Goal: Task Accomplishment & Management: Manage account settings

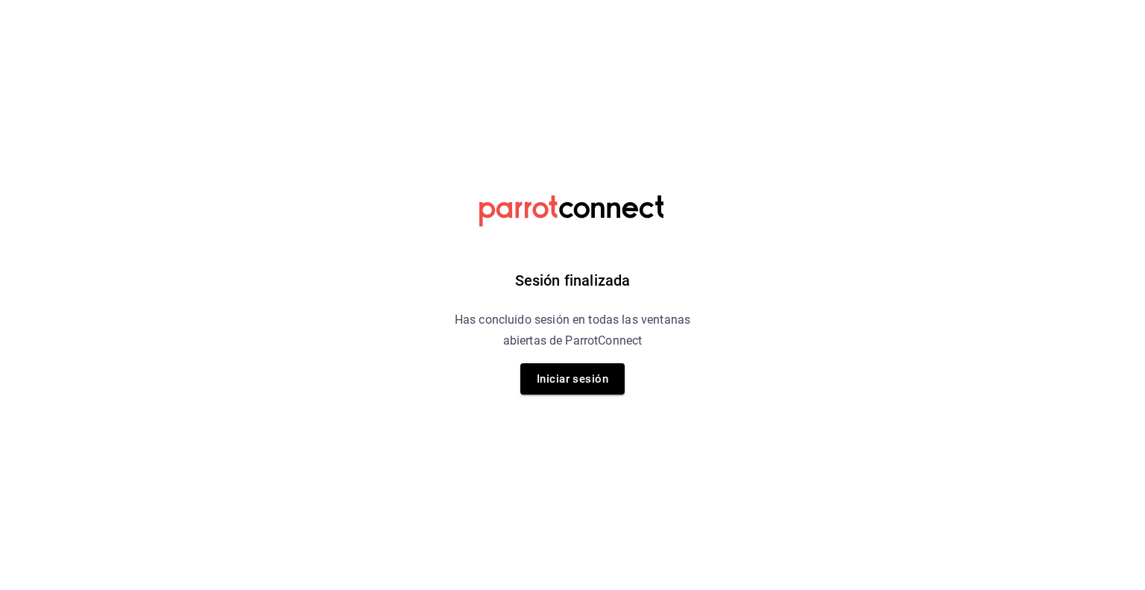
drag, startPoint x: 0, startPoint y: 0, endPoint x: 287, endPoint y: 257, distance: 385.5
click at [287, 0] on html "Sesión finalizada Has concluido sesión en todas las ventanas abiertas de Parrot…" at bounding box center [572, 0] width 1145 height 0
click at [594, 383] on button "Iniciar sesión" at bounding box center [573, 378] width 104 height 31
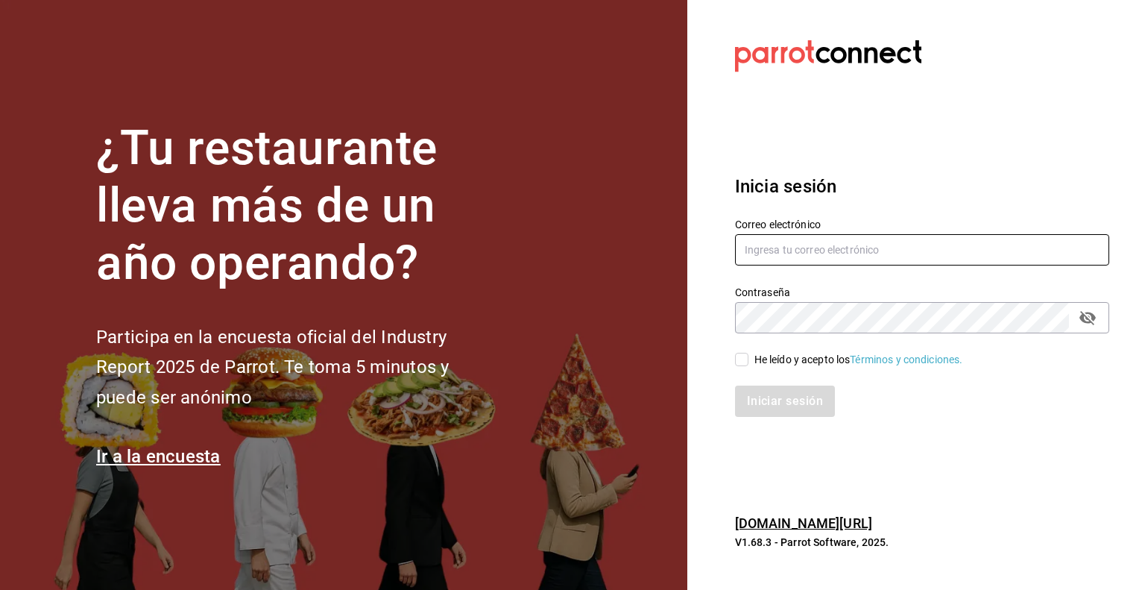
click at [850, 261] on input "text" at bounding box center [922, 249] width 374 height 31
type input "[EMAIL_ADDRESS][DOMAIN_NAME]"
click at [740, 362] on input "He leído y acepto los Términos y condiciones." at bounding box center [741, 359] width 13 height 13
checkbox input "true"
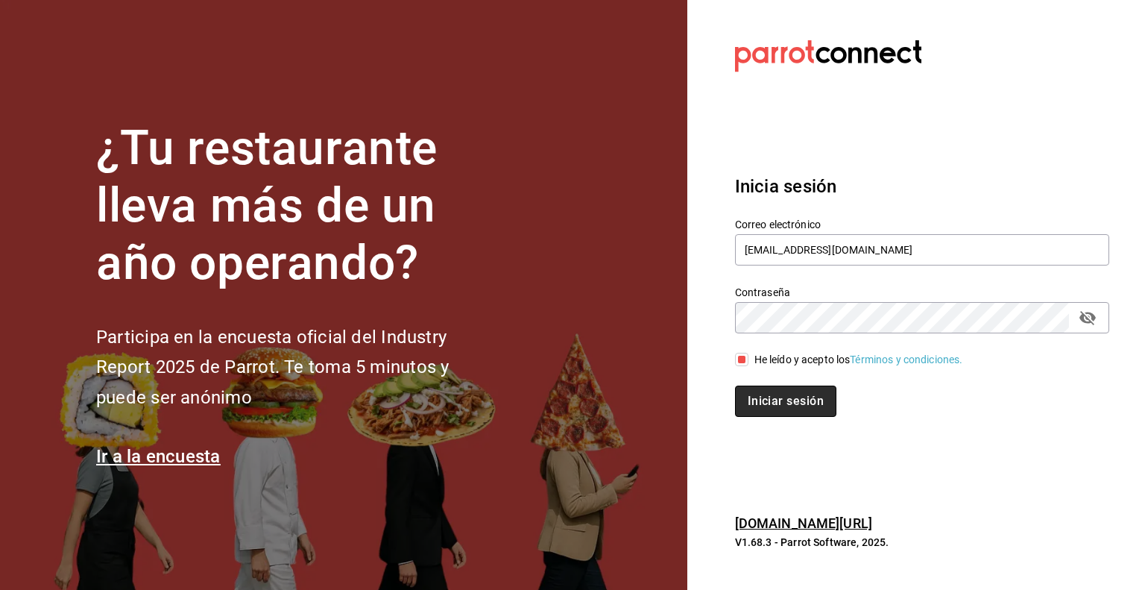
click at [764, 401] on button "Iniciar sesión" at bounding box center [785, 401] width 101 height 31
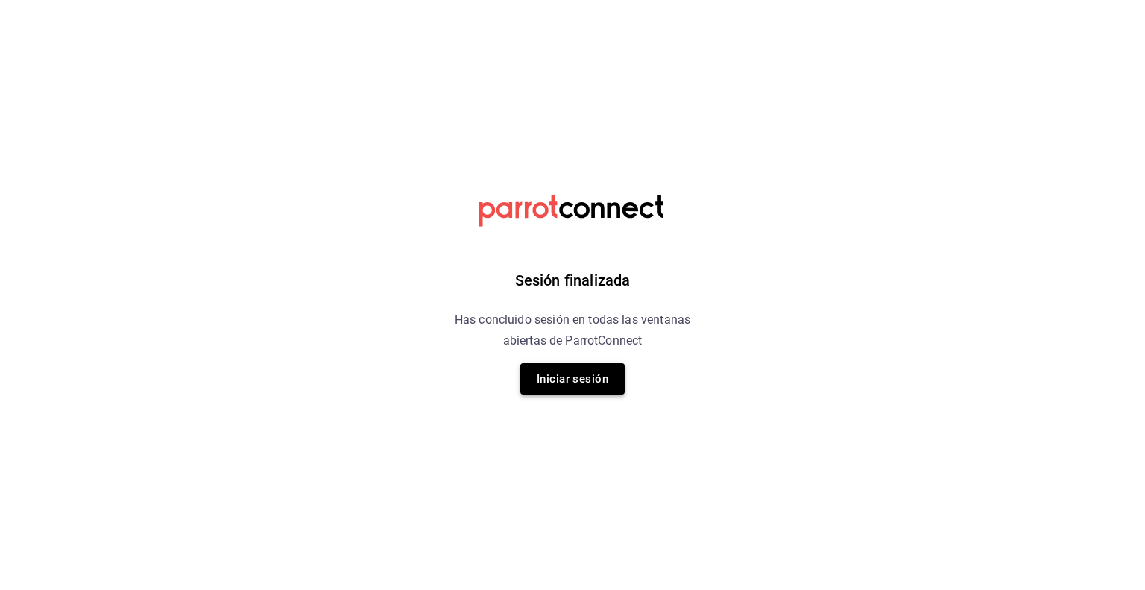
click at [561, 383] on button "Iniciar sesión" at bounding box center [573, 378] width 104 height 31
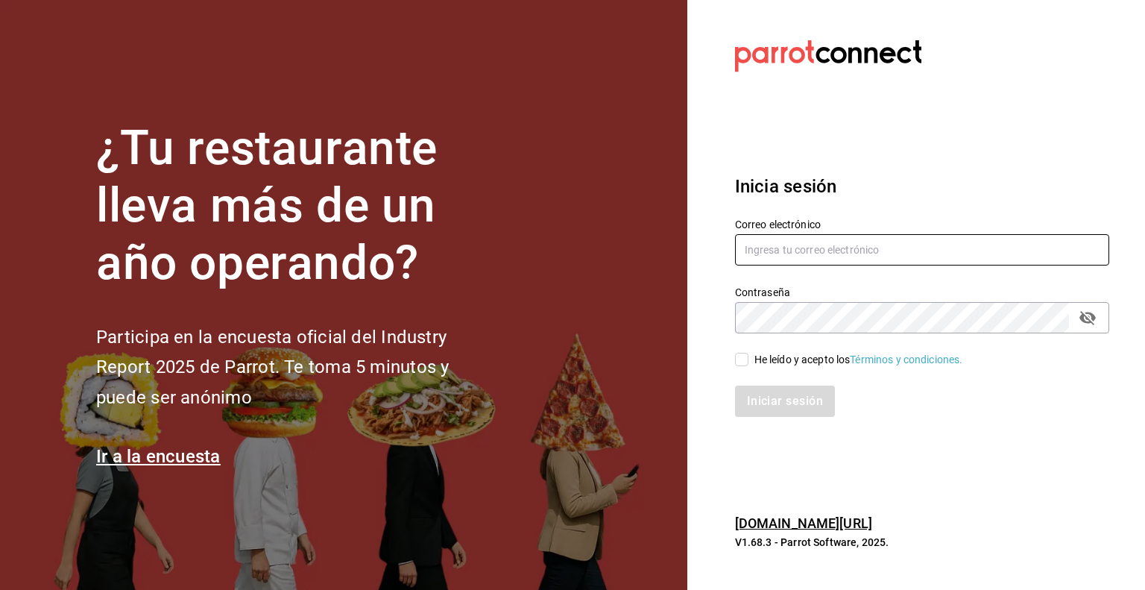
click at [782, 242] on input "text" at bounding box center [922, 249] width 374 height 31
type input "[EMAIL_ADDRESS][DOMAIN_NAME]"
click at [748, 363] on input "He leído y acepto los Términos y condiciones." at bounding box center [741, 359] width 13 height 13
checkbox input "true"
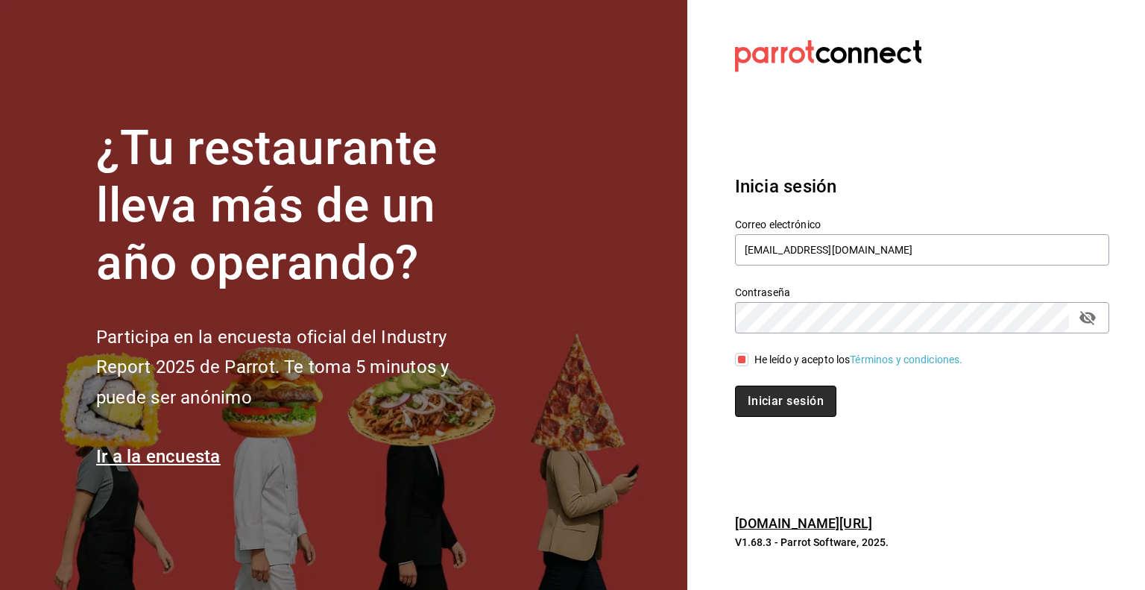
click at [755, 403] on button "Iniciar sesión" at bounding box center [785, 401] width 101 height 31
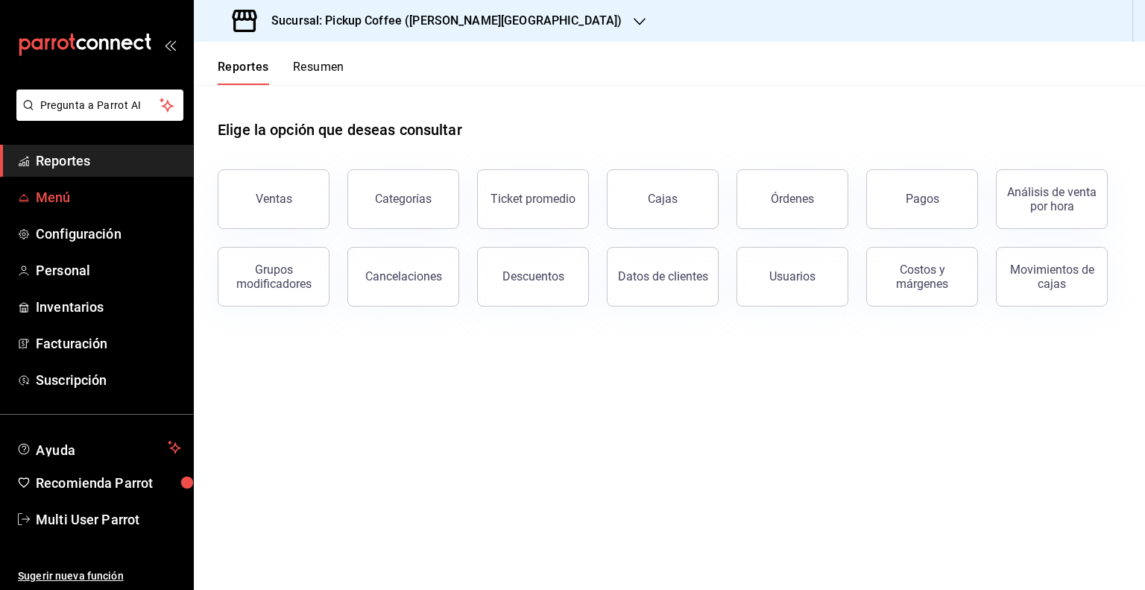
click at [72, 197] on span "Menú" at bounding box center [108, 197] width 145 height 20
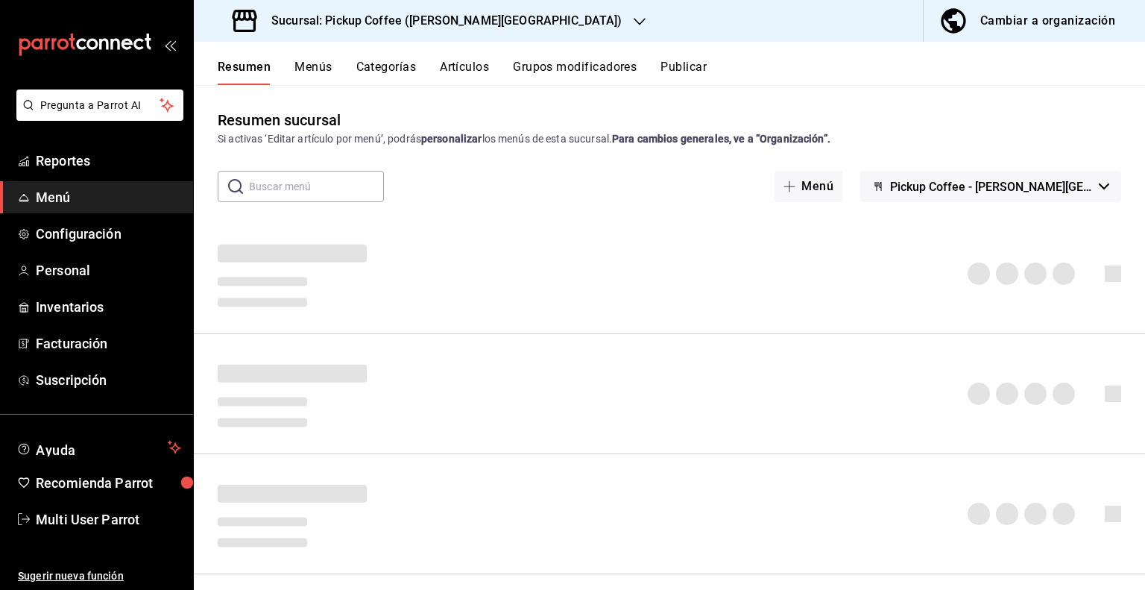
click at [1028, 23] on div "Cambiar a organización" at bounding box center [1048, 20] width 135 height 21
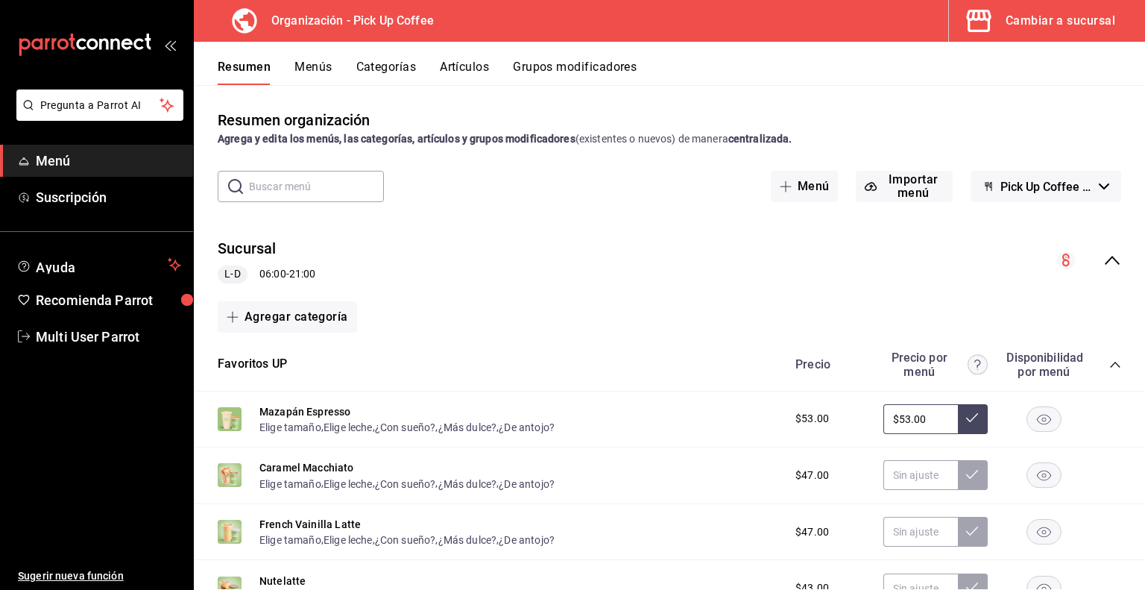
click at [465, 67] on button "Artículos" at bounding box center [464, 72] width 49 height 25
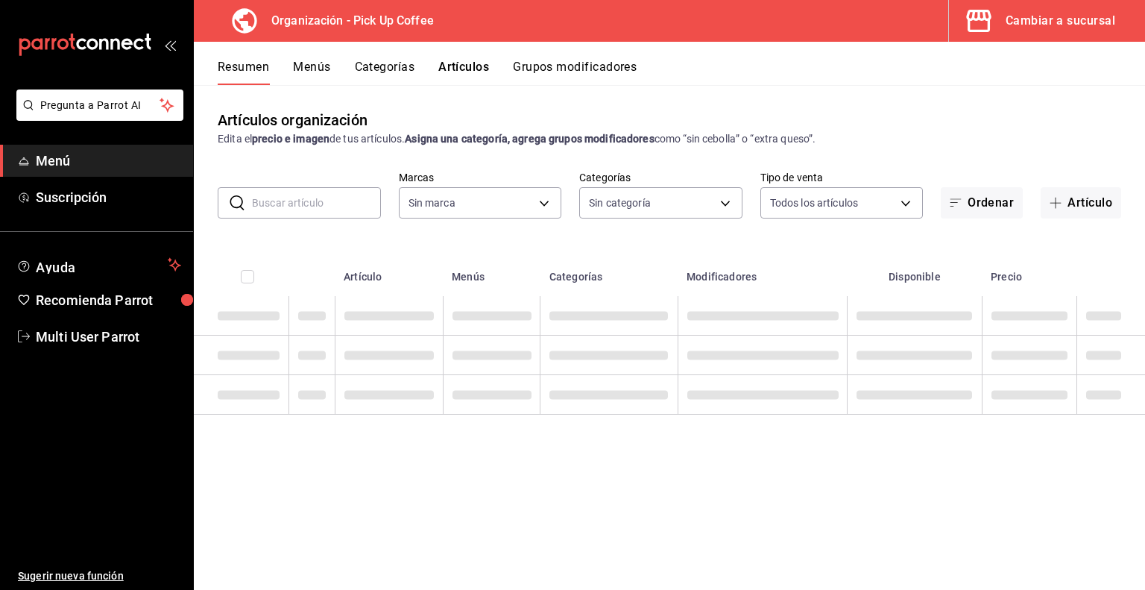
click at [283, 208] on input "text" at bounding box center [316, 203] width 129 height 30
type input "be2dd662-c872-4fc9-aaab-377dbd4a662e"
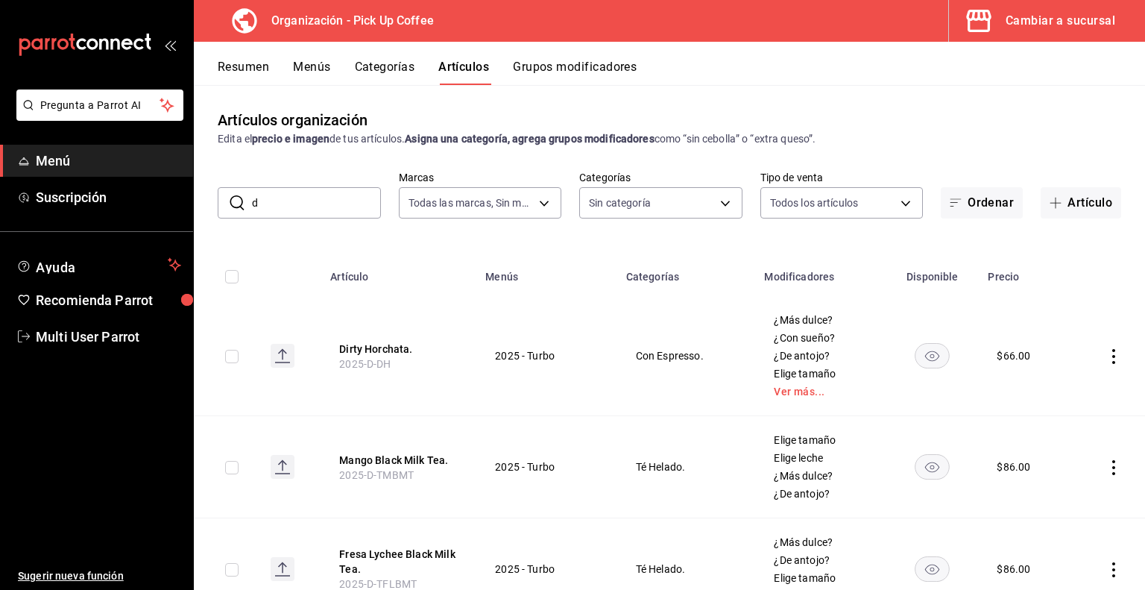
type input "di"
type input "4db18fed-9ffb-4c6a-b425-c60c97b678ba,53820eb7-d444-4b41-b4e8-98457ff70bcd,fb815…"
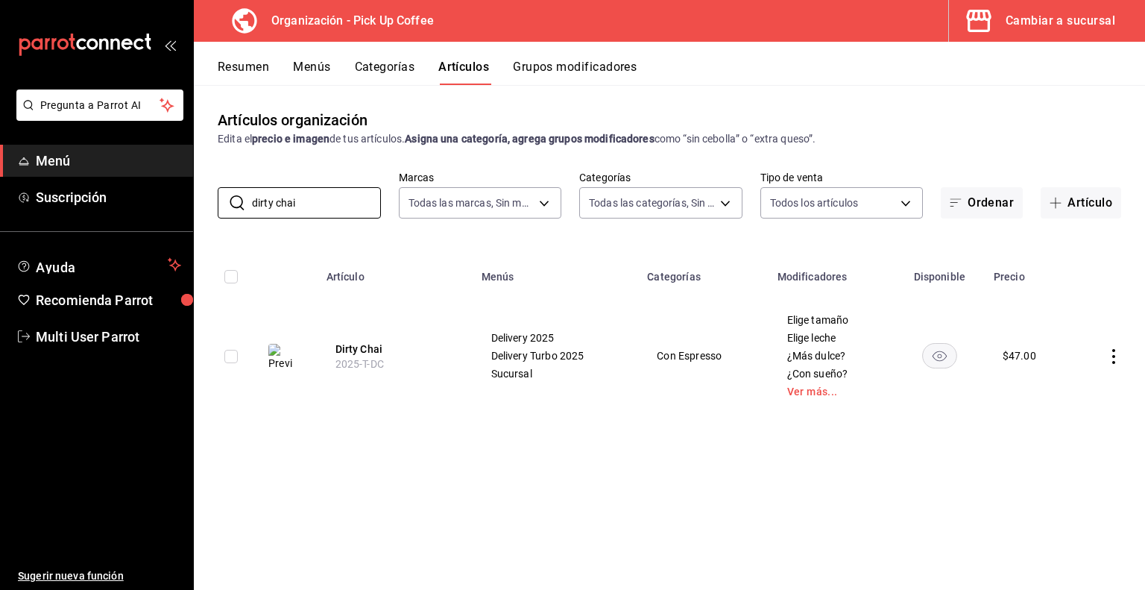
type input "dirty chai"
click at [1116, 356] on icon "actions" at bounding box center [1114, 356] width 15 height 15
click at [1059, 423] on span "Duplicar" at bounding box center [1069, 422] width 39 height 16
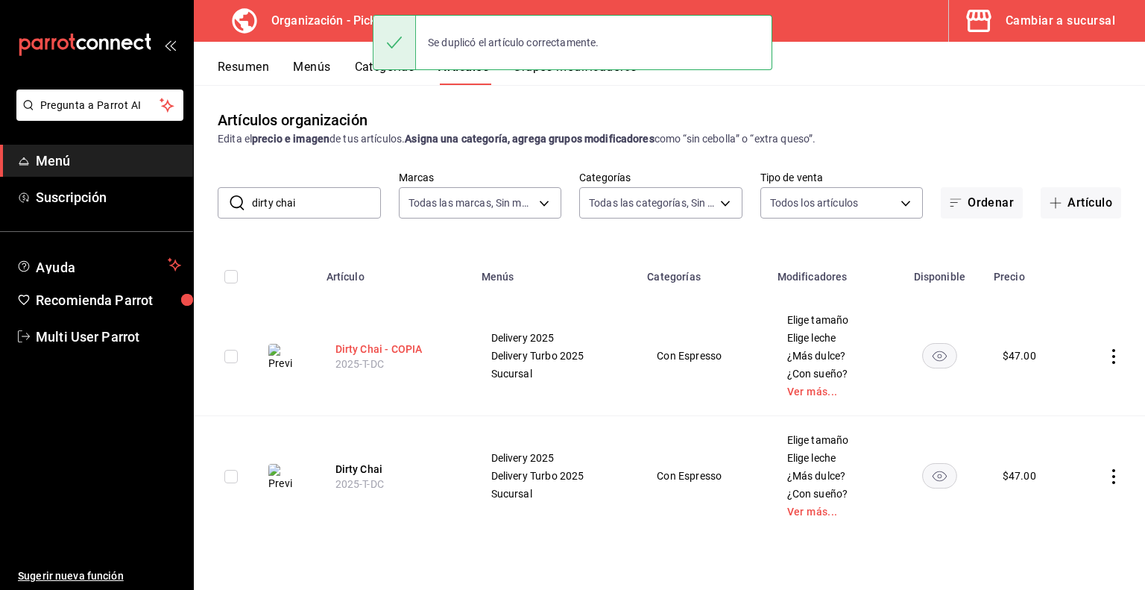
click at [394, 347] on button "Dirty Chai - COPIA" at bounding box center [395, 349] width 119 height 15
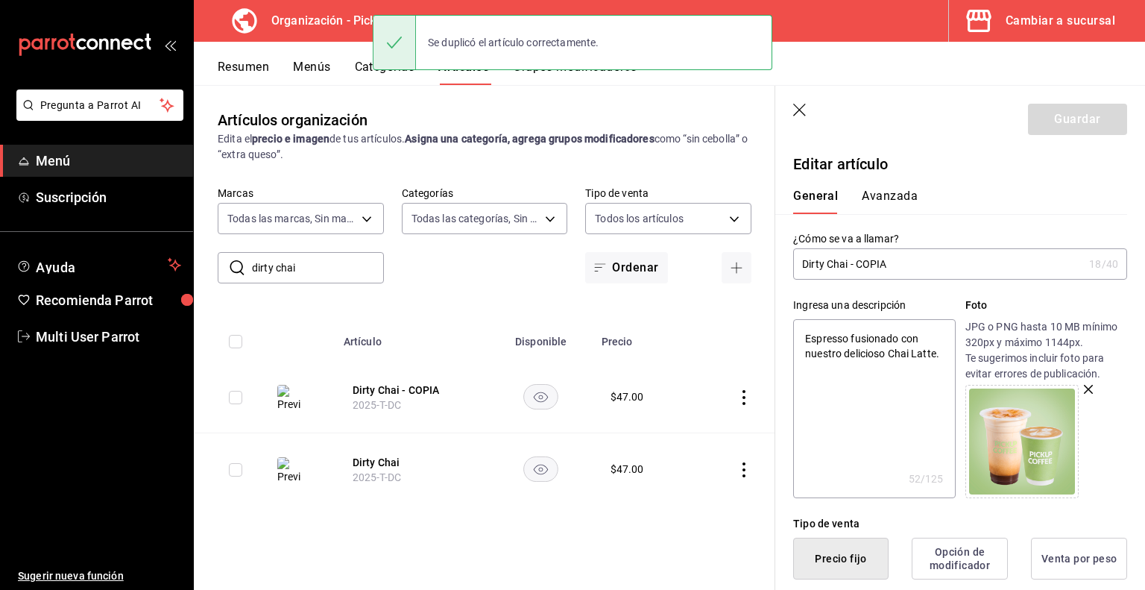
type input "Dirty Chai - COPI"
type textarea "x"
type input "Dirty Chai - COP"
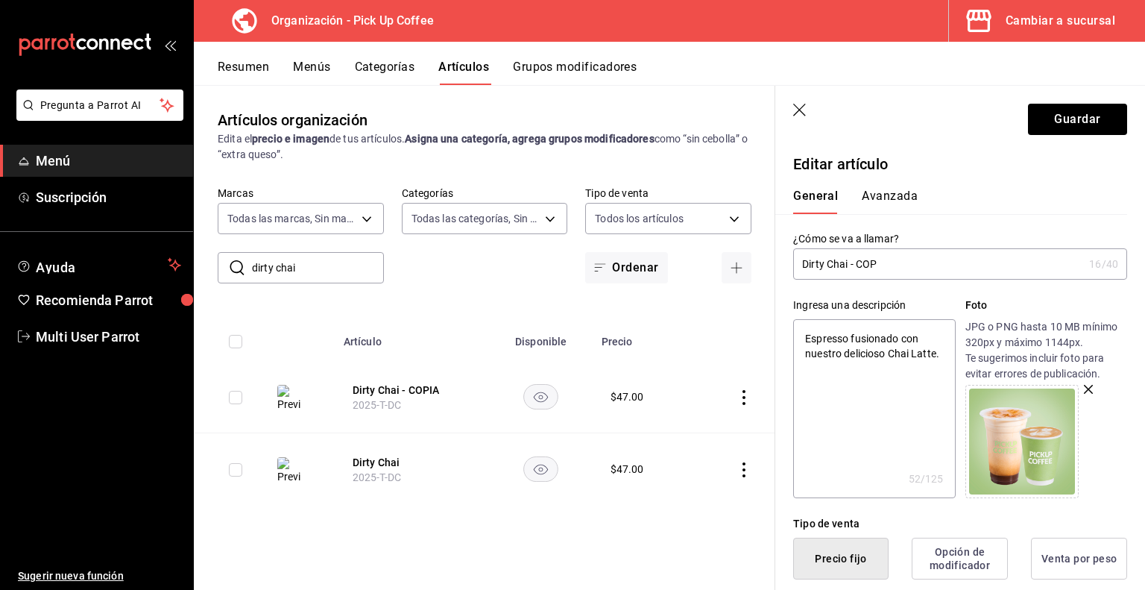
type textarea "x"
type input "Dirty Chai - CO"
type textarea "x"
type input "Dirty Chai - C"
type textarea "x"
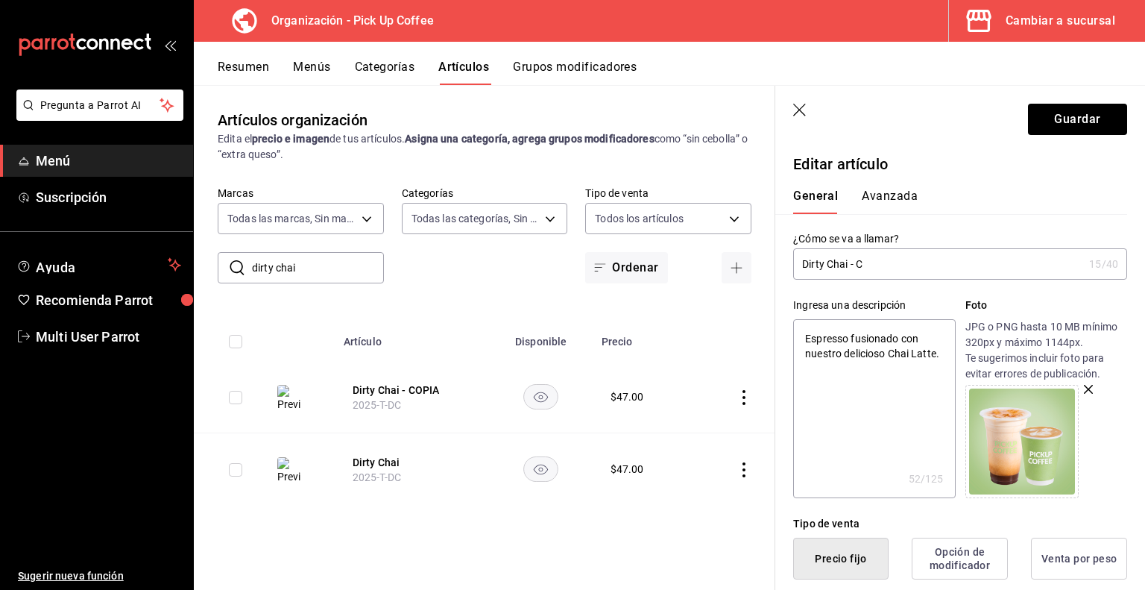
type input "Dirty Chai -"
type textarea "x"
type input "Dirty Chai -"
type textarea "x"
type input "Dirty Chai"
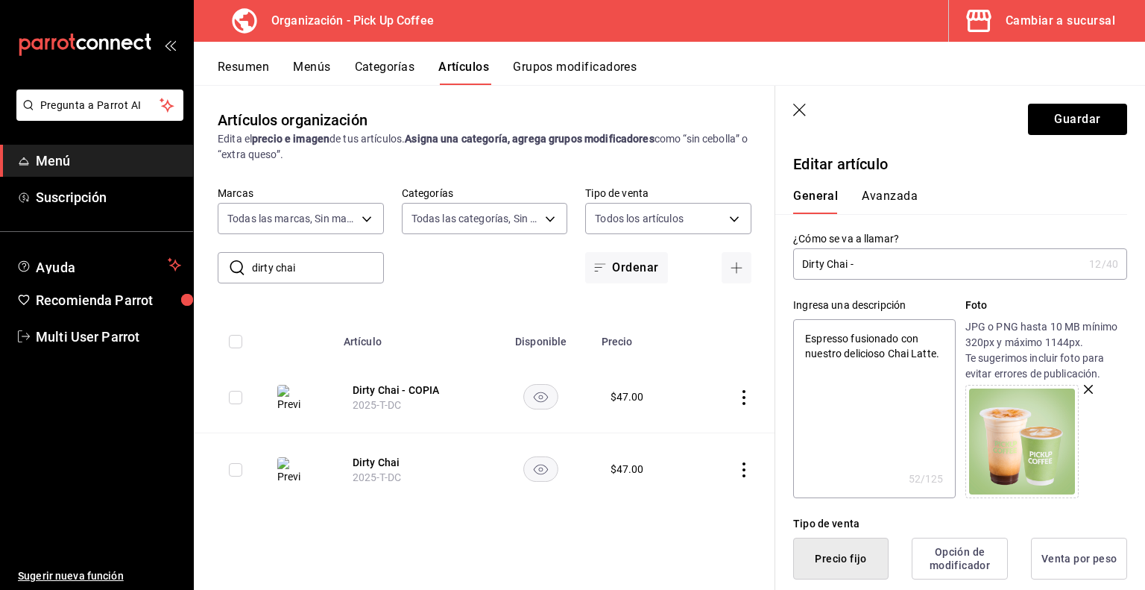
type textarea "x"
type input "Dirty Chai"
type textarea "x"
type input "Dirty Chai."
type textarea "x"
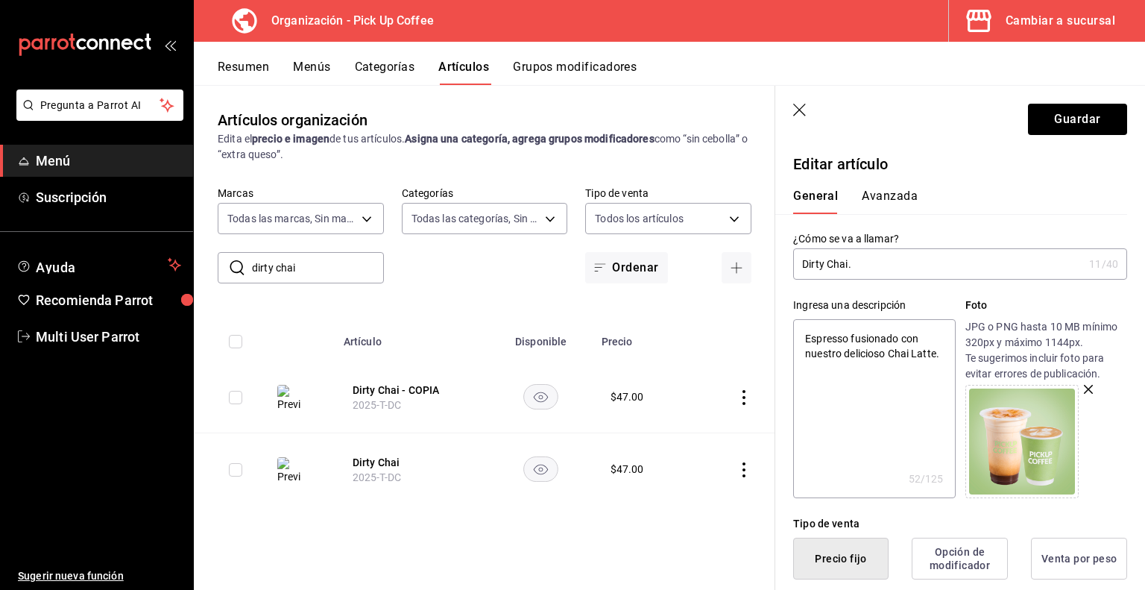
type input "Dirty Chai."
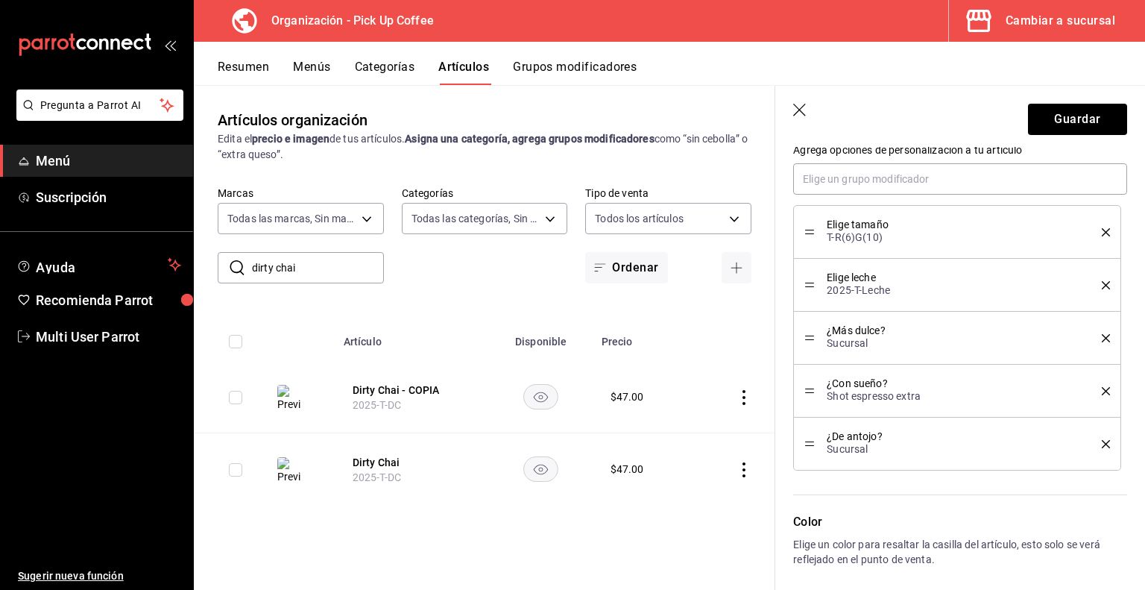
scroll to position [925, 0]
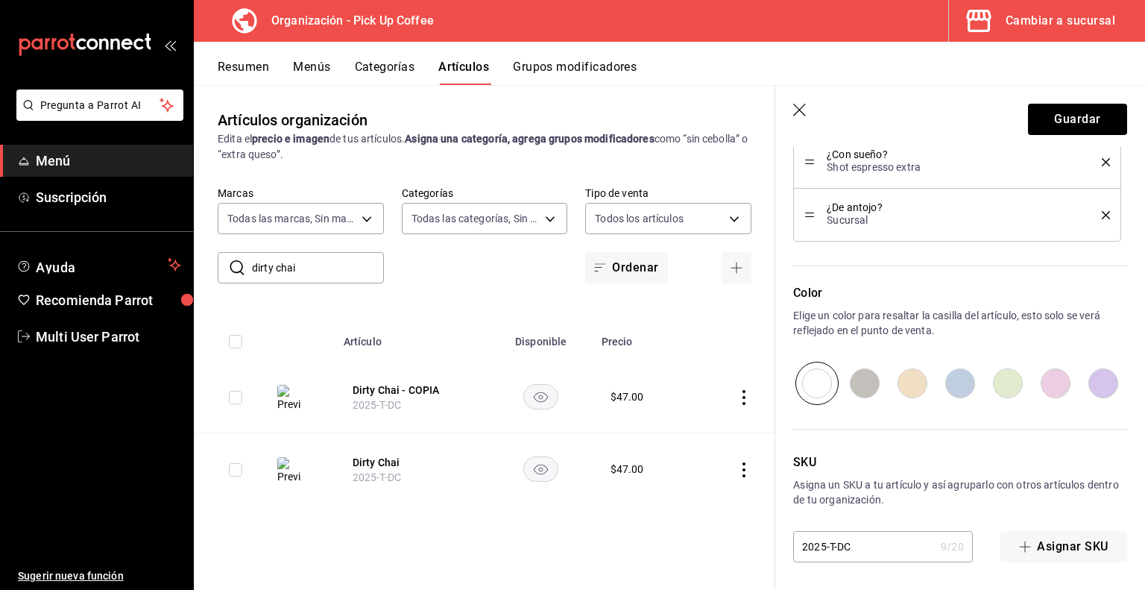
click at [831, 545] on input "2025-T-DC" at bounding box center [864, 547] width 142 height 30
type textarea "x"
type input "2025--[GEOGRAPHIC_DATA]"
type textarea "x"
type input "2025-D-[GEOGRAPHIC_DATA]"
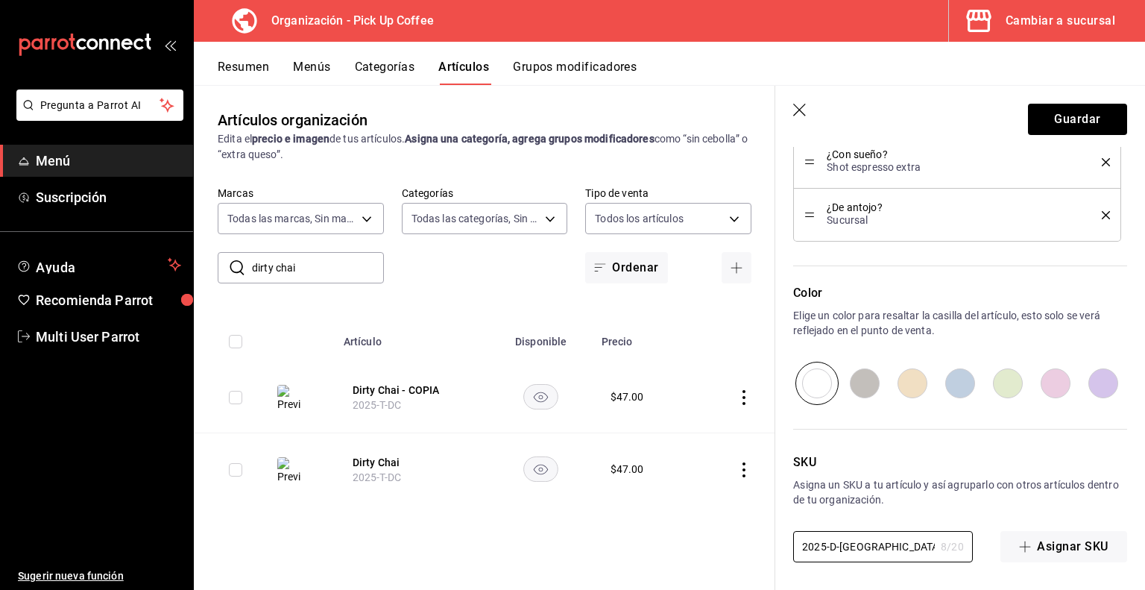
type textarea "x"
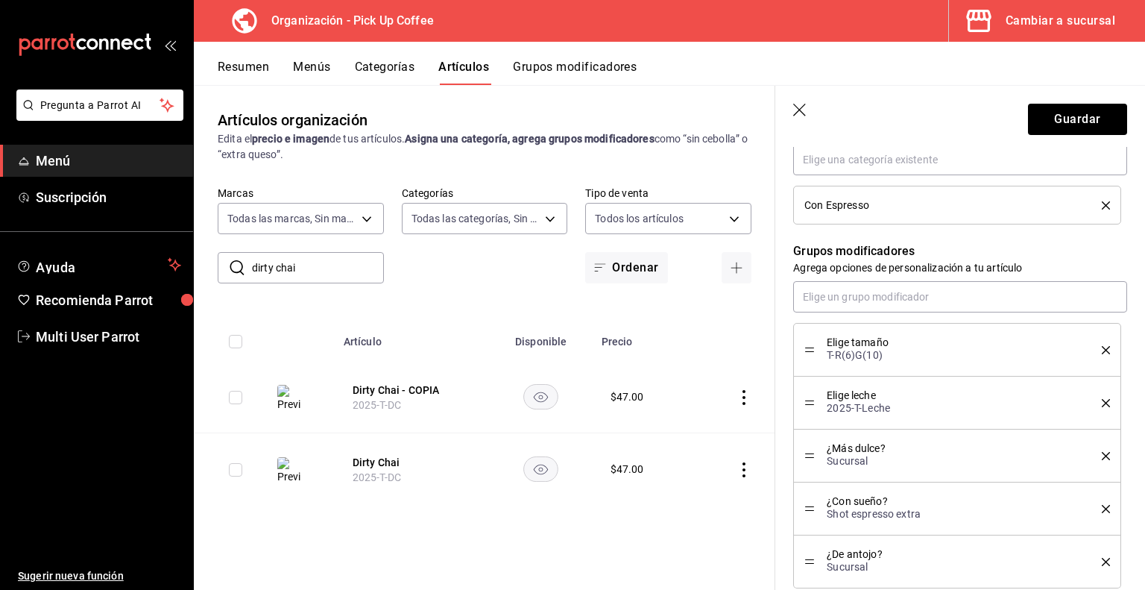
scroll to position [577, 0]
type input "2025-D-[GEOGRAPHIC_DATA]"
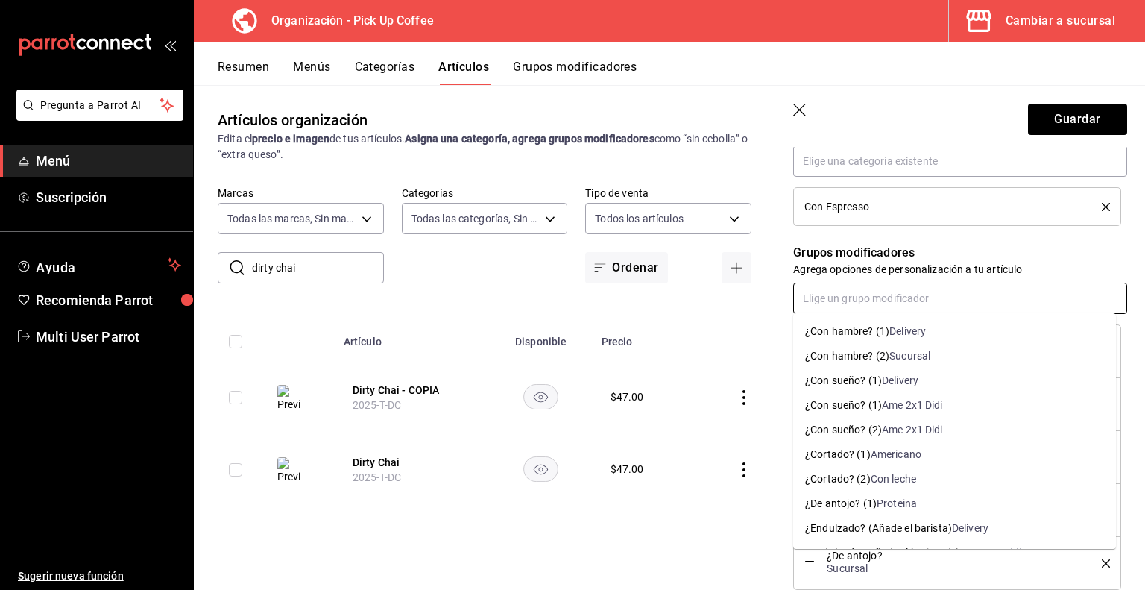
click at [934, 300] on input "text" at bounding box center [960, 298] width 334 height 31
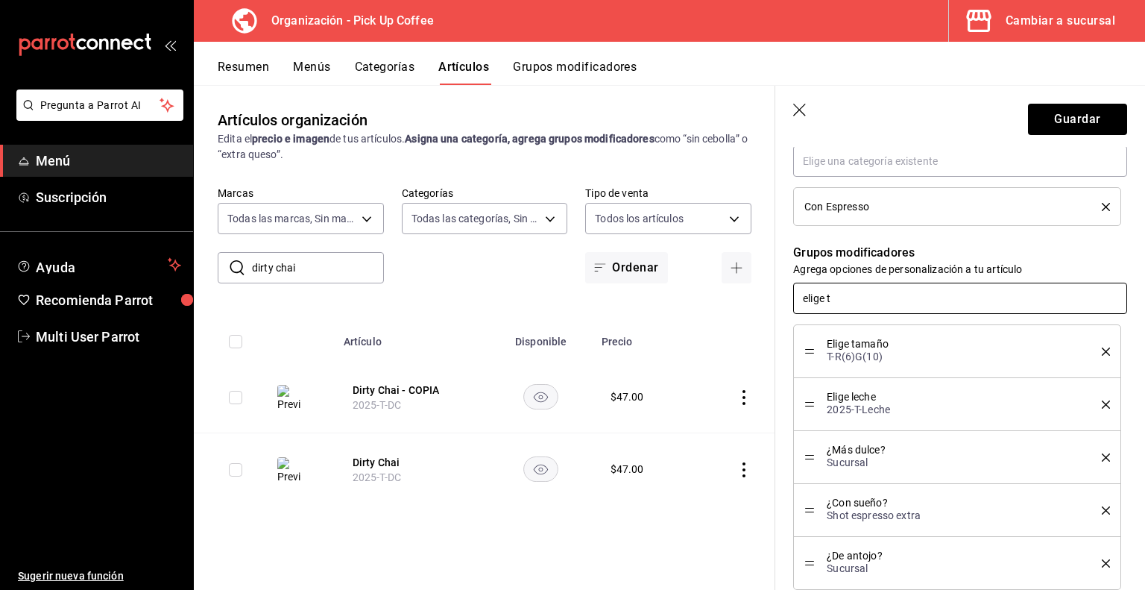
click at [934, 300] on input "elige t" at bounding box center [960, 298] width 334 height 31
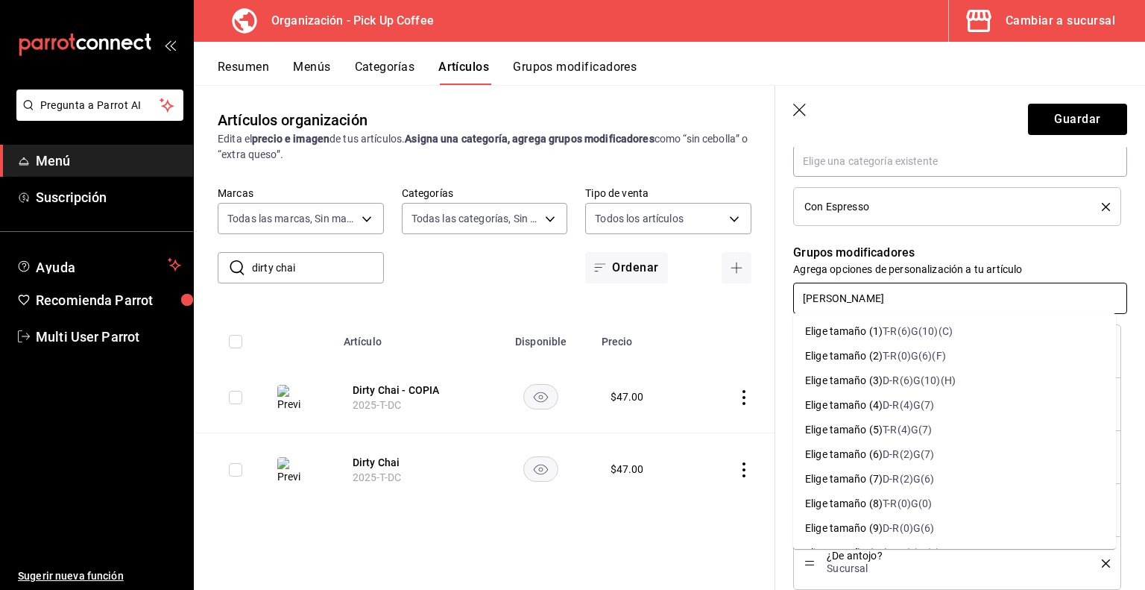
type input "[PERSON_NAME]"
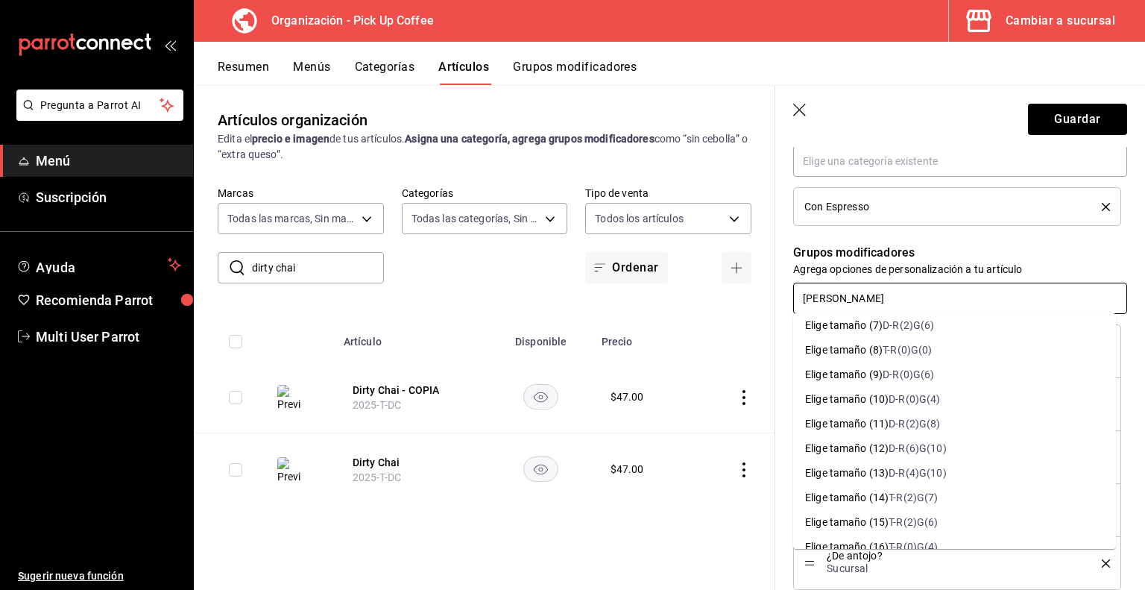
scroll to position [154, 0]
click at [907, 448] on div "D-R(6)G(10)" at bounding box center [917, 448] width 57 height 16
type textarea "x"
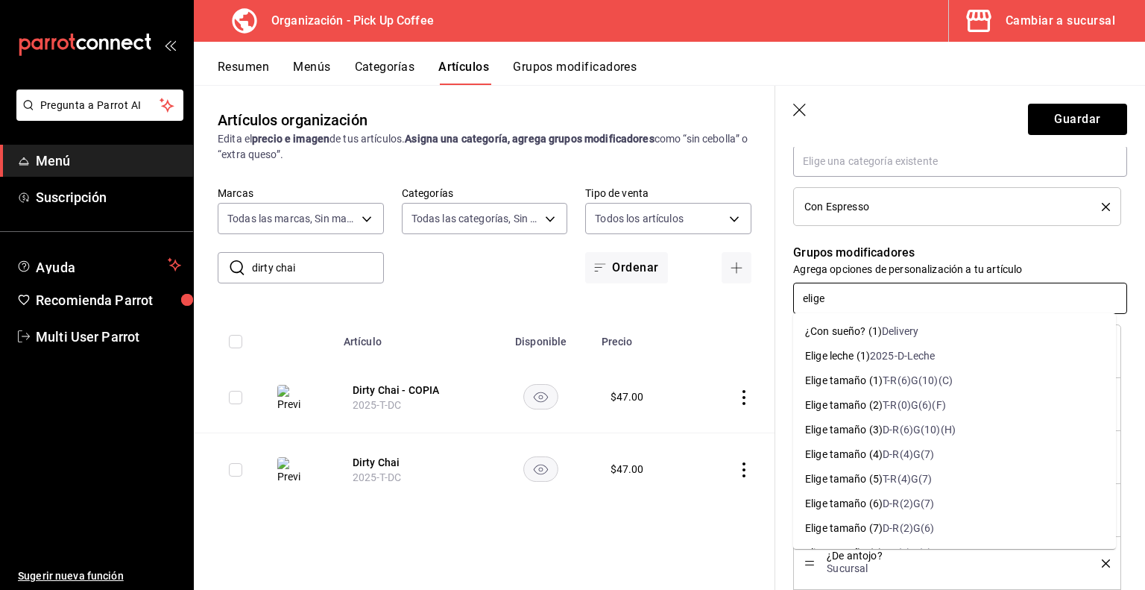
type input "elige"
click at [913, 356] on div "2025-D-Leche" at bounding box center [903, 356] width 66 height 16
type textarea "x"
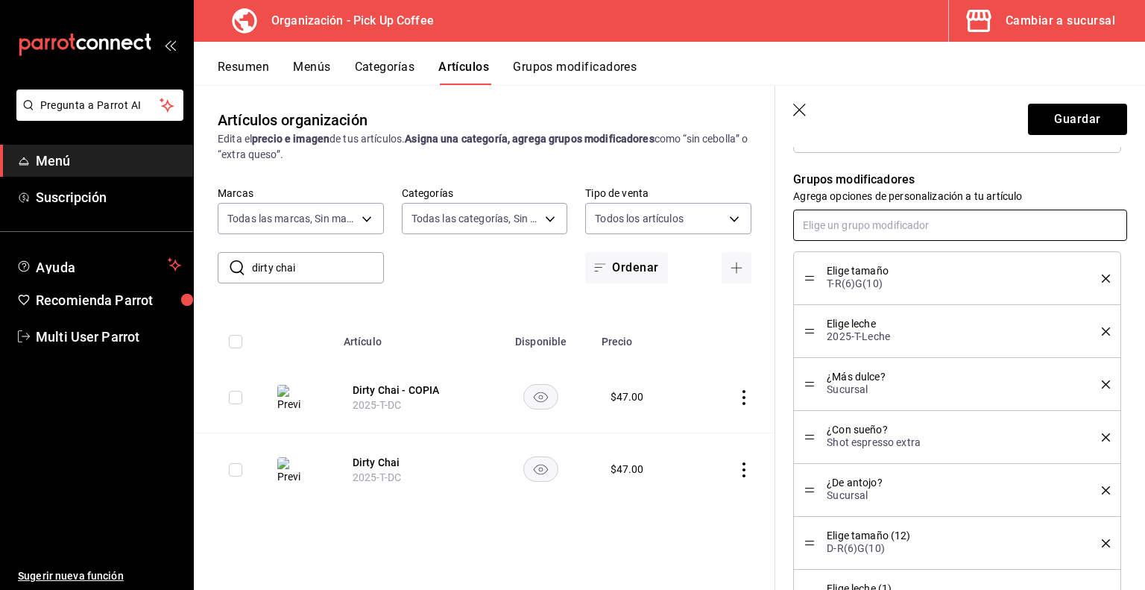
scroll to position [661, 0]
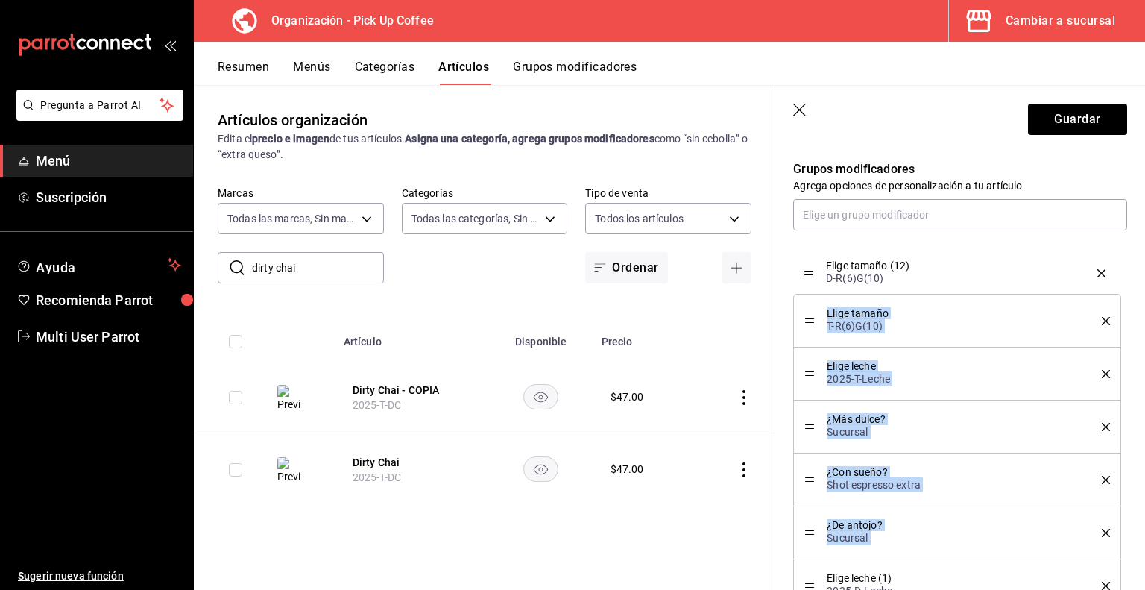
drag, startPoint x: 811, startPoint y: 527, endPoint x: 810, endPoint y: 269, distance: 258.0
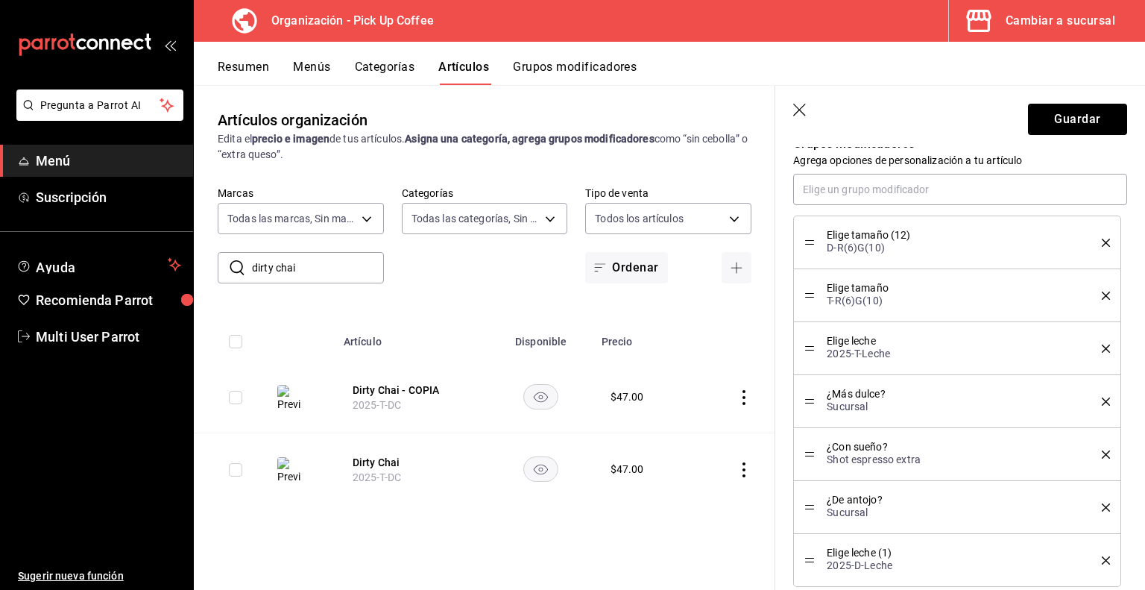
scroll to position [686, 0]
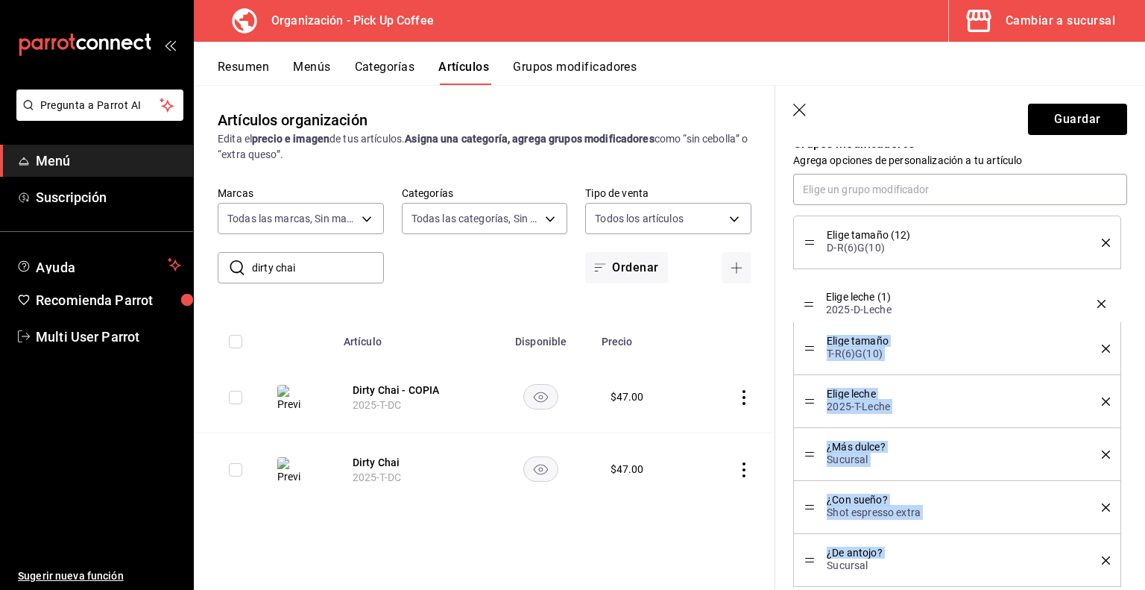
drag, startPoint x: 811, startPoint y: 557, endPoint x: 811, endPoint y: 303, distance: 254.3
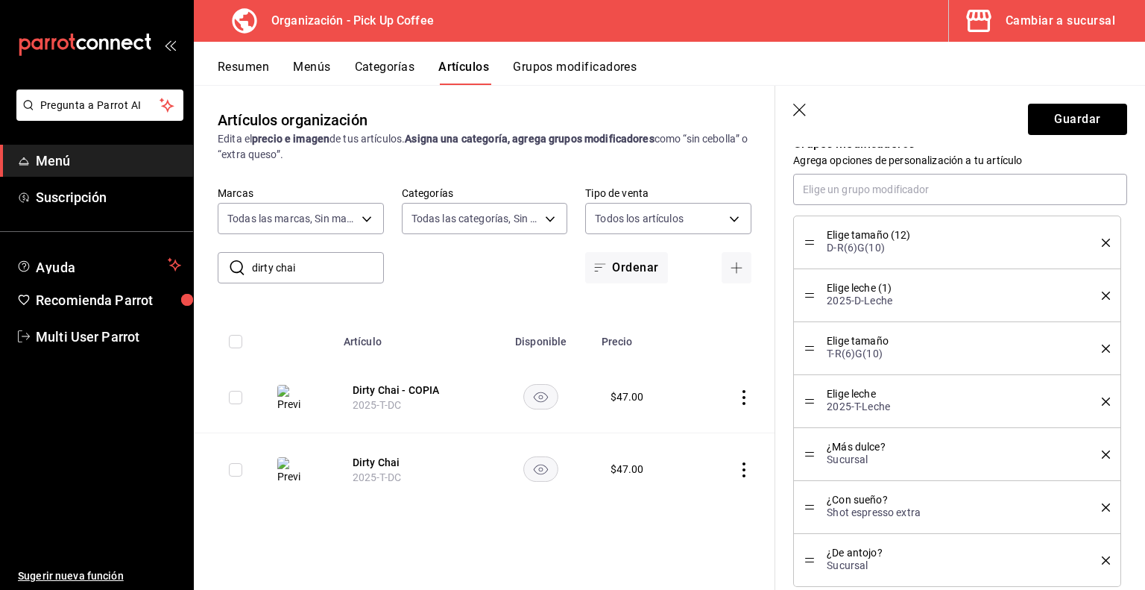
click at [1102, 345] on icon "delete" at bounding box center [1106, 349] width 8 height 8
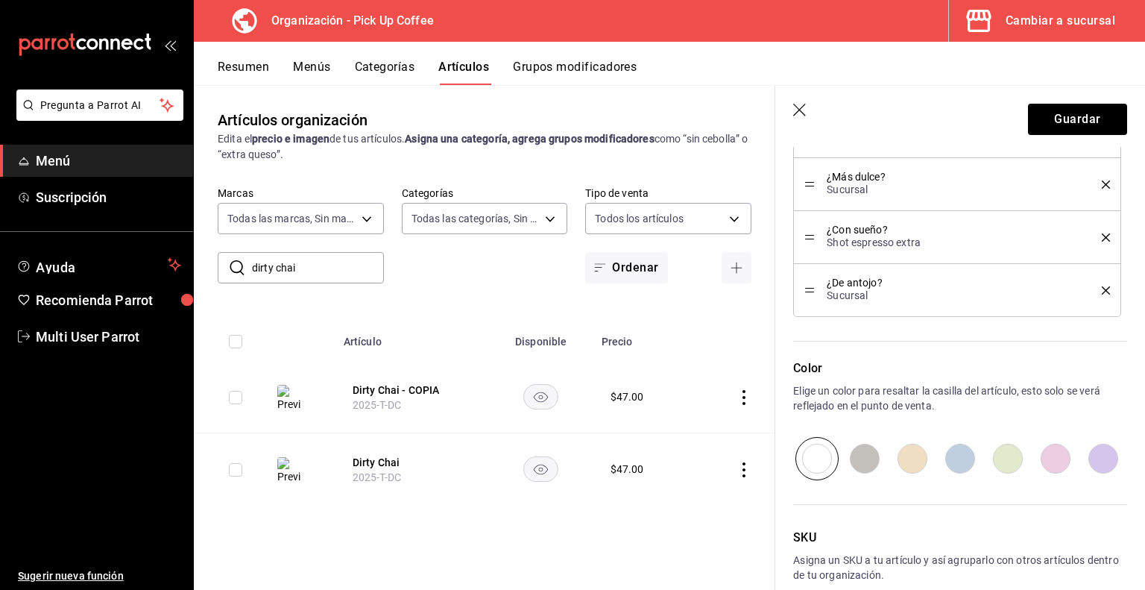
scroll to position [925, 0]
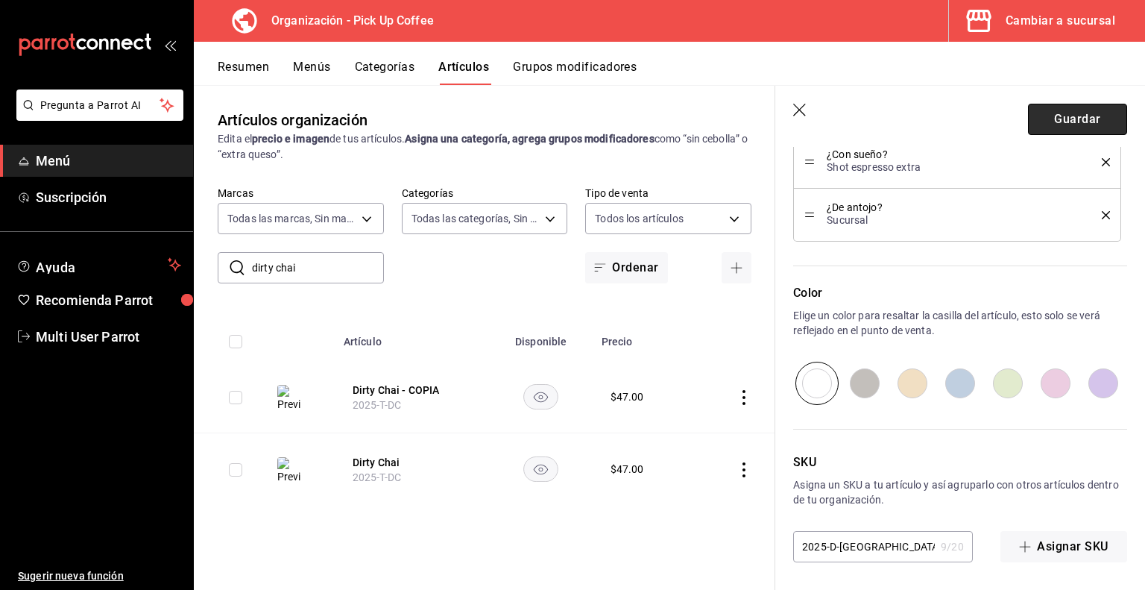
click at [1054, 119] on button "Guardar" at bounding box center [1077, 119] width 99 height 31
type textarea "x"
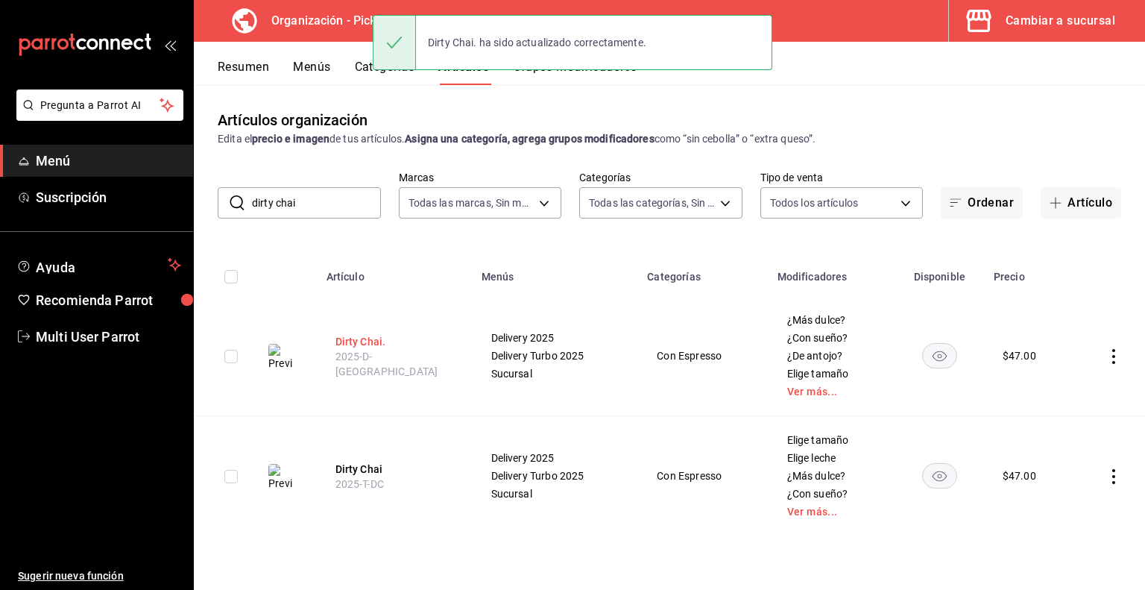
click at [374, 345] on button "Dirty Chai." at bounding box center [395, 341] width 119 height 15
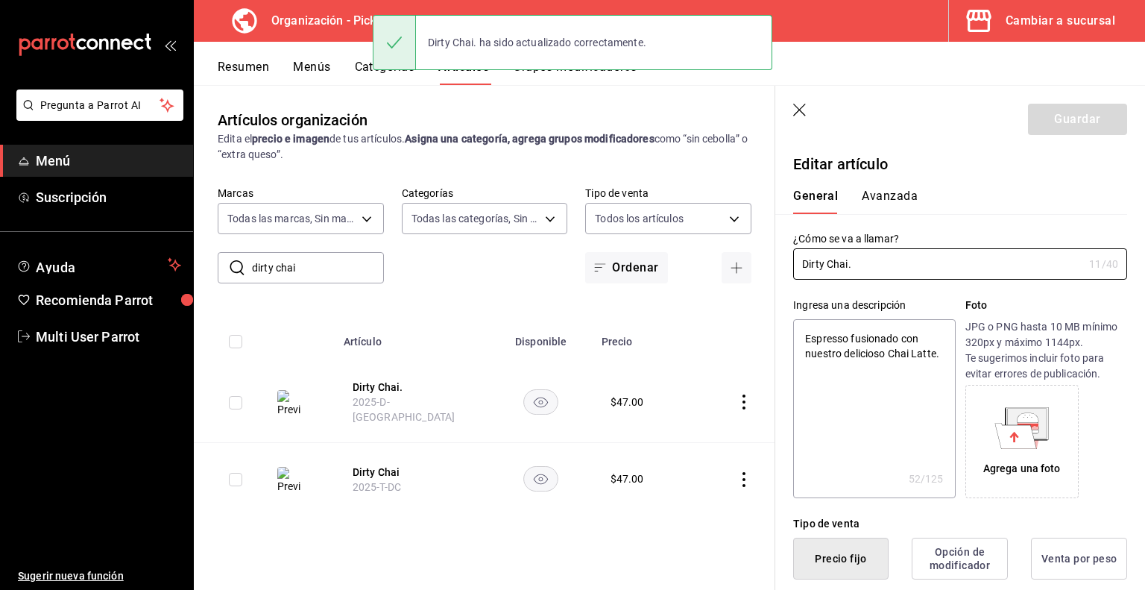
type textarea "x"
type input "$47.00"
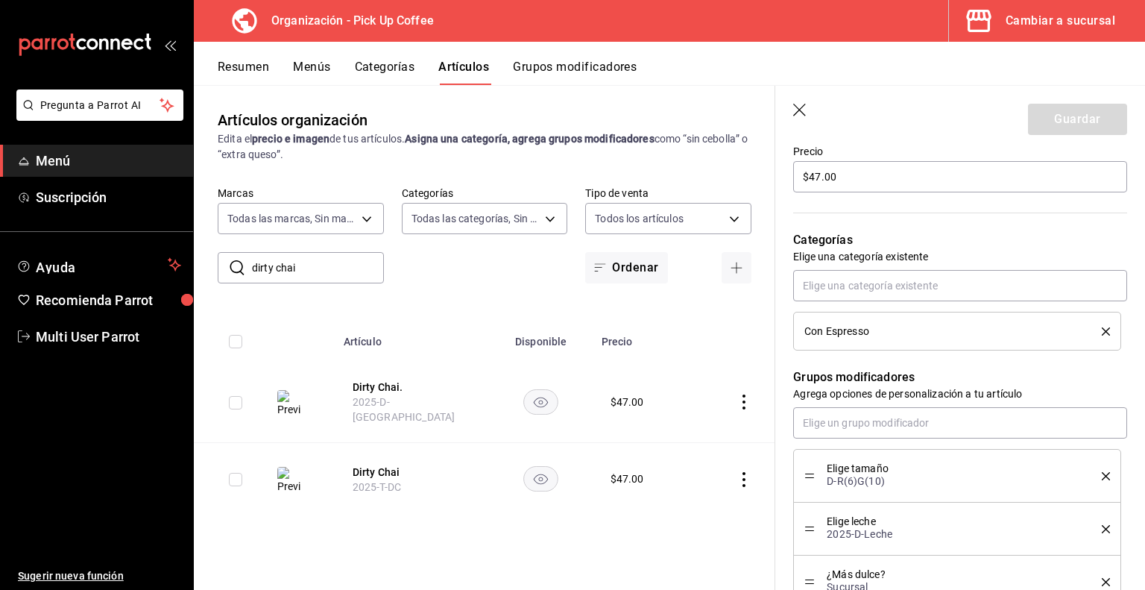
scroll to position [453, 0]
click at [1102, 329] on icon "delete" at bounding box center [1106, 331] width 8 height 8
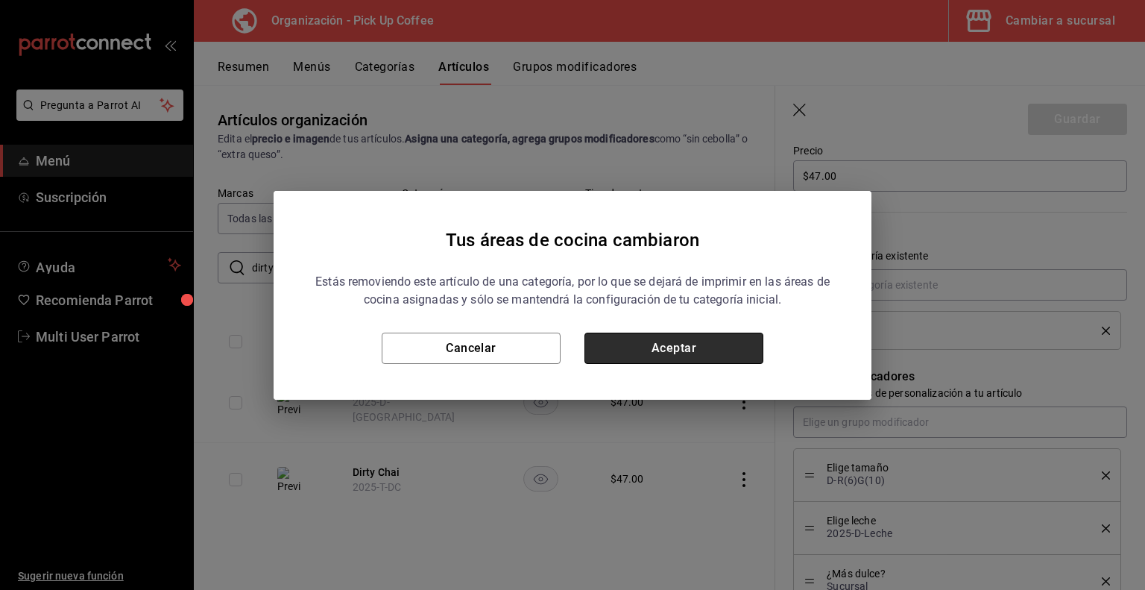
click at [671, 347] on button "Aceptar" at bounding box center [674, 348] width 179 height 31
type textarea "x"
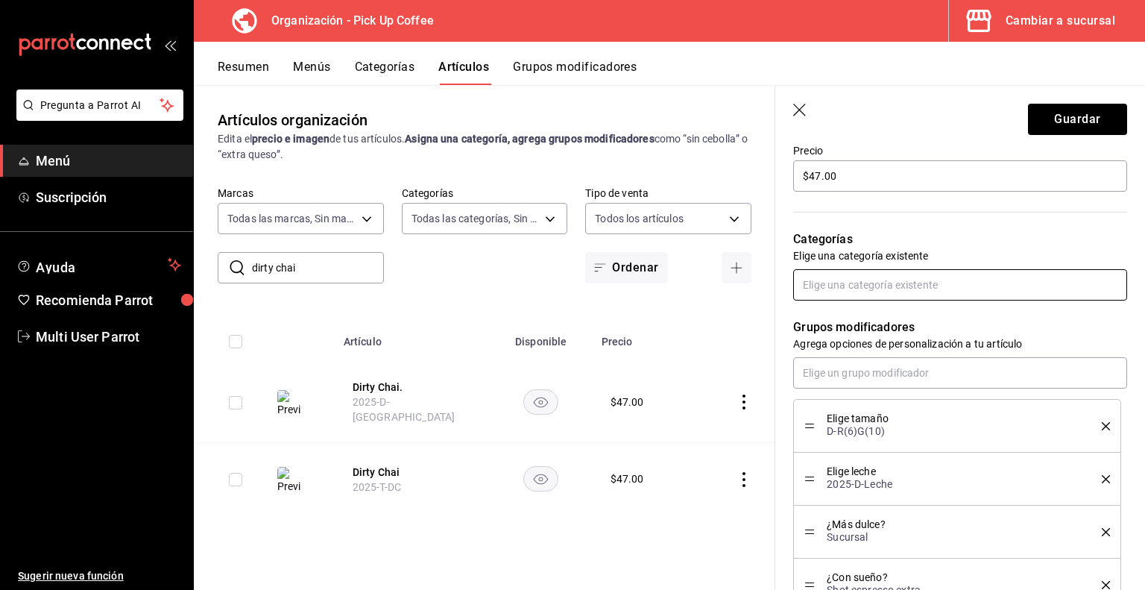
click at [897, 276] on input "text" at bounding box center [960, 284] width 334 height 31
type input "con"
click at [846, 348] on li "Con Espresso." at bounding box center [954, 343] width 323 height 25
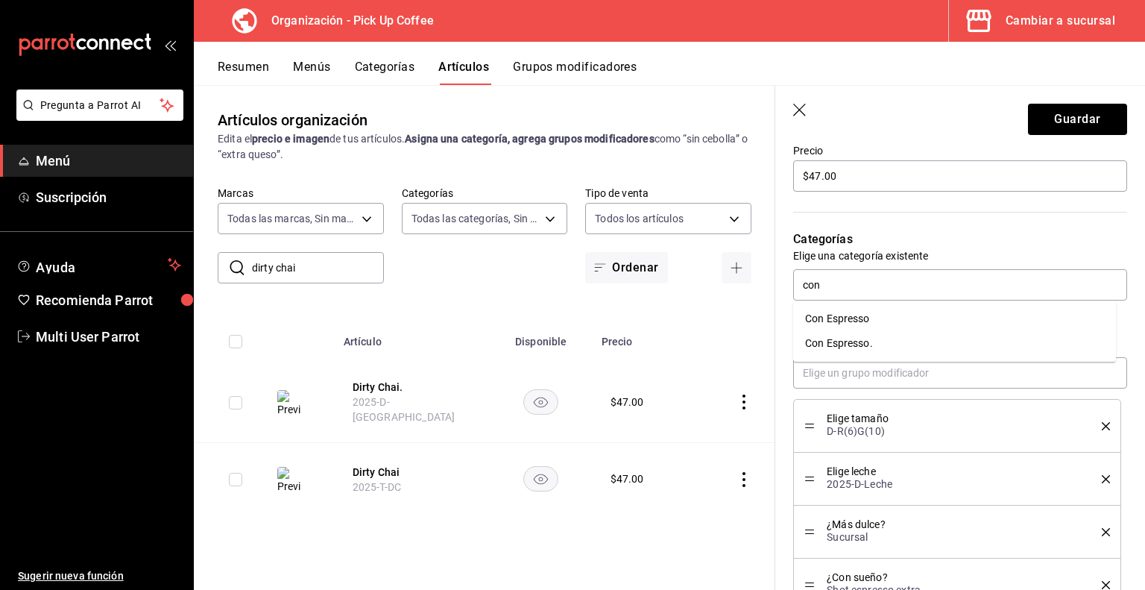
type textarea "x"
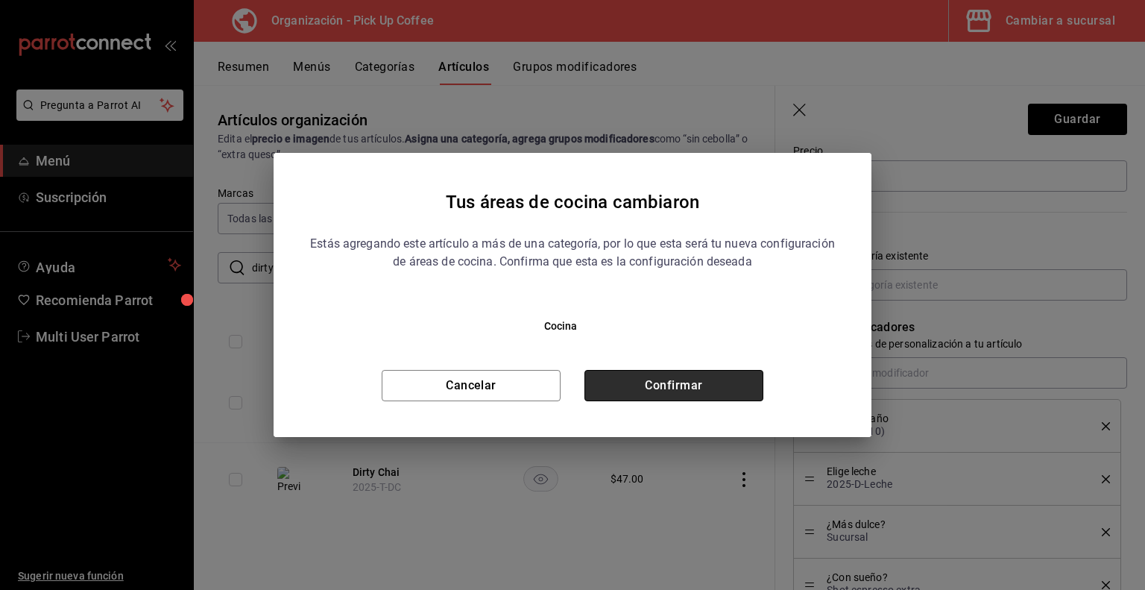
click at [729, 379] on button "Confirmar" at bounding box center [674, 385] width 179 height 31
type textarea "x"
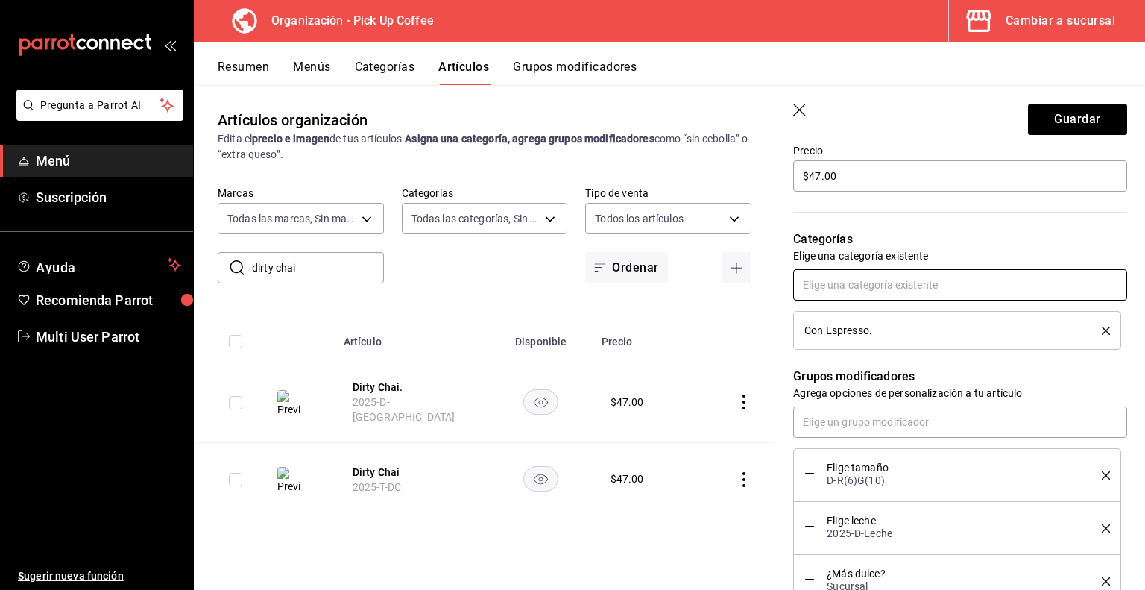
scroll to position [330, 0]
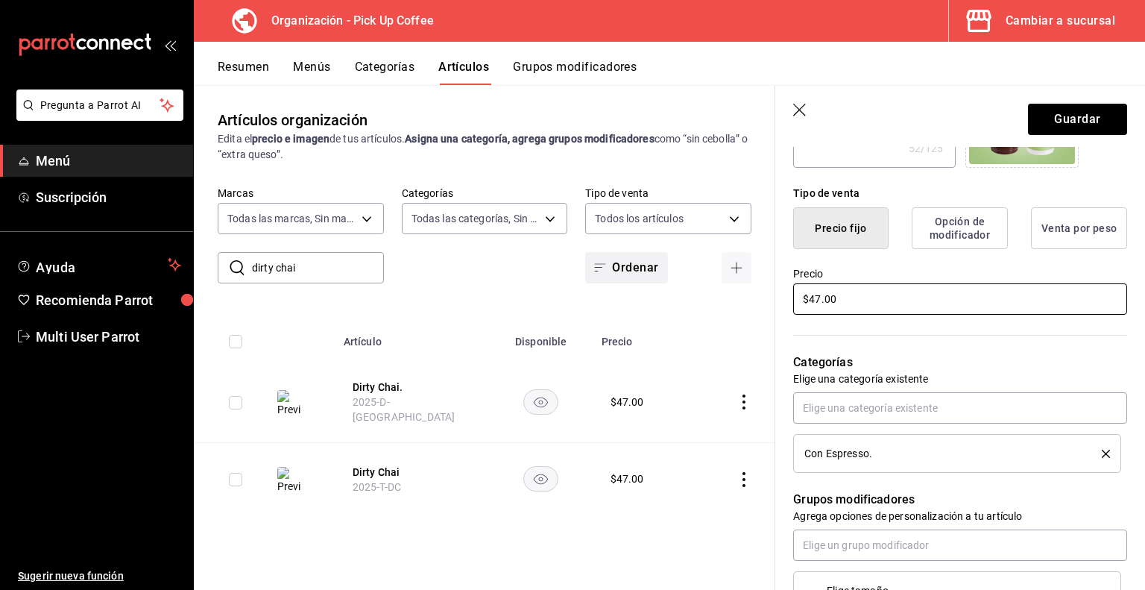
drag, startPoint x: 900, startPoint y: 298, endPoint x: 610, endPoint y: 279, distance: 290.7
click at [610, 279] on main "Artículos organización Edita el precio e imagen de tus artículos. Asigna una ca…" at bounding box center [670, 337] width 952 height 505
type input "$6.00"
type textarea "x"
type input "$66.00"
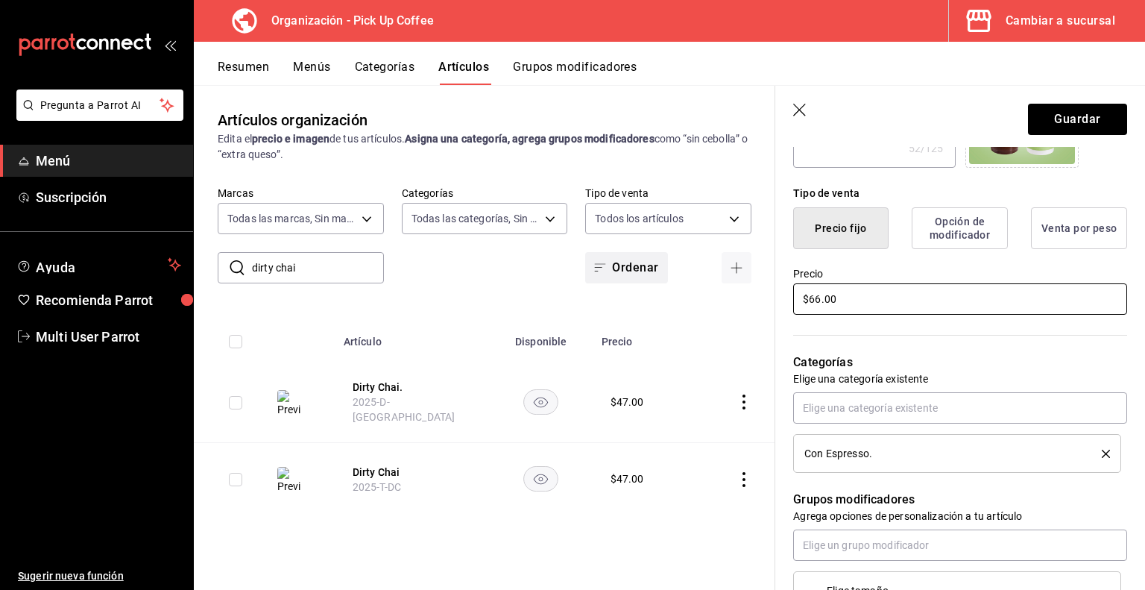
type textarea "x"
type input "$66.00"
click at [1074, 120] on button "Guardar" at bounding box center [1077, 119] width 99 height 31
type textarea "x"
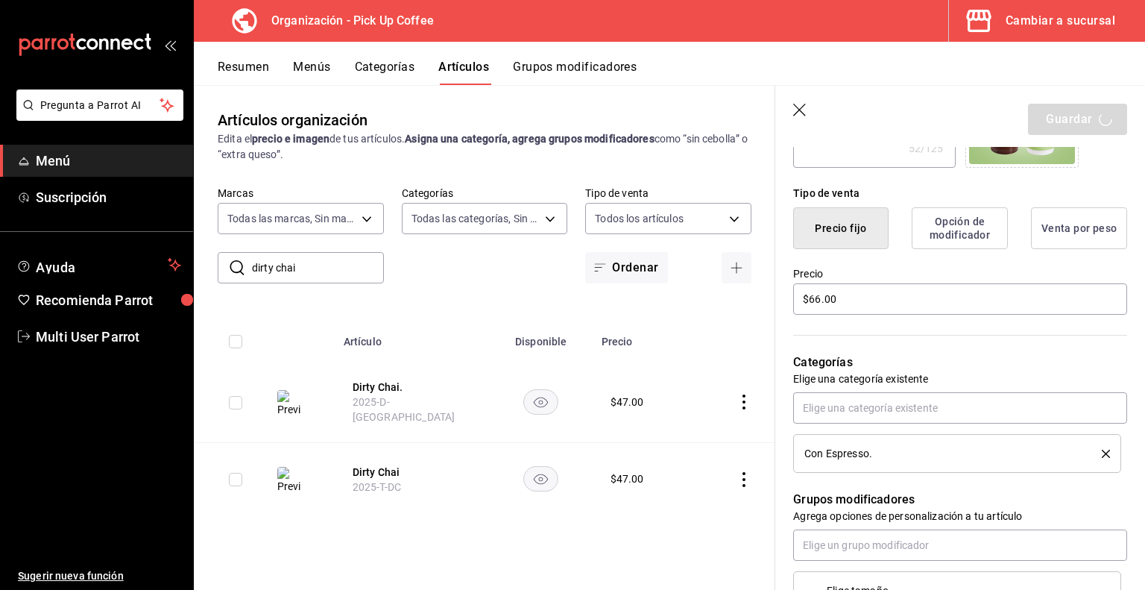
type input "AR-1755944443044"
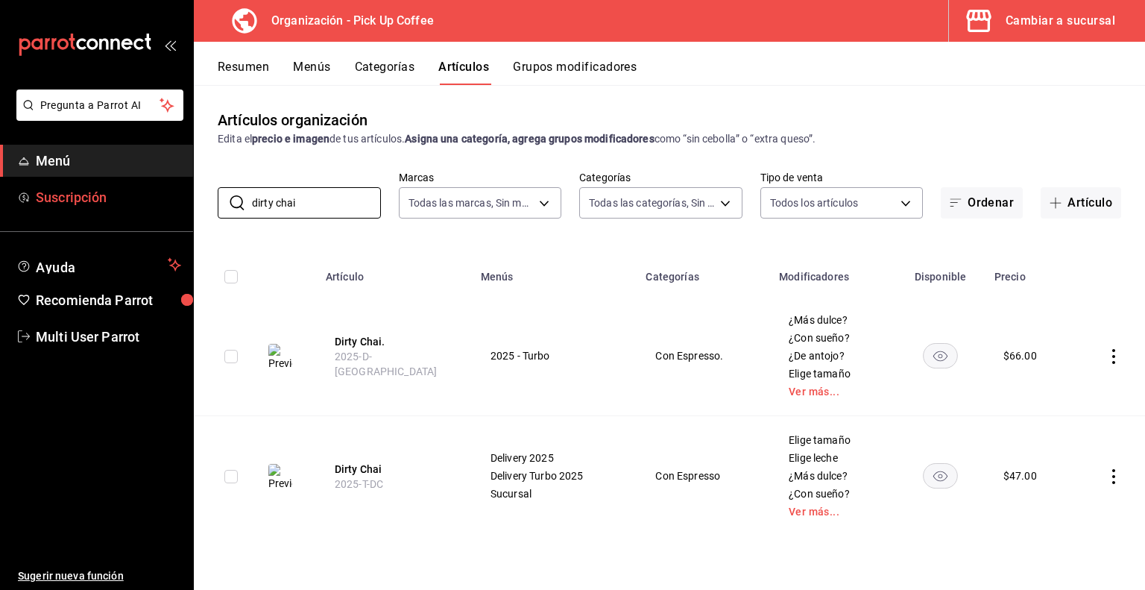
drag, startPoint x: 298, startPoint y: 210, endPoint x: 106, endPoint y: 187, distance: 193.0
click at [106, 187] on div "Pregunta a Parrot AI Menú Suscripción Ayuda Recomienda Parrot Multi User Parrot…" at bounding box center [572, 295] width 1145 height 590
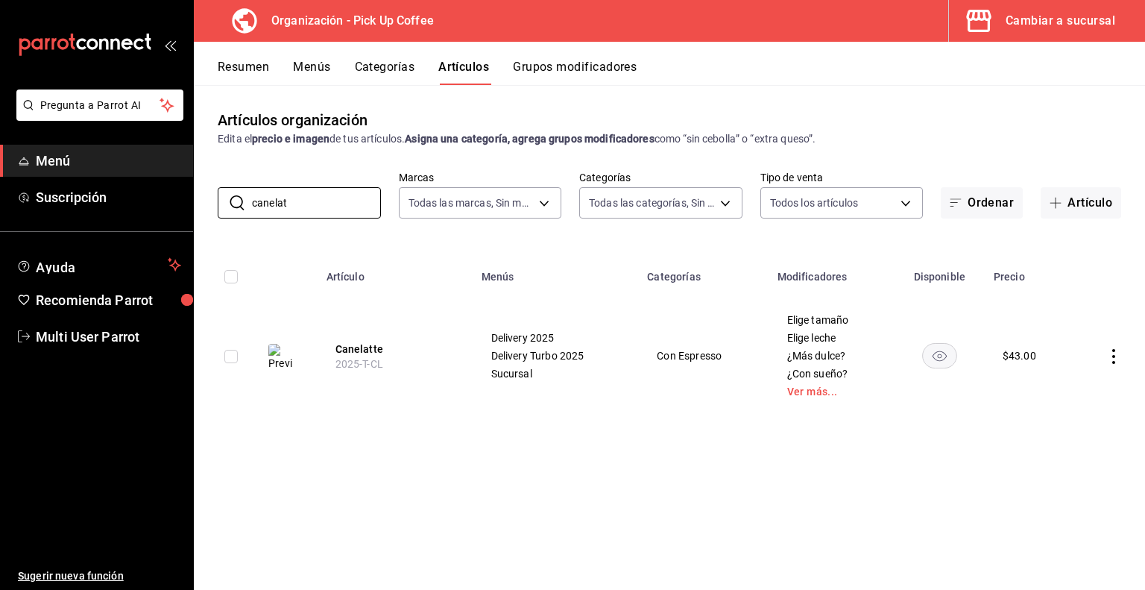
type input "canelat"
click at [1116, 357] on icon "actions" at bounding box center [1114, 356] width 15 height 15
click at [1065, 418] on span "Duplicar" at bounding box center [1069, 422] width 39 height 16
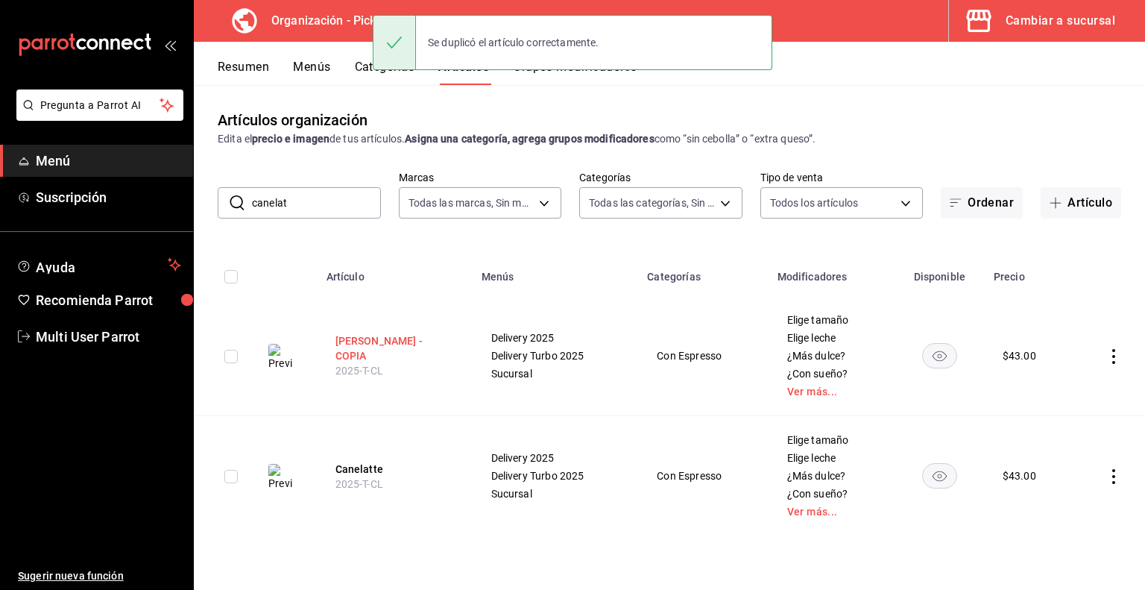
click at [403, 346] on button "[PERSON_NAME] - COPIA" at bounding box center [395, 348] width 119 height 30
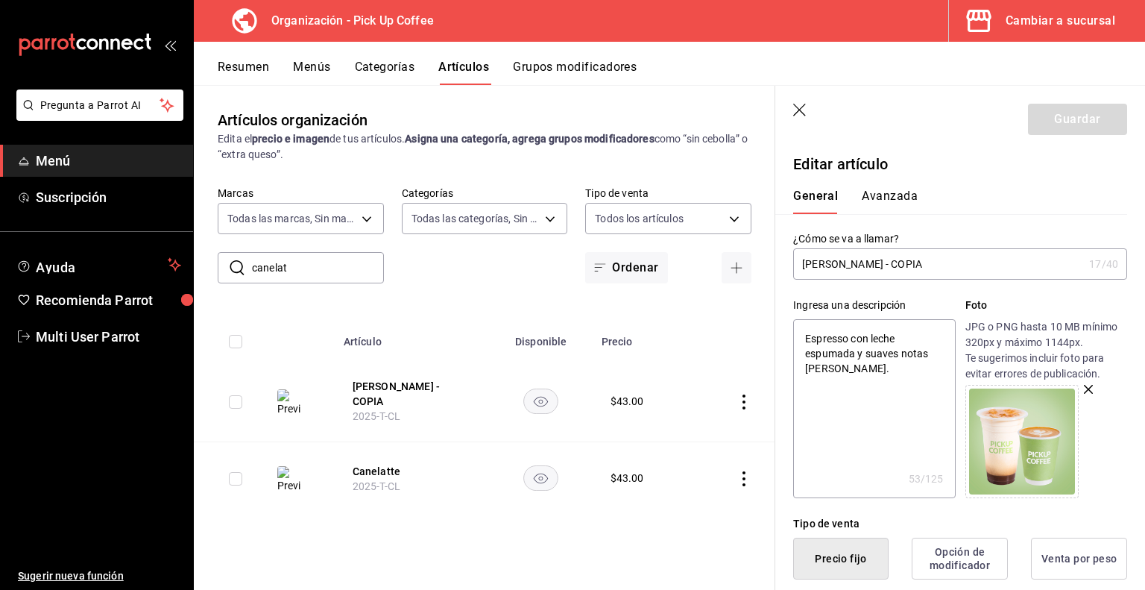
drag, startPoint x: 850, startPoint y: 267, endPoint x: 1047, endPoint y: 267, distance: 196.9
click at [1047, 267] on input "[PERSON_NAME] - COPIA" at bounding box center [938, 264] width 290 height 30
type input "Canelatte"
type textarea "x"
type input "Canelatte"
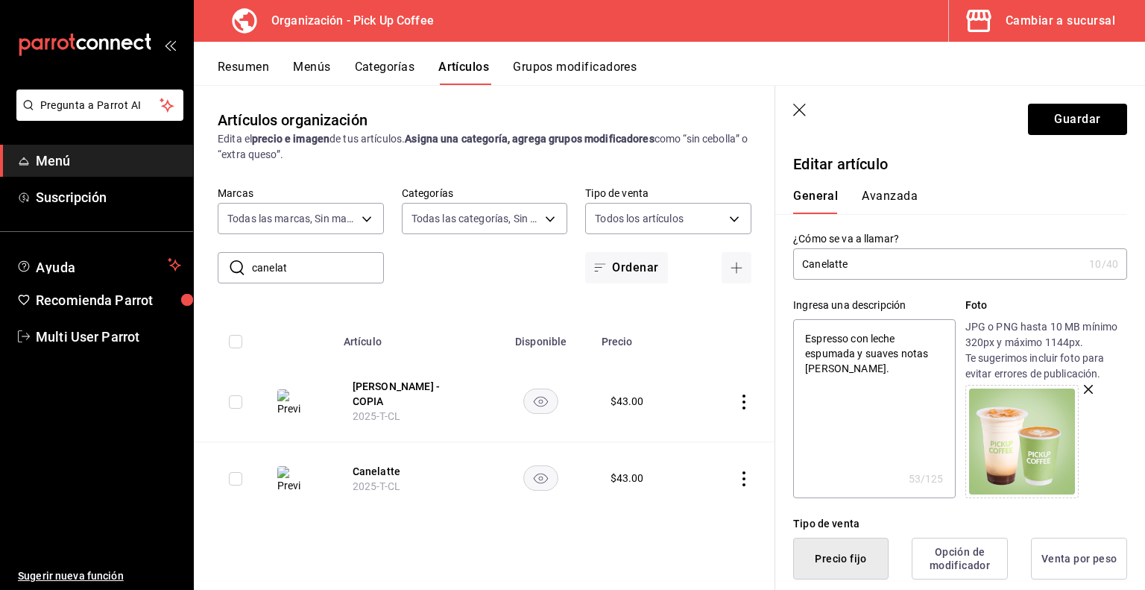
type textarea "x"
type input "[PERSON_NAME]."
type textarea "x"
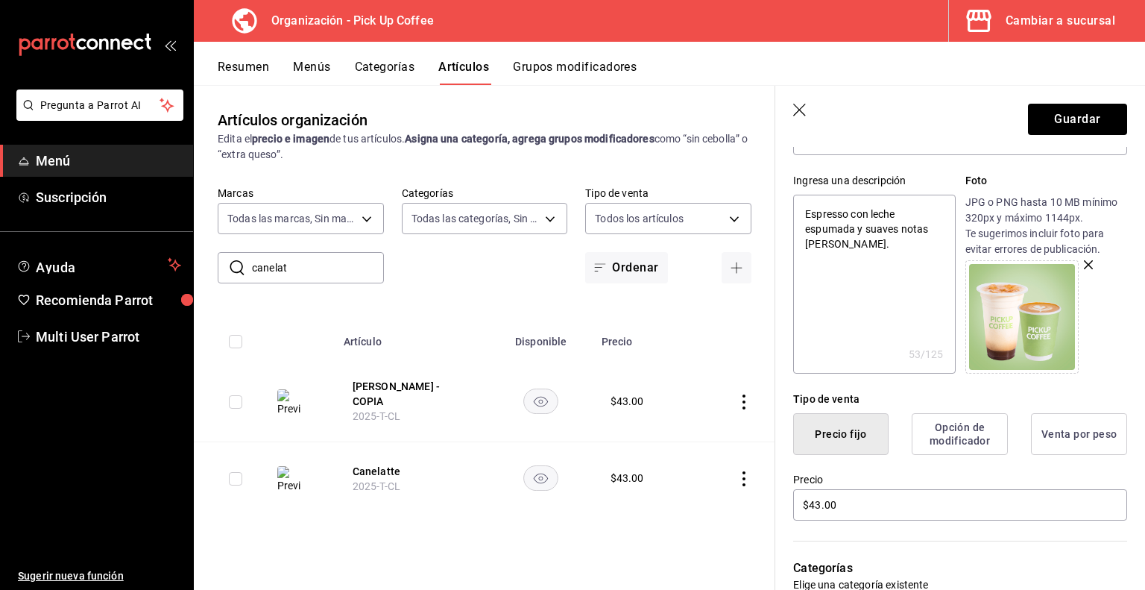
type input "[PERSON_NAME]."
drag, startPoint x: 838, startPoint y: 509, endPoint x: 683, endPoint y: 498, distance: 155.5
click at [683, 498] on main "Artículos organización Edita el precio e imagen de tus artículos. Asigna una ca…" at bounding box center [670, 337] width 952 height 505
type textarea "x"
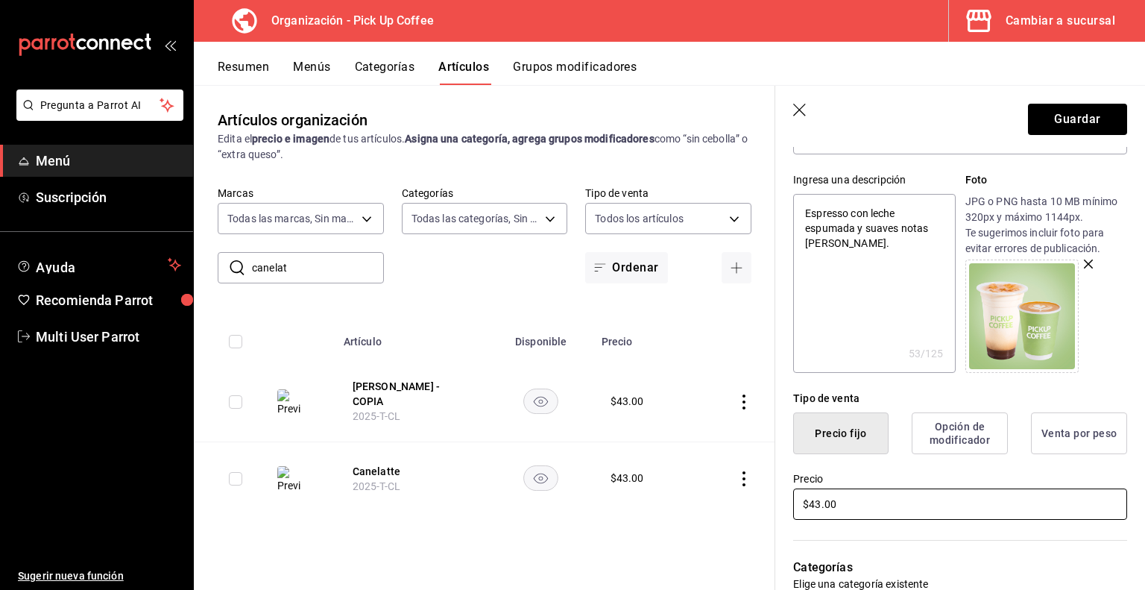
type input "$5.00"
type textarea "x"
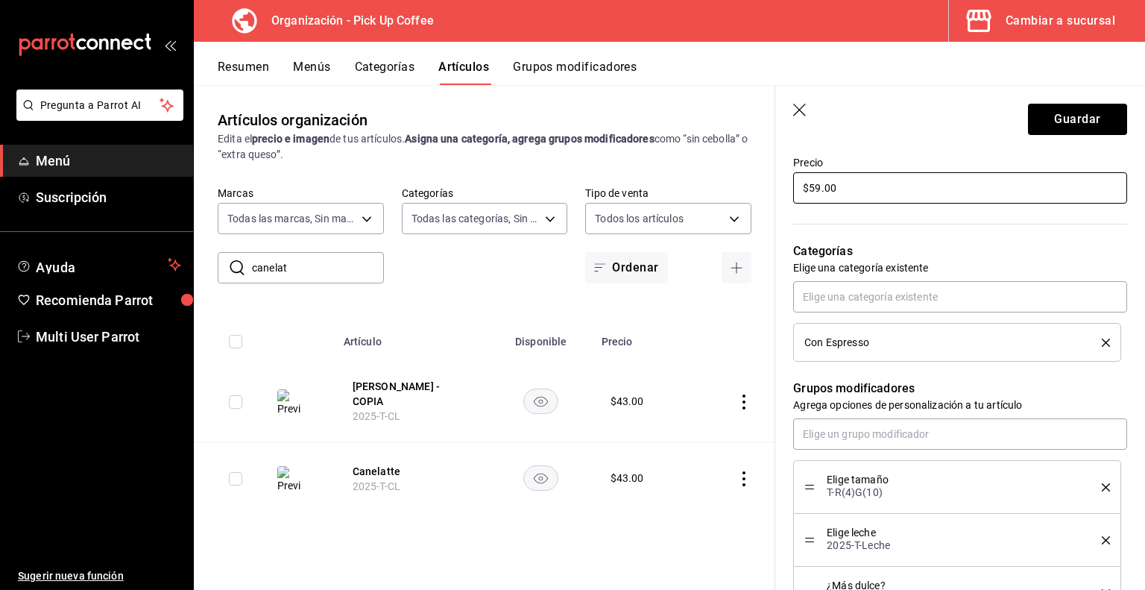
scroll to position [441, 0]
type input "$59.00"
click at [1102, 342] on icon "delete" at bounding box center [1106, 343] width 8 height 8
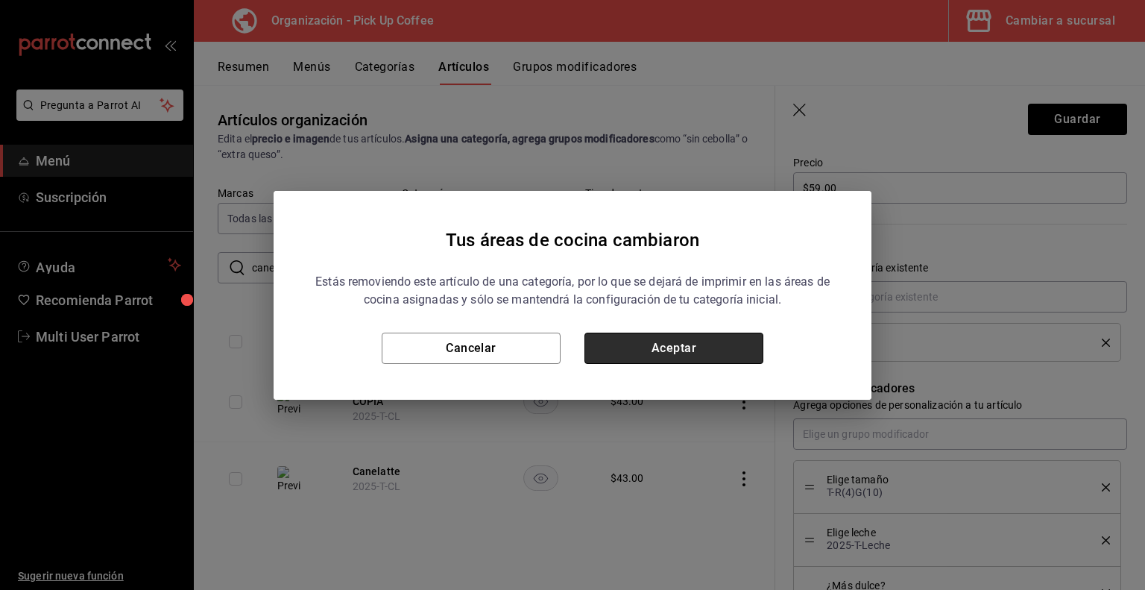
click at [699, 353] on button "Aceptar" at bounding box center [674, 348] width 179 height 31
type textarea "x"
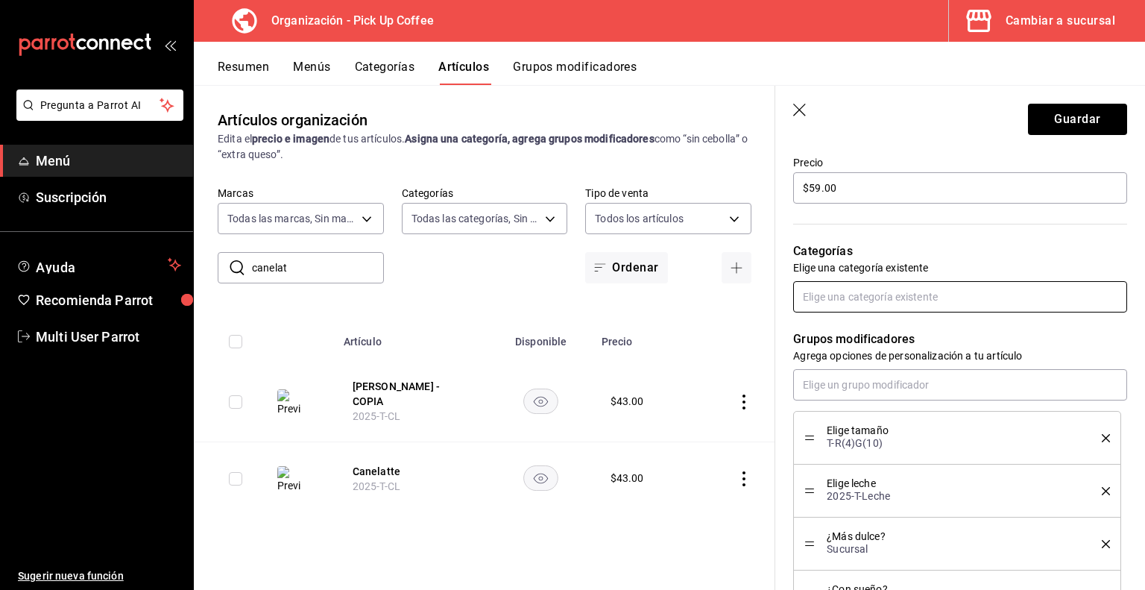
click at [855, 292] on input "text" at bounding box center [960, 296] width 334 height 31
type input "con esp"
click at [845, 351] on li "Con Espresso." at bounding box center [954, 354] width 323 height 25
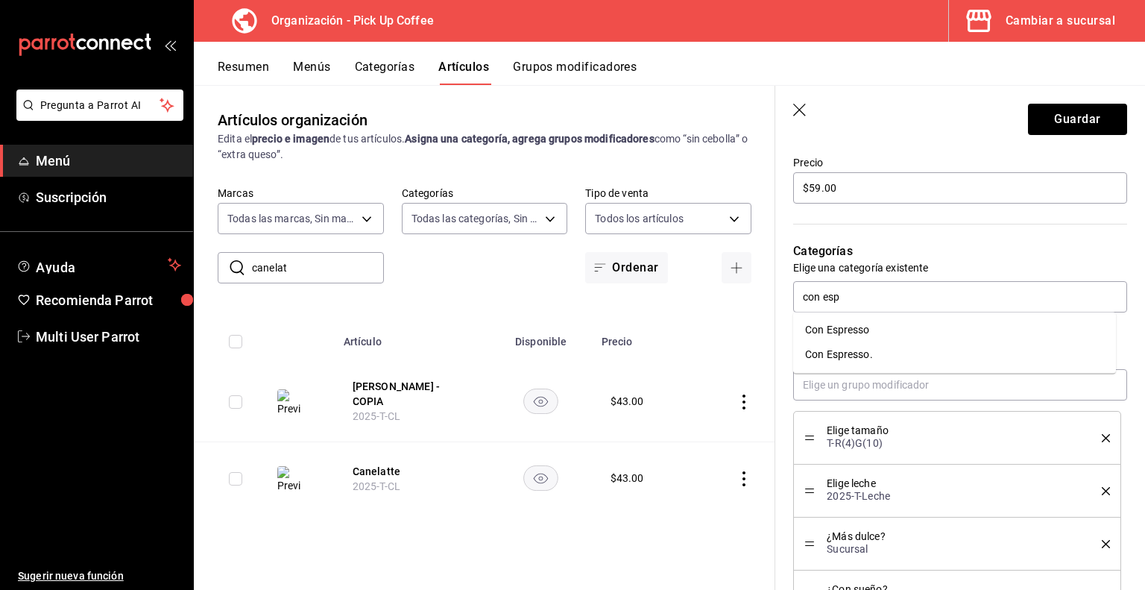
type textarea "x"
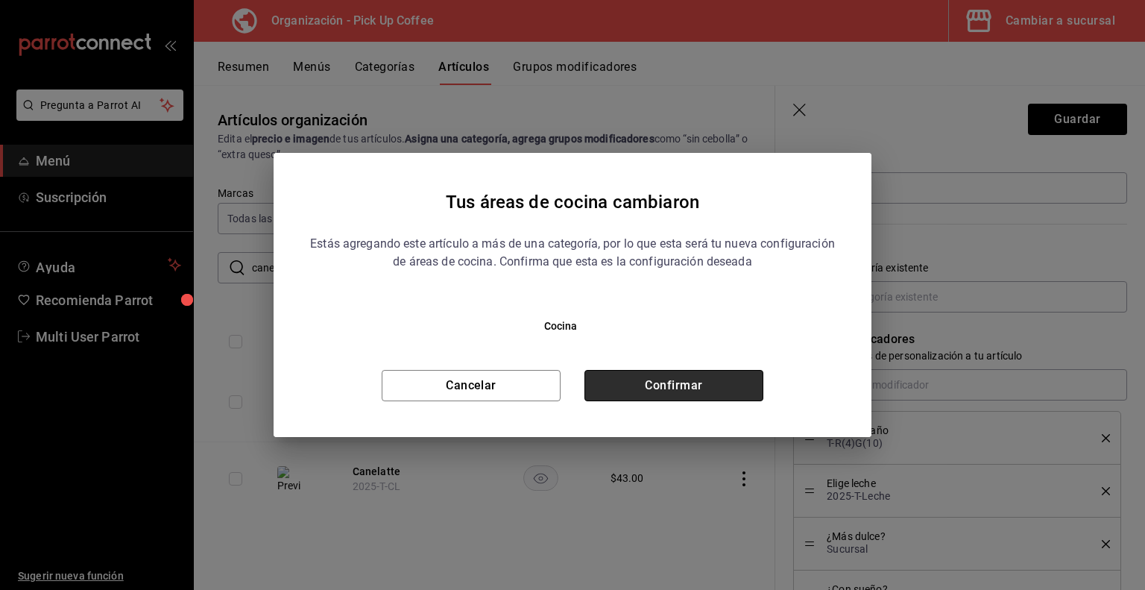
click at [658, 381] on button "Confirmar" at bounding box center [674, 385] width 179 height 31
type textarea "x"
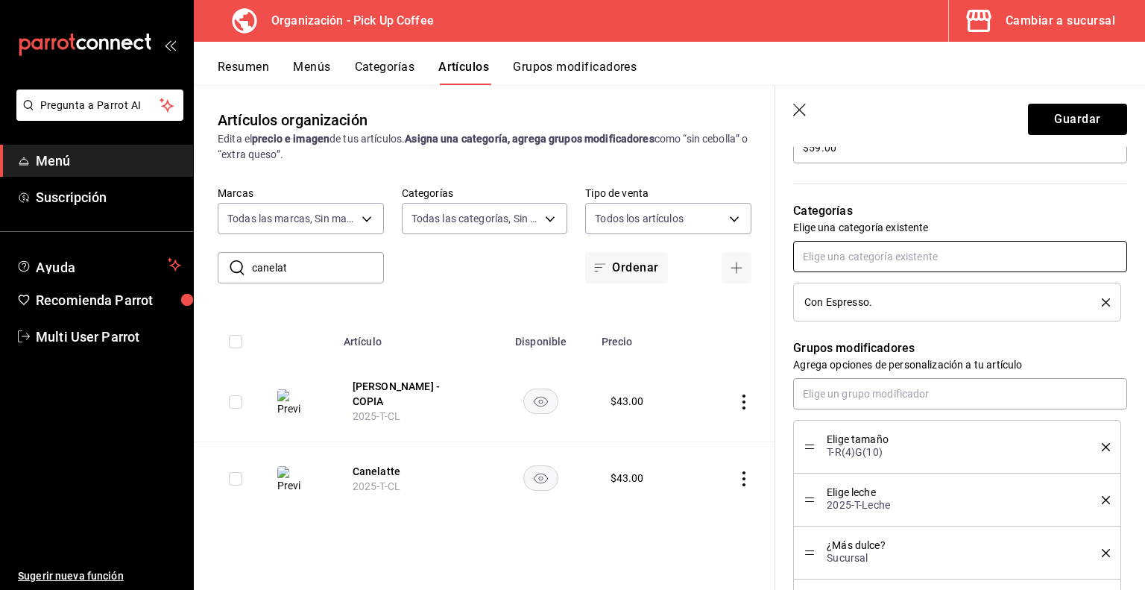
scroll to position [482, 0]
click at [871, 387] on input "text" at bounding box center [960, 392] width 334 height 31
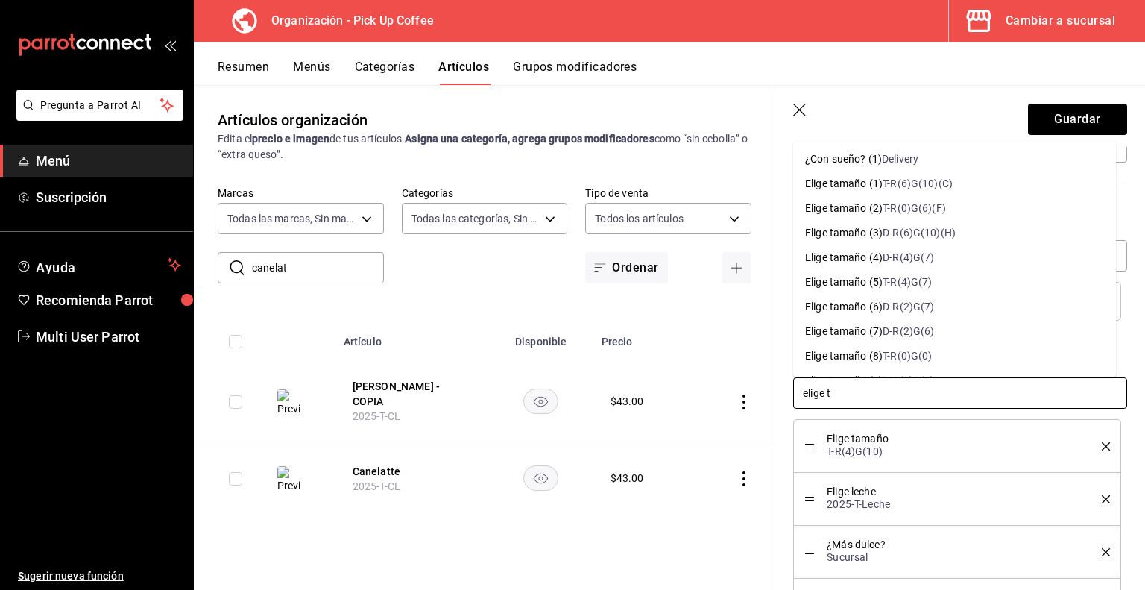
type input "elige ta"
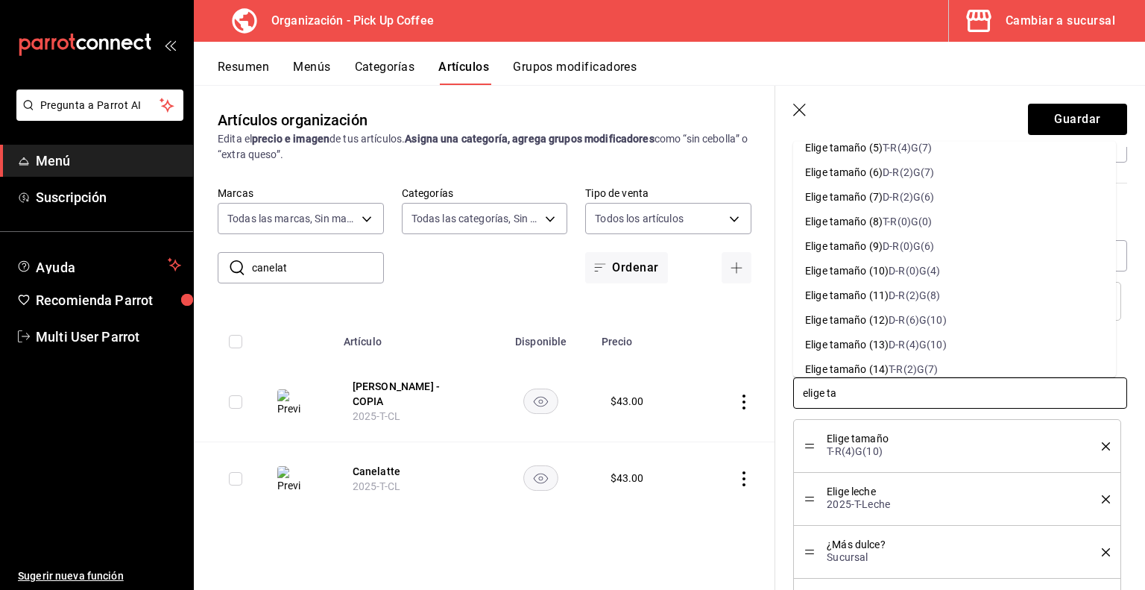
scroll to position [136, 0]
click at [908, 339] on div "D-R(4)G(10)" at bounding box center [917, 344] width 57 height 16
type textarea "x"
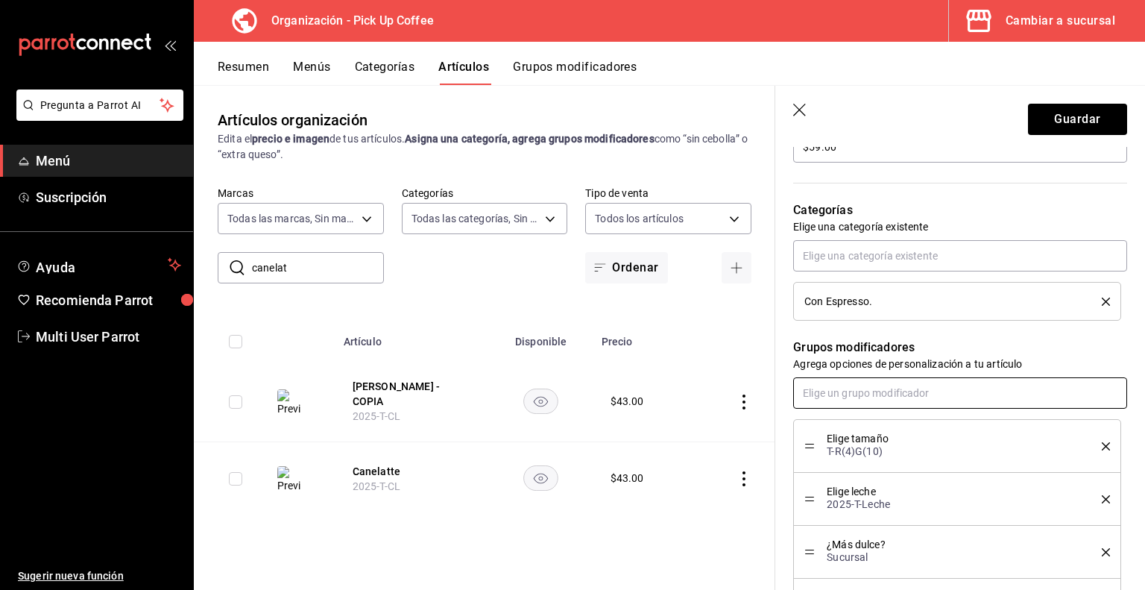
click at [890, 381] on input "text" at bounding box center [960, 392] width 334 height 31
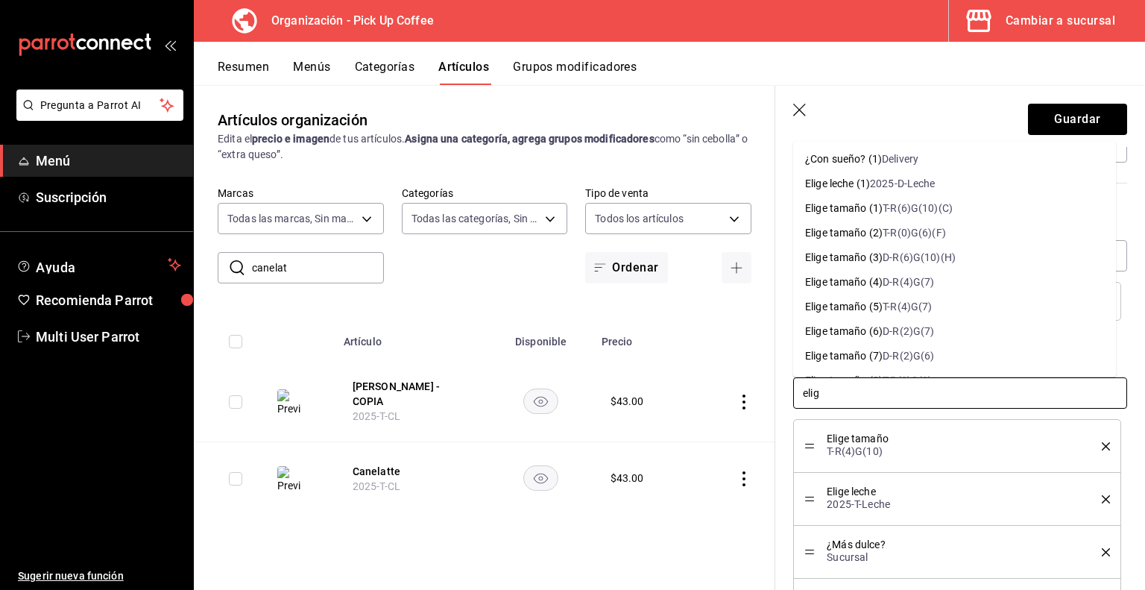
type input "elige"
click at [867, 191] on div "Elige leche (1)" at bounding box center [837, 184] width 65 height 16
type textarea "x"
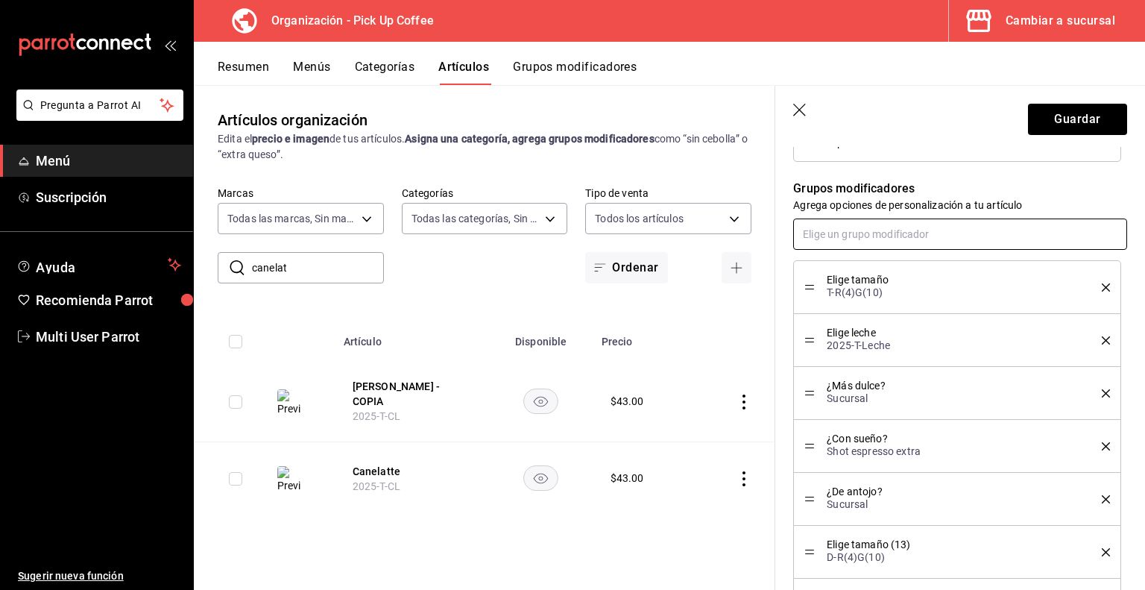
scroll to position [647, 0]
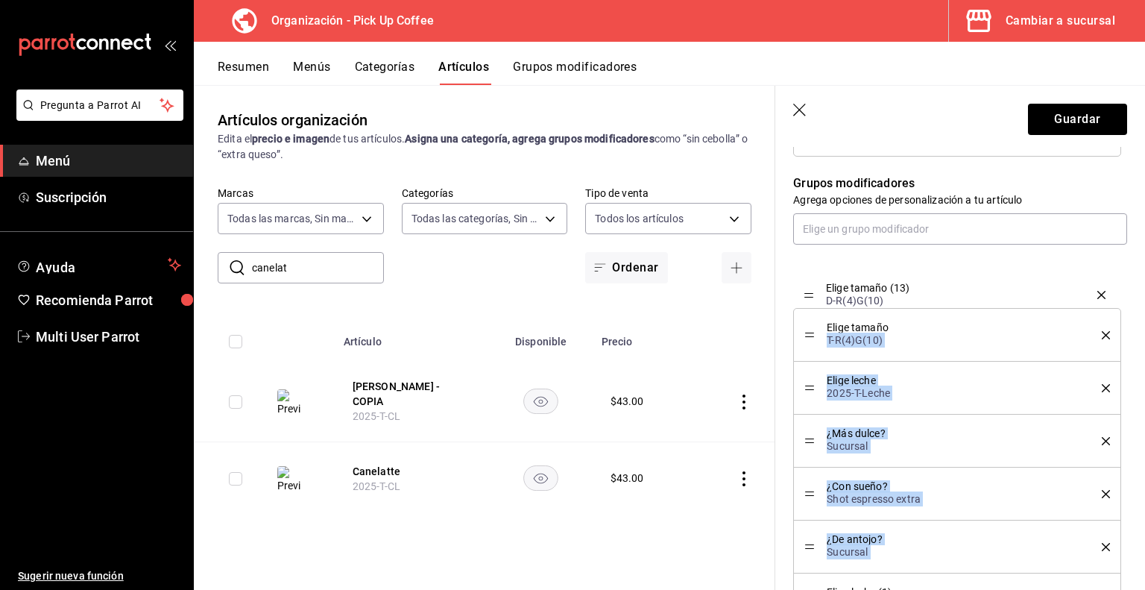
drag, startPoint x: 811, startPoint y: 544, endPoint x: 820, endPoint y: 293, distance: 250.7
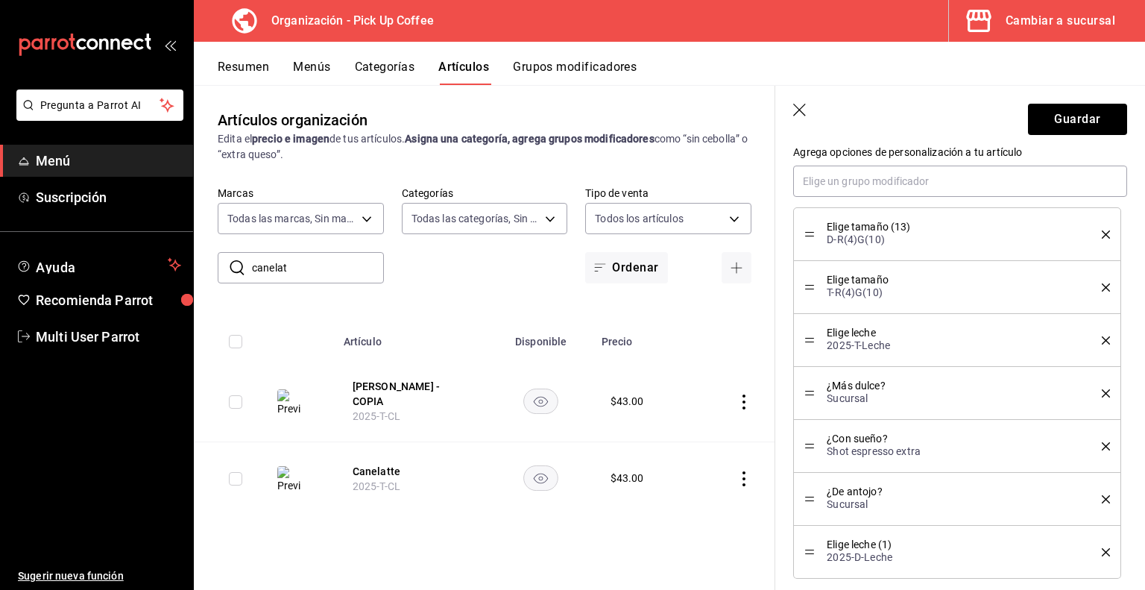
scroll to position [697, 0]
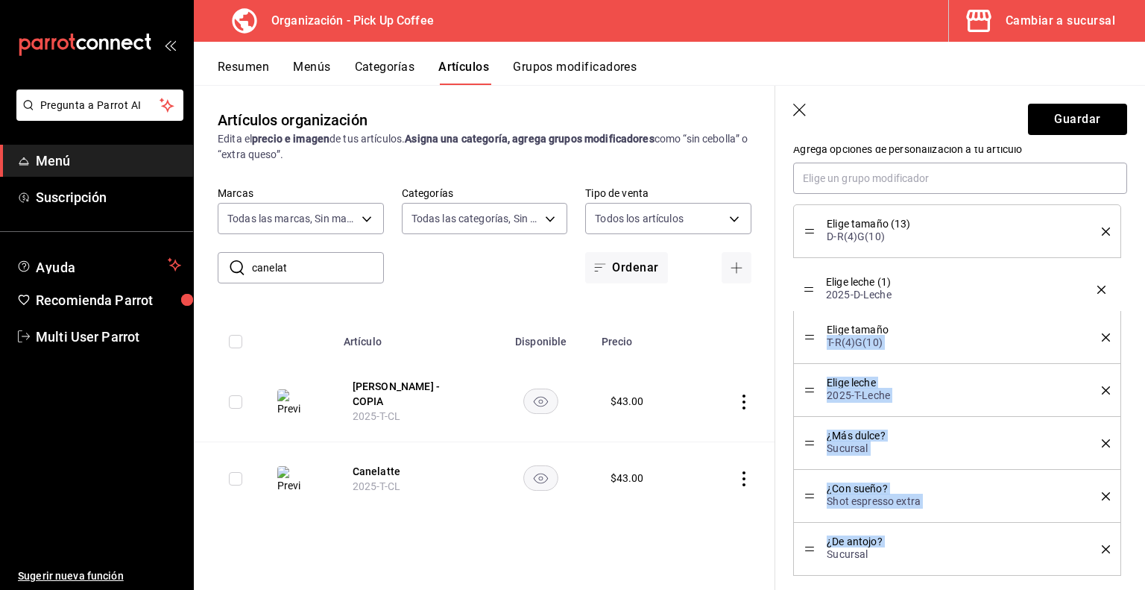
drag, startPoint x: 814, startPoint y: 552, endPoint x: 823, endPoint y: 295, distance: 256.7
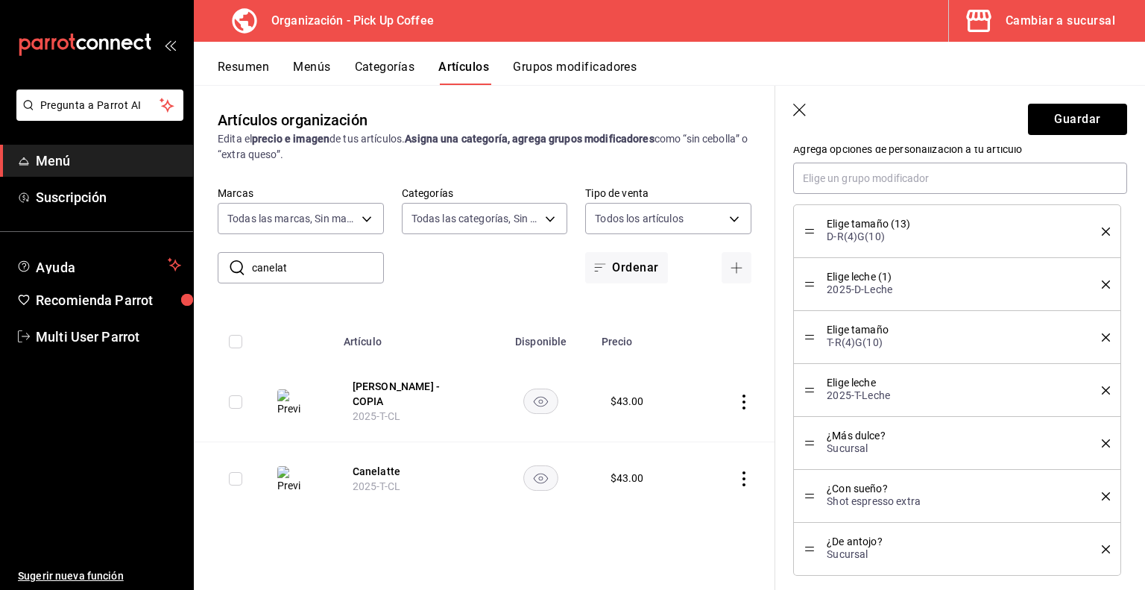
click at [1102, 336] on icon "delete" at bounding box center [1106, 337] width 8 height 8
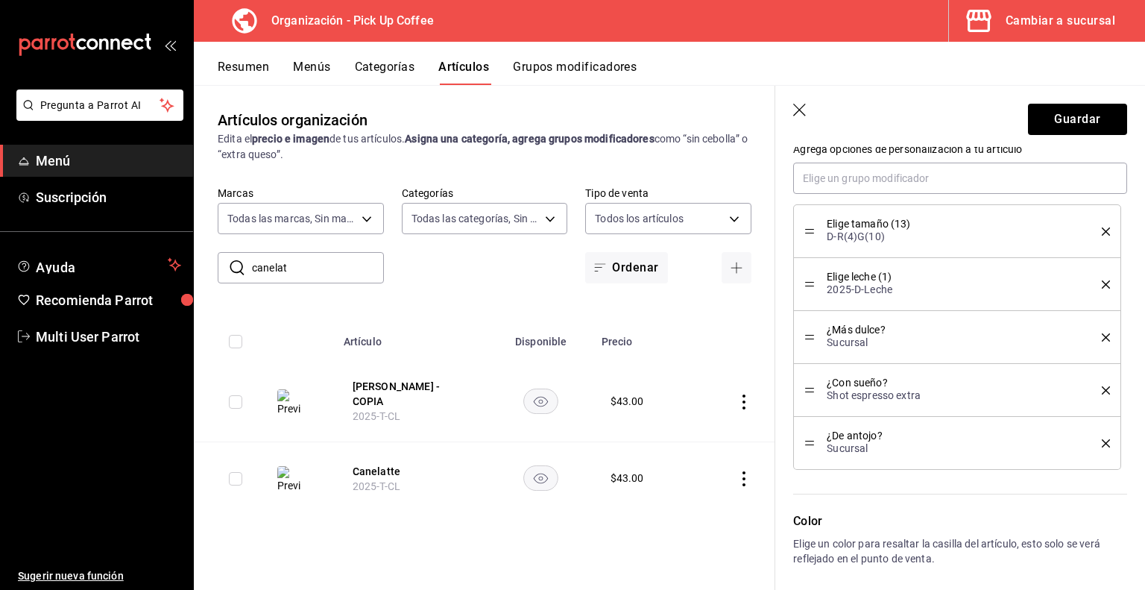
scroll to position [925, 0]
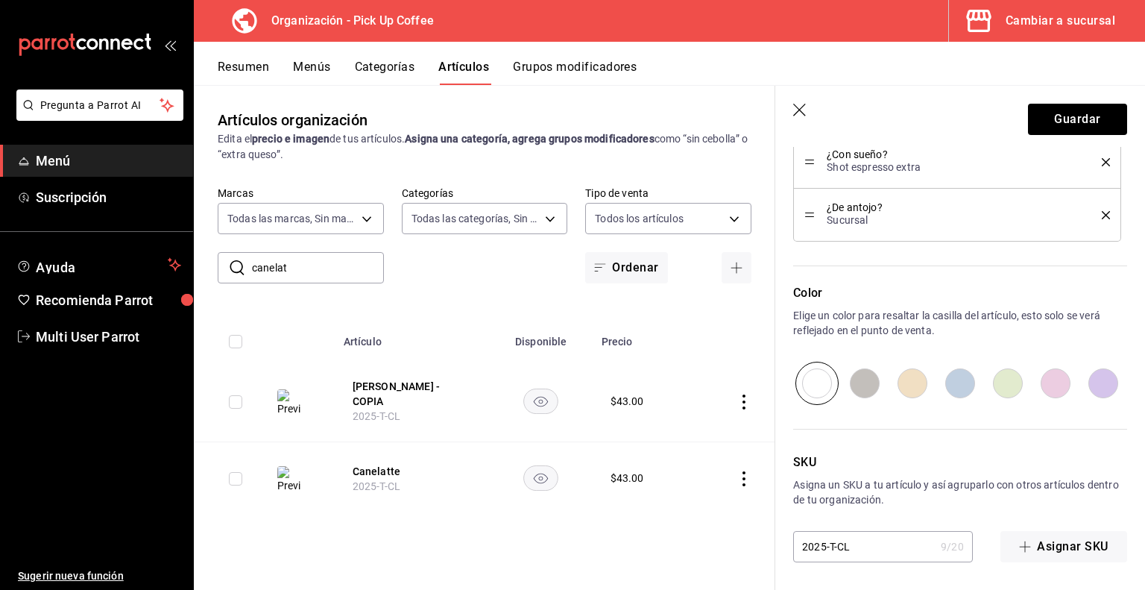
click at [833, 544] on input "2025-T-CL" at bounding box center [864, 547] width 142 height 30
type textarea "x"
type input "2025--CL"
type textarea "x"
type input "2025-D-CL"
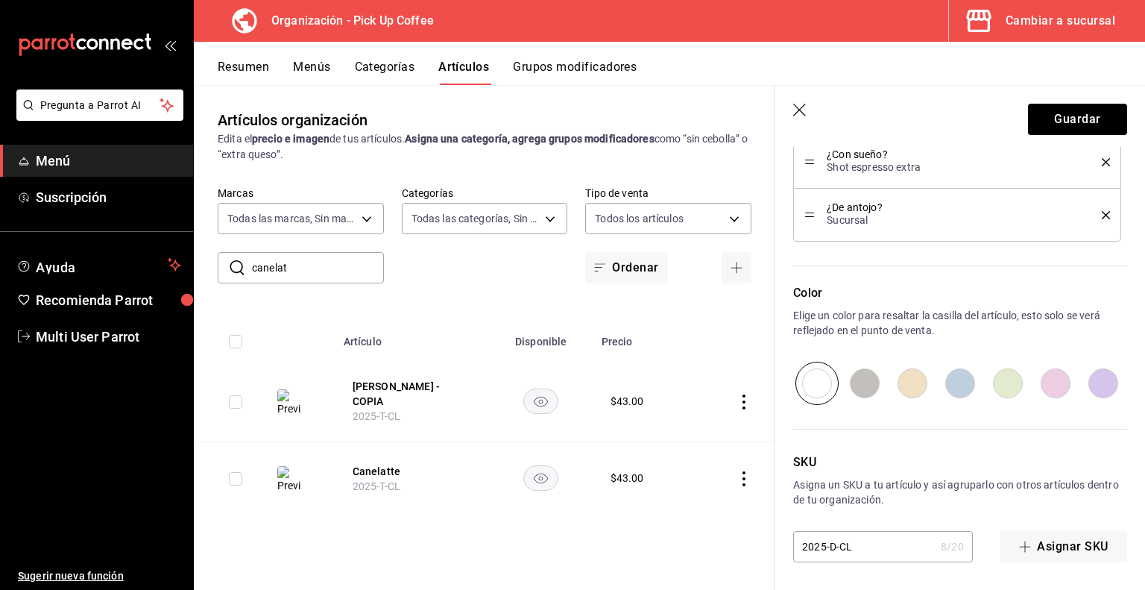
type textarea "x"
type input "2025-D-CL"
click at [1093, 107] on button "Guardar" at bounding box center [1077, 119] width 99 height 31
type textarea "x"
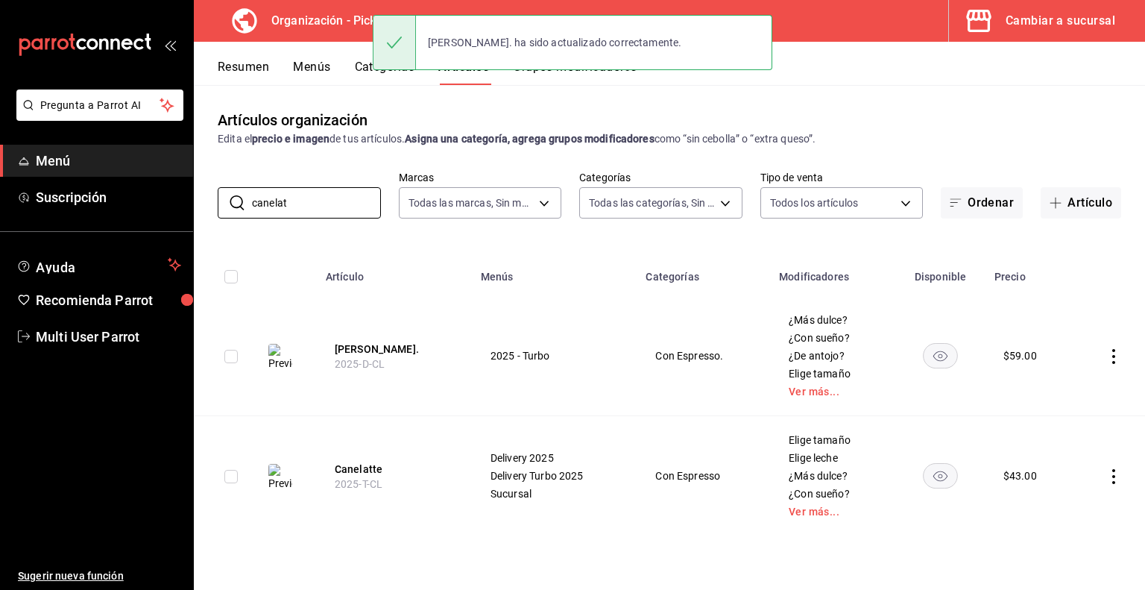
drag, startPoint x: 336, startPoint y: 195, endPoint x: 145, endPoint y: 213, distance: 191.0
click at [145, 213] on div "Pregunta a Parrot AI Menú Suscripción Ayuda Recomienda Parrot Multi User Parrot…" at bounding box center [572, 295] width 1145 height 590
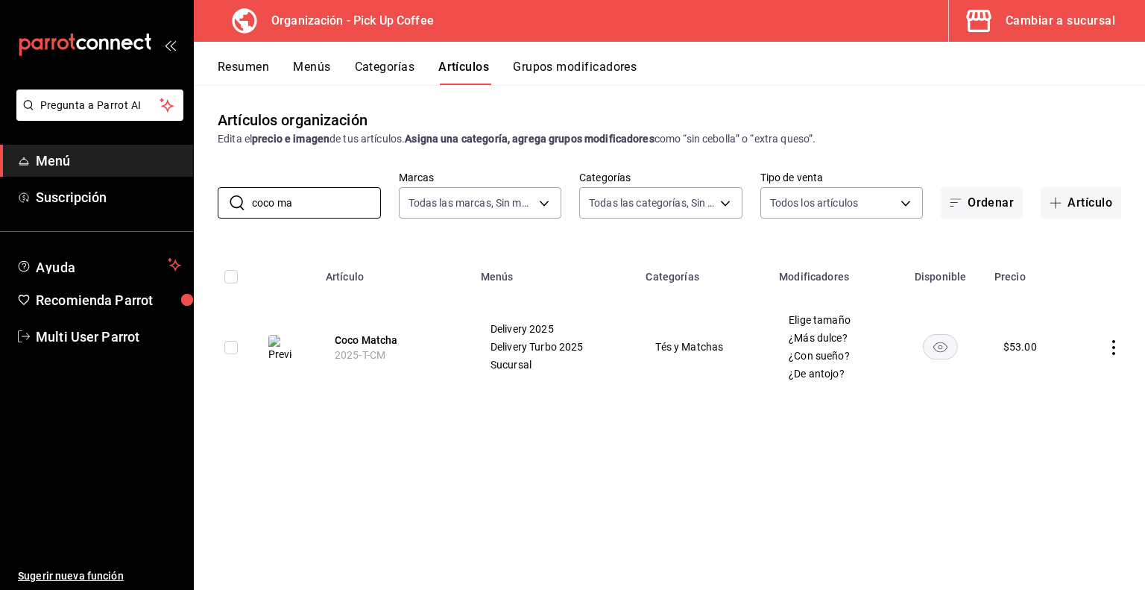
type input "coco ma"
click at [1114, 348] on icon "actions" at bounding box center [1114, 347] width 3 height 15
click at [1063, 409] on span "Duplicar" at bounding box center [1069, 413] width 39 height 16
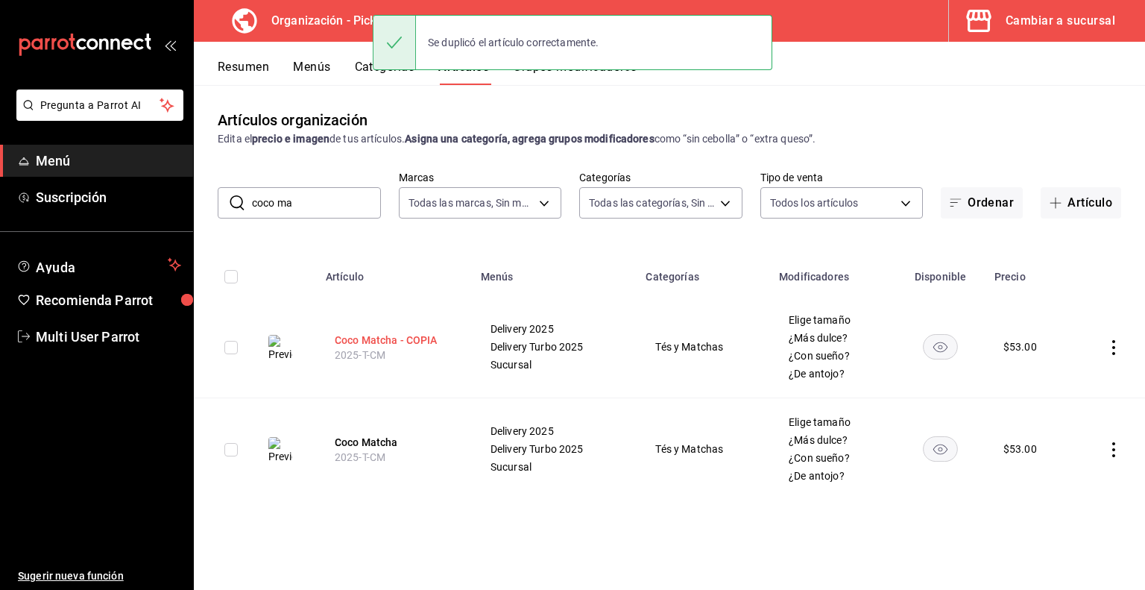
click at [401, 336] on button "Coco Matcha - COPIA" at bounding box center [394, 340] width 119 height 15
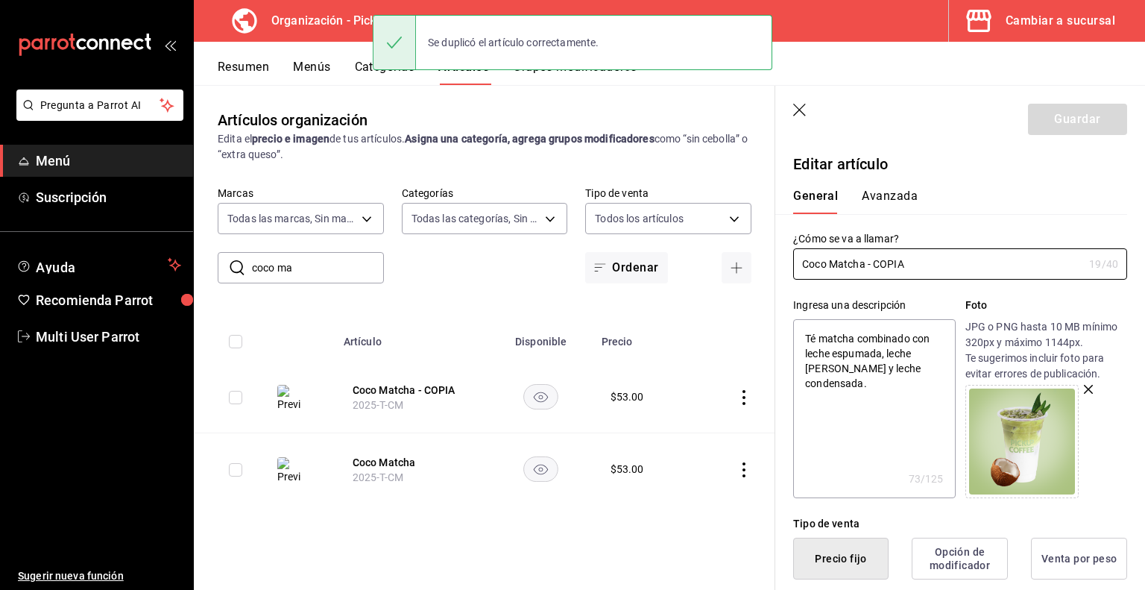
drag, startPoint x: 867, startPoint y: 264, endPoint x: 1095, endPoint y: 283, distance: 229.8
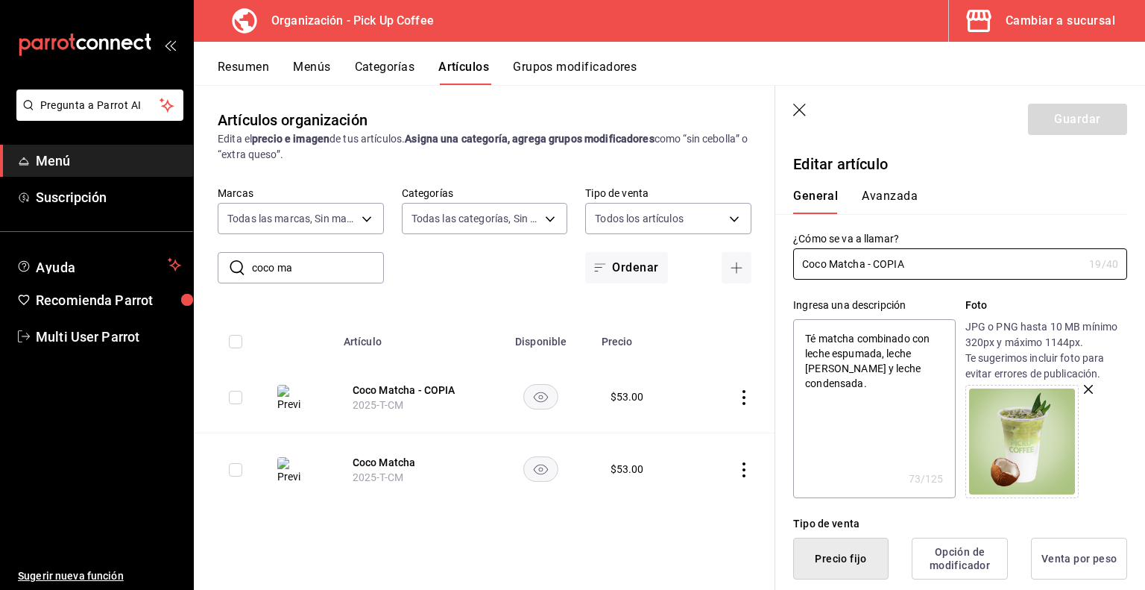
type input "Coco Matcha"
type textarea "x"
type input "Coco Matcha"
type textarea "x"
type input "Coco Matcha."
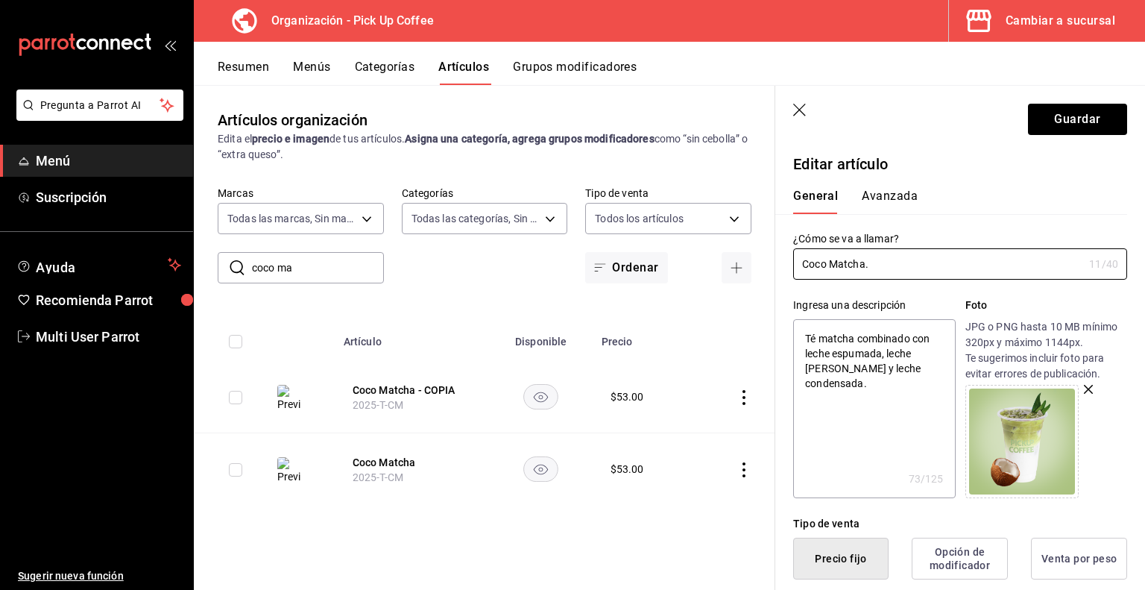
type textarea "x"
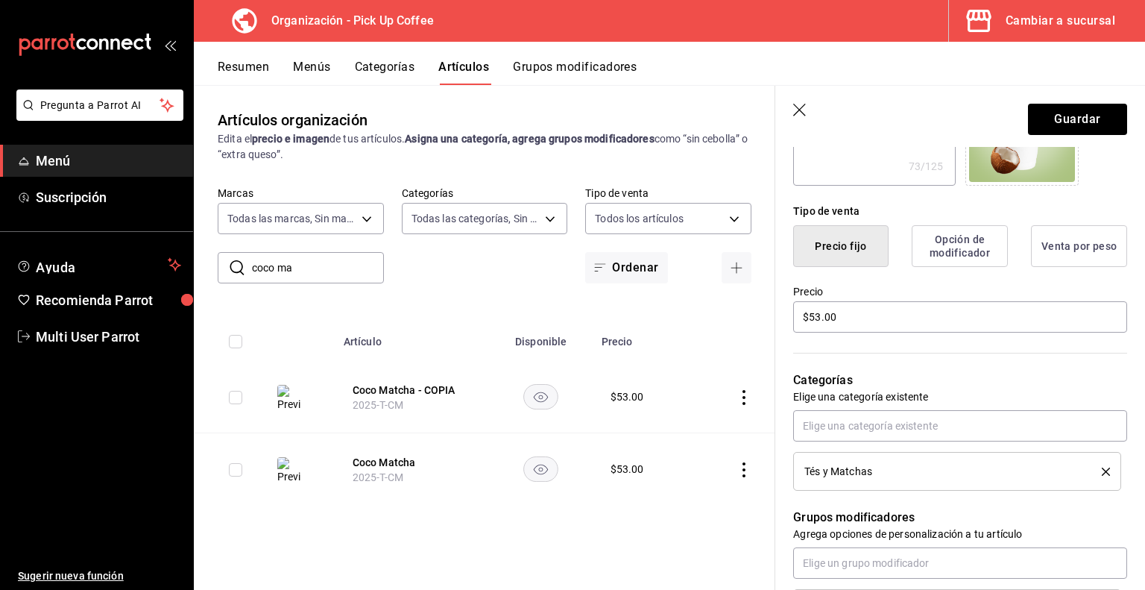
scroll to position [331, 0]
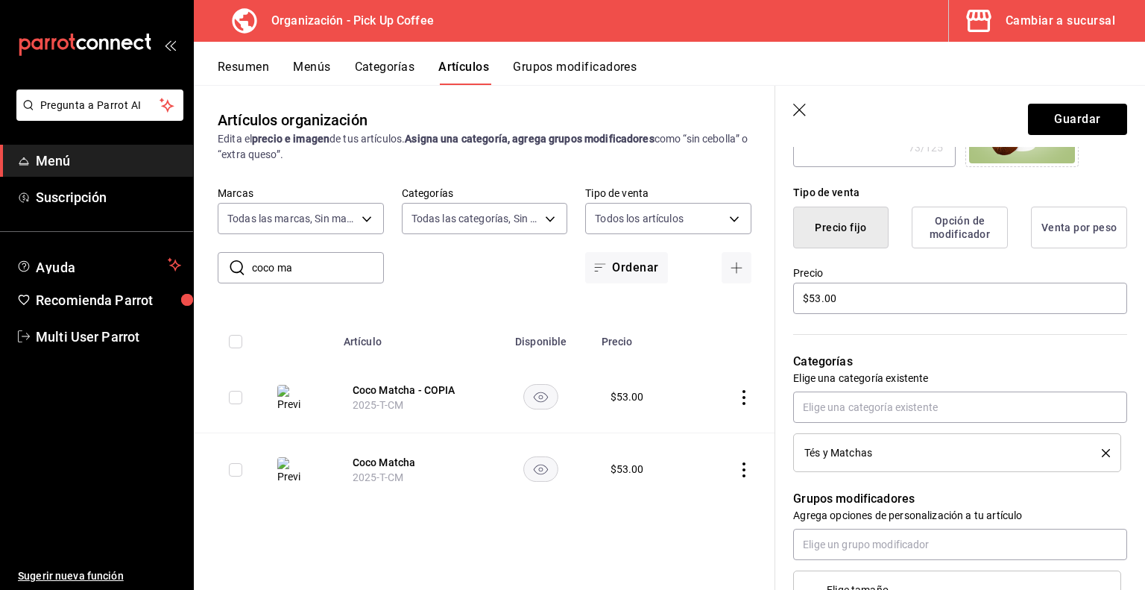
type input "Coco Matcha."
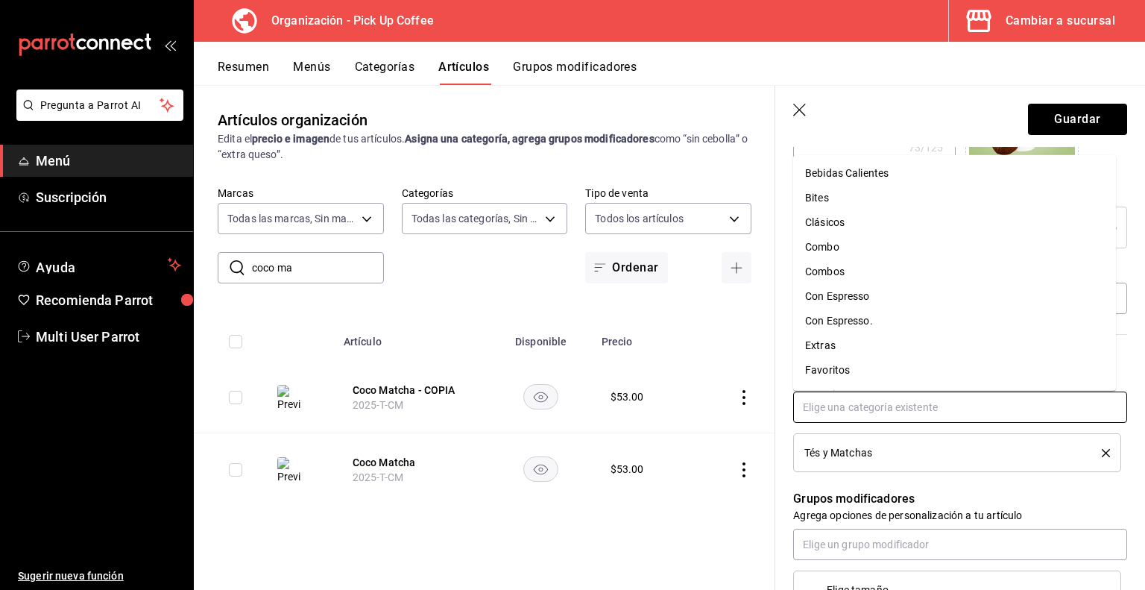
click at [881, 408] on input "text" at bounding box center [960, 407] width 334 height 31
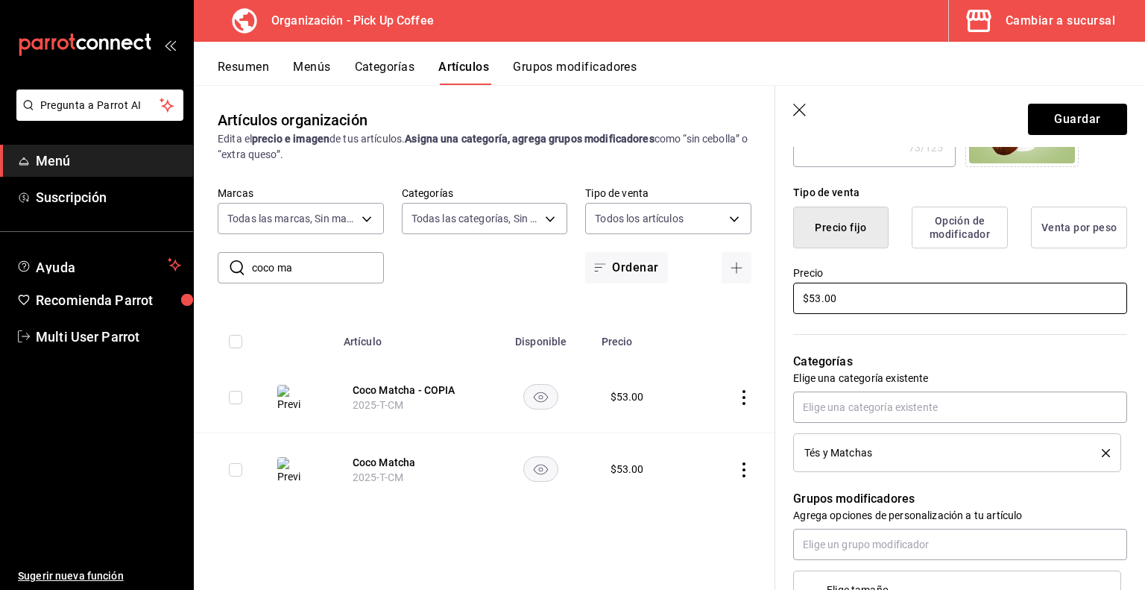
drag, startPoint x: 849, startPoint y: 295, endPoint x: 647, endPoint y: 302, distance: 202.2
click at [647, 302] on main "Artículos organización Edita el precio e imagen de tus artículos. Asigna una ca…" at bounding box center [670, 337] width 952 height 505
type input "$6.00"
type textarea "x"
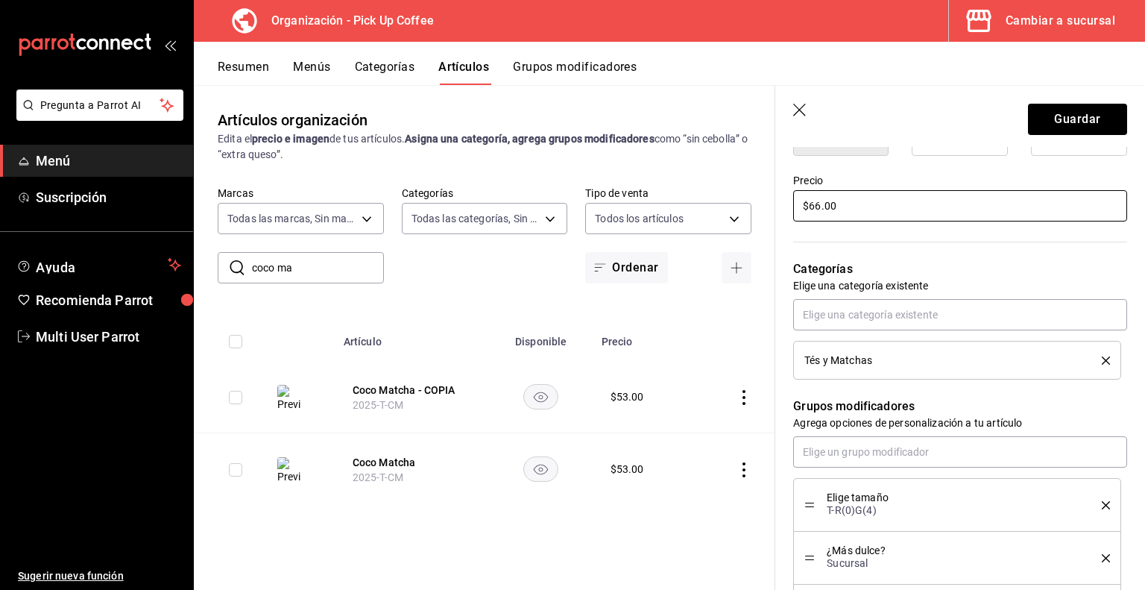
type input "$66.00"
click at [1102, 360] on icon "delete" at bounding box center [1106, 360] width 8 height 8
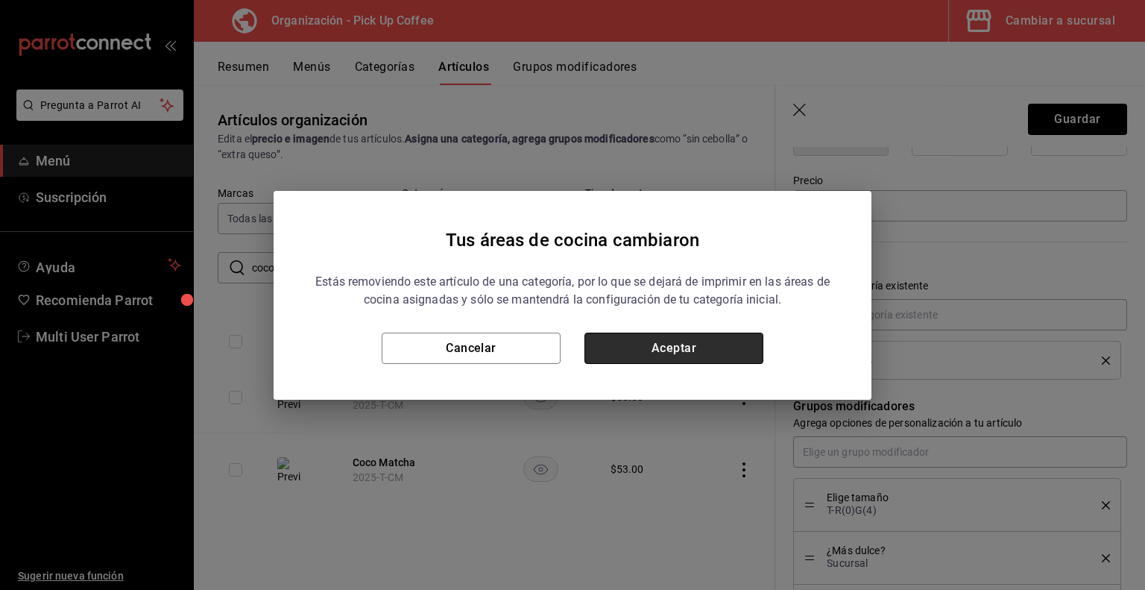
click at [702, 348] on button "Aceptar" at bounding box center [674, 348] width 179 height 31
type textarea "x"
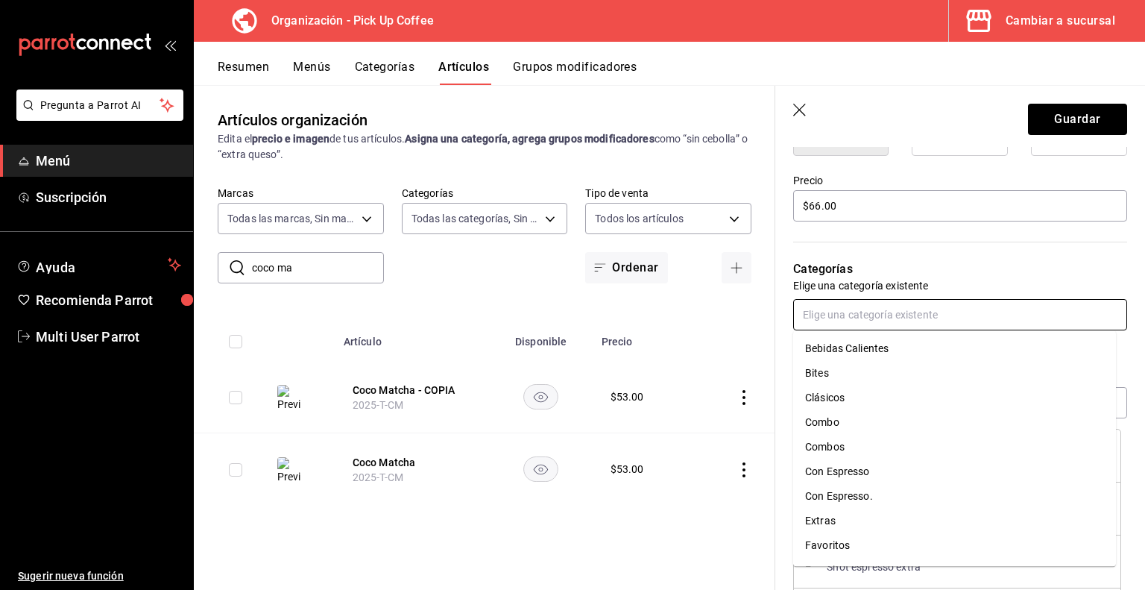
click at [866, 306] on input "text" at bounding box center [960, 314] width 334 height 31
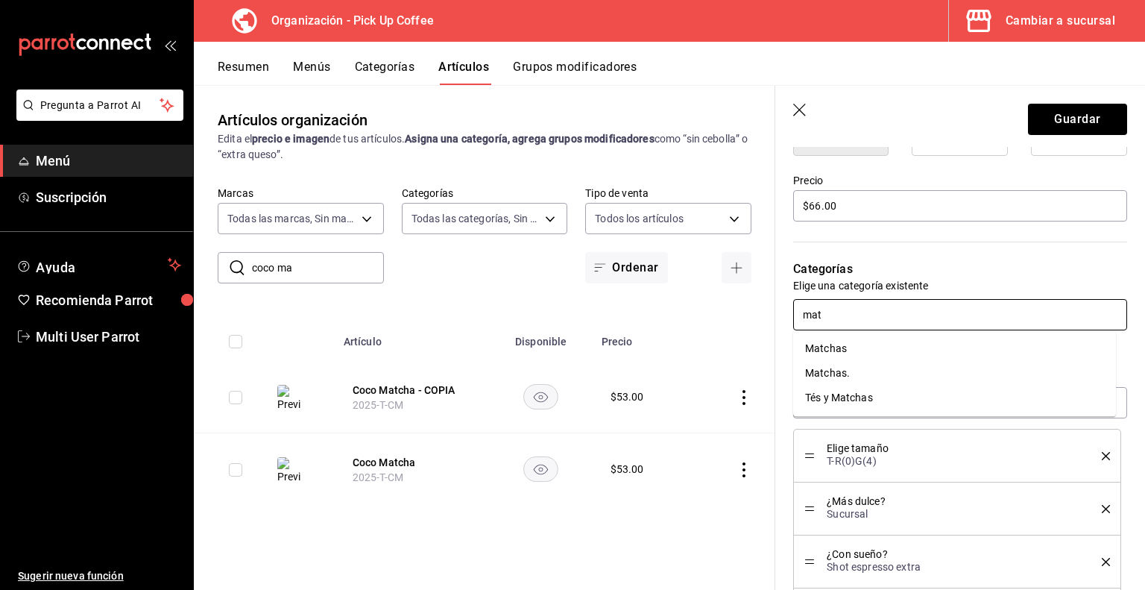
type input "matc"
click at [843, 386] on li "Tés y Matchas" at bounding box center [954, 398] width 323 height 25
type textarea "x"
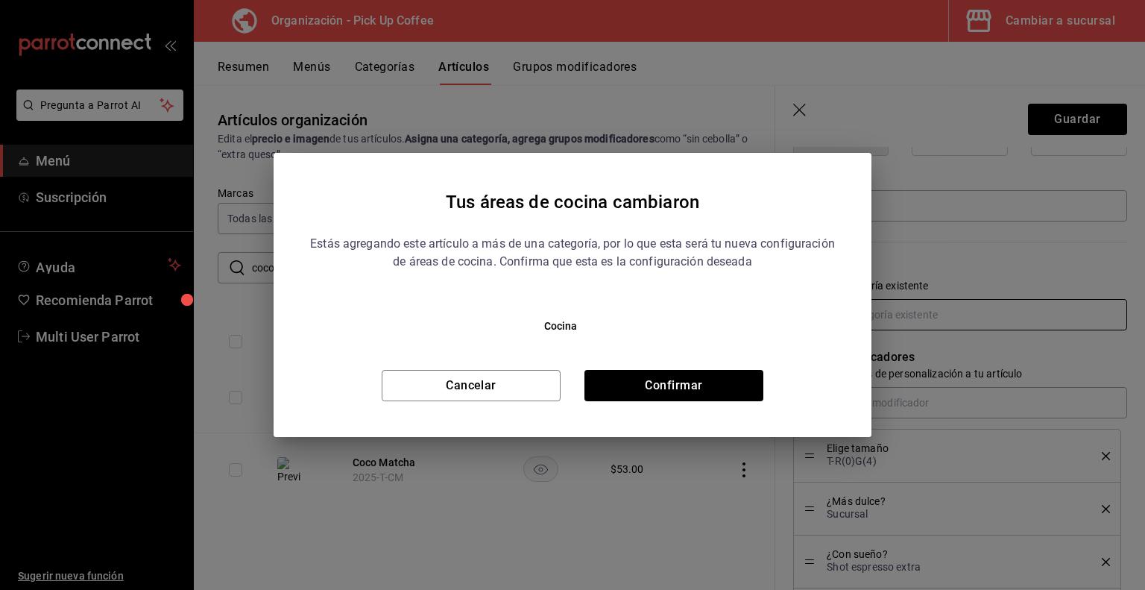
type textarea "x"
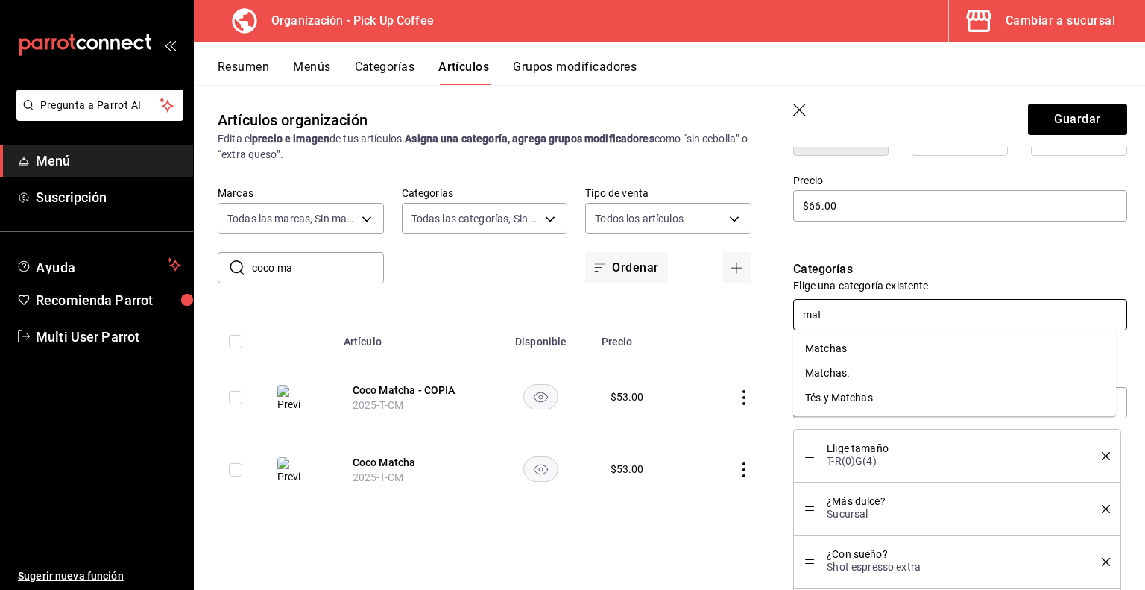
type input "matc"
click at [838, 377] on li "Matchas." at bounding box center [954, 373] width 323 height 25
type textarea "x"
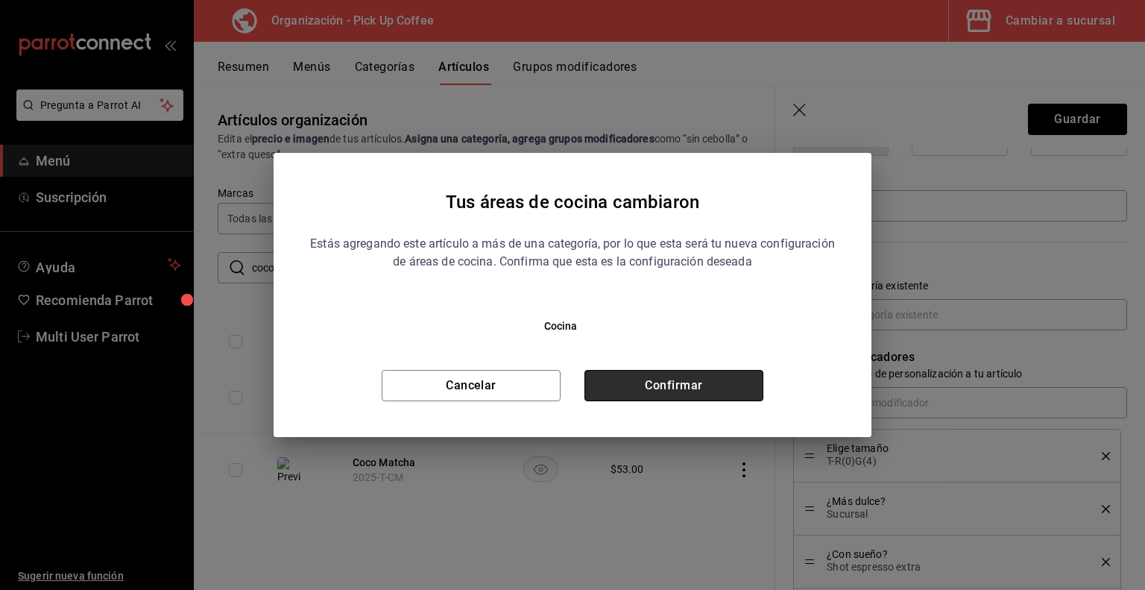
click at [699, 378] on button "Confirmar" at bounding box center [674, 385] width 179 height 31
type textarea "x"
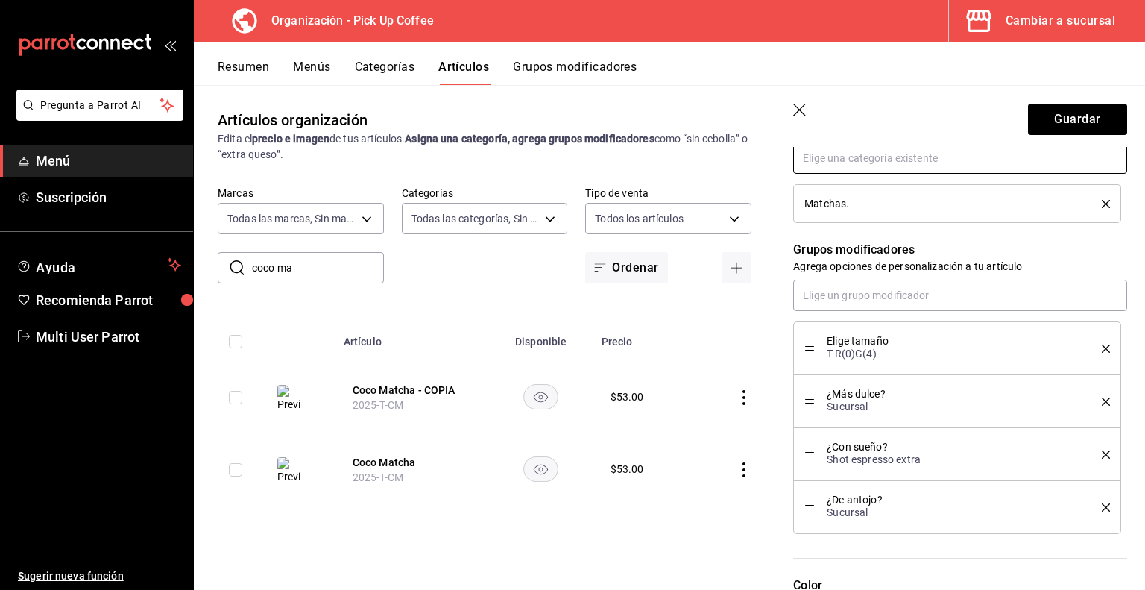
scroll to position [582, 0]
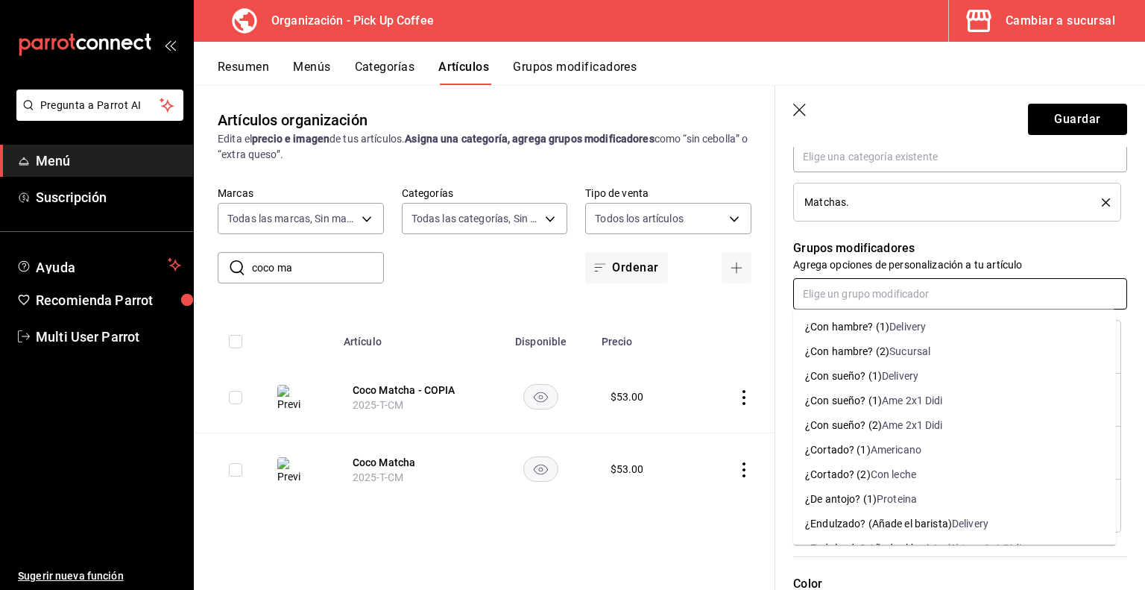
click at [887, 286] on input "text" at bounding box center [960, 293] width 334 height 31
type input "[PERSON_NAME]"
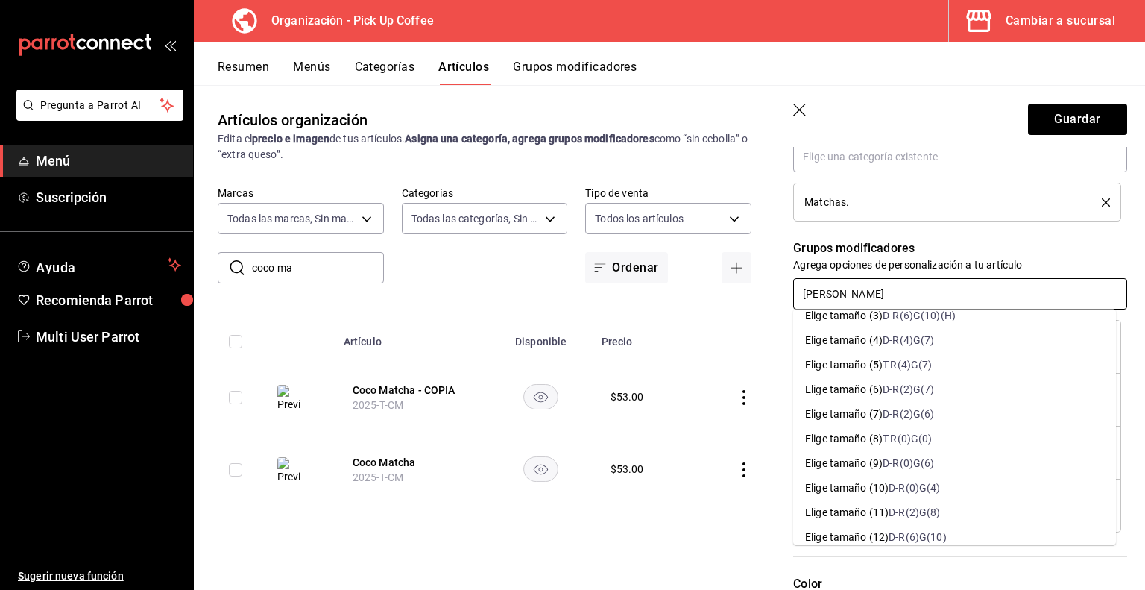
scroll to position [89, 0]
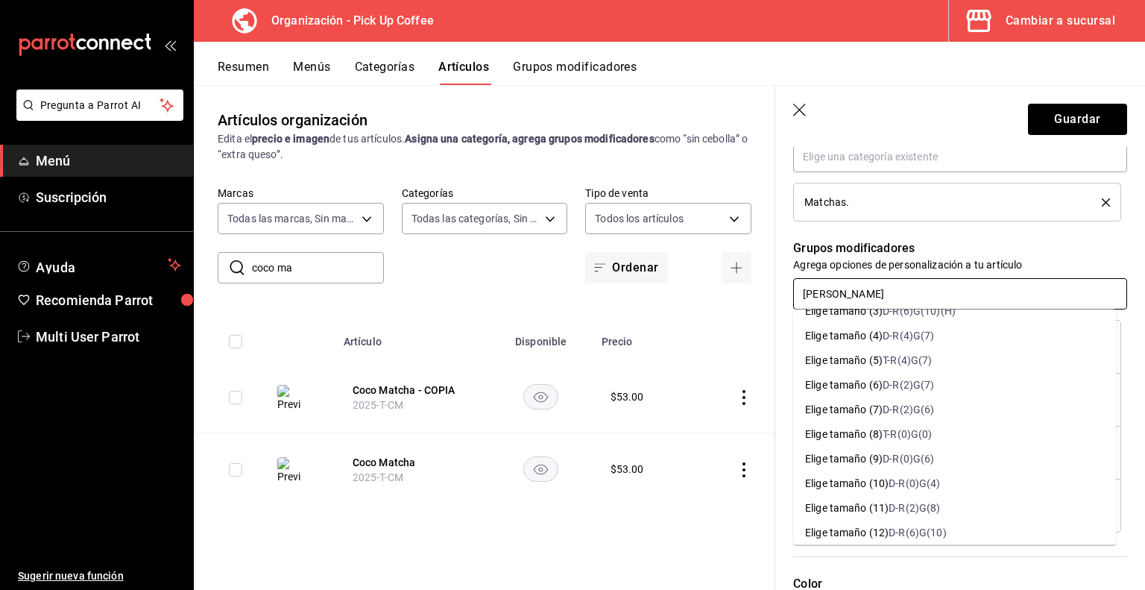
click at [913, 477] on div "D-R(0)G(4)" at bounding box center [914, 484] width 51 height 16
type textarea "x"
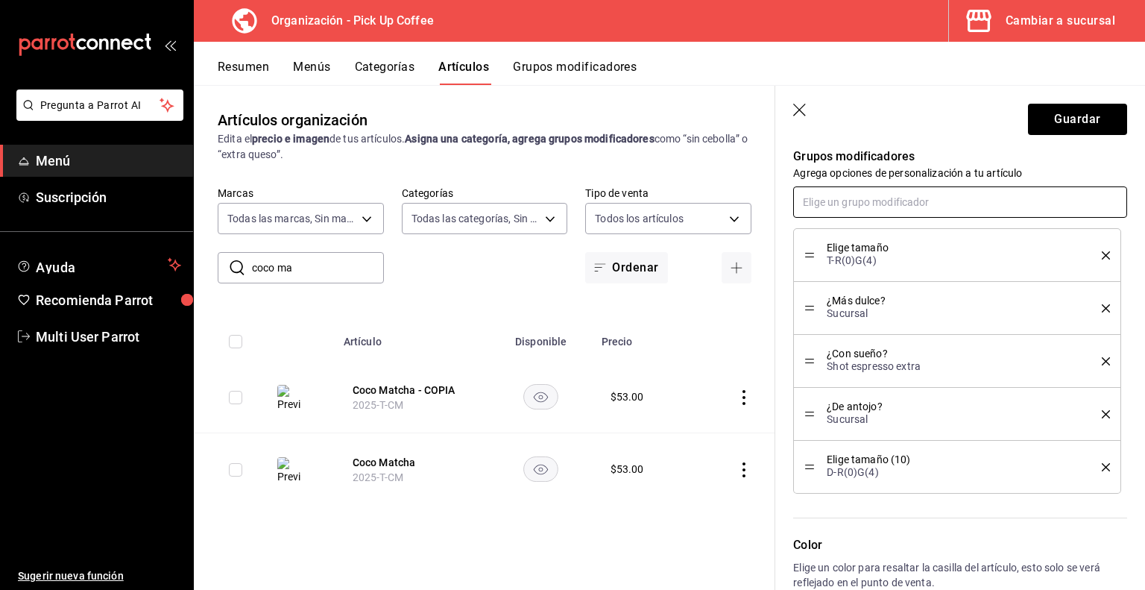
scroll to position [674, 0]
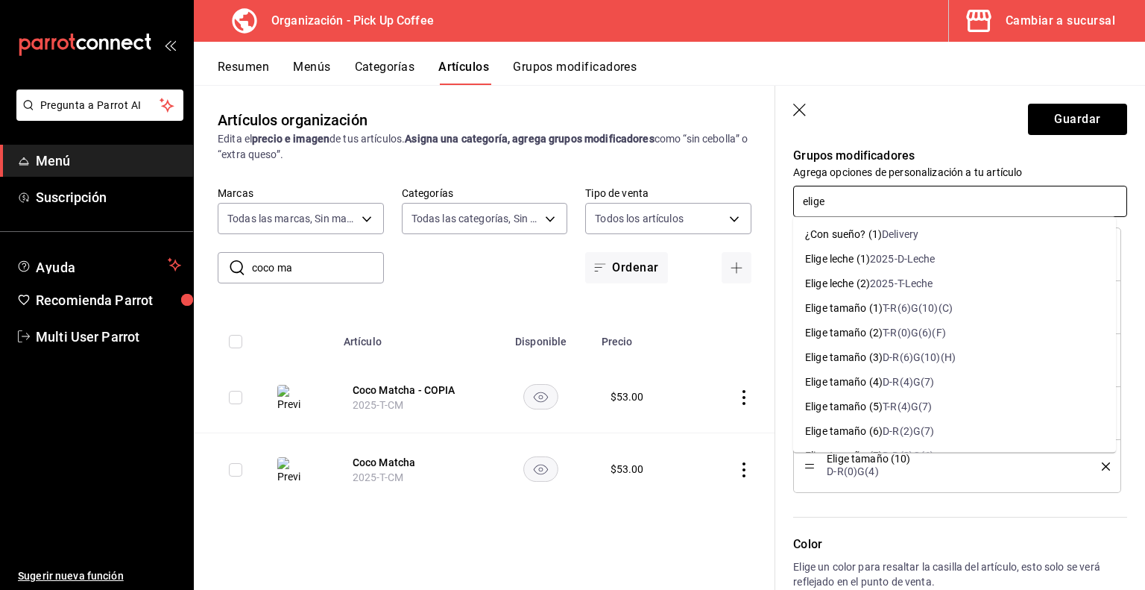
type input "elige"
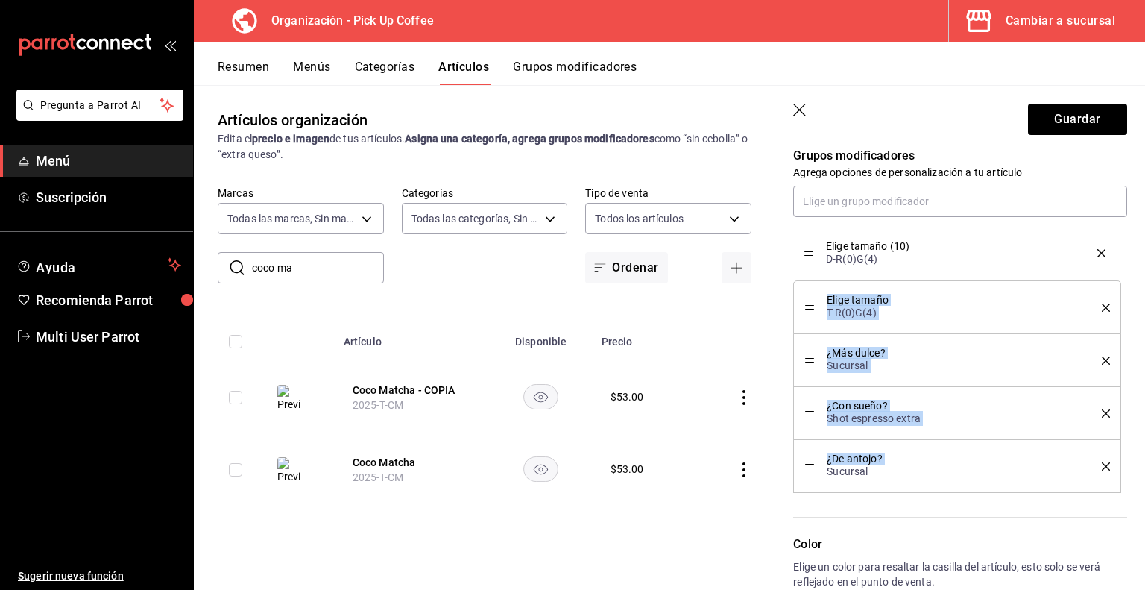
drag, startPoint x: 805, startPoint y: 468, endPoint x: 817, endPoint y: 260, distance: 208.4
click at [1102, 304] on icon "delete" at bounding box center [1106, 308] width 8 height 8
type textarea "x"
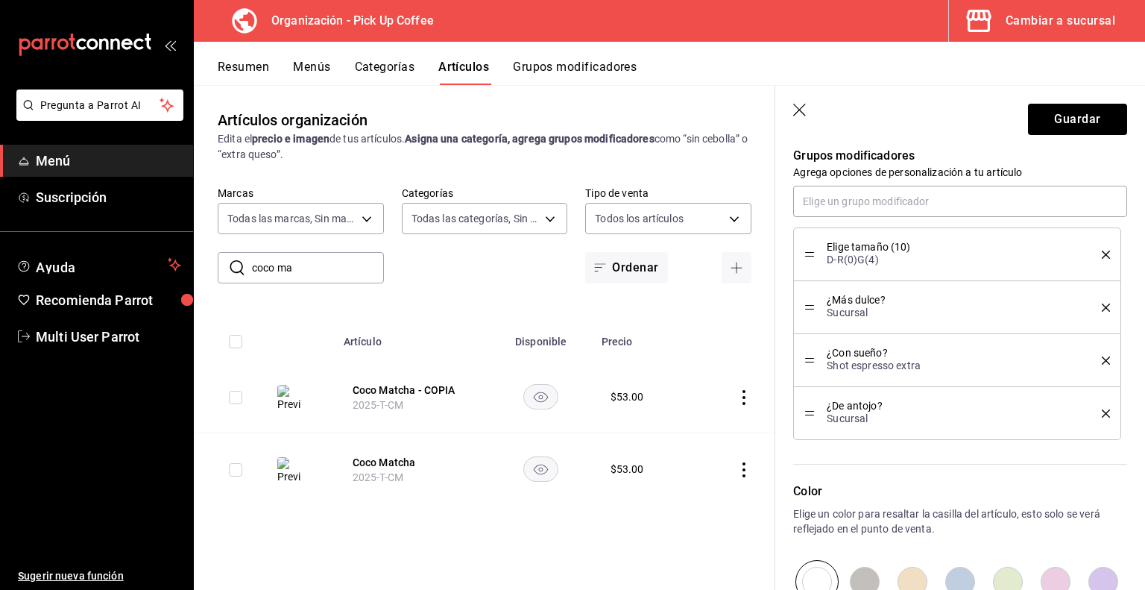
scroll to position [873, 0]
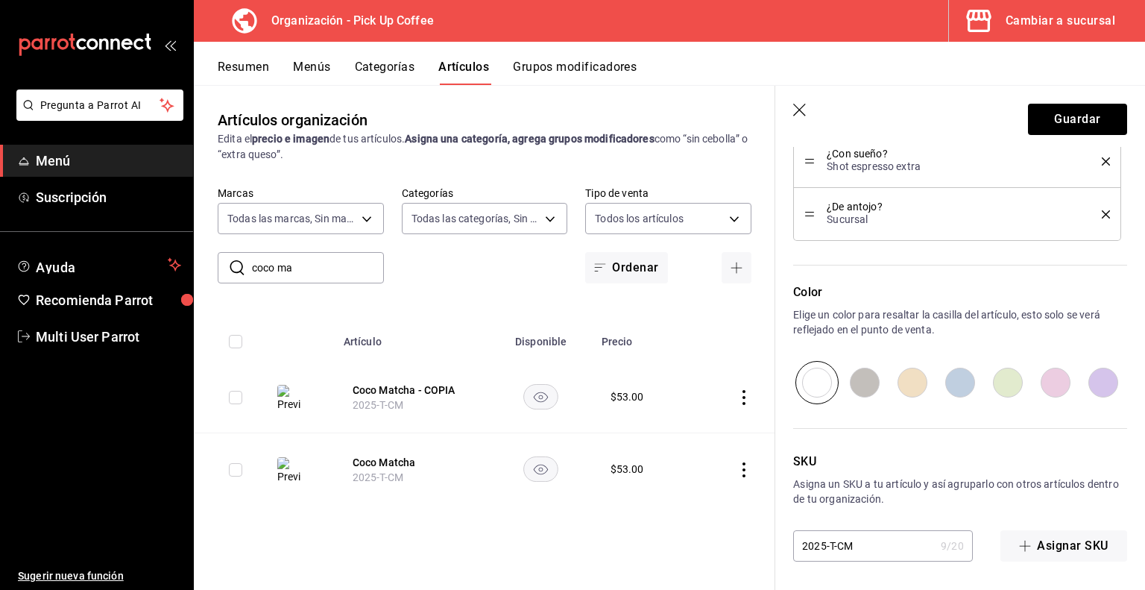
click at [836, 544] on input "2025-T-CM" at bounding box center [864, 546] width 142 height 30
type input "2025--CM"
type textarea "x"
type input "2025-d-CM"
type textarea "x"
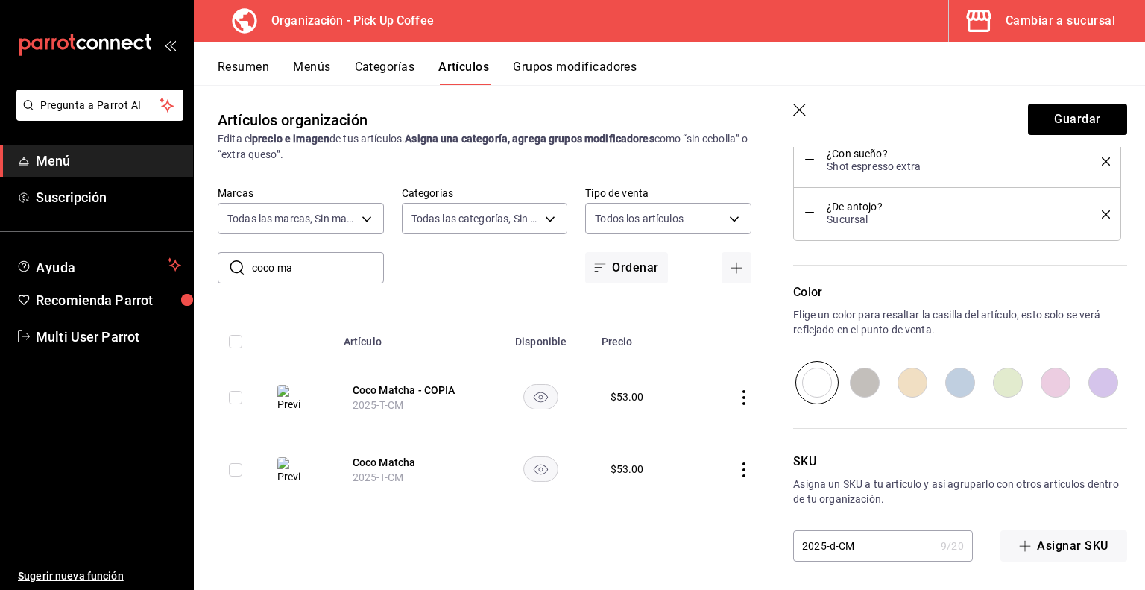
type input "2025--CM"
type textarea "x"
type input "2025-D-CM"
type textarea "x"
type input "2025-D-CM"
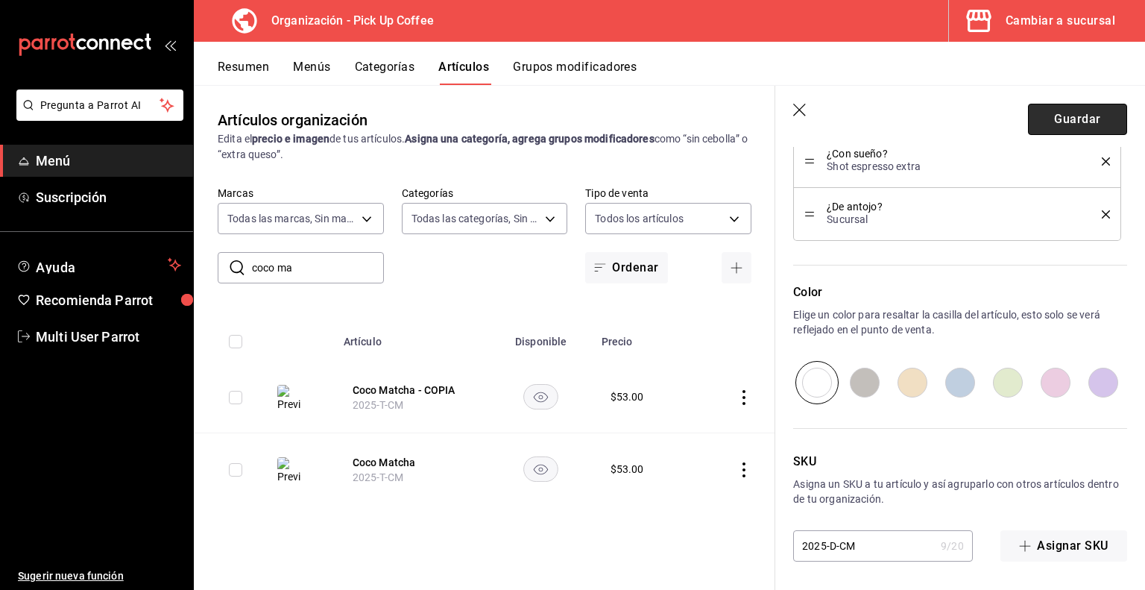
click at [1078, 116] on button "Guardar" at bounding box center [1077, 119] width 99 height 31
type textarea "x"
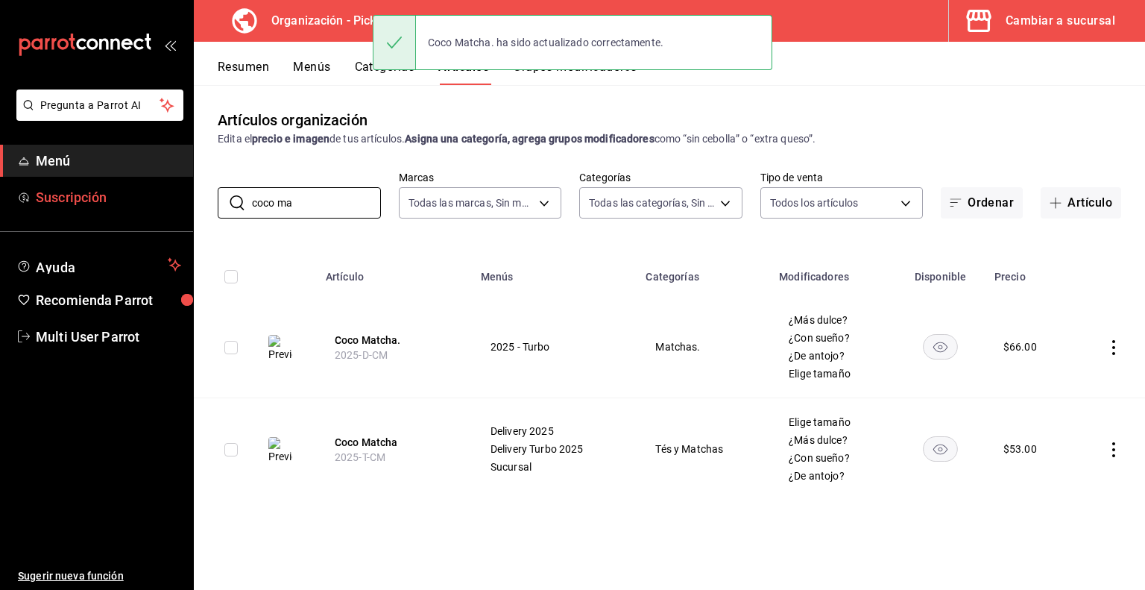
drag, startPoint x: 300, startPoint y: 198, endPoint x: 151, endPoint y: 184, distance: 149.8
click at [151, 184] on div "Pregunta a Parrot AI Menú Suscripción Ayuda Recomienda Parrot Multi User Parrot…" at bounding box center [572, 295] width 1145 height 590
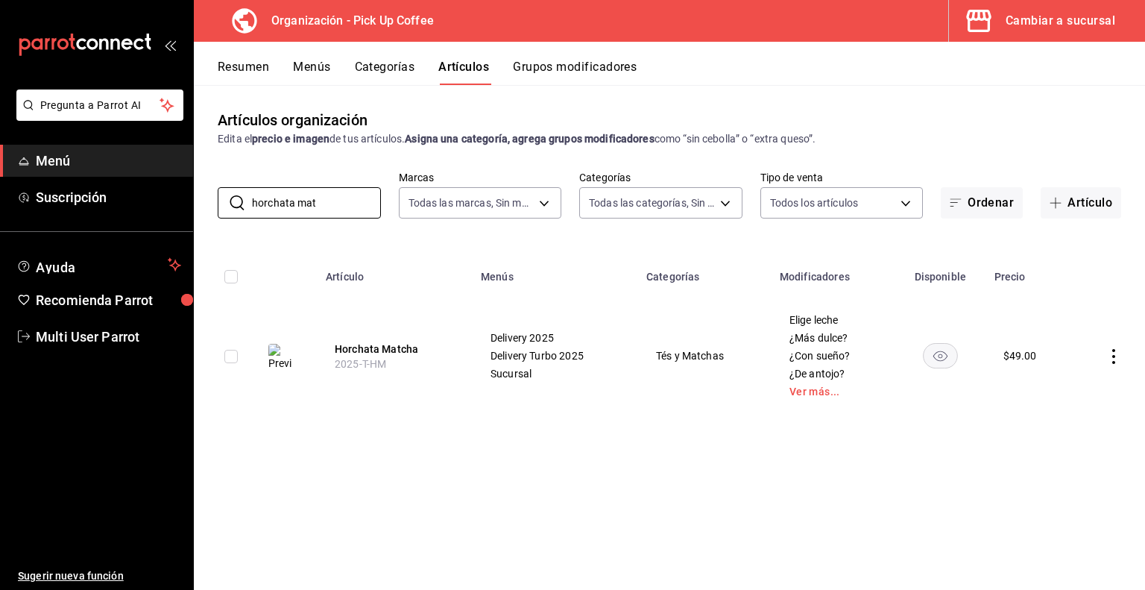
type input "horchata mat"
click at [1116, 356] on icon "actions" at bounding box center [1114, 356] width 15 height 15
click at [1065, 432] on li "Duplicar" at bounding box center [1055, 421] width 89 height 31
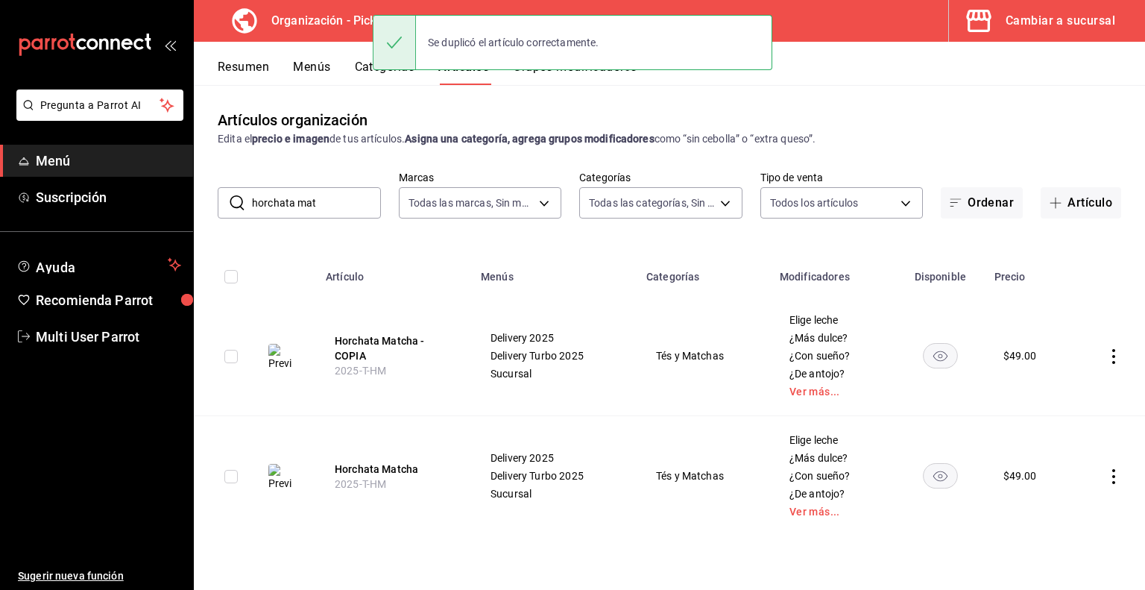
click at [352, 318] on th "Horchata Matcha - COPIA 2025-T-HM" at bounding box center [394, 356] width 155 height 120
click at [349, 344] on button "Horchata Matcha - COPIA" at bounding box center [394, 348] width 119 height 30
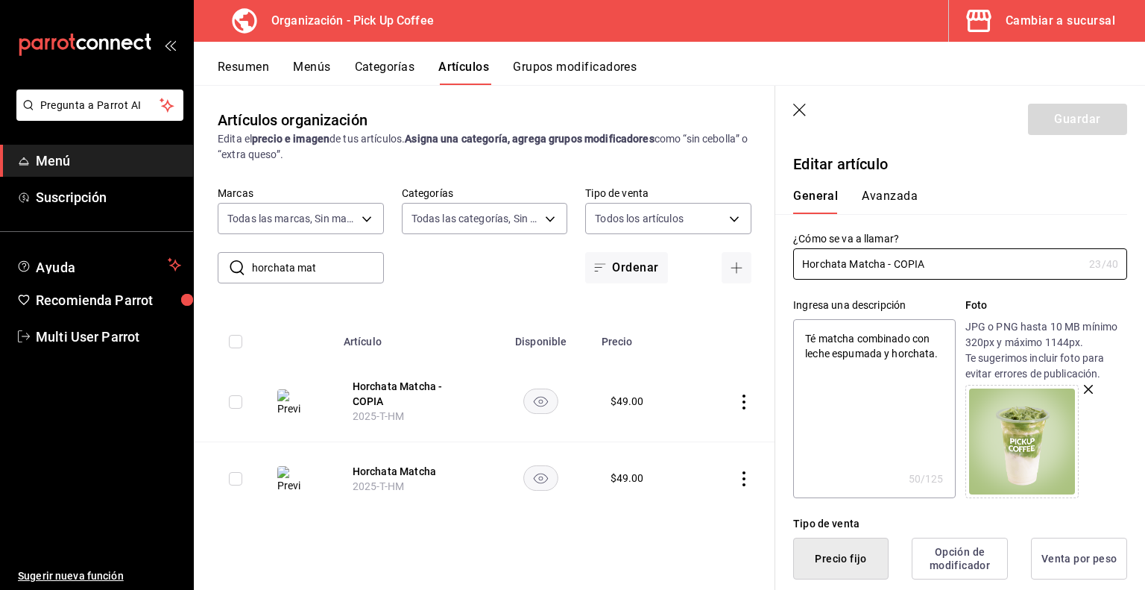
drag, startPoint x: 886, startPoint y: 265, endPoint x: 1129, endPoint y: 280, distance: 243.6
type input "Horchata Matcha"
type textarea "x"
type input "Horchata Matcha"
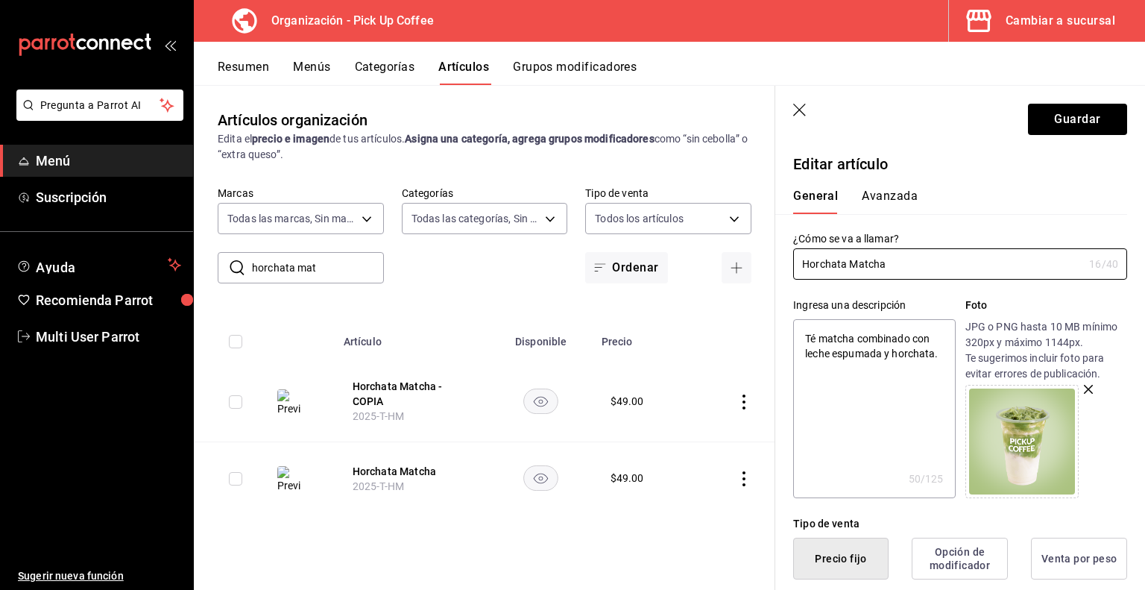
type textarea "x"
type input "Horchata Matcha."
type textarea "x"
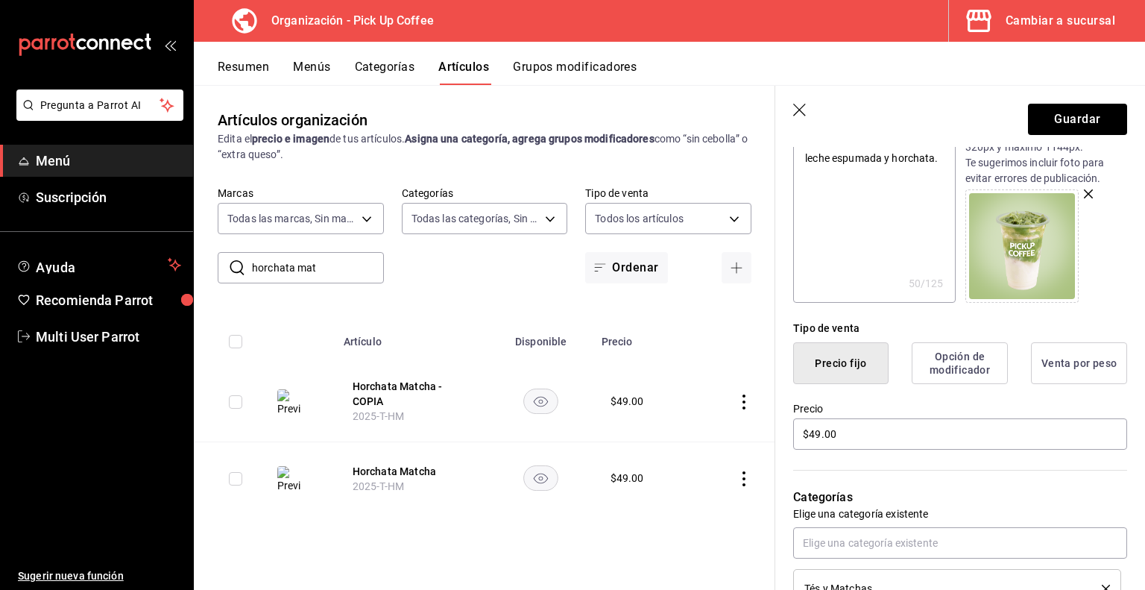
scroll to position [223, 0]
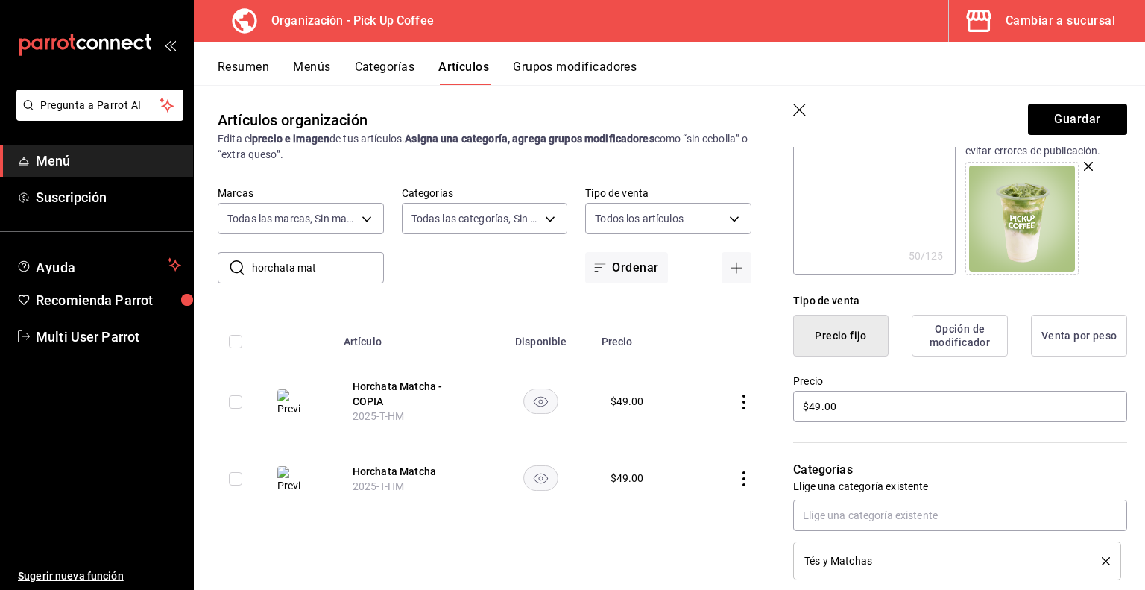
type input "Horchata Matcha."
drag, startPoint x: 892, startPoint y: 403, endPoint x: 629, endPoint y: 412, distance: 263.4
click at [629, 412] on main "Artículos organización Edita el precio e imagen de tus artículos. Asigna una ca…" at bounding box center [670, 337] width 952 height 505
type input "$6.00"
type textarea "x"
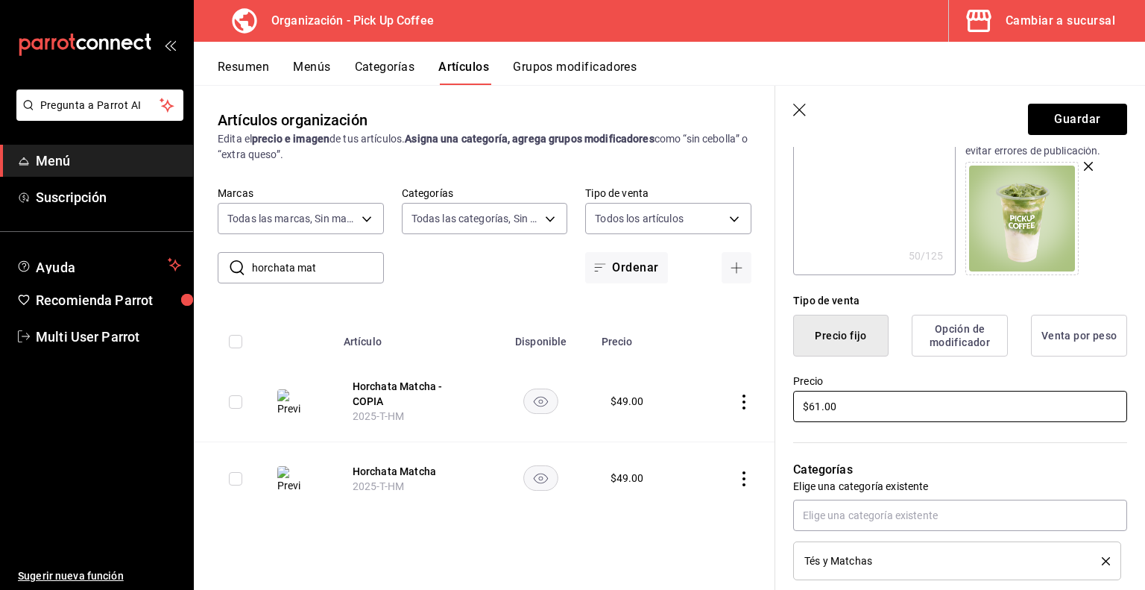
type input "$61.00"
click at [1102, 562] on icon "delete" at bounding box center [1106, 561] width 8 height 8
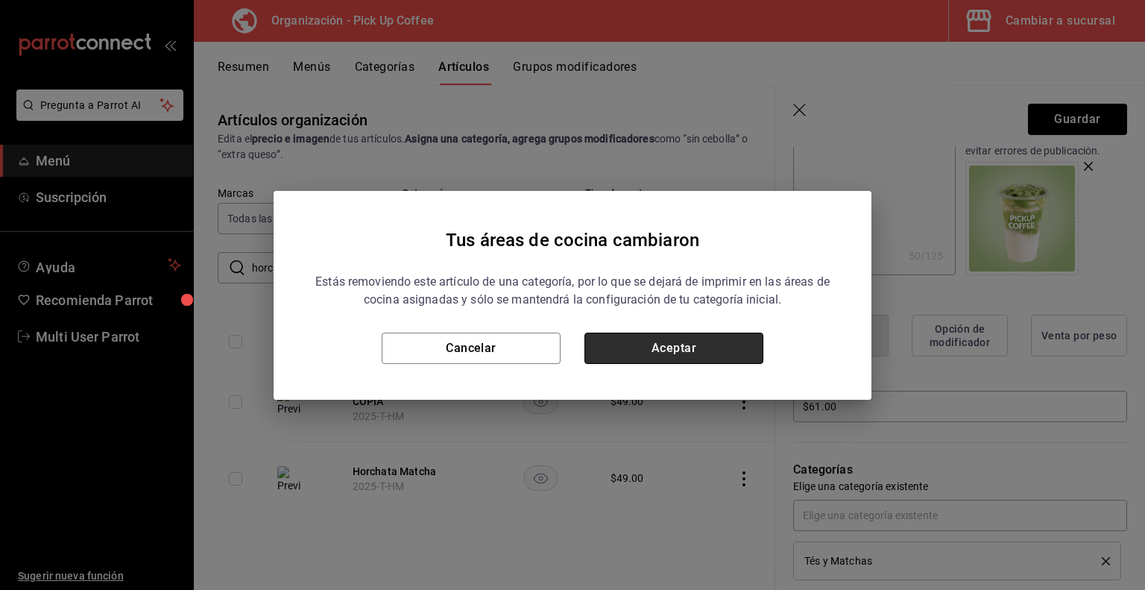
click at [723, 356] on button "Aceptar" at bounding box center [674, 348] width 179 height 31
type textarea "x"
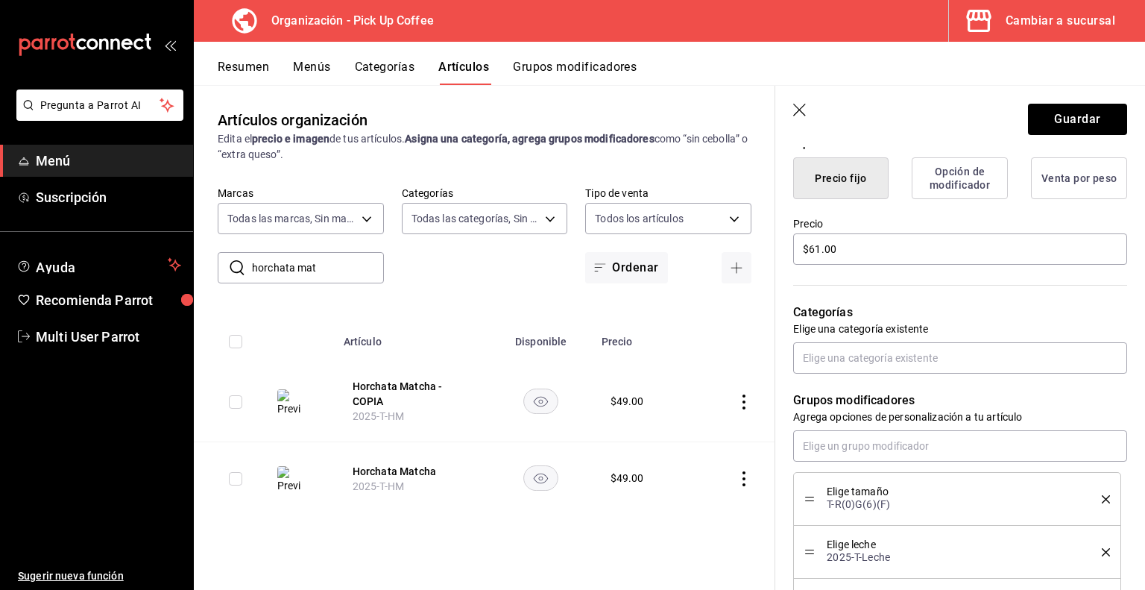
scroll to position [381, 0]
click at [894, 354] on input "text" at bounding box center [960, 357] width 334 height 31
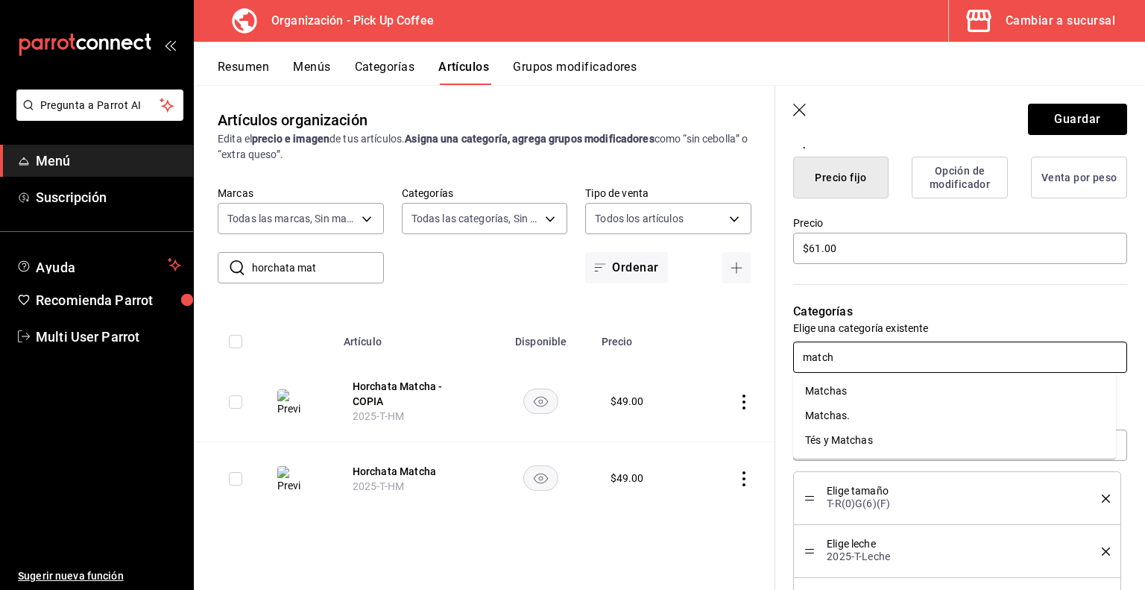
type input "matcha"
click at [841, 418] on li "Matchas." at bounding box center [954, 415] width 323 height 25
type textarea "x"
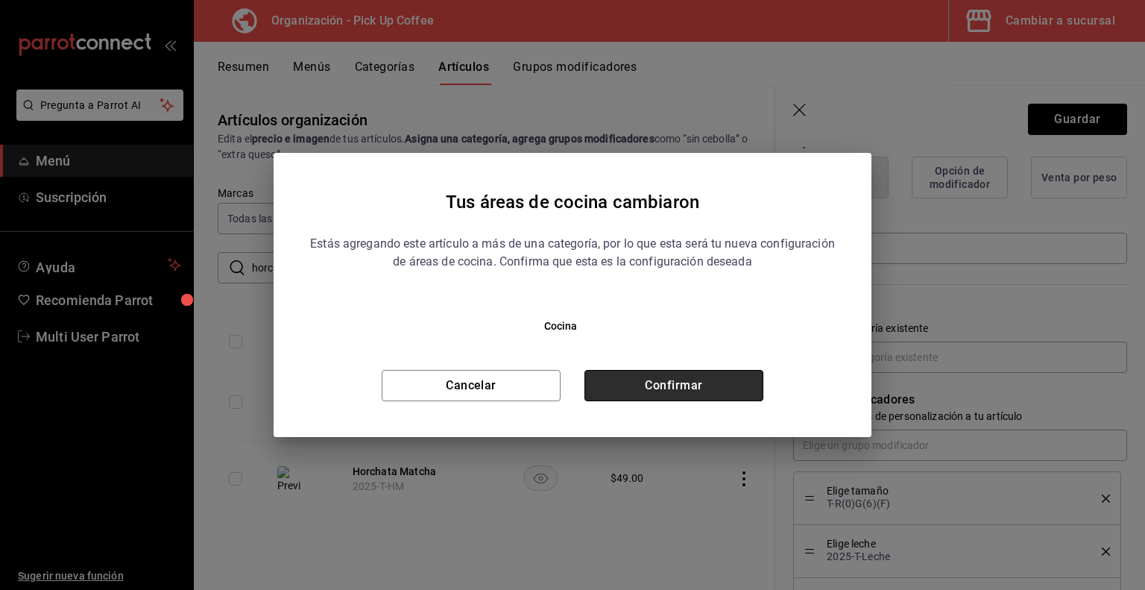
click at [680, 380] on button "Confirmar" at bounding box center [674, 385] width 179 height 31
type textarea "x"
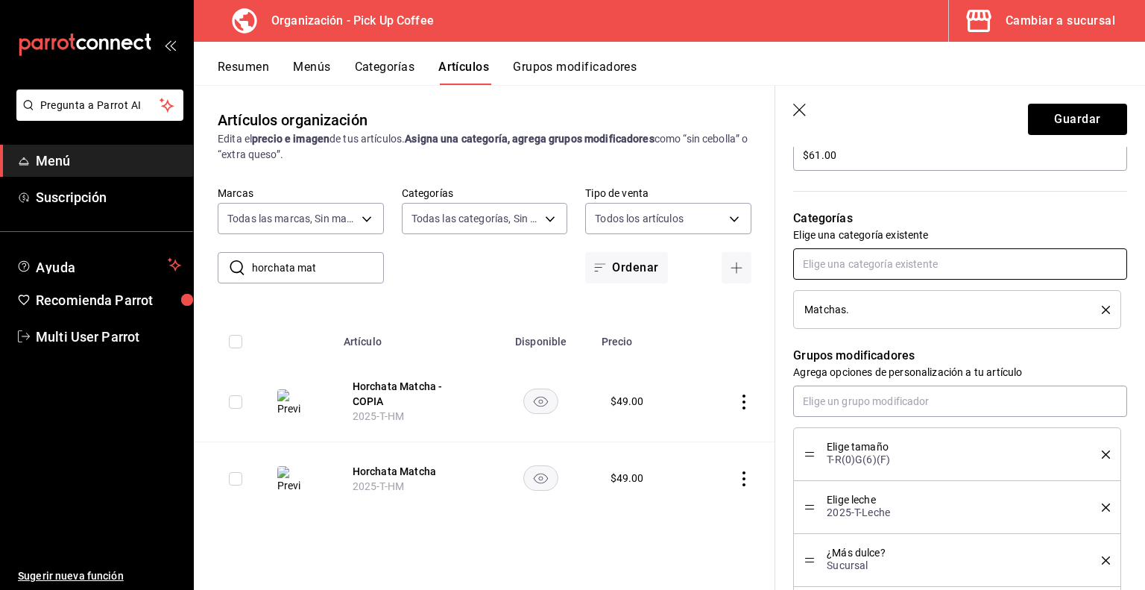
scroll to position [573, 0]
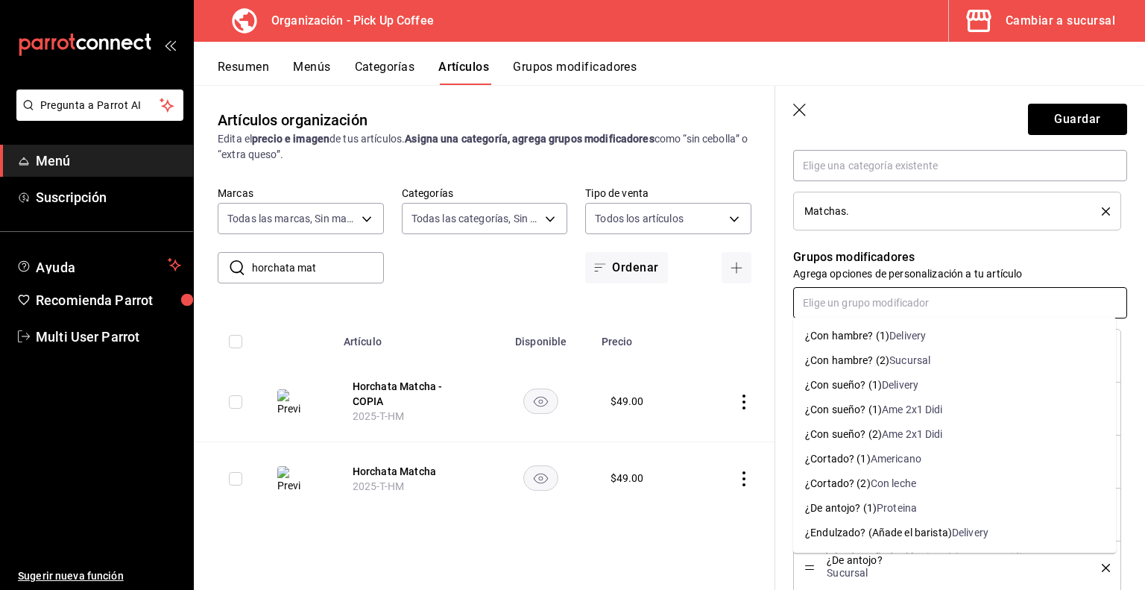
click at [919, 295] on input "text" at bounding box center [960, 302] width 334 height 31
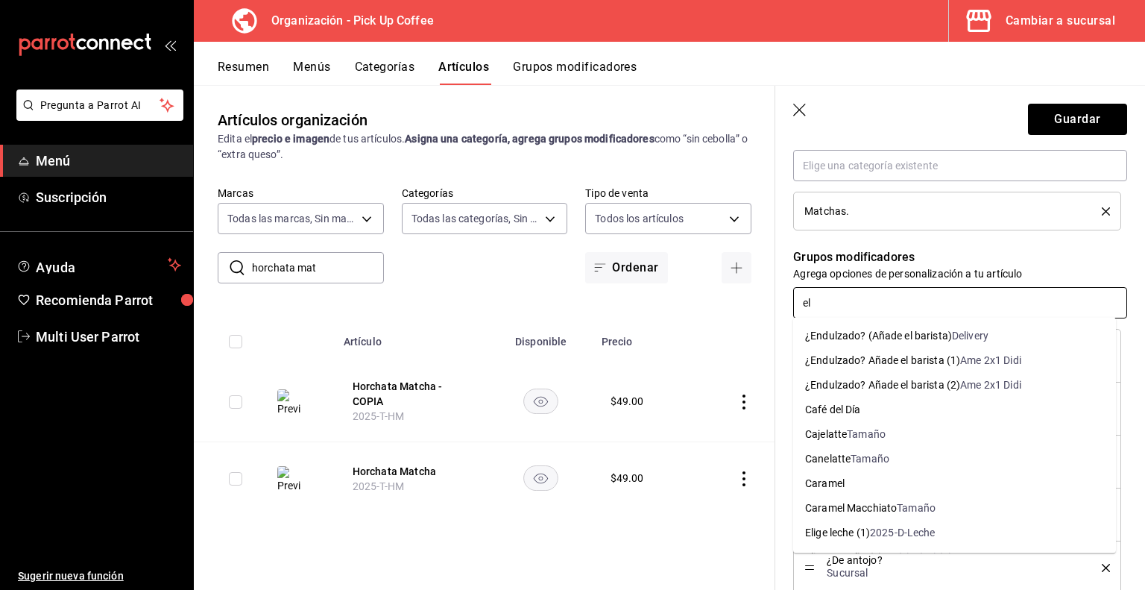
type input "e"
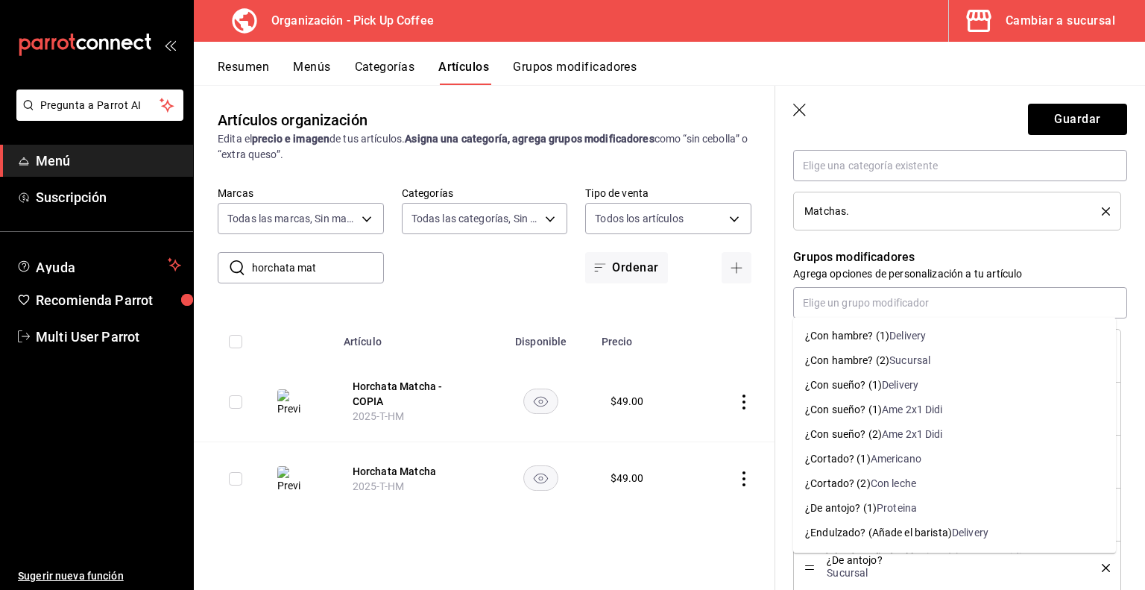
click at [776, 450] on div "Grupos modificadores Agrega opciones de personalización a tu artículo Elige tam…" at bounding box center [952, 412] width 352 height 364
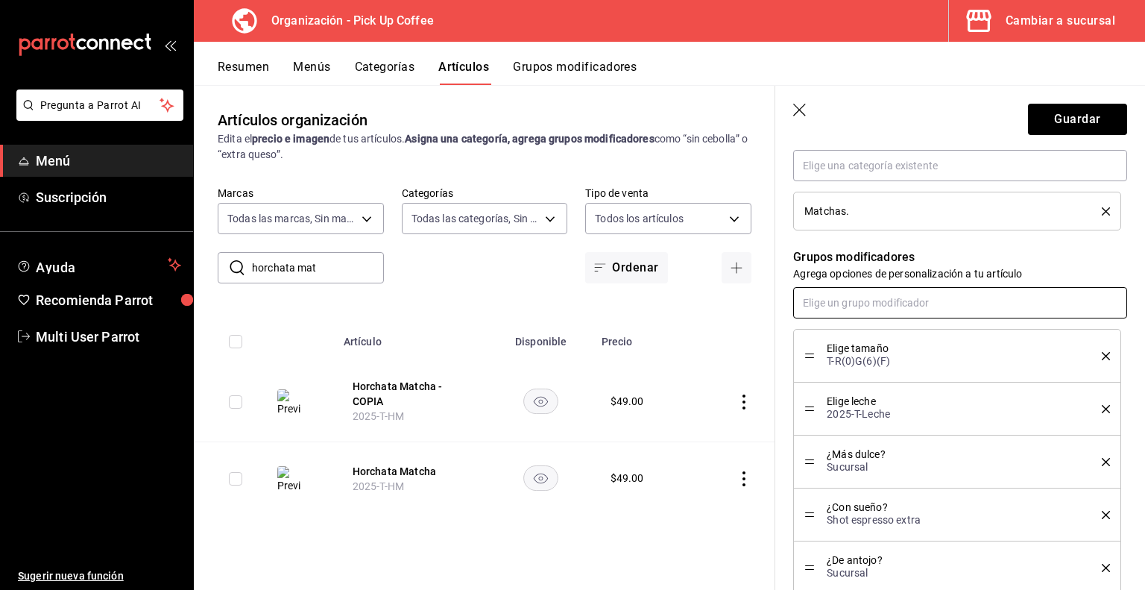
click at [884, 309] on input "text" at bounding box center [960, 302] width 334 height 31
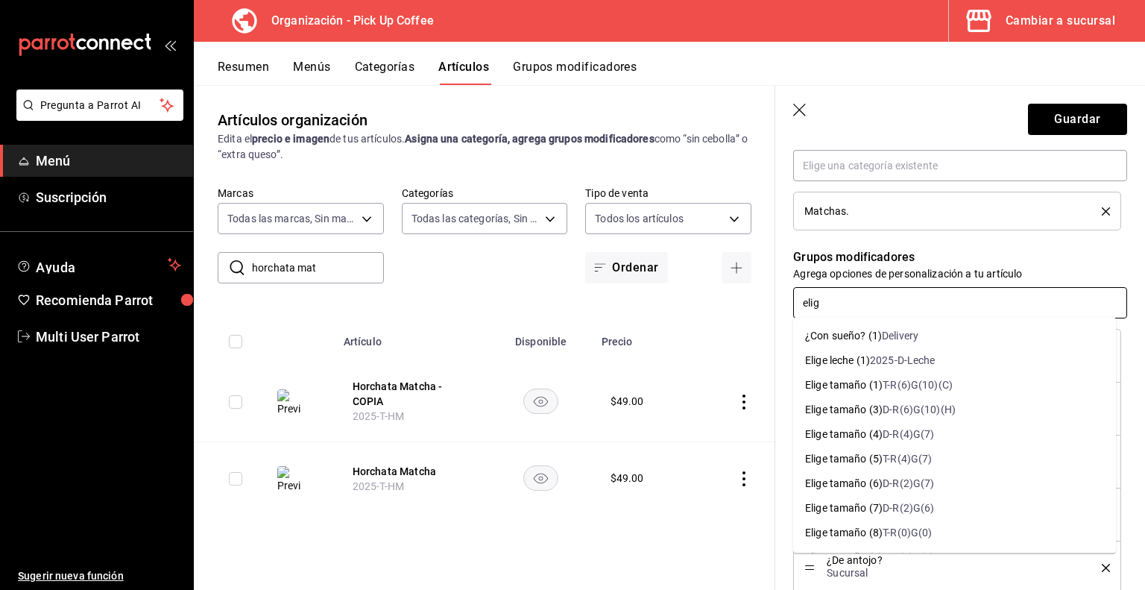
type input "elige"
click at [885, 358] on div "2025-D-Leche" at bounding box center [903, 361] width 66 height 16
type textarea "x"
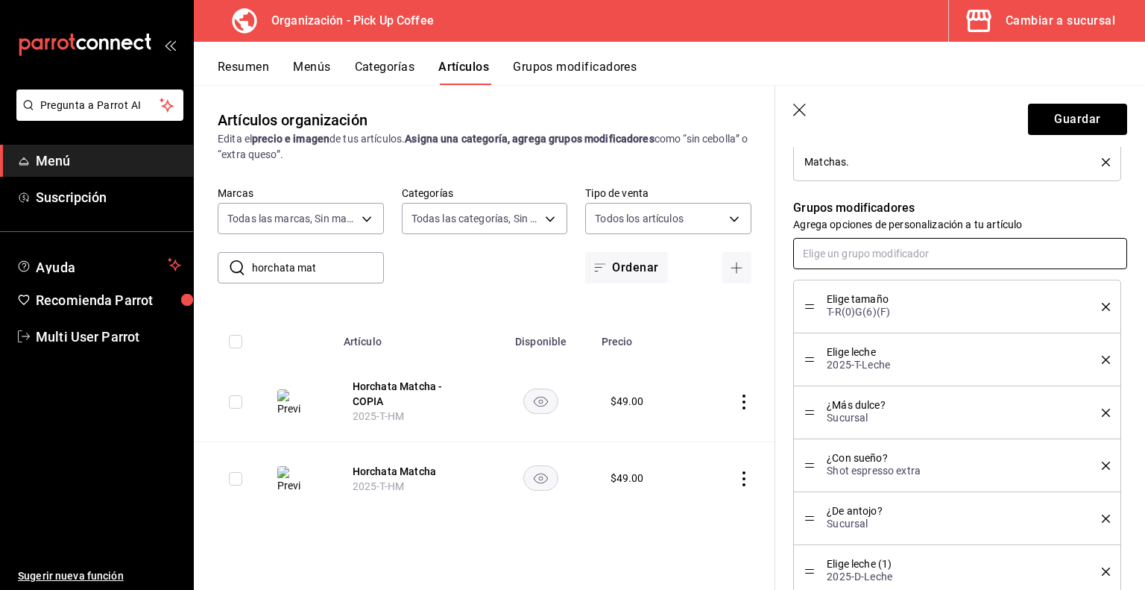
scroll to position [623, 0]
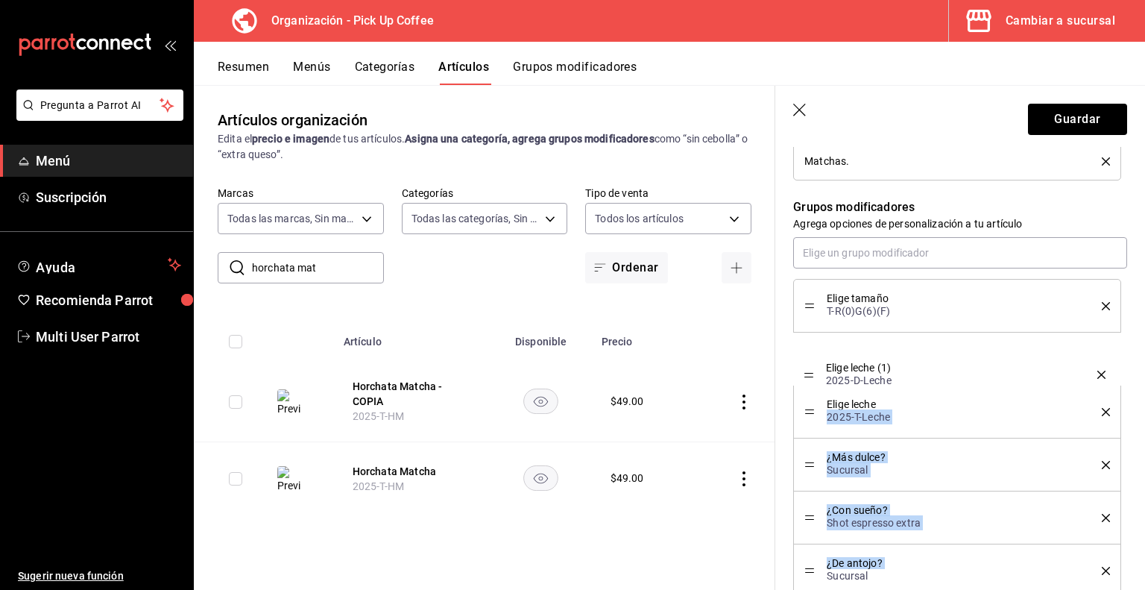
drag, startPoint x: 809, startPoint y: 563, endPoint x: 822, endPoint y: 362, distance: 201.0
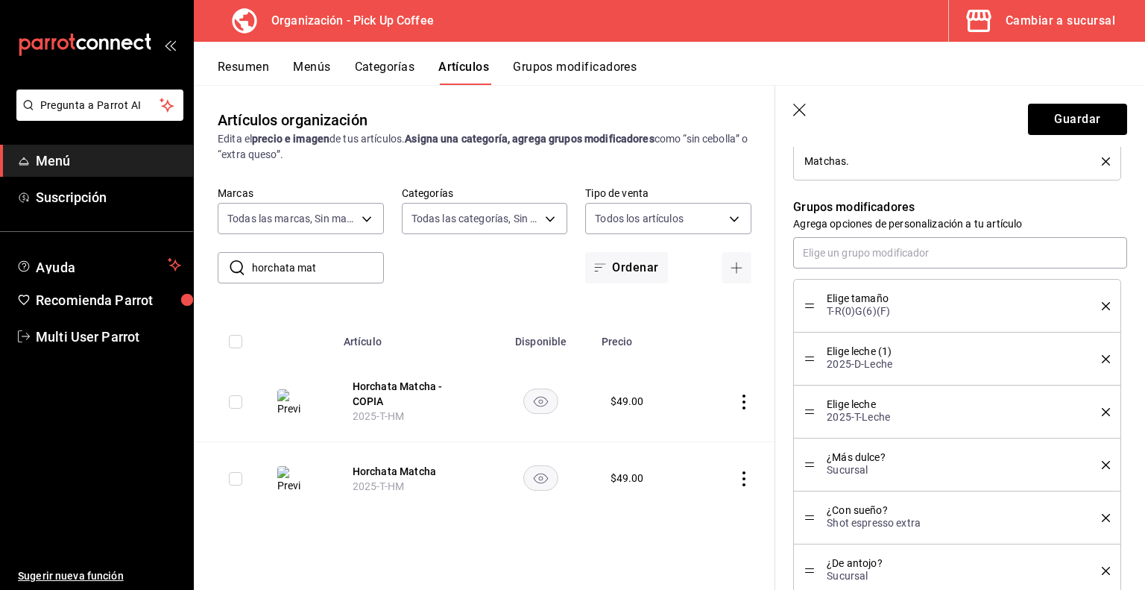
click at [1102, 412] on icon "delete" at bounding box center [1106, 412] width 8 height 8
type textarea "x"
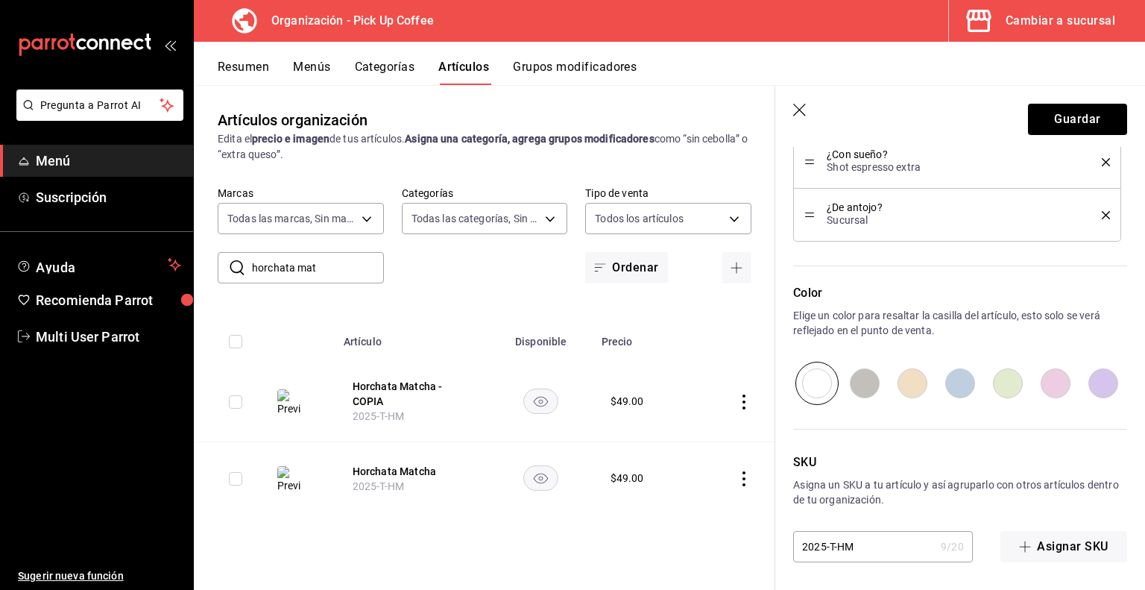
click at [835, 552] on input "2025-T-HM" at bounding box center [864, 547] width 142 height 30
type input "2025--HM"
type textarea "x"
type input "2025-D-HM"
type textarea "x"
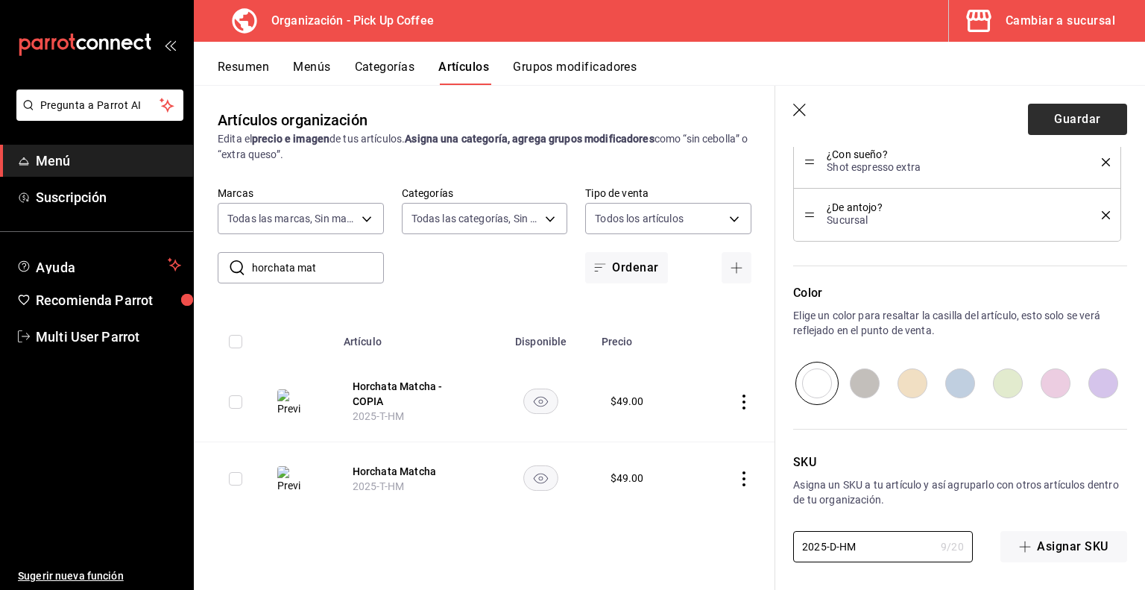
type input "2025-D-HM"
click at [1075, 116] on button "Guardar" at bounding box center [1077, 119] width 99 height 31
type textarea "x"
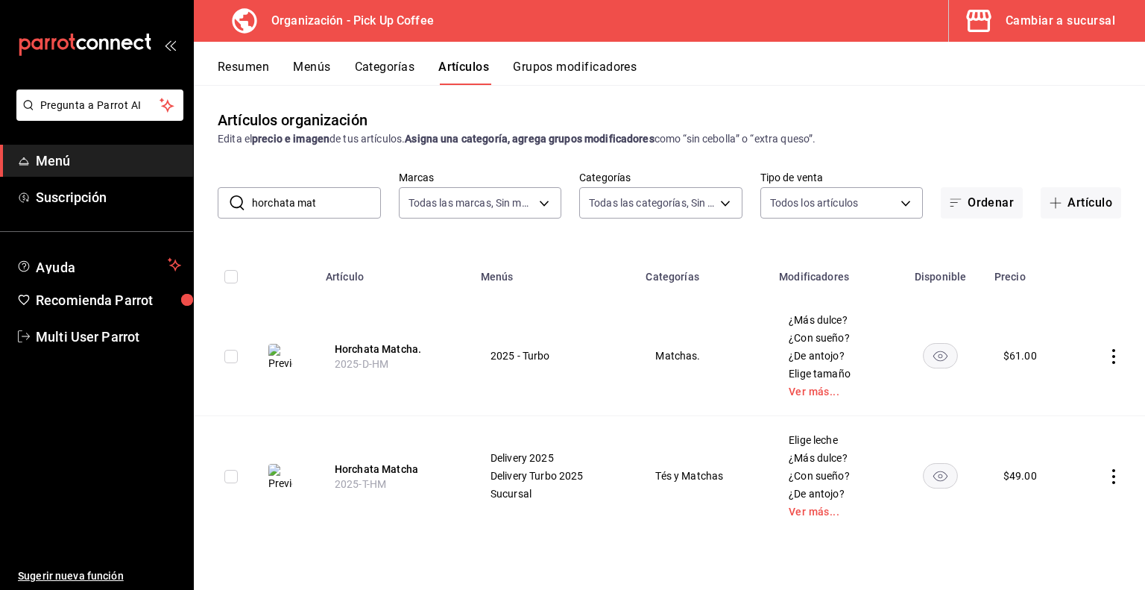
click at [609, 304] on td "2025 - Turbo" at bounding box center [555, 356] width 166 height 120
click at [314, 71] on button "Menús" at bounding box center [311, 72] width 37 height 25
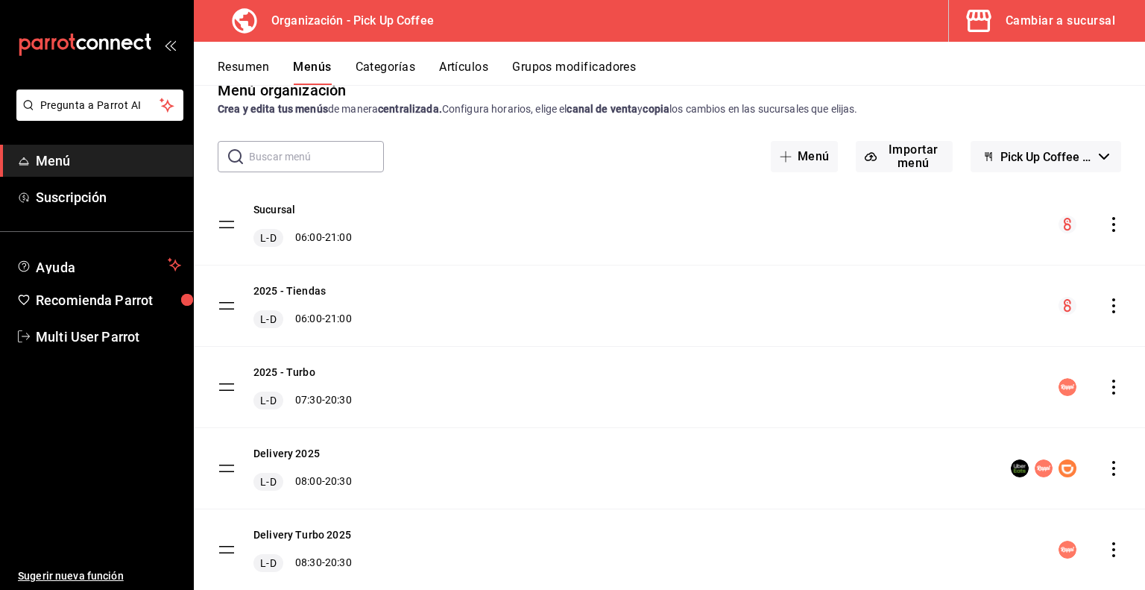
scroll to position [33, 0]
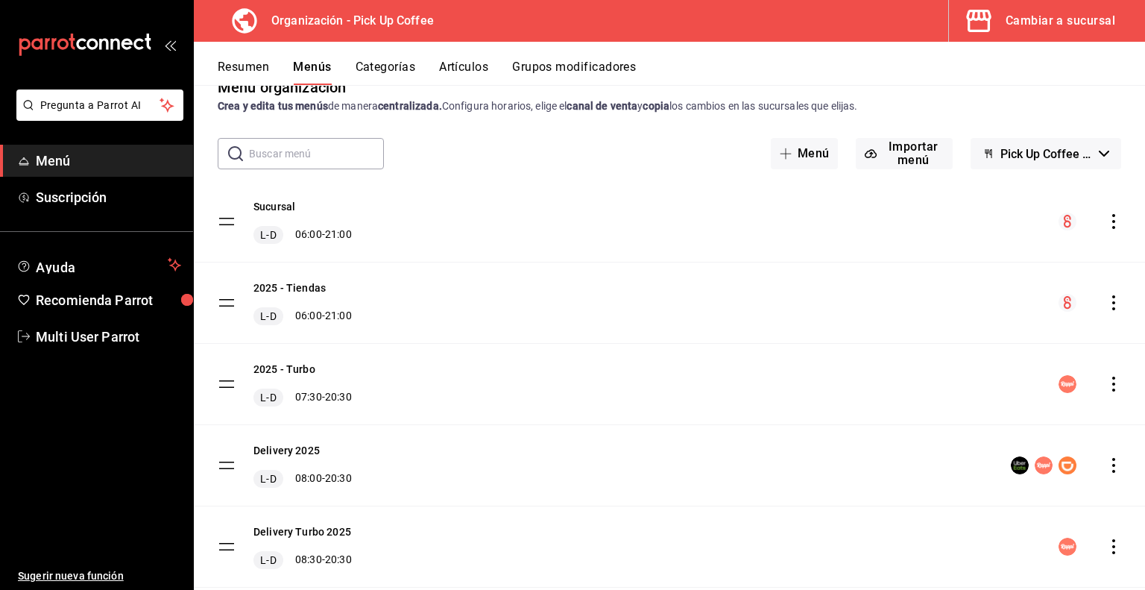
click at [376, 69] on button "Categorías" at bounding box center [386, 72] width 60 height 25
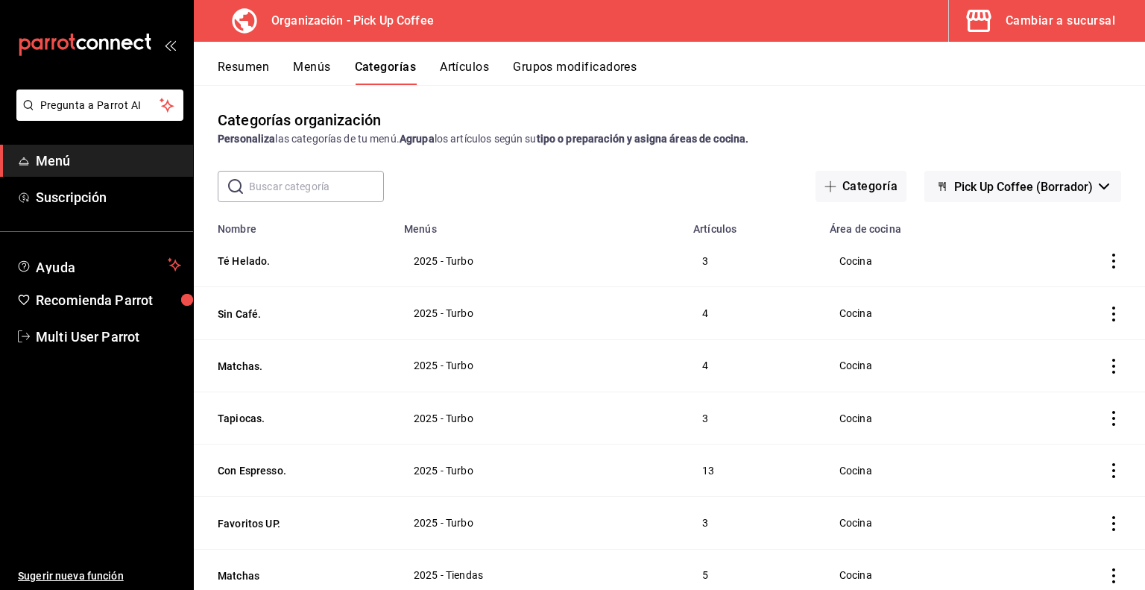
click at [322, 64] on button "Menús" at bounding box center [311, 72] width 37 height 25
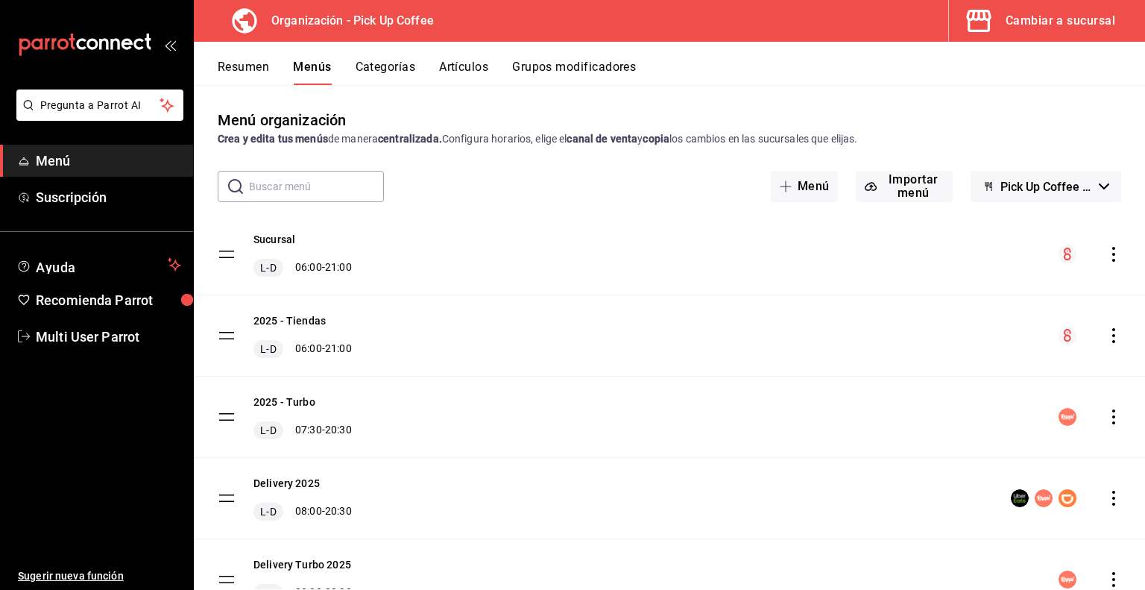
click at [322, 64] on button "Menús" at bounding box center [312, 72] width 38 height 25
click at [1107, 418] on icon "actions" at bounding box center [1114, 416] width 15 height 15
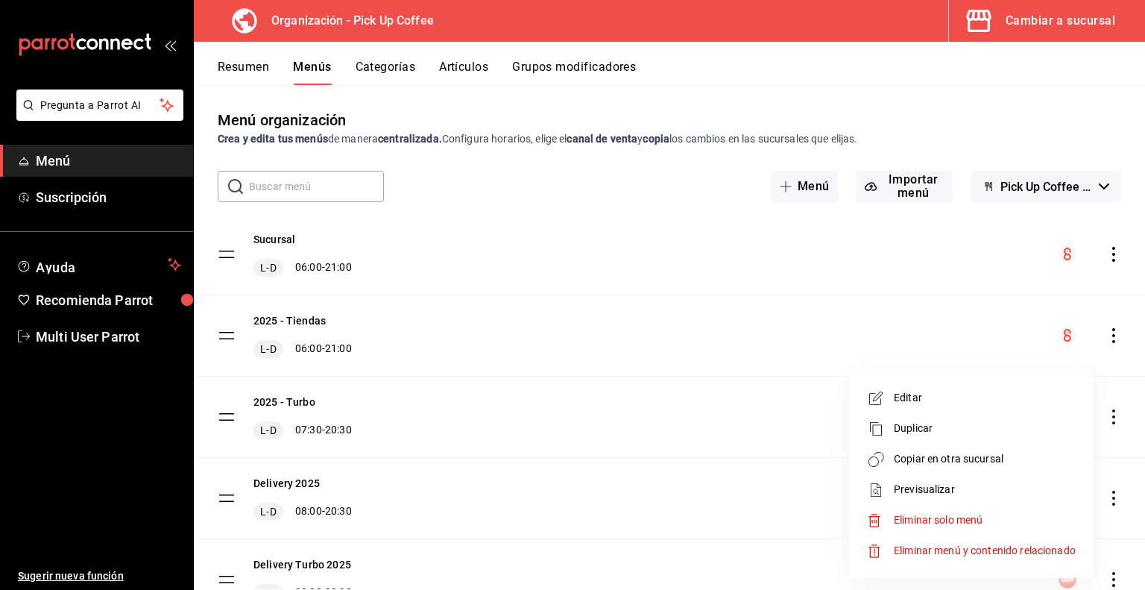
click at [925, 424] on span "Duplicar" at bounding box center [985, 429] width 182 height 16
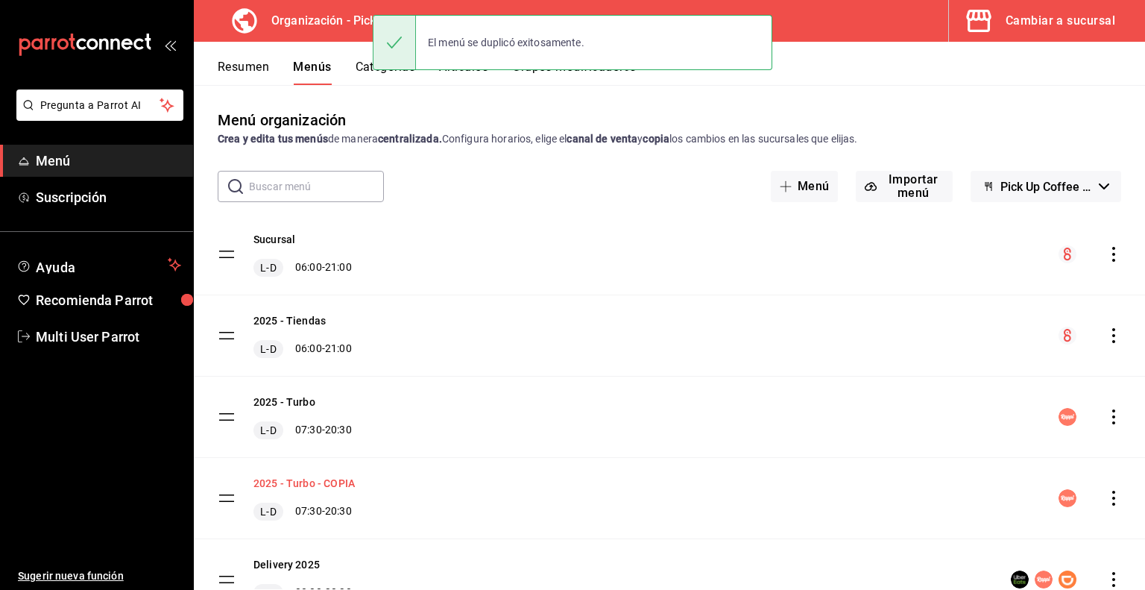
click at [309, 482] on button "2025 - Turbo - COPIA" at bounding box center [304, 483] width 101 height 15
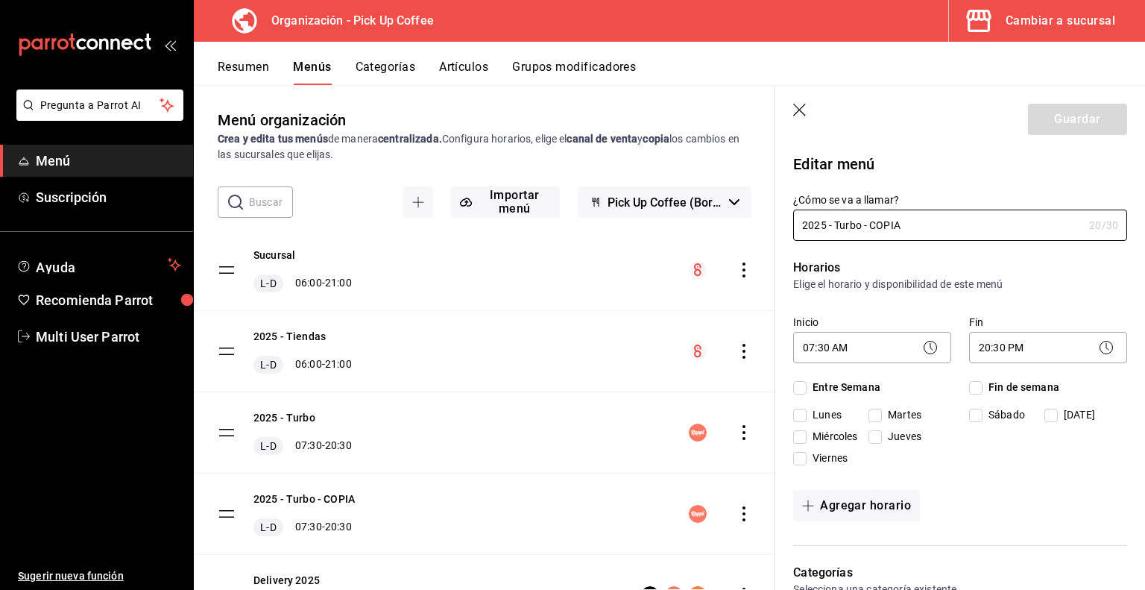
checkbox input "true"
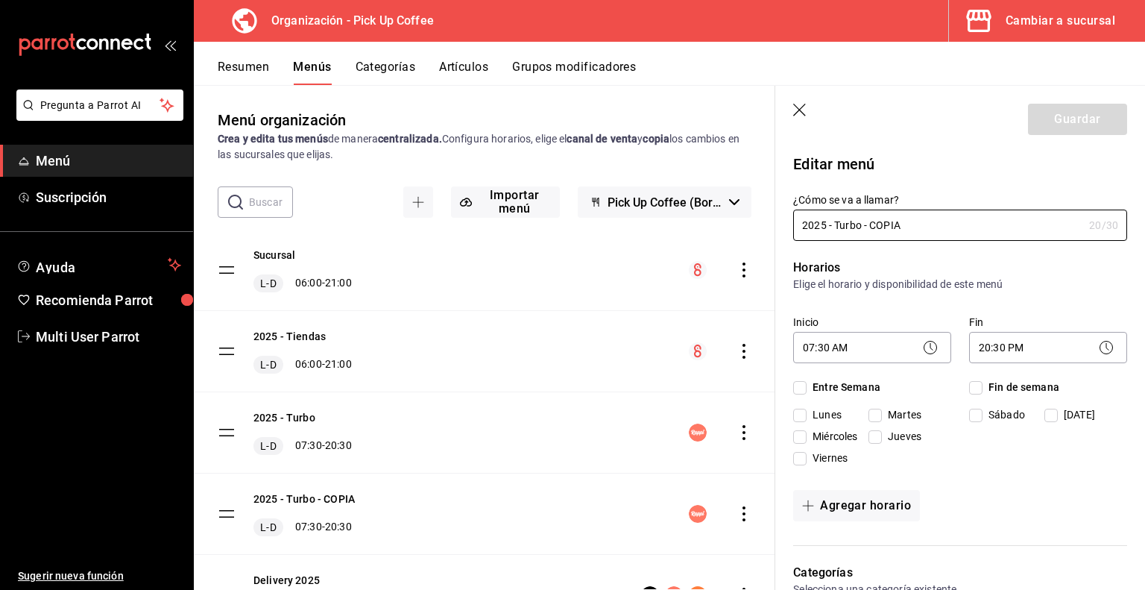
checkbox input "true"
drag, startPoint x: 837, startPoint y: 226, endPoint x: 1081, endPoint y: 277, distance: 249.1
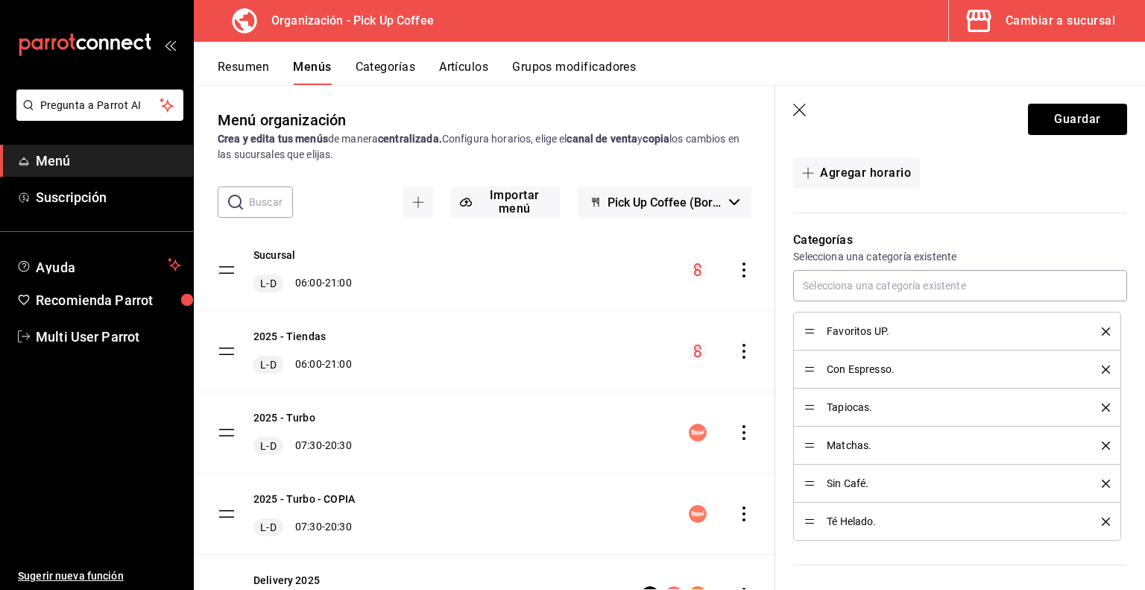
scroll to position [336, 0]
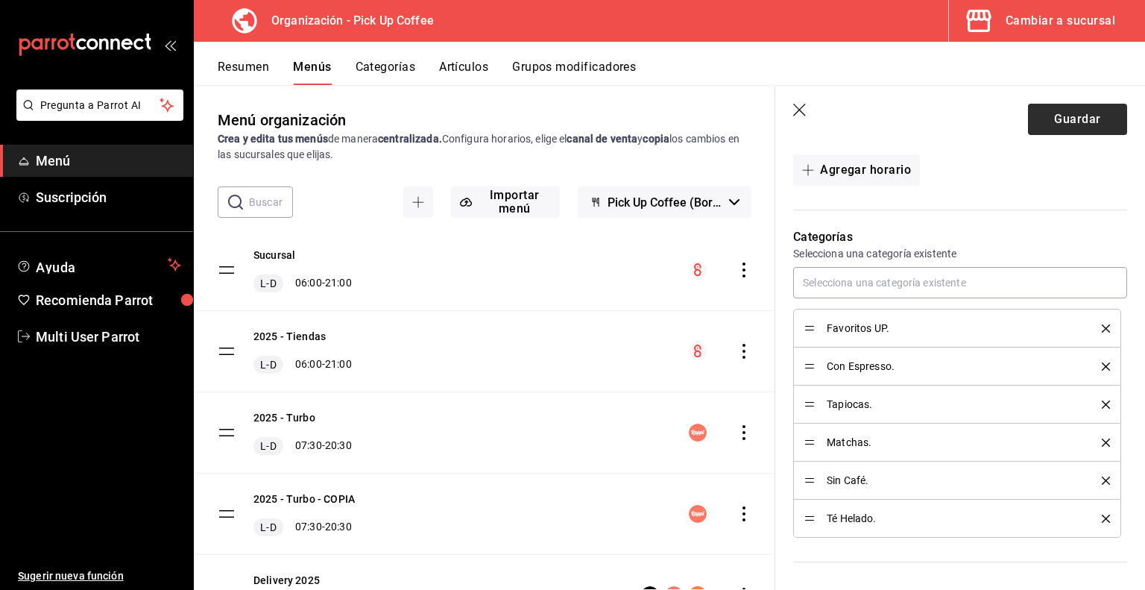
type input "2025 - Delivery"
click at [1074, 119] on button "Guardar" at bounding box center [1077, 119] width 99 height 31
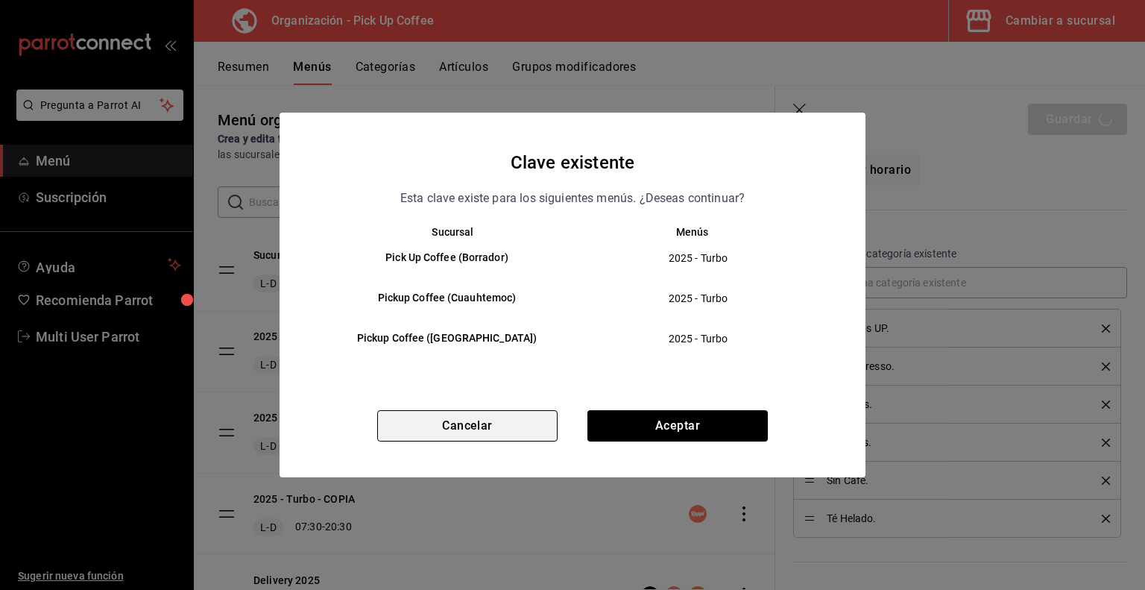
click at [462, 435] on button "Cancelar" at bounding box center [467, 425] width 180 height 31
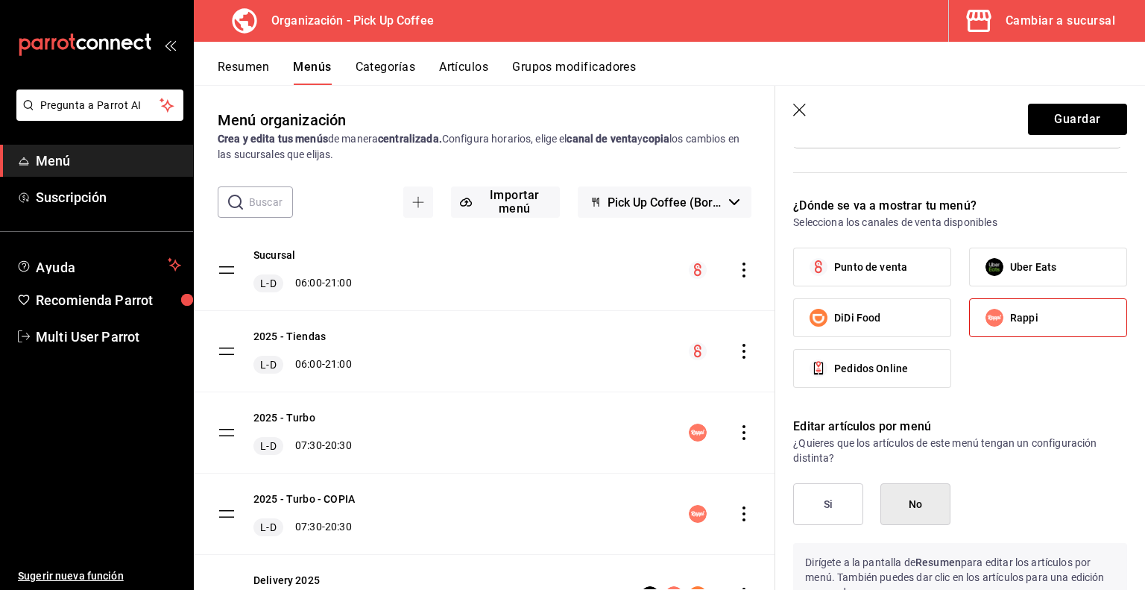
scroll to position [932, 0]
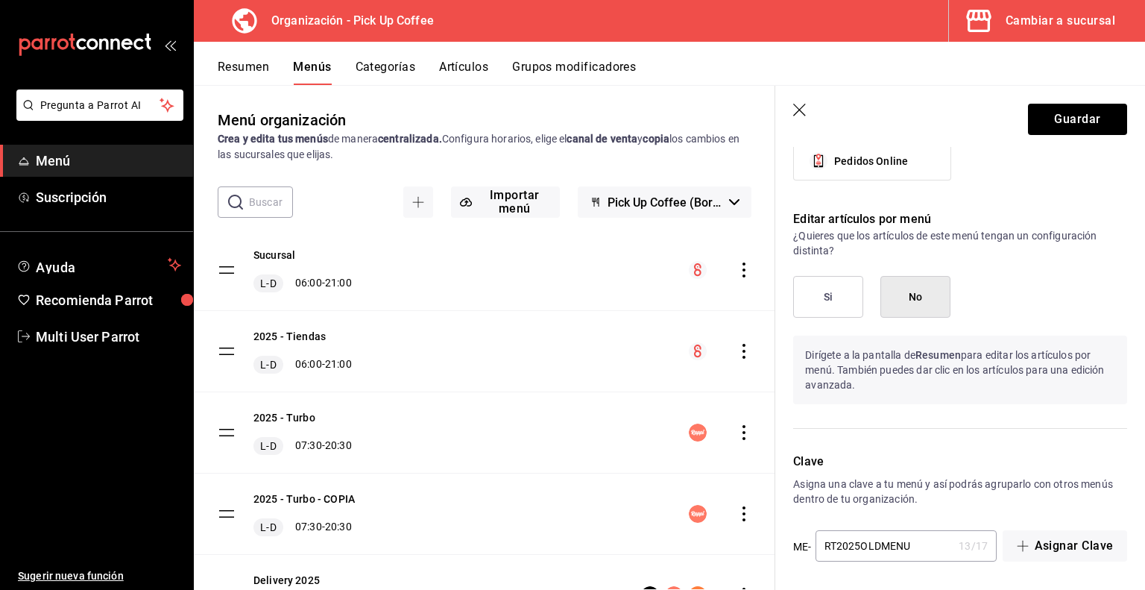
click at [836, 545] on input "RT2025OLDMENU" at bounding box center [885, 546] width 138 height 30
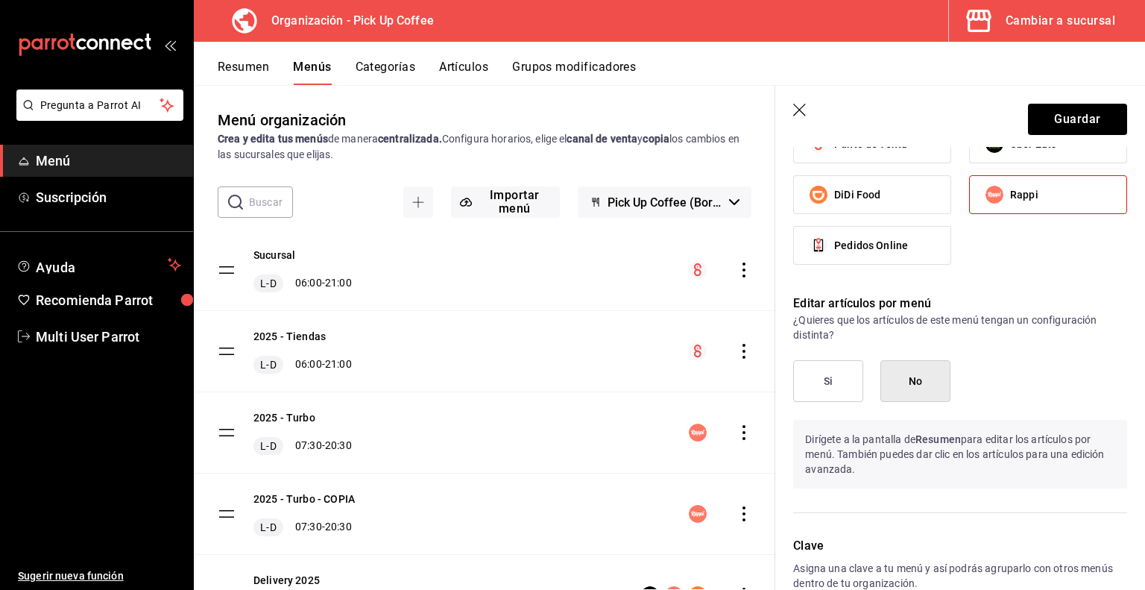
scroll to position [847, 0]
type input "P2025OLDMENU"
click at [823, 377] on button "Si" at bounding box center [828, 382] width 70 height 42
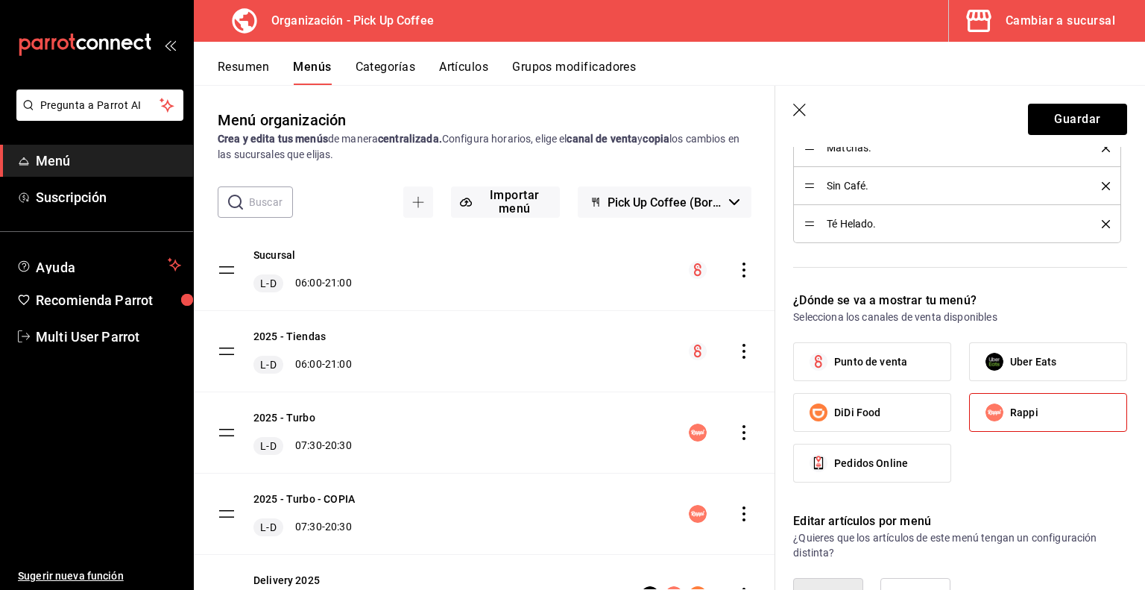
scroll to position [634, 0]
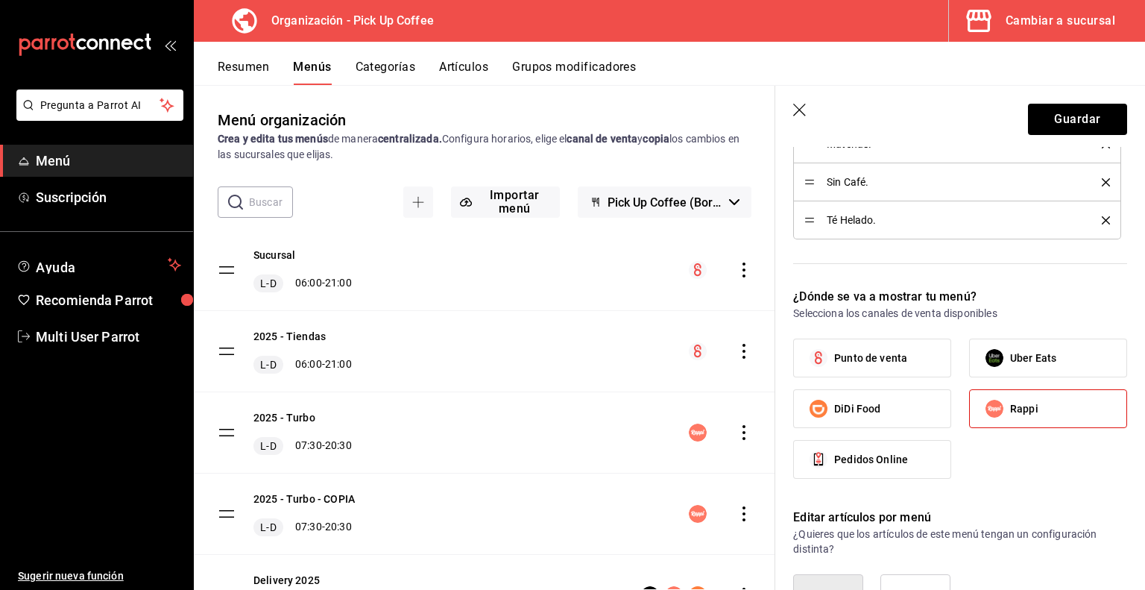
click at [895, 411] on label "DiDi Food" at bounding box center [872, 408] width 157 height 37
click at [834, 411] on input "DiDi Food" at bounding box center [818, 408] width 31 height 31
checkbox input "true"
click at [1016, 365] on label "Uber Eats" at bounding box center [1048, 357] width 157 height 37
click at [1010, 365] on input "Uber Eats" at bounding box center [994, 357] width 31 height 31
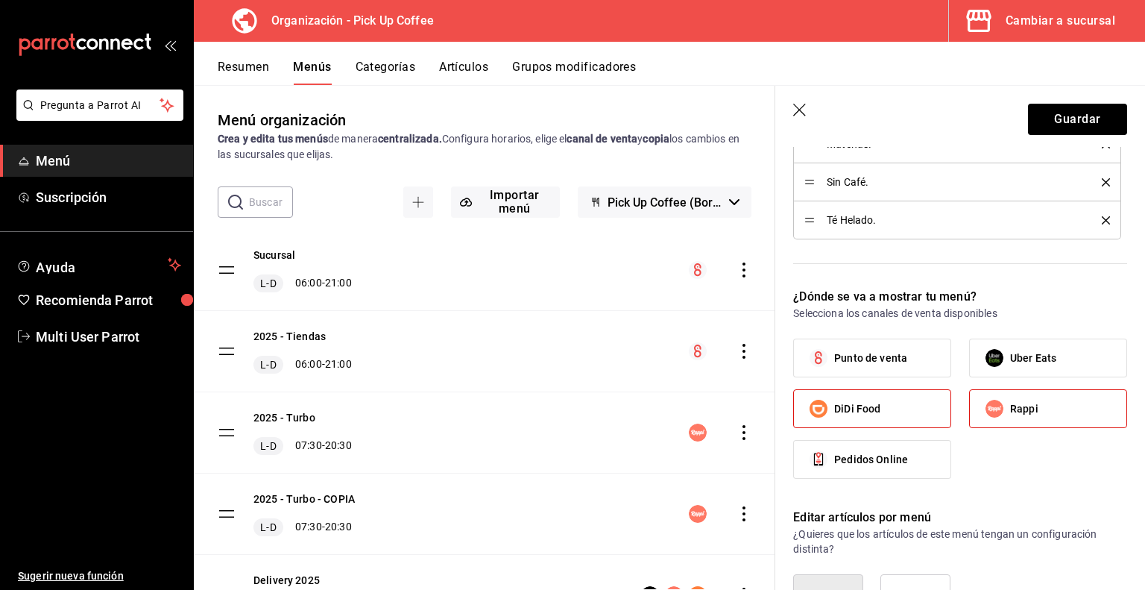
checkbox input "true"
click at [1062, 122] on button "Guardar" at bounding box center [1077, 119] width 99 height 31
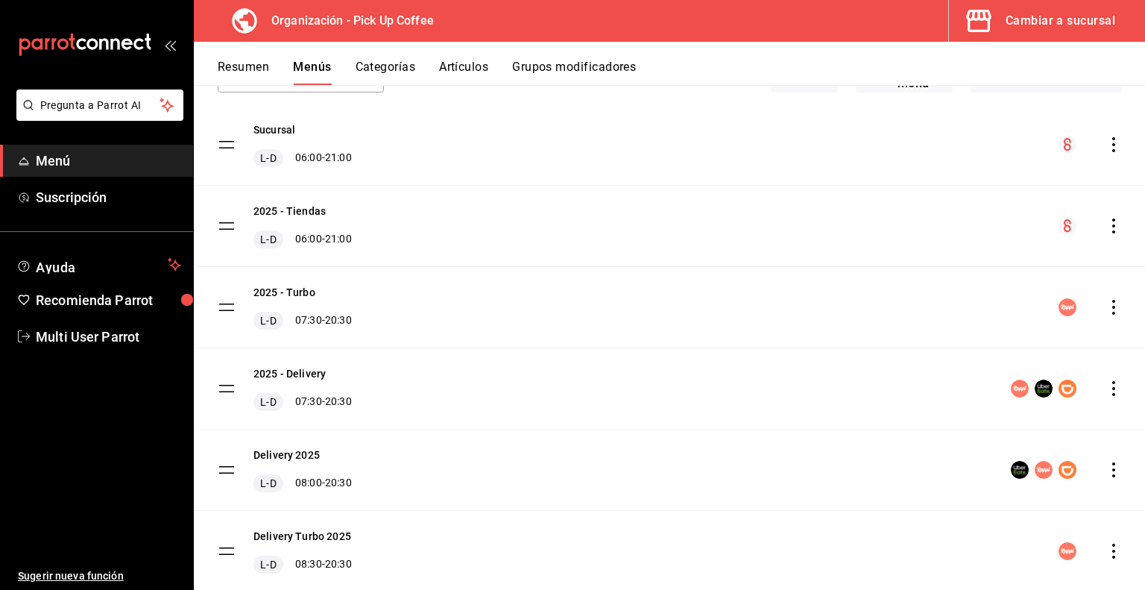
scroll to position [110, 0]
click at [1107, 387] on icon "actions" at bounding box center [1114, 387] width 15 height 15
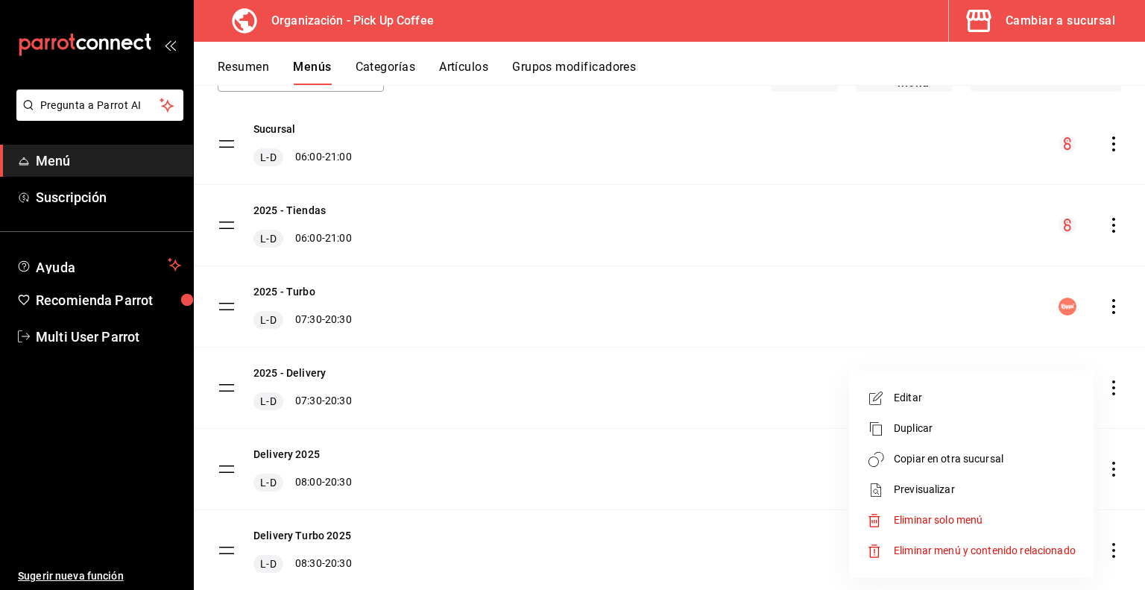
click at [920, 485] on span "Previsualizar" at bounding box center [985, 490] width 182 height 16
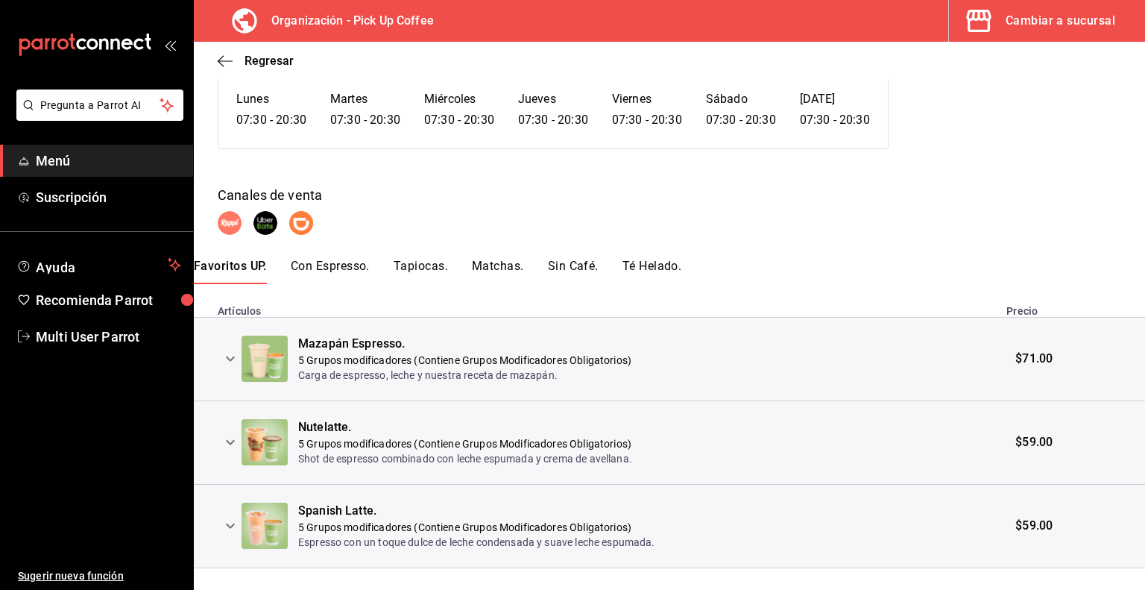
scroll to position [149, 0]
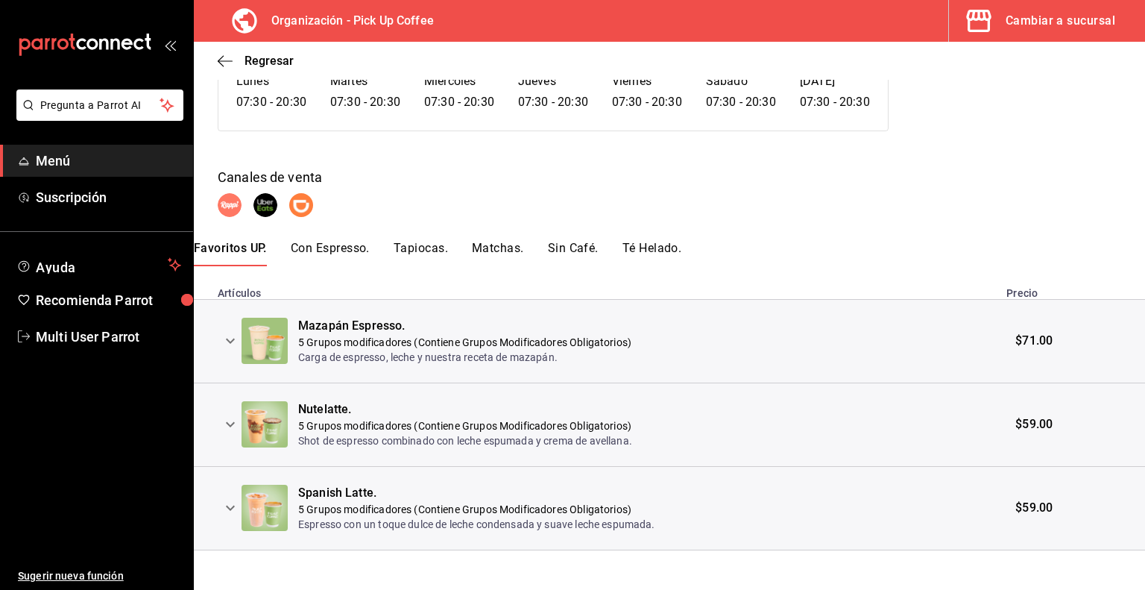
click at [494, 252] on button "Matchas." at bounding box center [498, 253] width 52 height 25
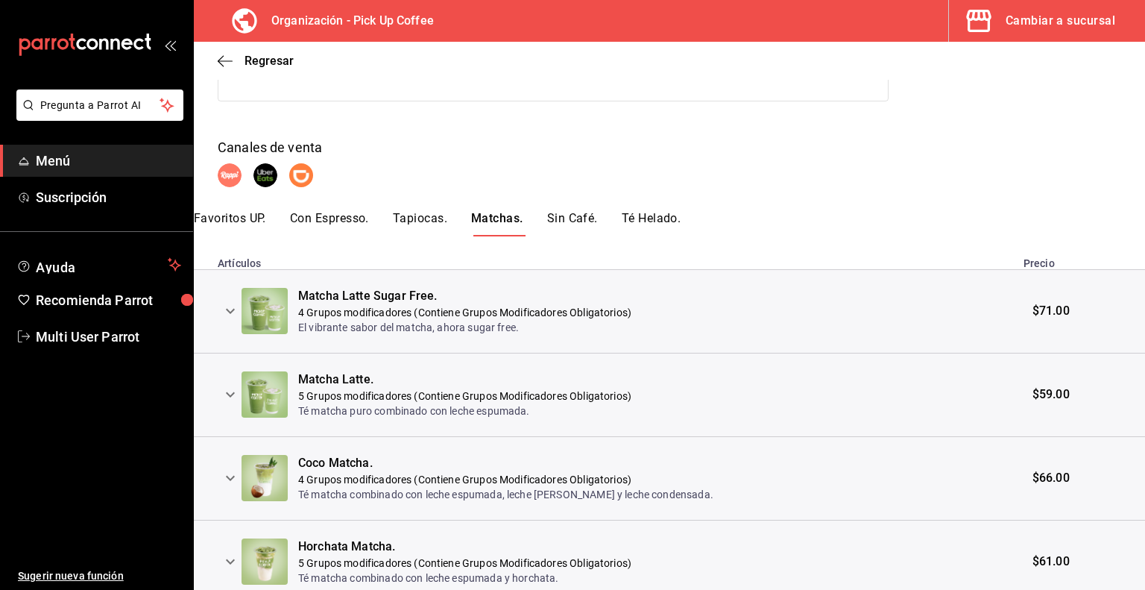
scroll to position [240, 0]
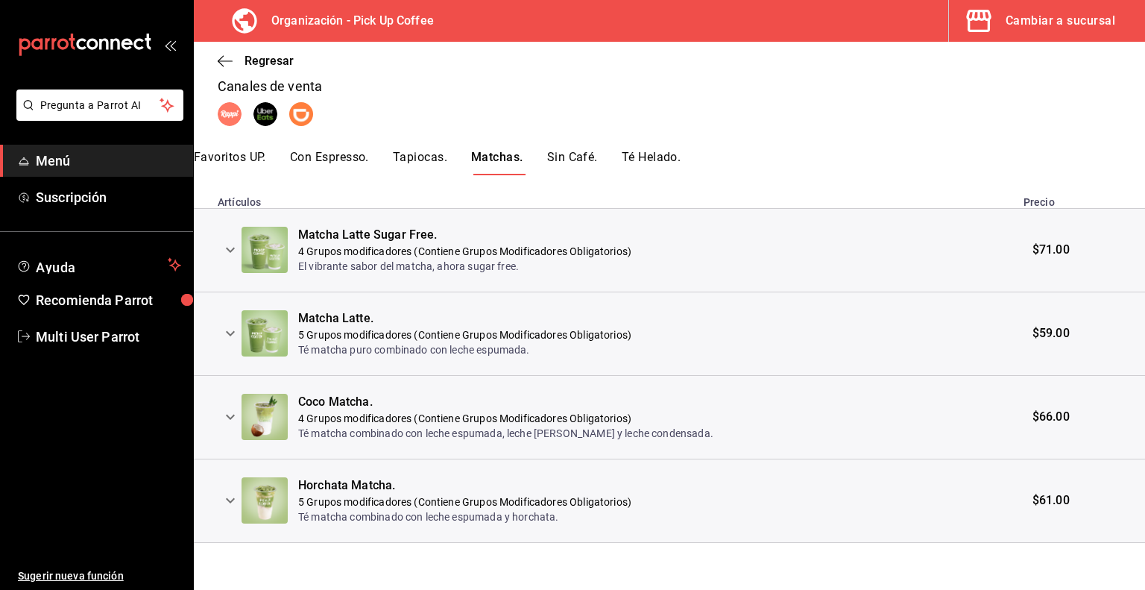
click at [231, 417] on icon "expand row" at bounding box center [230, 417] width 9 height 5
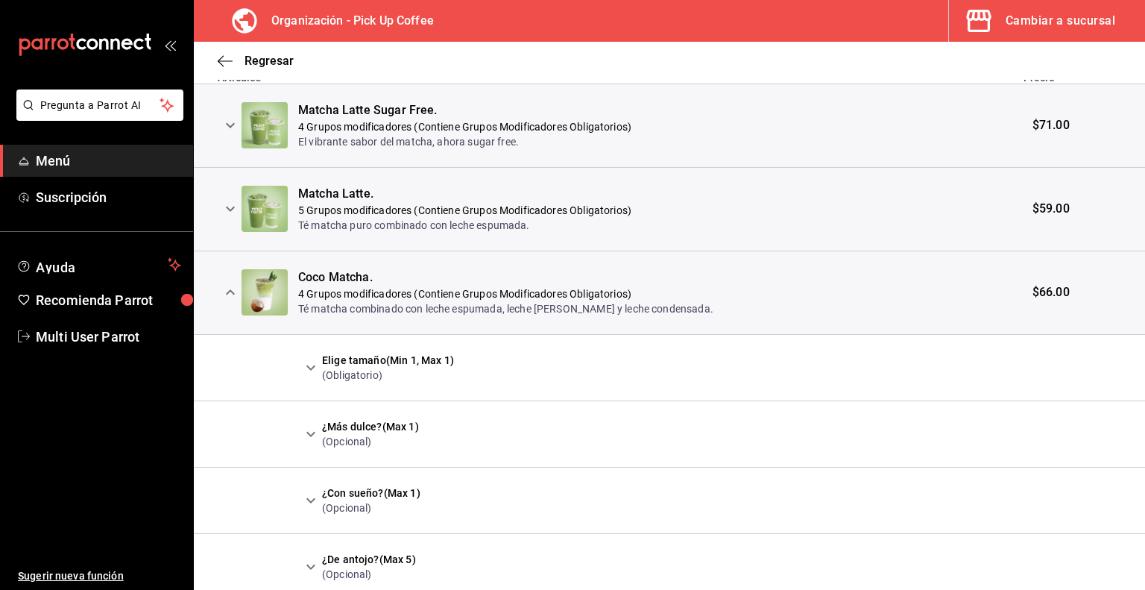
scroll to position [381, 0]
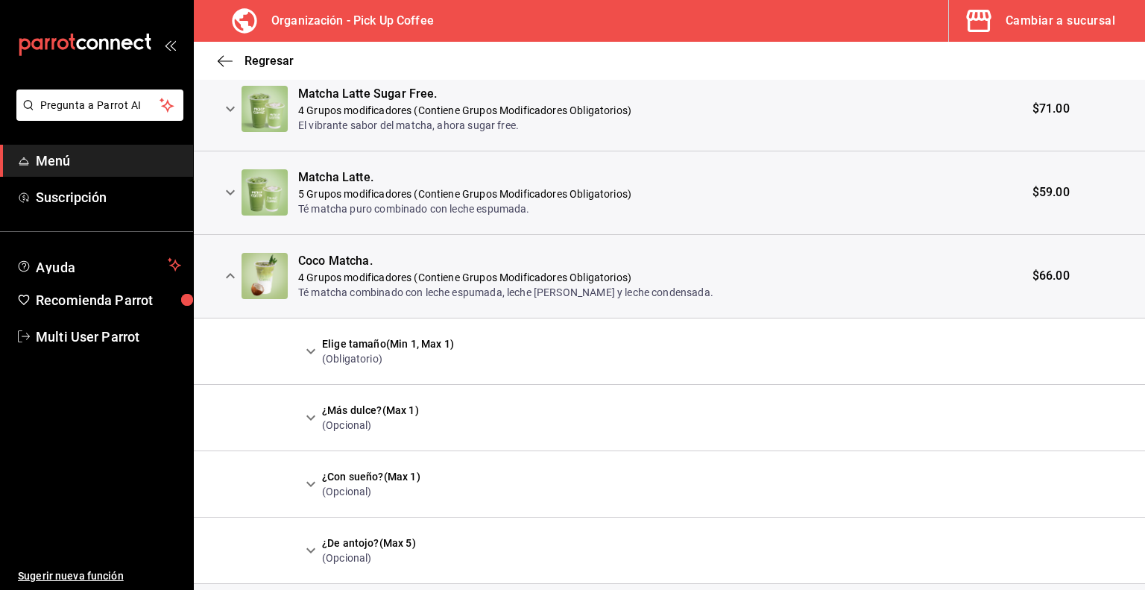
click at [306, 353] on icon "expand row" at bounding box center [311, 351] width 18 height 18
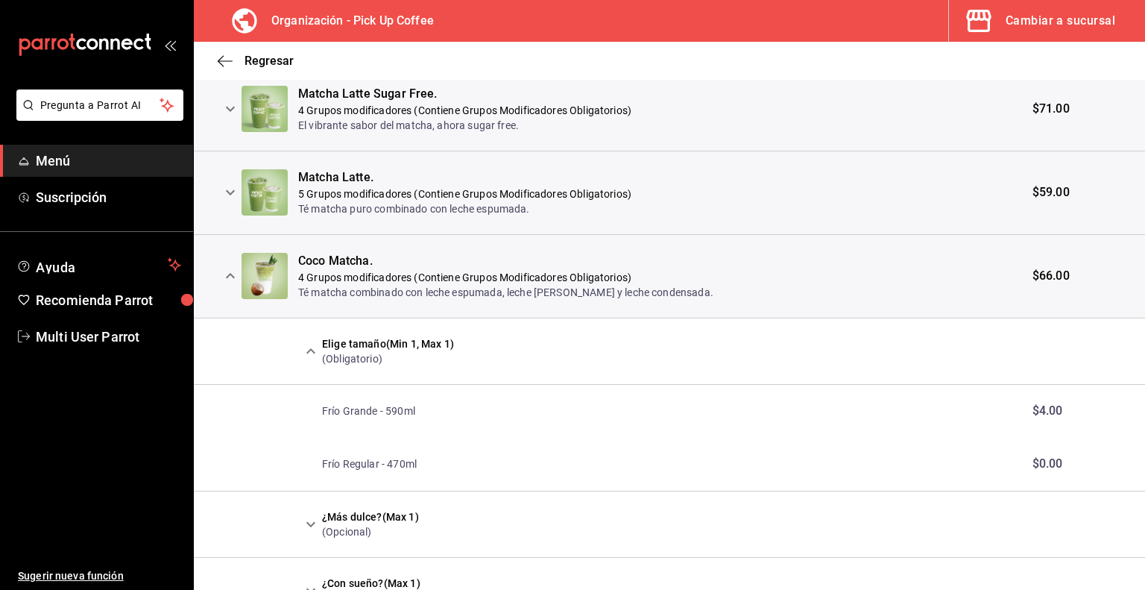
click at [310, 355] on icon "expand row" at bounding box center [311, 351] width 18 height 18
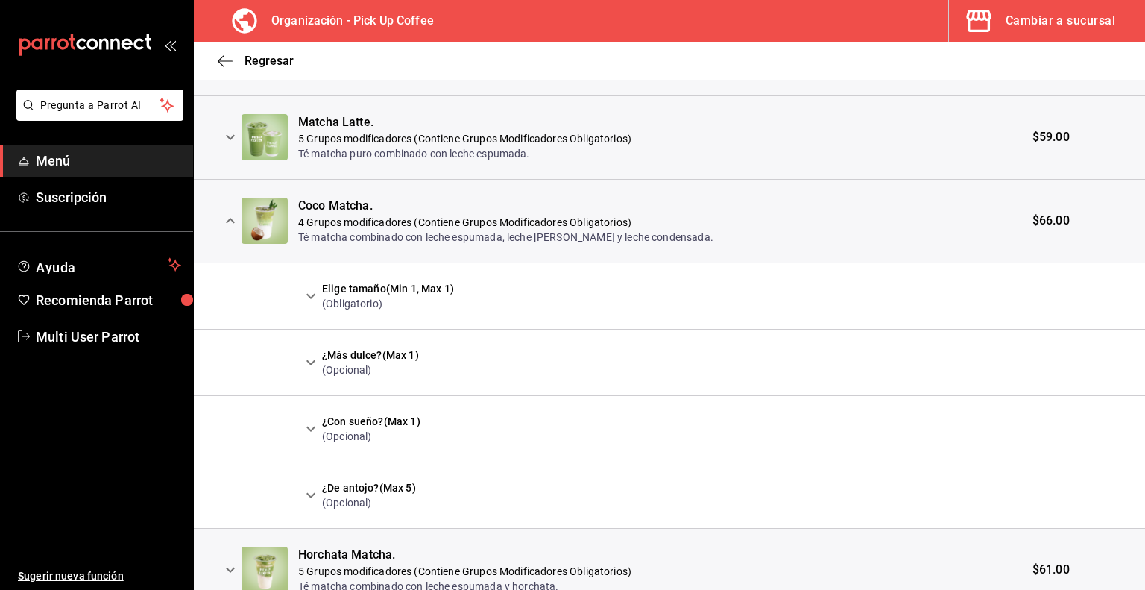
scroll to position [505, 0]
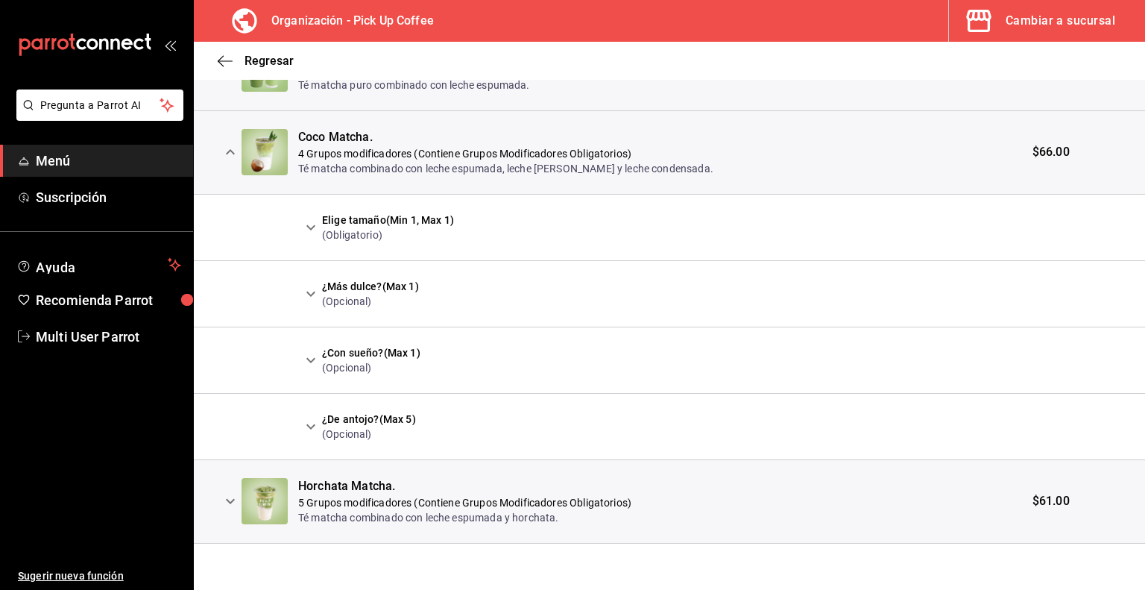
click at [232, 500] on icon "expand row" at bounding box center [230, 501] width 9 height 5
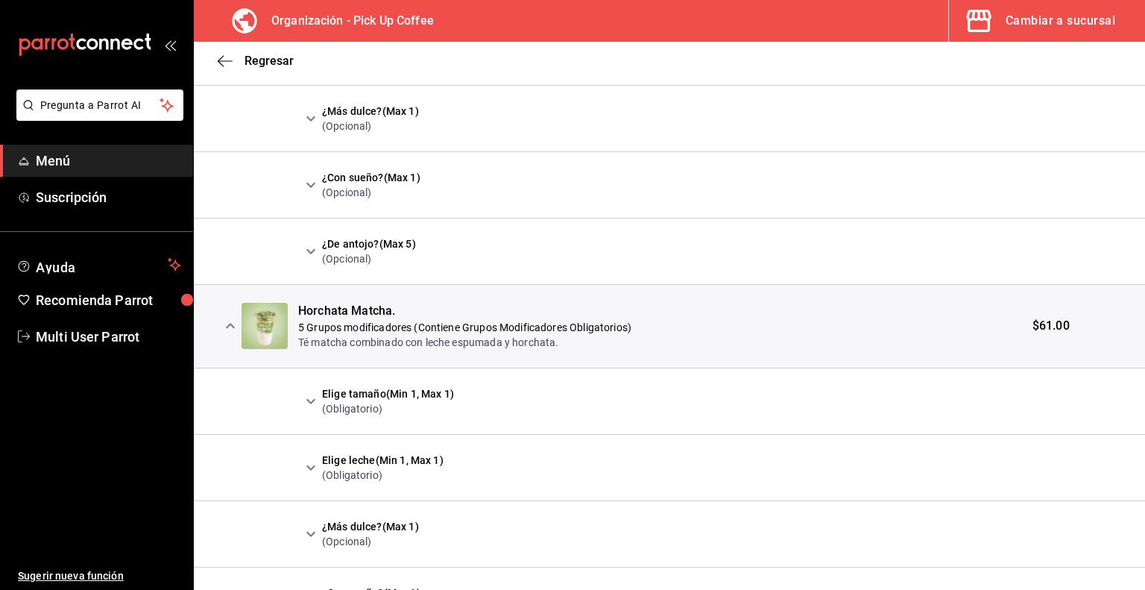
scroll to position [687, 0]
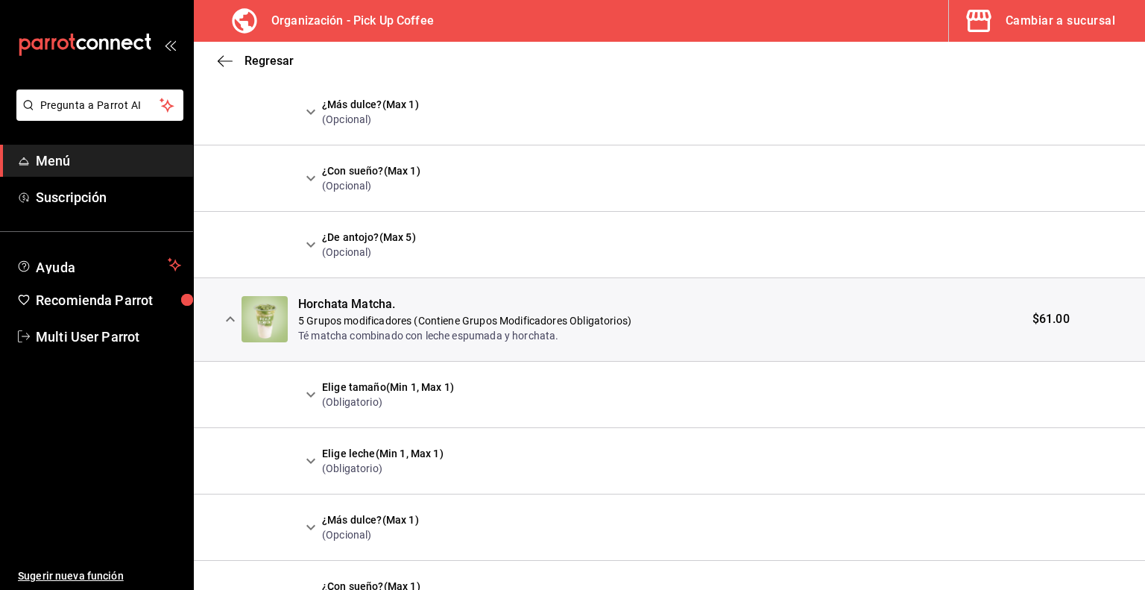
click at [315, 405] on button "expand row" at bounding box center [310, 394] width 25 height 25
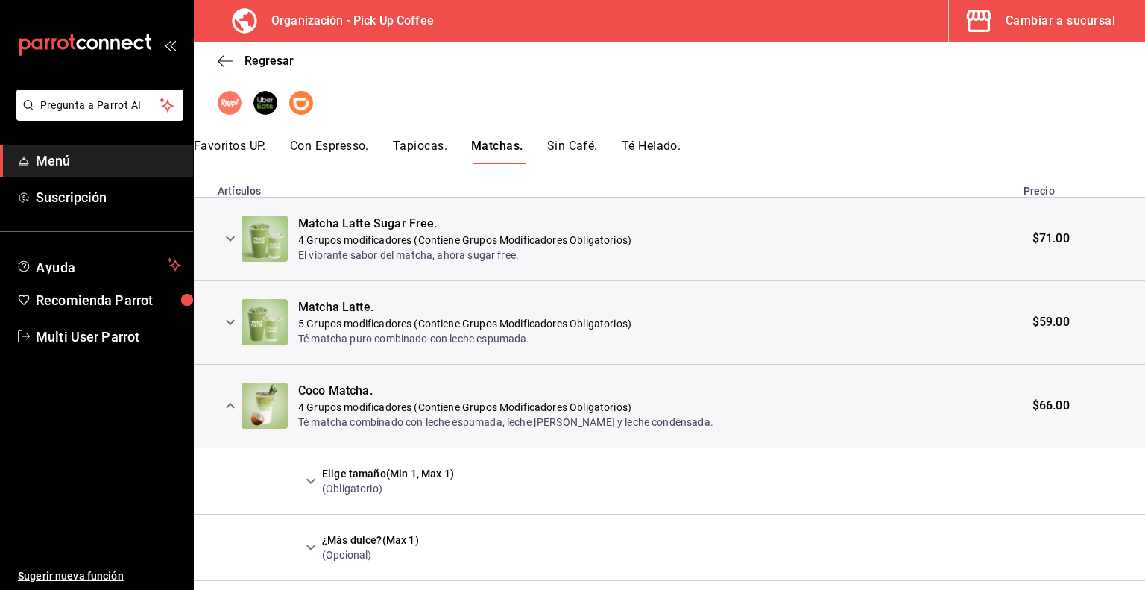
scroll to position [251, 0]
click at [227, 317] on icon "expand row" at bounding box center [230, 323] width 18 height 18
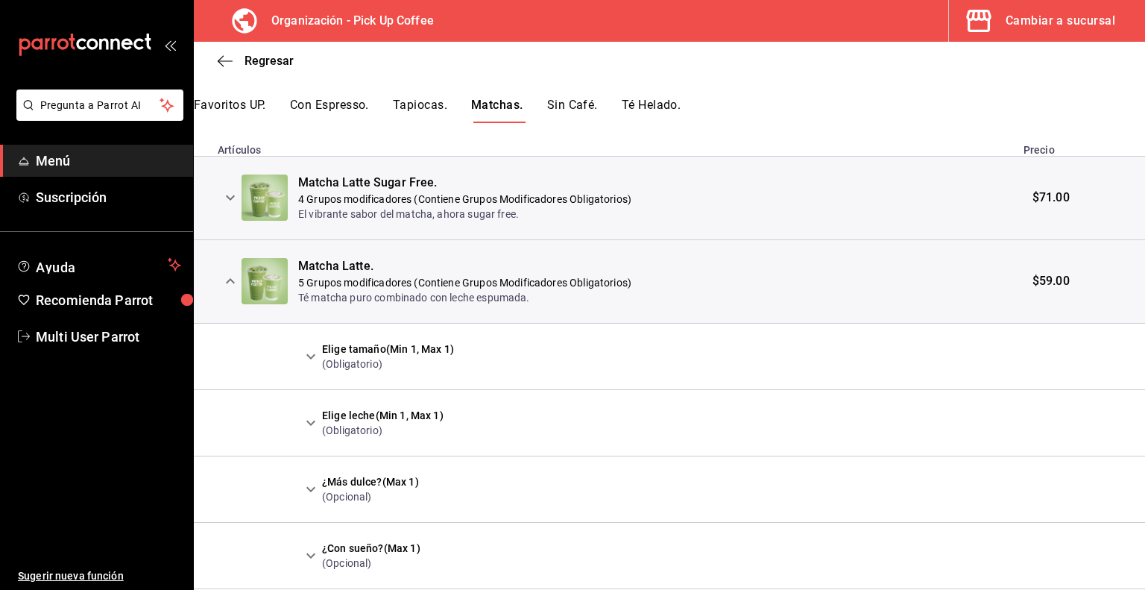
scroll to position [294, 0]
click at [301, 357] on button "expand row" at bounding box center [310, 354] width 25 height 25
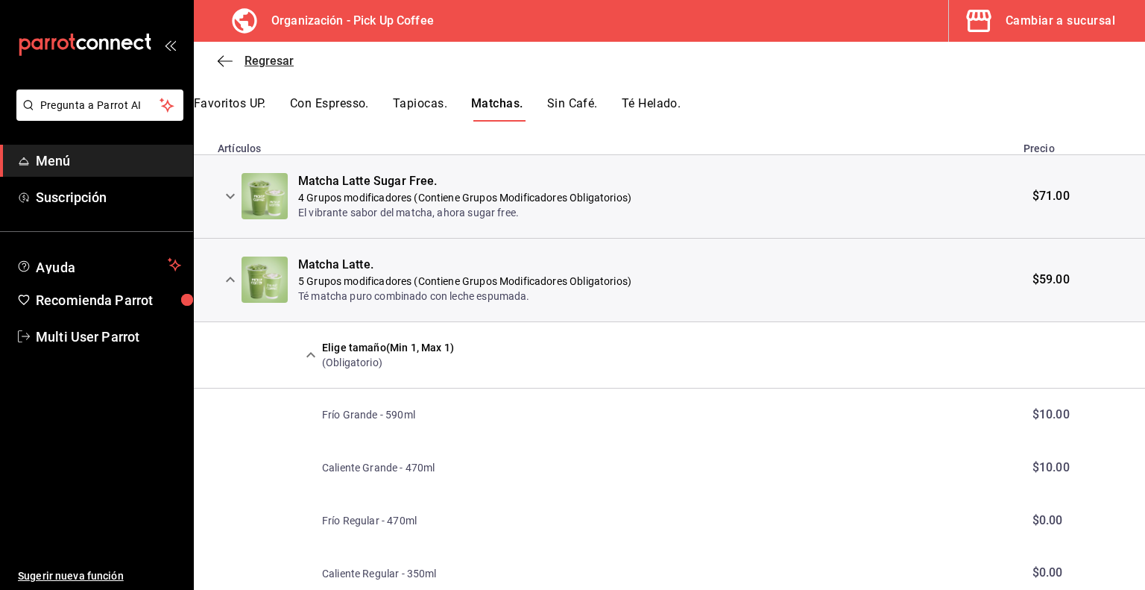
click at [221, 63] on icon "button" at bounding box center [221, 60] width 6 height 11
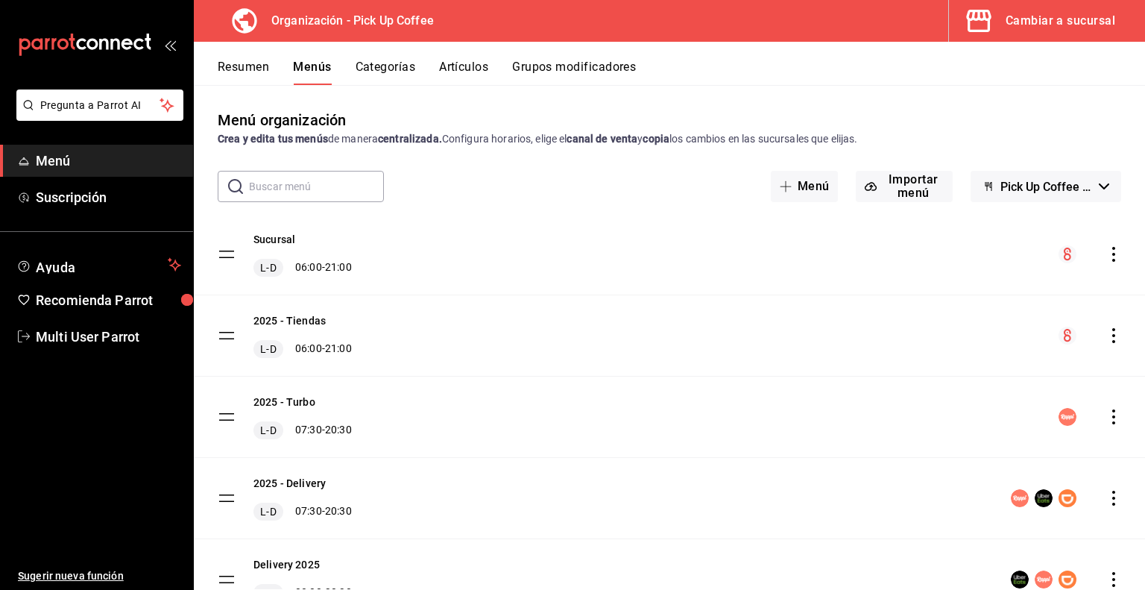
click at [458, 72] on button "Artículos" at bounding box center [463, 72] width 49 height 25
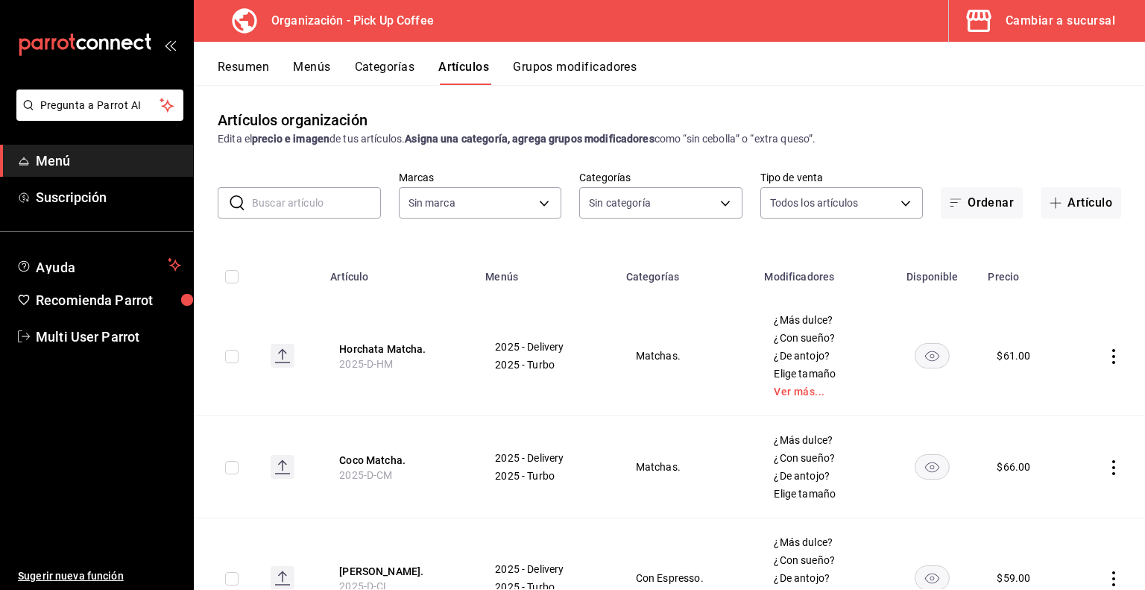
type input "be2dd662-c872-4fc9-aaab-377dbd4a662e"
type input "4db18fed-9ffb-4c6a-b425-c60c97b678ba,53820eb7-d444-4b41-b4e8-98457ff70bcd,fb815…"
click at [304, 203] on input "text" at bounding box center [316, 203] width 129 height 30
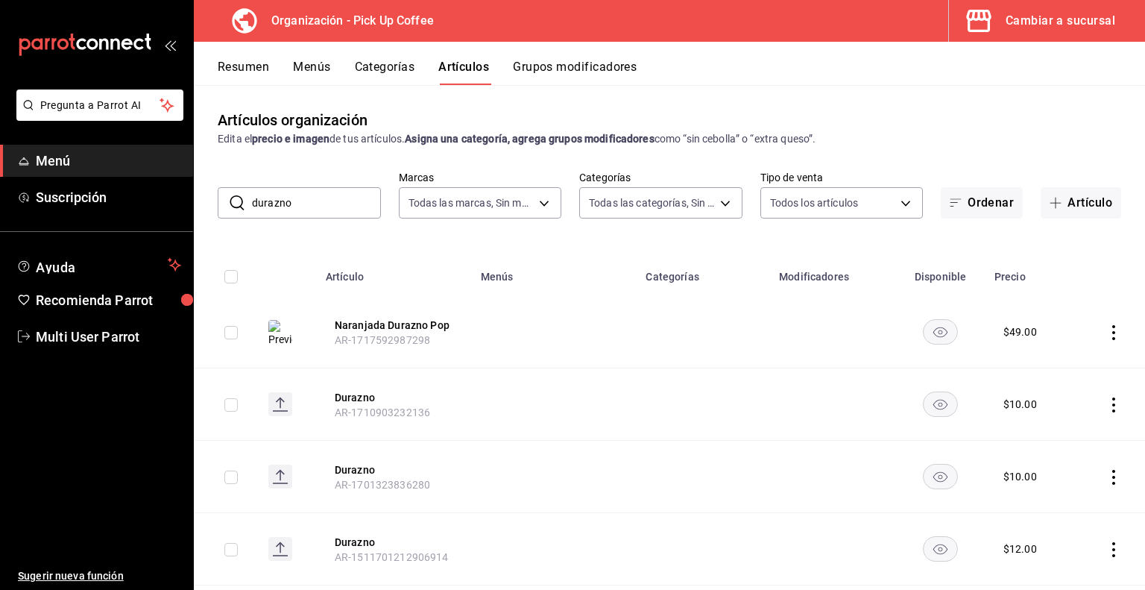
type input "durazno"
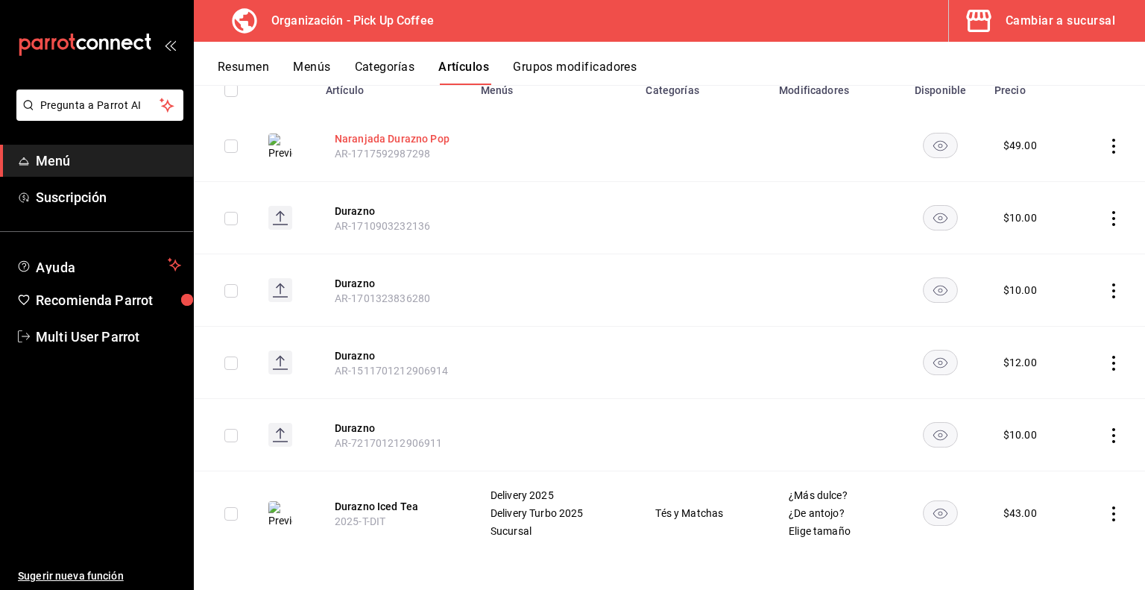
scroll to position [186, 0]
click at [1107, 511] on icon "actions" at bounding box center [1114, 514] width 15 height 15
click at [1058, 512] on span "Duplicar" at bounding box center [1058, 520] width 39 height 16
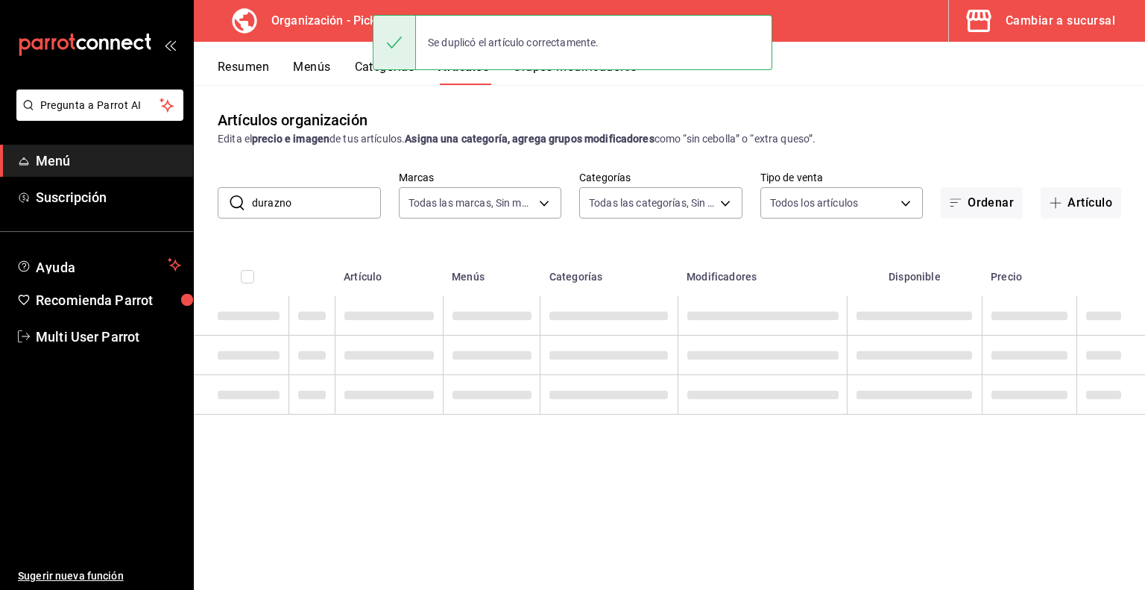
scroll to position [0, 0]
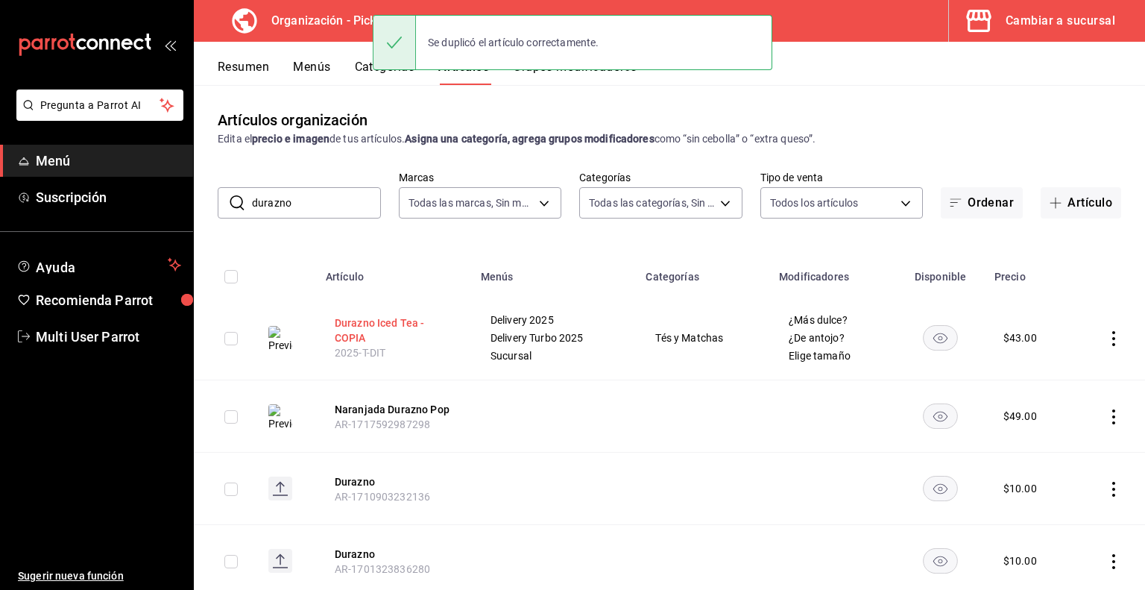
click at [356, 329] on button "Durazno Iced Tea - COPIA" at bounding box center [394, 330] width 119 height 30
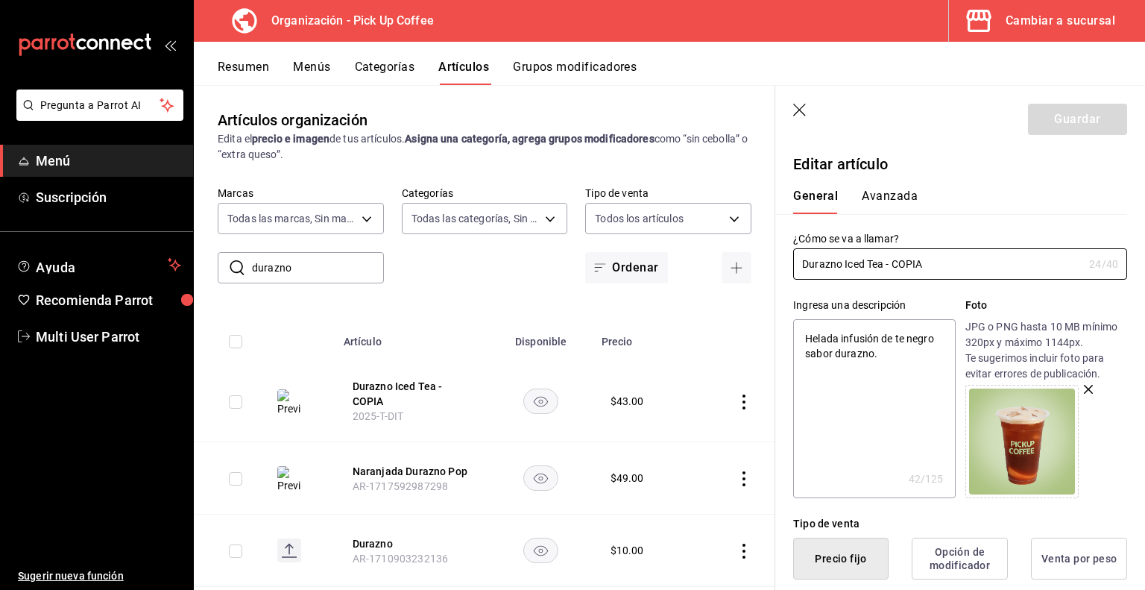
drag, startPoint x: 887, startPoint y: 267, endPoint x: 1132, endPoint y: 280, distance: 244.9
type input "Durazno Iced Tea"
type textarea "x"
type input "Durazno Iced Tea"
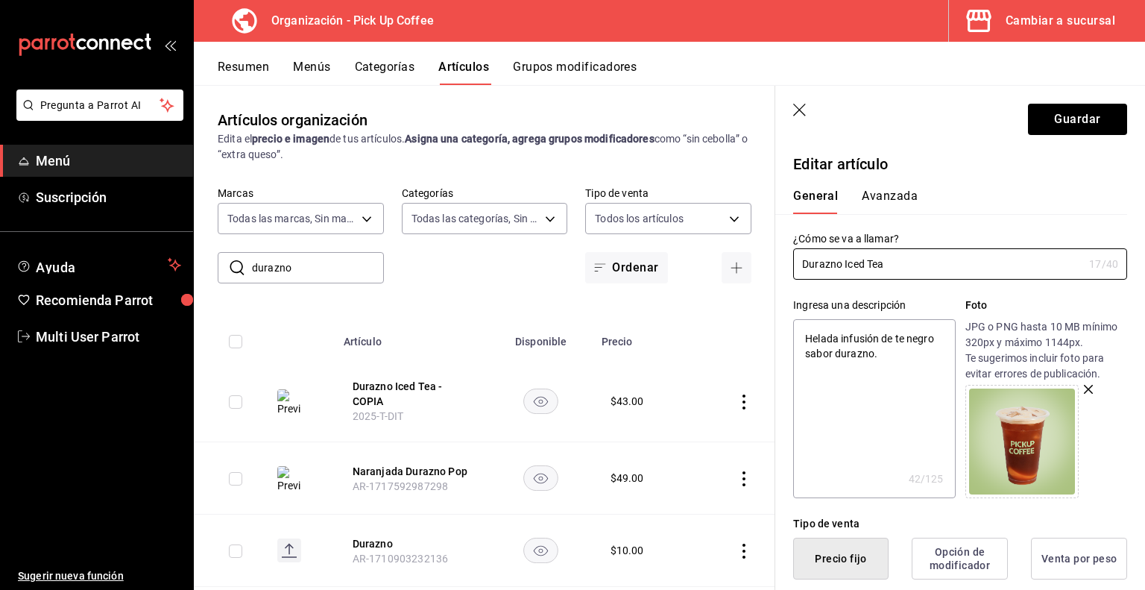
type textarea "x"
type input "Durazno Iced Tea."
type textarea "x"
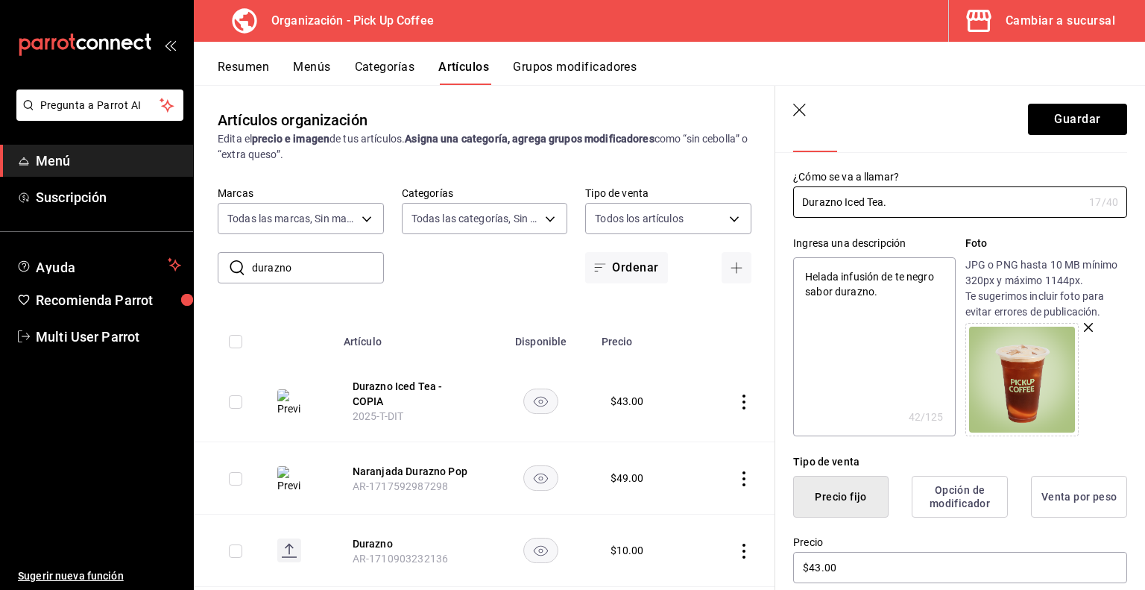
scroll to position [63, 0]
type input "Durazno Iced Tea."
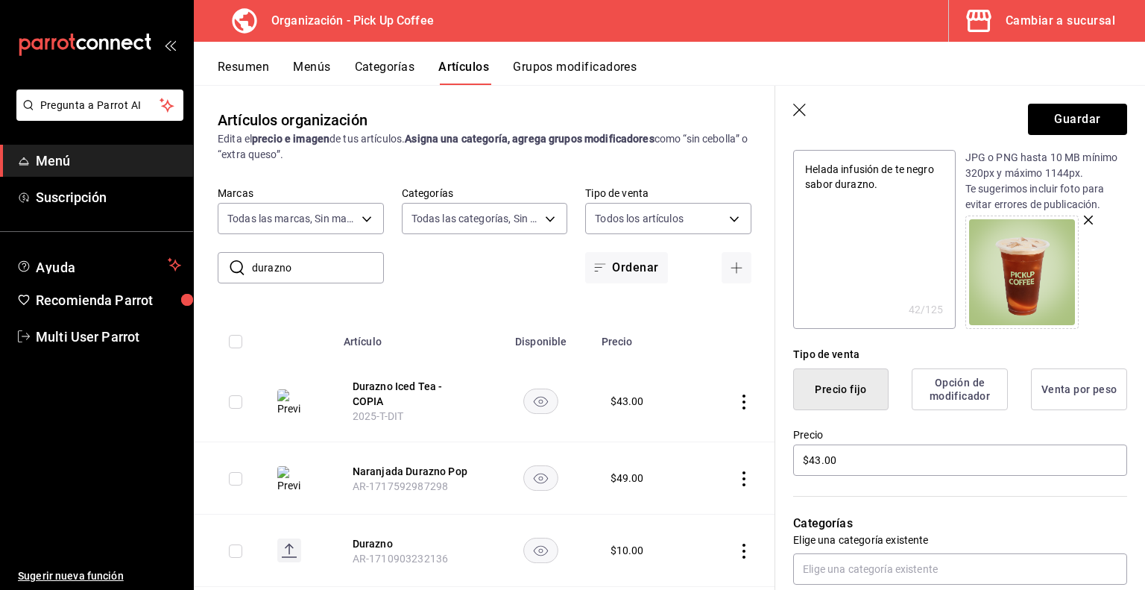
scroll to position [172, 0]
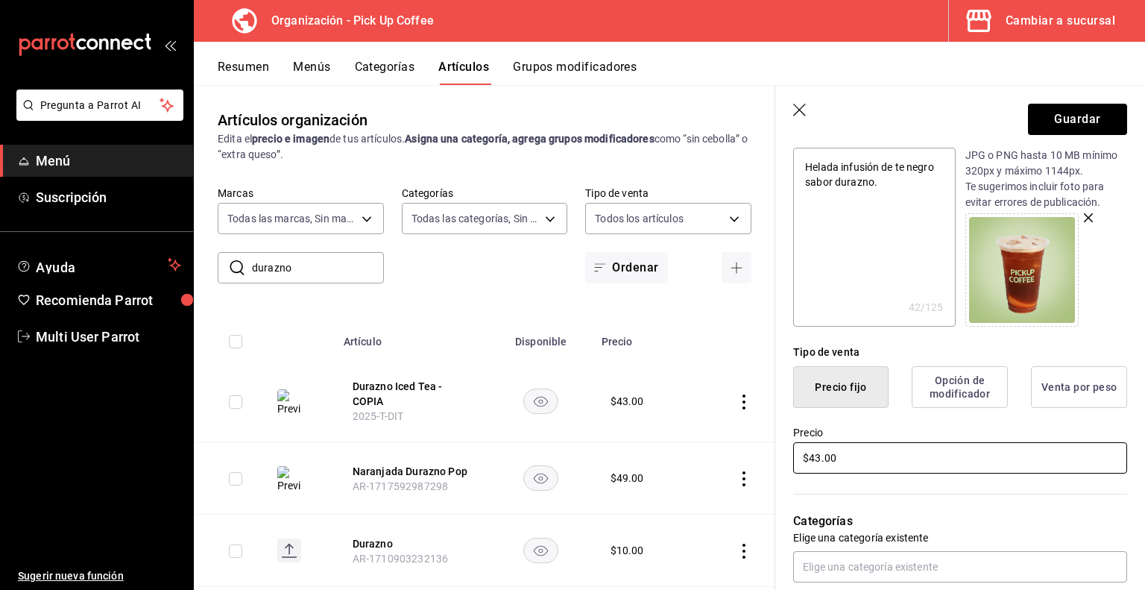
drag, startPoint x: 850, startPoint y: 459, endPoint x: 714, endPoint y: 482, distance: 137.8
click at [714, 482] on main "Artículos organización Edita el precio e imagen de tus artículos. Asigna una ca…" at bounding box center [670, 337] width 952 height 505
type textarea "x"
type input "$5.00"
type textarea "x"
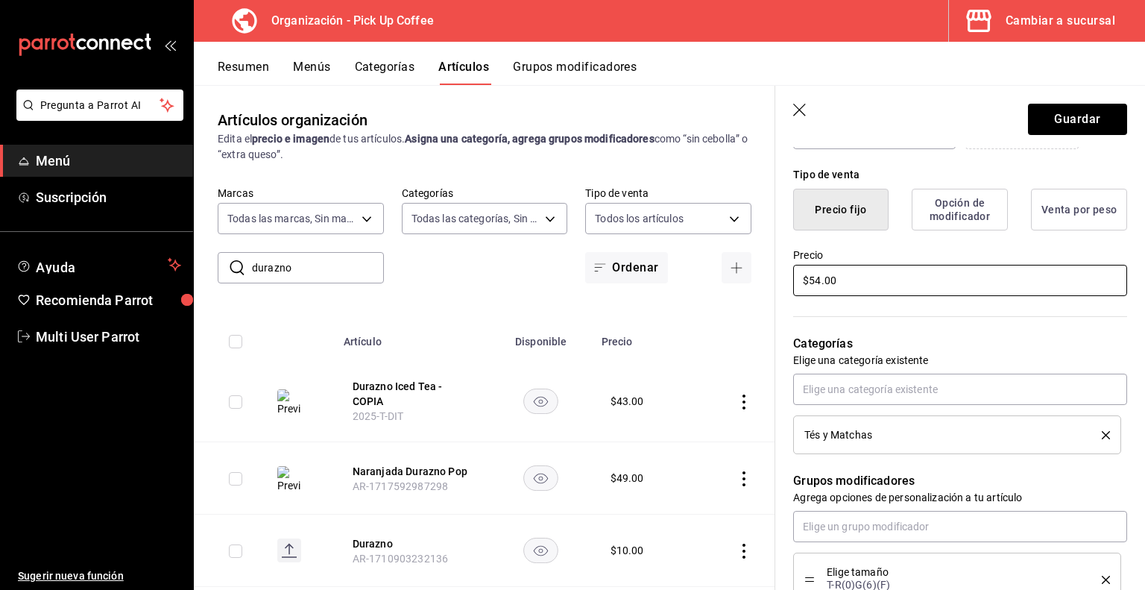
scroll to position [444, 0]
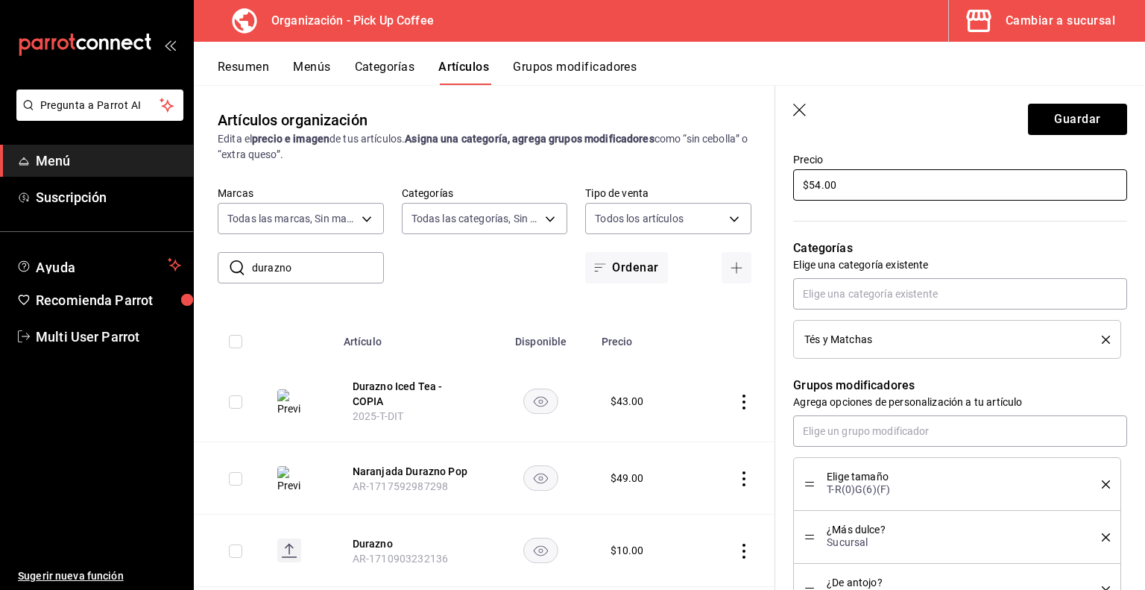
type input "$54.00"
click at [1102, 336] on icon "delete" at bounding box center [1106, 340] width 8 height 8
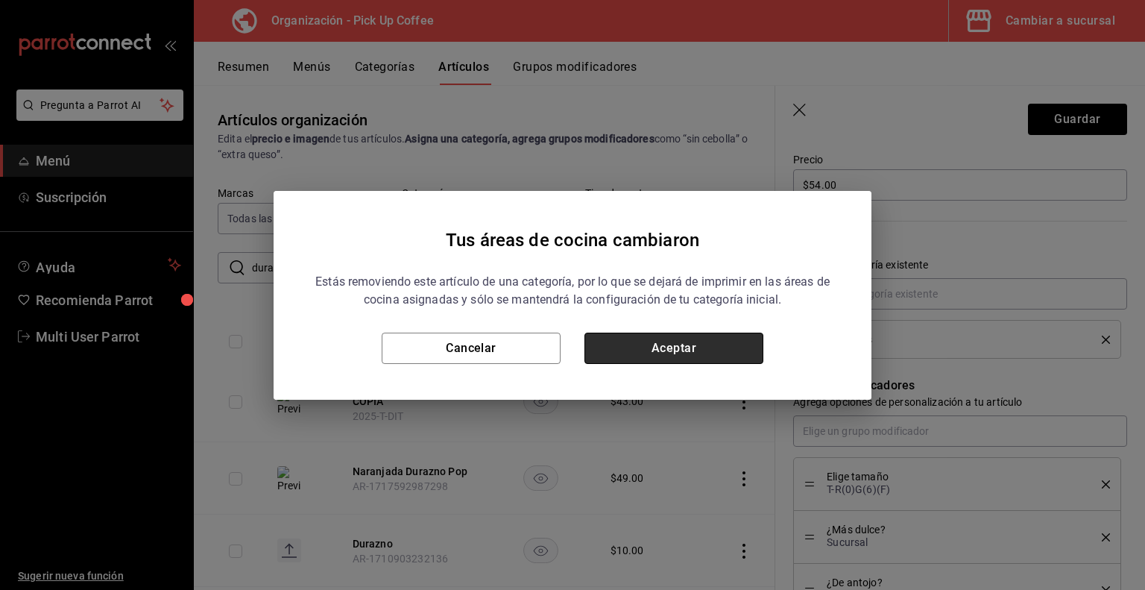
click at [726, 357] on button "Aceptar" at bounding box center [674, 348] width 179 height 31
type textarea "x"
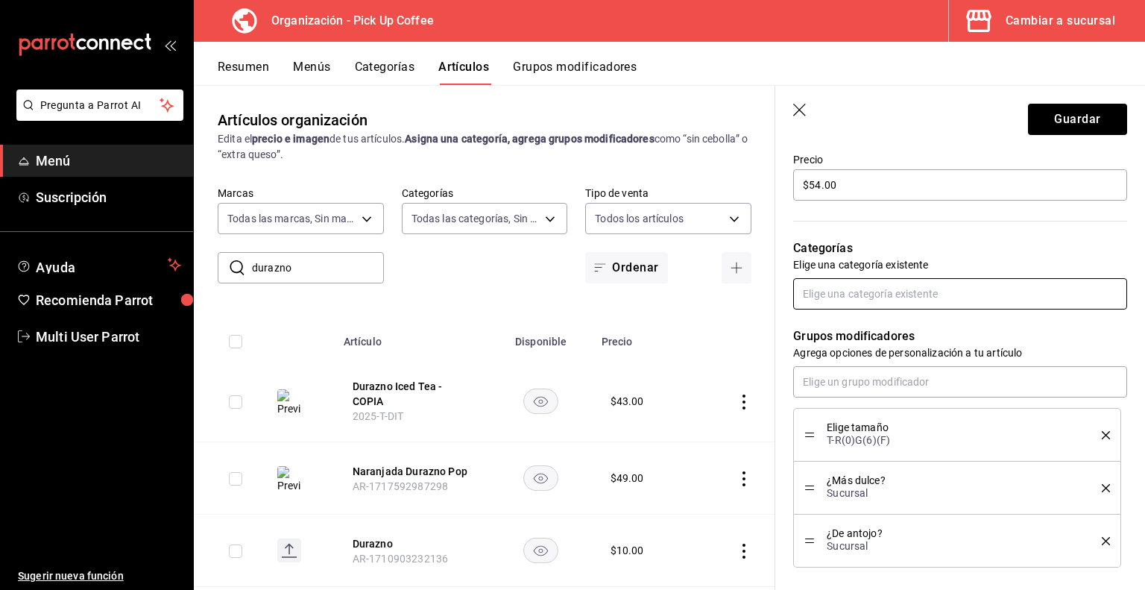
click at [890, 302] on input "text" at bounding box center [960, 293] width 334 height 31
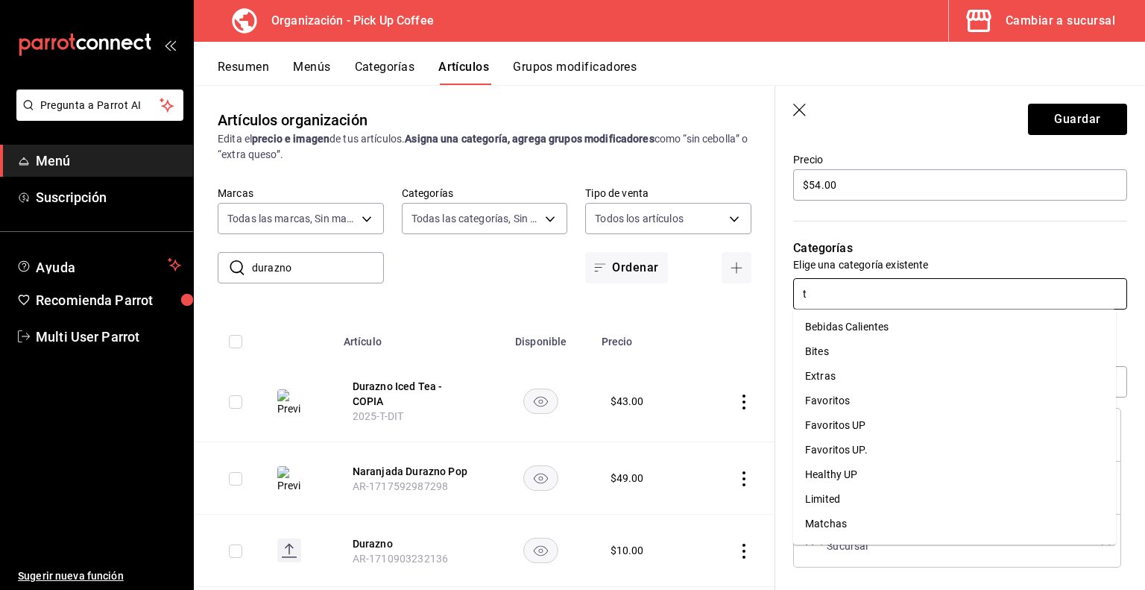
type input "té"
click at [864, 392] on li "Té Helado." at bounding box center [954, 401] width 323 height 25
type textarea "x"
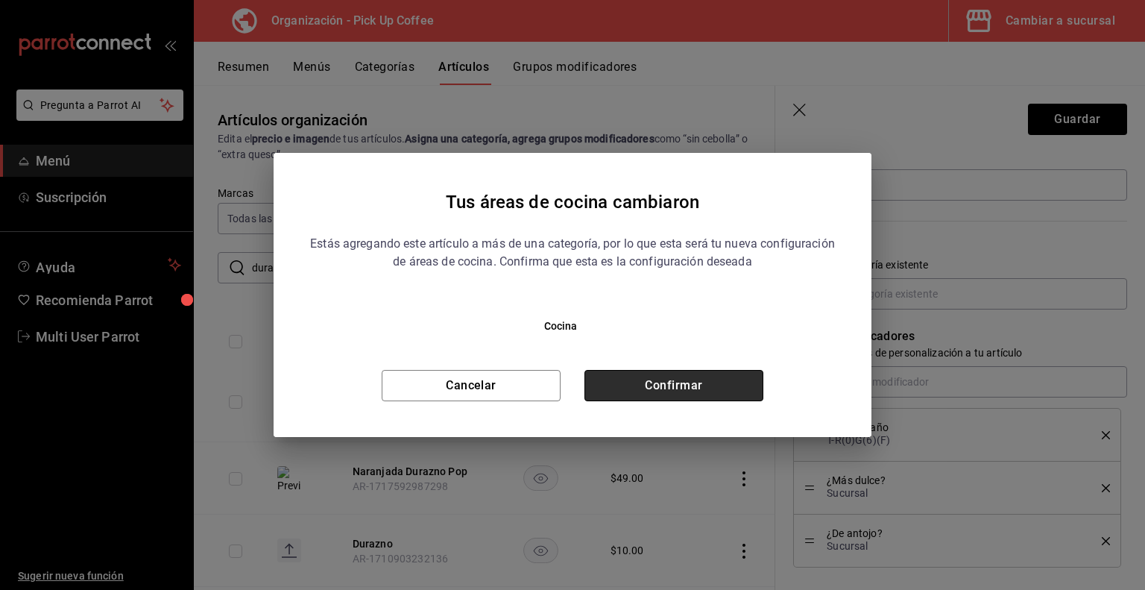
click at [707, 384] on button "Confirmar" at bounding box center [674, 385] width 179 height 31
type textarea "x"
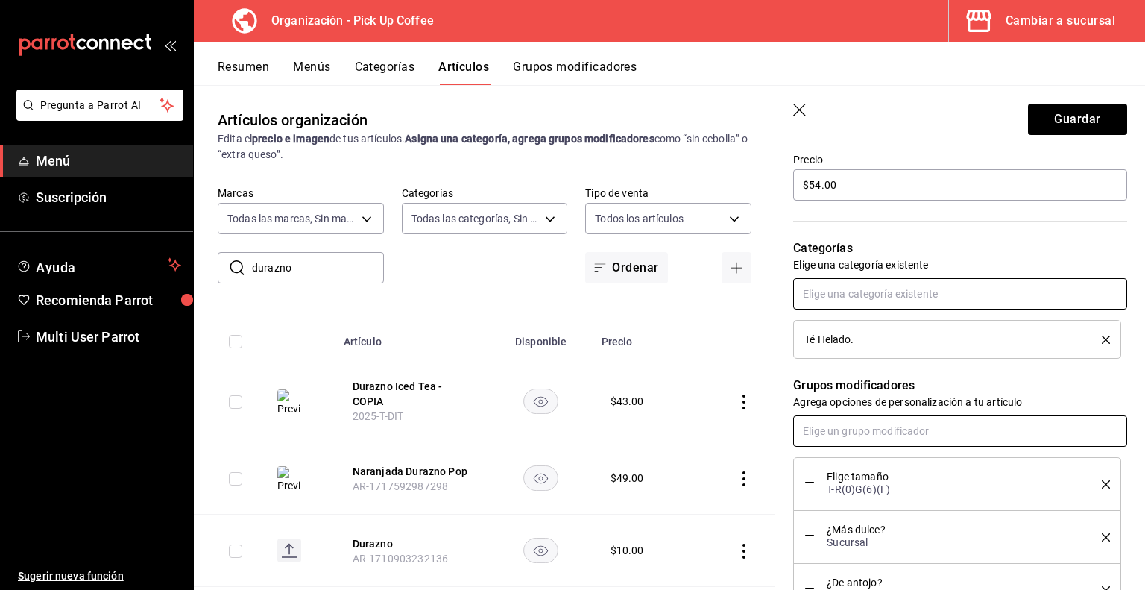
scroll to position [586, 0]
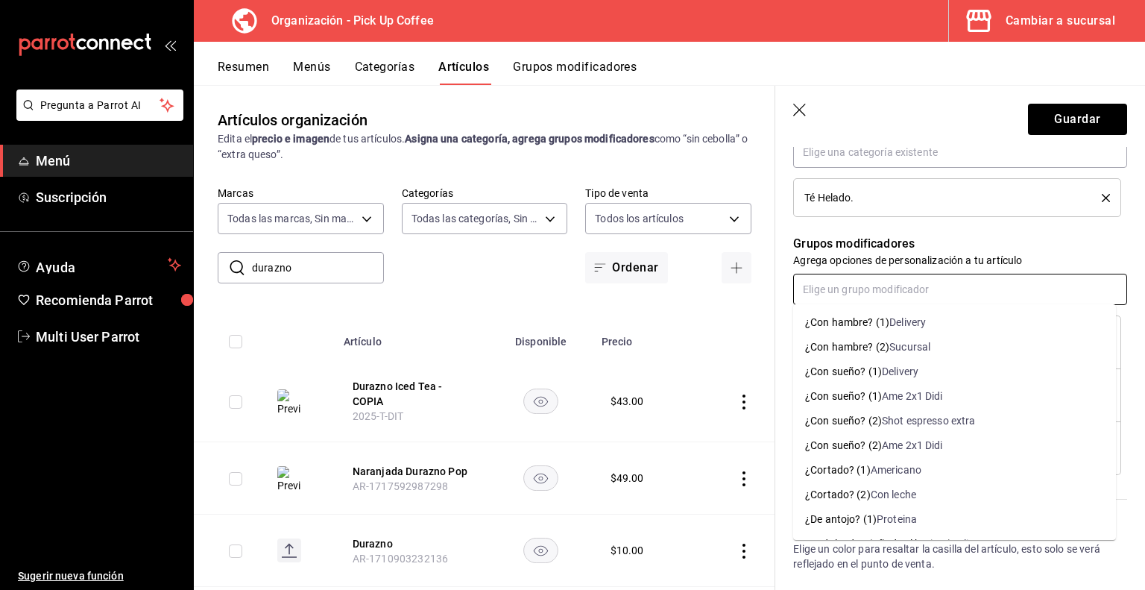
click at [905, 298] on input "text" at bounding box center [960, 289] width 334 height 31
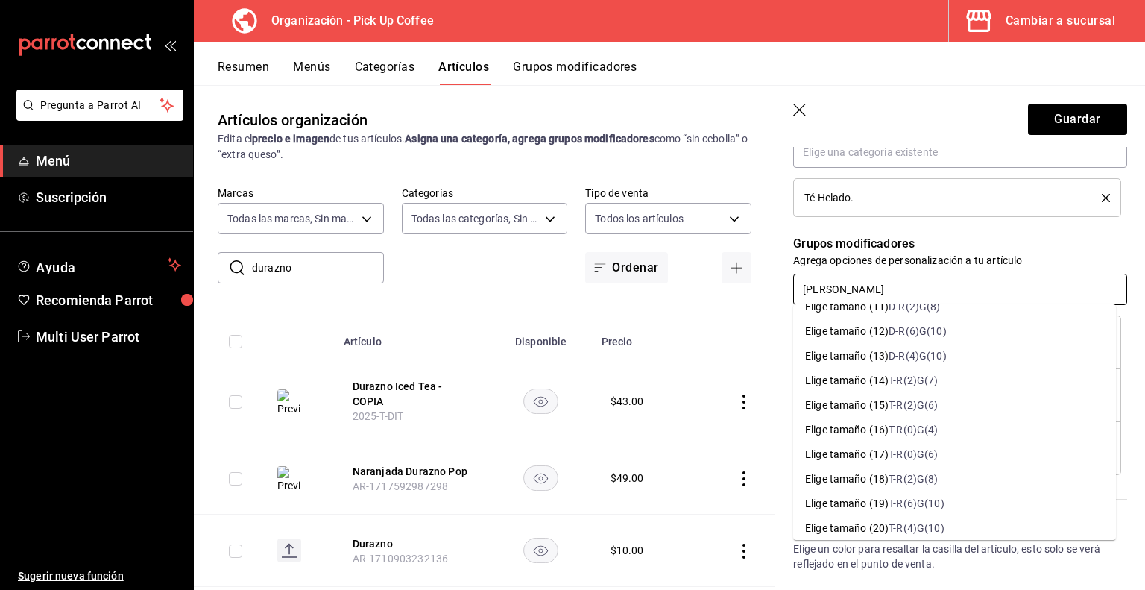
scroll to position [288, 0]
type input "[PERSON_NAME]"
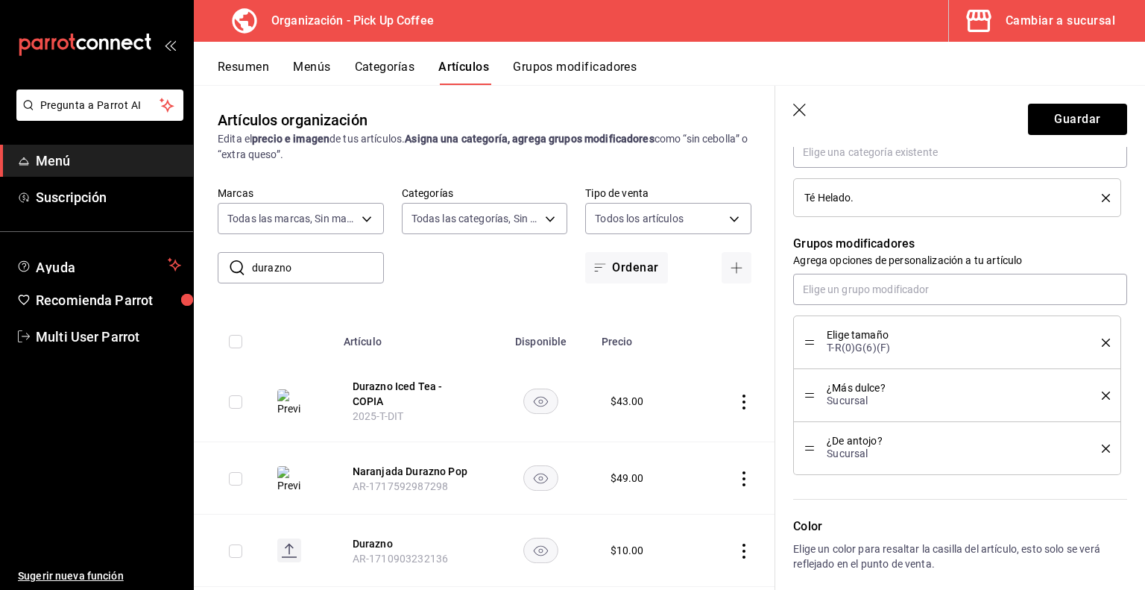
click at [902, 219] on div "Grupos modificadores Agrega opciones de personalización a tu artículo Elige tam…" at bounding box center [952, 346] width 352 height 258
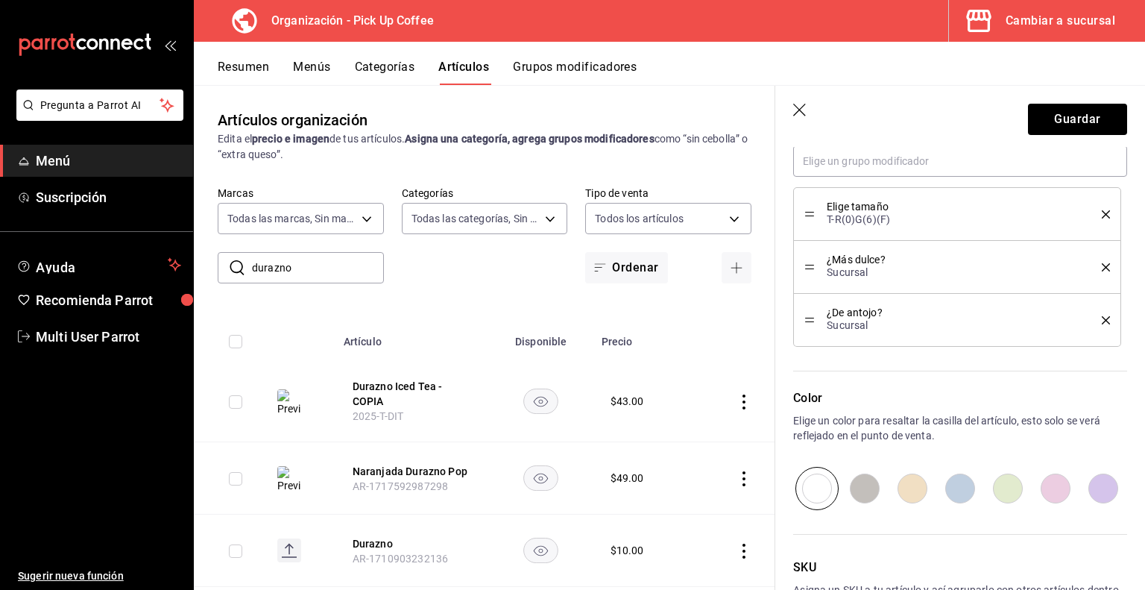
scroll to position [820, 0]
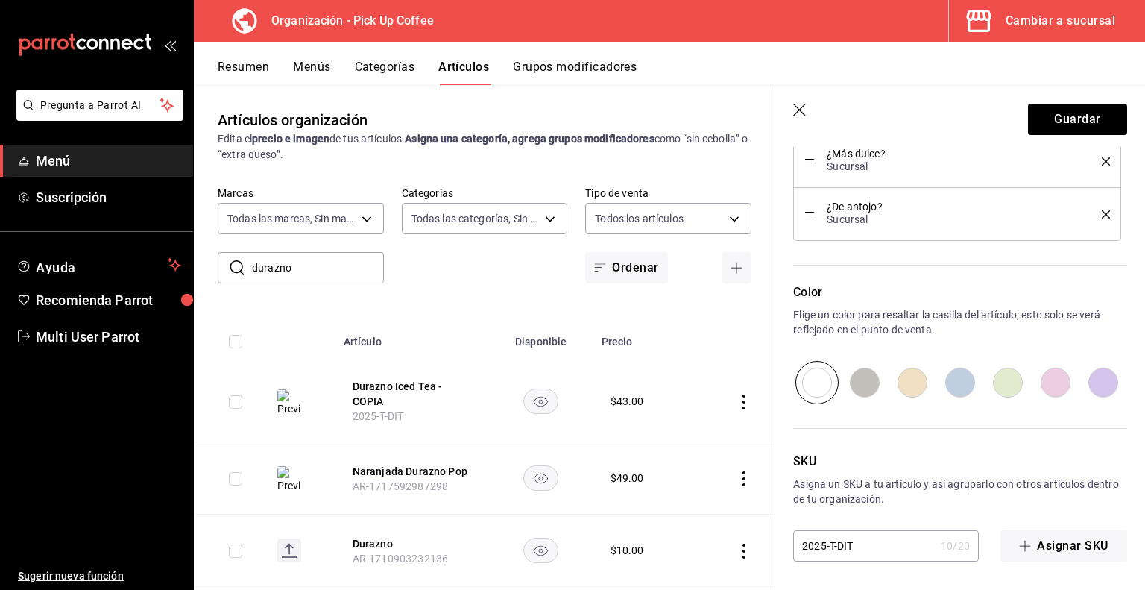
click at [835, 546] on input "2025-T-DIT" at bounding box center [864, 546] width 142 height 30
type input "2025--DIT"
type textarea "x"
type input "2025-D-DIT"
type textarea "x"
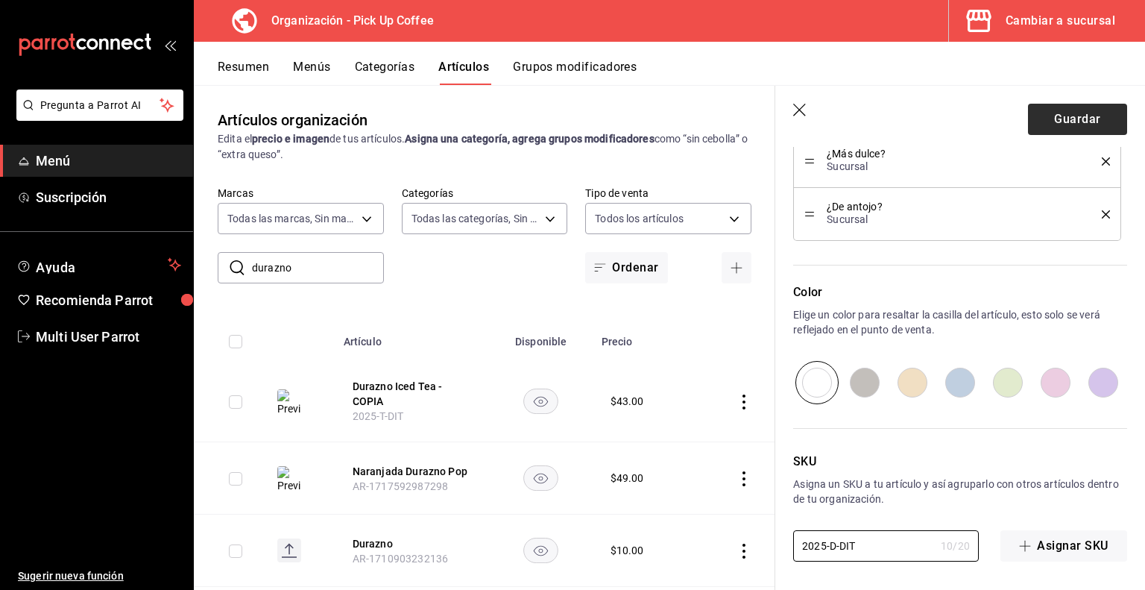
type input "2025-D-DIT"
click at [1042, 113] on button "Guardar" at bounding box center [1077, 119] width 99 height 31
type textarea "x"
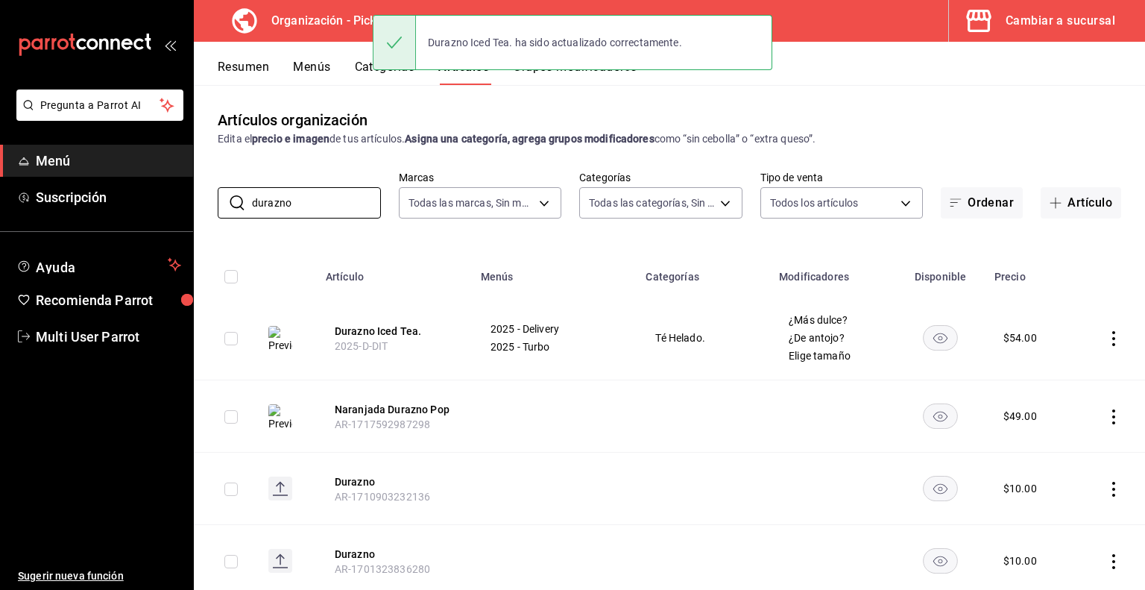
drag, startPoint x: 344, startPoint y: 204, endPoint x: 210, endPoint y: 211, distance: 133.7
click at [210, 211] on div "​ durazno ​ Marcas Todas las marcas, Sin marca be2dd662-c872-4fc9-aaab-377dbd4a…" at bounding box center [670, 195] width 952 height 48
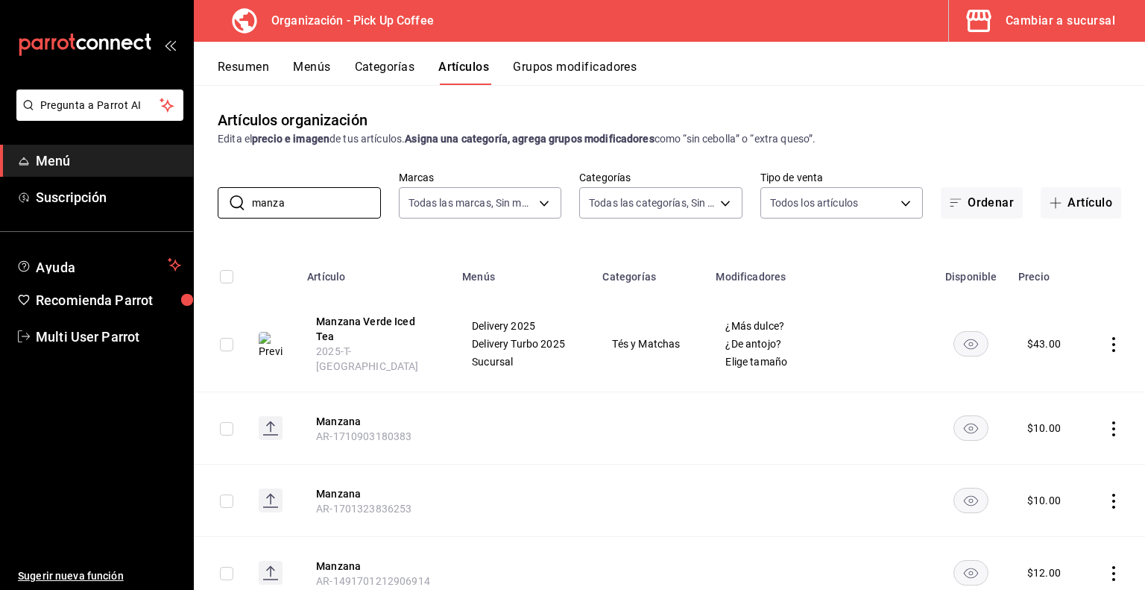
type input "manza"
click at [1107, 339] on icon "actions" at bounding box center [1114, 344] width 15 height 15
click at [1043, 410] on span "Duplicar" at bounding box center [1058, 404] width 39 height 16
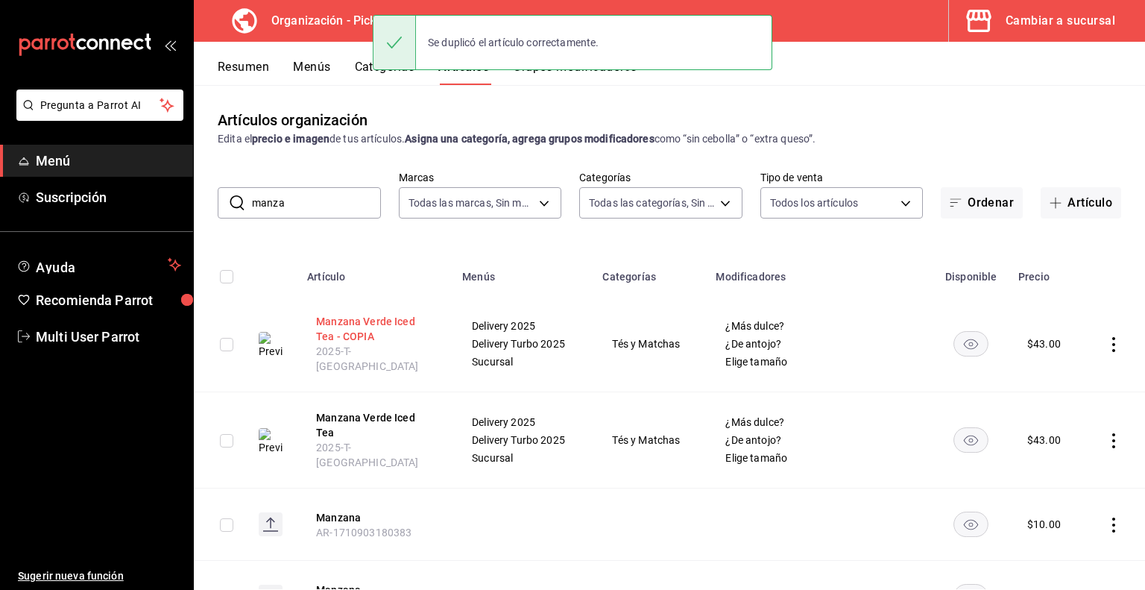
click at [347, 336] on button "Manzana Verde Iced Tea - COPIA" at bounding box center [375, 329] width 119 height 30
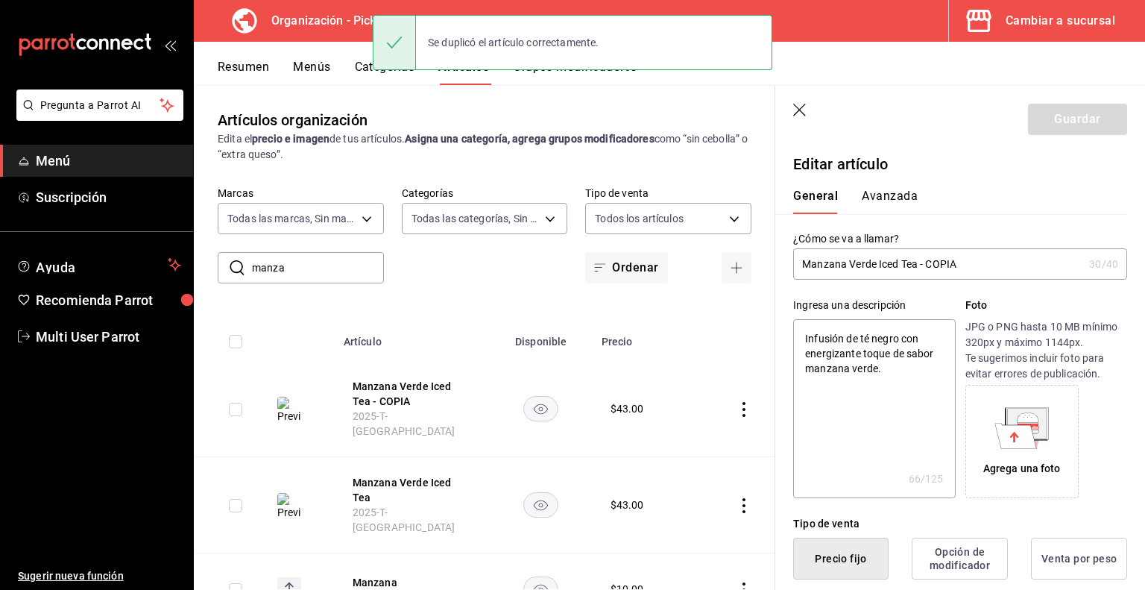
type textarea "x"
type input "$43.00"
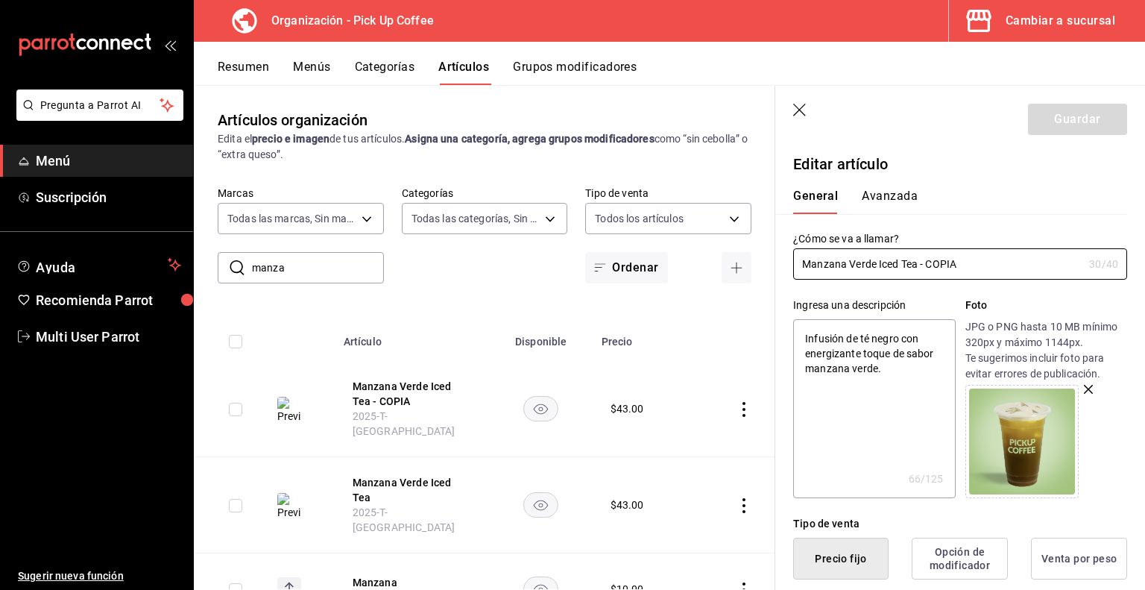
drag, startPoint x: 919, startPoint y: 265, endPoint x: 1145, endPoint y: 307, distance: 229.8
click at [1145, 307] on section "Guardar Editar artículo General Avanzada ¿Cómo se va a llamar? Manzana Verde Ic…" at bounding box center [961, 338] width 370 height 504
type input "Manzana Verde Iced Tea."
type textarea "x"
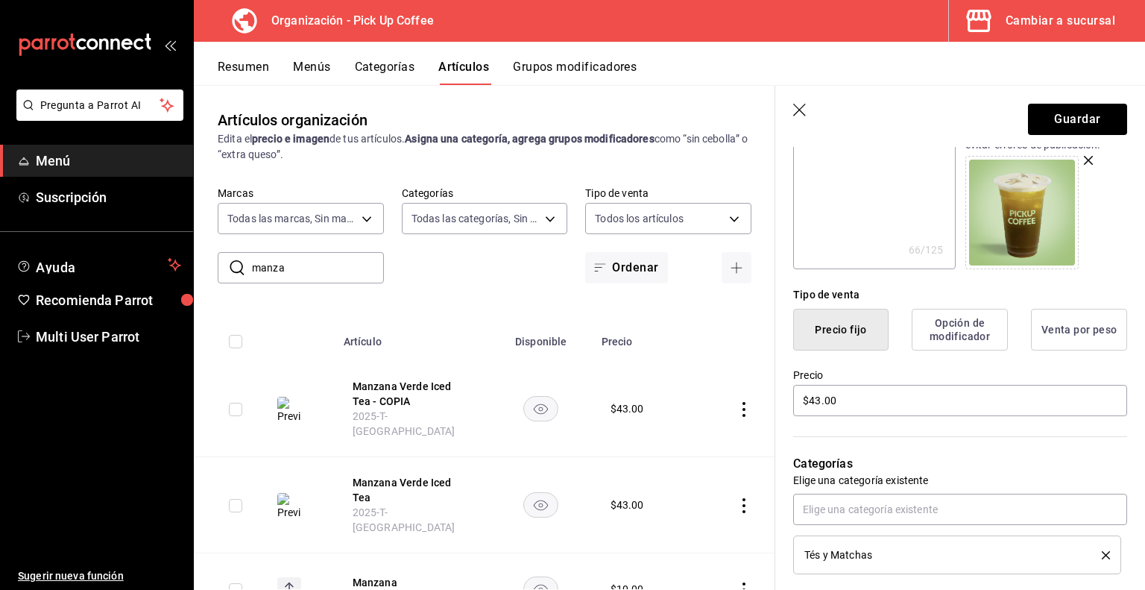
scroll to position [230, 0]
type input "Manzana Verde Iced Tea."
drag, startPoint x: 884, startPoint y: 392, endPoint x: 729, endPoint y: 405, distance: 156.4
click at [729, 405] on main "Artículos organización Edita el precio e imagen de tus artículos. Asigna una ca…" at bounding box center [670, 337] width 952 height 505
type textarea "x"
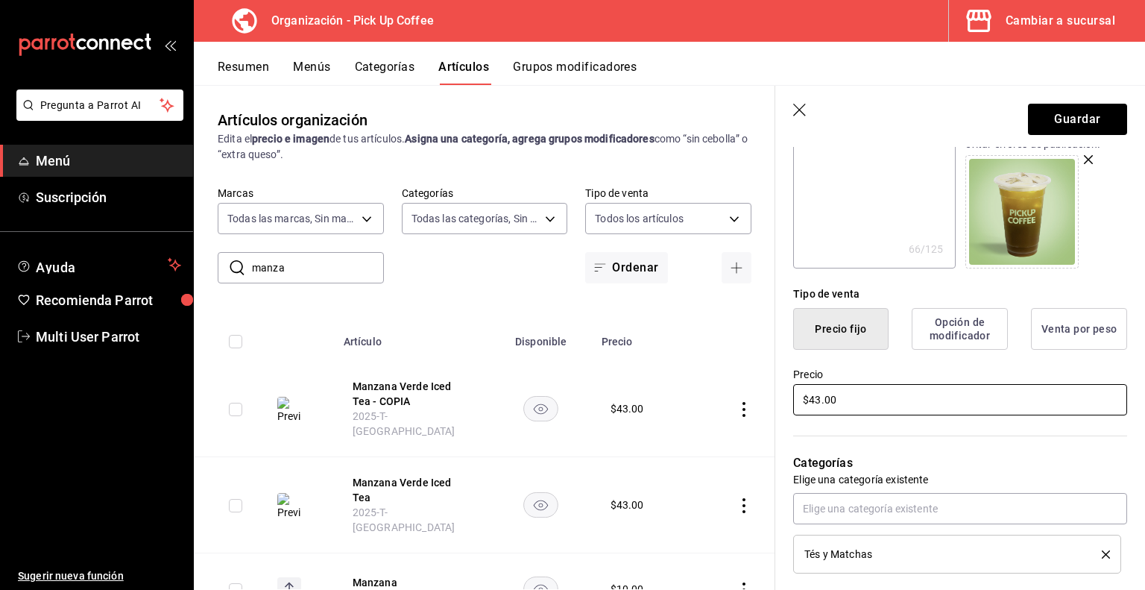
type input "$5.00"
type textarea "x"
type input "$54.00"
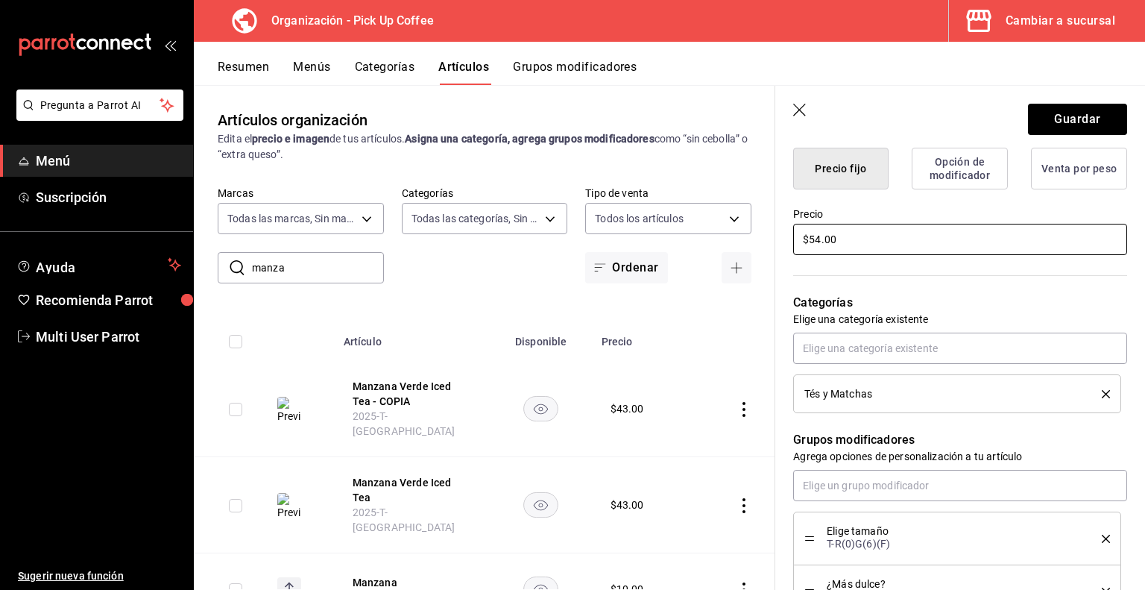
scroll to position [391, 0]
click at [1102, 392] on icon "delete" at bounding box center [1106, 393] width 8 height 8
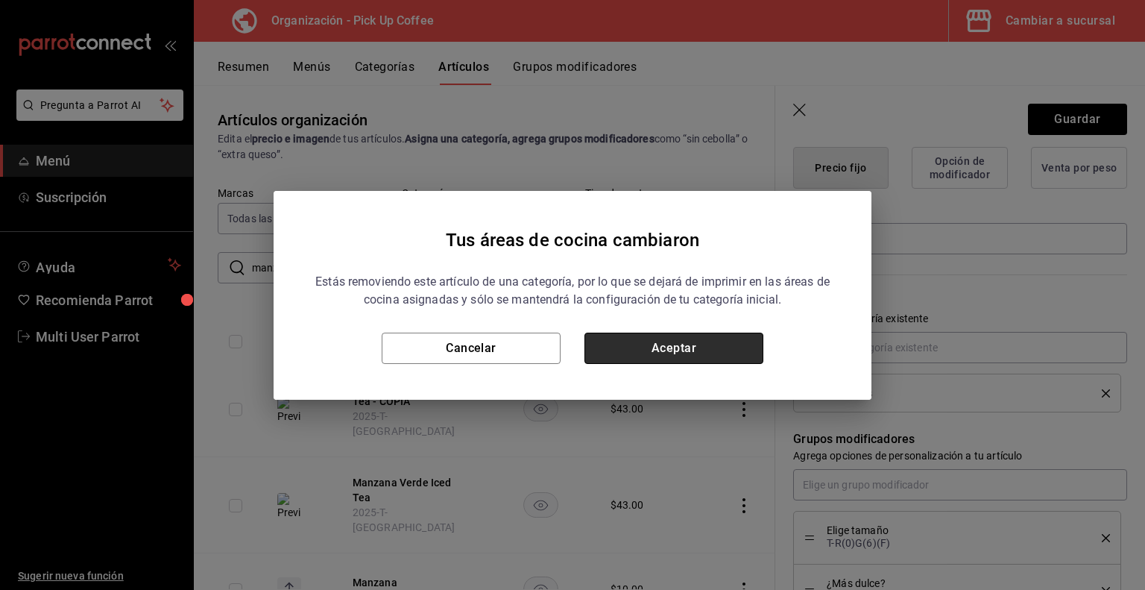
click at [724, 342] on button "Aceptar" at bounding box center [674, 348] width 179 height 31
type textarea "x"
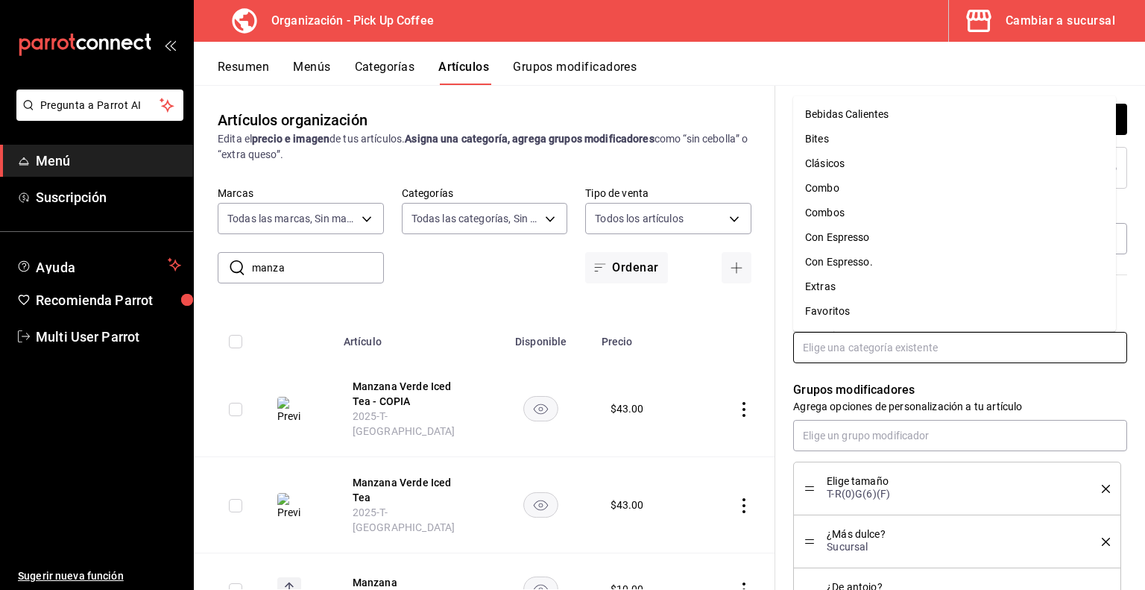
click at [844, 356] on input "text" at bounding box center [960, 347] width 334 height 31
type input "té"
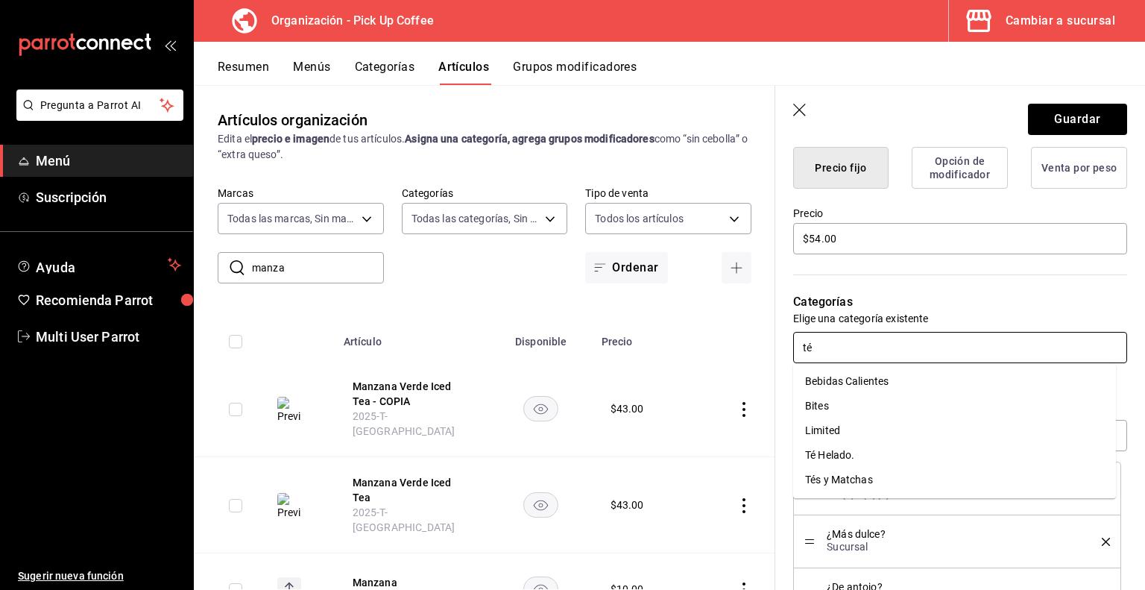
click at [884, 466] on li "Té Helado." at bounding box center [954, 455] width 323 height 25
type textarea "x"
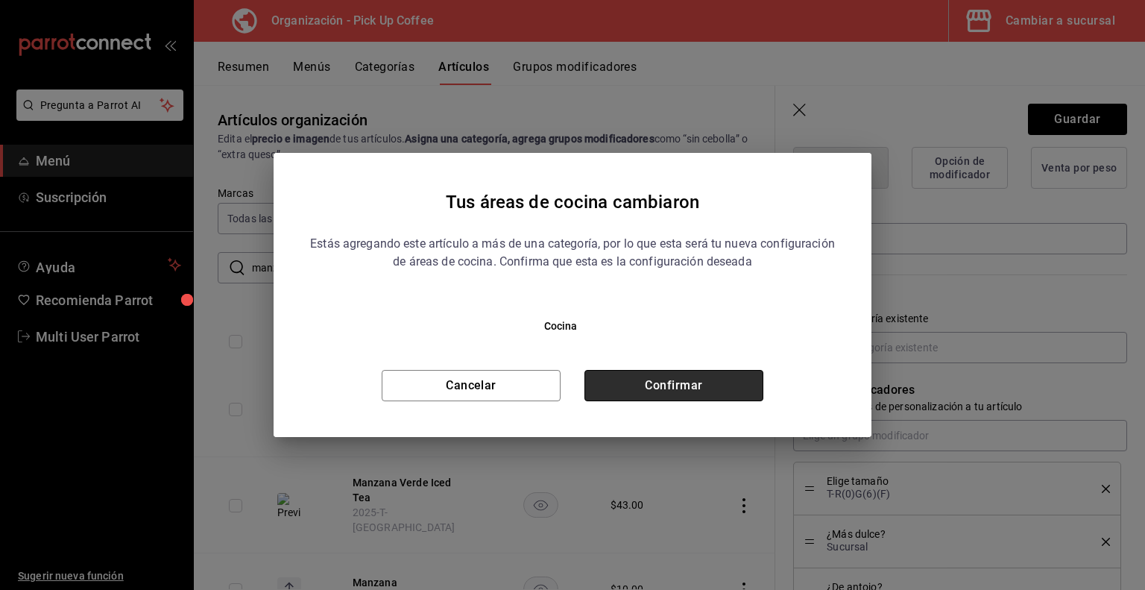
click at [719, 385] on button "Confirmar" at bounding box center [674, 385] width 179 height 31
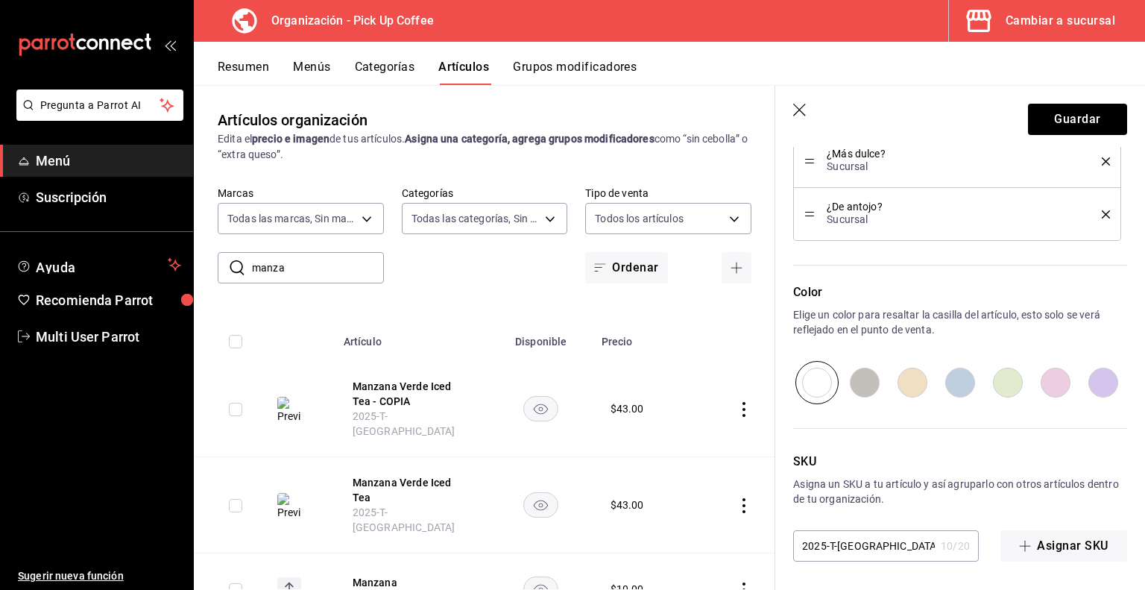
scroll to position [820, 0]
click at [835, 541] on input "2025-T-[GEOGRAPHIC_DATA]" at bounding box center [864, 547] width 142 height 30
type textarea "x"
type input "2025--[GEOGRAPHIC_DATA]"
type textarea "x"
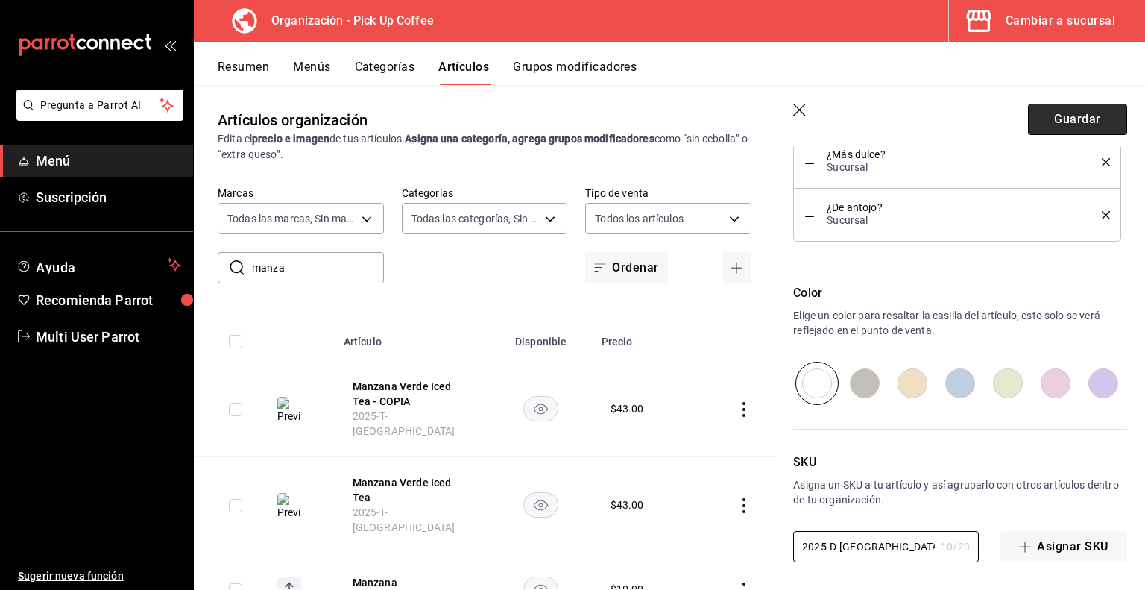
click at [1048, 115] on button "Guardar" at bounding box center [1077, 119] width 99 height 31
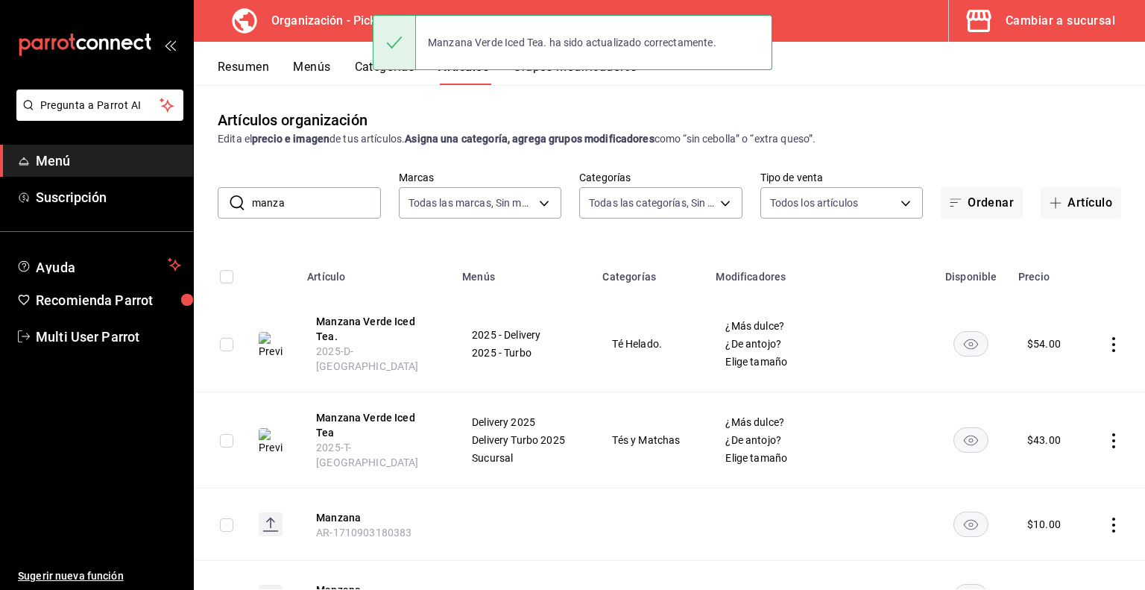
click at [291, 211] on input "manza" at bounding box center [316, 203] width 129 height 30
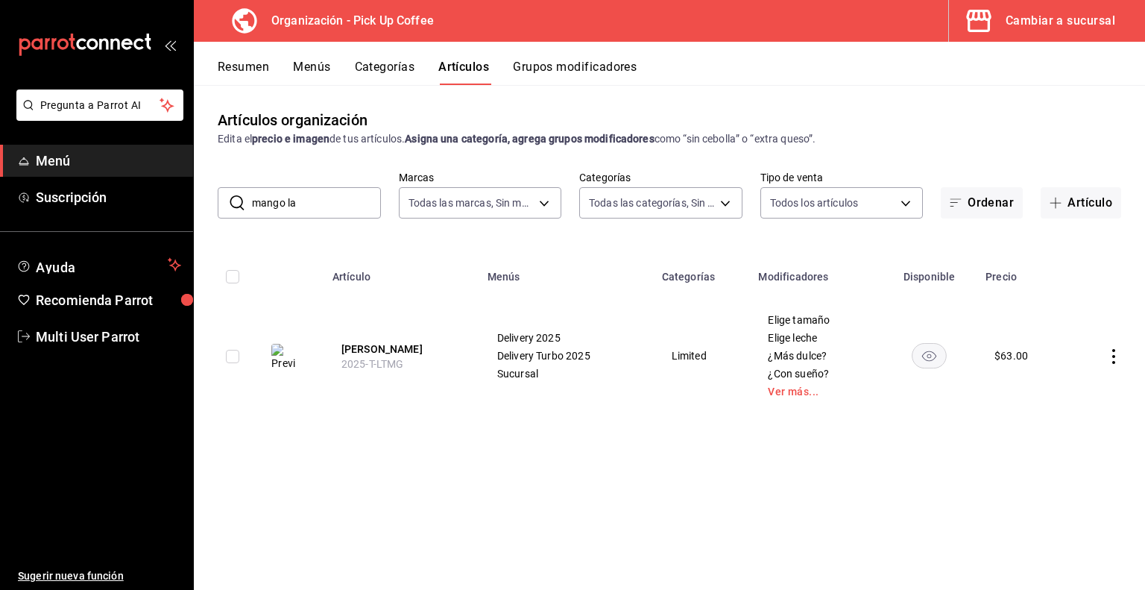
click at [1113, 355] on icon "actions" at bounding box center [1114, 356] width 3 height 15
click at [1068, 420] on span "Duplicar" at bounding box center [1069, 422] width 39 height 16
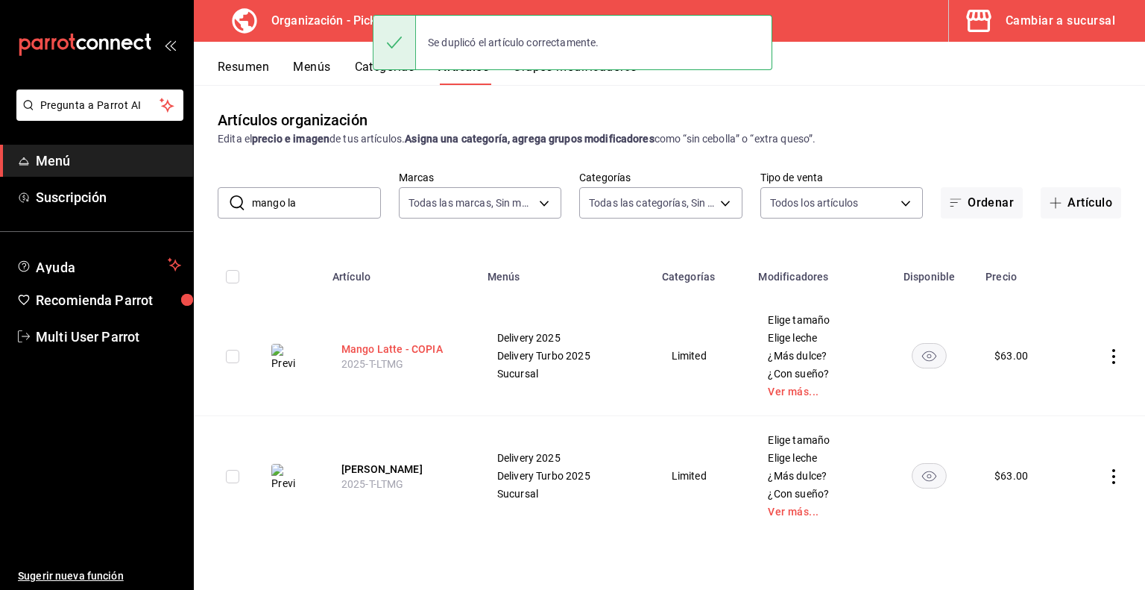
click at [409, 350] on button "Mango Latte - COPIA" at bounding box center [401, 349] width 119 height 15
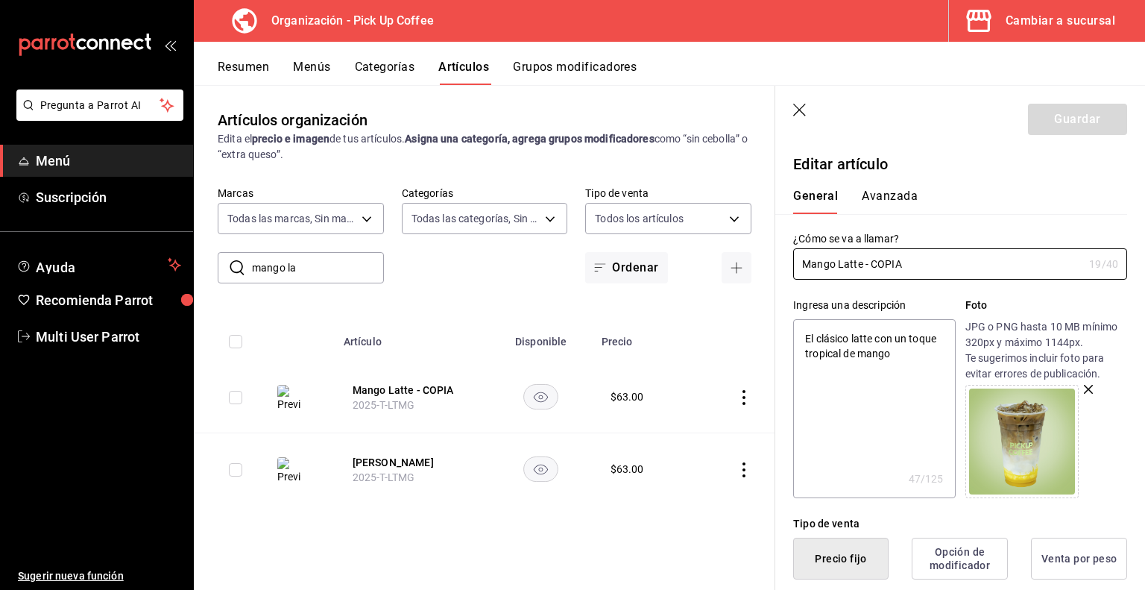
drag, startPoint x: 863, startPoint y: 265, endPoint x: 1107, endPoint y: 283, distance: 244.5
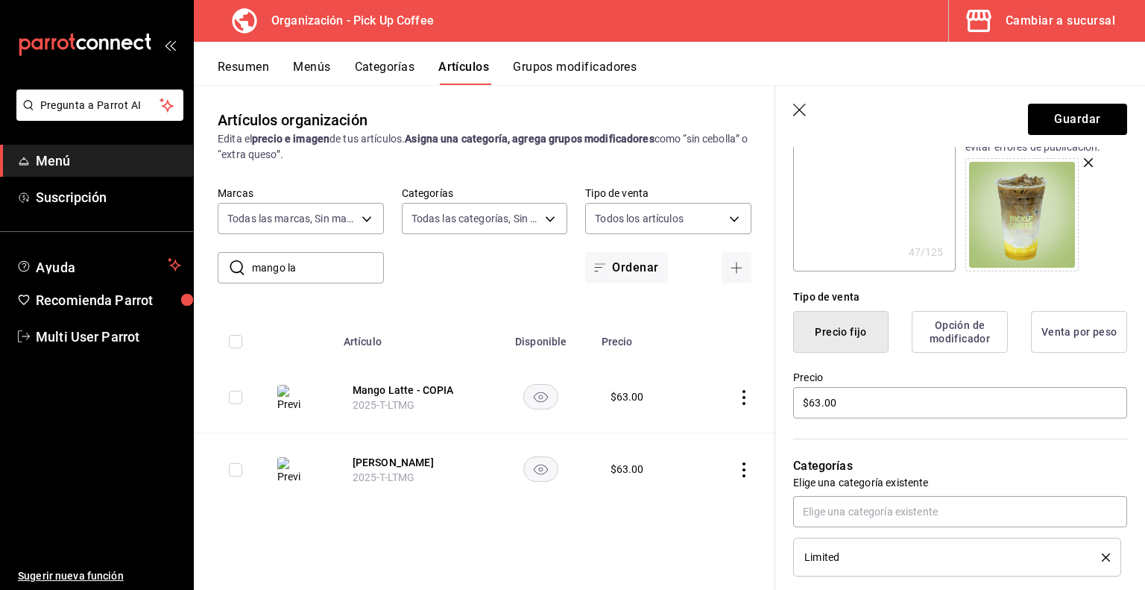
scroll to position [386, 0]
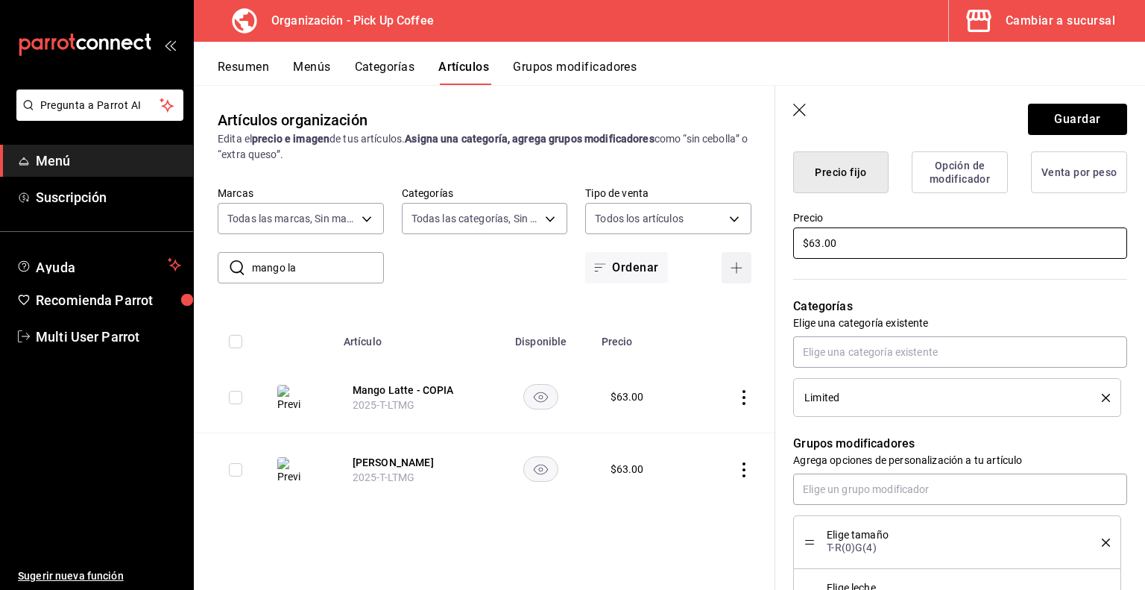
drag, startPoint x: 854, startPoint y: 250, endPoint x: 727, endPoint y: 256, distance: 126.9
click at [727, 256] on main "Artículos organización Edita el precio e imagen de tus artículos. Asigna una ca…" at bounding box center [670, 337] width 952 height 505
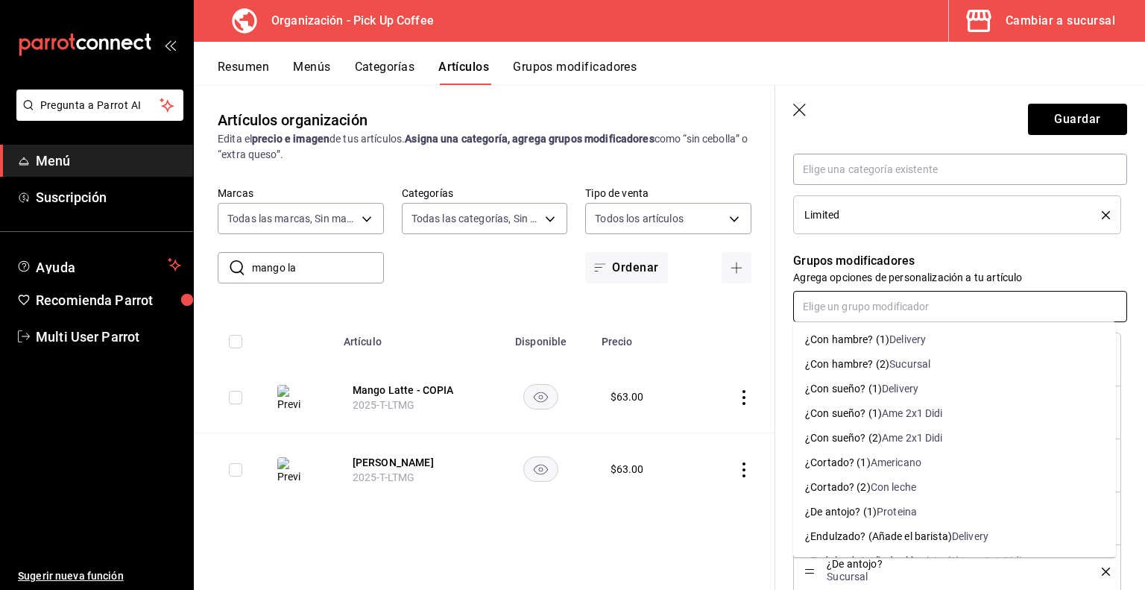
click at [919, 309] on input "text" at bounding box center [960, 306] width 334 height 31
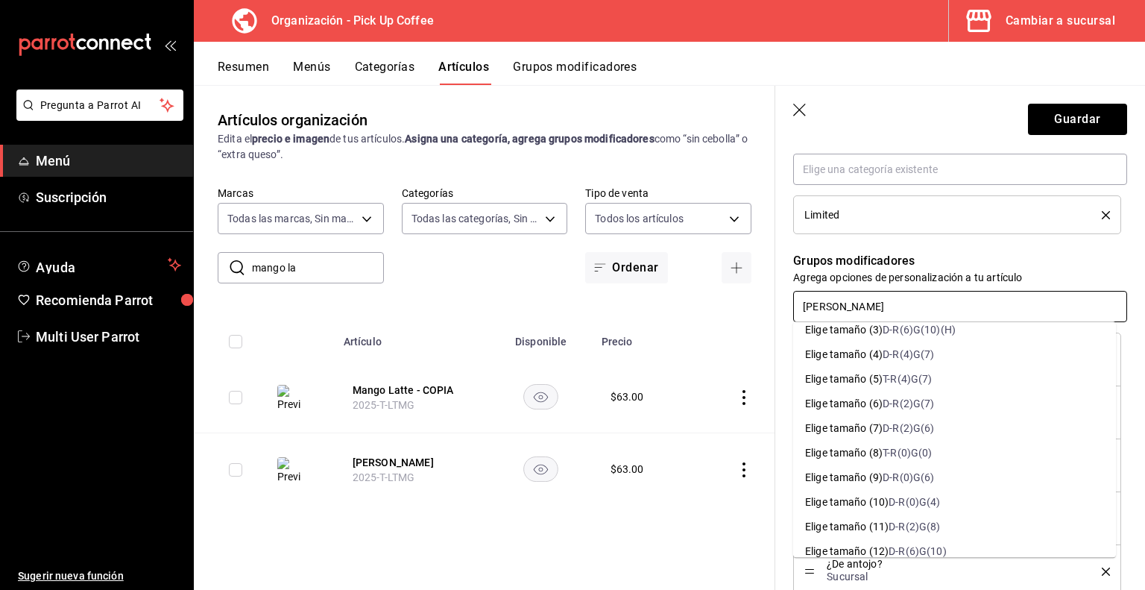
scroll to position [100, 0]
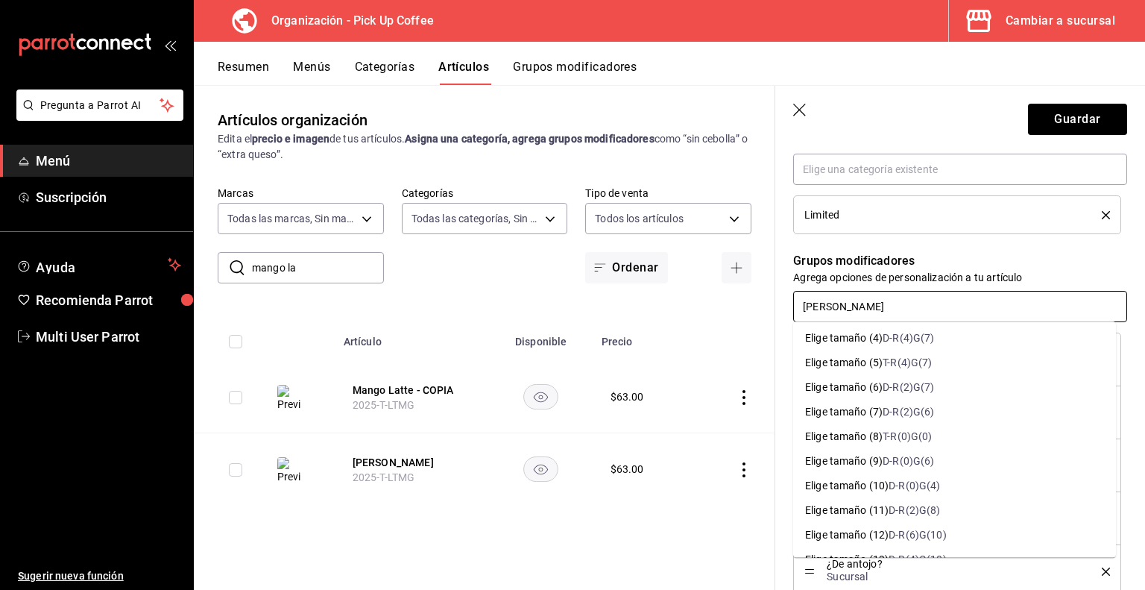
click at [901, 488] on div "D-R(0)G(4)" at bounding box center [914, 486] width 51 height 16
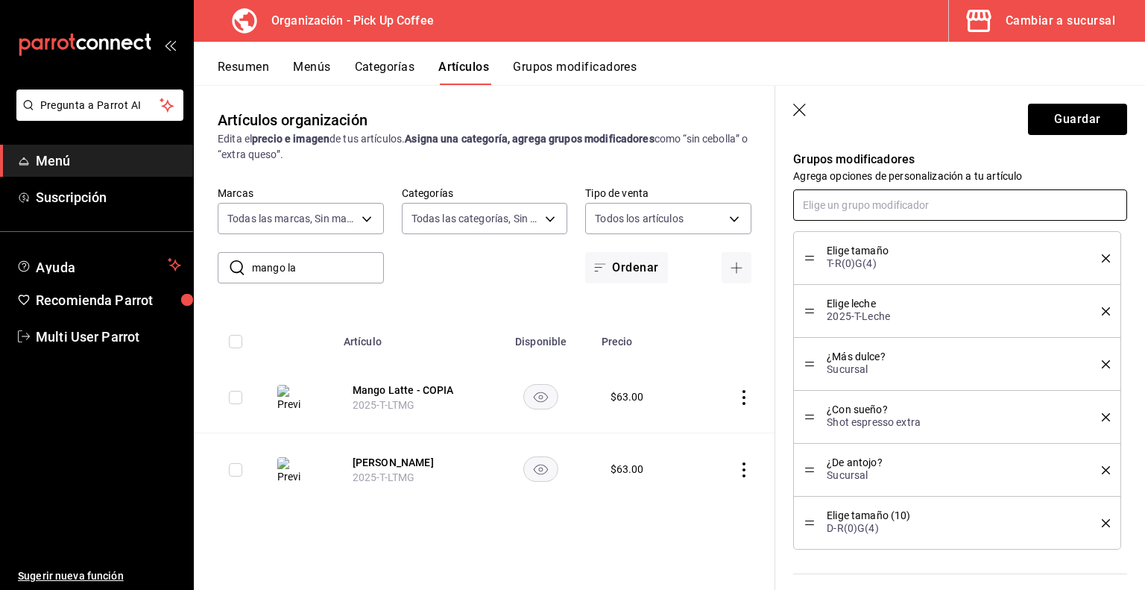
scroll to position [680, 0]
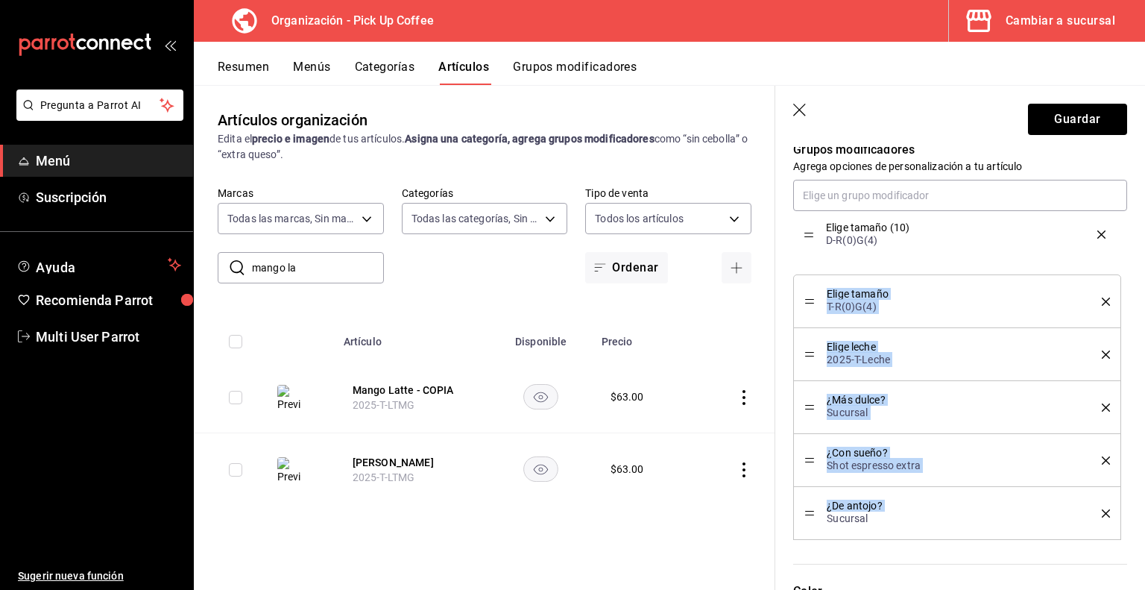
drag, startPoint x: 808, startPoint y: 512, endPoint x: 800, endPoint y: 243, distance: 269.3
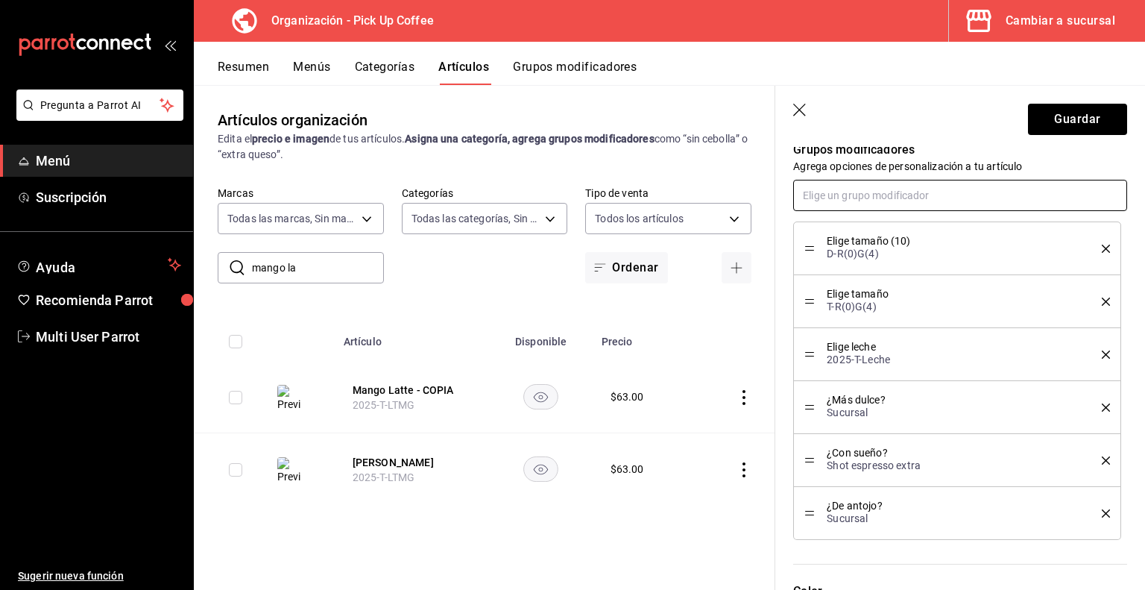
click at [853, 188] on input "text" at bounding box center [960, 195] width 334 height 31
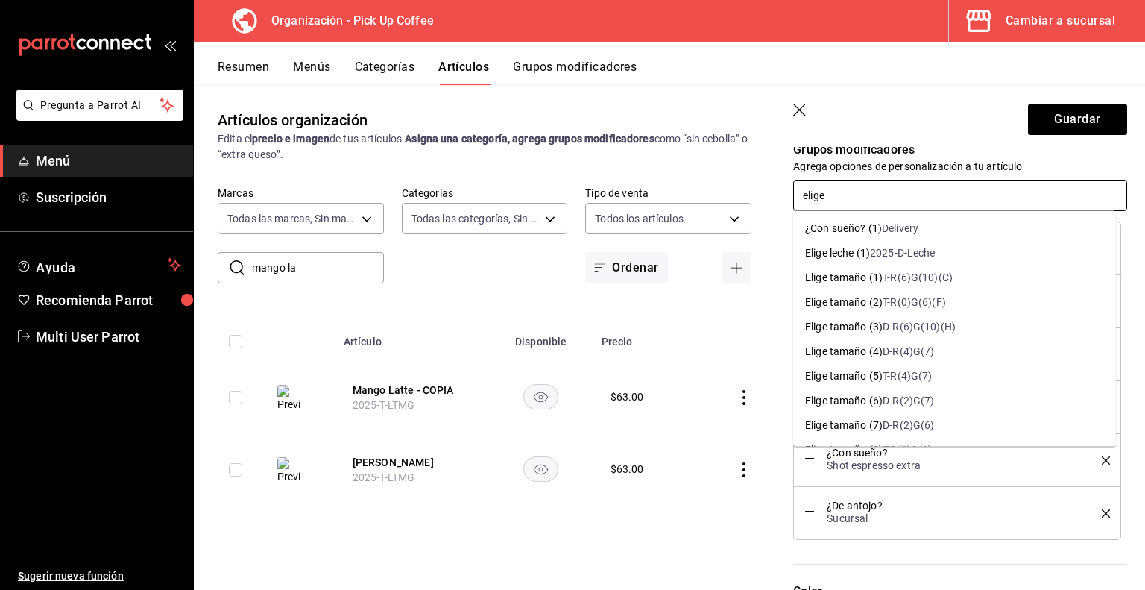
click at [898, 257] on div "2025-D-Leche" at bounding box center [903, 253] width 66 height 16
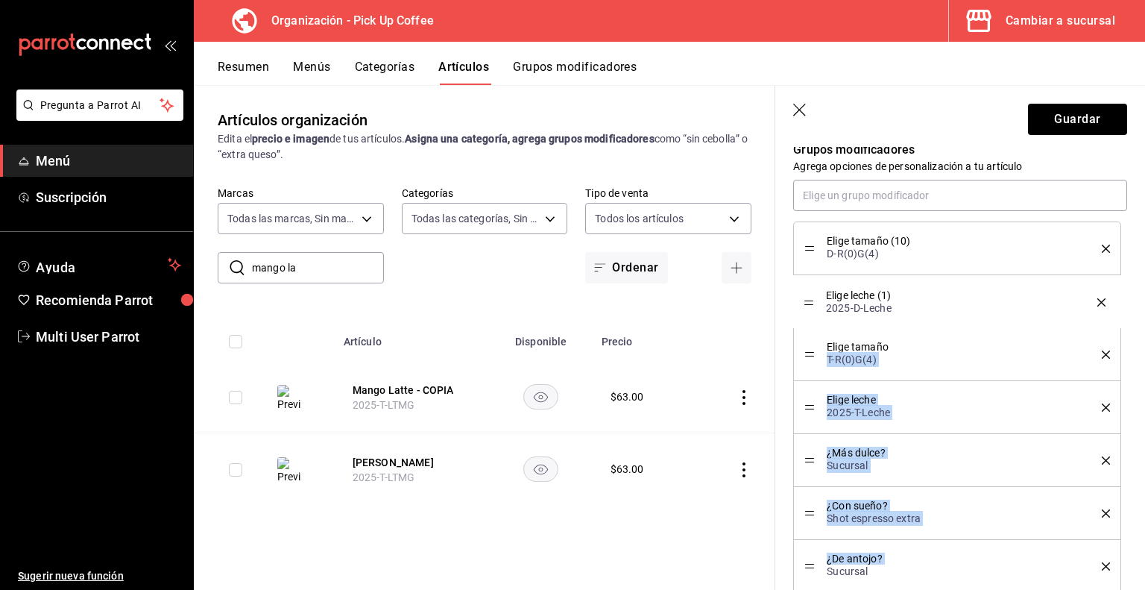
drag, startPoint x: 810, startPoint y: 566, endPoint x: 826, endPoint y: 304, distance: 263.0
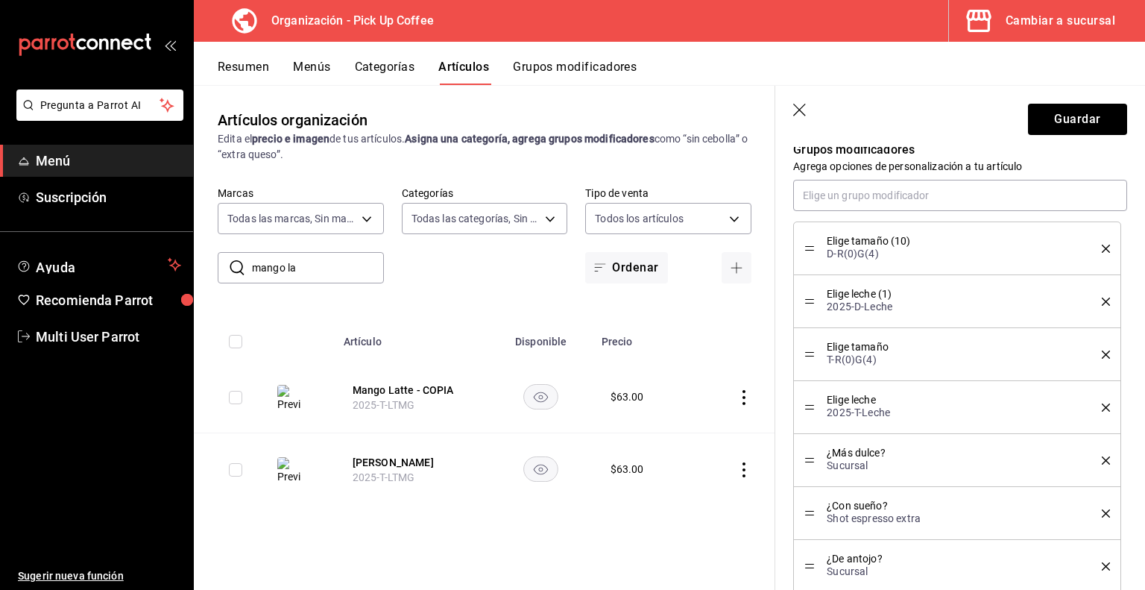
click at [1102, 352] on icon "delete" at bounding box center [1106, 354] width 8 height 8
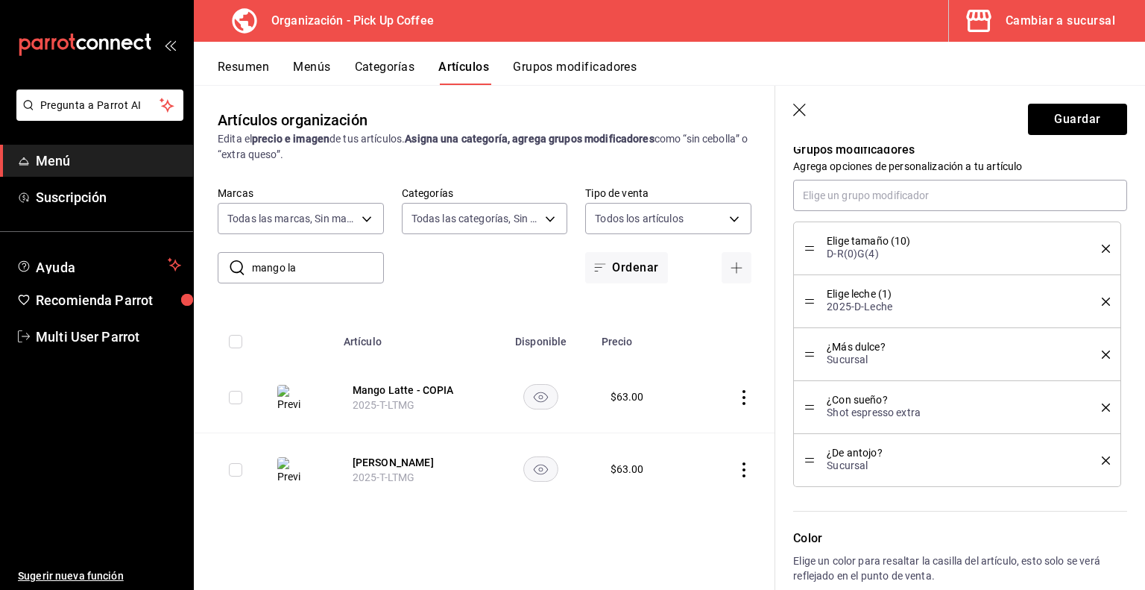
scroll to position [925, 0]
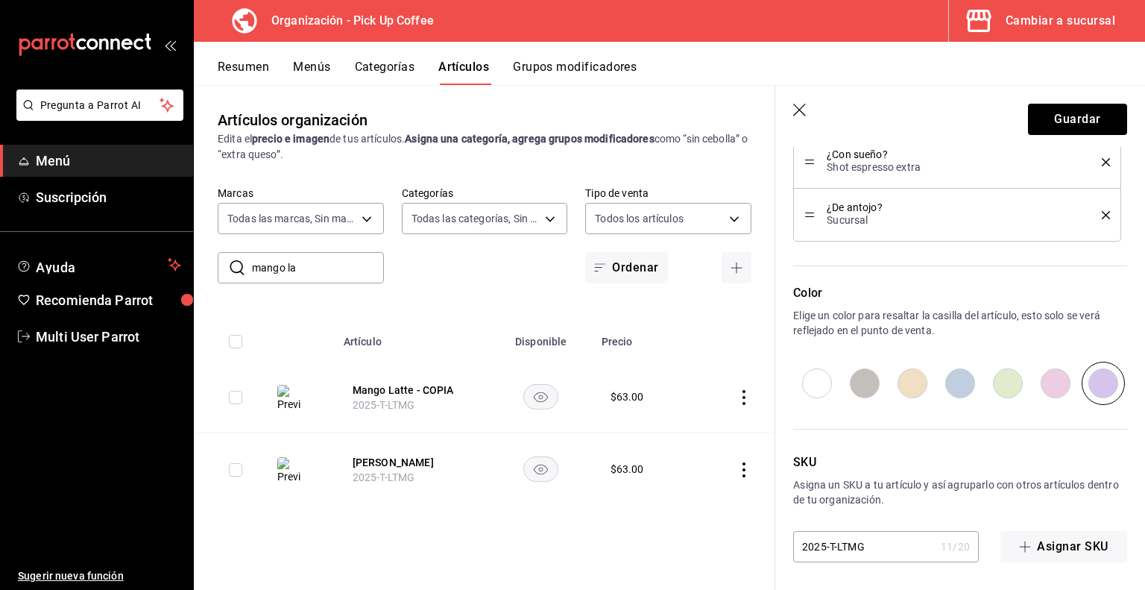
click at [833, 541] on input "2025-T-LTMG" at bounding box center [864, 547] width 142 height 30
click at [1043, 122] on button "Guardar" at bounding box center [1077, 119] width 99 height 31
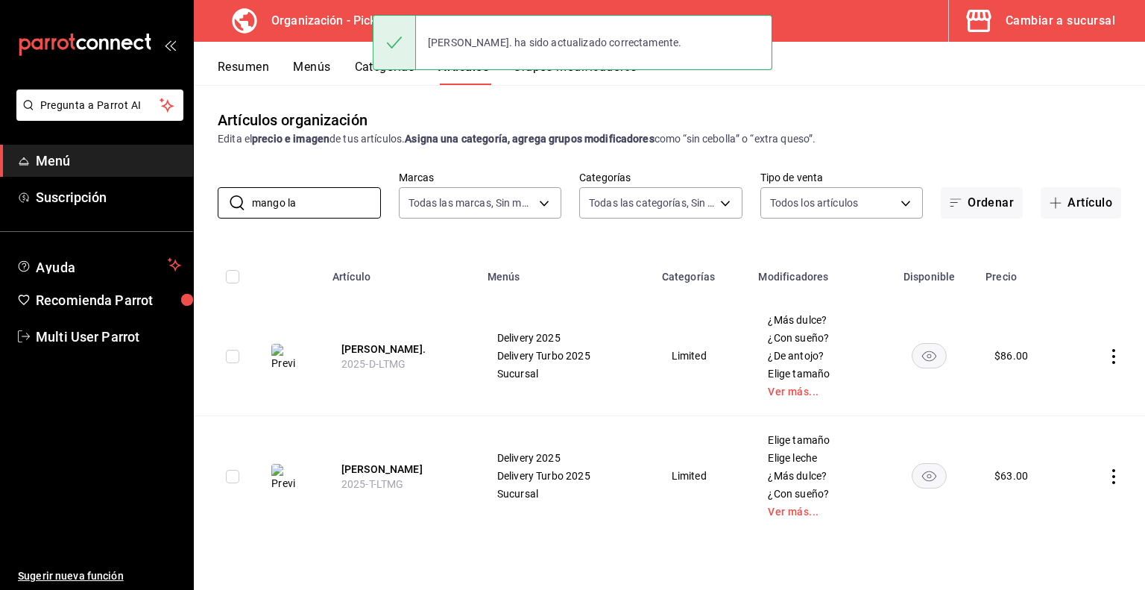
drag, startPoint x: 324, startPoint y: 208, endPoint x: 153, endPoint y: 224, distance: 171.6
click at [153, 224] on div "Pregunta a Parrot AI Menú Suscripción Ayuda Recomienda Parrot Multi User Parrot…" at bounding box center [572, 295] width 1145 height 590
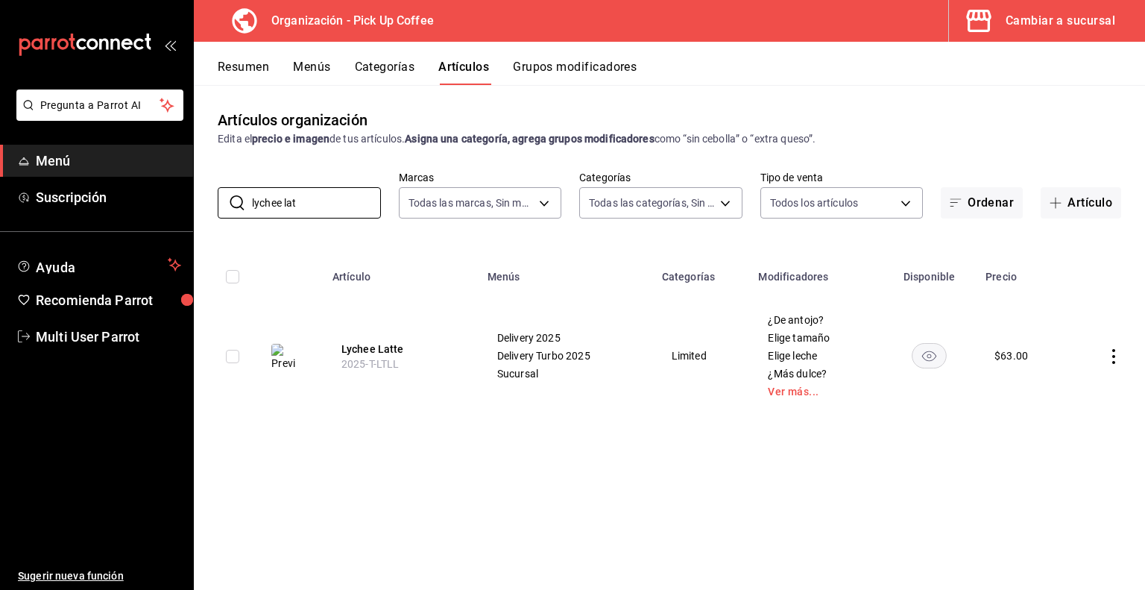
click at [1113, 357] on icon "actions" at bounding box center [1114, 356] width 15 height 15
drag, startPoint x: 1066, startPoint y: 416, endPoint x: 1096, endPoint y: 423, distance: 31.3
click at [1096, 423] on li "Duplicar" at bounding box center [1055, 421] width 89 height 31
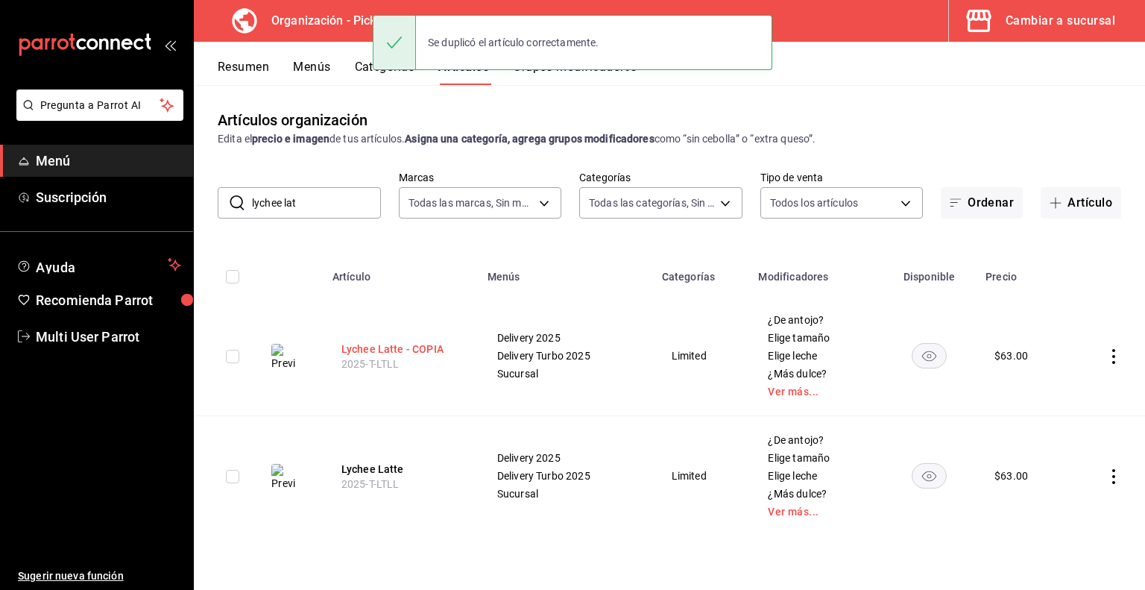
click at [379, 342] on button "Lychee Latte - COPIA" at bounding box center [401, 349] width 119 height 15
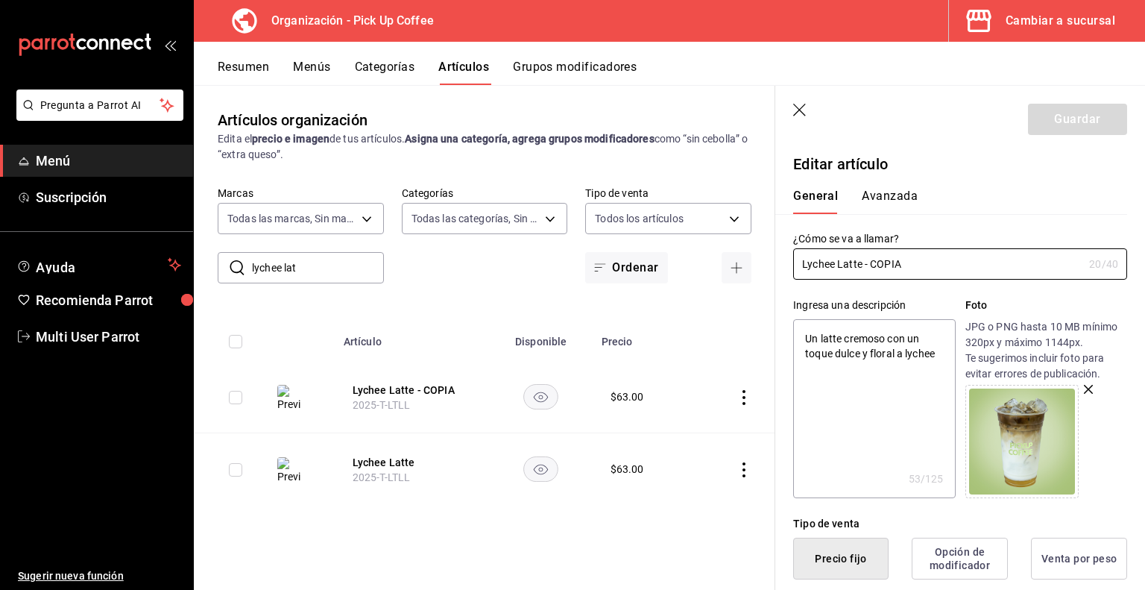
drag, startPoint x: 862, startPoint y: 265, endPoint x: 1101, endPoint y: 304, distance: 242.5
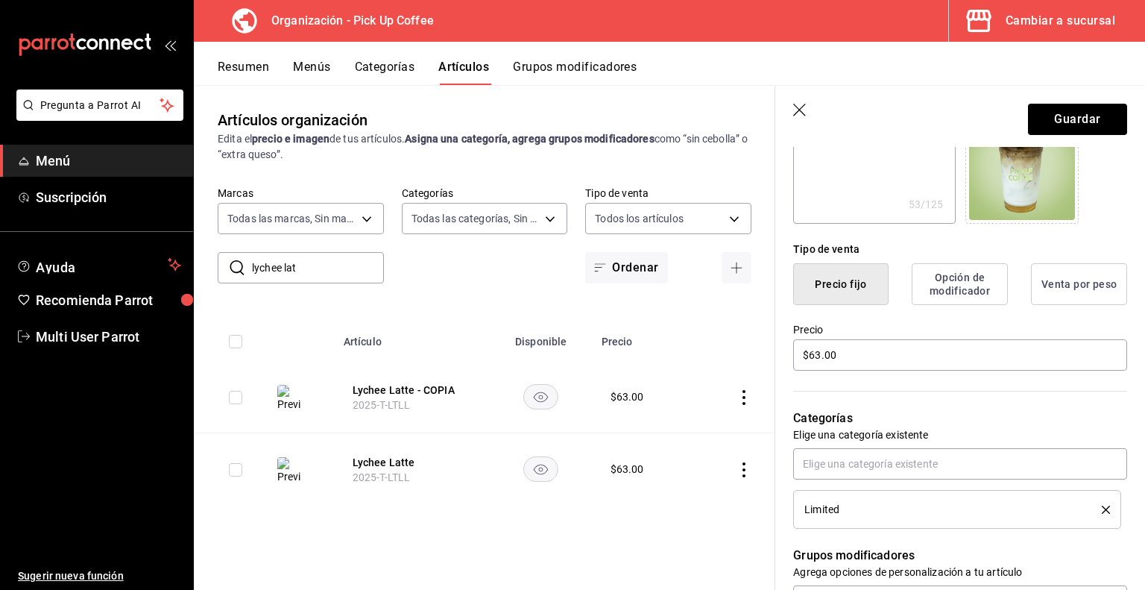
scroll to position [274, 0]
drag, startPoint x: 868, startPoint y: 364, endPoint x: 625, endPoint y: 380, distance: 243.7
click at [625, 380] on main "Artículos organización Edita el precio e imagen de tus artículos. Asigna una ca…" at bounding box center [670, 337] width 952 height 505
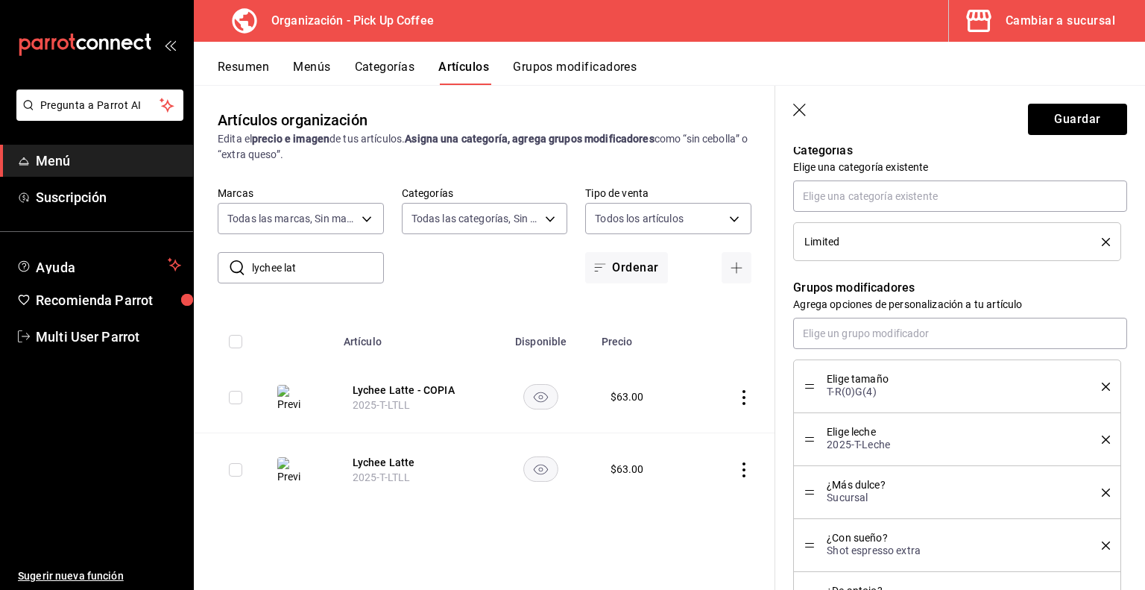
scroll to position [545, 0]
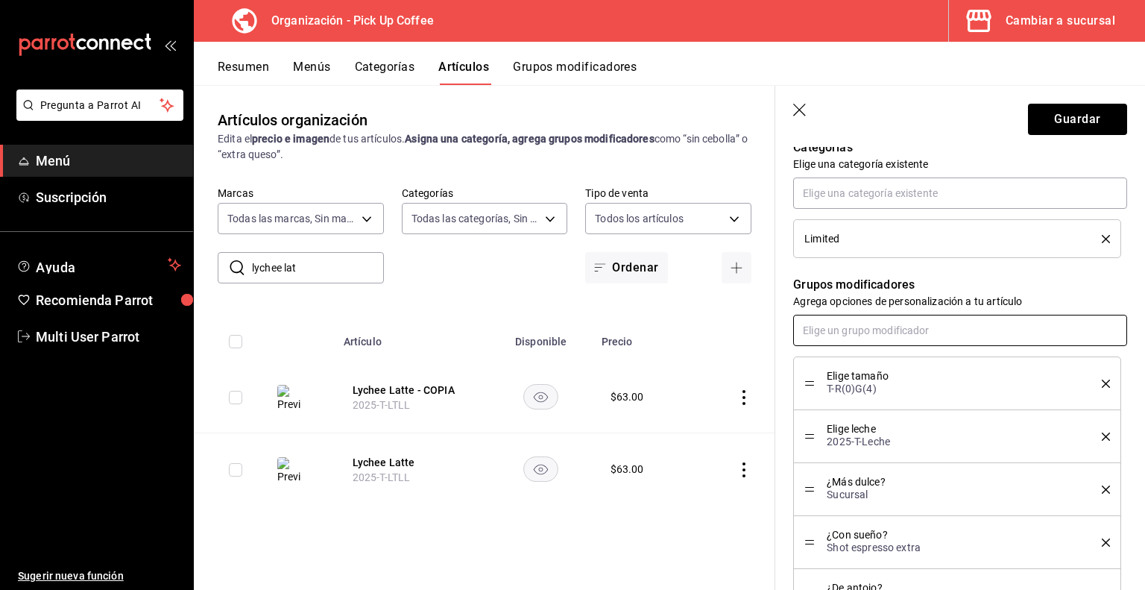
click at [909, 330] on input "text" at bounding box center [960, 330] width 334 height 31
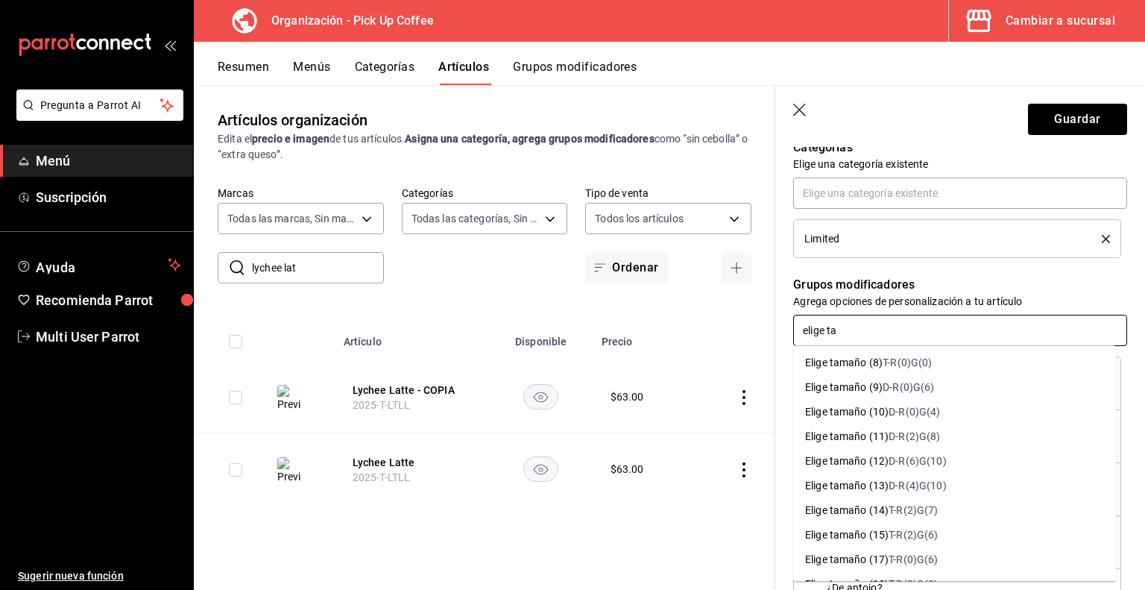
scroll to position [196, 0]
click at [896, 413] on div "D-R(0)G(4)" at bounding box center [914, 414] width 51 height 16
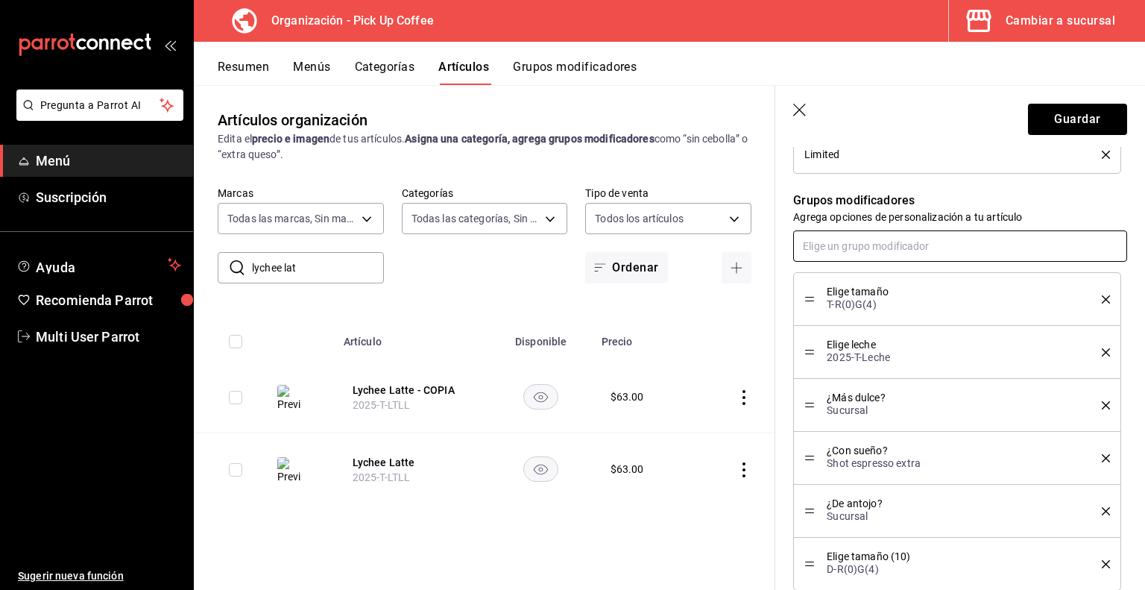
scroll to position [632, 0]
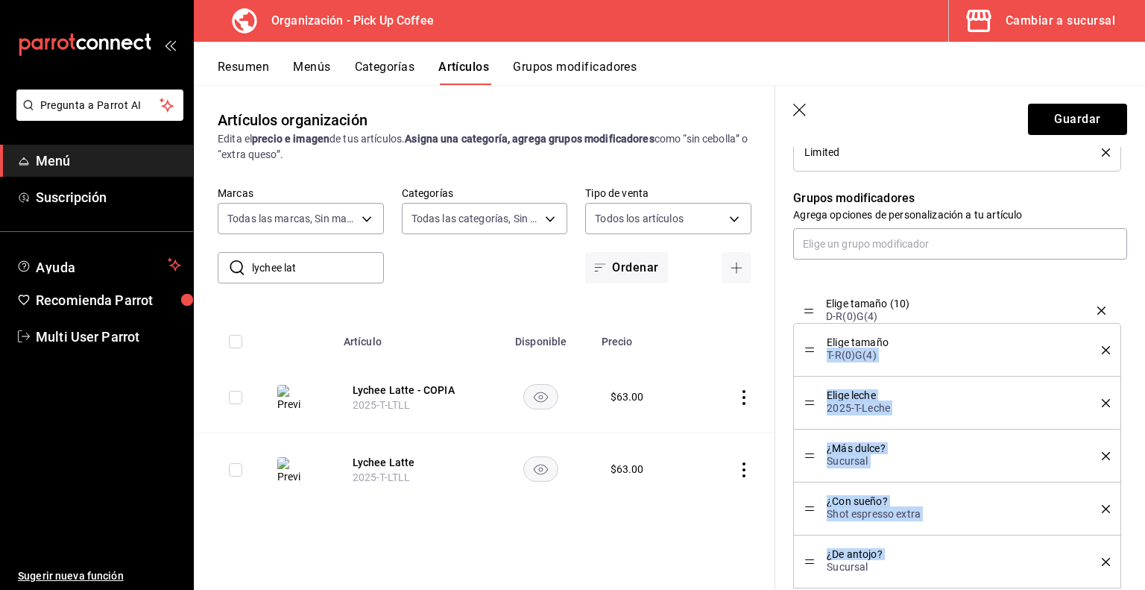
drag, startPoint x: 809, startPoint y: 563, endPoint x: 826, endPoint y: 313, distance: 250.4
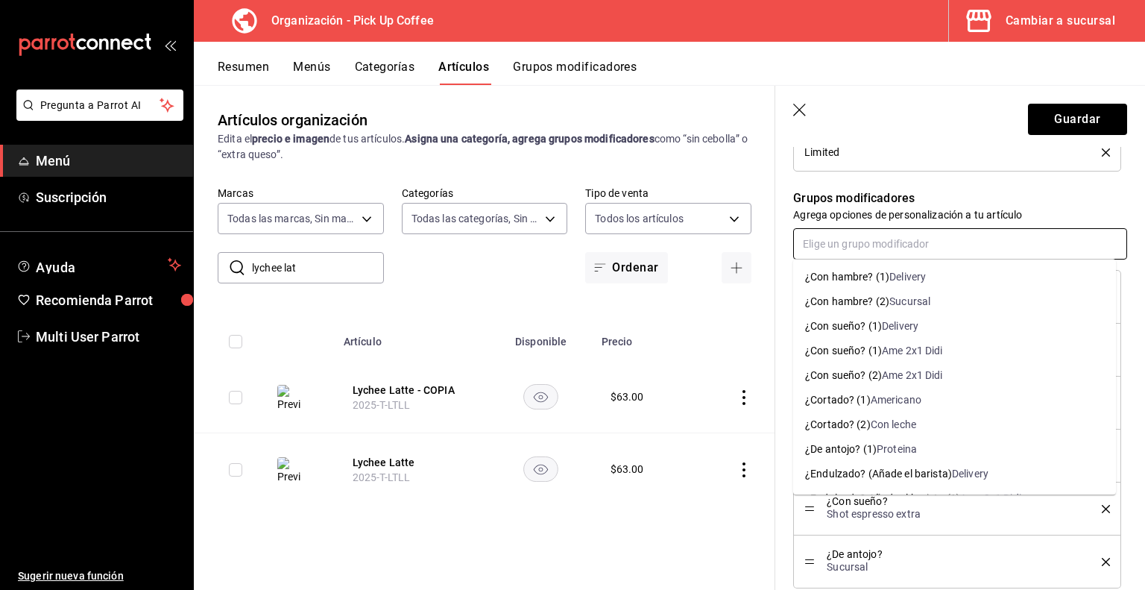
click at [867, 248] on input "text" at bounding box center [960, 243] width 334 height 31
click at [883, 294] on div "2025-D-Leche" at bounding box center [903, 302] width 66 height 16
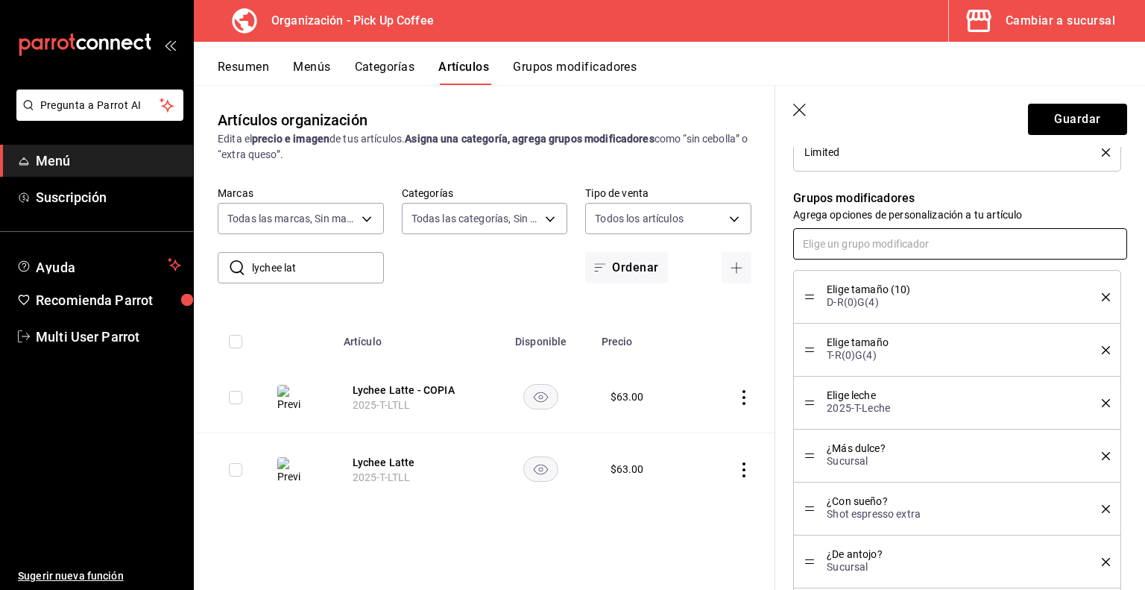
scroll to position [697, 0]
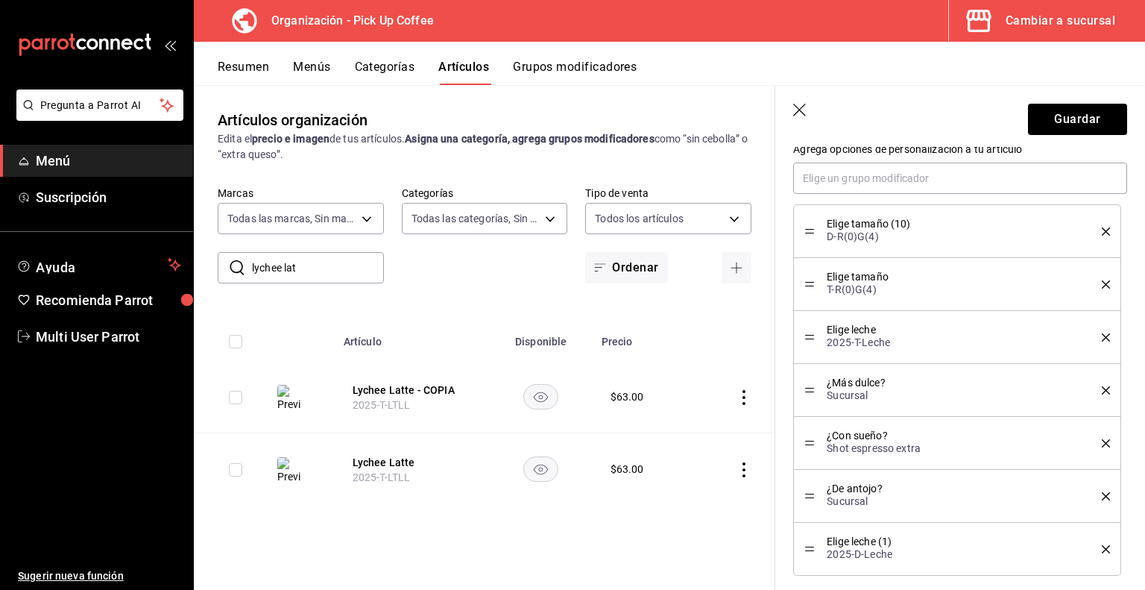
drag, startPoint x: 805, startPoint y: 548, endPoint x: 834, endPoint y: 303, distance: 247.1
drag, startPoint x: 834, startPoint y: 303, endPoint x: 811, endPoint y: 551, distance: 249.4
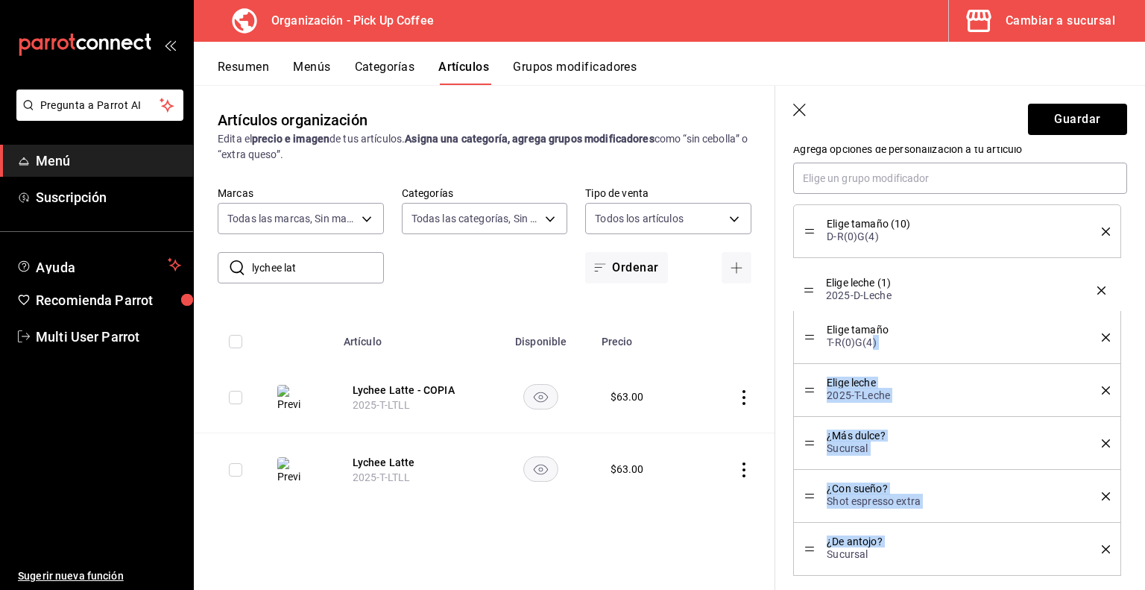
drag, startPoint x: 811, startPoint y: 551, endPoint x: 870, endPoint y: 295, distance: 263.2
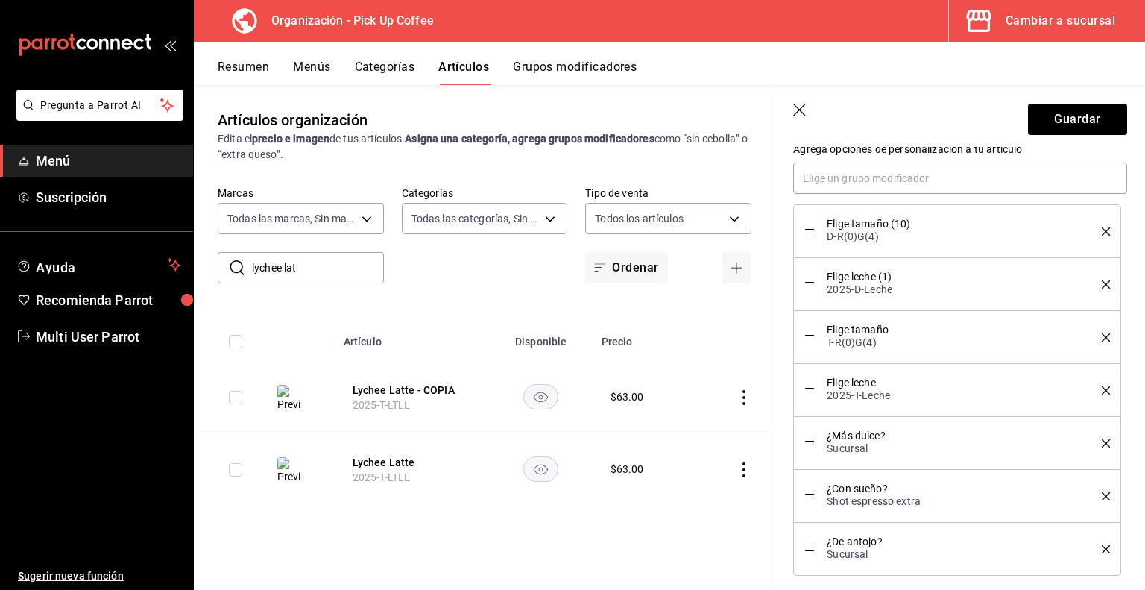
click at [1099, 337] on li "Elige tamaño T-R(0)G(4)" at bounding box center [957, 337] width 328 height 53
click at [1102, 336] on icon "delete" at bounding box center [1106, 337] width 8 height 8
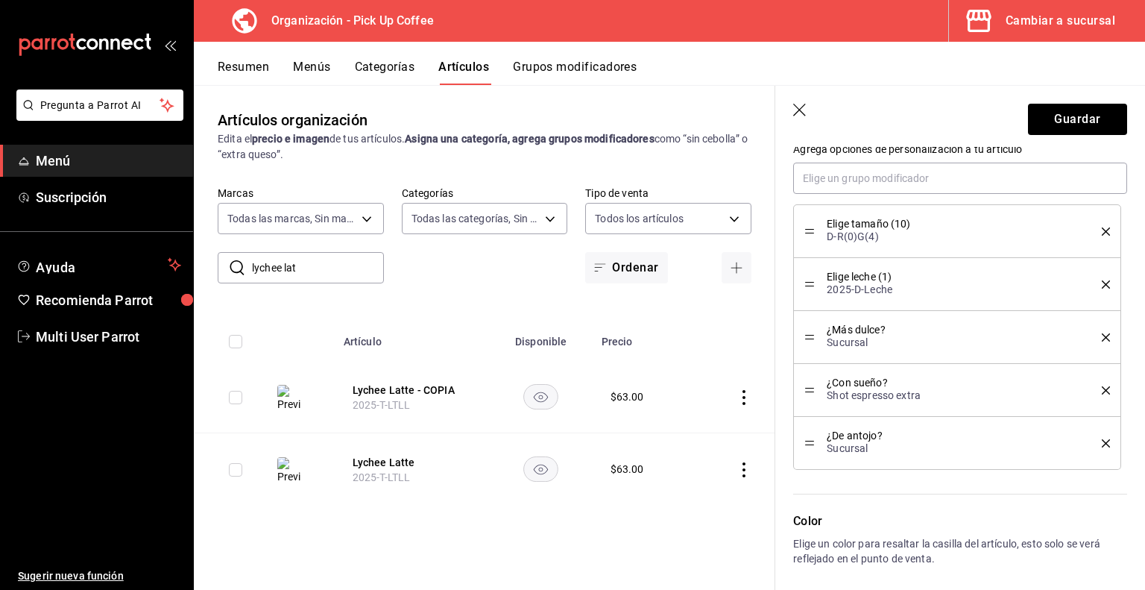
scroll to position [925, 0]
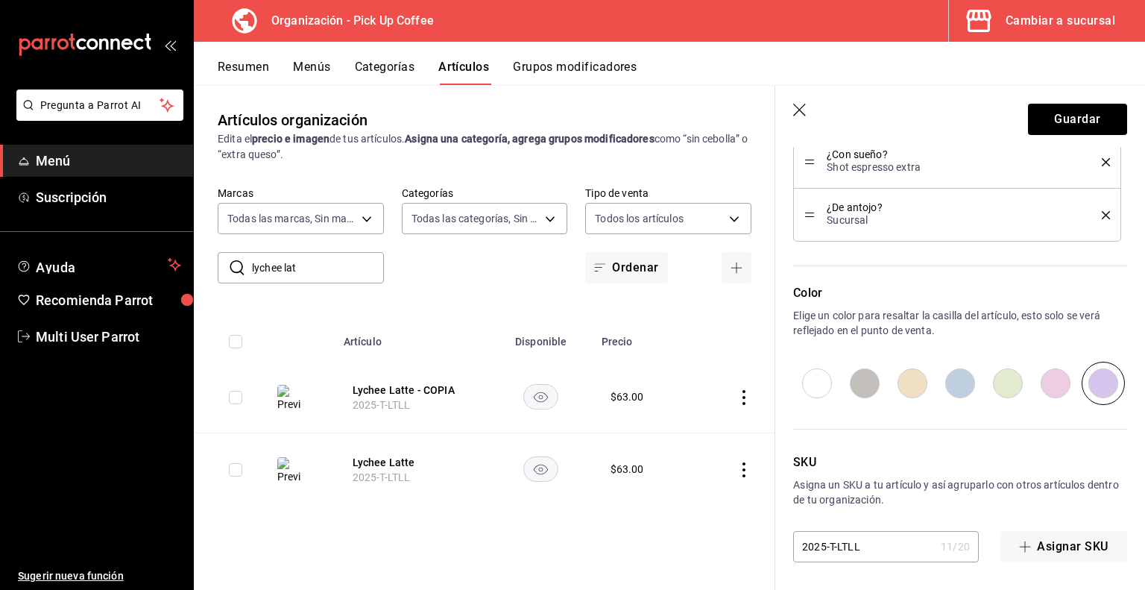
click at [834, 547] on input "2025-T-LTLL" at bounding box center [864, 547] width 142 height 30
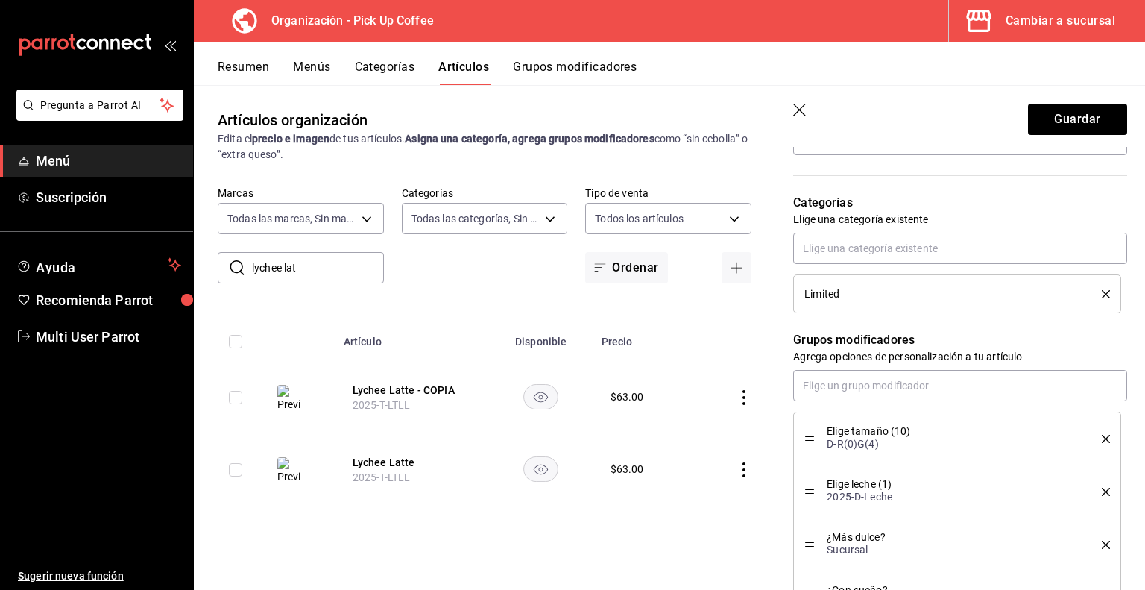
scroll to position [486, 0]
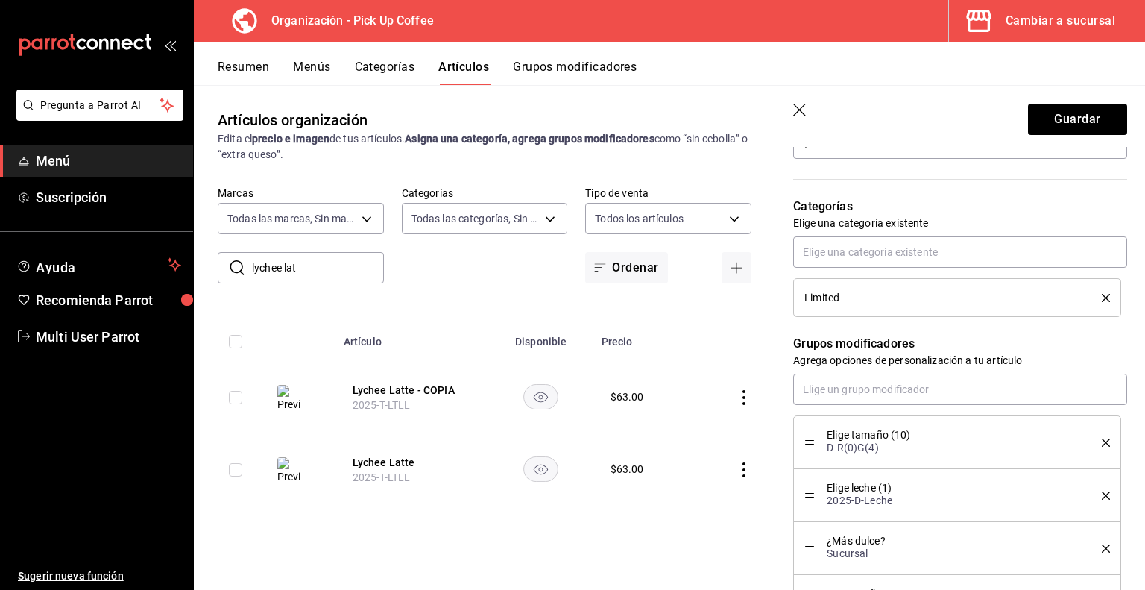
click at [1102, 298] on icon "delete" at bounding box center [1106, 298] width 8 height 8
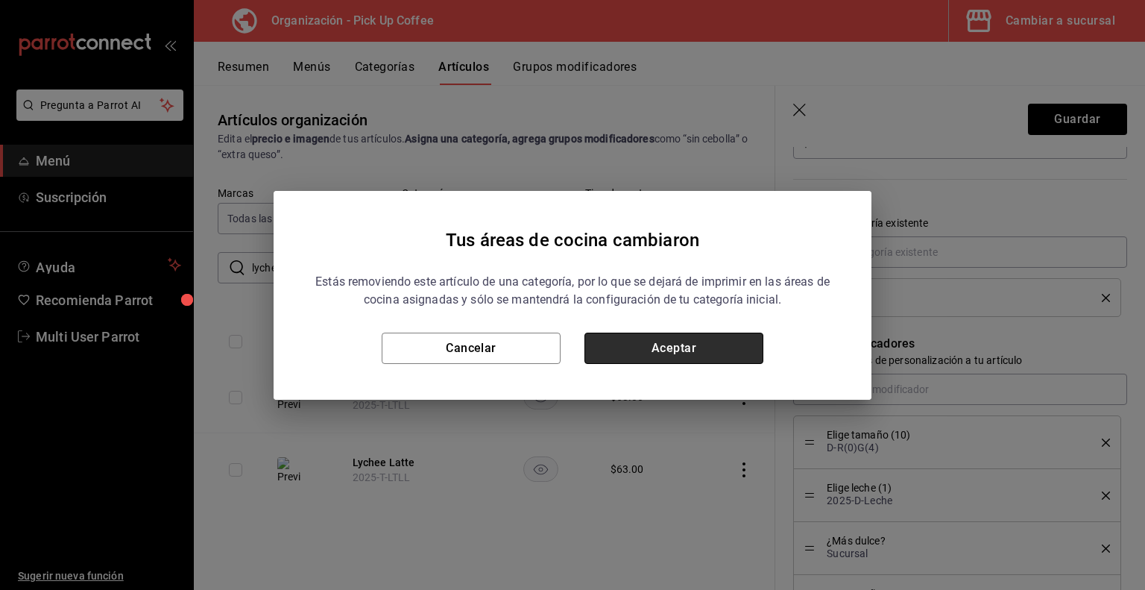
click at [734, 339] on button "Aceptar" at bounding box center [674, 348] width 179 height 31
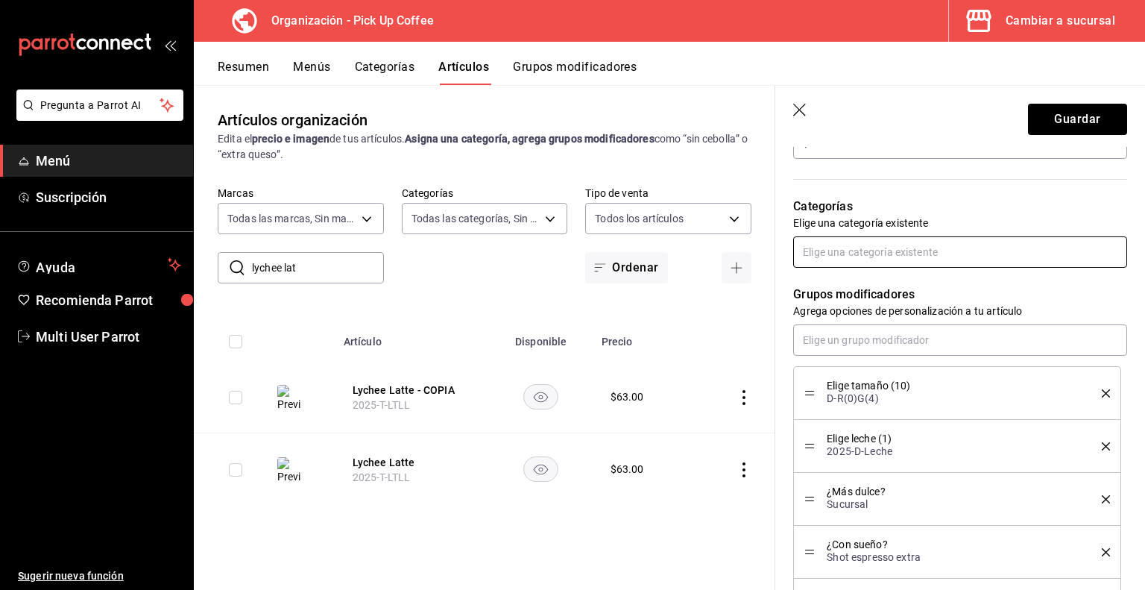
click at [892, 261] on input "text" at bounding box center [960, 251] width 334 height 31
click at [861, 315] on li "Con Espresso." at bounding box center [954, 310] width 323 height 25
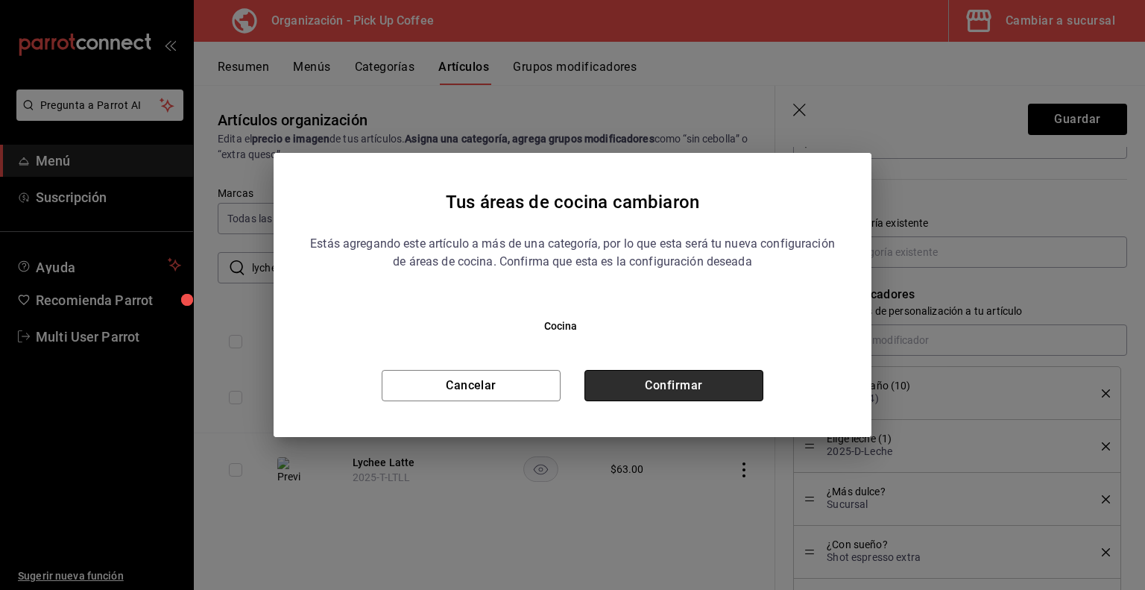
click at [710, 386] on button "Confirmar" at bounding box center [674, 385] width 179 height 31
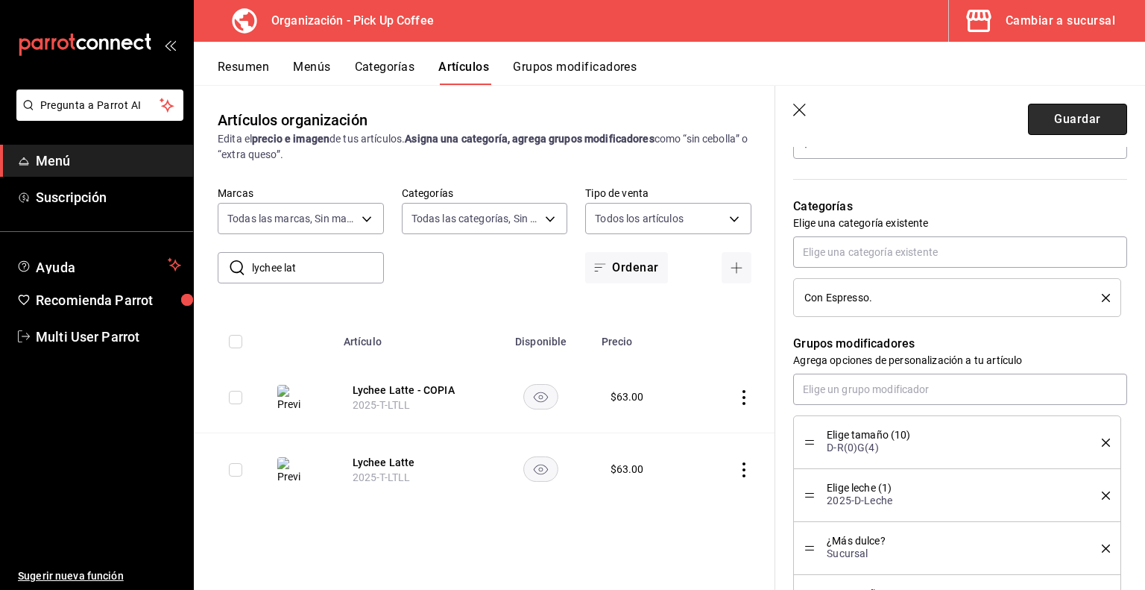
click at [1069, 119] on button "Guardar" at bounding box center [1077, 119] width 99 height 31
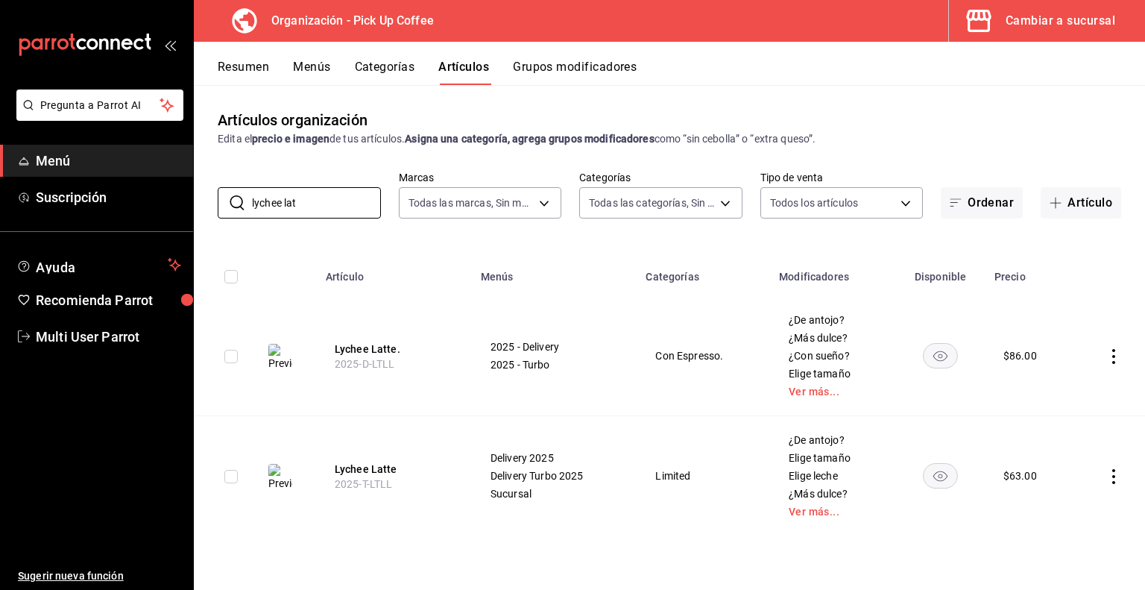
drag, startPoint x: 318, startPoint y: 208, endPoint x: 72, endPoint y: 235, distance: 247.5
click at [72, 235] on div "Pregunta a Parrot AI Menú Suscripción Ayuda Recomienda Parrot Multi User Parrot…" at bounding box center [572, 295] width 1145 height 590
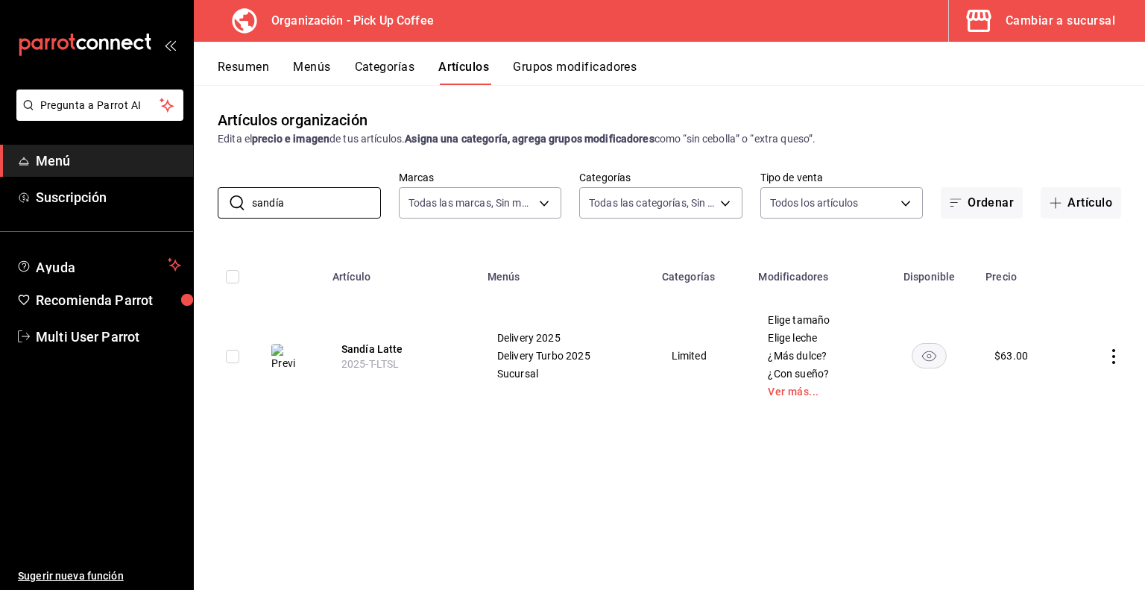
click at [1116, 359] on icon "actions" at bounding box center [1114, 356] width 15 height 15
click at [1065, 420] on span "Duplicar" at bounding box center [1069, 422] width 39 height 16
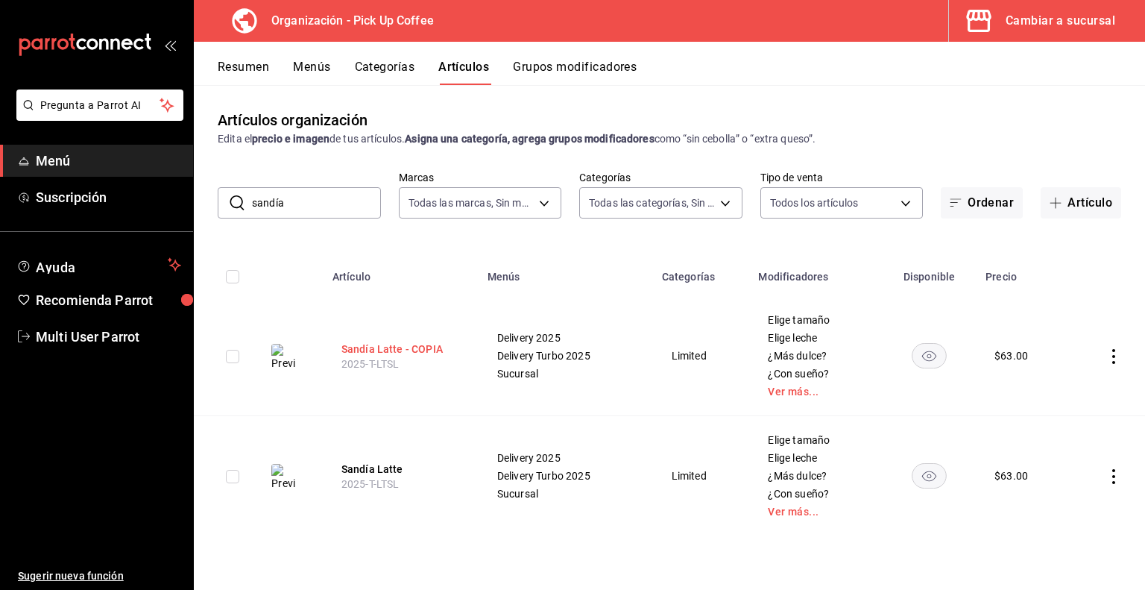
click at [400, 353] on button "Sandía Latte - COPIA" at bounding box center [401, 349] width 119 height 15
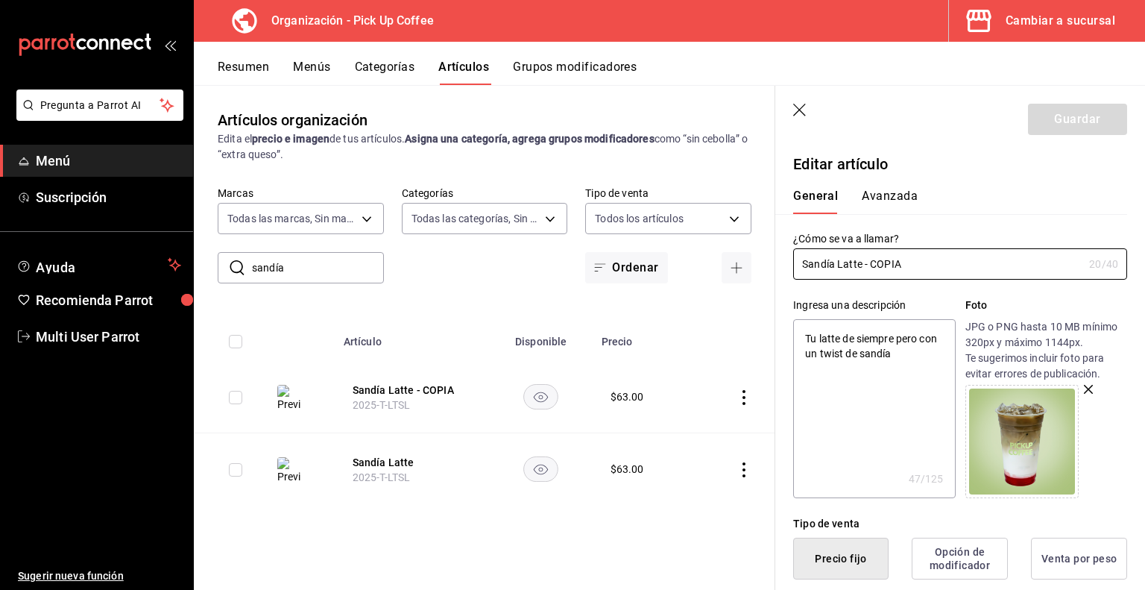
drag, startPoint x: 861, startPoint y: 266, endPoint x: 1145, endPoint y: 353, distance: 296.5
click at [1145, 353] on section "Guardar Editar artículo General Avanzada ¿Cómo se va a llamar? Sandía Latte - C…" at bounding box center [961, 338] width 370 height 504
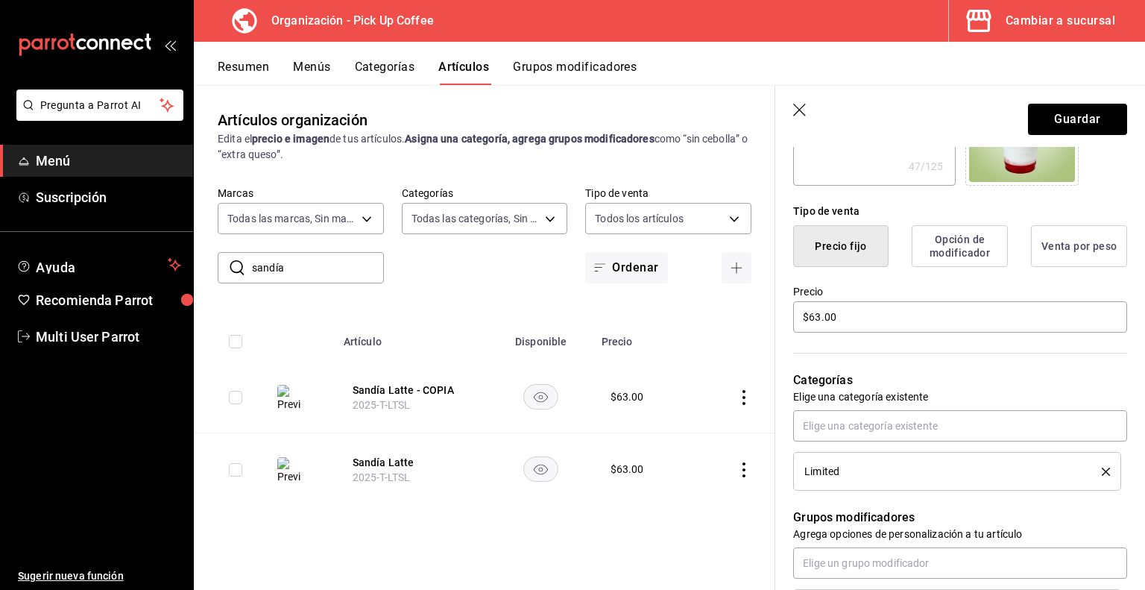
scroll to position [313, 0]
drag, startPoint x: 840, startPoint y: 312, endPoint x: 663, endPoint y: 312, distance: 177.5
click at [663, 312] on main "Artículos organización Edita el precio e imagen de tus artículos. Asigna una ca…" at bounding box center [670, 337] width 952 height 505
drag, startPoint x: 1095, startPoint y: 474, endPoint x: 799, endPoint y: 430, distance: 299.3
click at [799, 430] on input "text" at bounding box center [960, 424] width 334 height 31
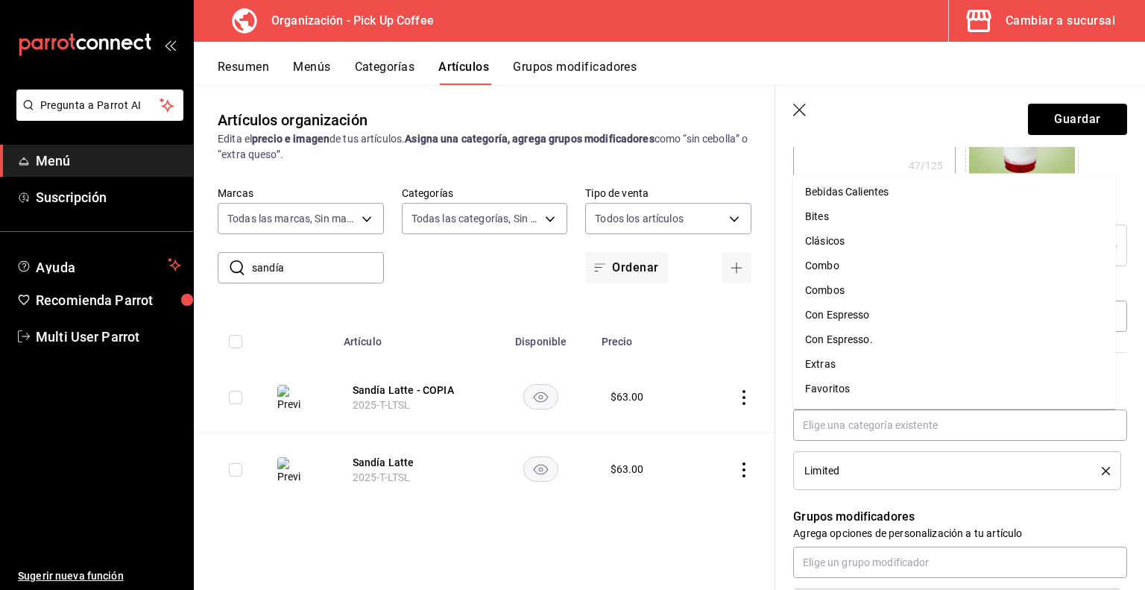
click at [1102, 472] on icon "delete" at bounding box center [1106, 471] width 8 height 8
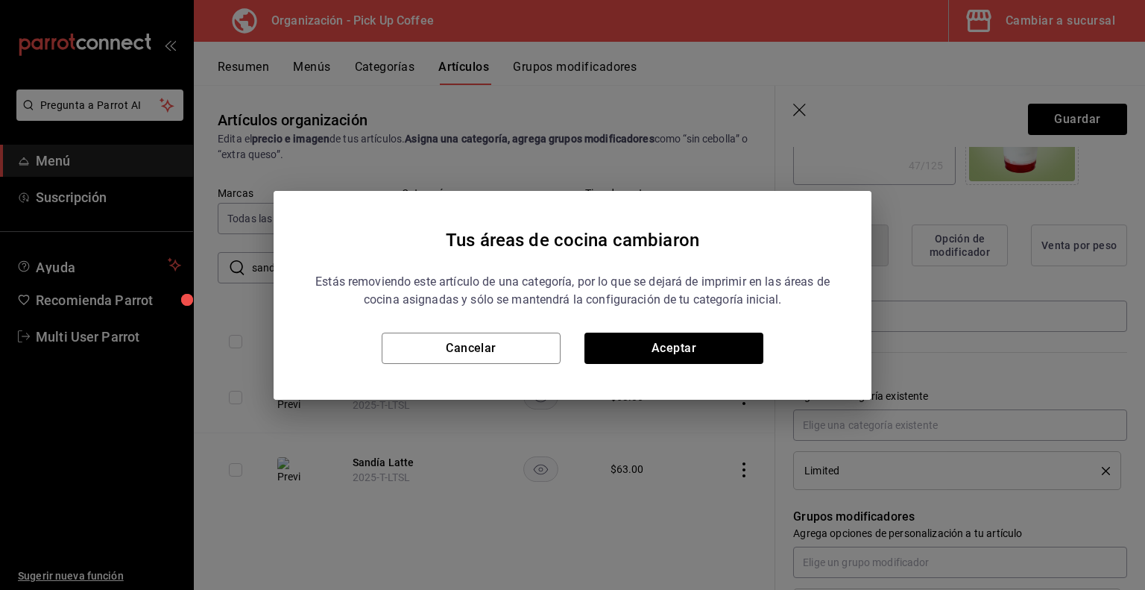
click at [711, 366] on div "Tus áreas de cocina cambiaron Estás removiendo este artículo de una categoría, …" at bounding box center [573, 295] width 598 height 209
click at [697, 360] on button "Aceptar" at bounding box center [674, 348] width 179 height 31
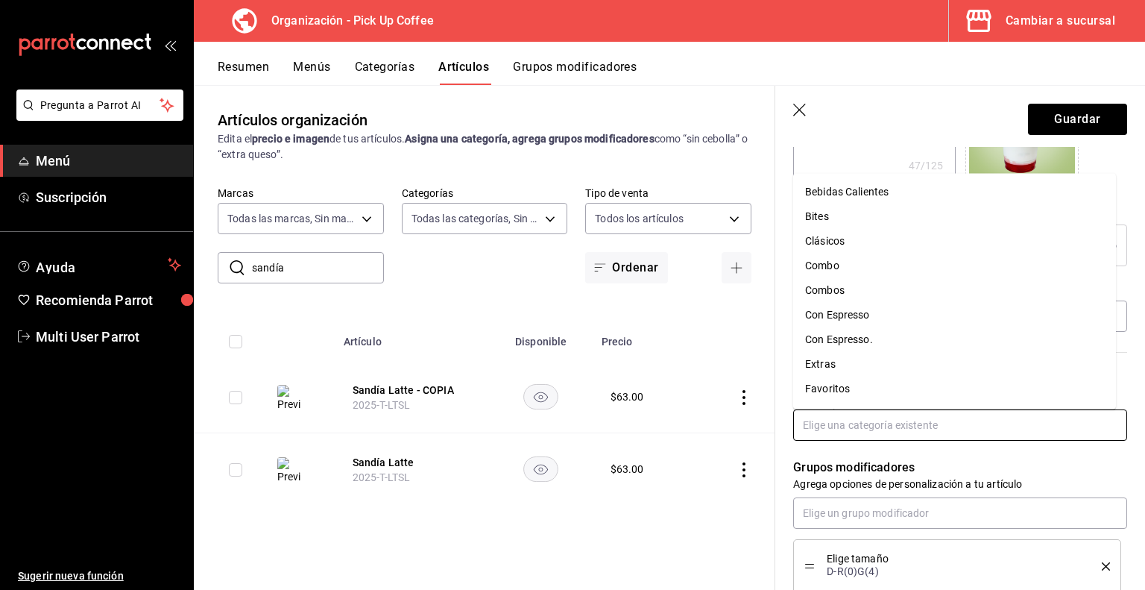
click at [862, 417] on input "text" at bounding box center [960, 424] width 334 height 31
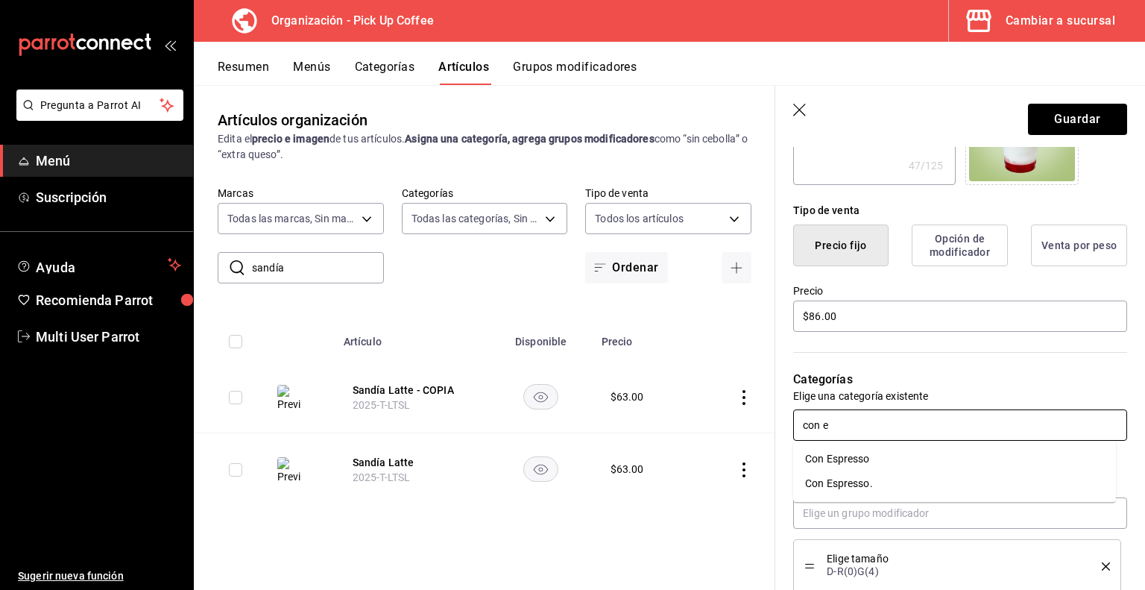
click at [875, 494] on li "Con Espresso." at bounding box center [954, 483] width 323 height 25
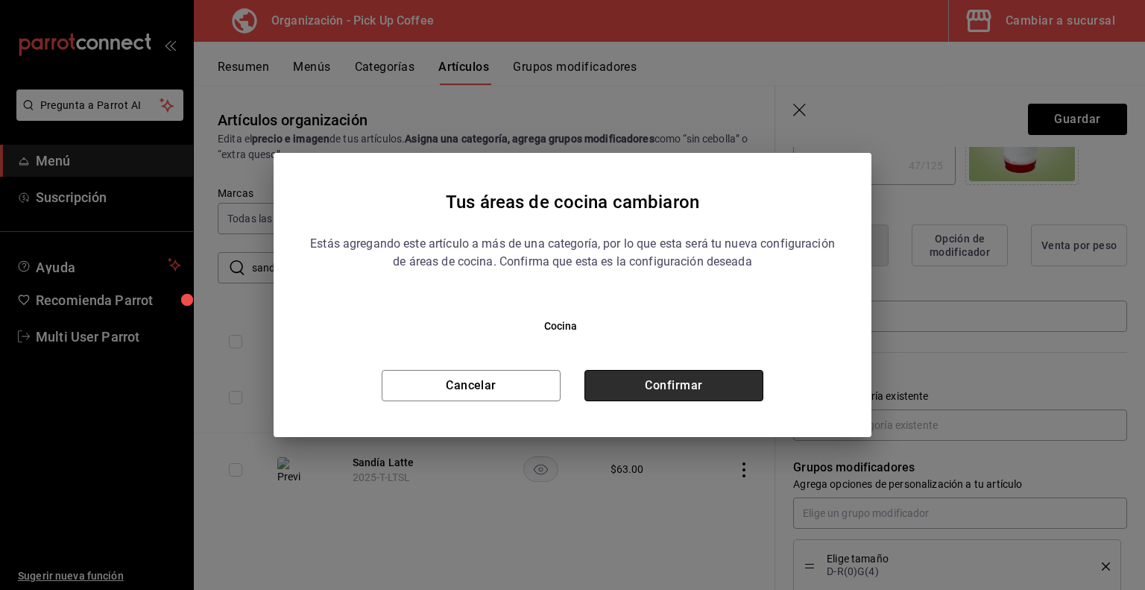
click at [738, 394] on button "Confirmar" at bounding box center [674, 385] width 179 height 31
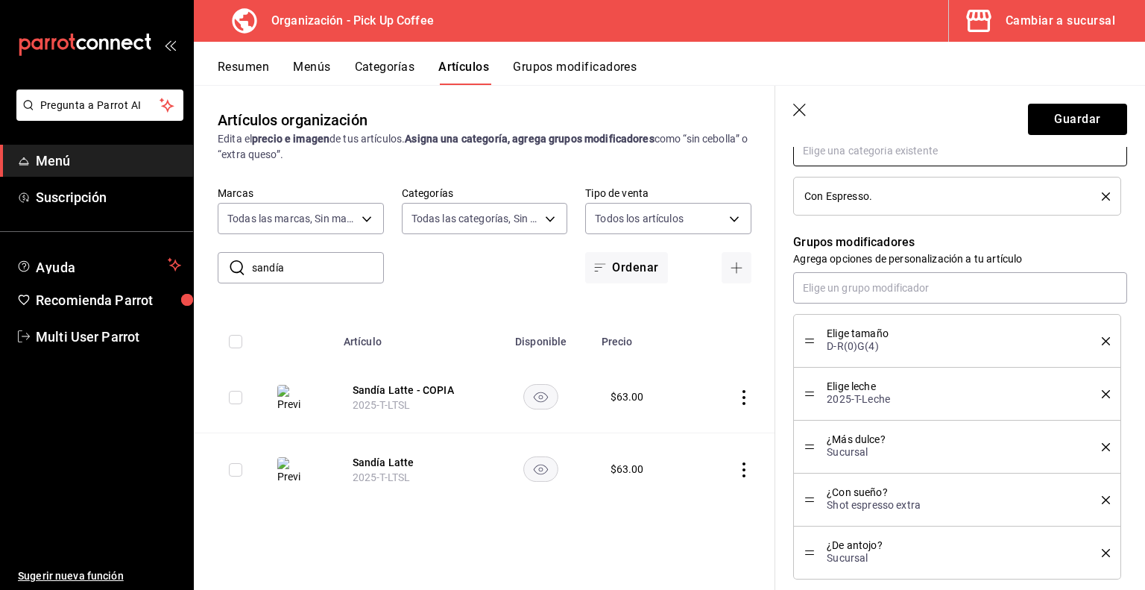
scroll to position [591, 0]
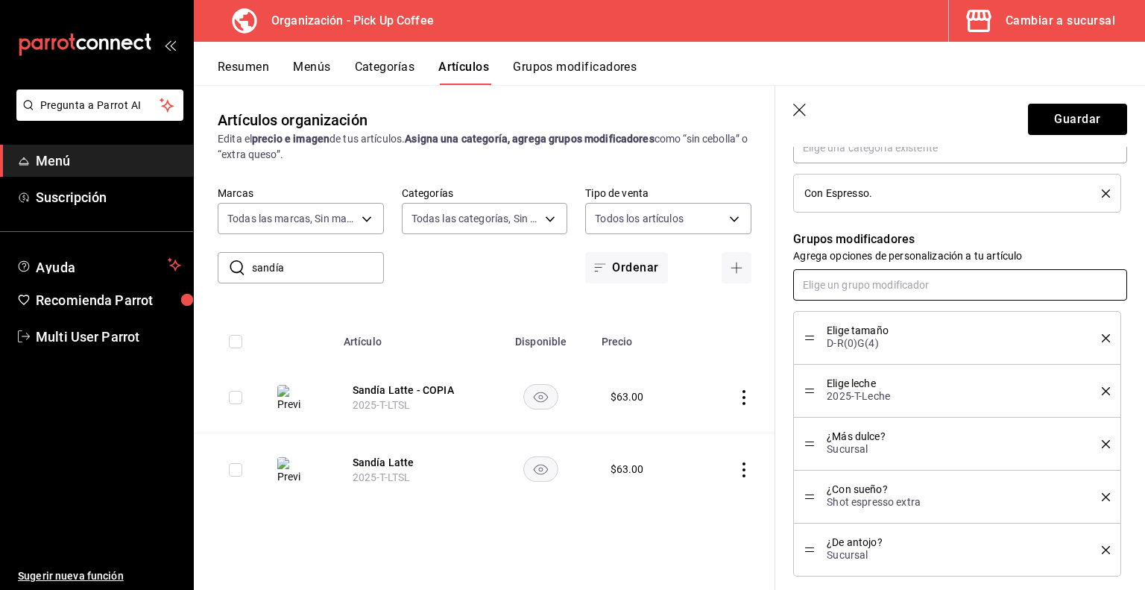
click at [849, 280] on input "text" at bounding box center [960, 284] width 334 height 31
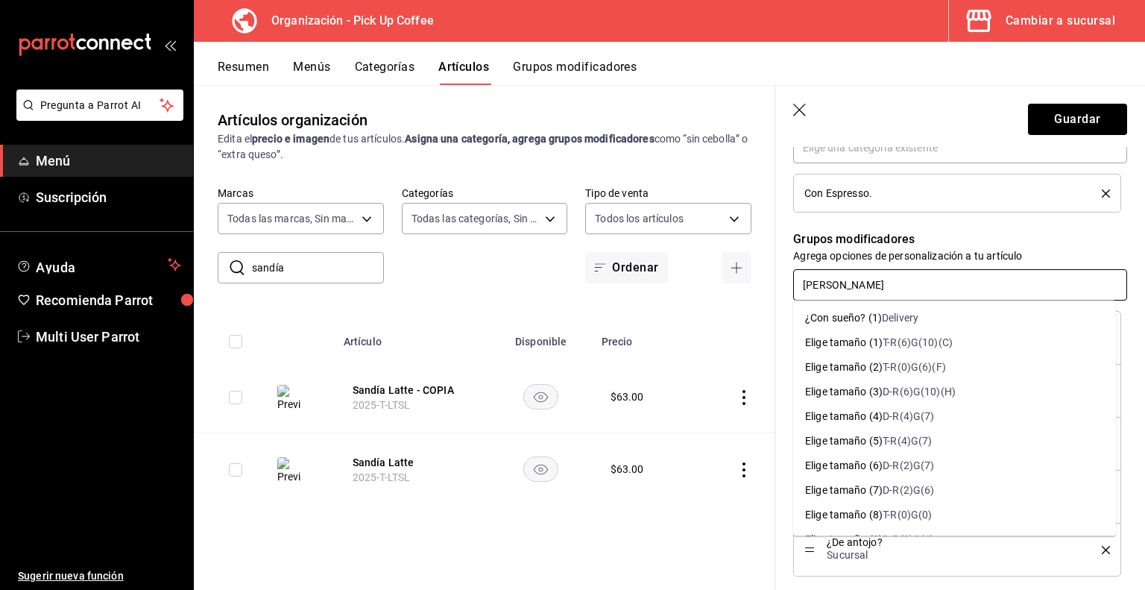
scroll to position [0, 0]
click at [672, 524] on div "Artículos organización Edita el precio e imagen de tus artículos. Asigna una ca…" at bounding box center [485, 337] width 582 height 504
click at [853, 277] on input "text" at bounding box center [960, 284] width 334 height 31
click at [861, 348] on div "Elige leche (1)" at bounding box center [837, 343] width 65 height 16
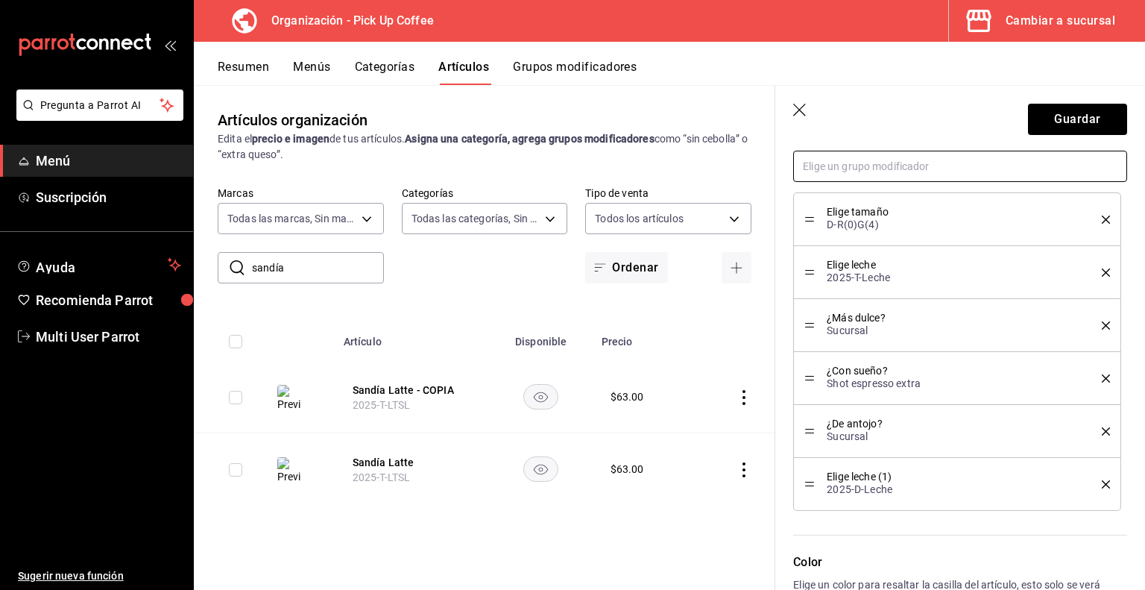
scroll to position [719, 0]
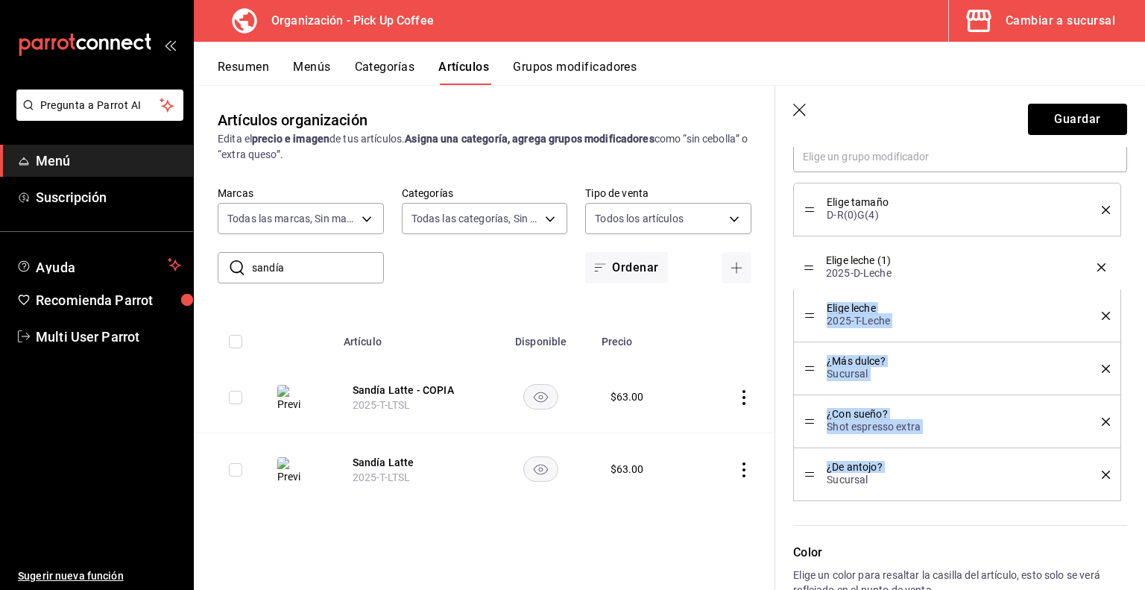
drag, startPoint x: 811, startPoint y: 472, endPoint x: 799, endPoint y: 266, distance: 206.2
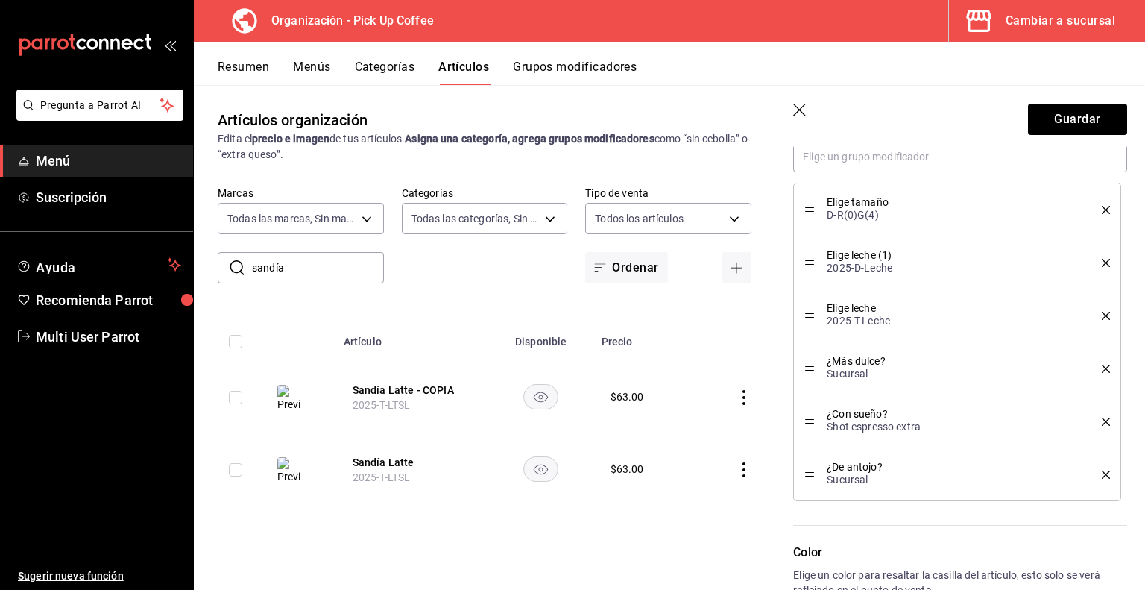
click at [1102, 315] on icon "delete" at bounding box center [1106, 316] width 8 height 8
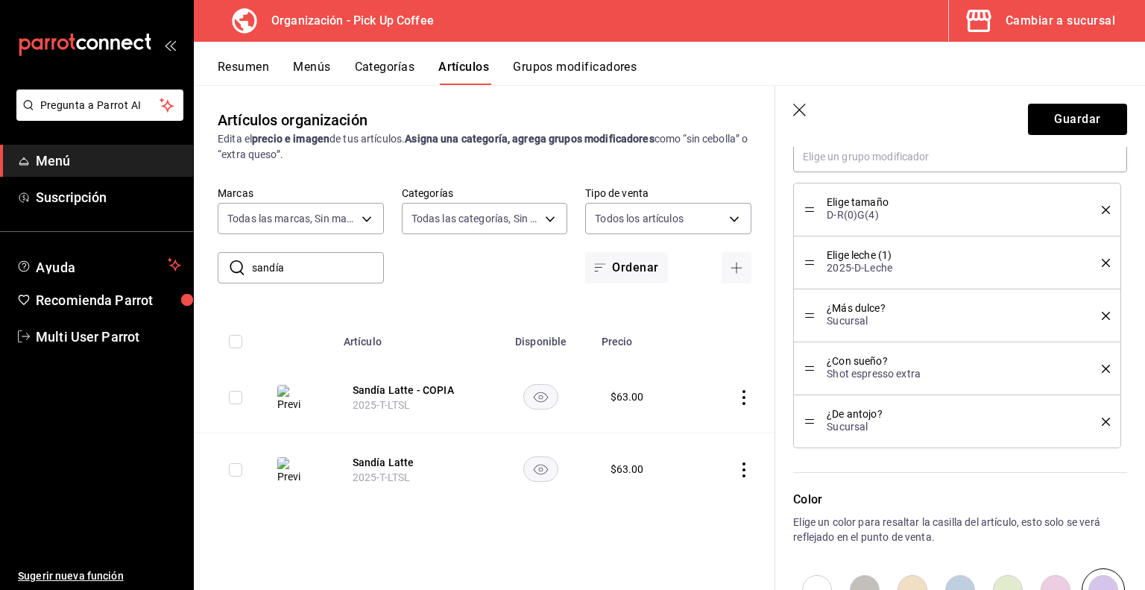
scroll to position [925, 0]
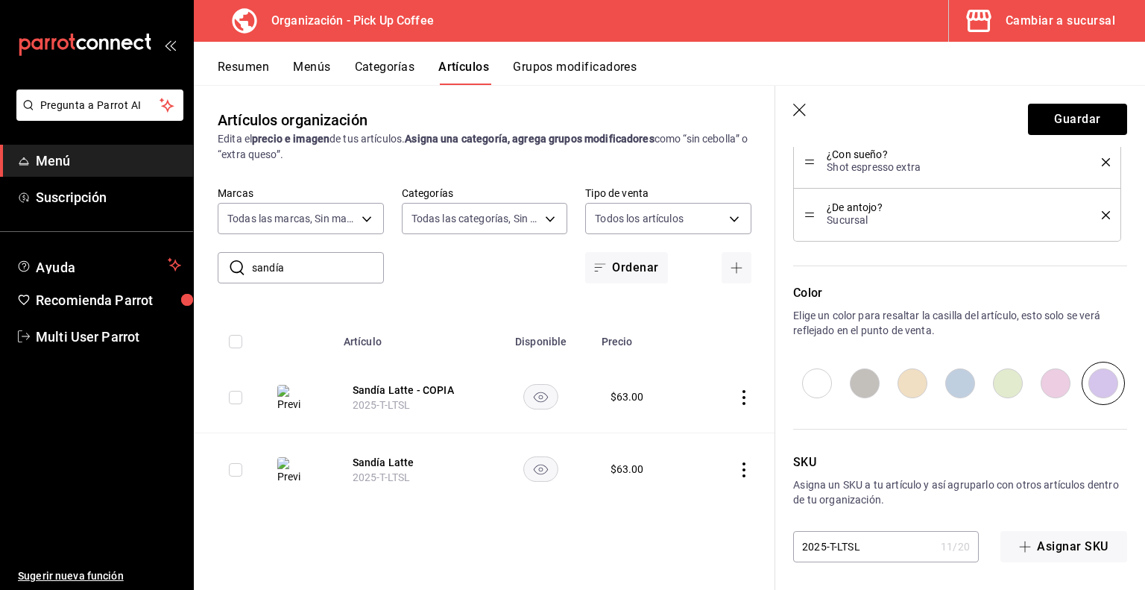
click at [835, 545] on input "2025-T-LTSL" at bounding box center [864, 547] width 142 height 30
click at [1060, 125] on button "Guardar" at bounding box center [1077, 119] width 99 height 31
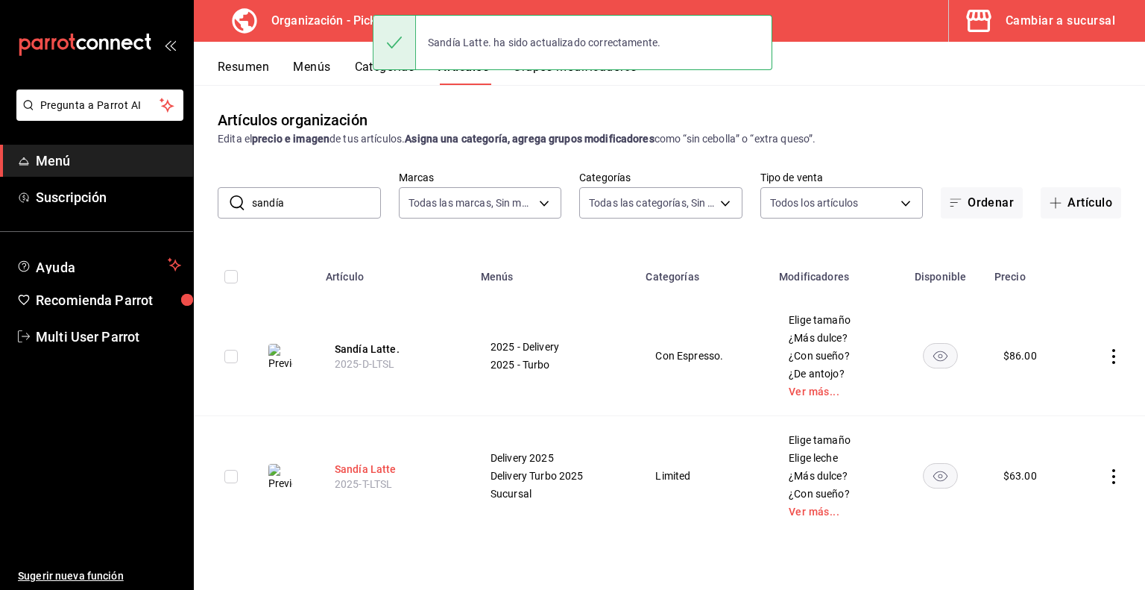
click at [371, 465] on button "Sandía Latte" at bounding box center [394, 469] width 119 height 15
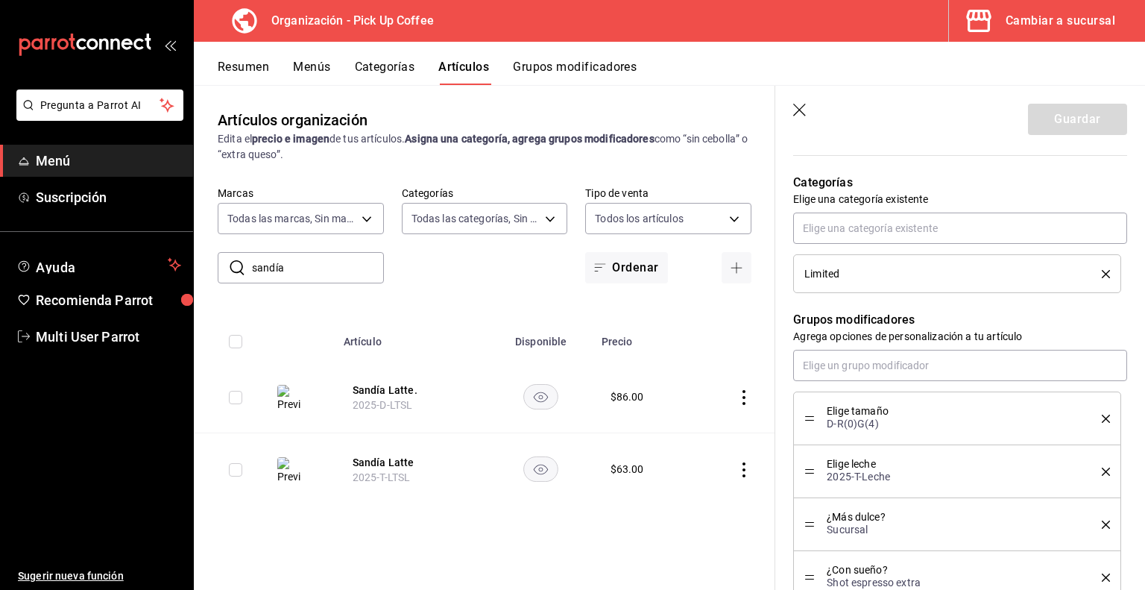
scroll to position [759, 0]
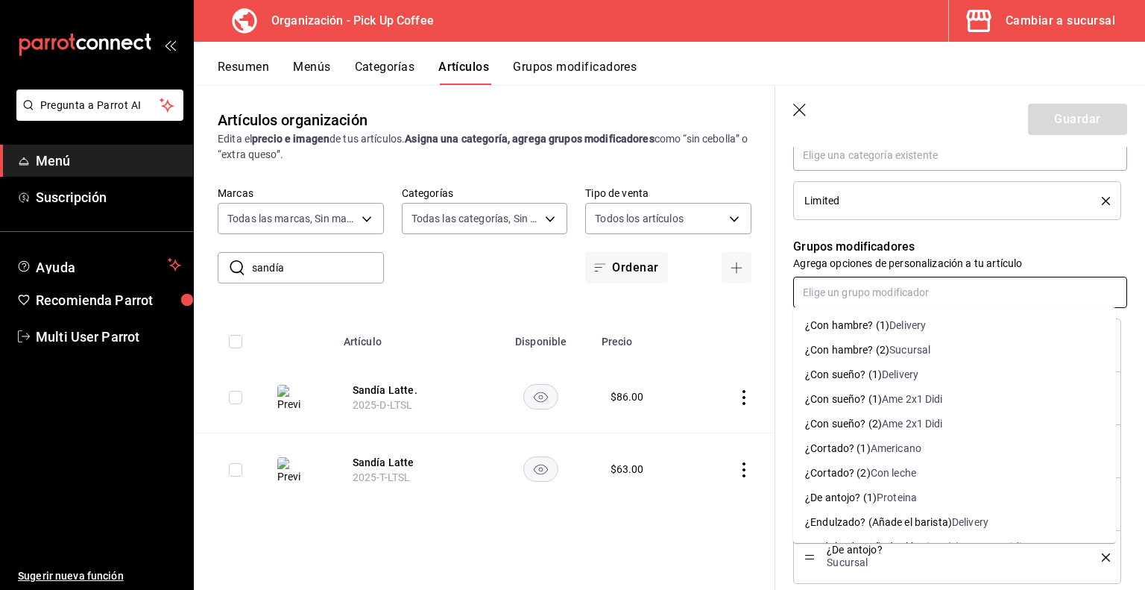
click at [883, 296] on input "text" at bounding box center [960, 292] width 334 height 31
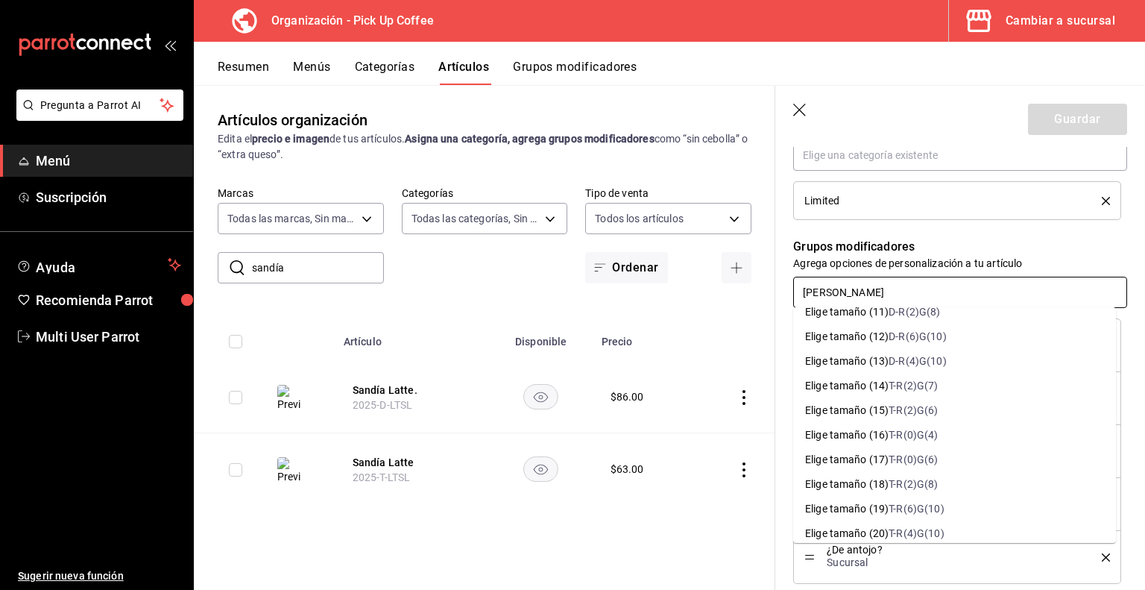
scroll to position [260, 0]
click at [937, 435] on div "T-R(0)G(4)" at bounding box center [913, 435] width 49 height 16
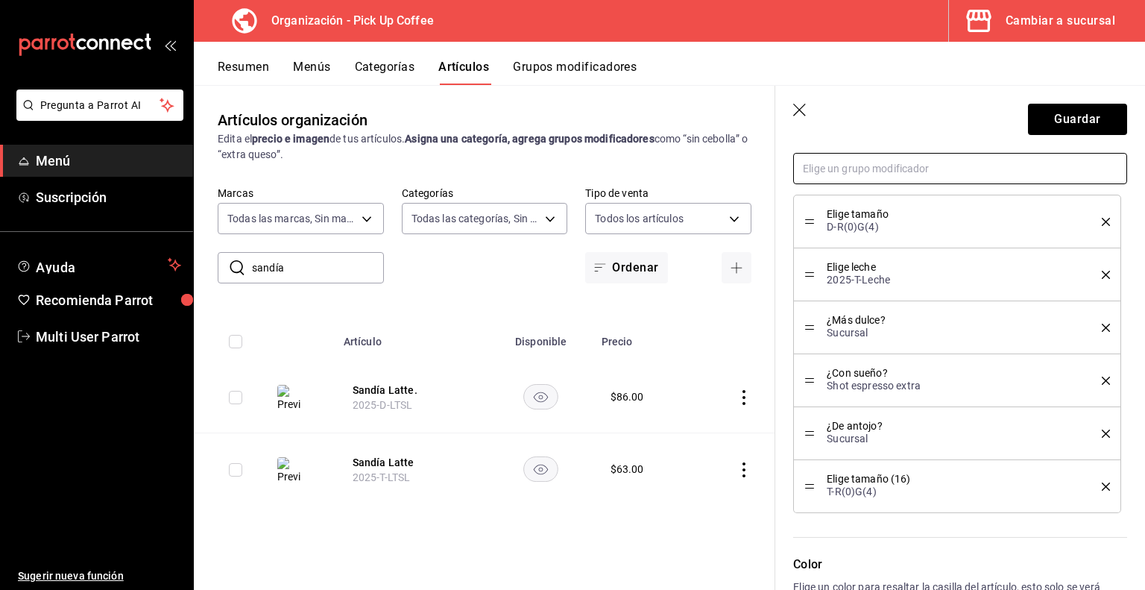
scroll to position [884, 0]
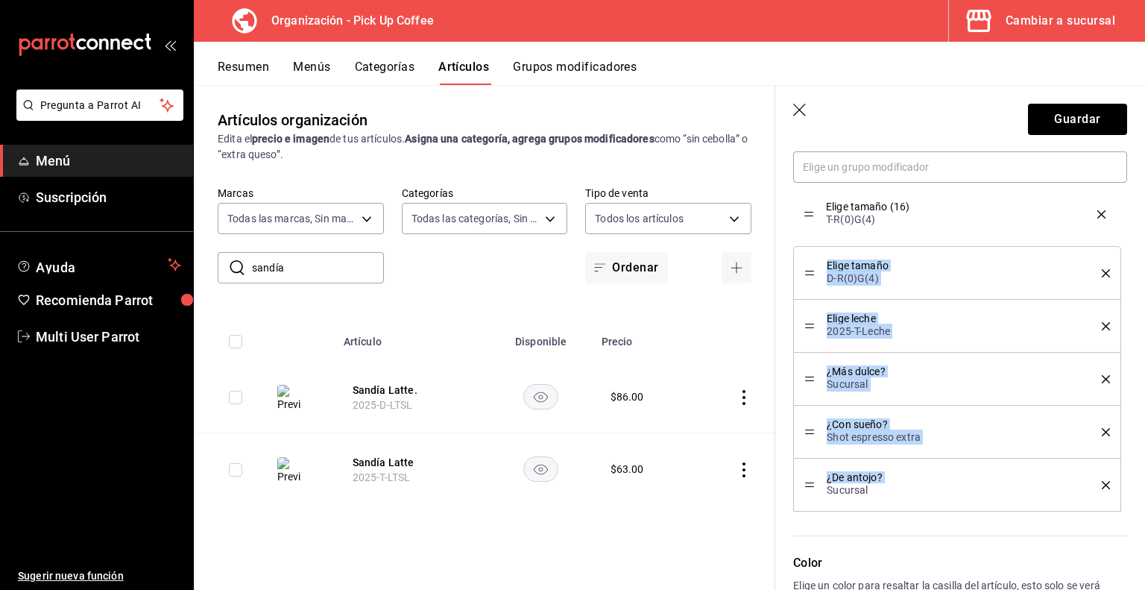
drag, startPoint x: 814, startPoint y: 480, endPoint x: 820, endPoint y: 211, distance: 269.3
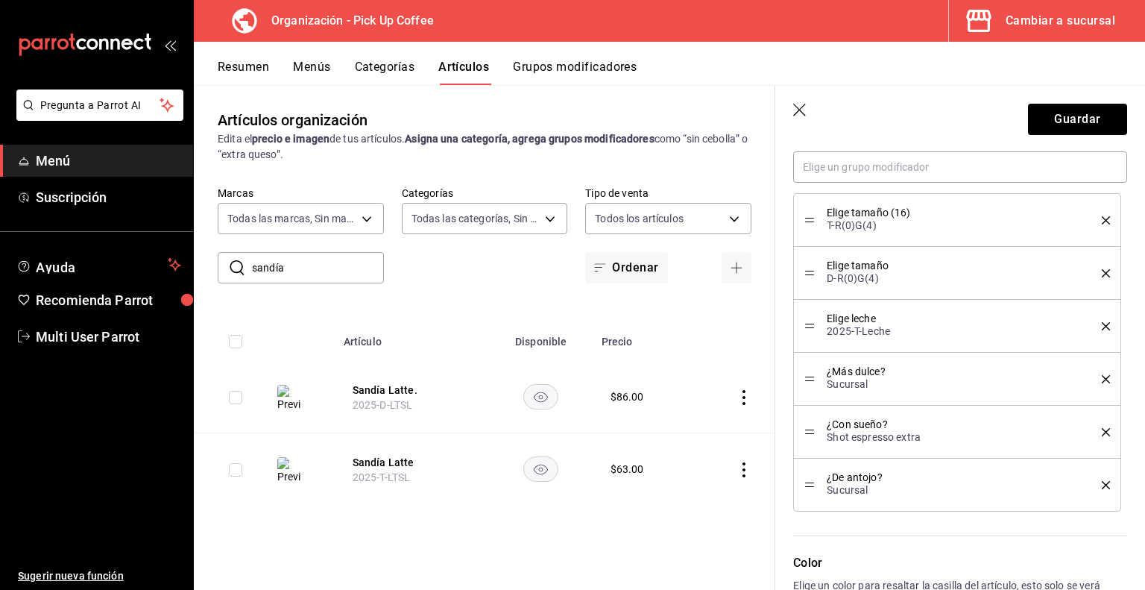
click at [1092, 270] on button "delete" at bounding box center [1101, 273] width 19 height 8
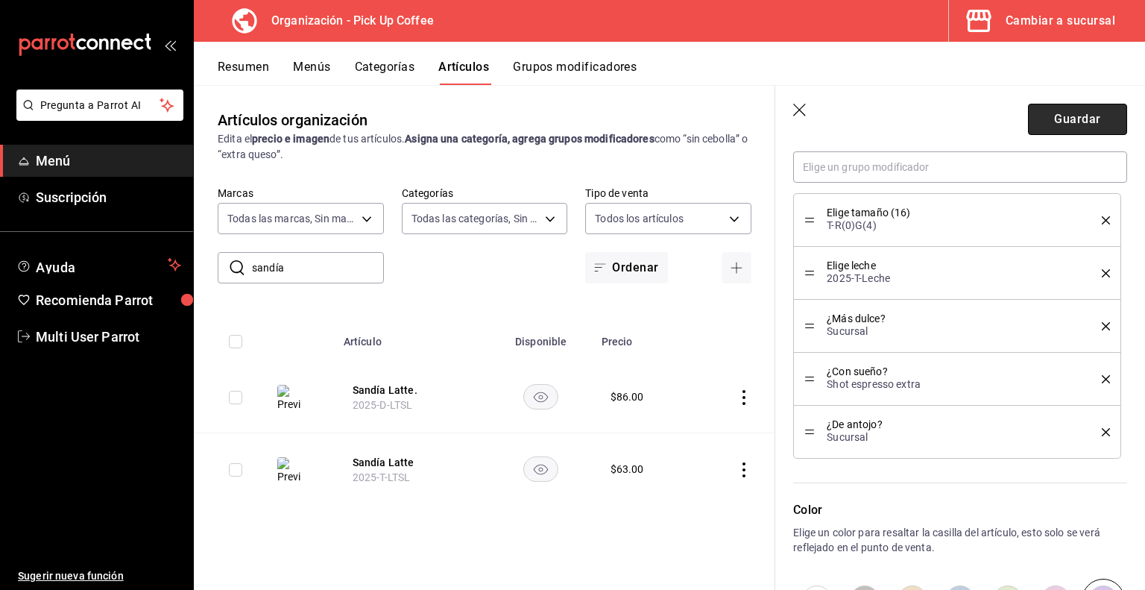
click at [1057, 125] on button "Guardar" at bounding box center [1077, 119] width 99 height 31
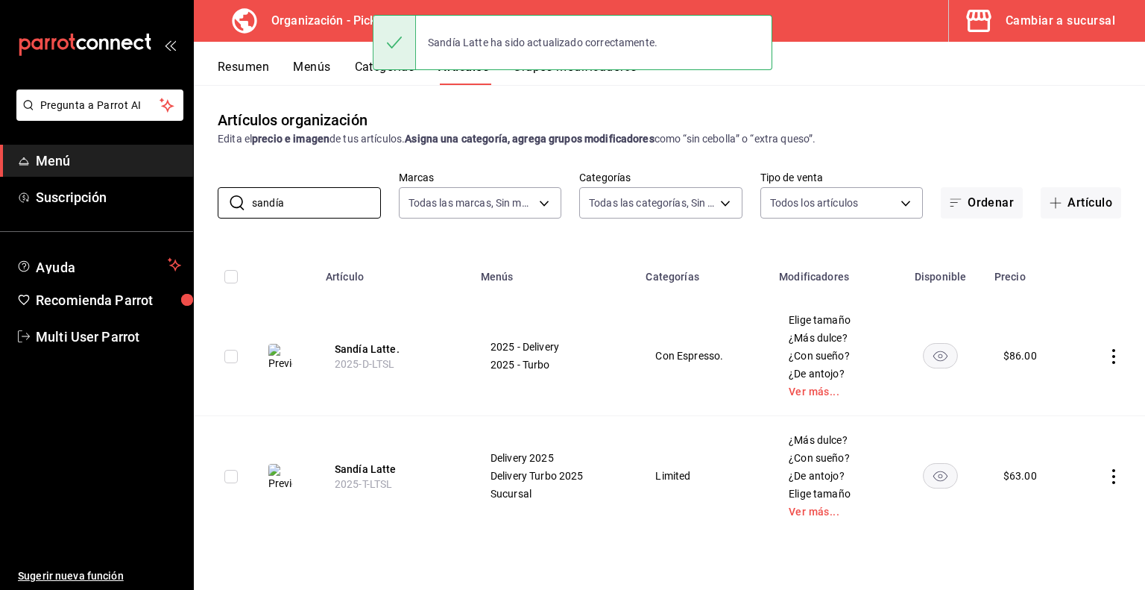
drag, startPoint x: 348, startPoint y: 193, endPoint x: 75, endPoint y: 224, distance: 274.7
click at [75, 224] on div "Pregunta a Parrot AI Menú Suscripción Ayuda Recomienda Parrot Multi User Parrot…" at bounding box center [572, 295] width 1145 height 590
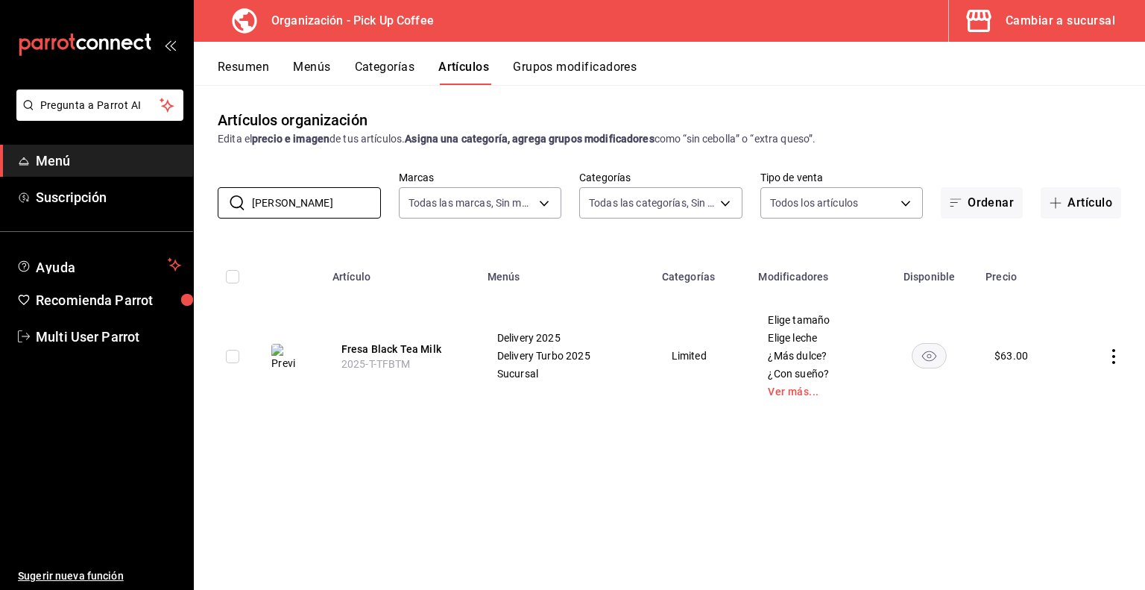
click at [1114, 358] on icon "actions" at bounding box center [1114, 356] width 15 height 15
click at [1072, 418] on span "Duplicar" at bounding box center [1069, 422] width 39 height 16
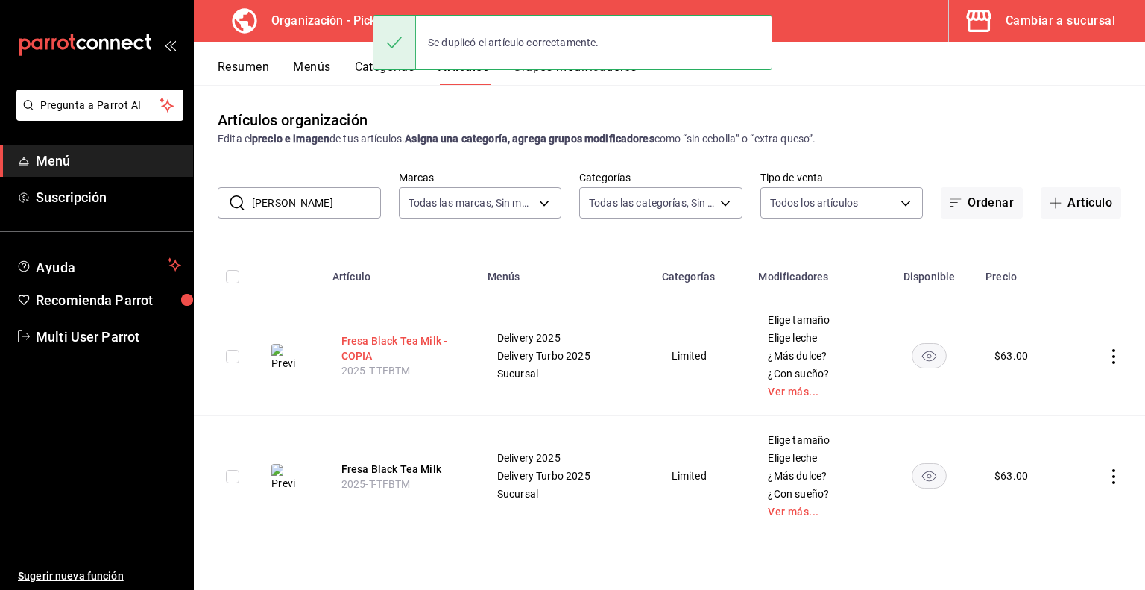
click at [376, 351] on button "Fresa Black Tea Milk - COPIA" at bounding box center [401, 348] width 119 height 30
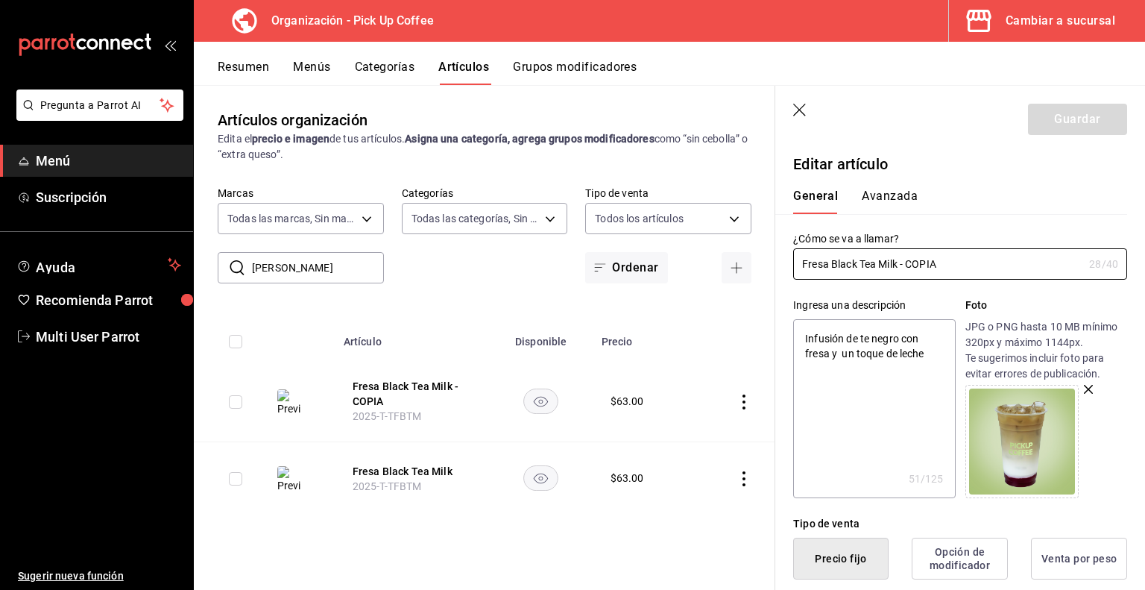
drag, startPoint x: 898, startPoint y: 265, endPoint x: 1145, endPoint y: 312, distance: 251.4
click at [1145, 312] on section "Guardar Editar artículo General Avanzada ¿Cómo se va a llamar? Fresa Black Tea …" at bounding box center [961, 338] width 370 height 504
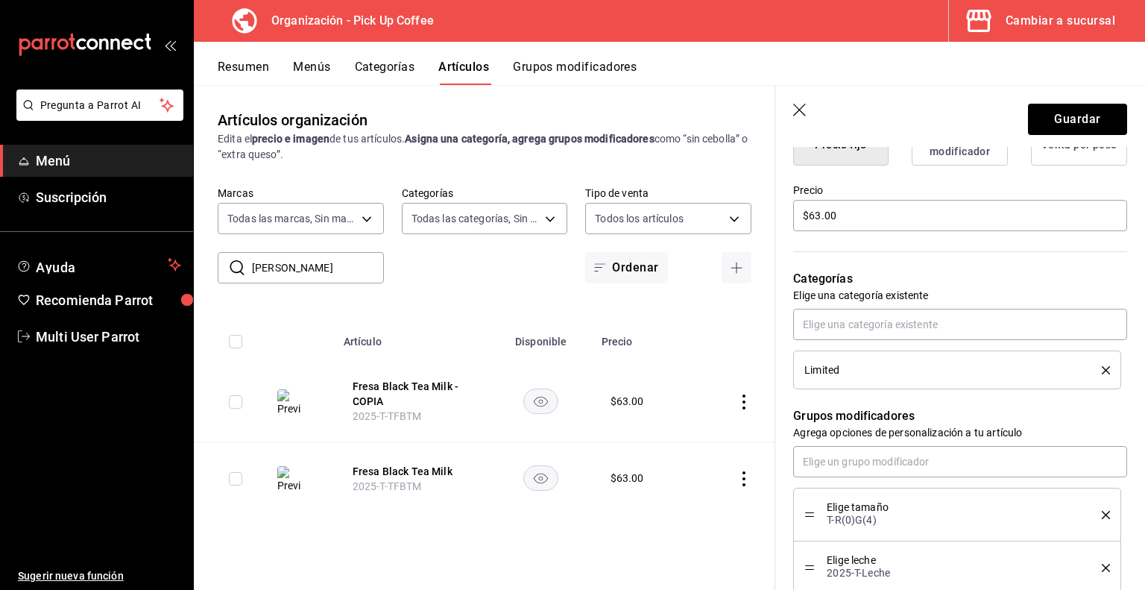
scroll to position [418, 0]
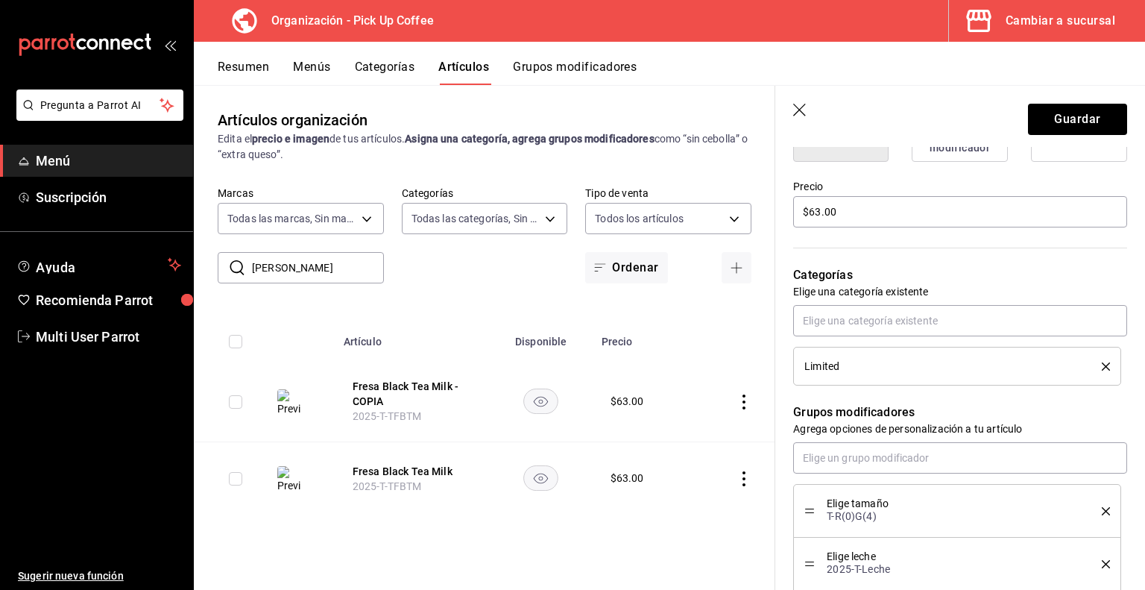
click at [1102, 362] on icon "delete" at bounding box center [1106, 366] width 8 height 8
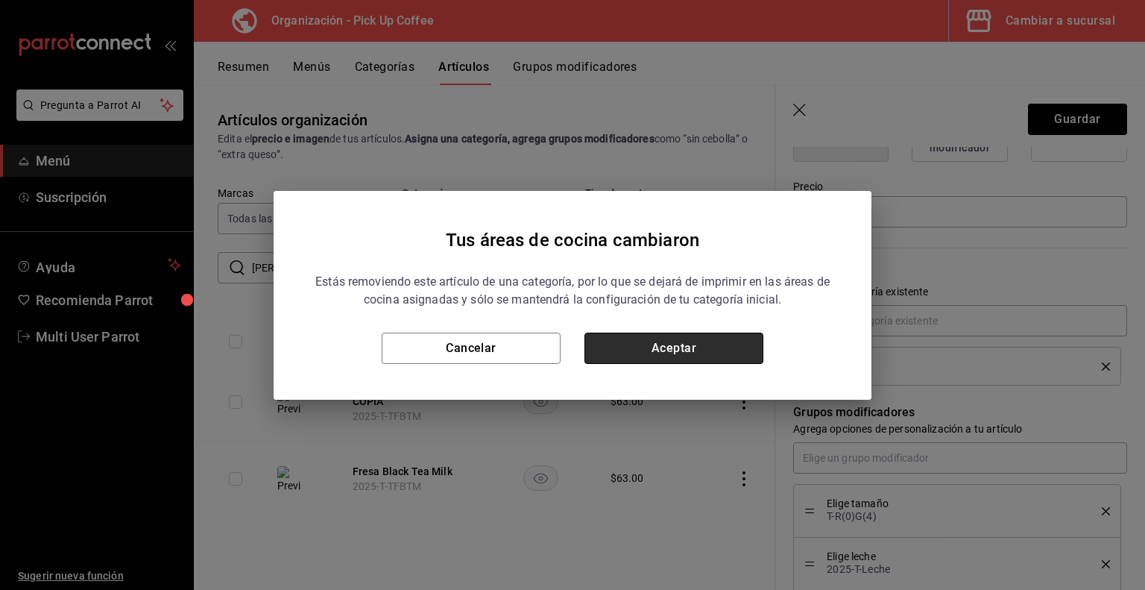
click at [750, 345] on button "Aceptar" at bounding box center [674, 348] width 179 height 31
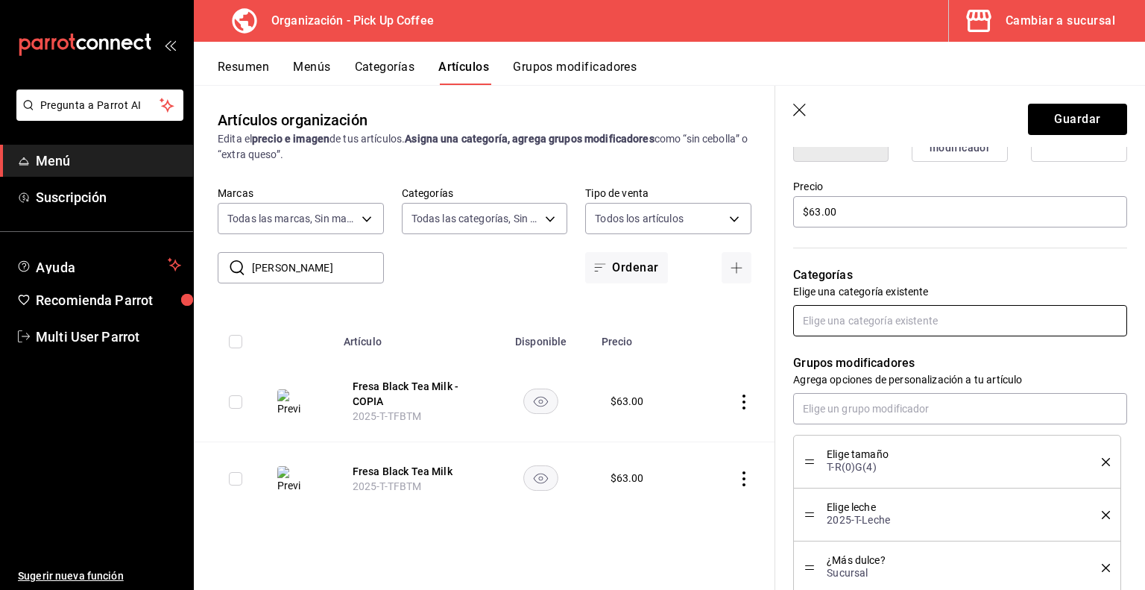
click at [868, 331] on input "text" at bounding box center [960, 320] width 334 height 31
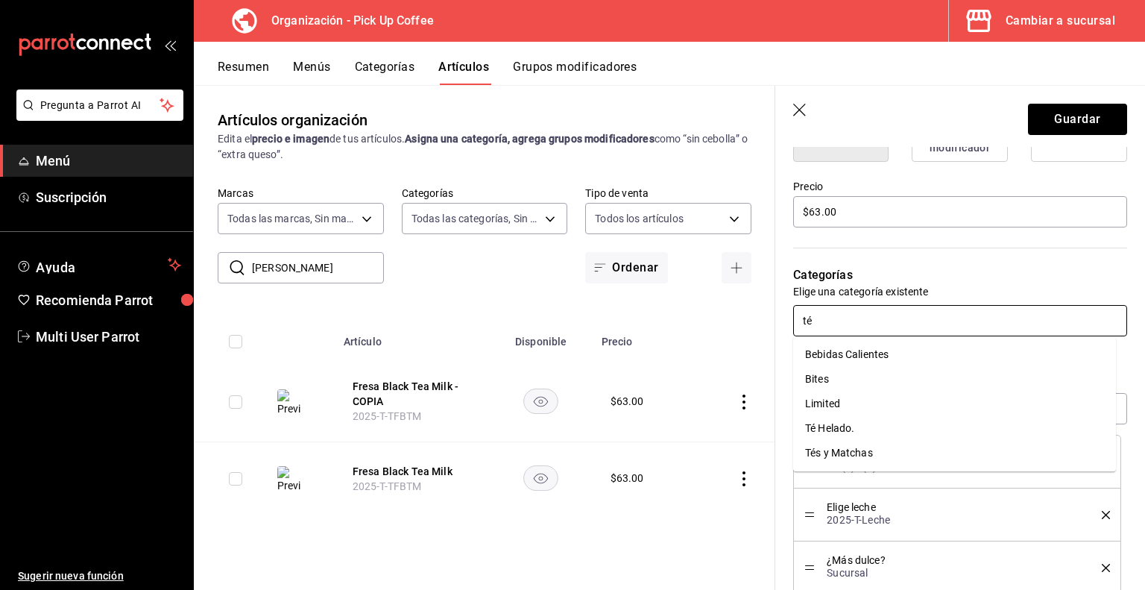
click at [868, 430] on li "Té Helado." at bounding box center [954, 428] width 323 height 25
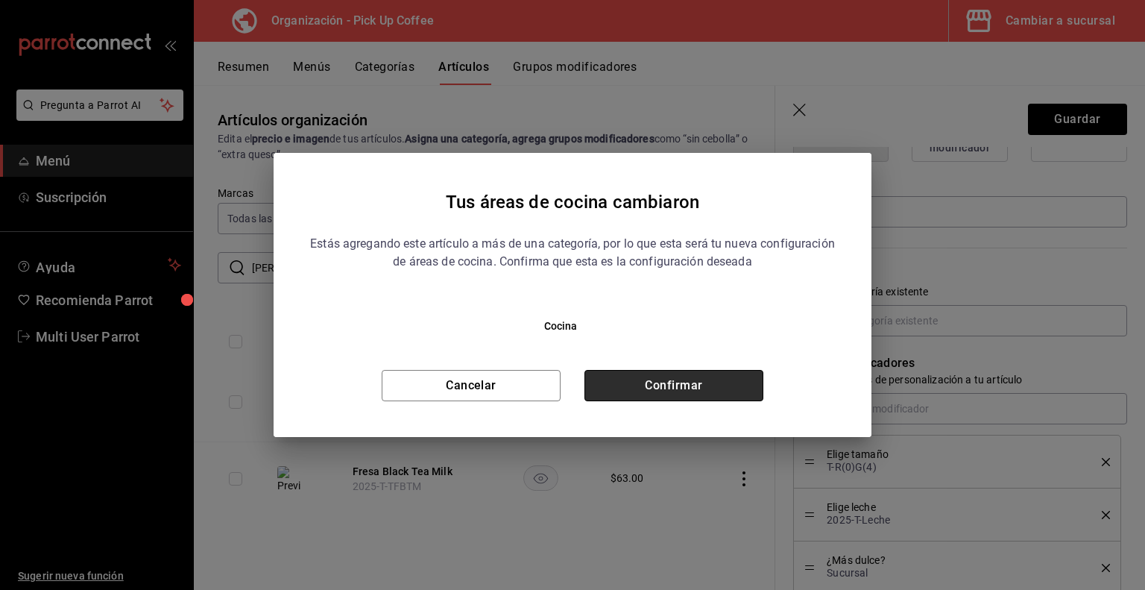
click at [680, 383] on button "Confirmar" at bounding box center [674, 385] width 179 height 31
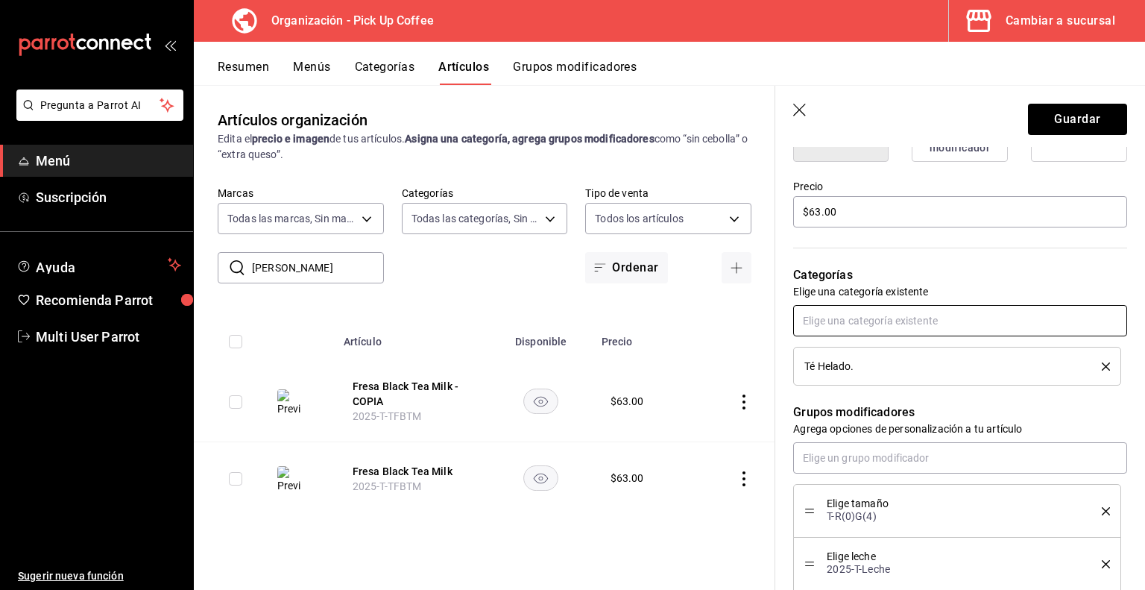
scroll to position [480, 0]
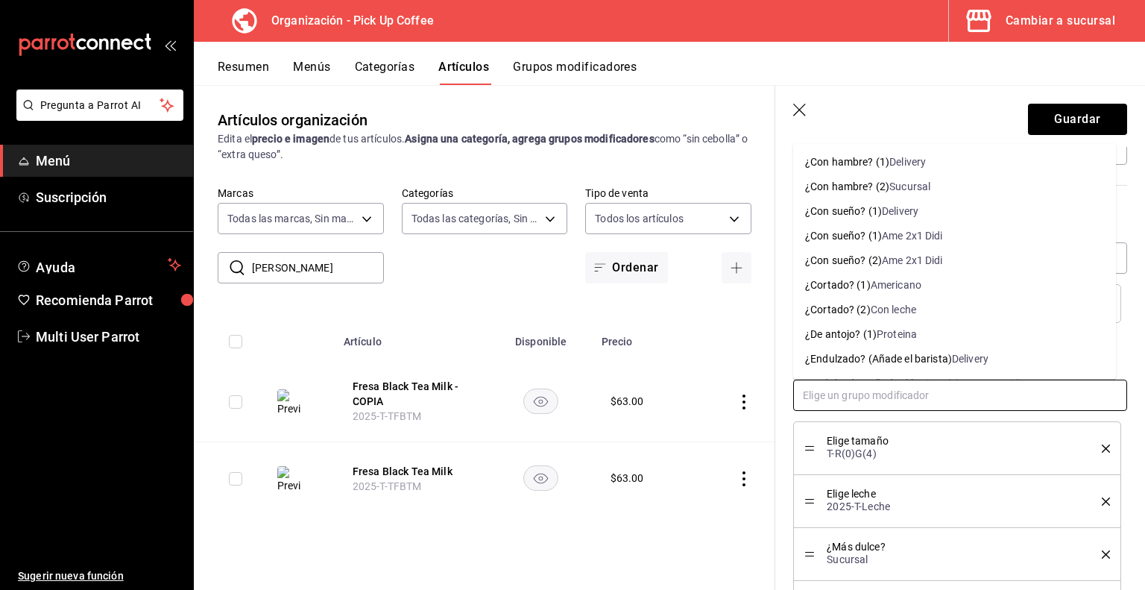
click at [885, 393] on input "text" at bounding box center [960, 395] width 334 height 31
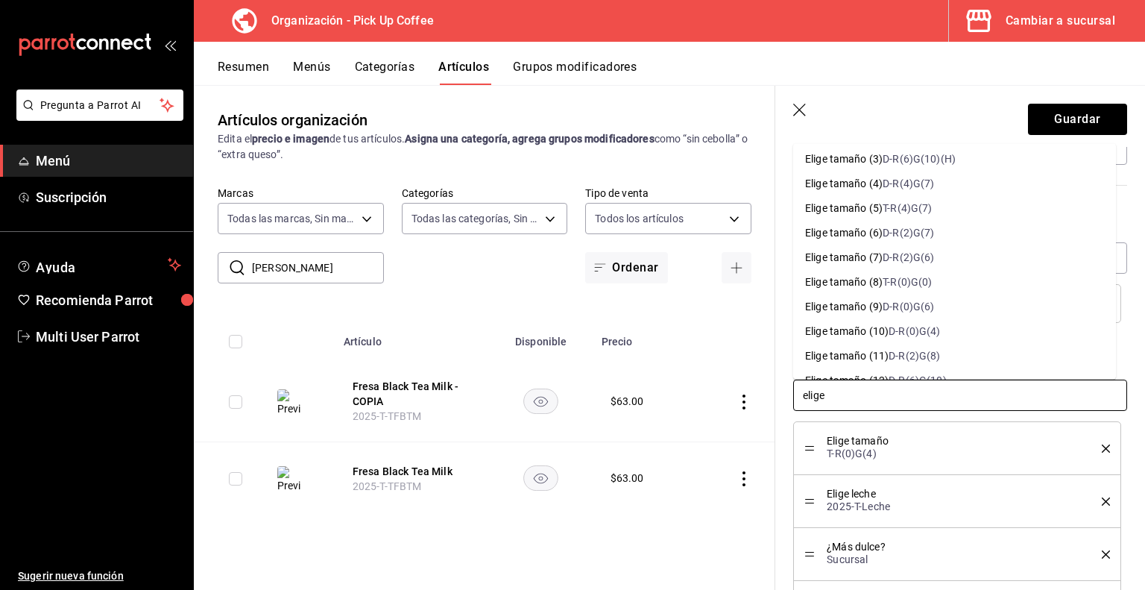
scroll to position [106, 0]
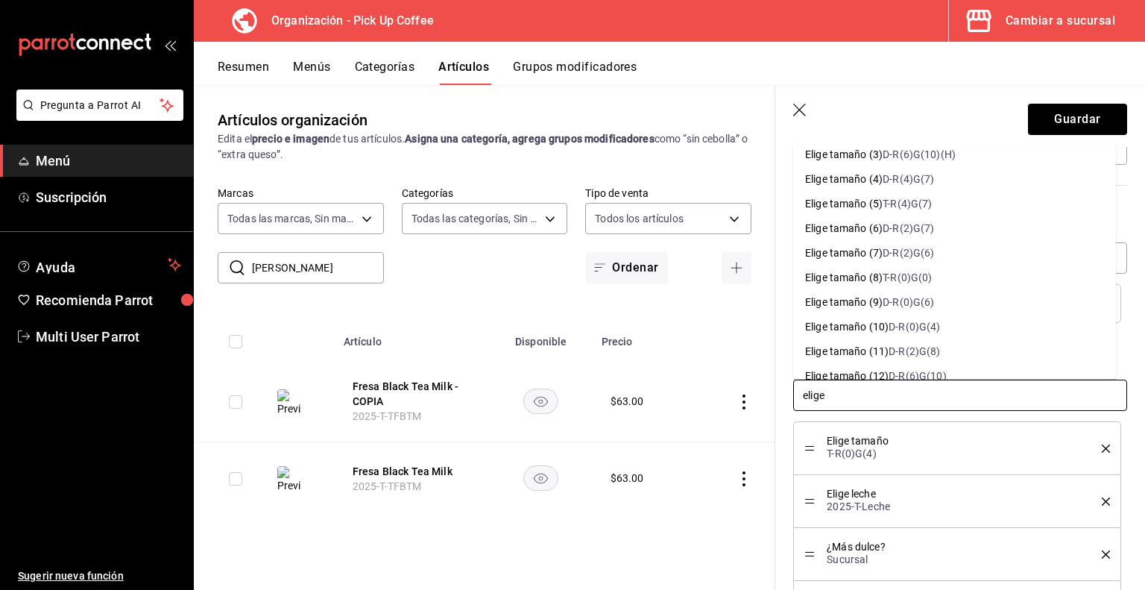
click at [907, 324] on div "D-R(0)G(4)" at bounding box center [914, 326] width 51 height 16
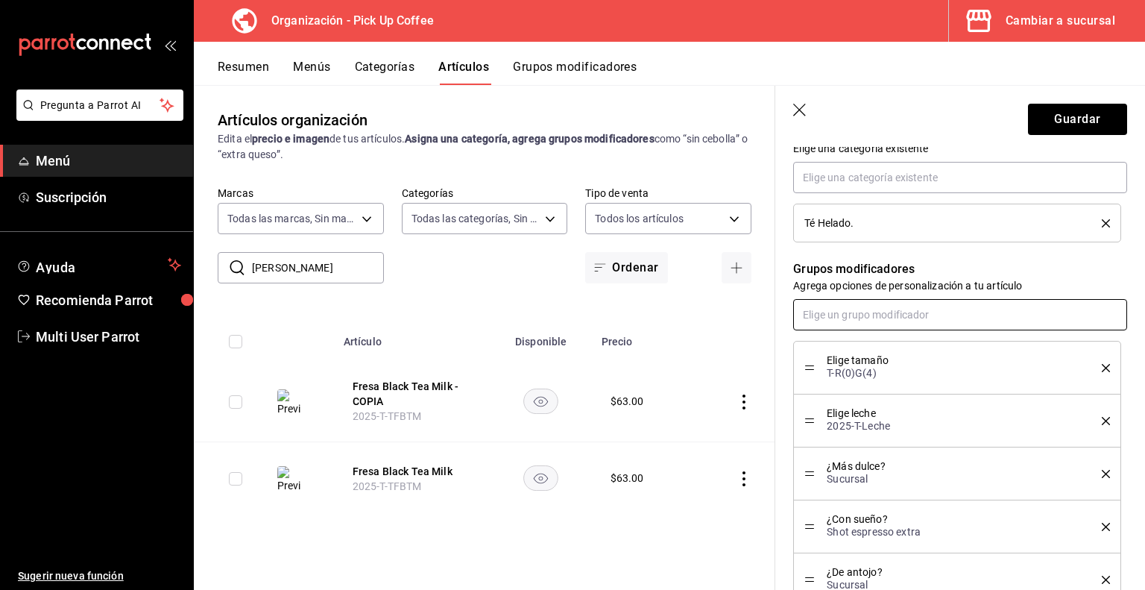
scroll to position [591, 0]
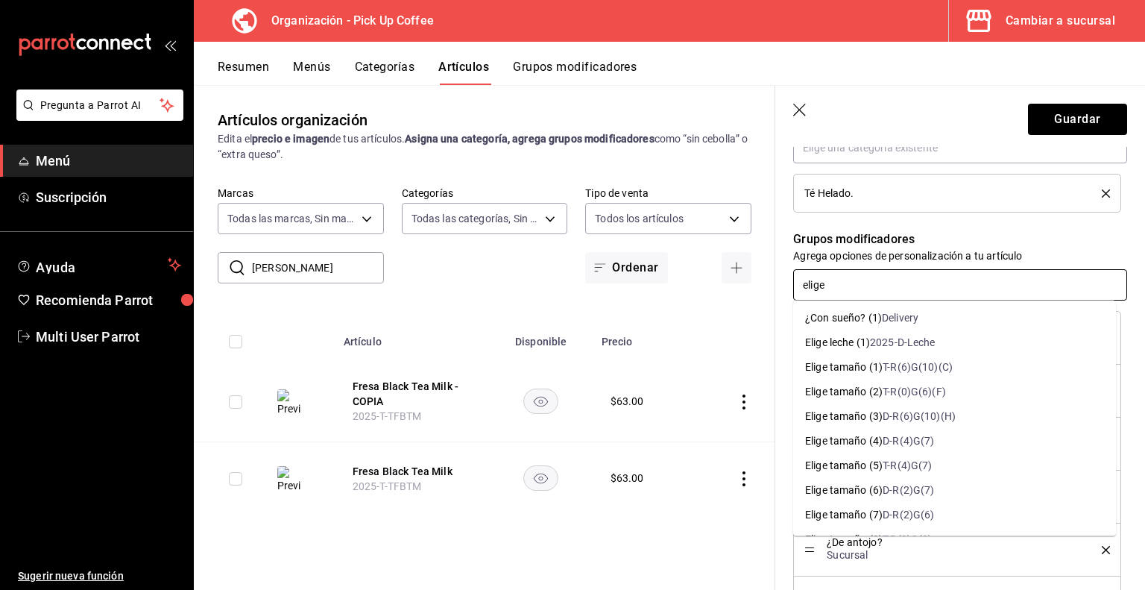
click at [892, 350] on div "2025-D-Leche" at bounding box center [903, 343] width 66 height 16
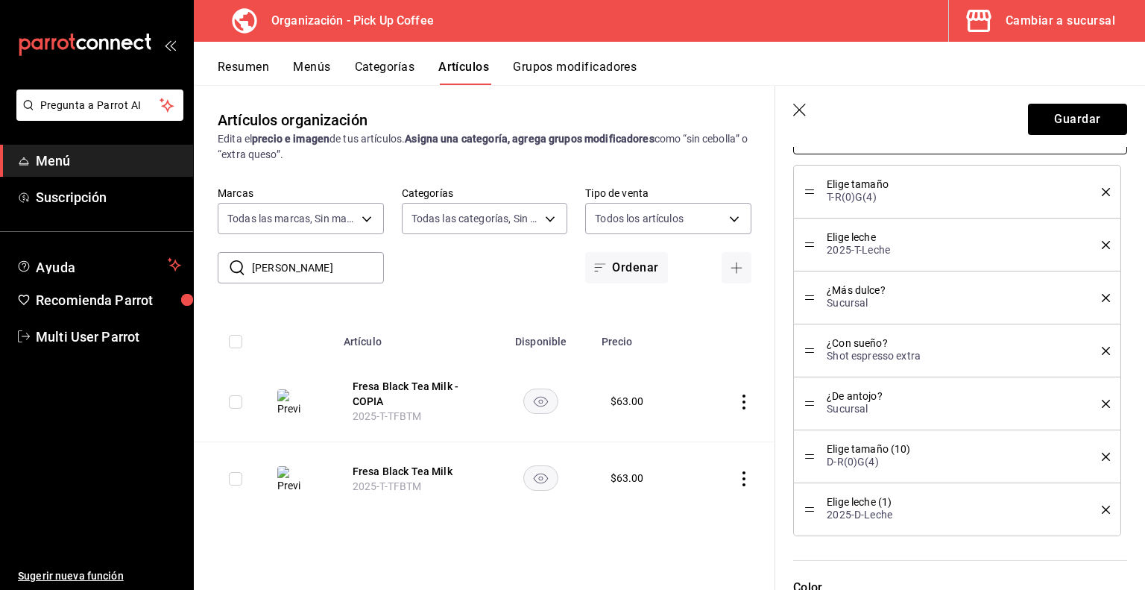
scroll to position [727, 0]
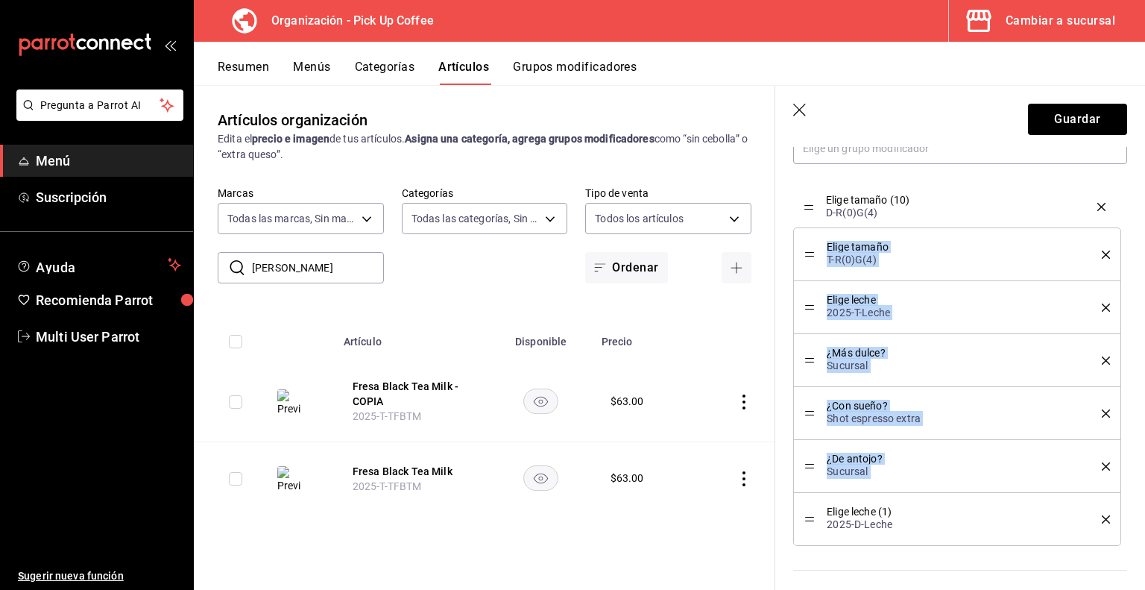
drag, startPoint x: 811, startPoint y: 468, endPoint x: 808, endPoint y: 210, distance: 258.0
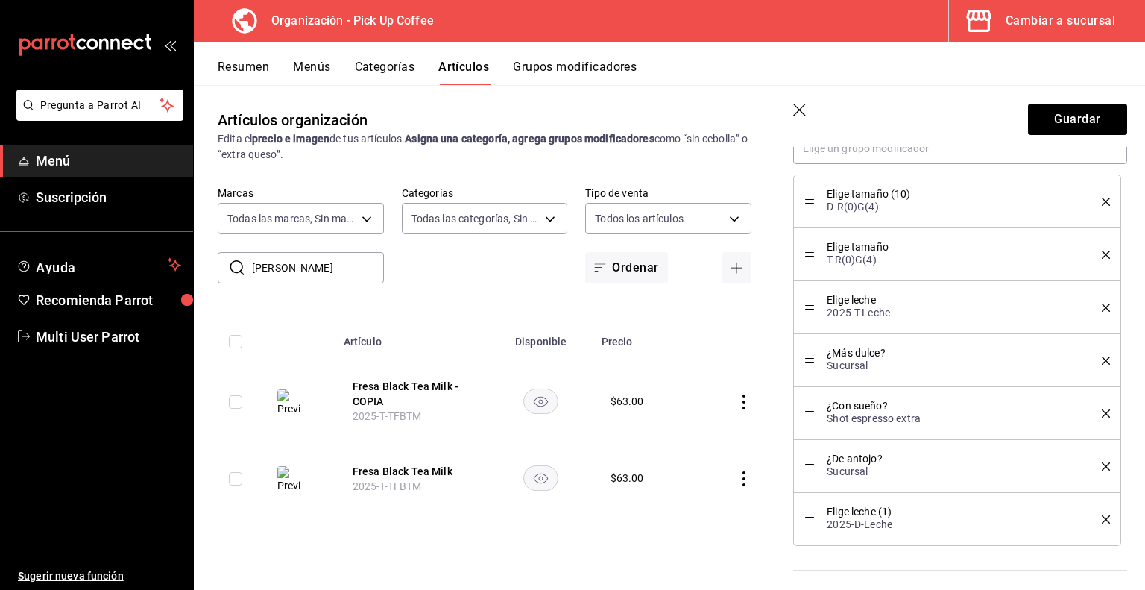
drag, startPoint x: 811, startPoint y: 519, endPoint x: 823, endPoint y: 254, distance: 265.0
drag, startPoint x: 823, startPoint y: 254, endPoint x: 806, endPoint y: 520, distance: 266.0
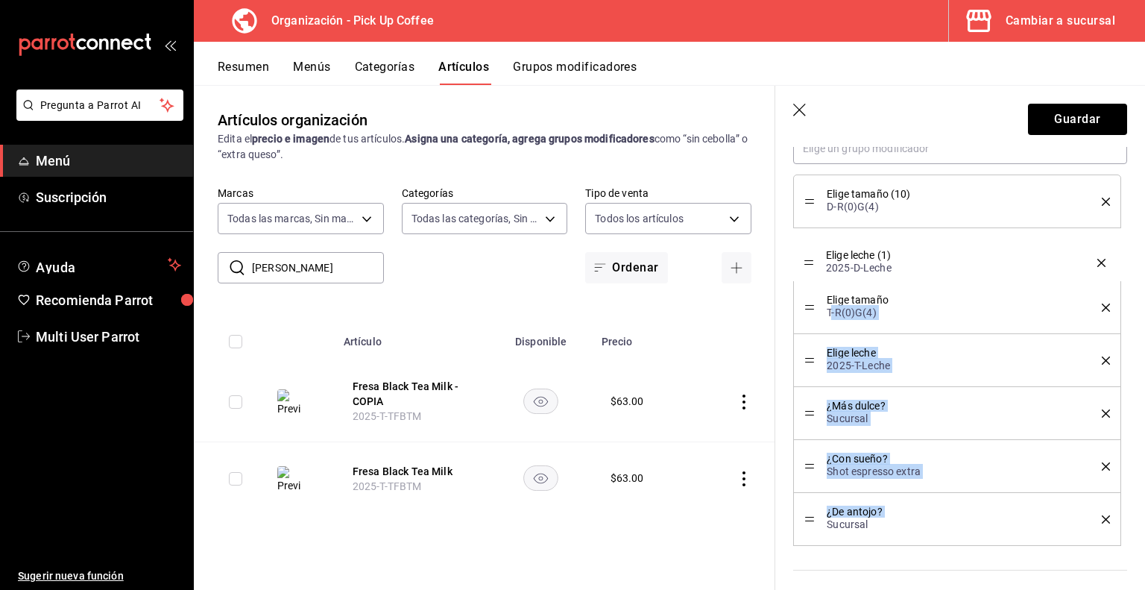
drag, startPoint x: 806, startPoint y: 520, endPoint x: 833, endPoint y: 265, distance: 256.4
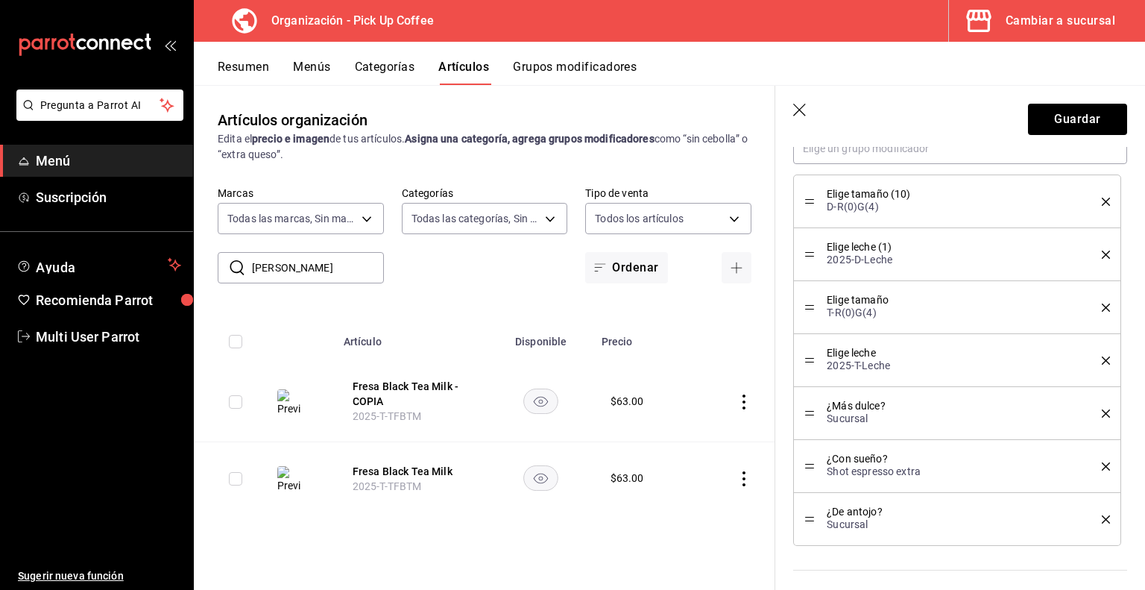
click at [1102, 305] on icon "delete" at bounding box center [1106, 308] width 8 height 8
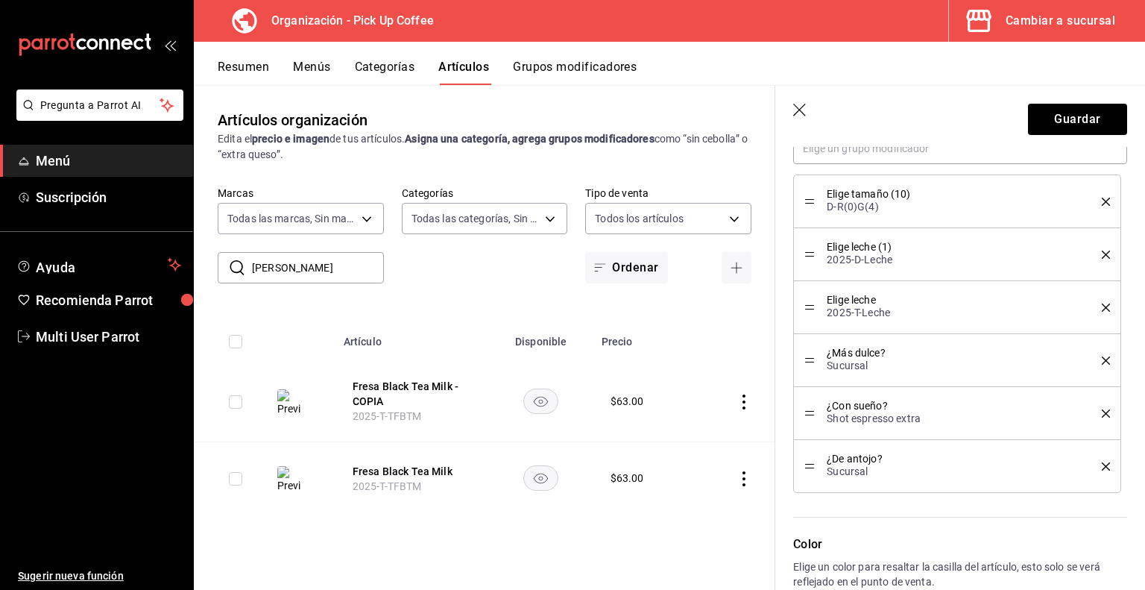
click at [1102, 305] on icon "delete" at bounding box center [1106, 308] width 8 height 8
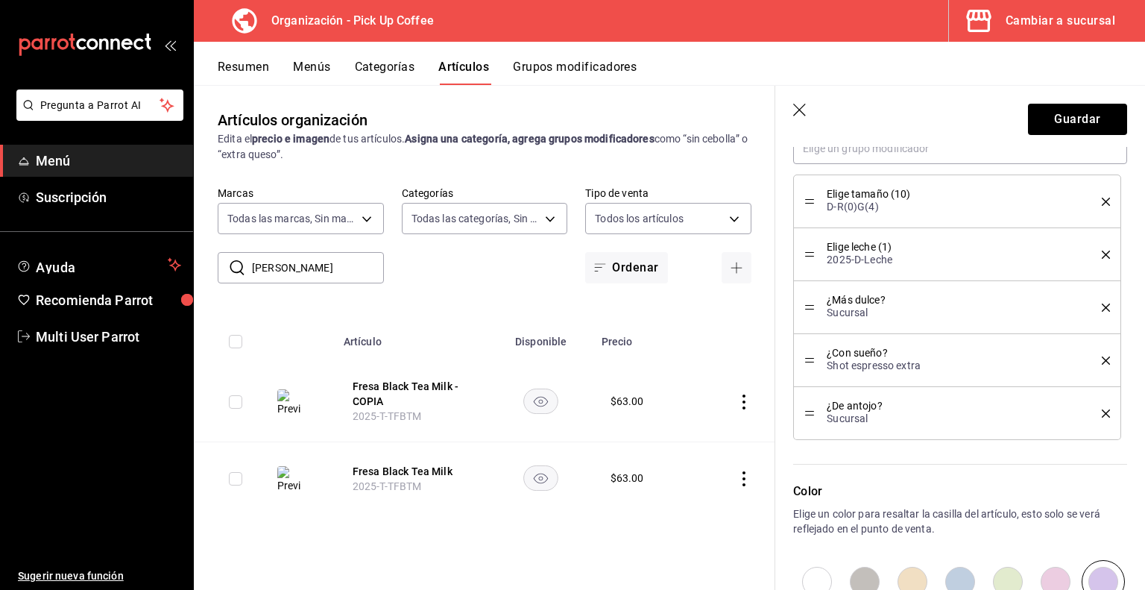
scroll to position [925, 0]
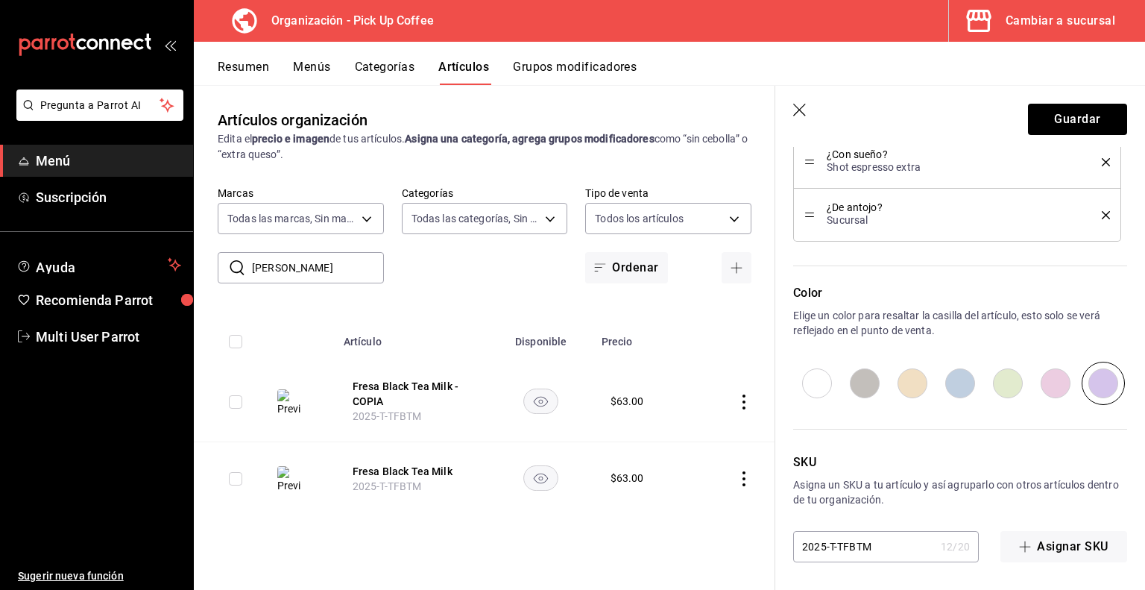
click at [836, 545] on input "2025-T-TFBTM" at bounding box center [864, 547] width 142 height 30
click at [1063, 123] on button "Guardar" at bounding box center [1077, 119] width 99 height 31
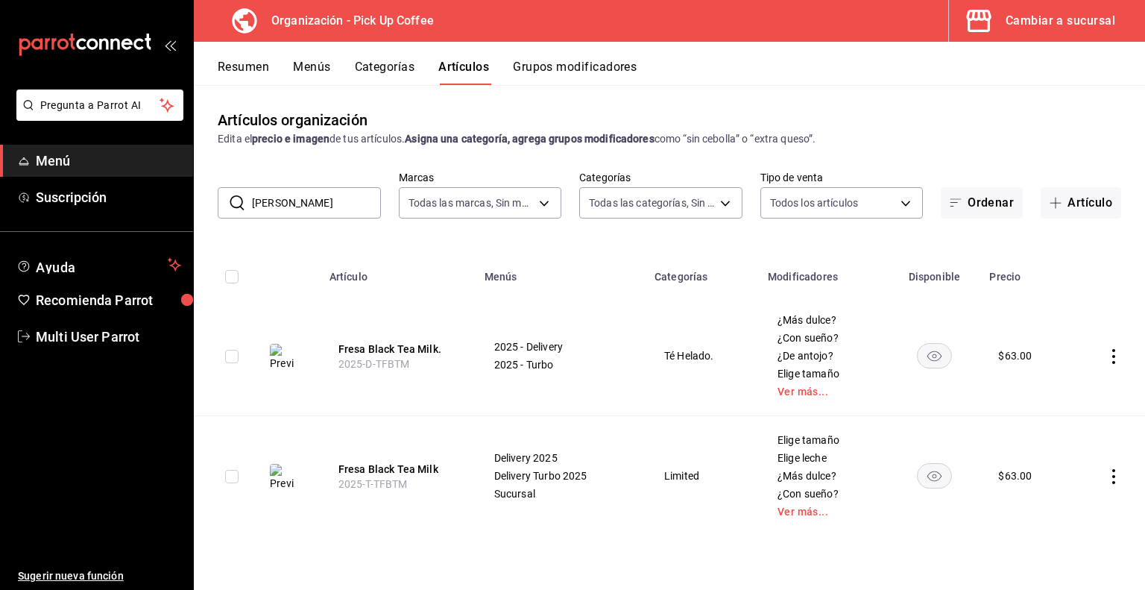
click at [314, 71] on button "Menús" at bounding box center [311, 72] width 37 height 25
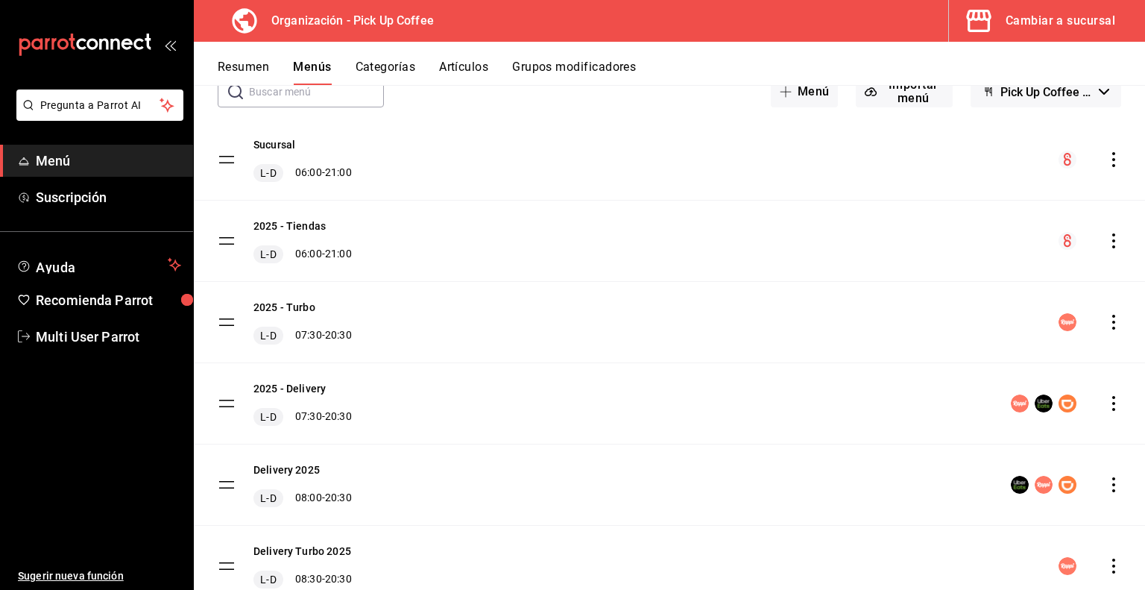
scroll to position [95, 0]
click at [1107, 402] on icon "actions" at bounding box center [1114, 402] width 15 height 15
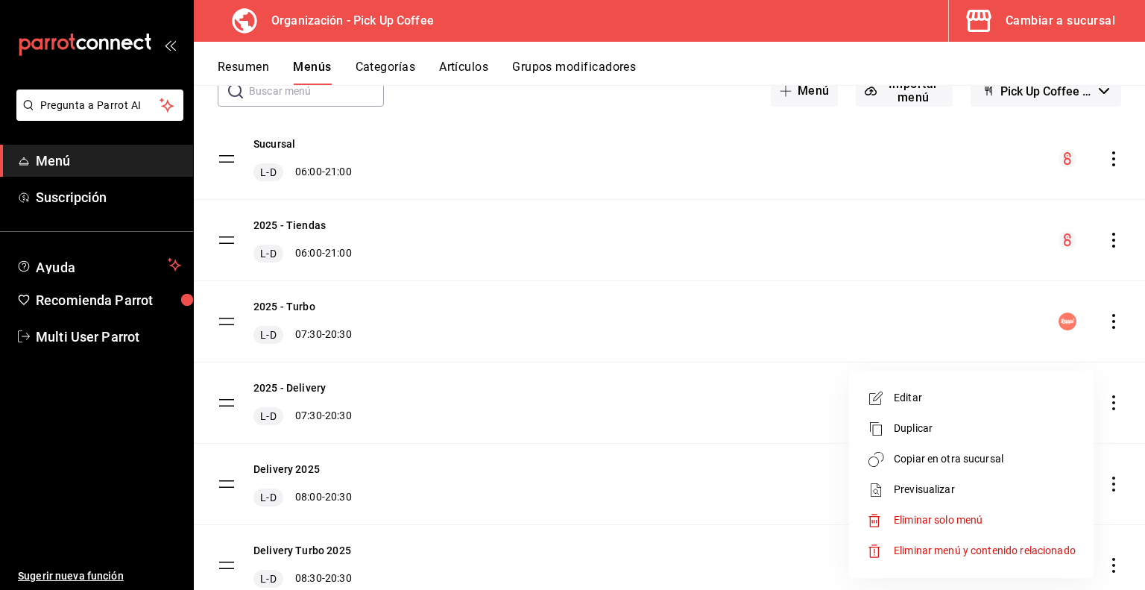
click at [955, 488] on span "Previsualizar" at bounding box center [985, 490] width 182 height 16
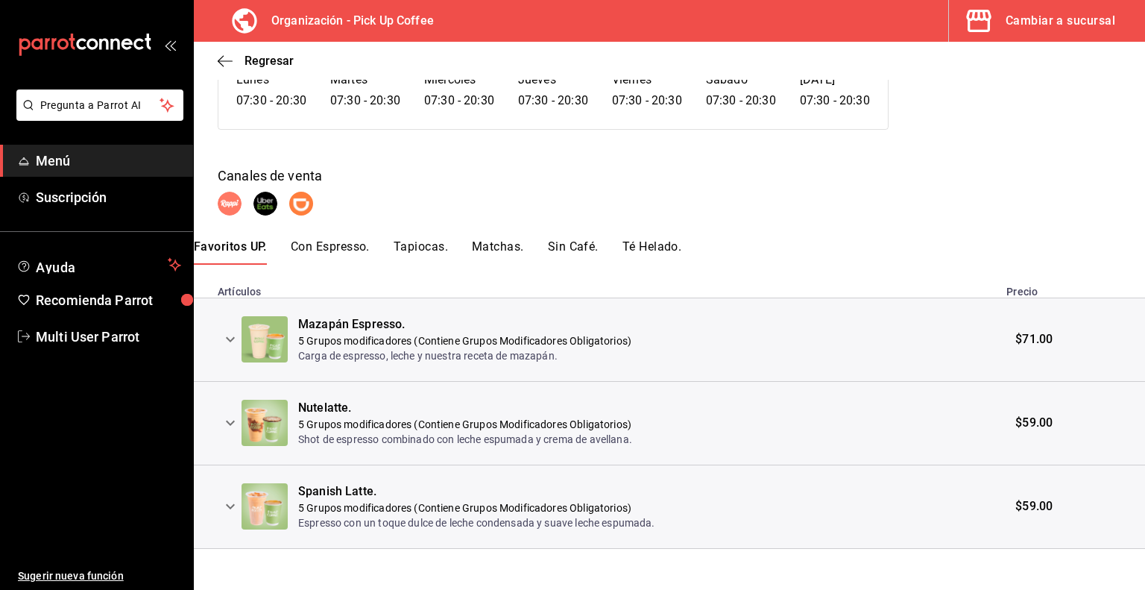
scroll to position [157, 0]
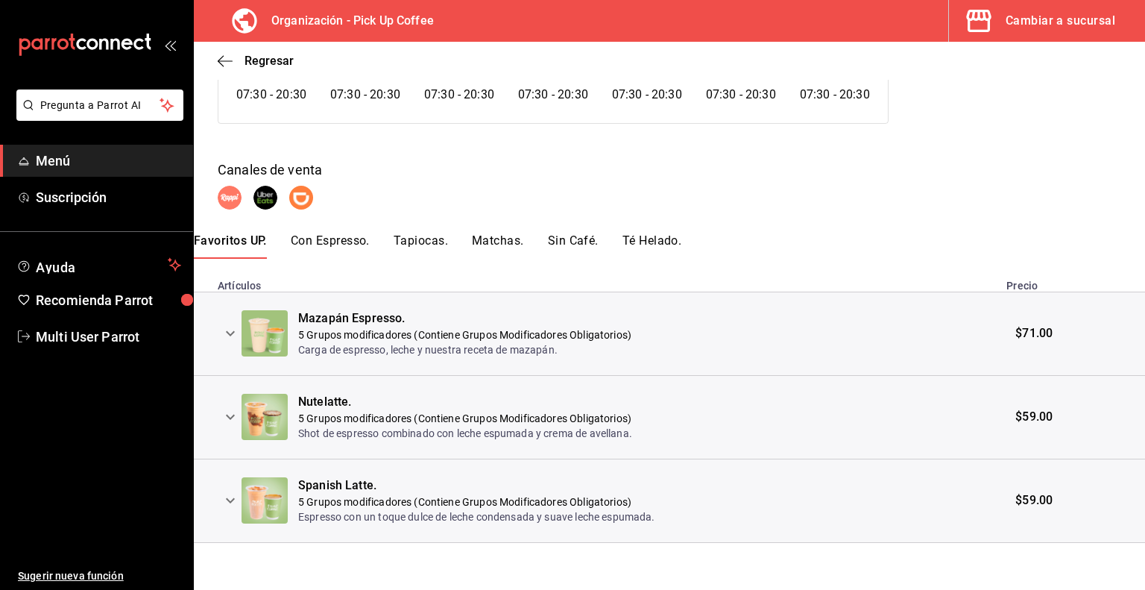
click at [229, 332] on icon "expand row" at bounding box center [230, 333] width 18 height 18
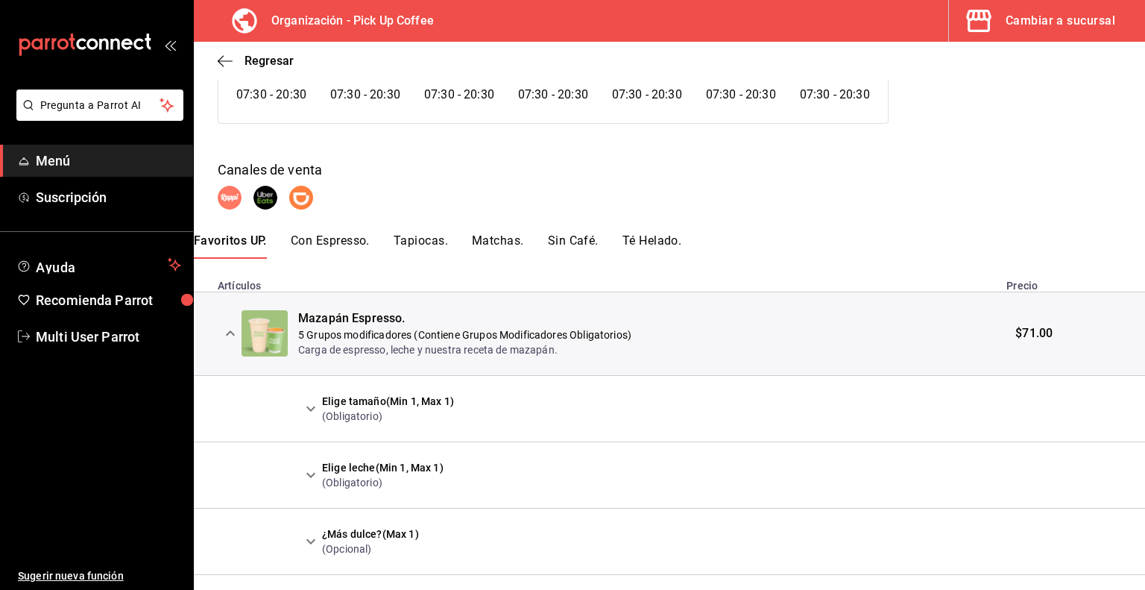
click at [315, 407] on icon "expand row" at bounding box center [311, 409] width 18 height 18
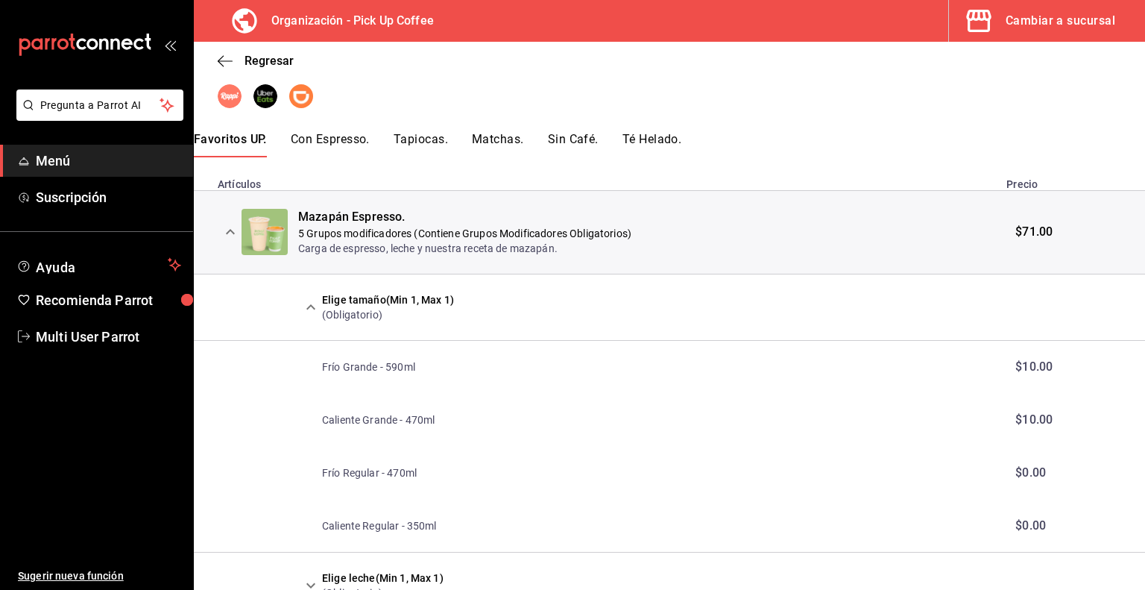
scroll to position [204, 0]
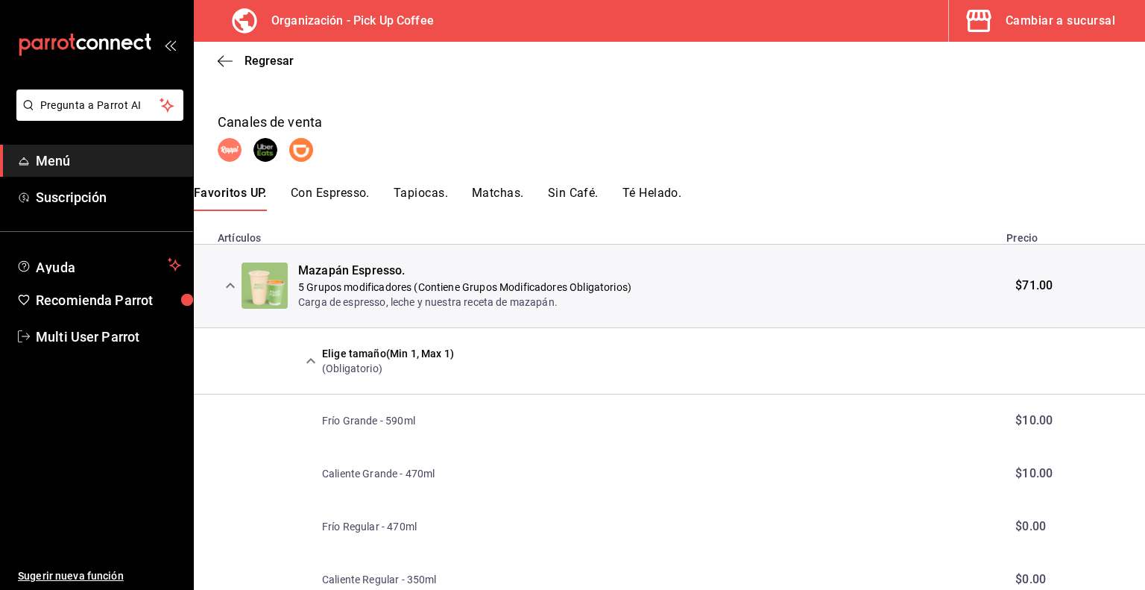
click at [331, 180] on div "2025 - Delivery Exportar a Excel Horarios [DATE] 07:30 - 20:30 [DATE] 07:30 - 2…" at bounding box center [670, 475] width 952 height 1128
drag, startPoint x: 331, startPoint y: 180, endPoint x: 424, endPoint y: 192, distance: 93.1
click at [424, 192] on div "2025 - Delivery Exportar a Excel Horarios [DATE] 07:30 - 20:30 [DATE] 07:30 - 2…" at bounding box center [670, 475] width 952 height 1128
click at [418, 196] on button "Tapiocas." at bounding box center [421, 198] width 54 height 25
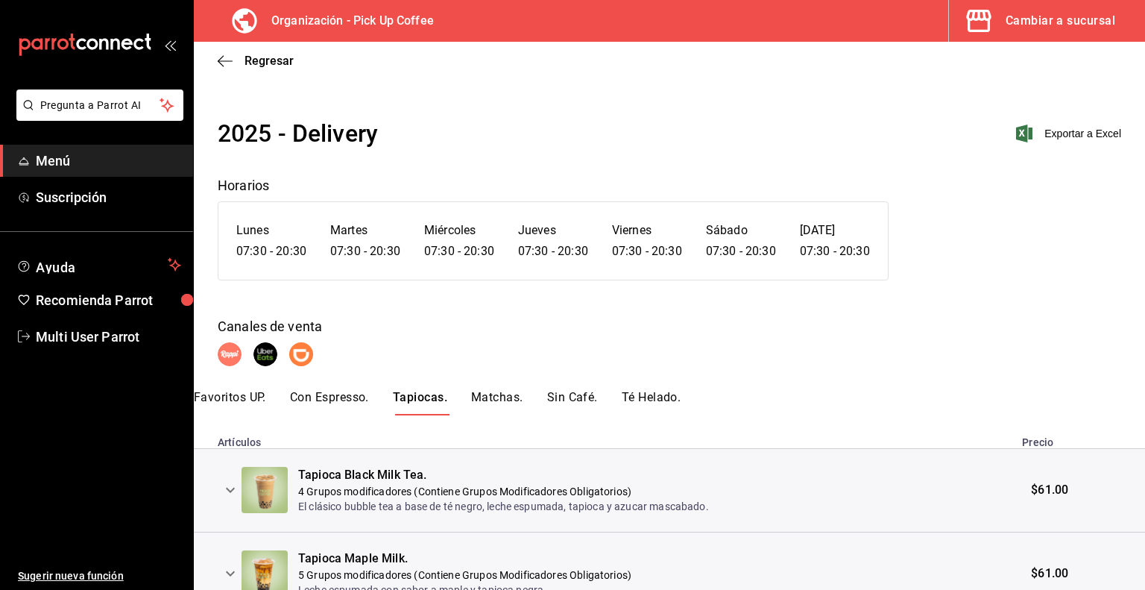
scroll to position [157, 0]
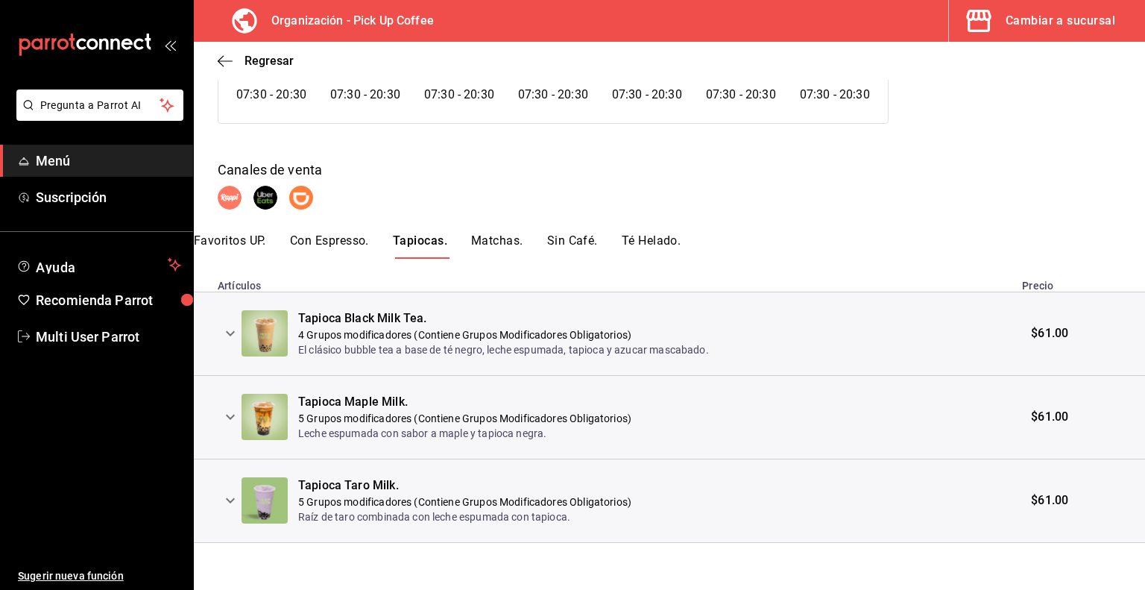
click at [233, 335] on icon "expand row" at bounding box center [230, 333] width 18 height 18
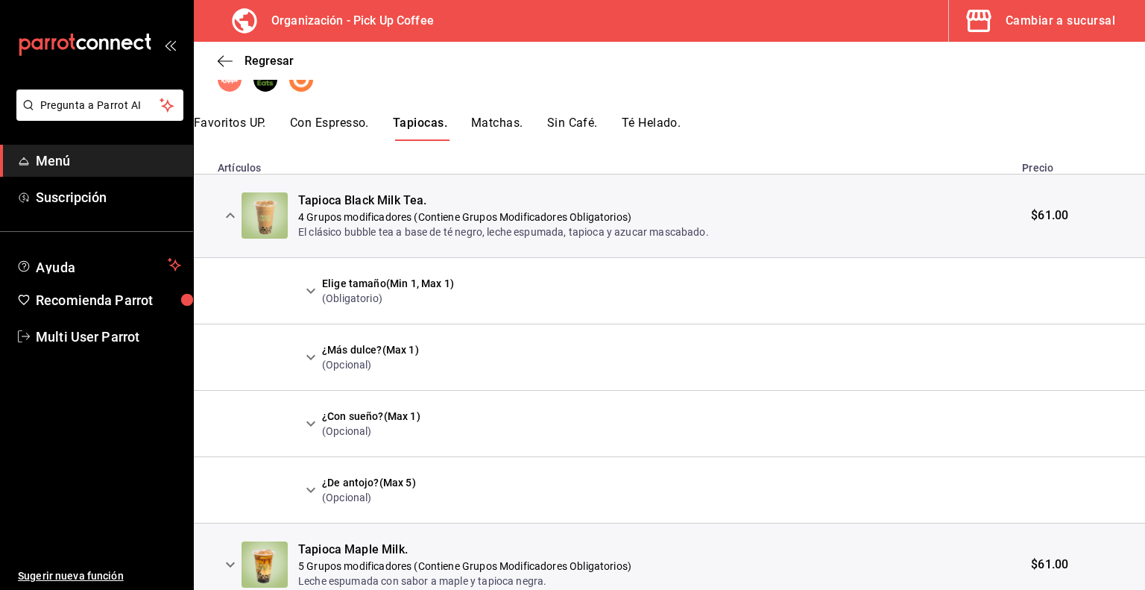
scroll to position [274, 0]
click at [310, 292] on icon "expand row" at bounding box center [310, 291] width 9 height 5
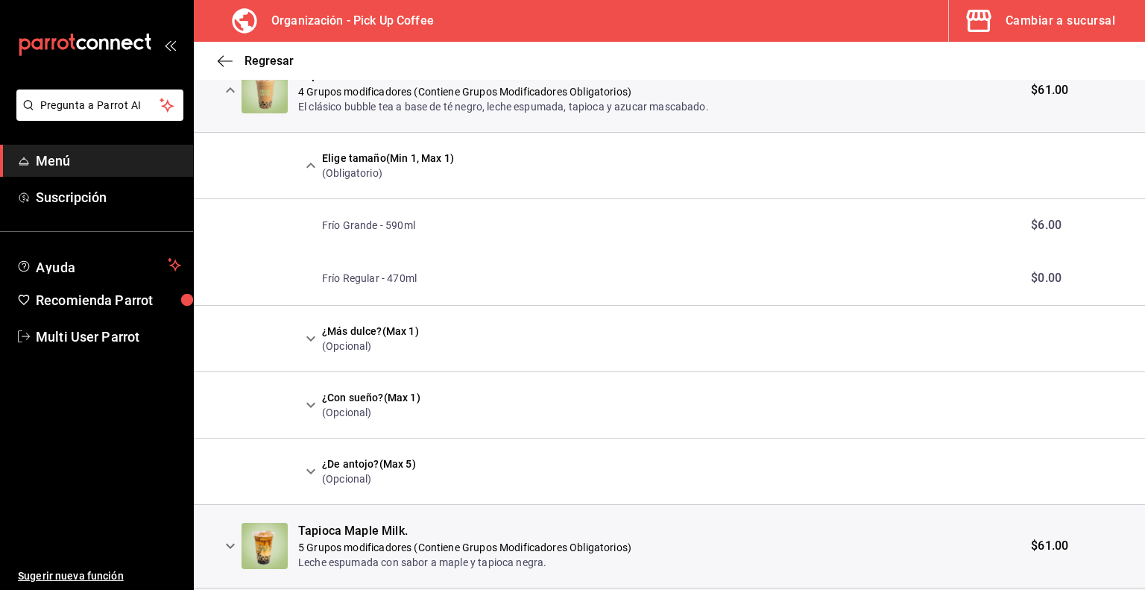
scroll to position [528, 0]
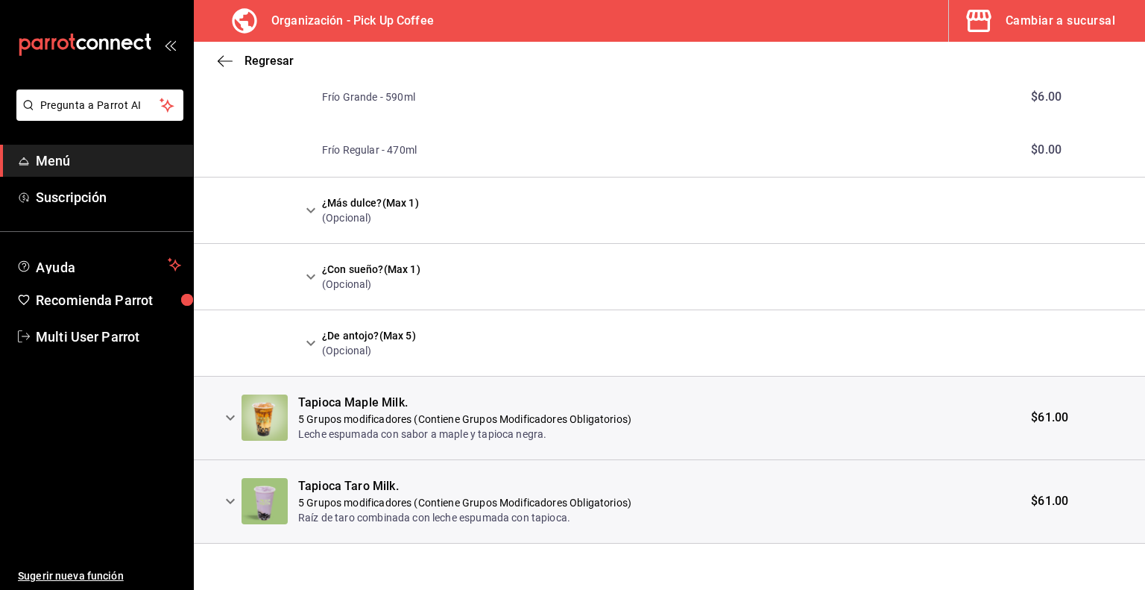
click at [233, 421] on icon "expand row" at bounding box center [230, 418] width 18 height 18
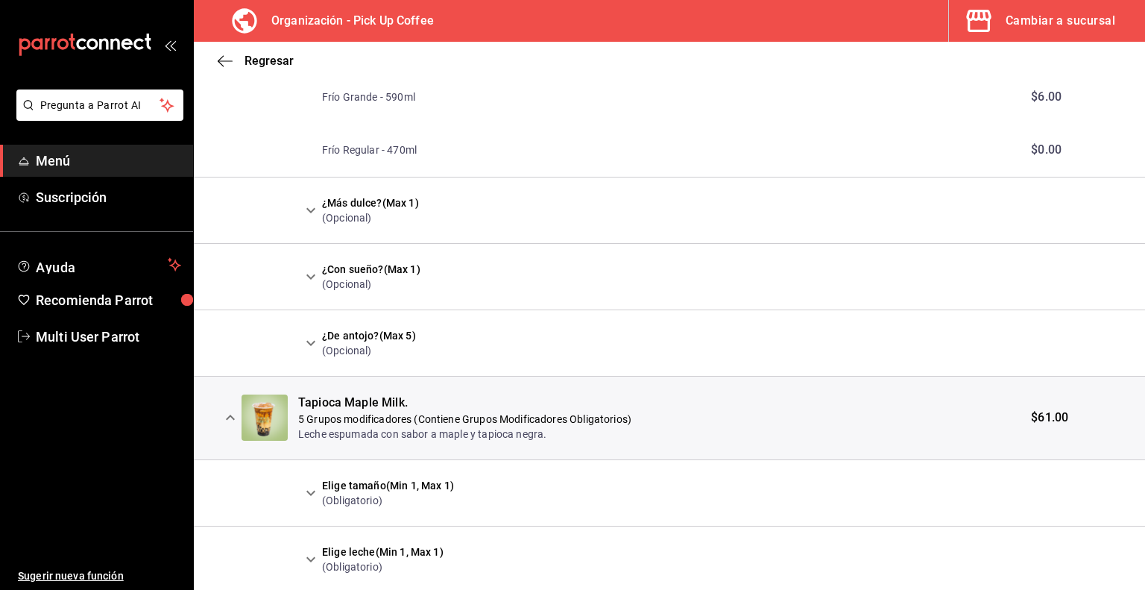
click at [308, 494] on icon "expand row" at bounding box center [311, 493] width 18 height 18
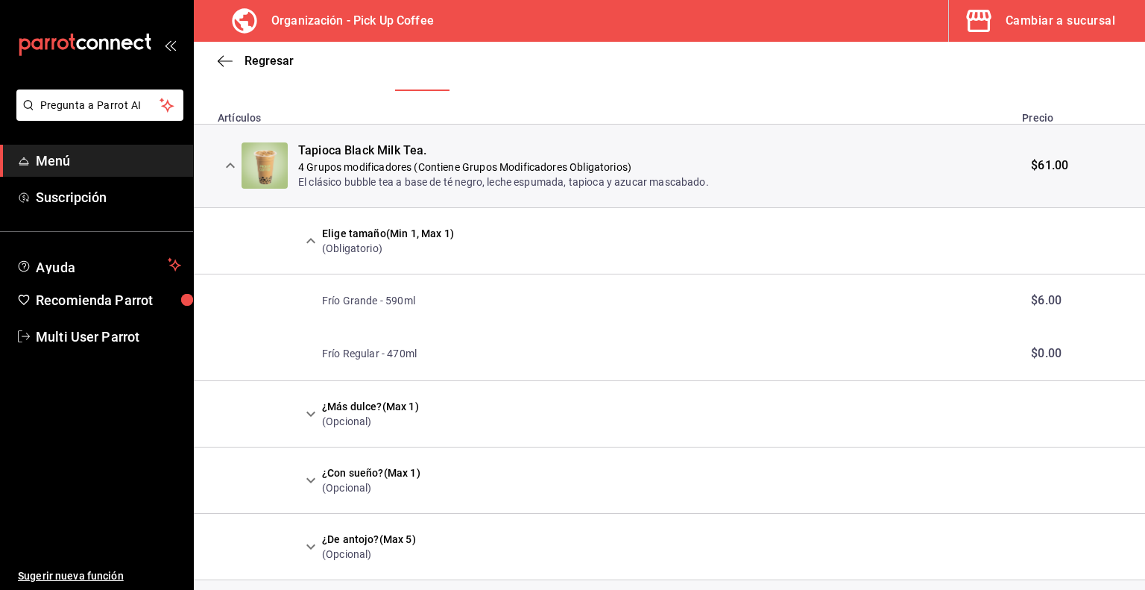
scroll to position [0, 0]
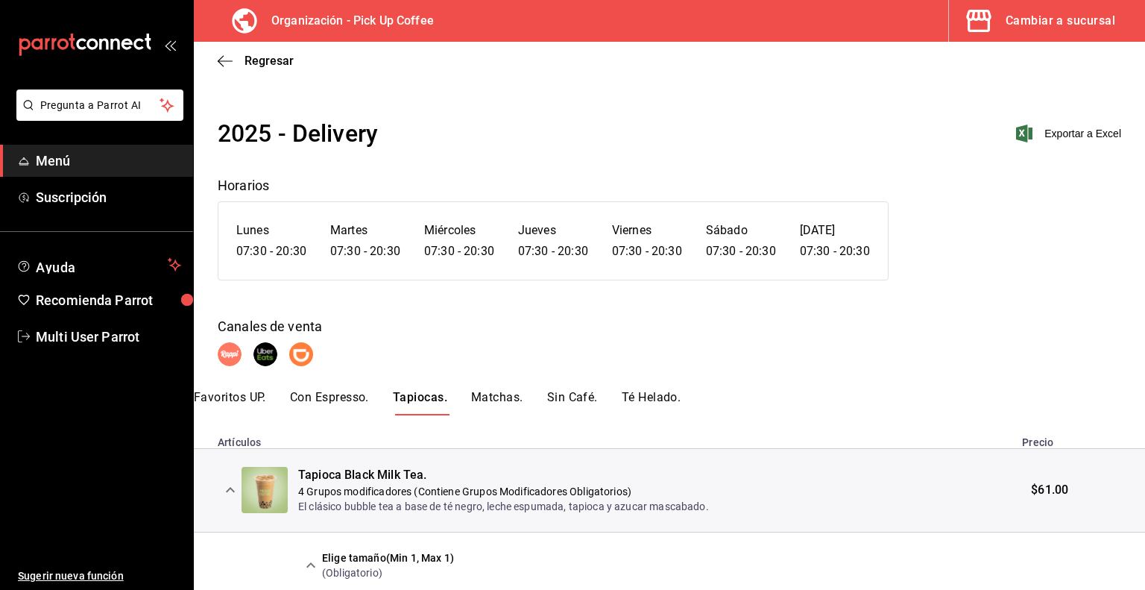
click at [492, 393] on button "Matchas." at bounding box center [497, 402] width 52 height 25
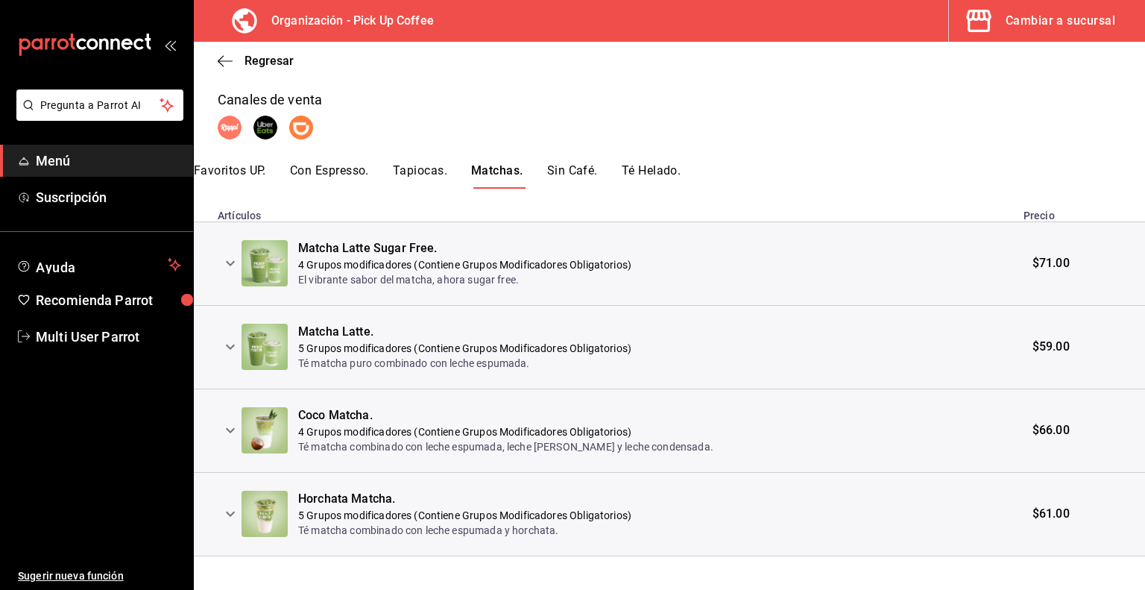
scroll to position [240, 0]
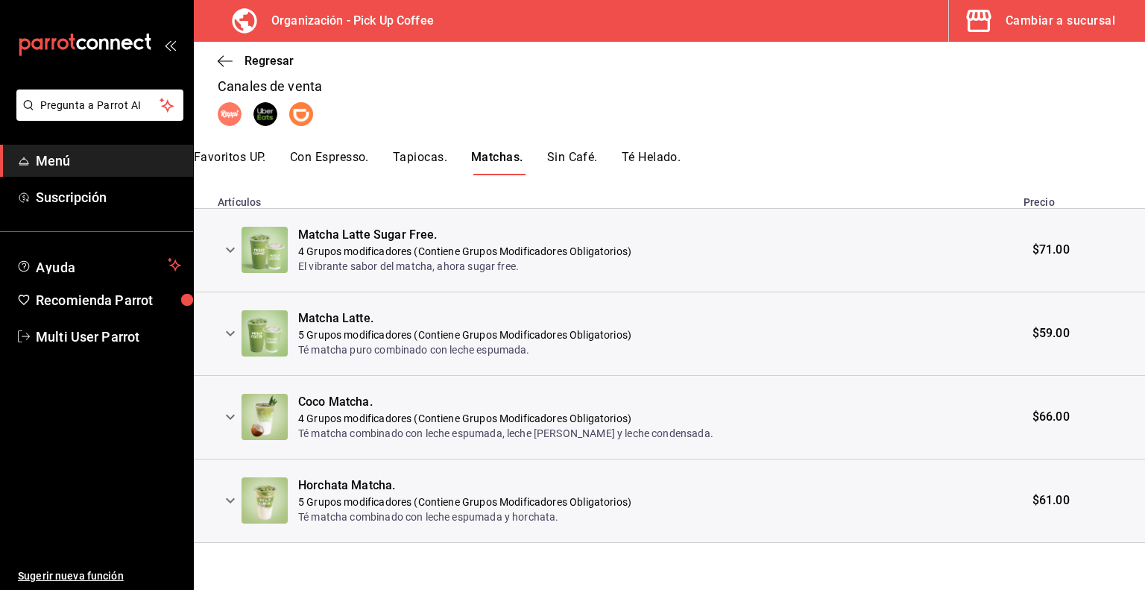
click at [234, 248] on icon "expand row" at bounding box center [230, 250] width 18 height 18
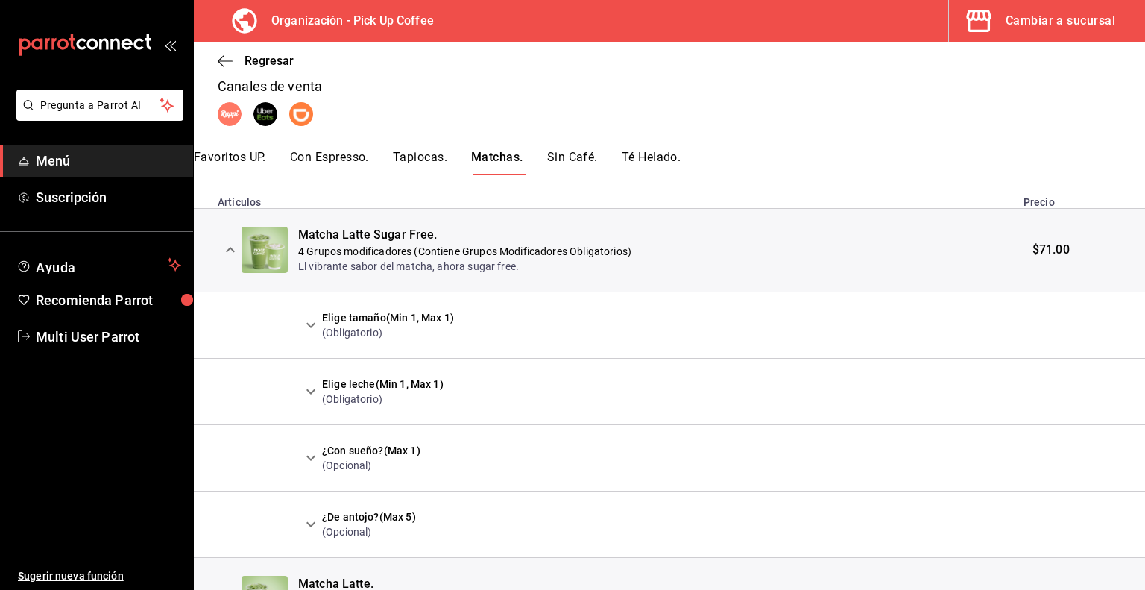
click at [307, 330] on icon "expand row" at bounding box center [311, 325] width 18 height 18
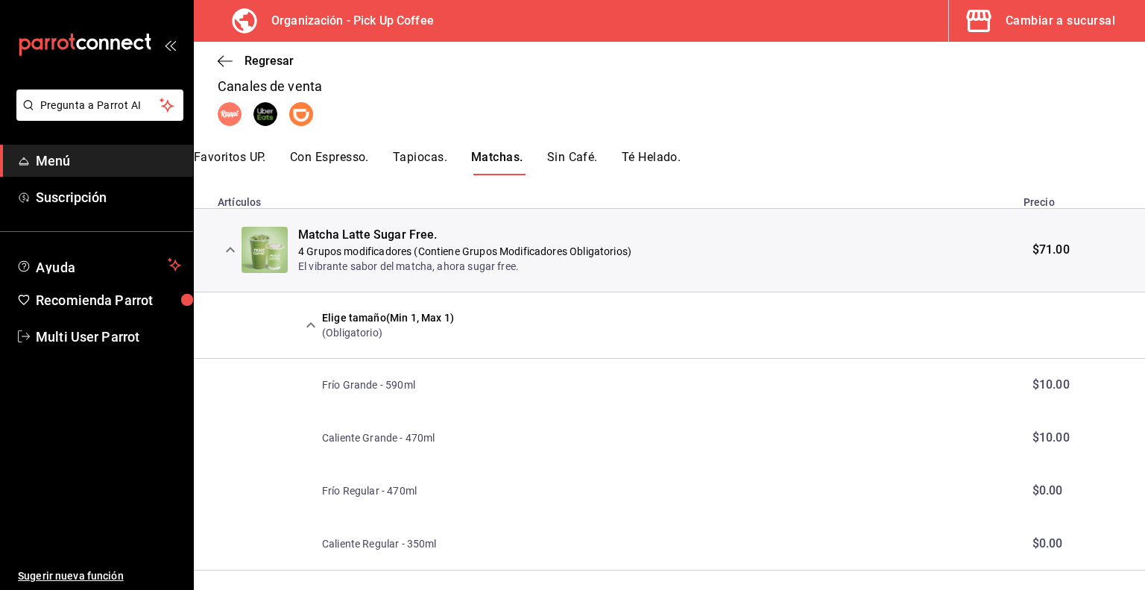
click at [307, 330] on icon "expand row" at bounding box center [311, 325] width 18 height 18
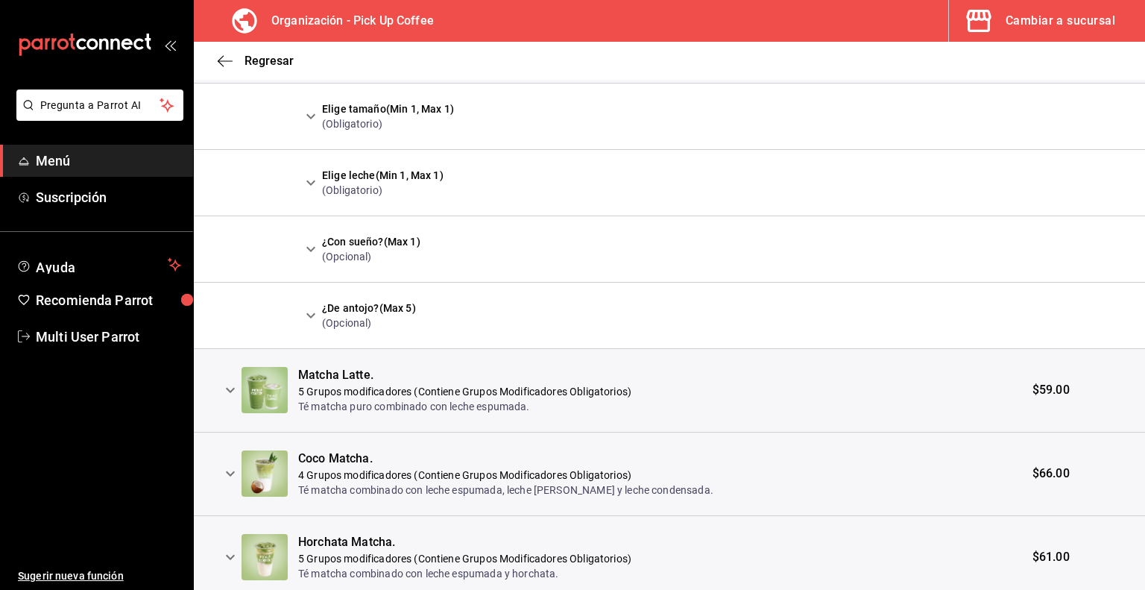
scroll to position [456, 0]
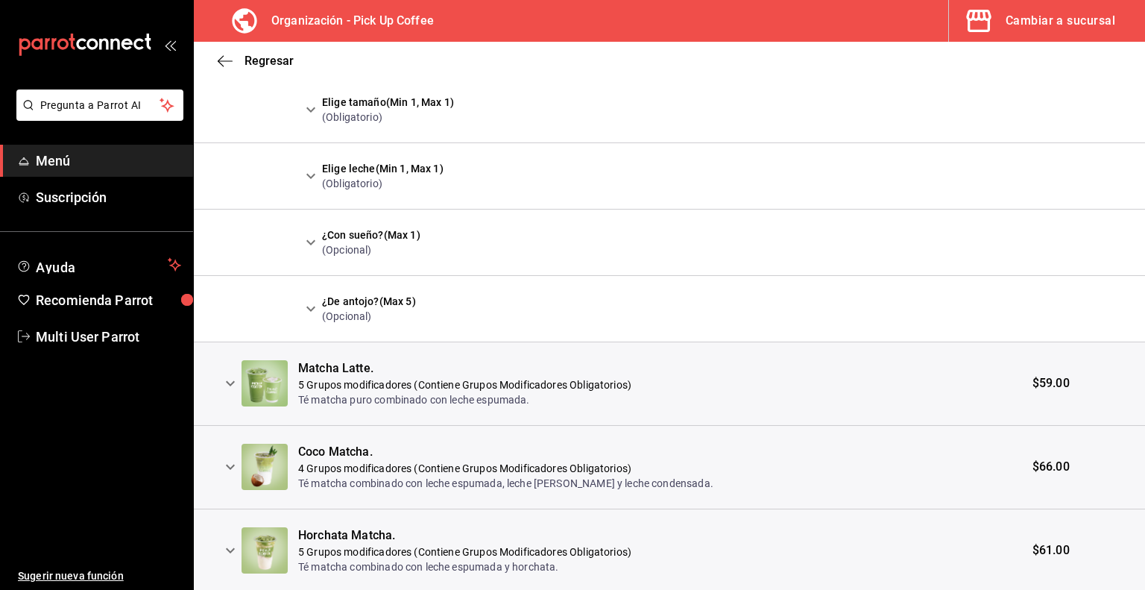
click at [230, 383] on icon "expand row" at bounding box center [230, 383] width 18 height 18
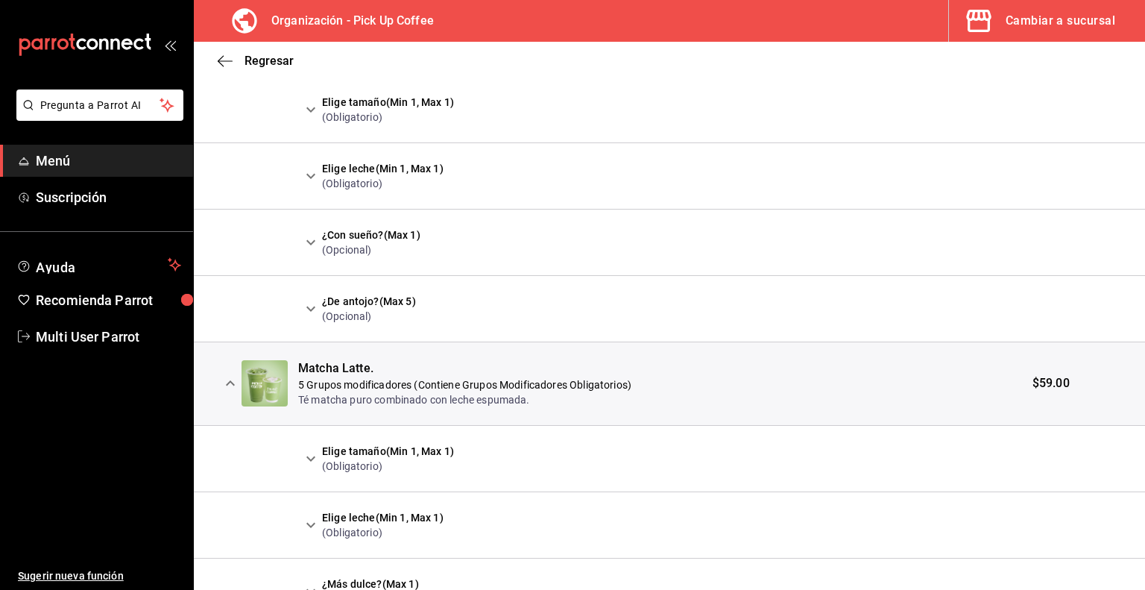
click at [310, 468] on button "expand row" at bounding box center [310, 458] width 25 height 25
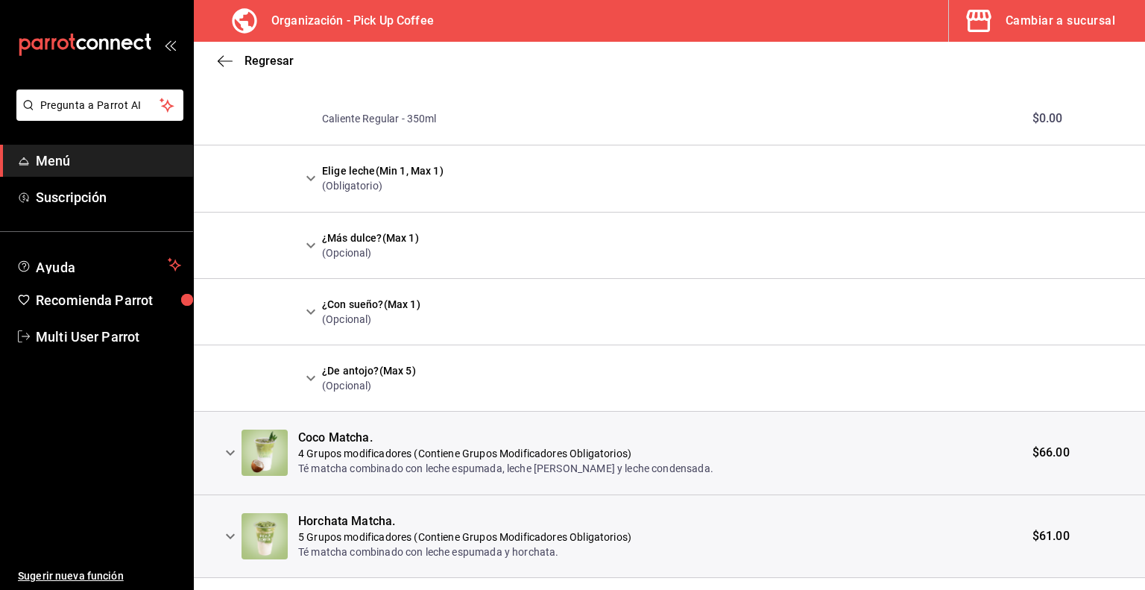
scroll to position [1048, 0]
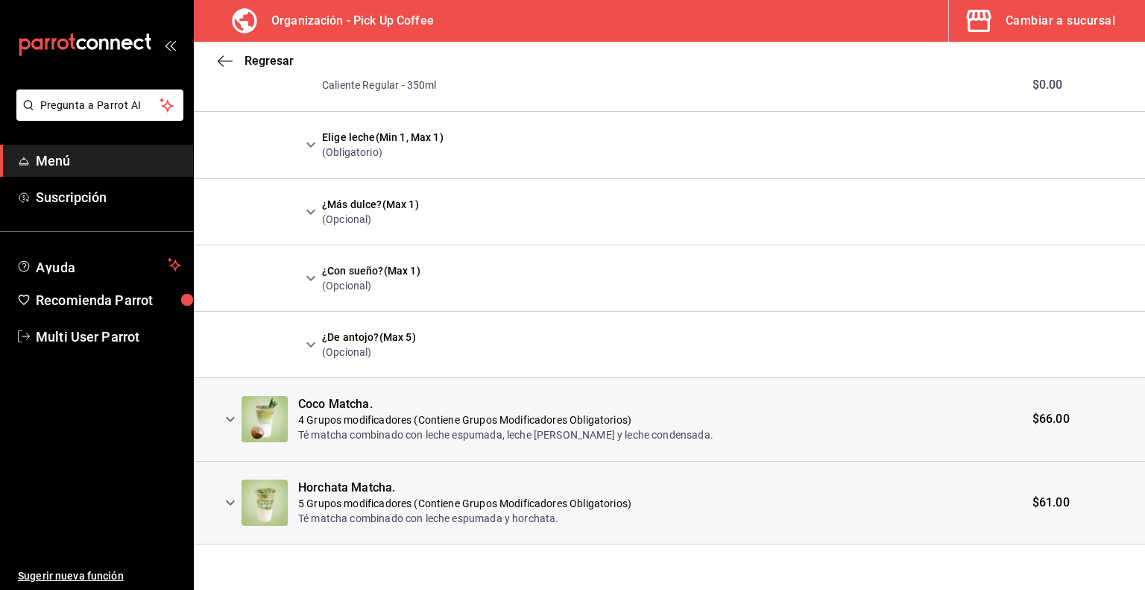
click at [227, 423] on icon "expand row" at bounding box center [230, 419] width 18 height 18
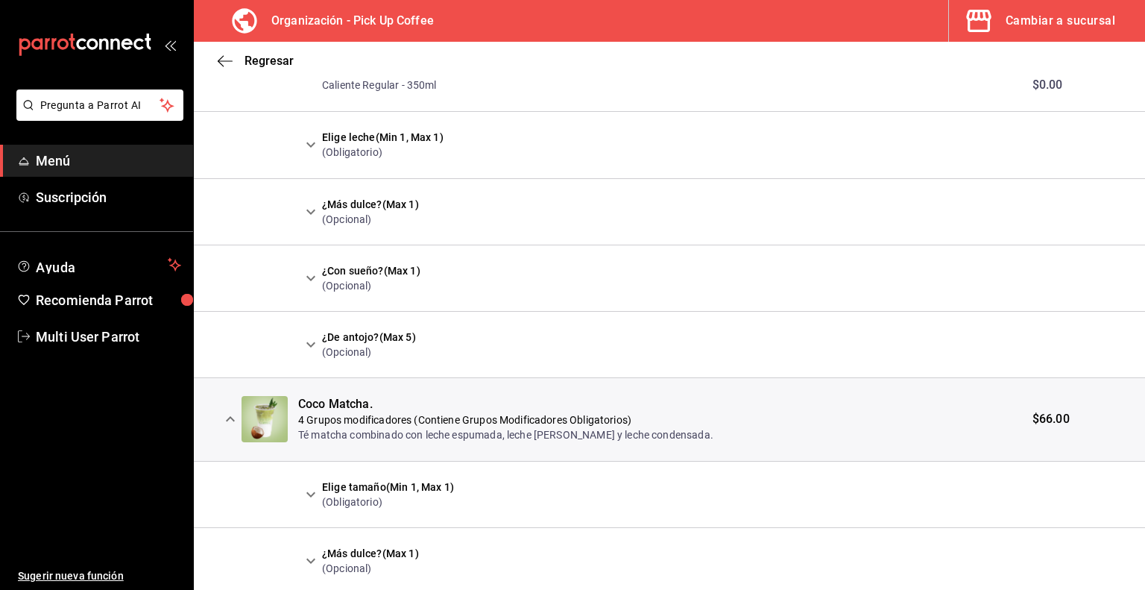
scroll to position [1169, 0]
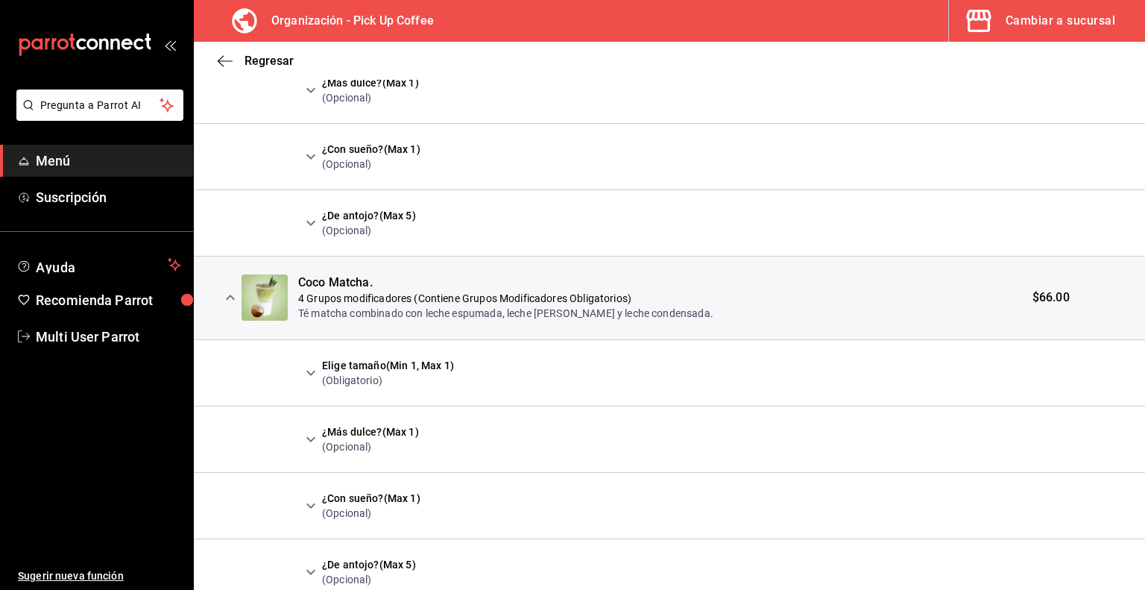
click at [308, 372] on icon "expand row" at bounding box center [311, 373] width 18 height 18
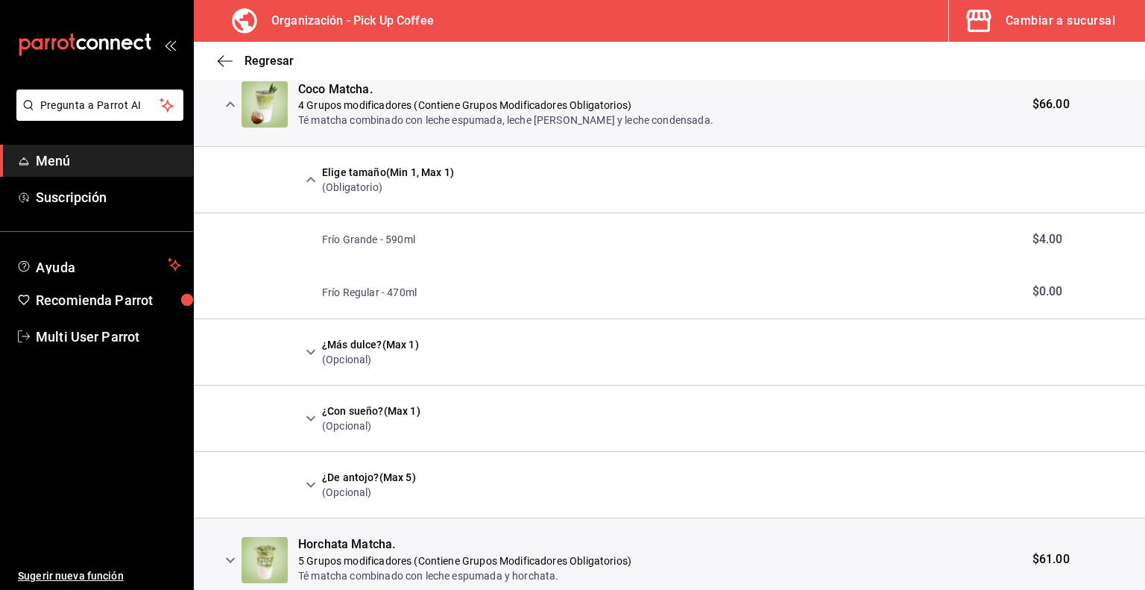
scroll to position [1419, 0]
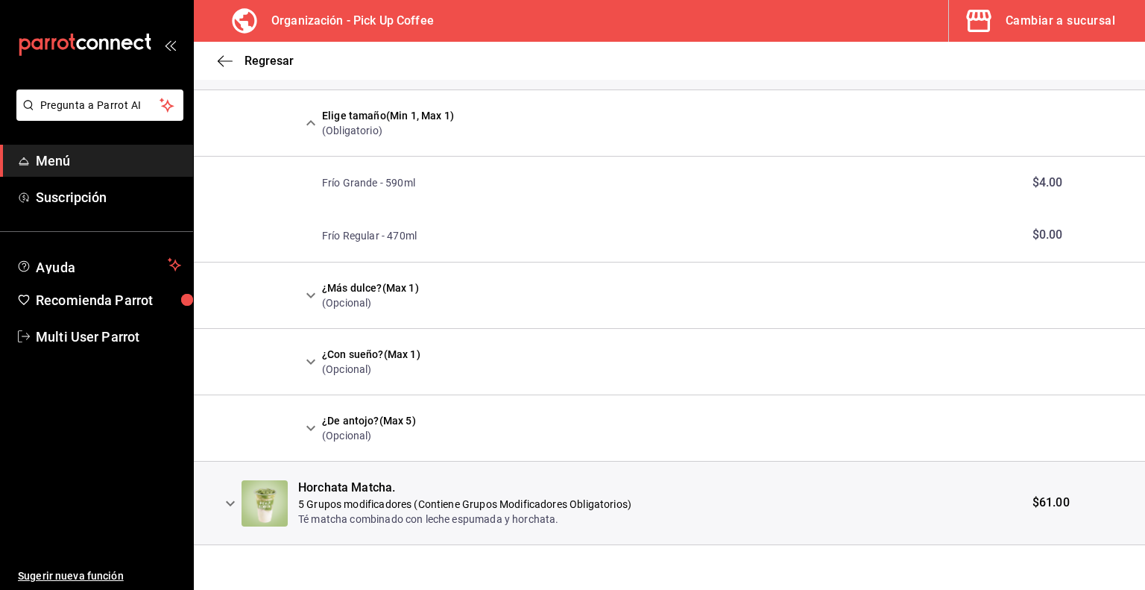
click at [227, 500] on icon "expand row" at bounding box center [230, 502] width 9 height 5
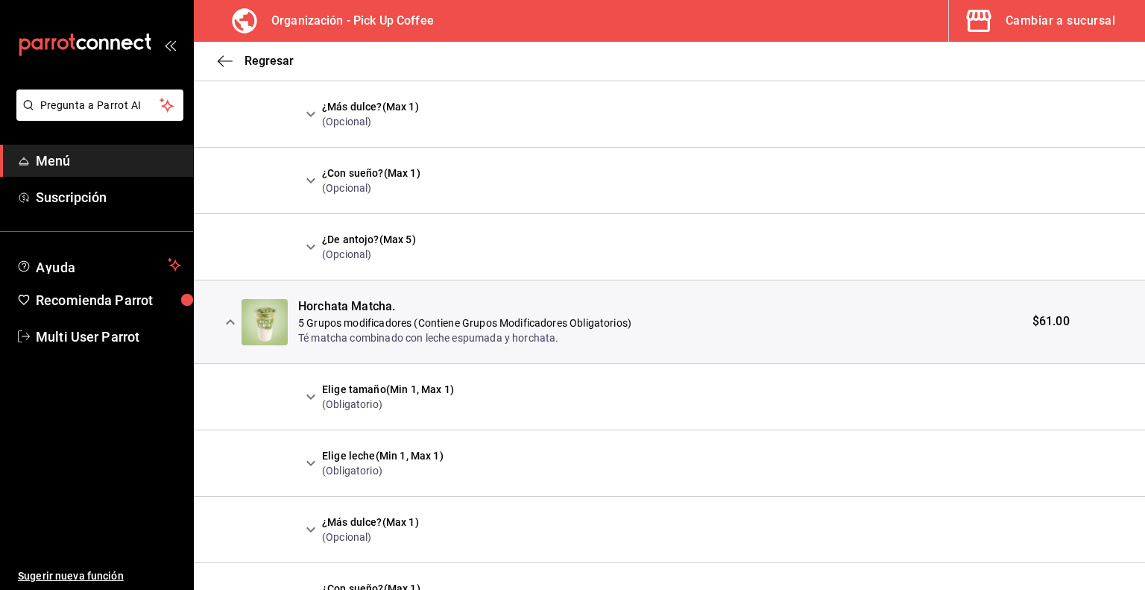
scroll to position [1601, 0]
click at [312, 397] on icon "expand row" at bounding box center [311, 396] width 18 height 18
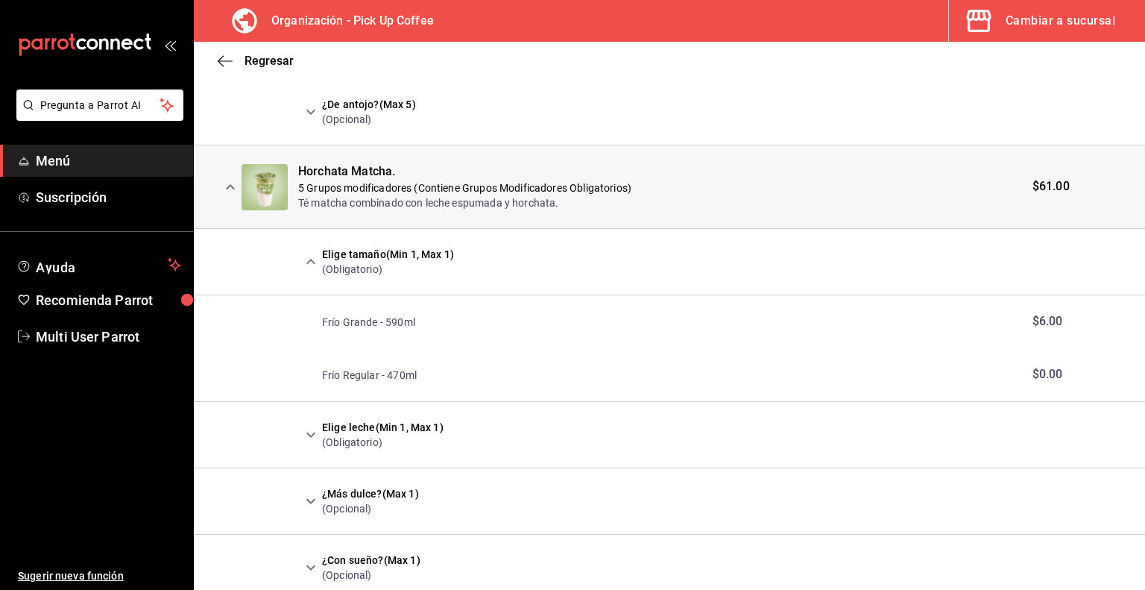
scroll to position [1740, 0]
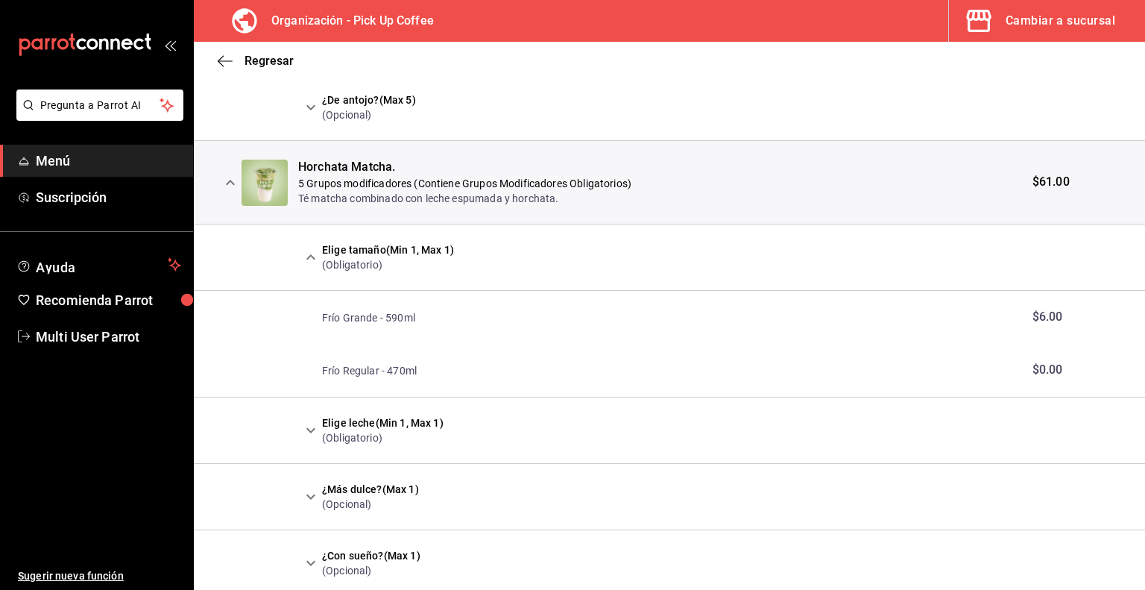
click at [312, 435] on icon "expand row" at bounding box center [311, 430] width 18 height 18
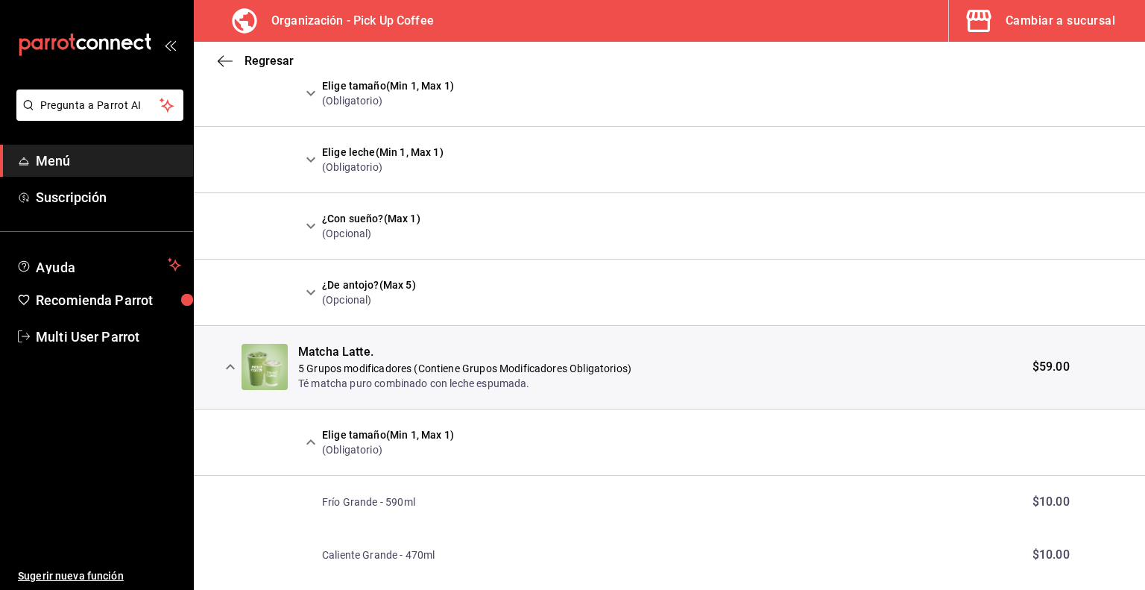
scroll to position [0, 0]
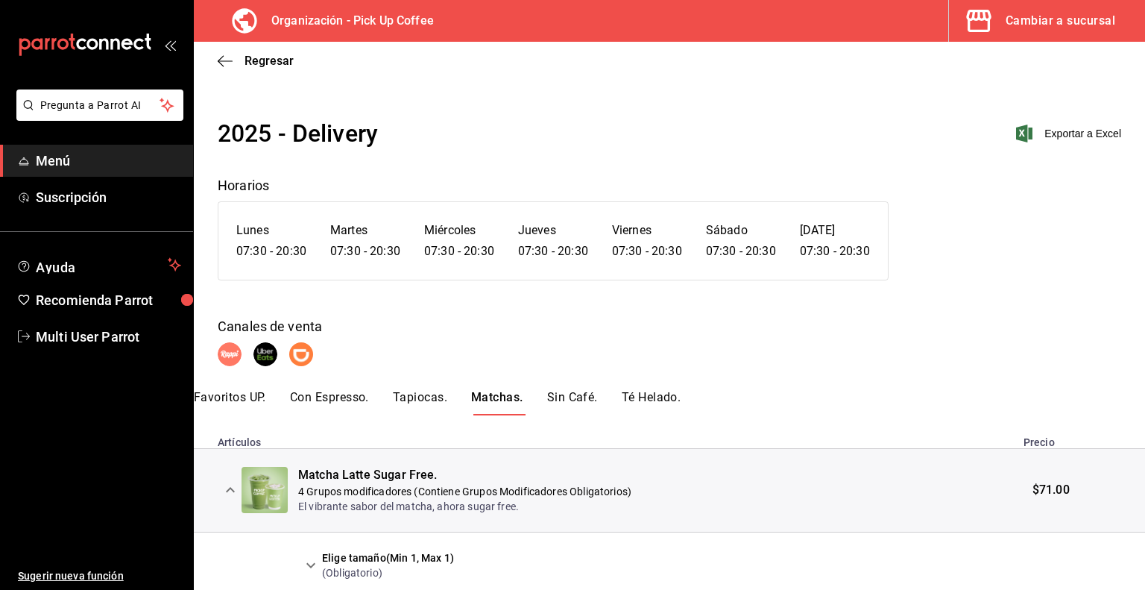
click at [643, 397] on button "Té Helado." at bounding box center [652, 402] width 60 height 25
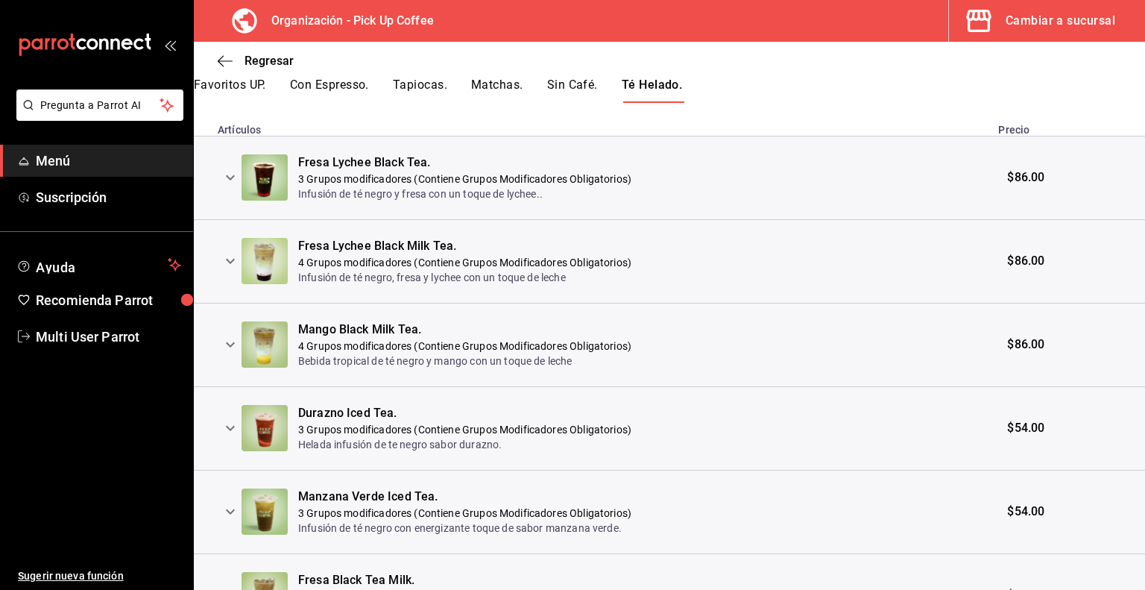
scroll to position [313, 0]
click at [232, 180] on icon "expand row" at bounding box center [230, 177] width 18 height 18
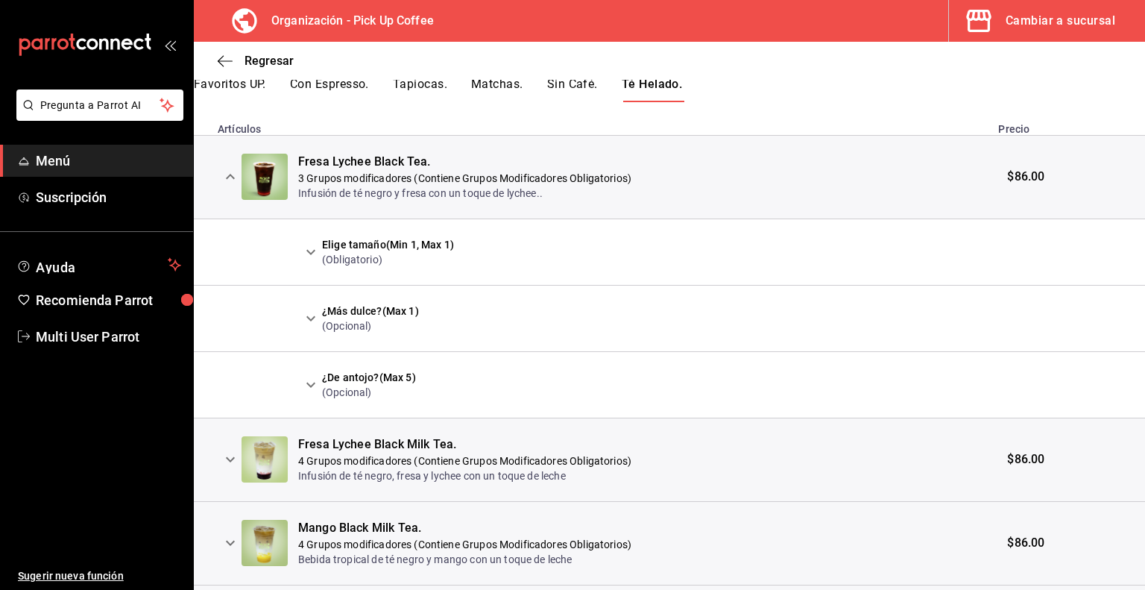
click at [313, 254] on icon "expand row" at bounding box center [311, 252] width 18 height 18
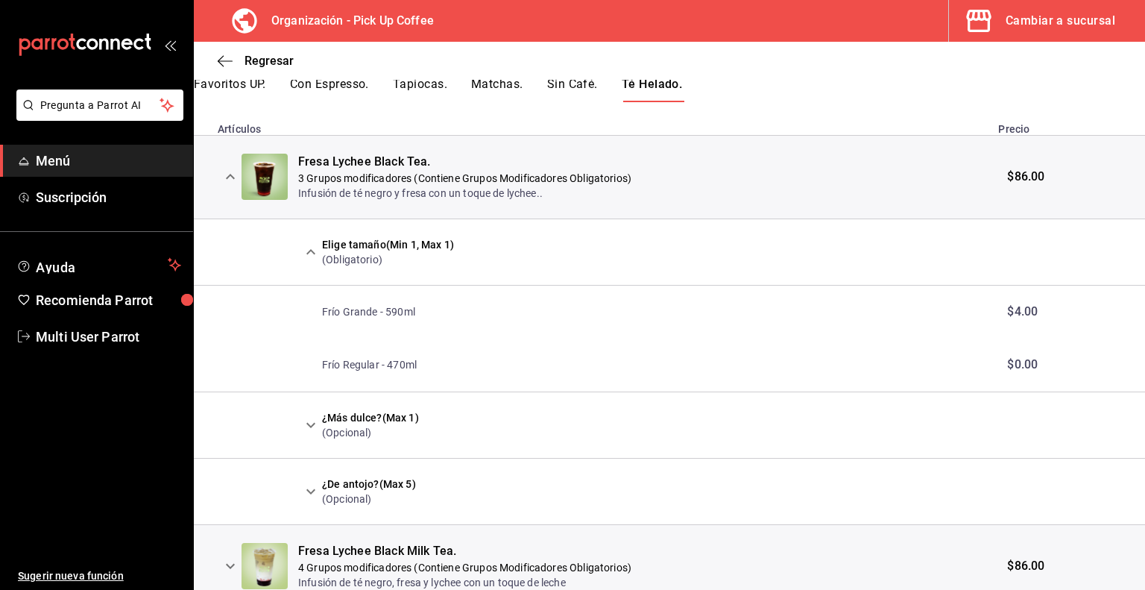
click at [313, 254] on icon "expand row" at bounding box center [311, 252] width 18 height 18
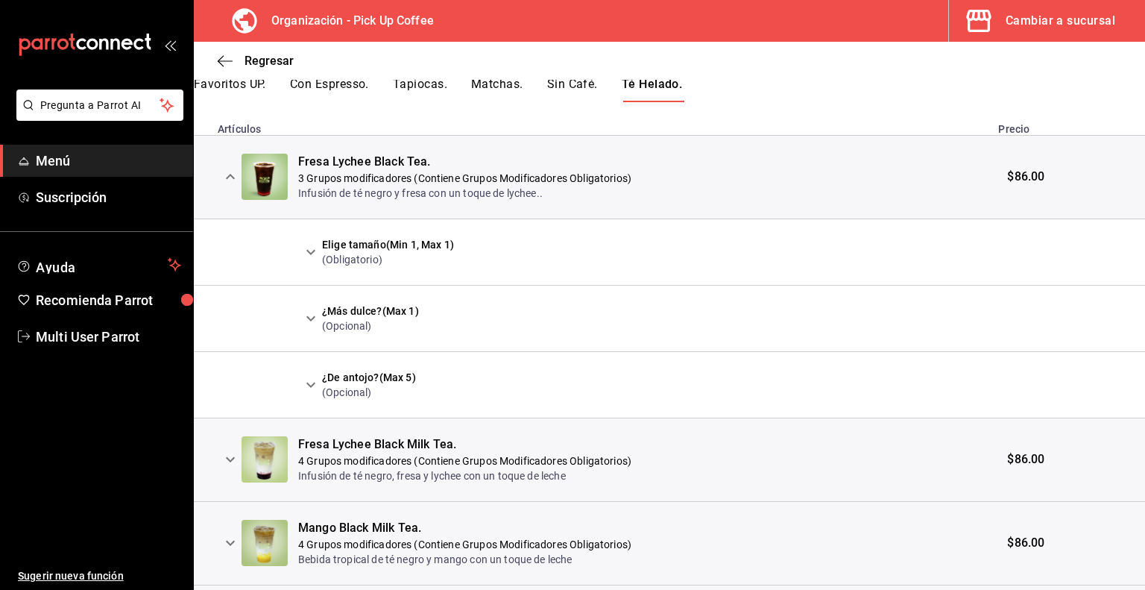
scroll to position [479, 0]
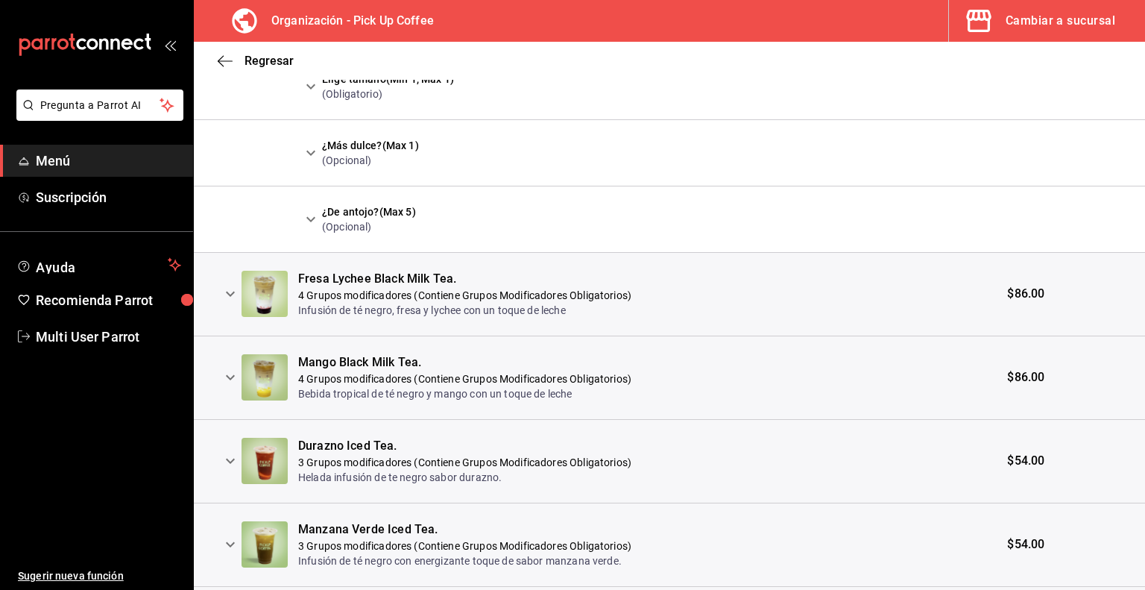
click at [227, 292] on icon "expand row" at bounding box center [230, 294] width 9 height 5
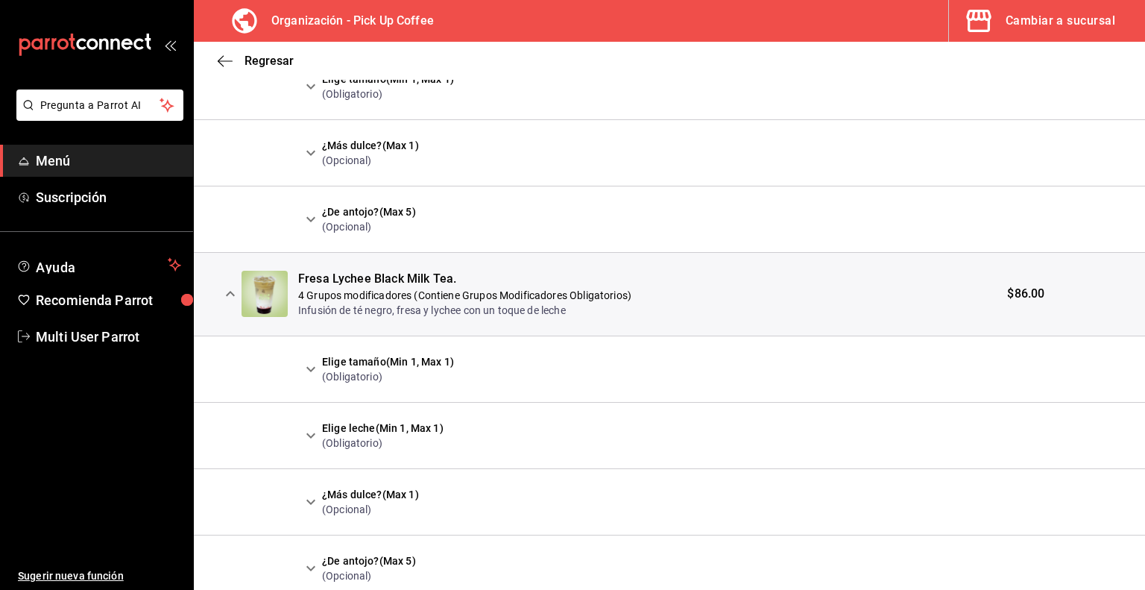
click at [315, 368] on icon "expand row" at bounding box center [311, 369] width 18 height 18
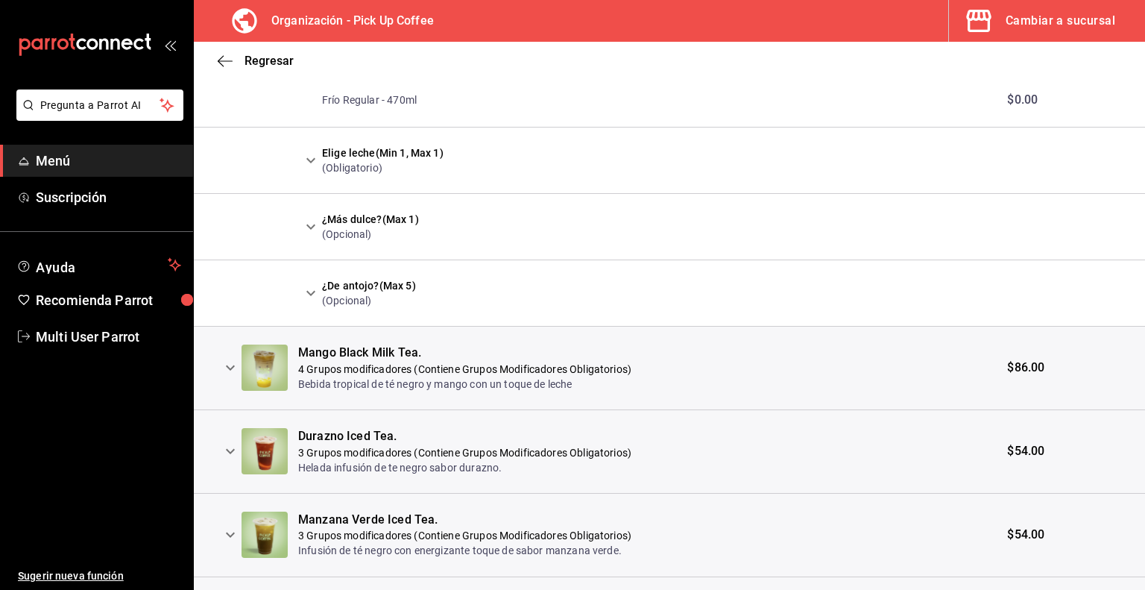
scroll to position [861, 0]
click at [228, 372] on icon "expand row" at bounding box center [230, 367] width 18 height 18
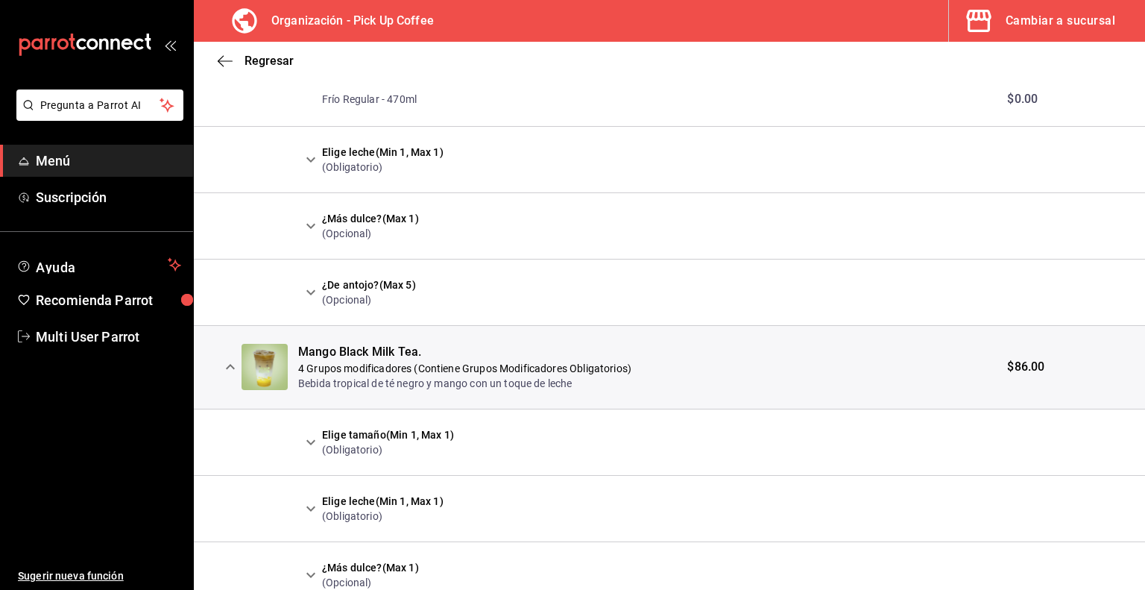
click at [316, 443] on icon "expand row" at bounding box center [311, 442] width 18 height 18
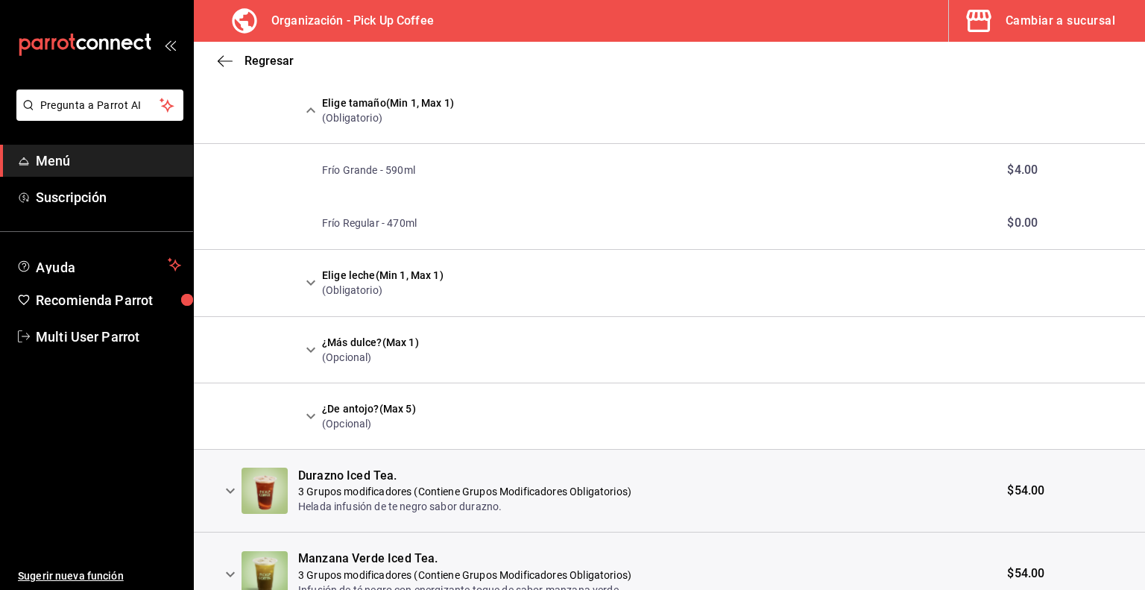
scroll to position [1348, 0]
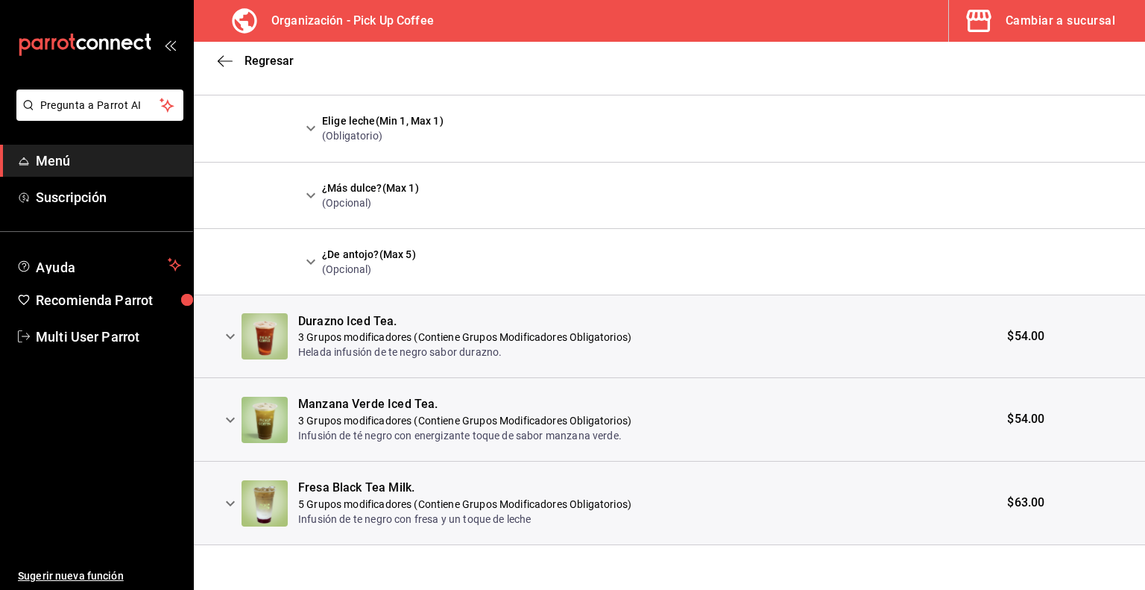
click at [228, 337] on icon "expand row" at bounding box center [230, 336] width 18 height 18
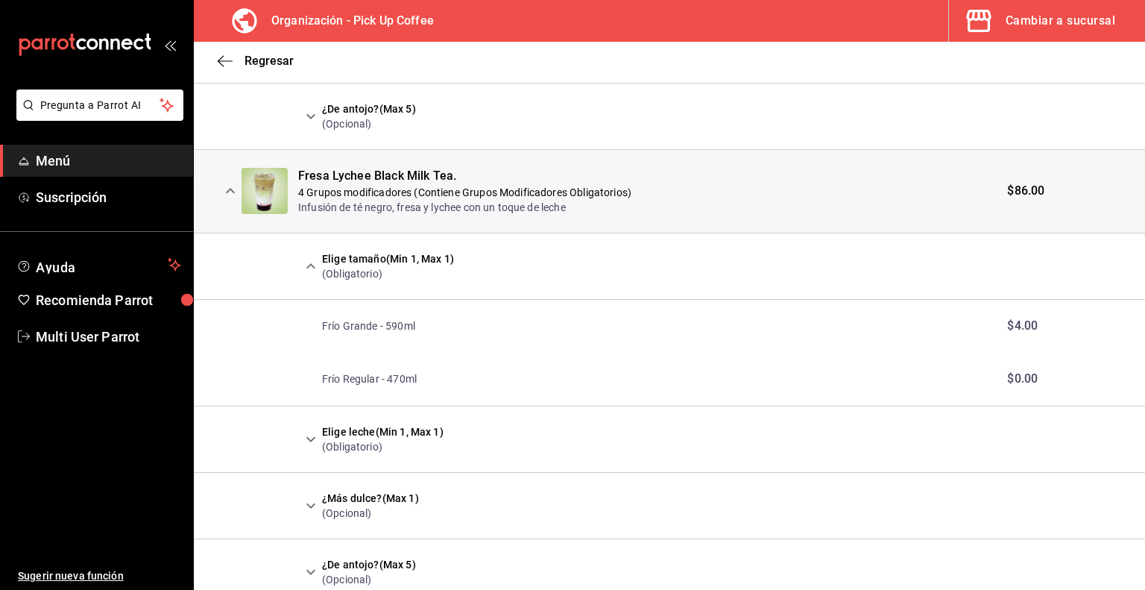
scroll to position [539, 0]
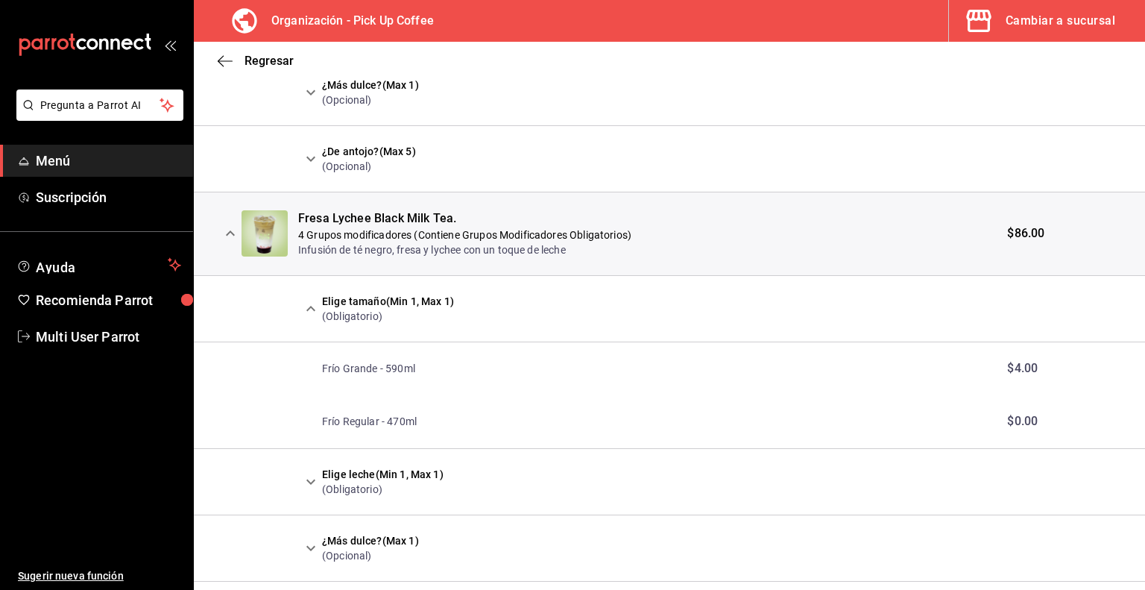
click at [217, 64] on div "Regresar" at bounding box center [670, 61] width 952 height 38
click at [218, 64] on icon "button" at bounding box center [225, 60] width 15 height 13
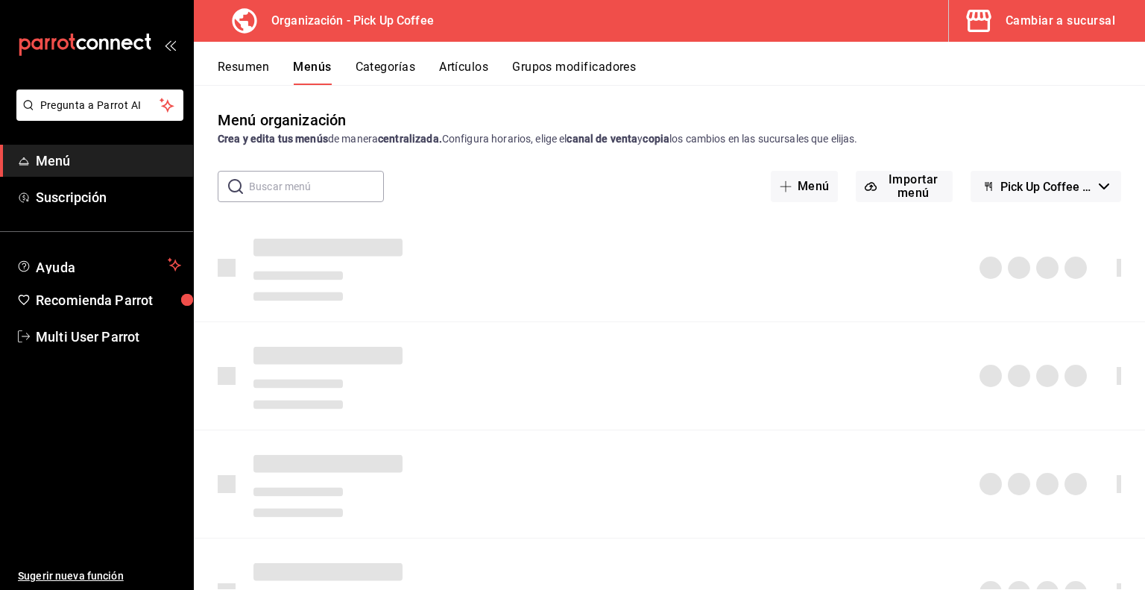
click at [260, 75] on button "Resumen" at bounding box center [243, 72] width 51 height 25
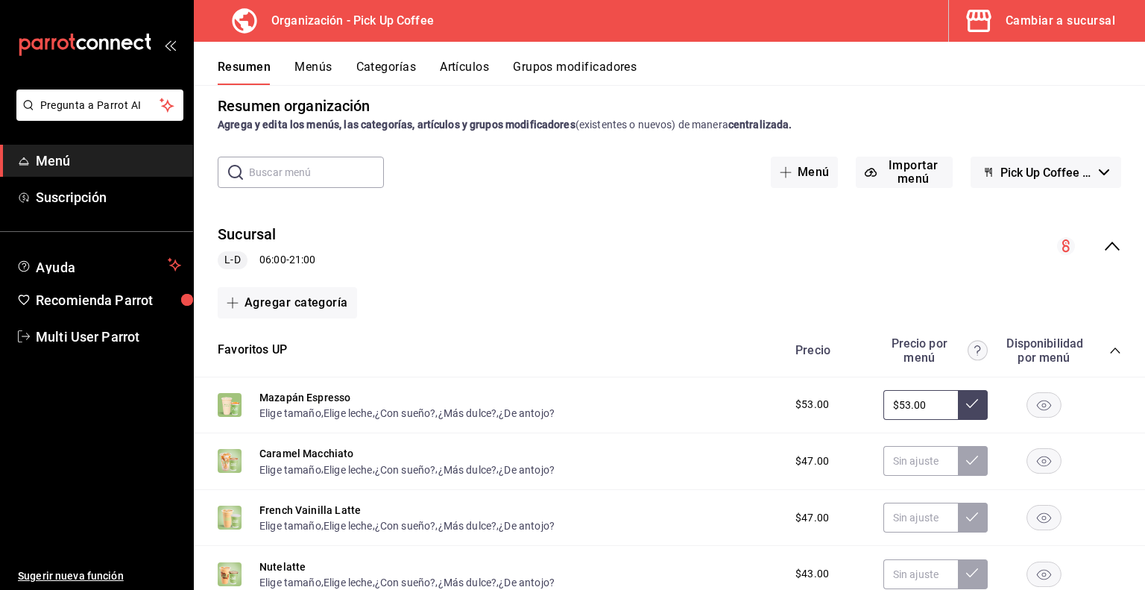
scroll to position [6, 0]
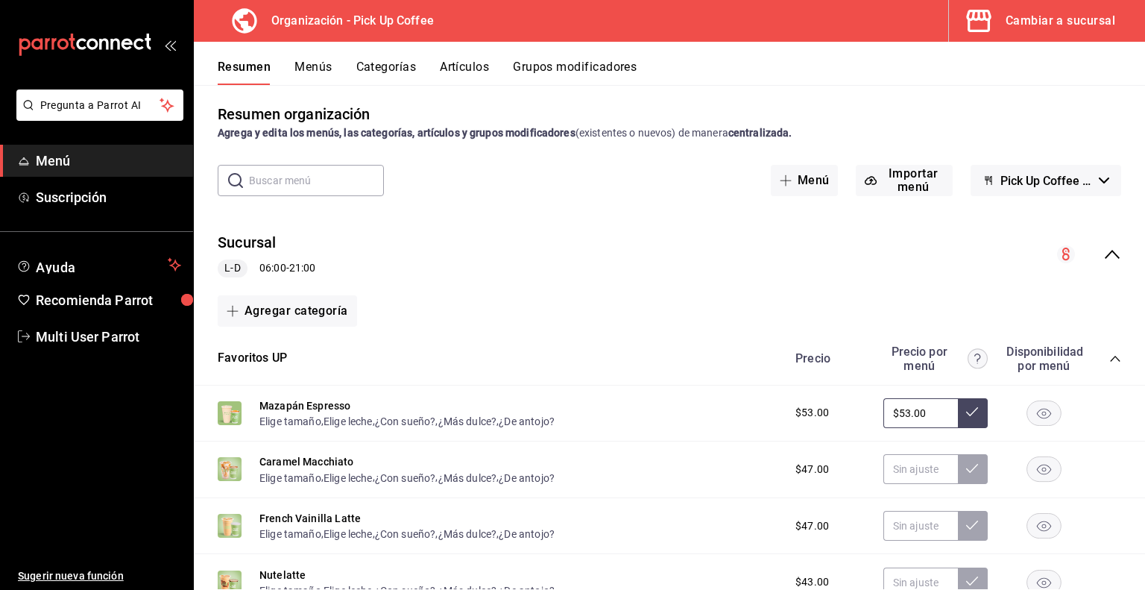
click at [1105, 252] on icon "collapse-menu-row" at bounding box center [1112, 254] width 15 height 9
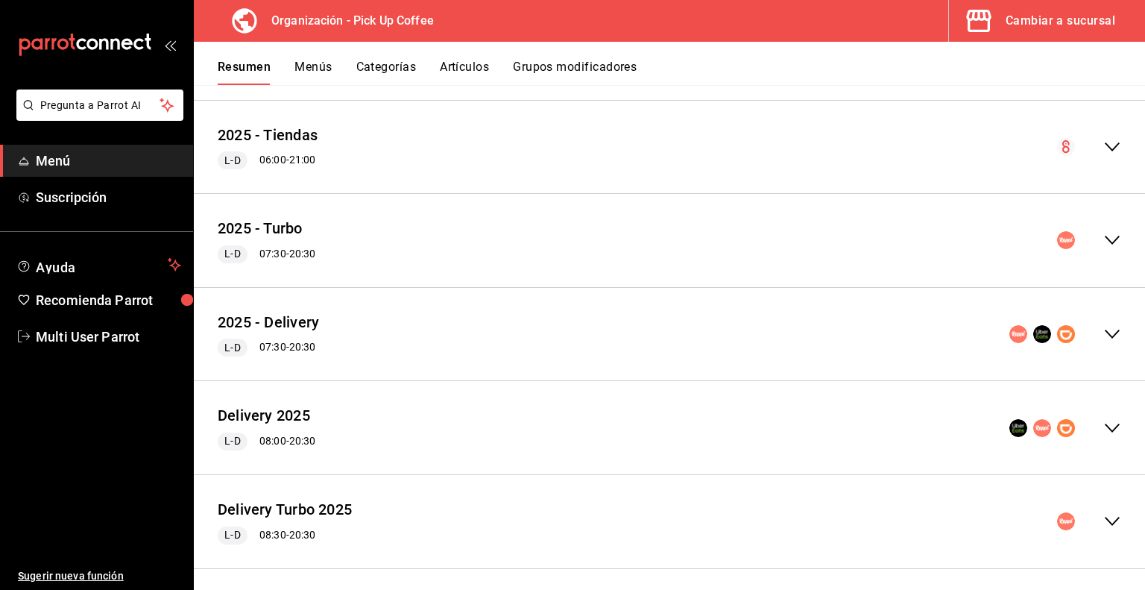
scroll to position [208, 0]
click at [1107, 326] on icon "collapse-menu-row" at bounding box center [1113, 333] width 18 height 18
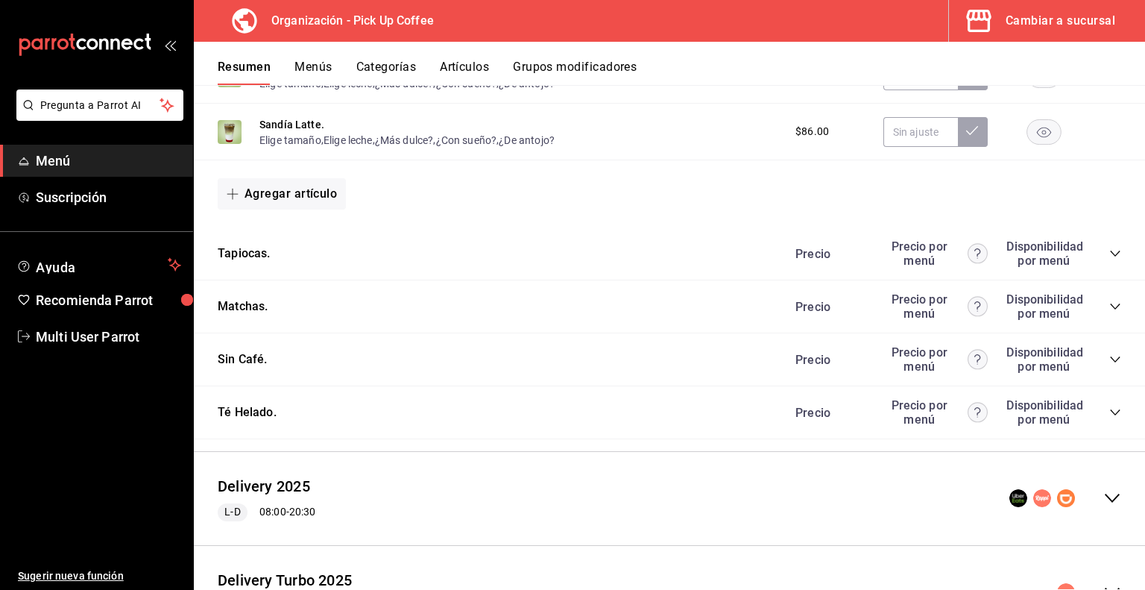
scroll to position [1647, 0]
click at [244, 368] on button "Sin Café." at bounding box center [243, 359] width 50 height 17
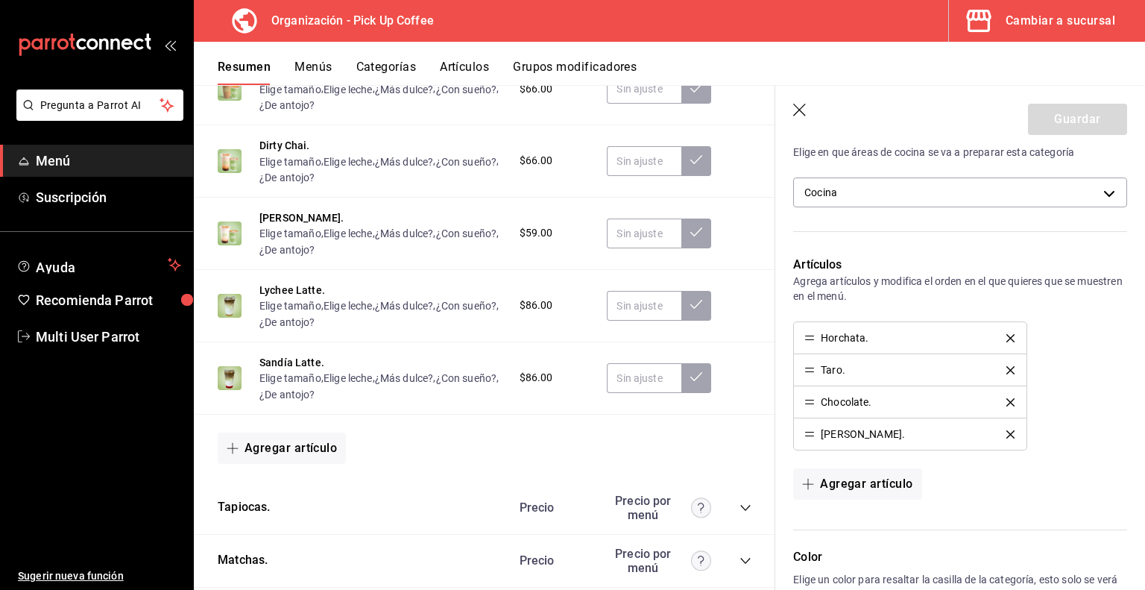
scroll to position [368, 0]
drag, startPoint x: 808, startPoint y: 429, endPoint x: 802, endPoint y: 399, distance: 30.4
click at [1068, 121] on button "Guardar" at bounding box center [1077, 119] width 99 height 31
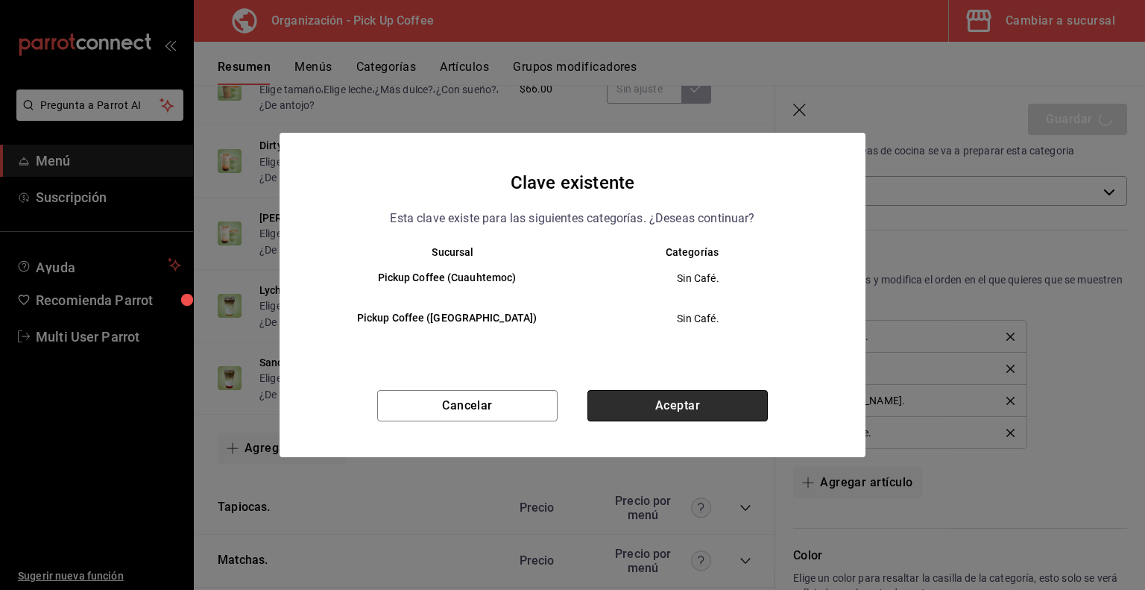
click at [684, 402] on button "Aceptar" at bounding box center [678, 405] width 180 height 31
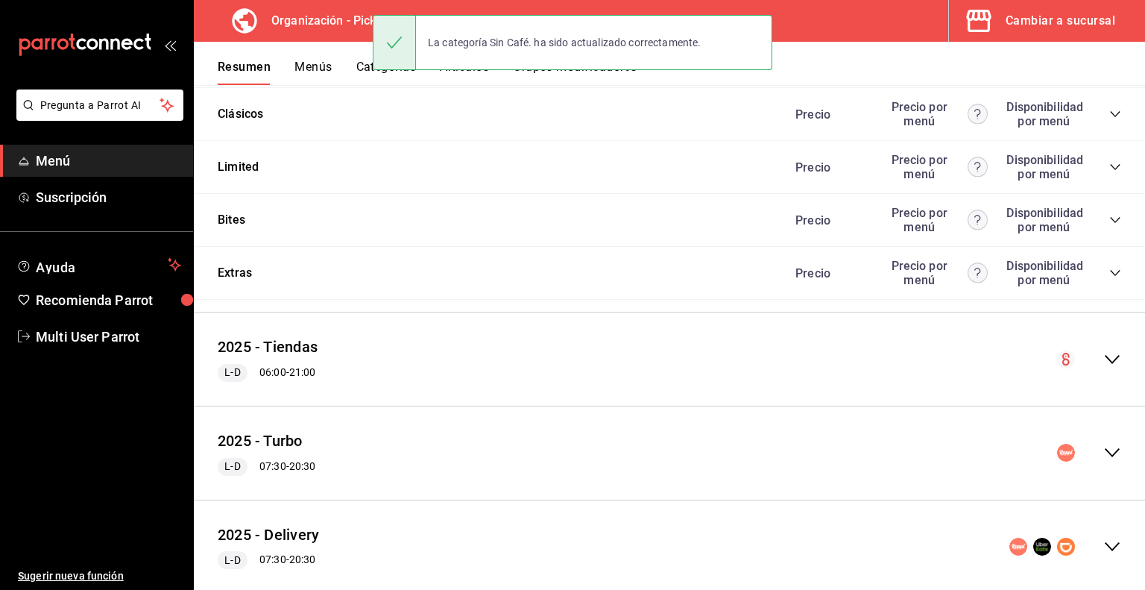
scroll to position [1606, 0]
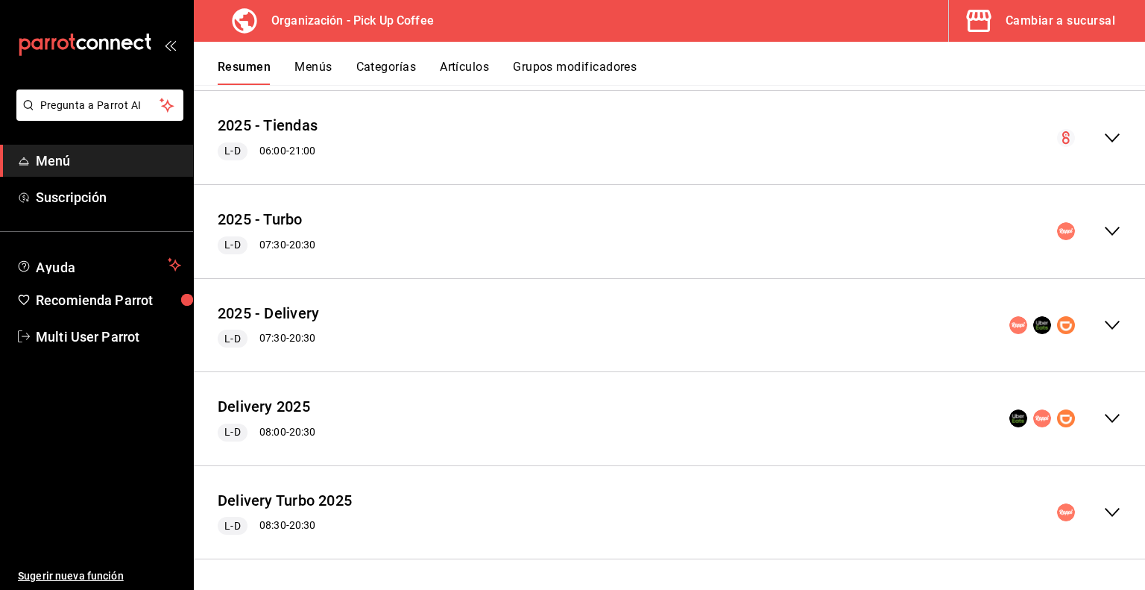
click at [1105, 324] on icon "collapse-menu-row" at bounding box center [1112, 325] width 15 height 9
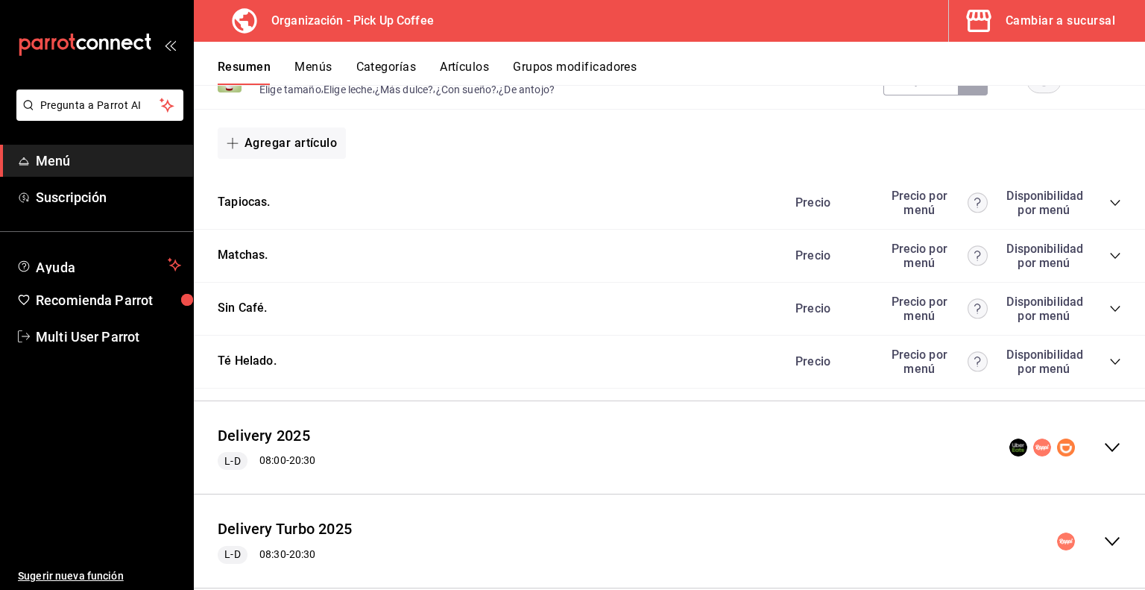
scroll to position [3093, 0]
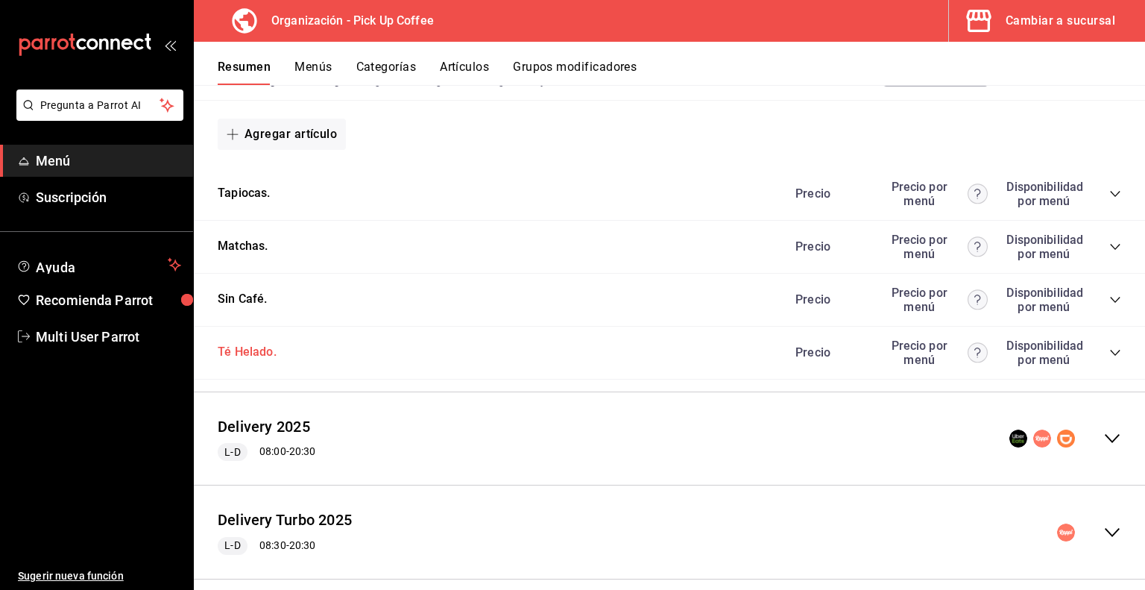
click at [254, 361] on button "Té Helado." at bounding box center [247, 352] width 59 height 17
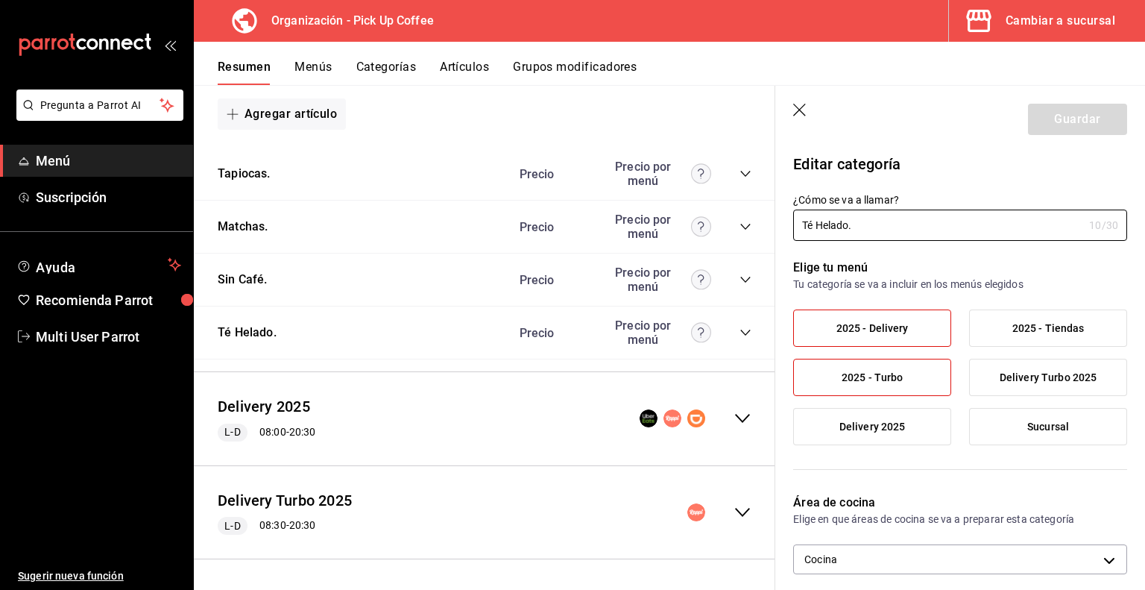
scroll to position [3632, 0]
click at [740, 336] on icon "collapse-category-row" at bounding box center [746, 333] width 12 height 12
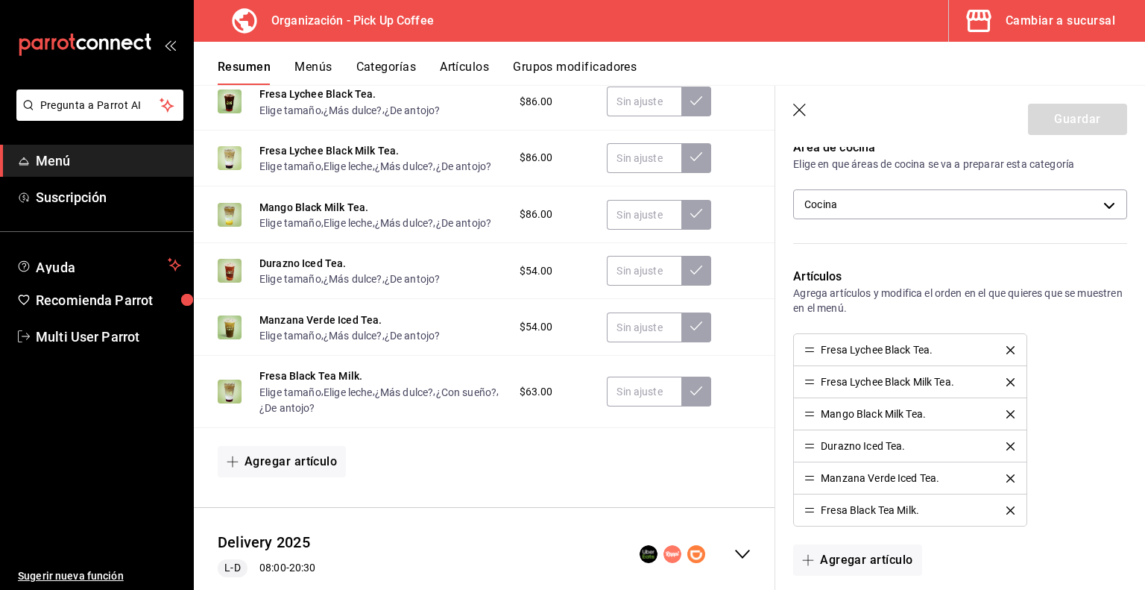
scroll to position [412, 0]
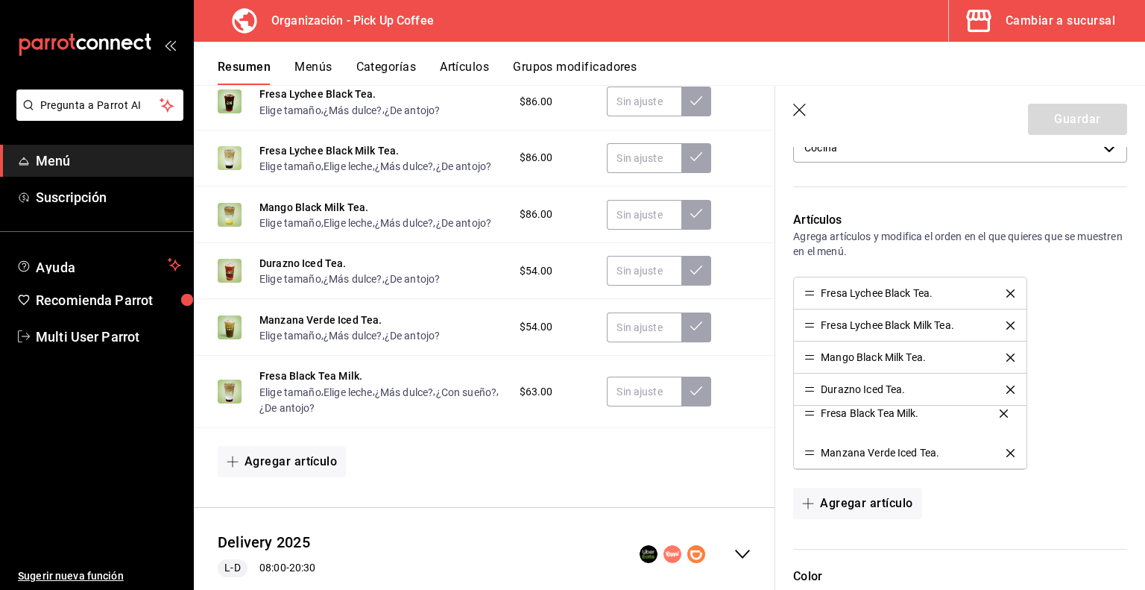
drag, startPoint x: 814, startPoint y: 453, endPoint x: 811, endPoint y: 415, distance: 38.1
drag, startPoint x: 808, startPoint y: 391, endPoint x: 812, endPoint y: 429, distance: 38.2
click at [1053, 120] on button "Guardar" at bounding box center [1077, 119] width 99 height 31
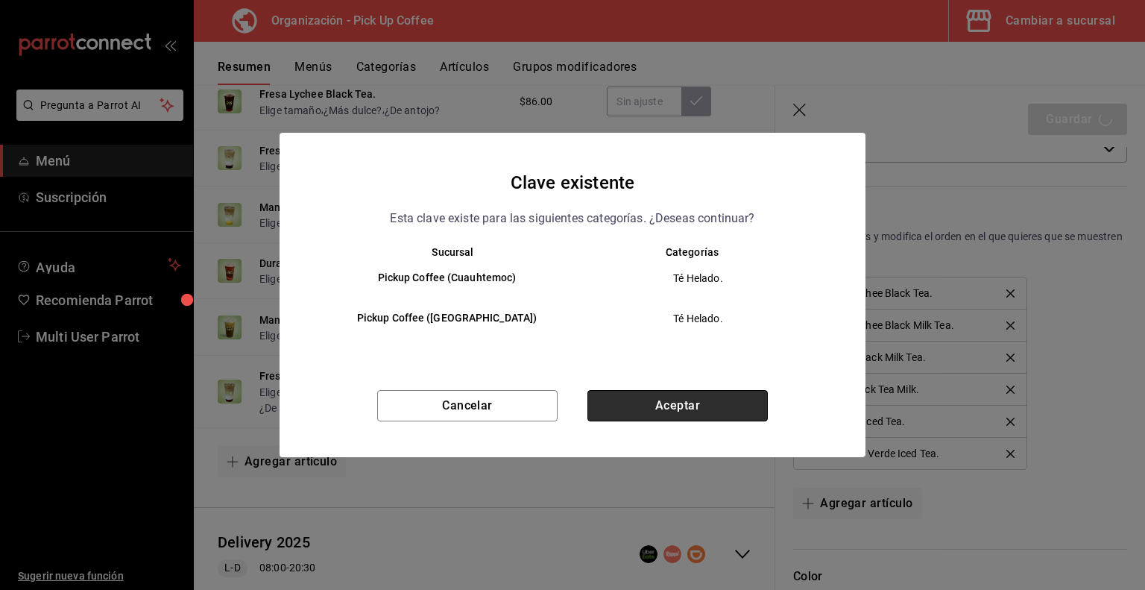
click at [662, 402] on button "Aceptar" at bounding box center [678, 405] width 180 height 31
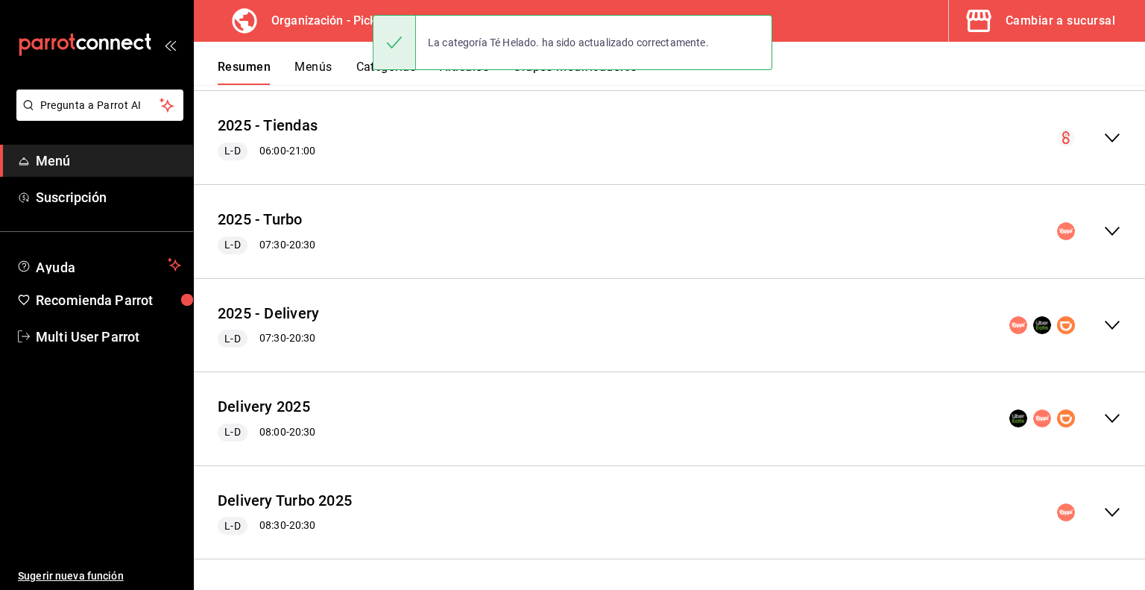
scroll to position [1606, 0]
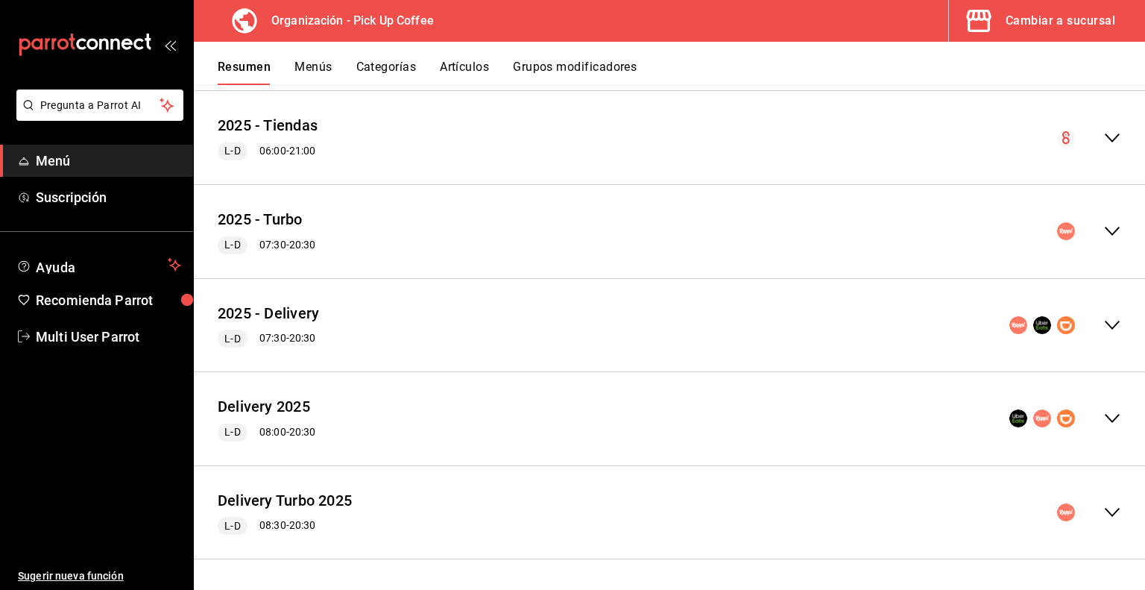
click at [477, 70] on button "Artículos" at bounding box center [464, 72] width 49 height 25
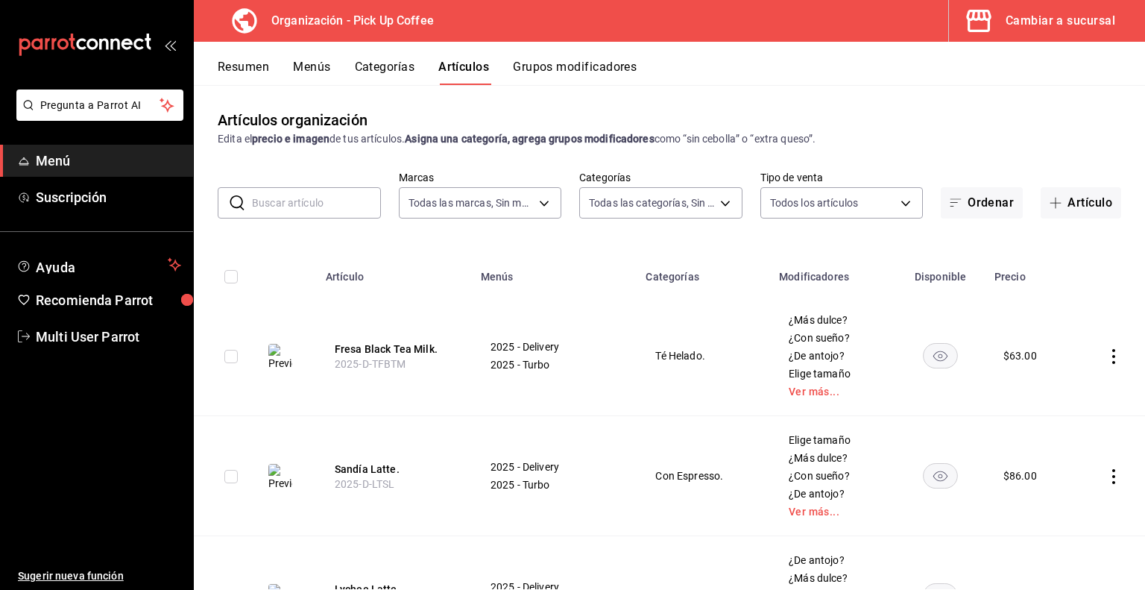
click at [325, 202] on input "text" at bounding box center [316, 203] width 129 height 30
click at [354, 465] on button "Sandía Latte." at bounding box center [394, 469] width 119 height 15
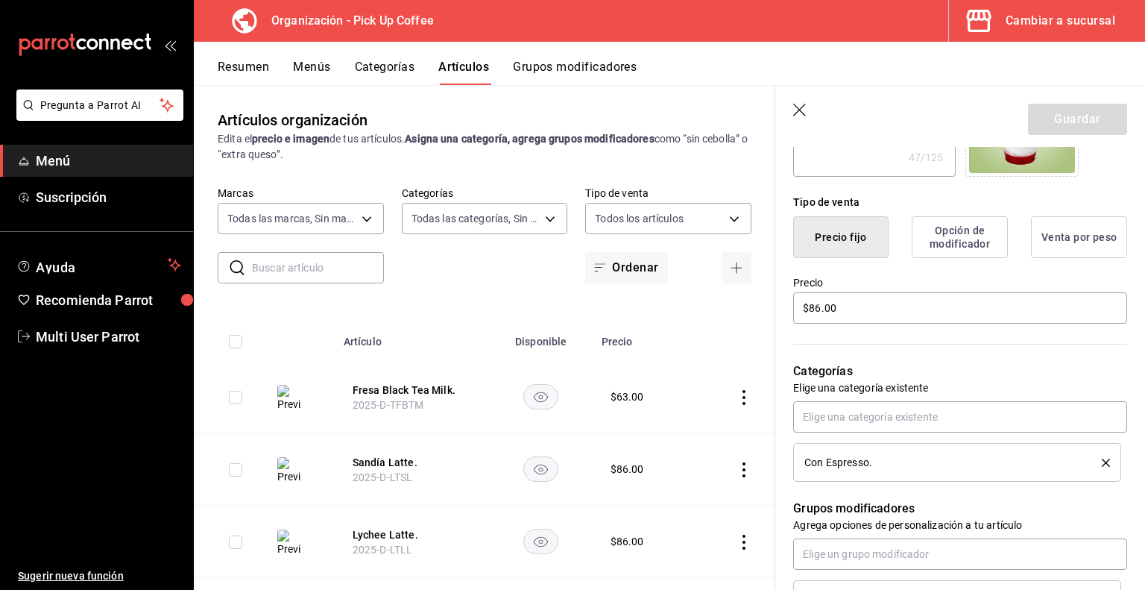
scroll to position [471, 0]
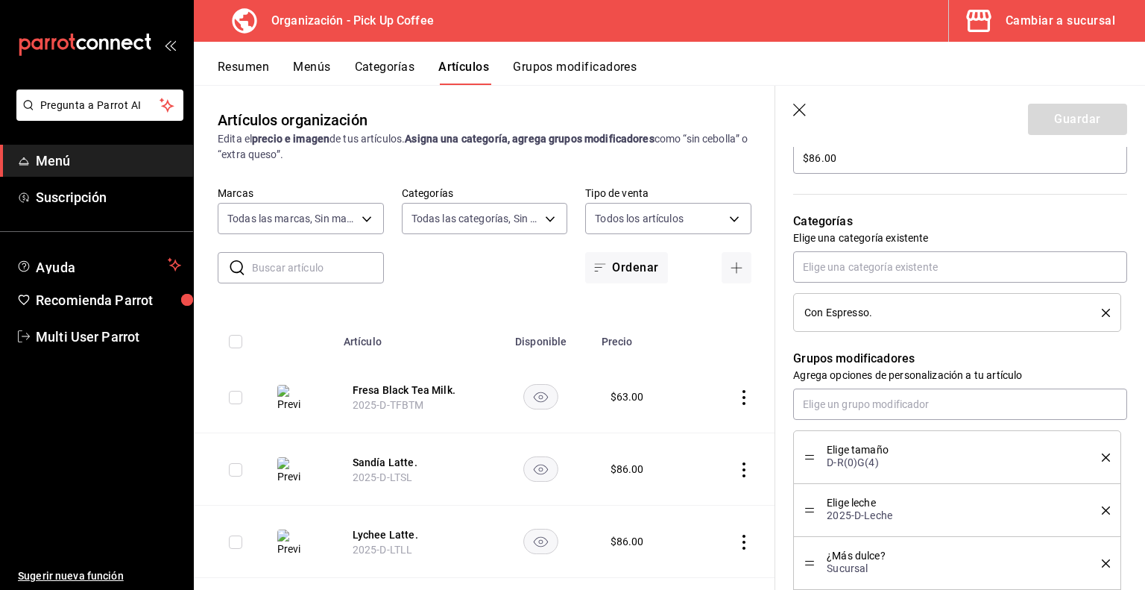
click at [799, 115] on icon "button" at bounding box center [800, 111] width 15 height 15
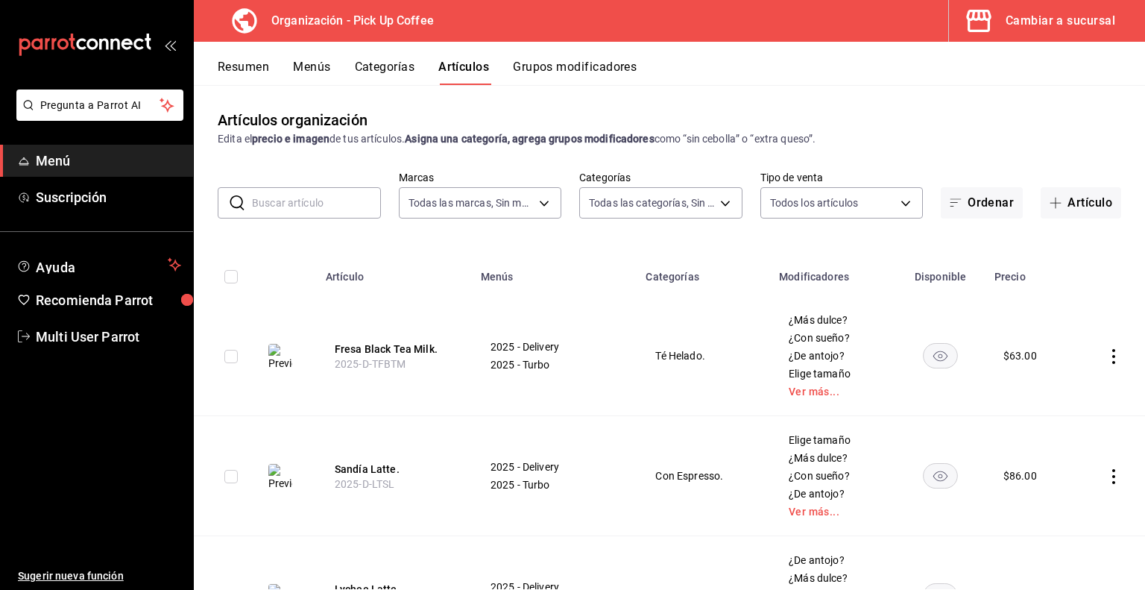
click at [332, 200] on input "text" at bounding box center [316, 203] width 129 height 30
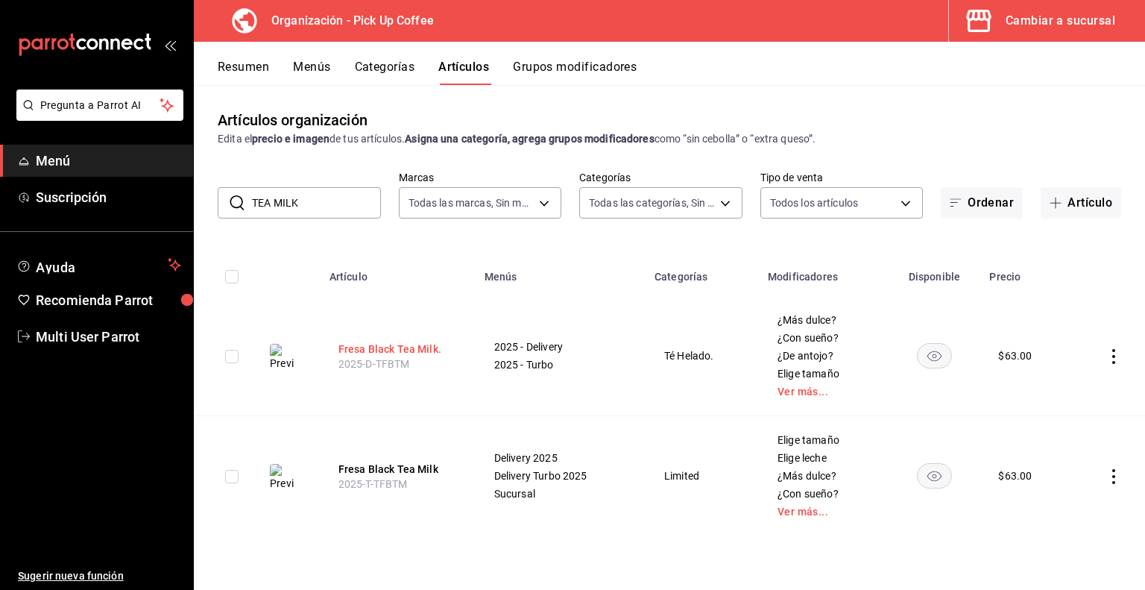
click at [415, 348] on button "Fresa Black Tea Milk." at bounding box center [398, 349] width 119 height 15
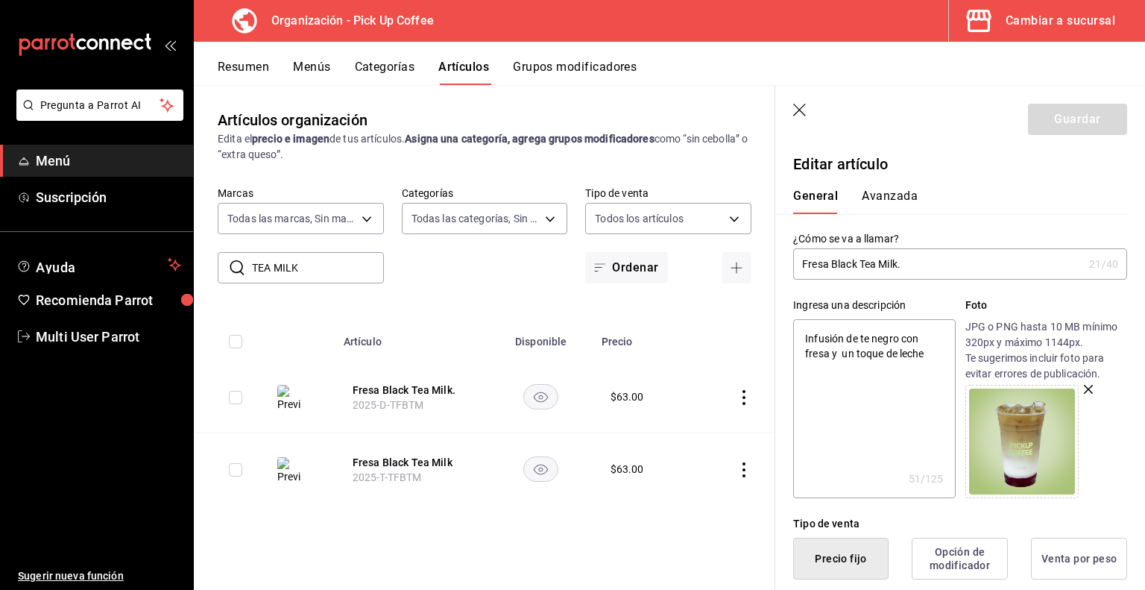
drag, startPoint x: 862, startPoint y: 265, endPoint x: 880, endPoint y: 265, distance: 17.9
click at [880, 265] on input "Fresa Black Tea Milk." at bounding box center [938, 264] width 290 height 30
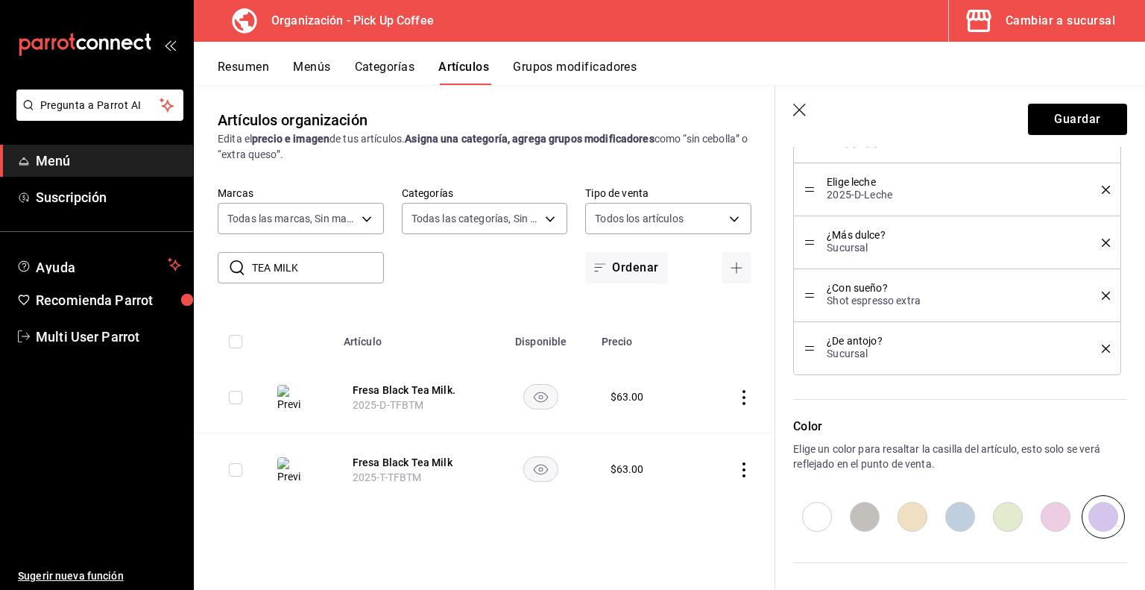
scroll to position [925, 0]
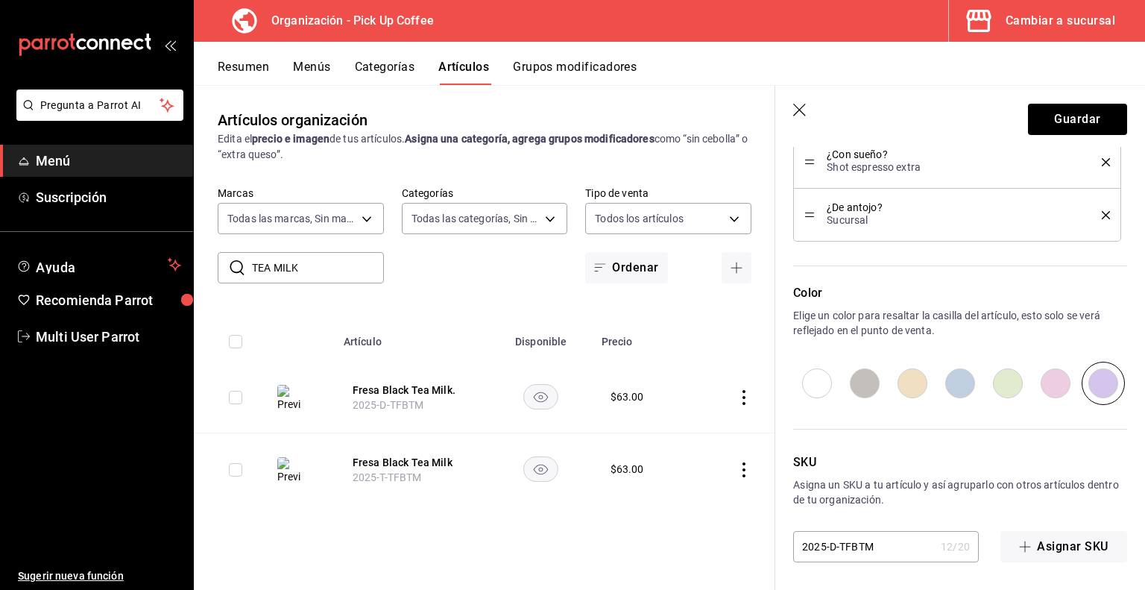
click at [857, 545] on input "2025-D-TFBTM" at bounding box center [864, 547] width 142 height 30
click at [1068, 119] on button "Guardar" at bounding box center [1077, 119] width 99 height 31
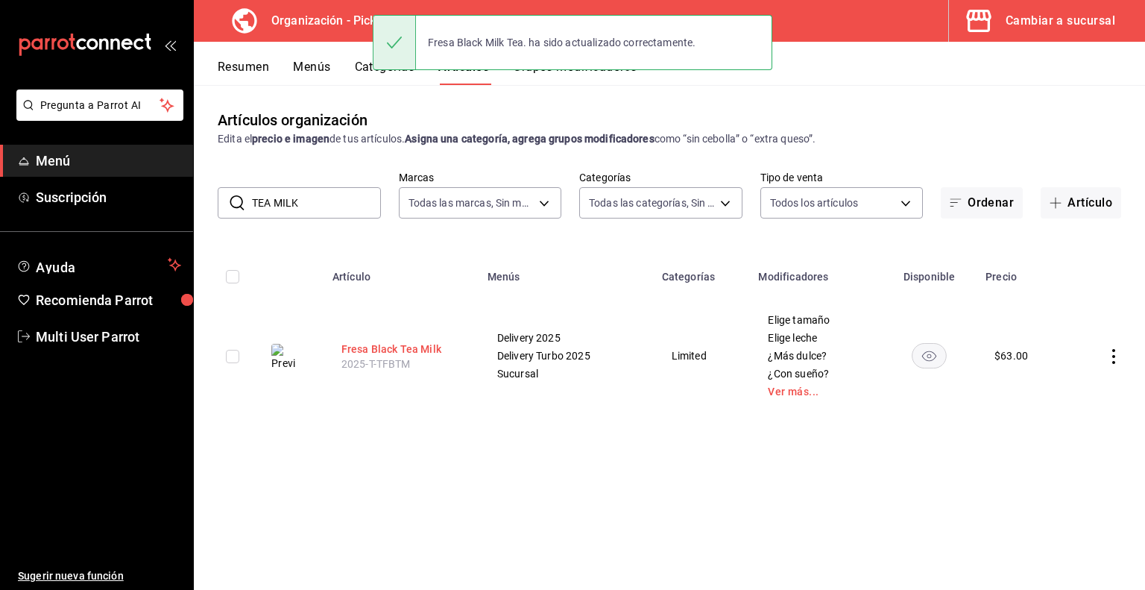
click at [414, 351] on button "Fresa Black Tea Milk" at bounding box center [401, 349] width 119 height 15
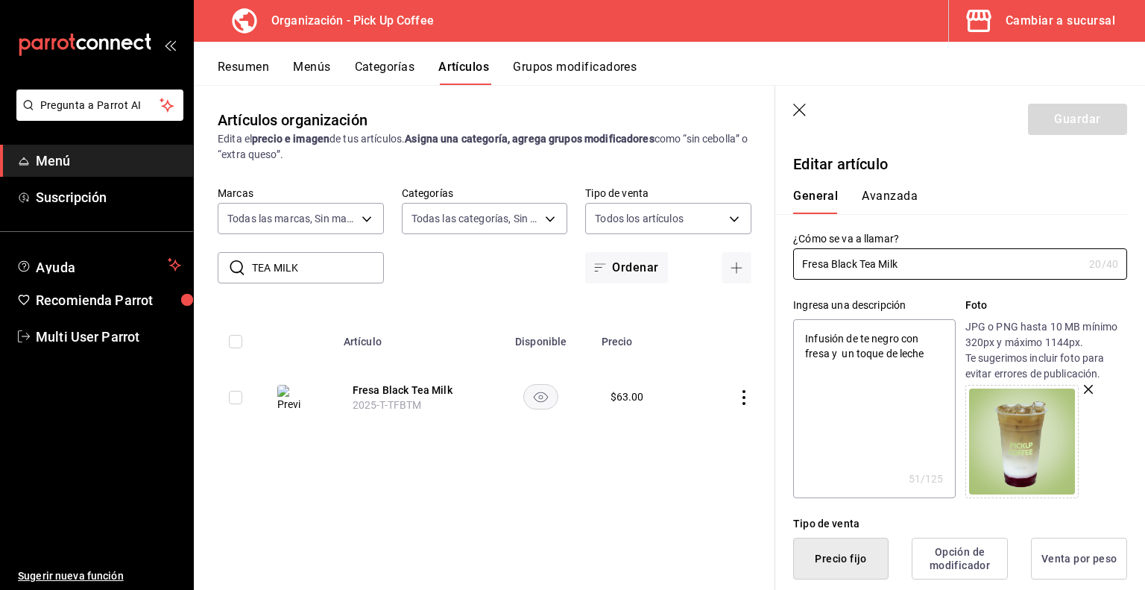
drag, startPoint x: 864, startPoint y: 268, endPoint x: 991, endPoint y: 280, distance: 127.3
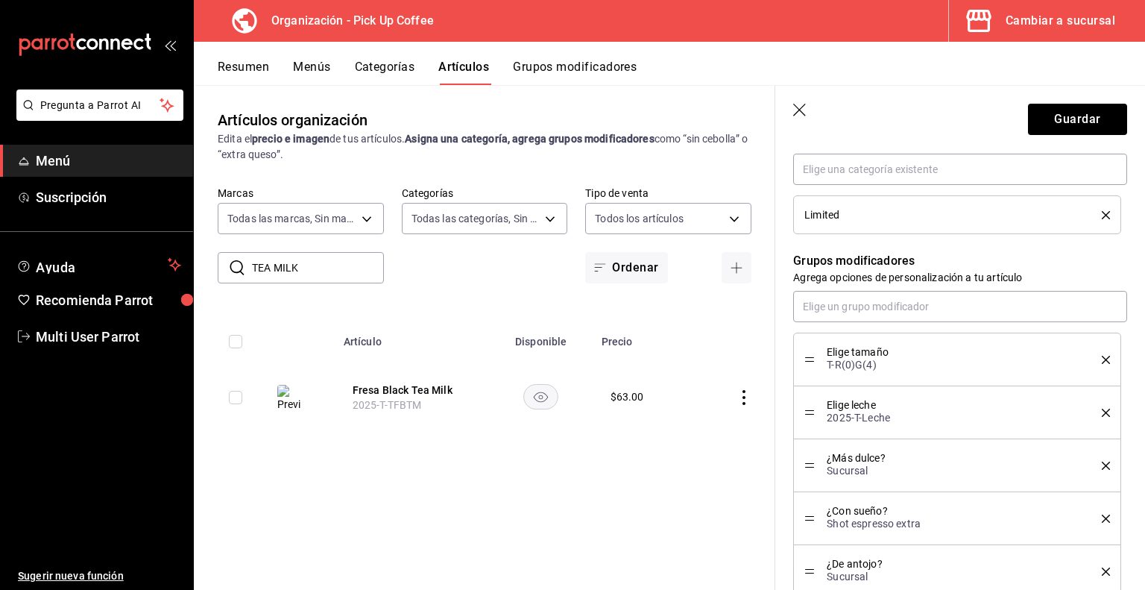
scroll to position [1101, 0]
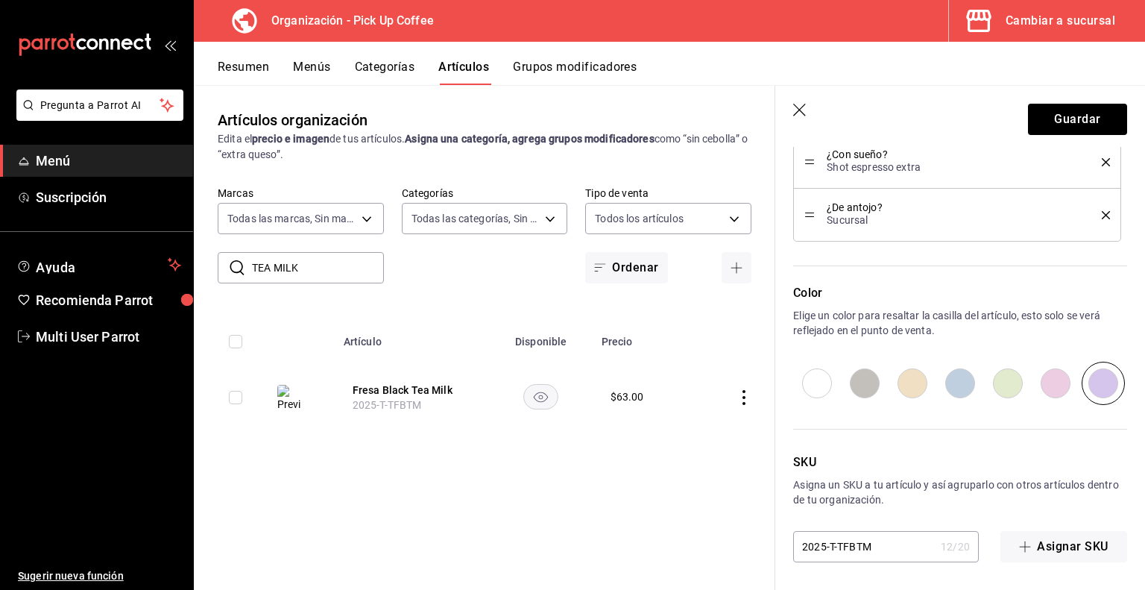
click at [909, 553] on input "2025-T-TFBTM" at bounding box center [864, 547] width 142 height 30
click at [1056, 125] on button "Guardar" at bounding box center [1077, 119] width 99 height 31
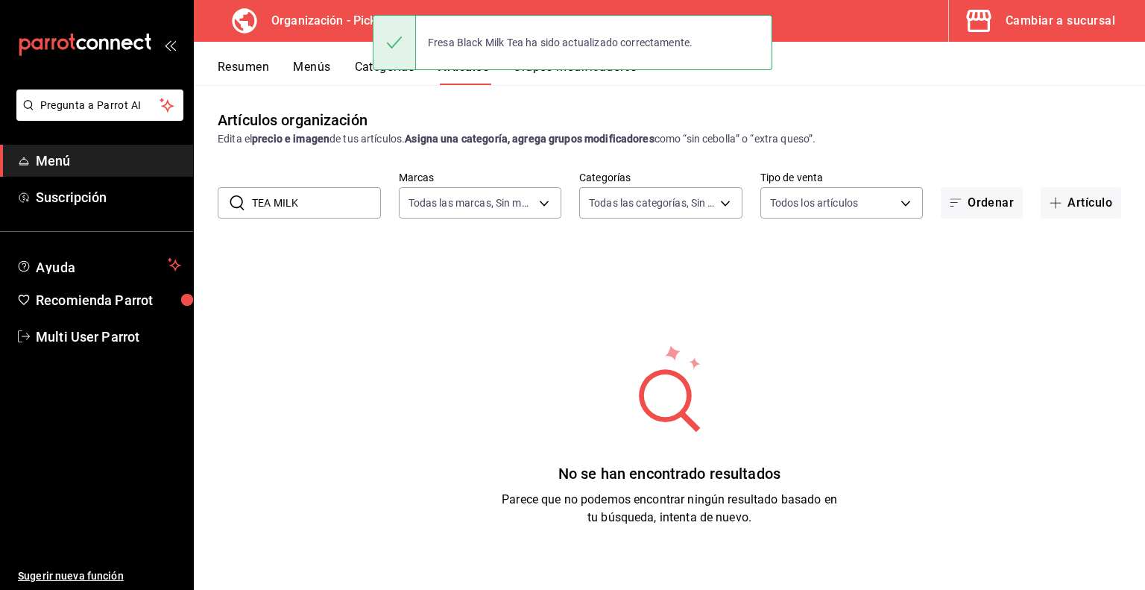
click at [324, 68] on button "Menús" at bounding box center [311, 72] width 37 height 25
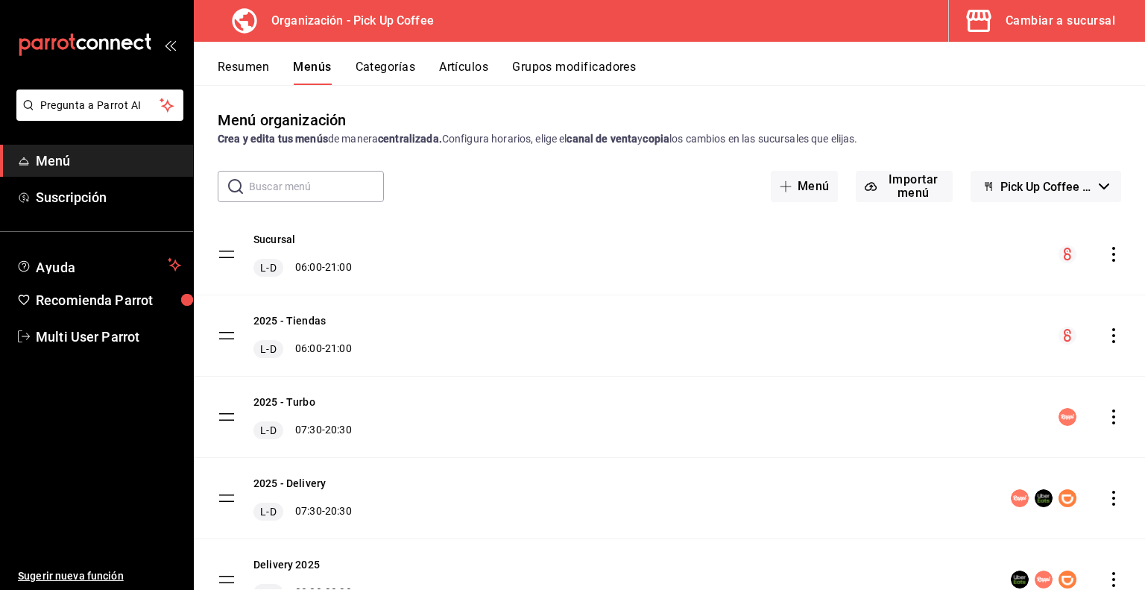
click at [236, 62] on button "Resumen" at bounding box center [243, 72] width 51 height 25
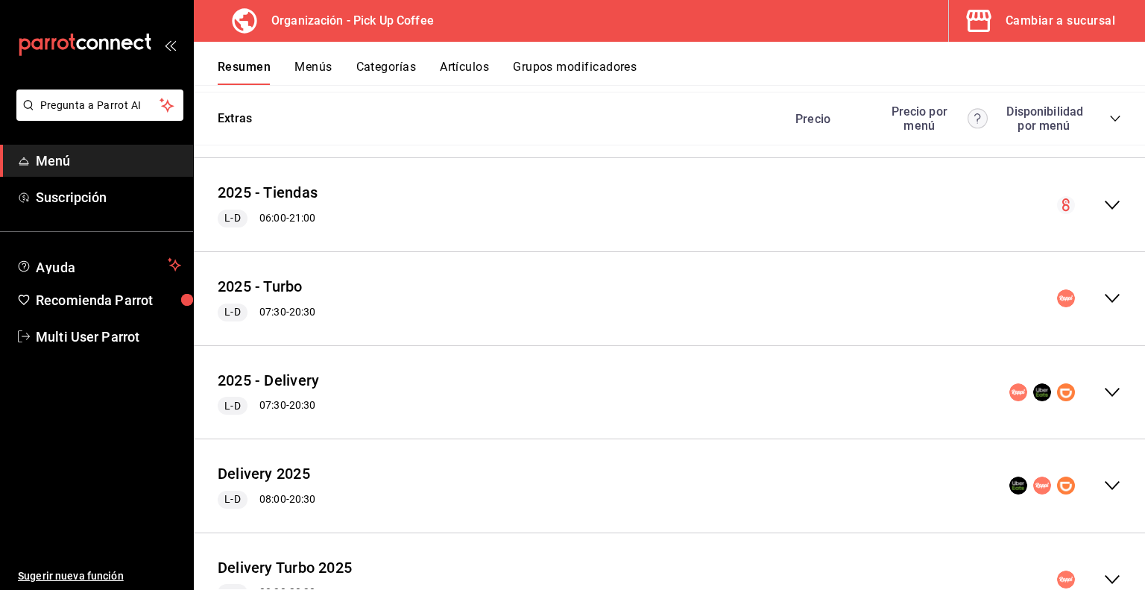
scroll to position [1606, 0]
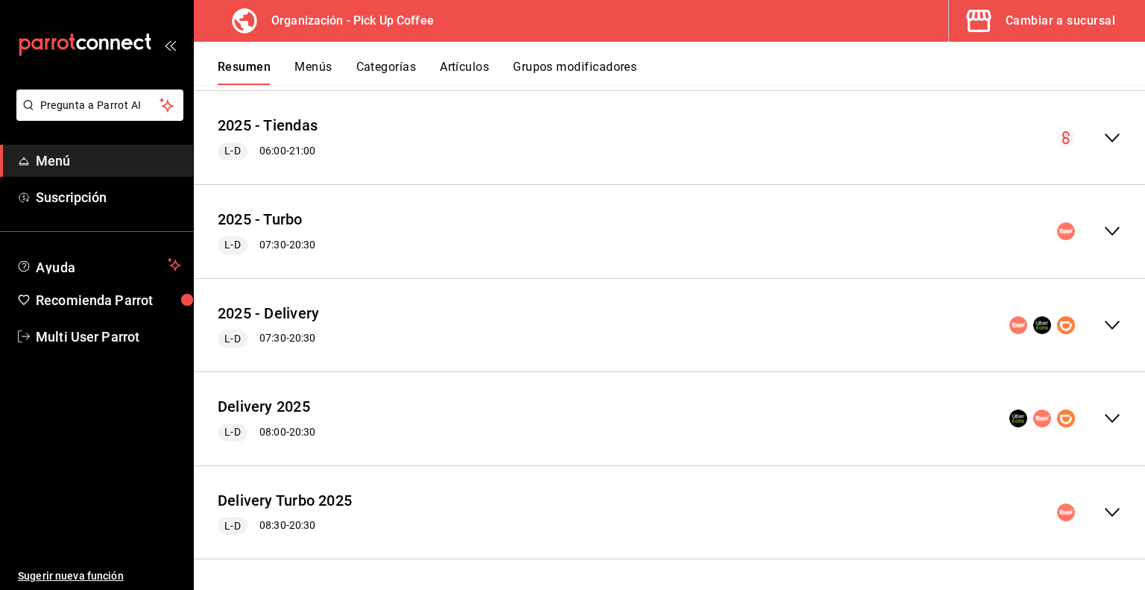
click at [1112, 327] on div "2025 - Delivery L-D 07:30 - 20:30" at bounding box center [670, 325] width 952 height 69
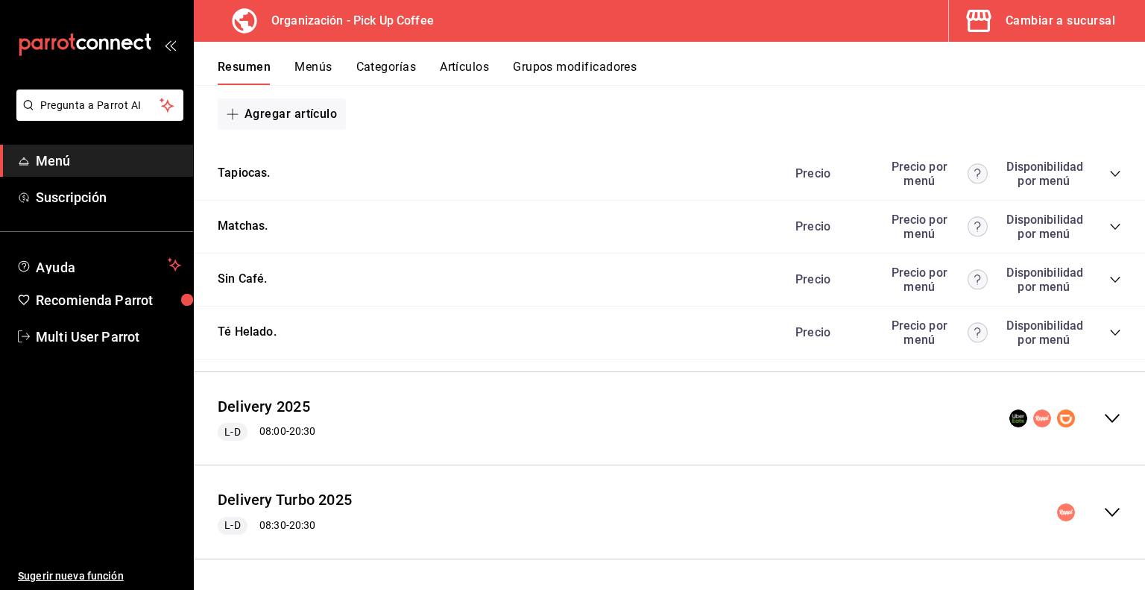
scroll to position [3119, 0]
click at [1110, 333] on icon "collapse-category-row" at bounding box center [1116, 333] width 12 height 12
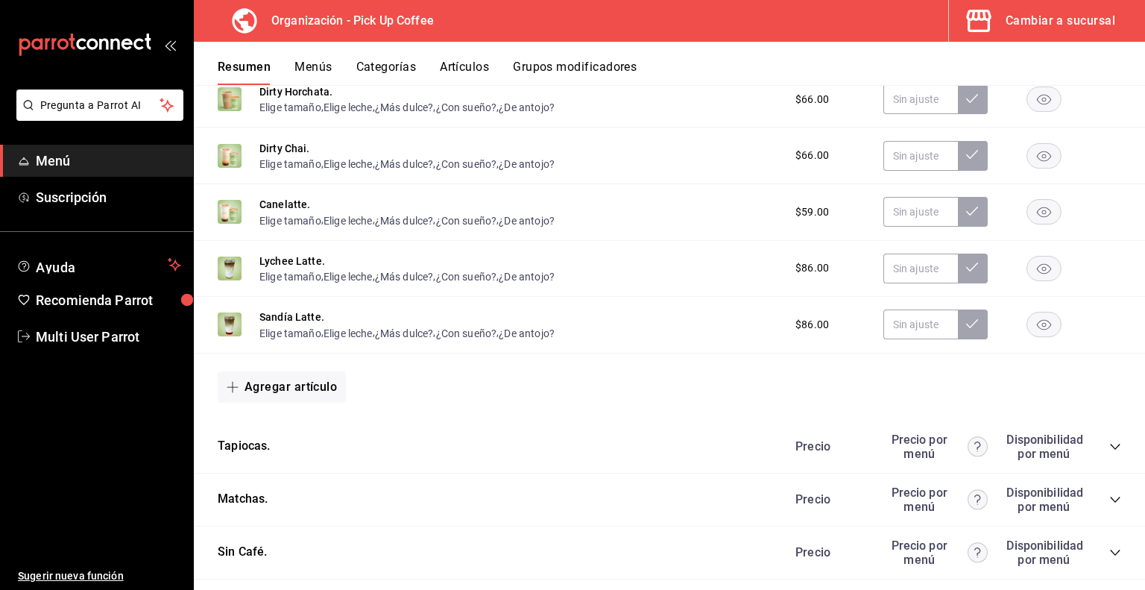
scroll to position [2810, 0]
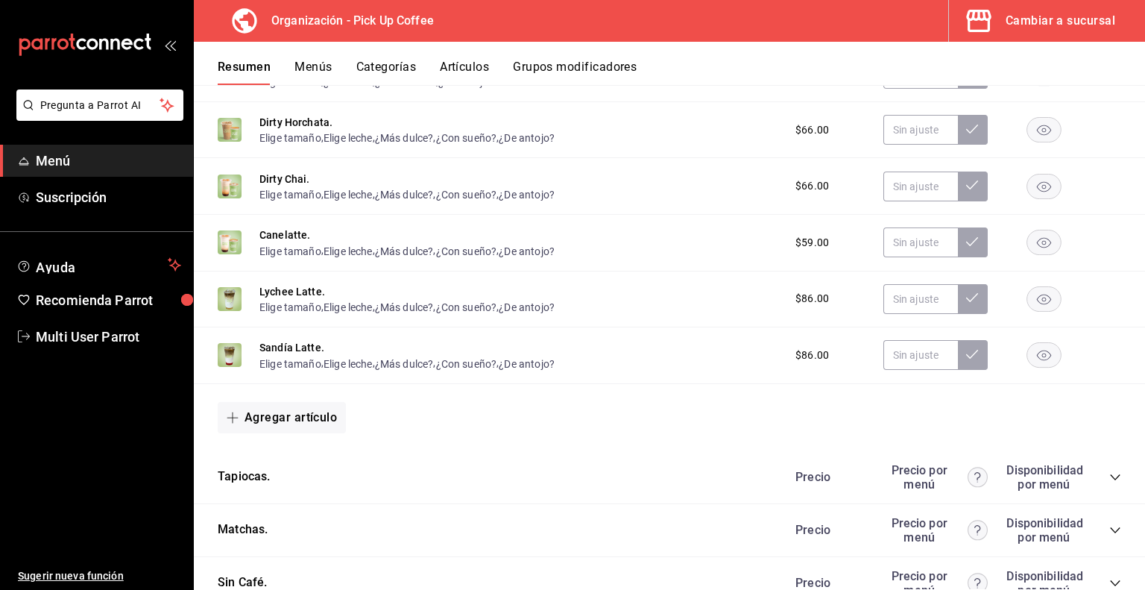
click at [479, 63] on button "Artículos" at bounding box center [464, 72] width 49 height 25
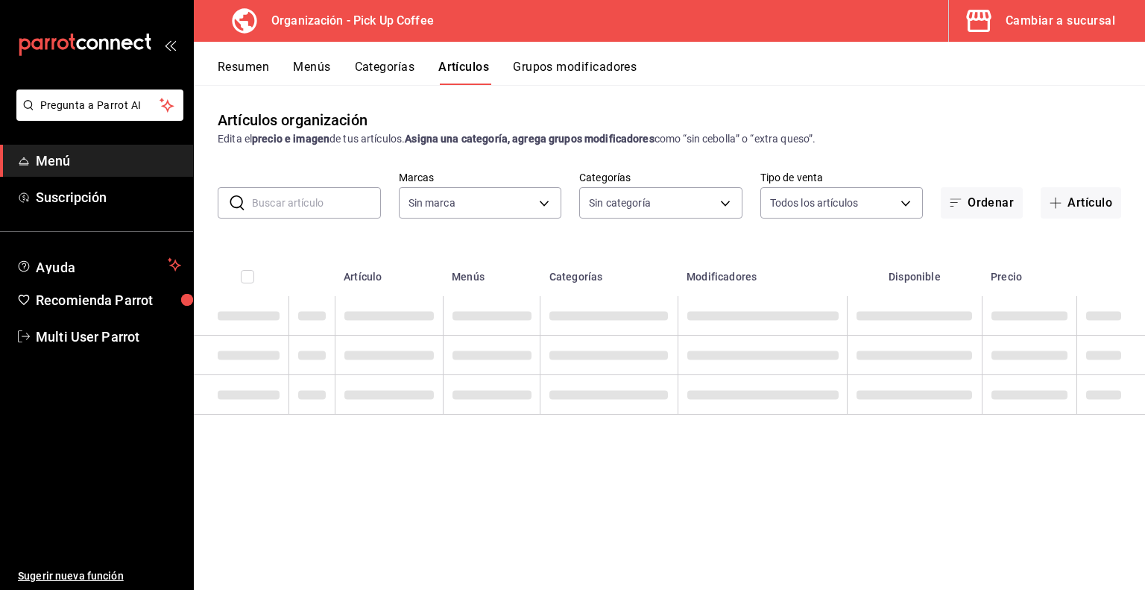
click at [321, 205] on input "text" at bounding box center [316, 203] width 129 height 30
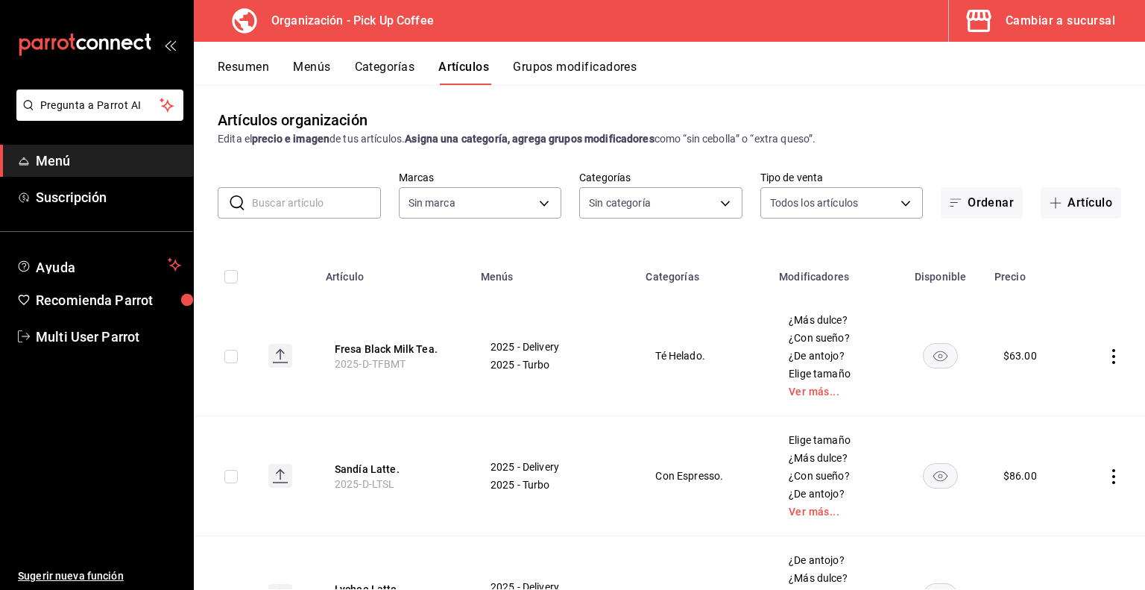
type input "4db18fed-9ffb-4c6a-b425-c60c97b678ba,53820eb7-d444-4b41-b4e8-98457ff70bcd,fb815…"
type input "be2dd662-c872-4fc9-aaab-377dbd4a662e"
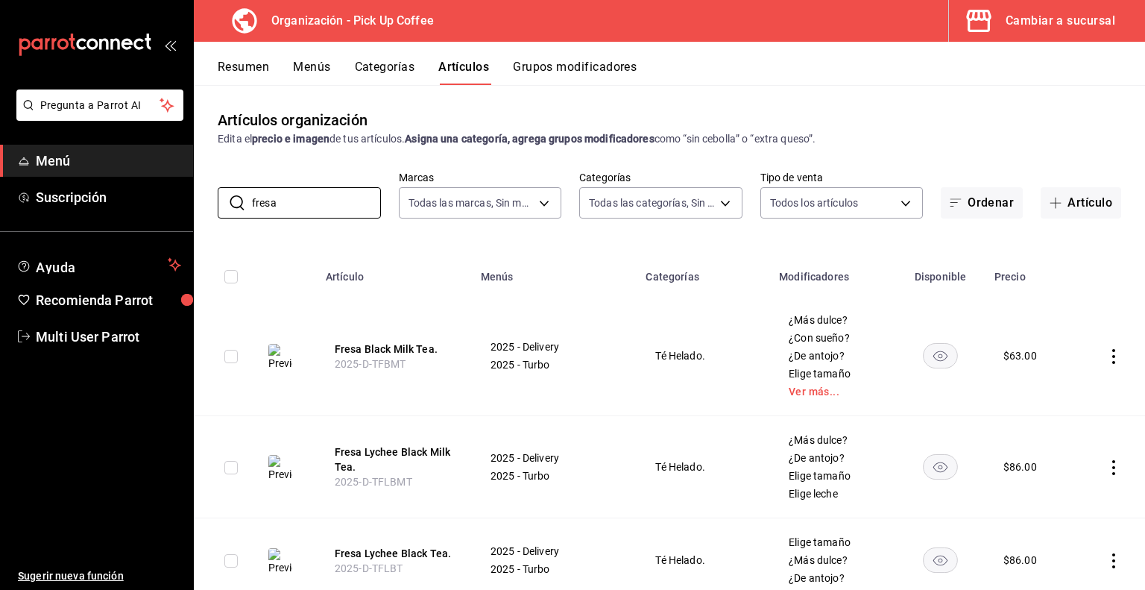
type input "fresa"
click at [456, 320] on th "Fresa Black Milk Tea. 2025-D-TFBMT" at bounding box center [394, 356] width 155 height 120
click at [411, 353] on button "Fresa Black Milk Tea." at bounding box center [394, 349] width 119 height 15
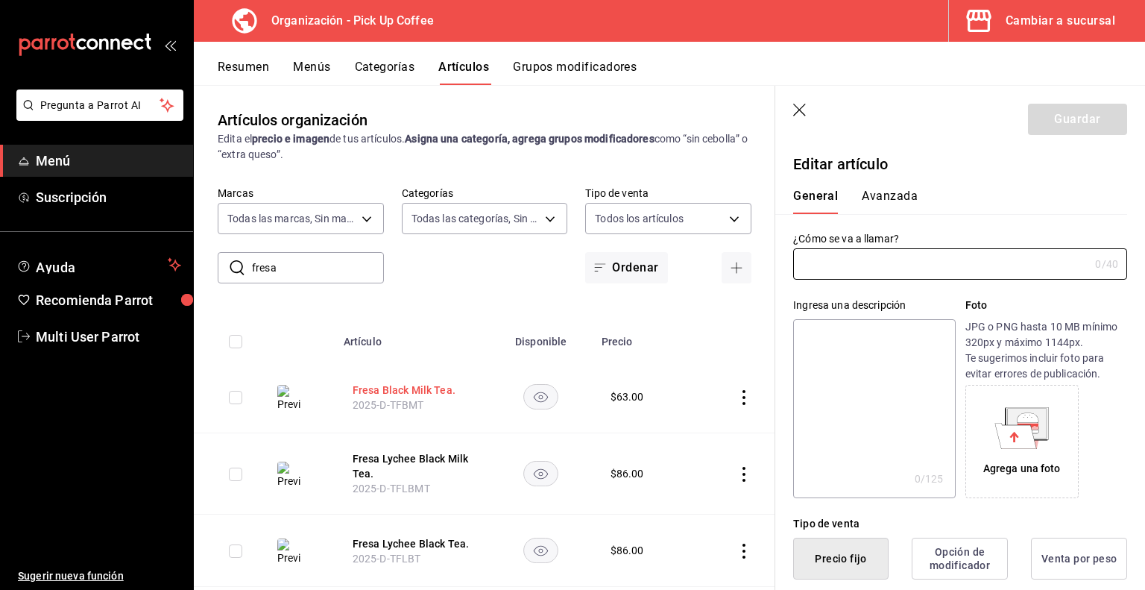
type input "Fresa Black Milk Tea."
type textarea "Infusión de te negro con fresa y un toque de leche"
type textarea "x"
type input "2025-D-TFBMT"
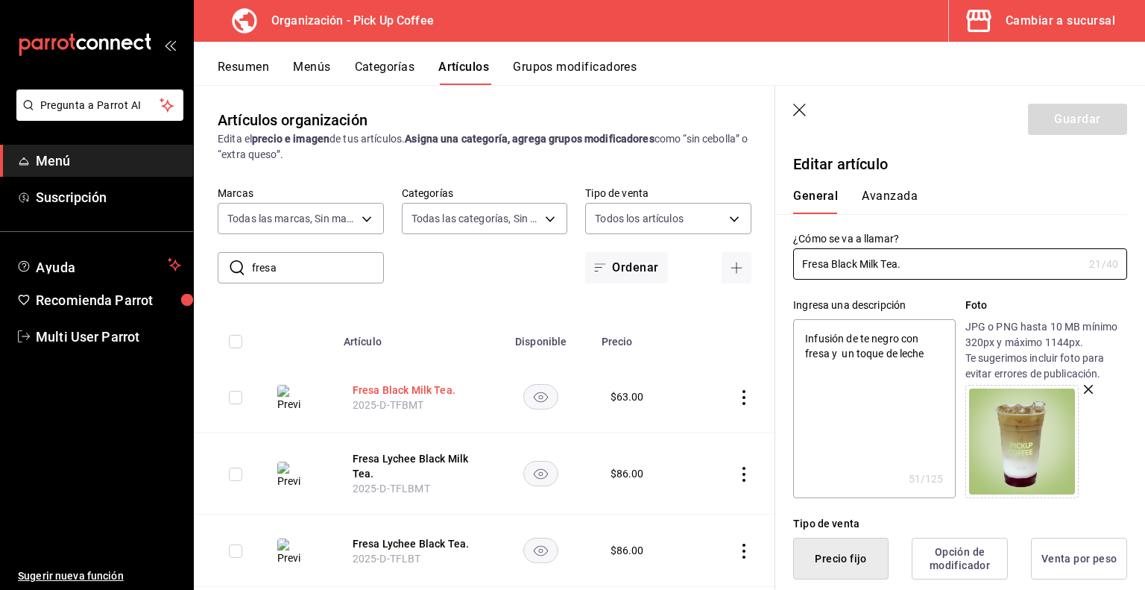
type textarea "x"
type input "$63.00"
radio input "false"
radio input "true"
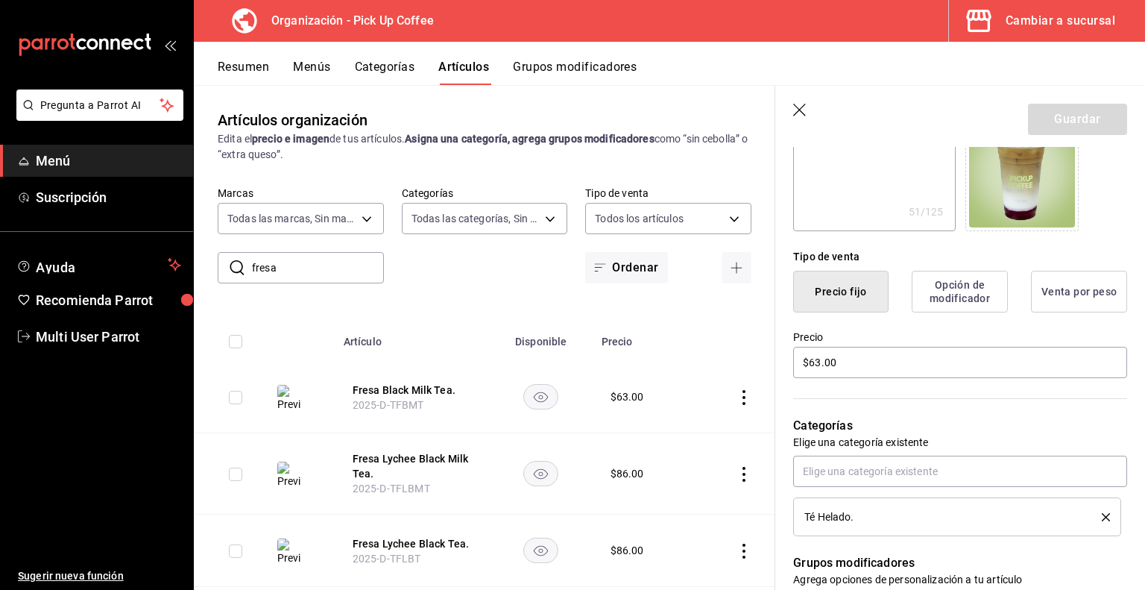
scroll to position [268, 0]
drag, startPoint x: 855, startPoint y: 360, endPoint x: 647, endPoint y: 357, distance: 208.1
click at [647, 357] on main "Artículos organización Edita el precio e imagen de tus artículos. Asigna una ca…" at bounding box center [670, 337] width 952 height 505
type textarea "x"
type input "$8.00"
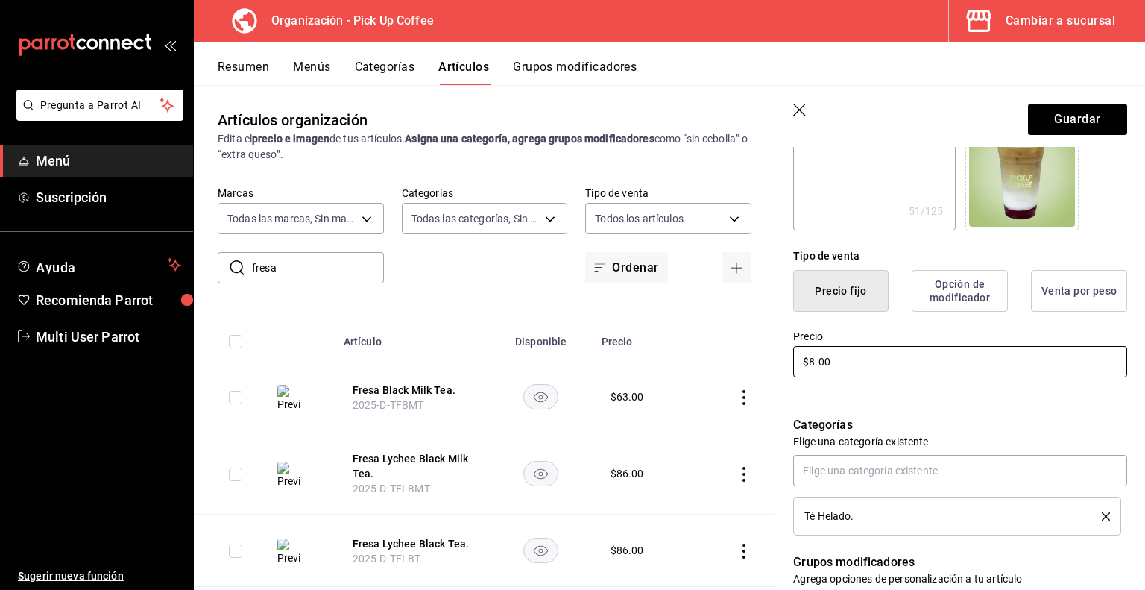
type textarea "x"
type input "$86.00"
click at [1075, 116] on button "Guardar" at bounding box center [1077, 119] width 99 height 31
type textarea "x"
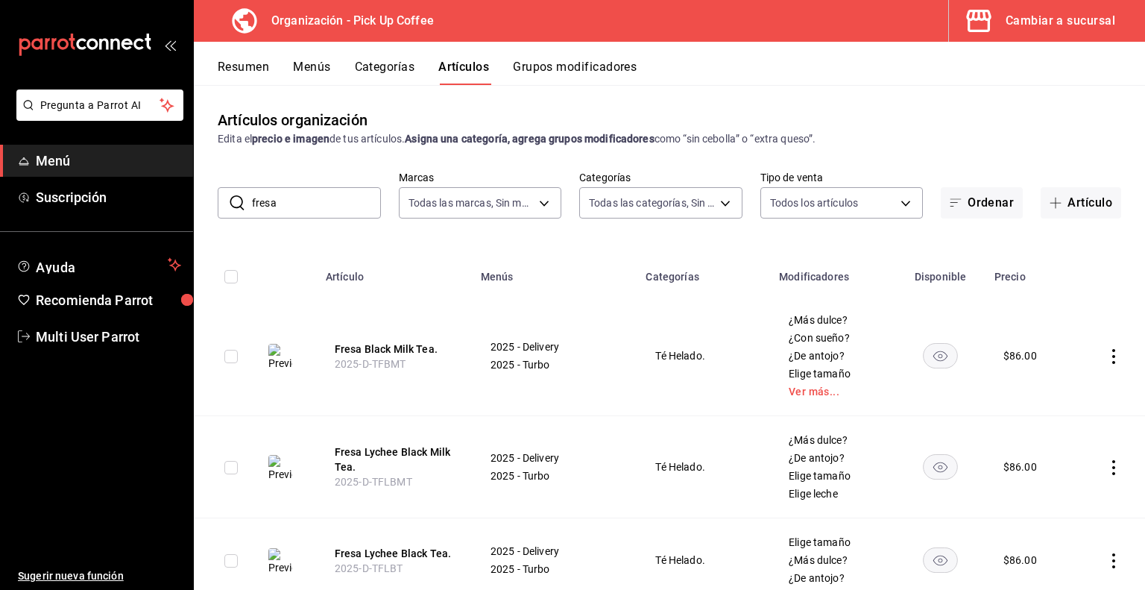
click at [306, 61] on button "Menús" at bounding box center [311, 72] width 37 height 25
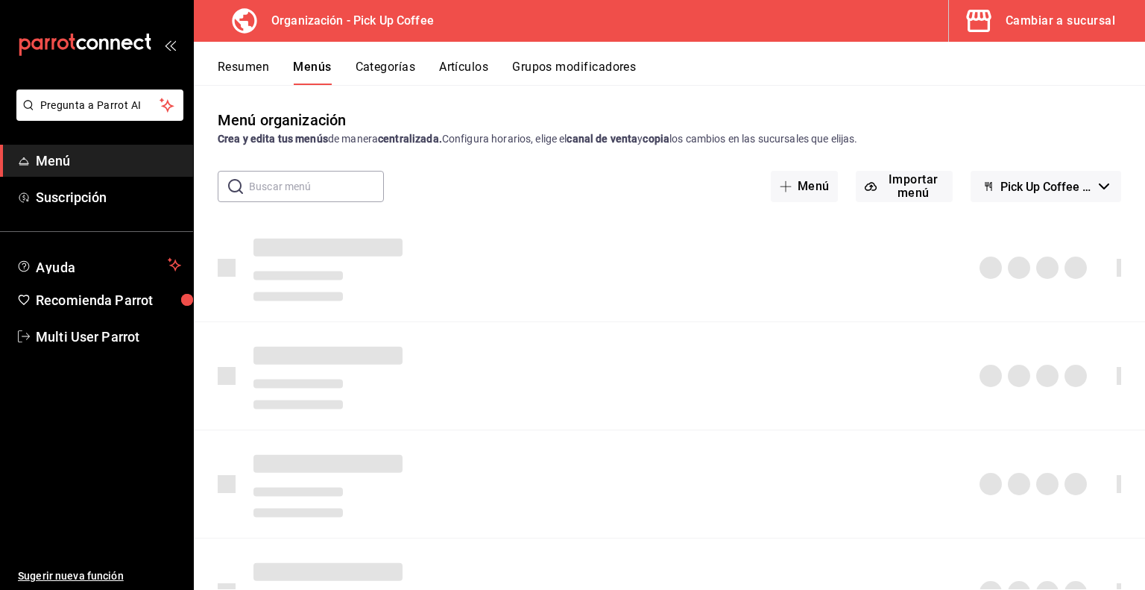
click at [248, 62] on button "Resumen" at bounding box center [243, 72] width 51 height 25
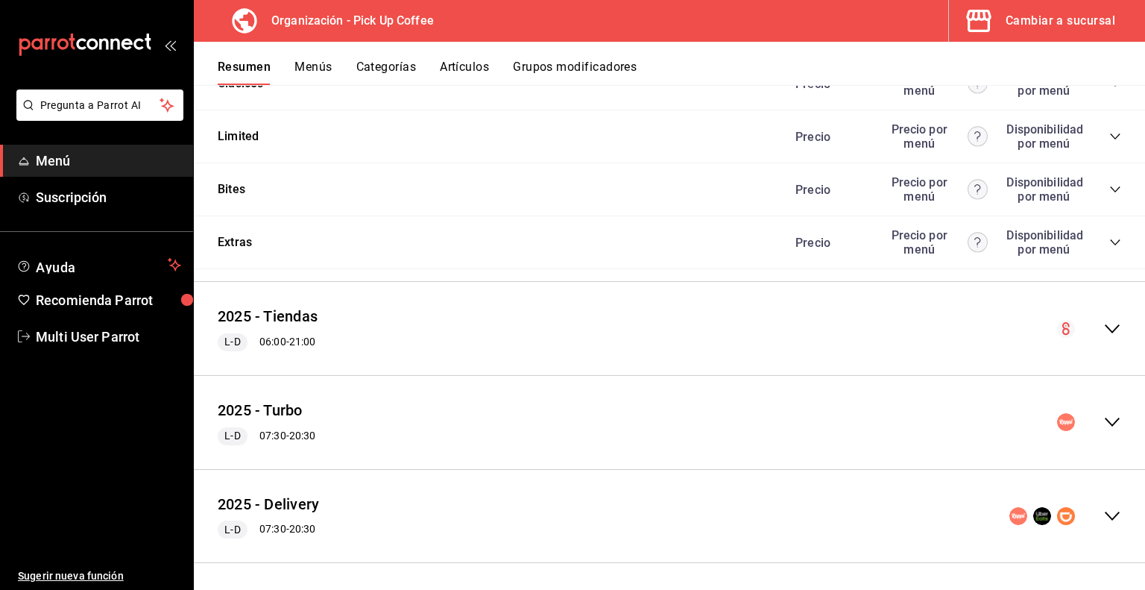
scroll to position [1606, 0]
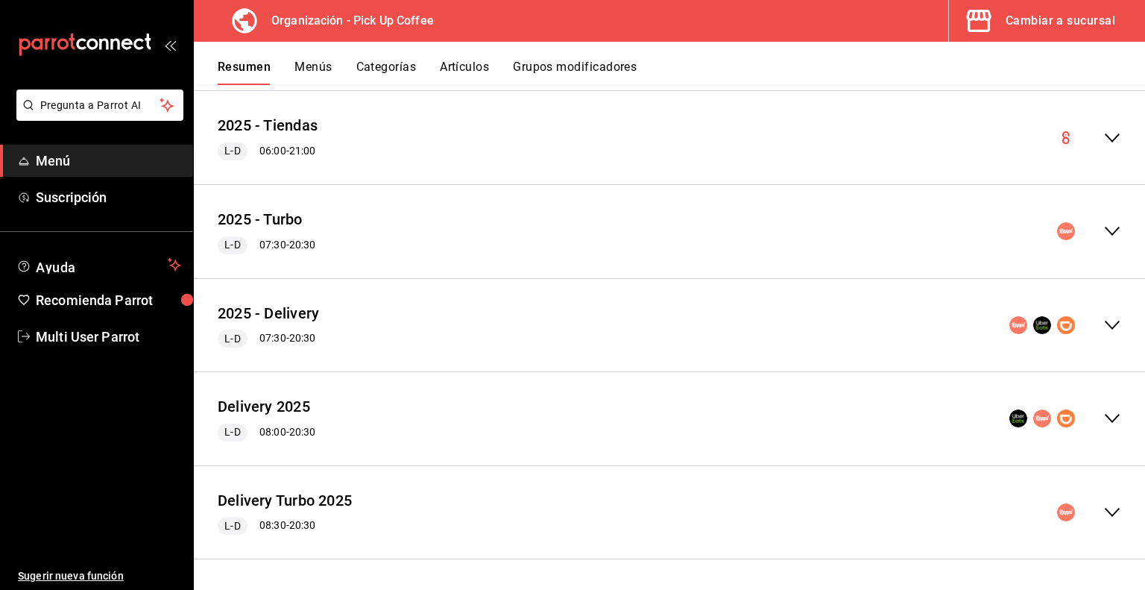
click at [1104, 333] on icon "collapse-menu-row" at bounding box center [1113, 325] width 18 height 18
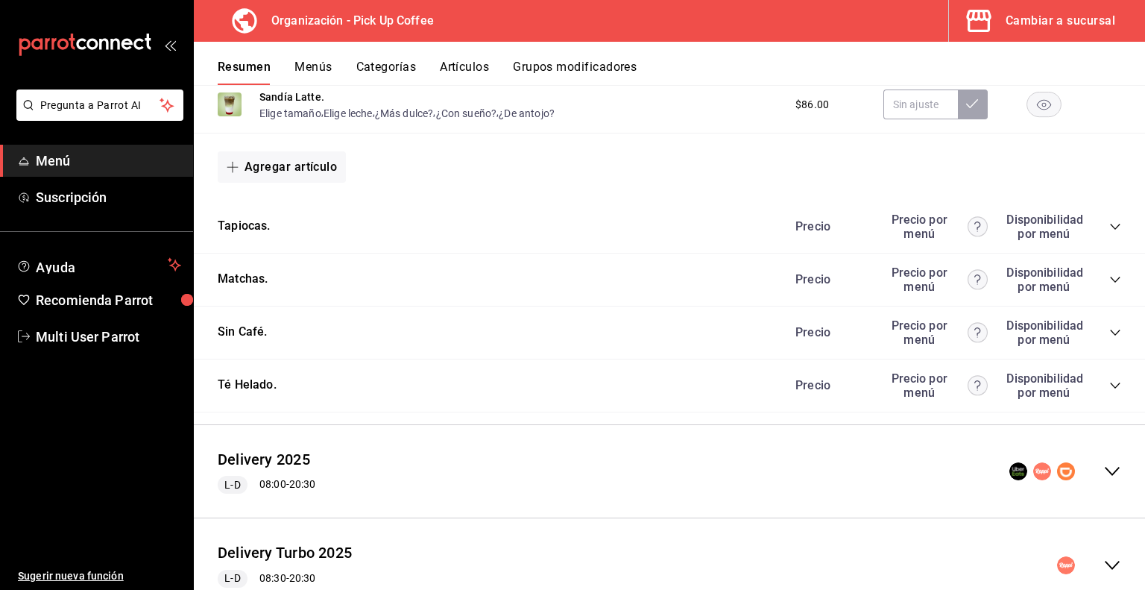
scroll to position [3061, 0]
click at [1110, 391] on icon "collapse-category-row" at bounding box center [1116, 385] width 12 height 12
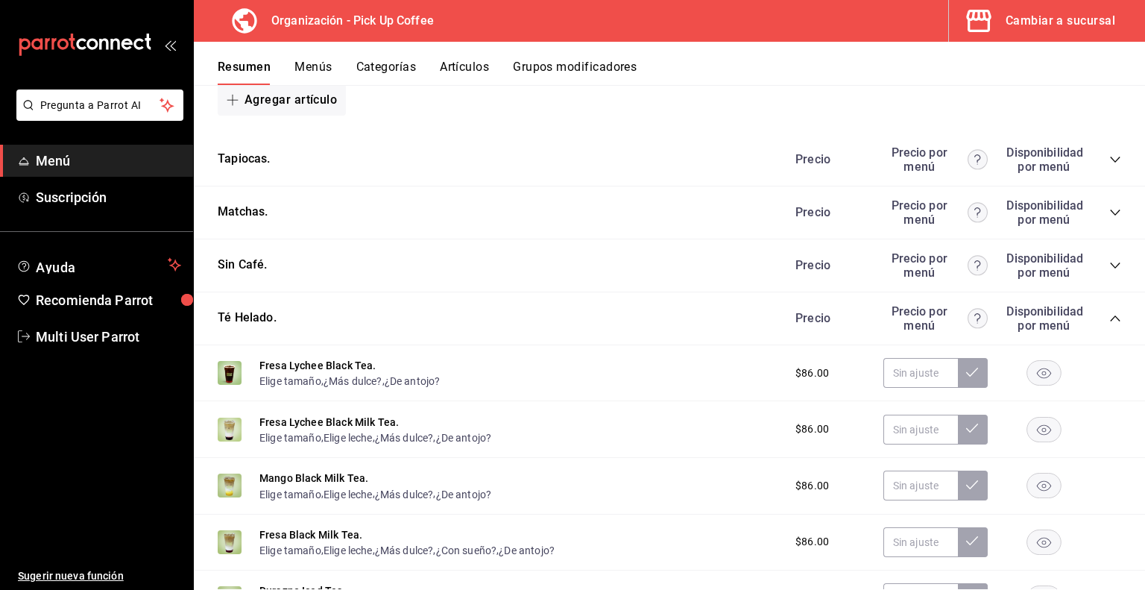
scroll to position [3121, 0]
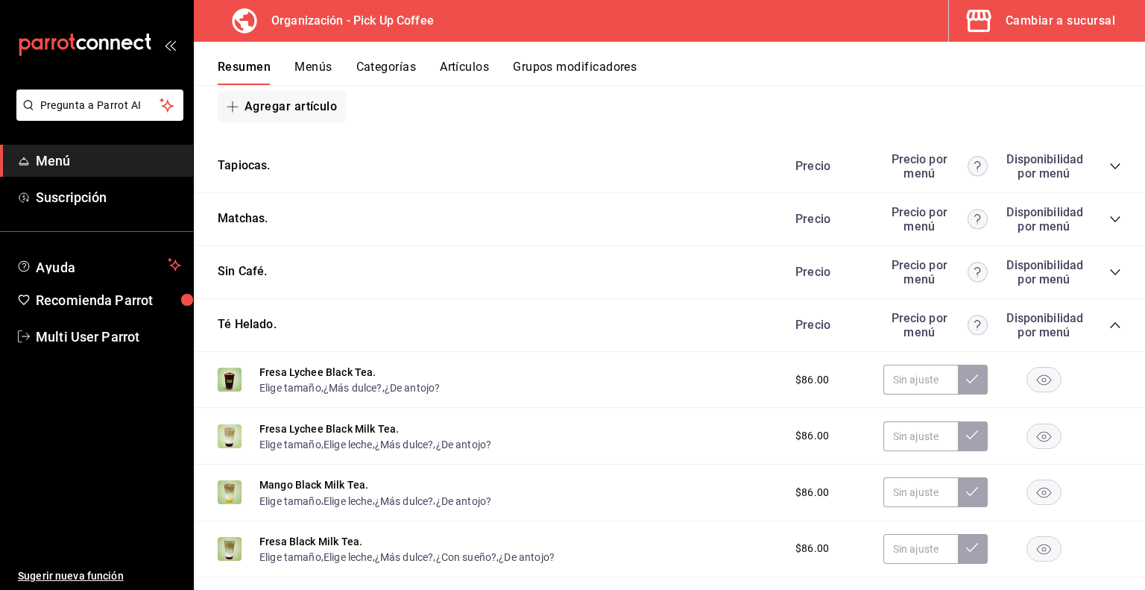
click at [1110, 275] on icon "collapse-category-row" at bounding box center [1116, 272] width 12 height 12
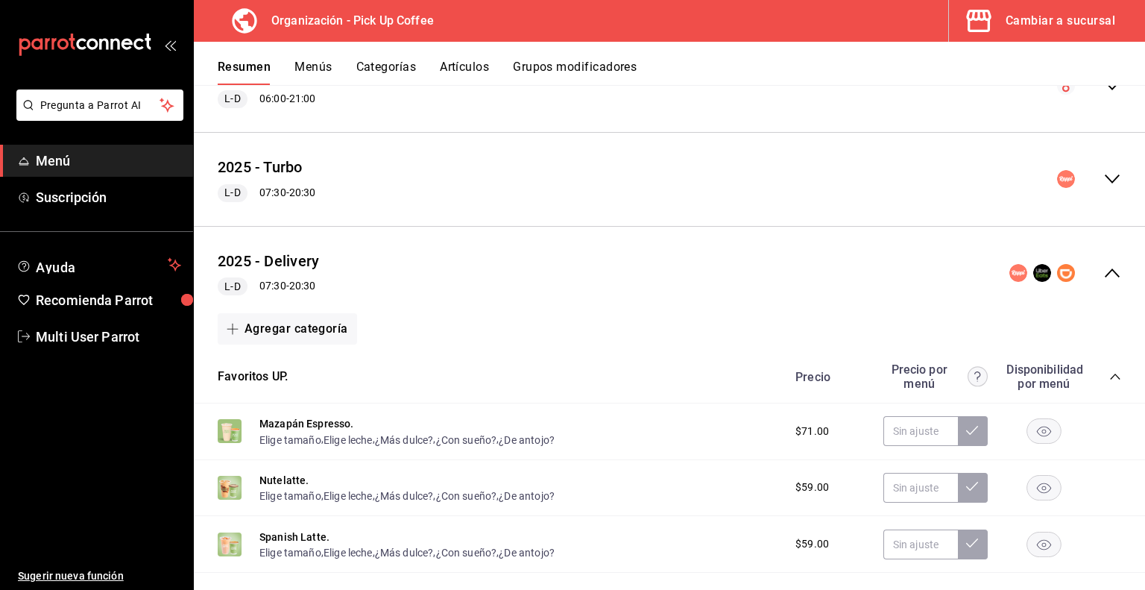
scroll to position [1653, 0]
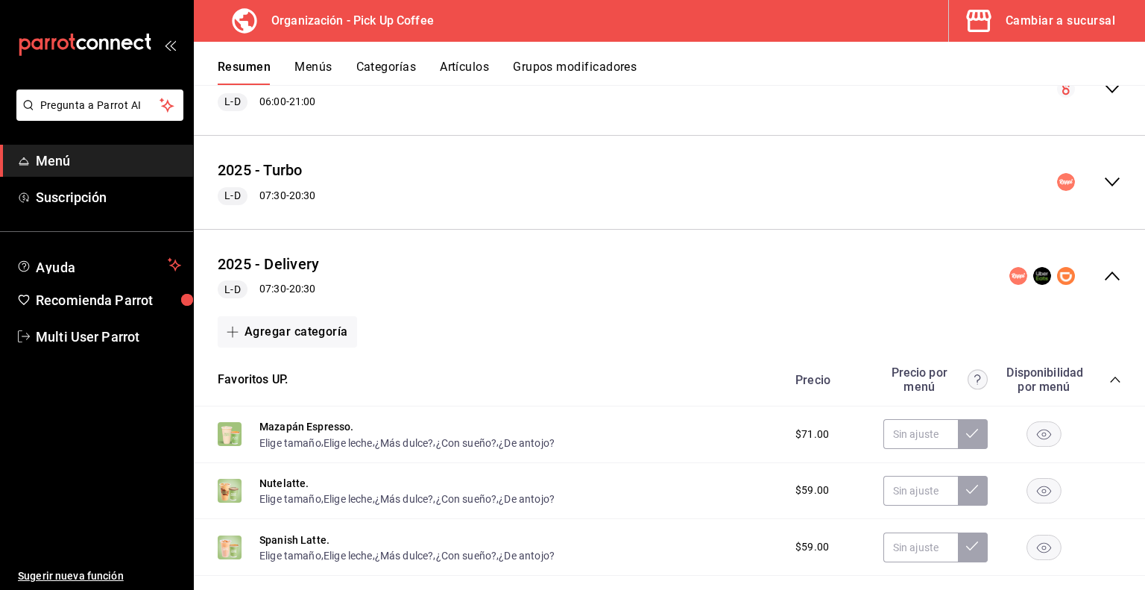
click at [1104, 278] on icon "collapse-menu-row" at bounding box center [1113, 276] width 18 height 18
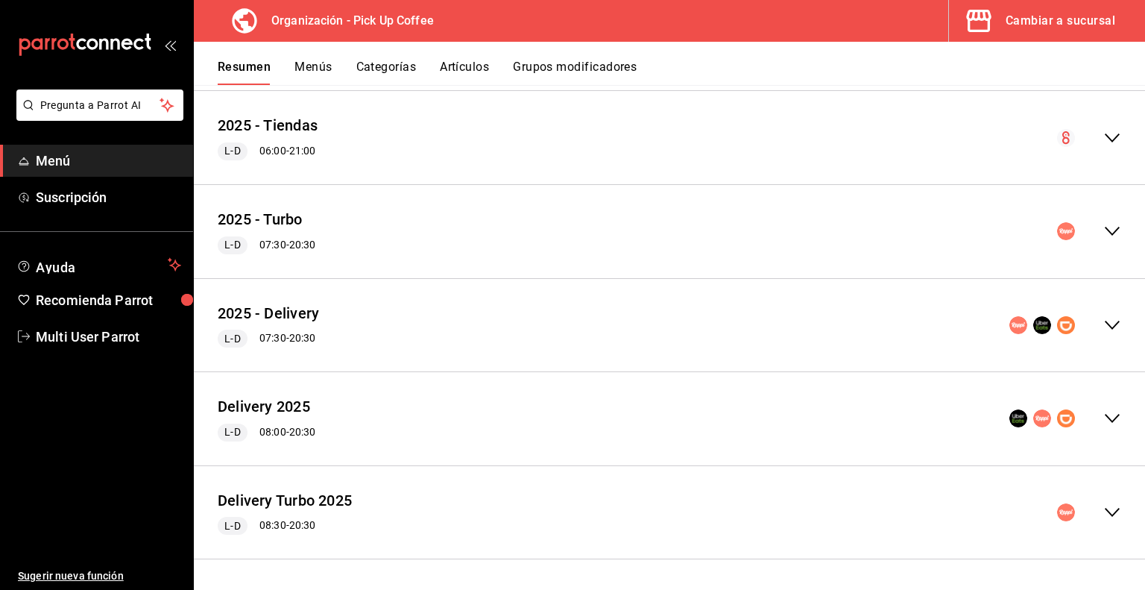
scroll to position [1606, 0]
click at [314, 65] on button "Menús" at bounding box center [313, 72] width 37 height 25
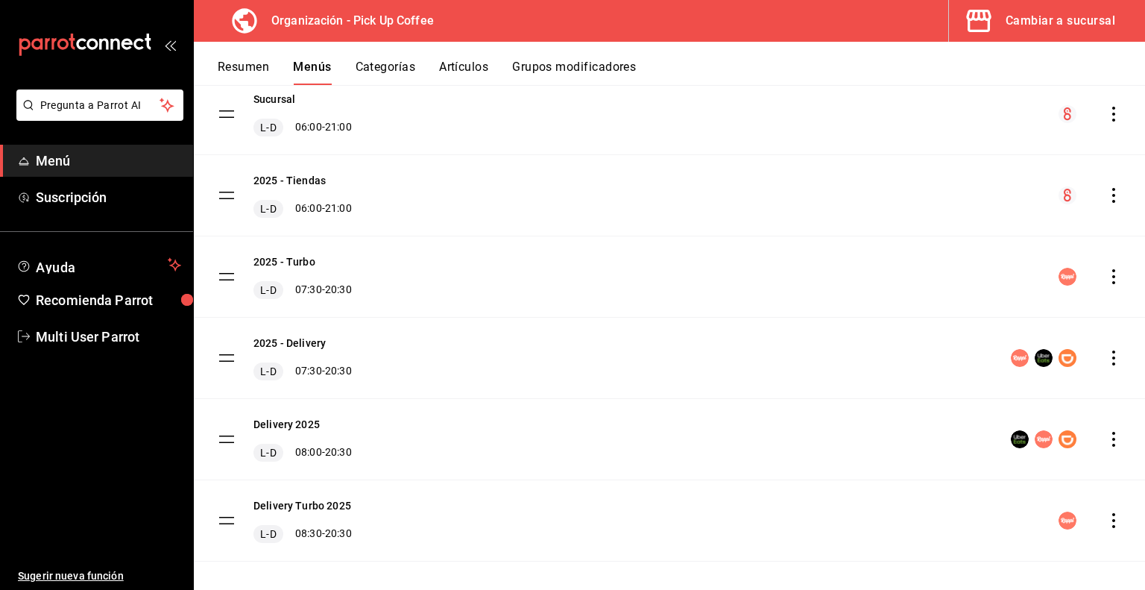
scroll to position [153, 0]
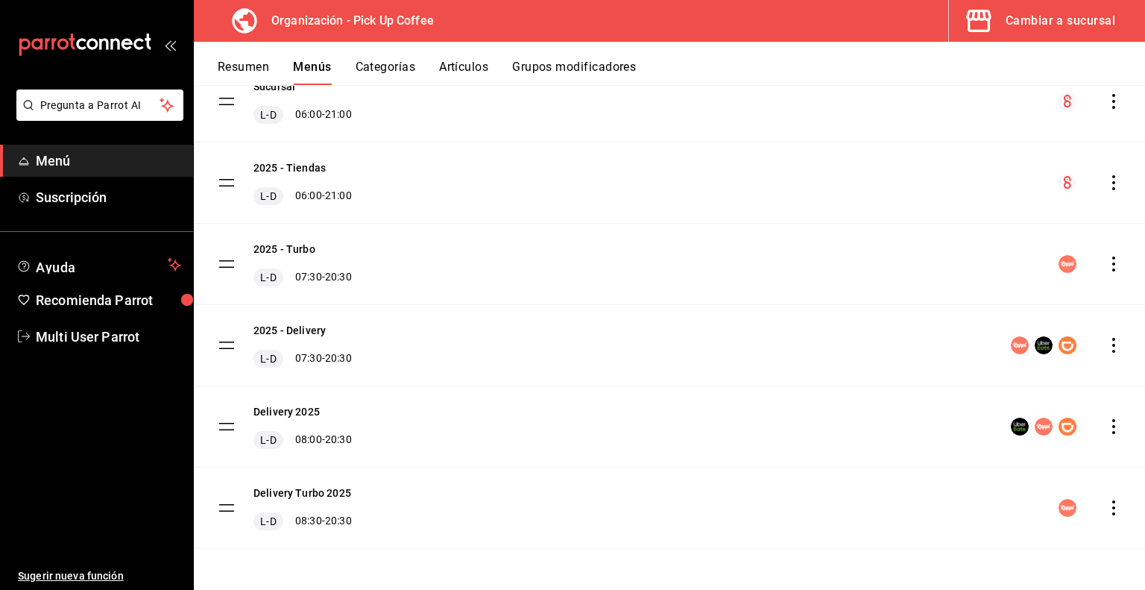
click at [1107, 345] on icon "actions" at bounding box center [1114, 345] width 15 height 15
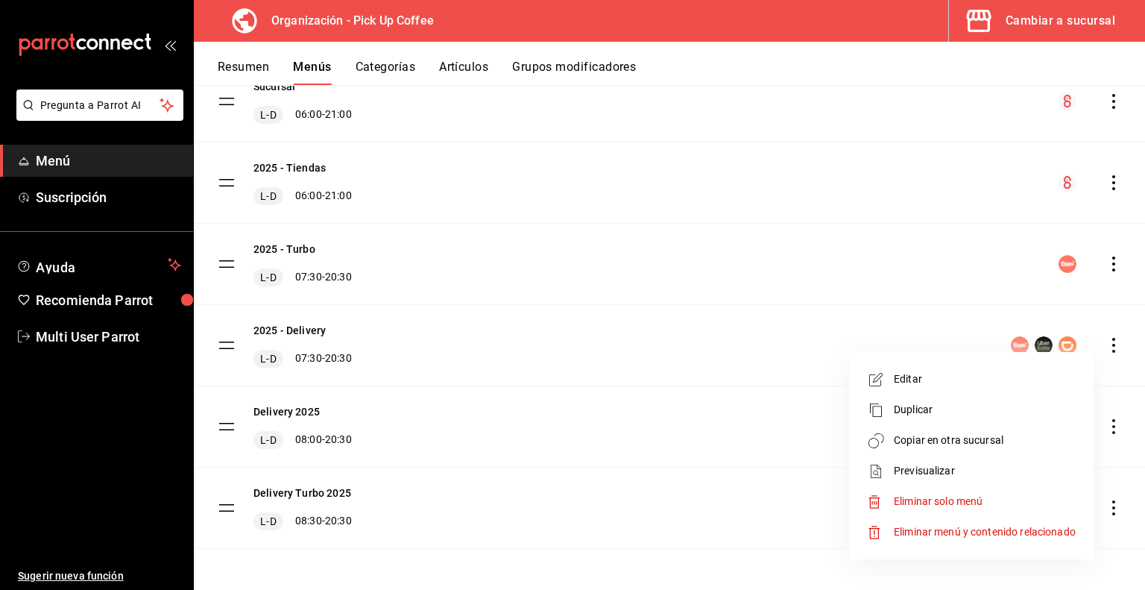
click at [958, 443] on span "Copiar en otra sucursal" at bounding box center [985, 441] width 182 height 16
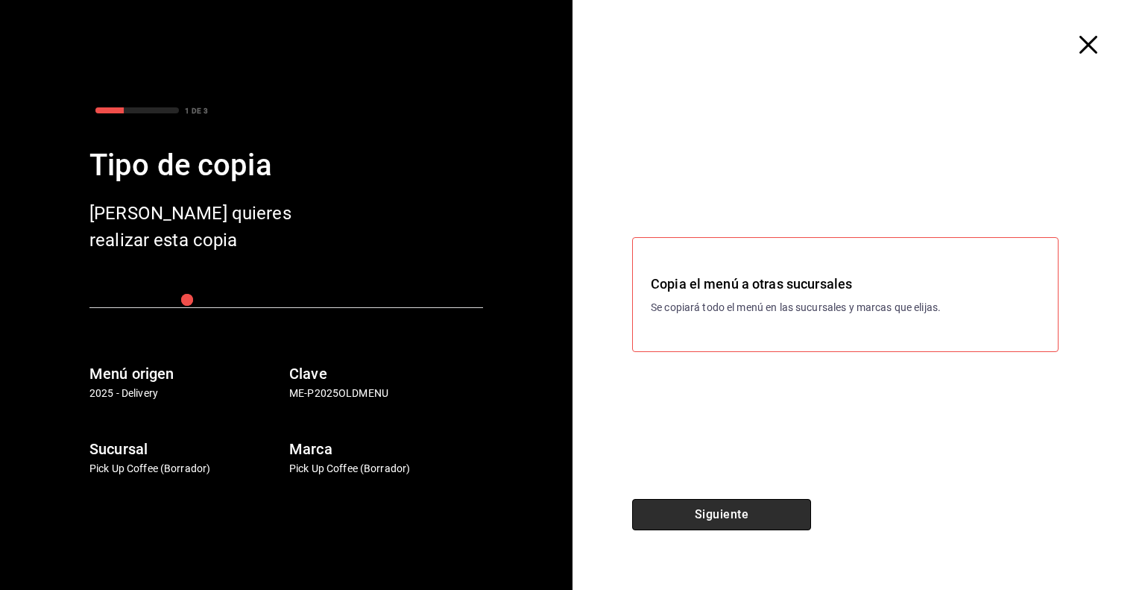
click at [716, 505] on button "Siguiente" at bounding box center [721, 514] width 179 height 31
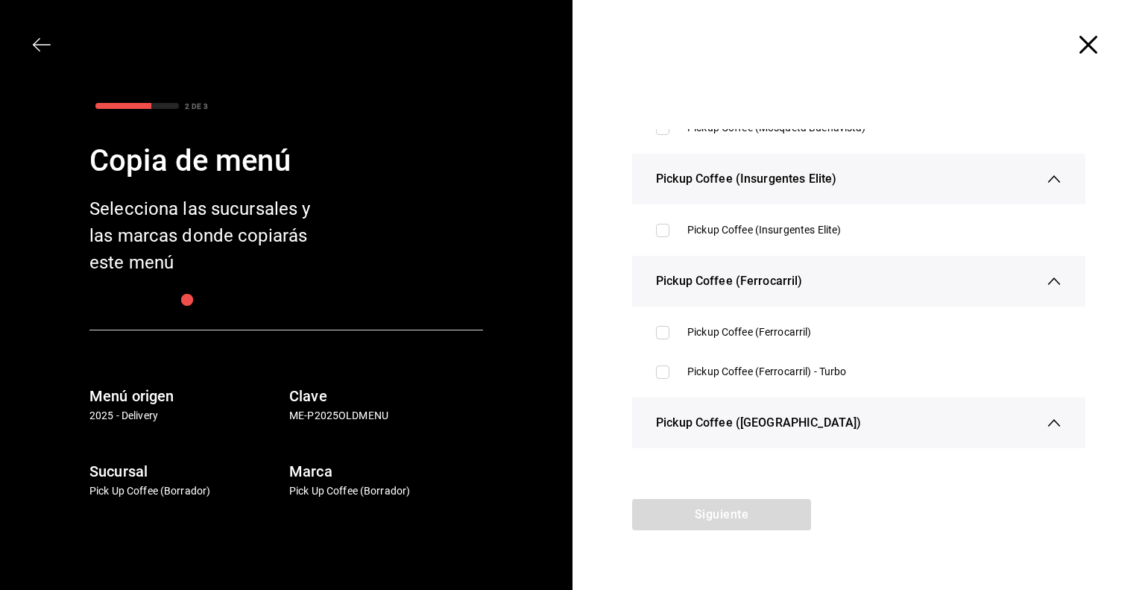
scroll to position [1268, 0]
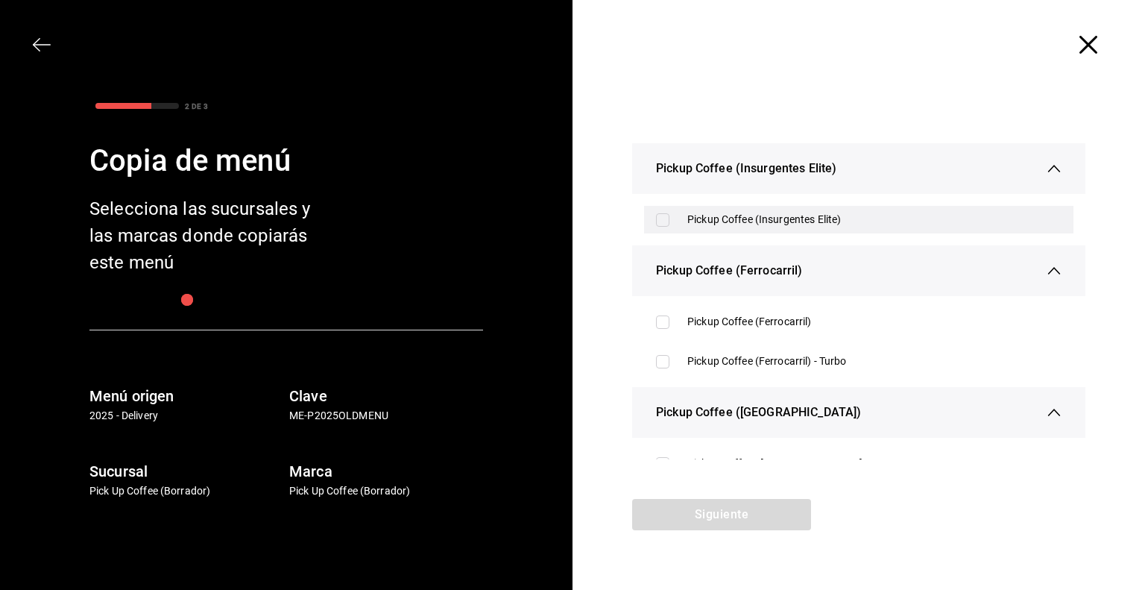
click at [665, 225] on input "checkbox" at bounding box center [662, 219] width 13 height 13
checkbox input "true"
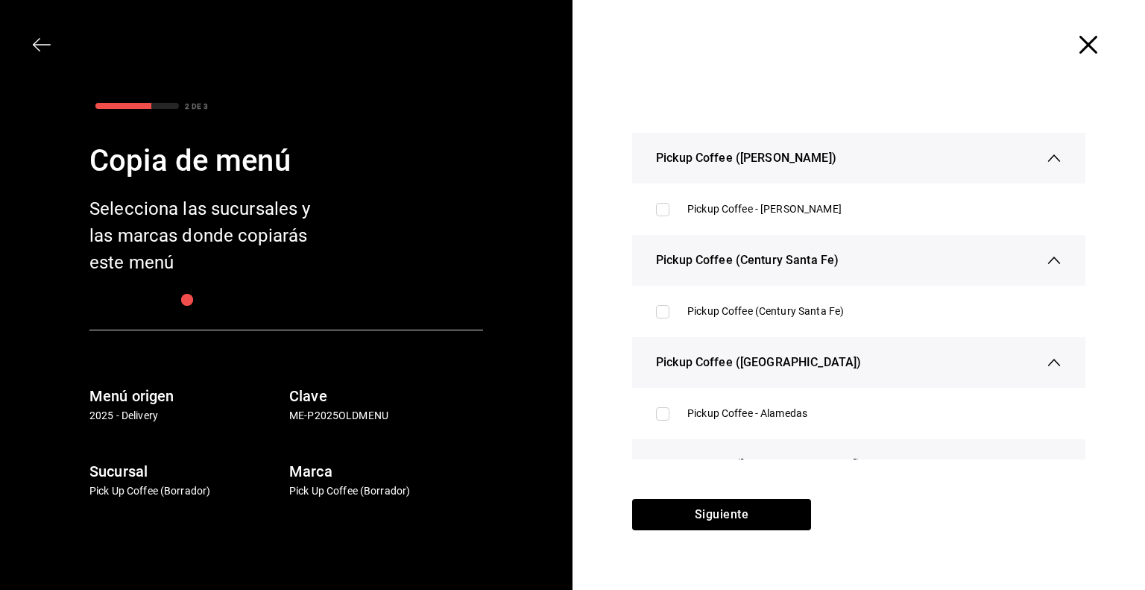
scroll to position [1909, 0]
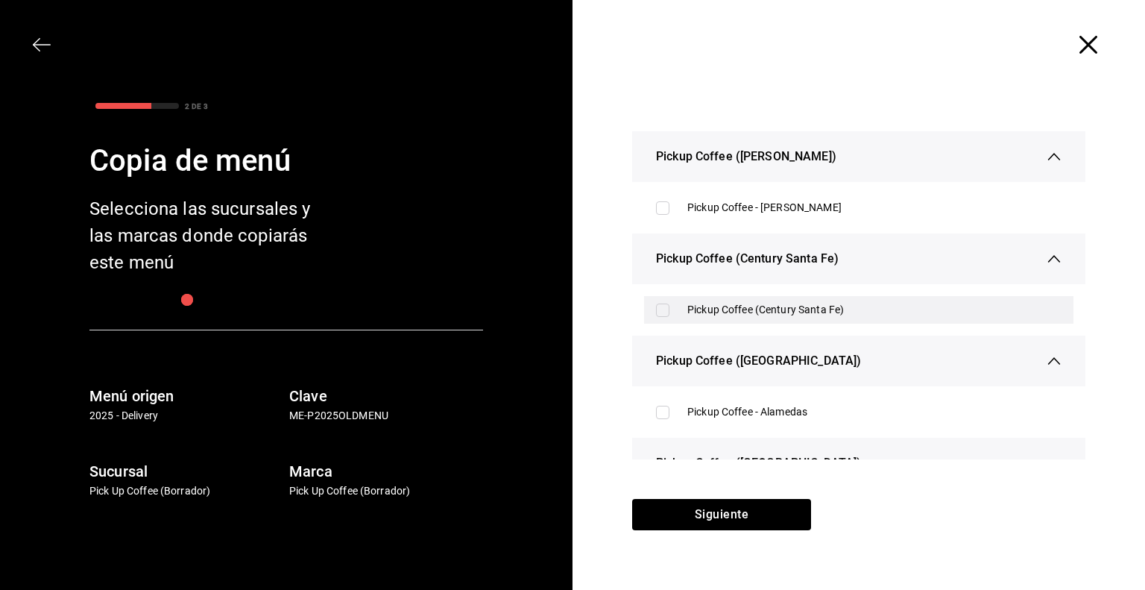
click at [662, 311] on input "checkbox" at bounding box center [662, 310] width 13 height 13
checkbox input "true"
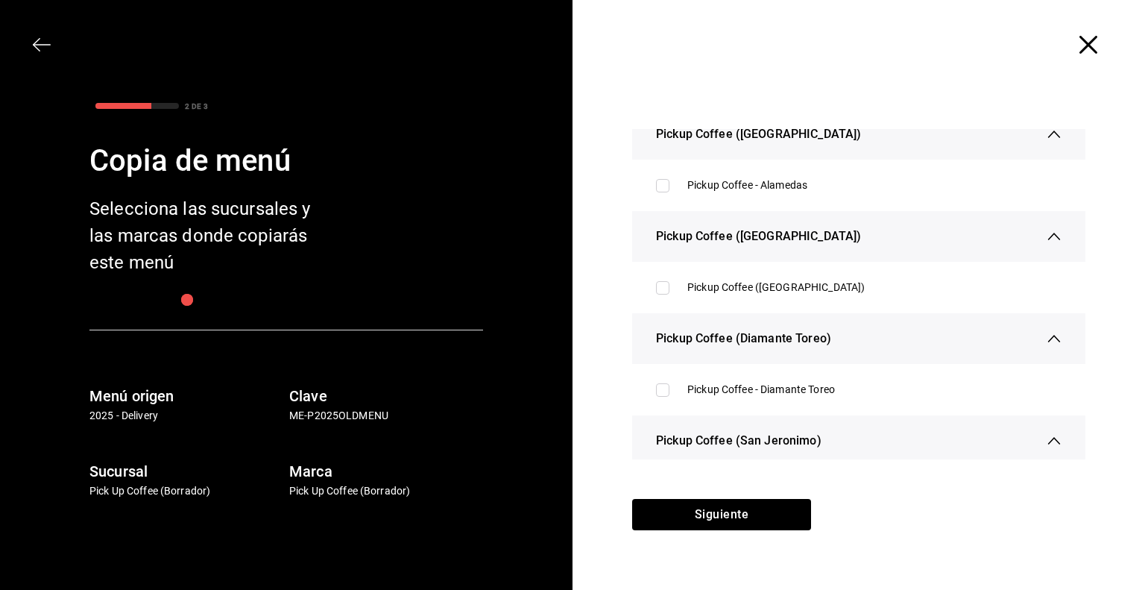
scroll to position [2138, 0]
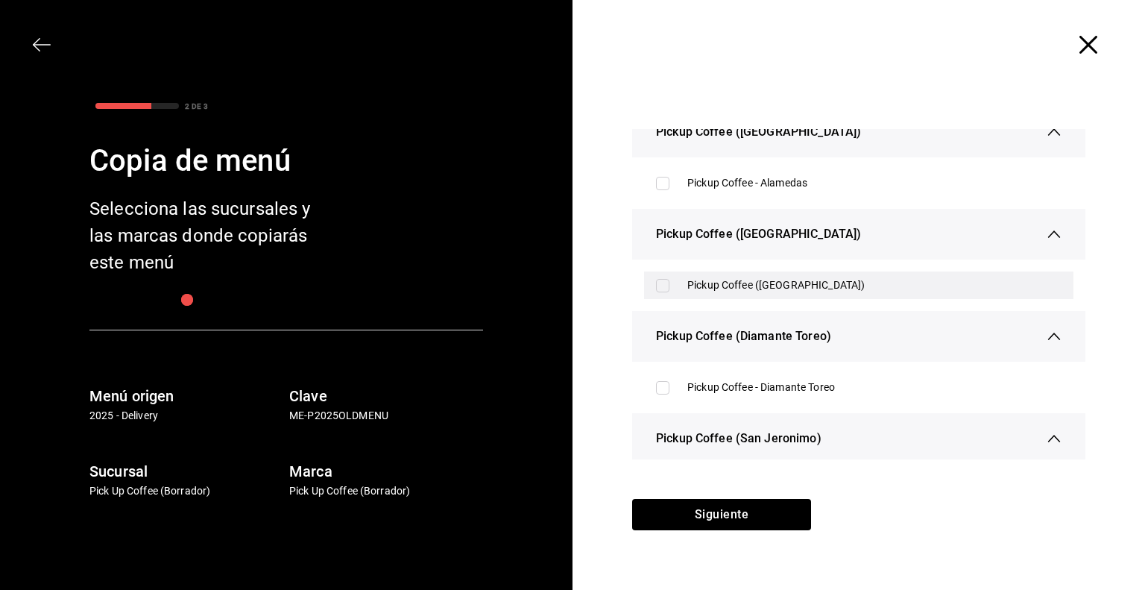
click at [661, 289] on input "checkbox" at bounding box center [662, 285] width 13 height 13
checkbox input "true"
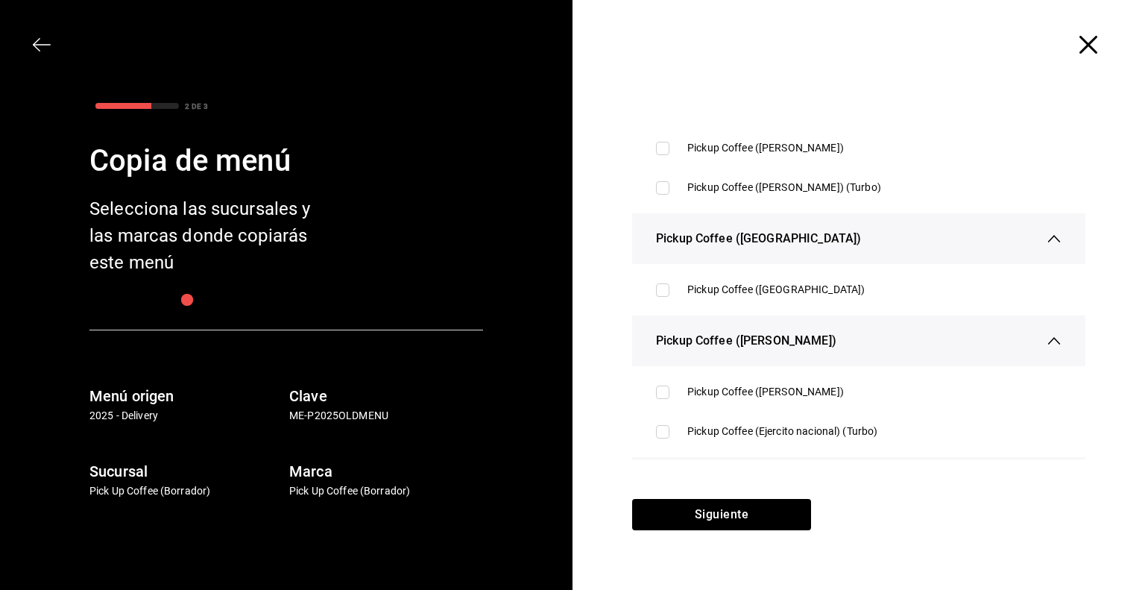
scroll to position [3909, 0]
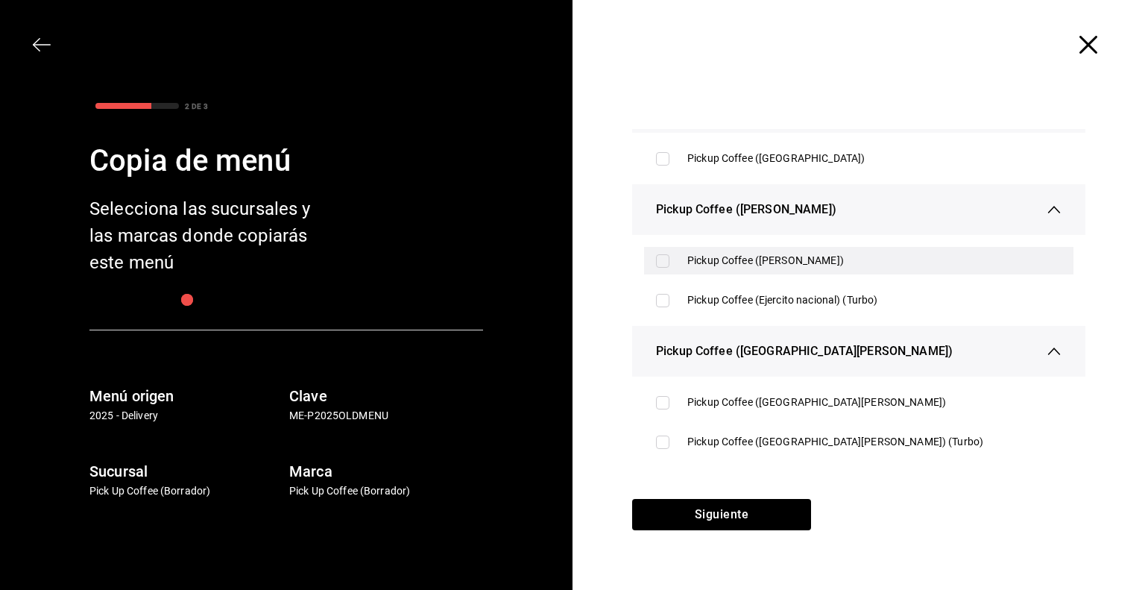
click at [662, 264] on input "checkbox" at bounding box center [662, 260] width 13 height 13
checkbox input "true"
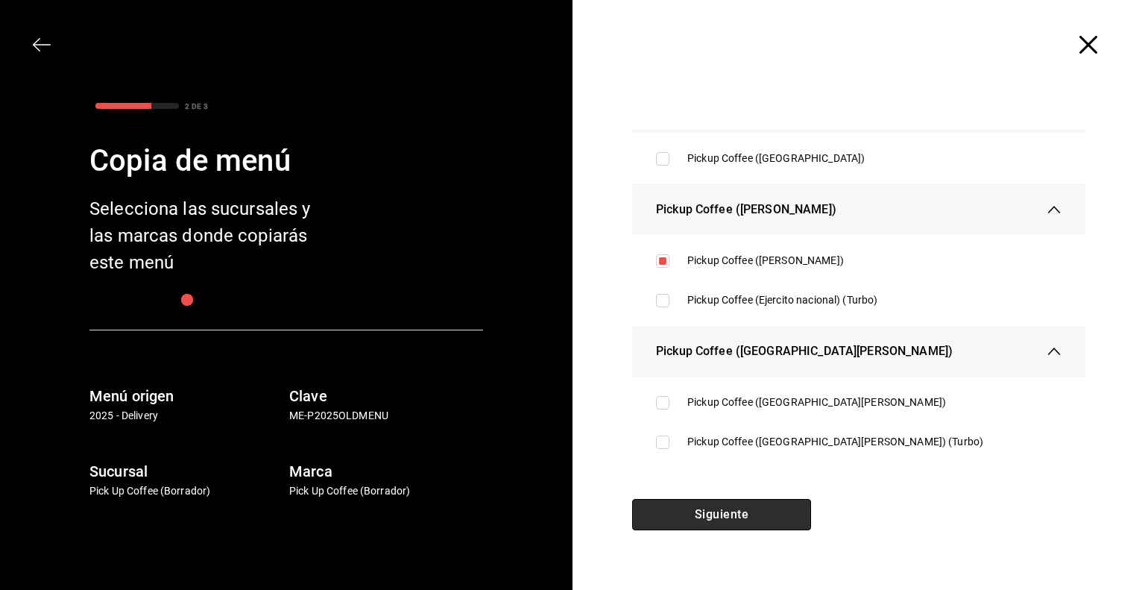
click at [726, 512] on button "Siguiente" at bounding box center [721, 514] width 179 height 31
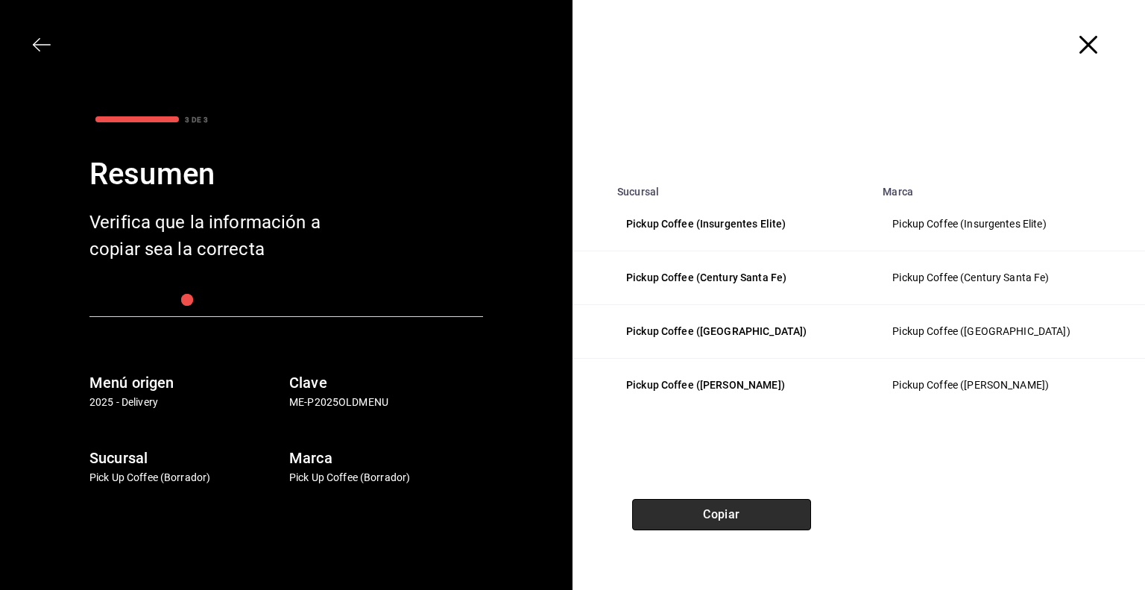
click at [726, 512] on button "Copiar" at bounding box center [721, 514] width 179 height 31
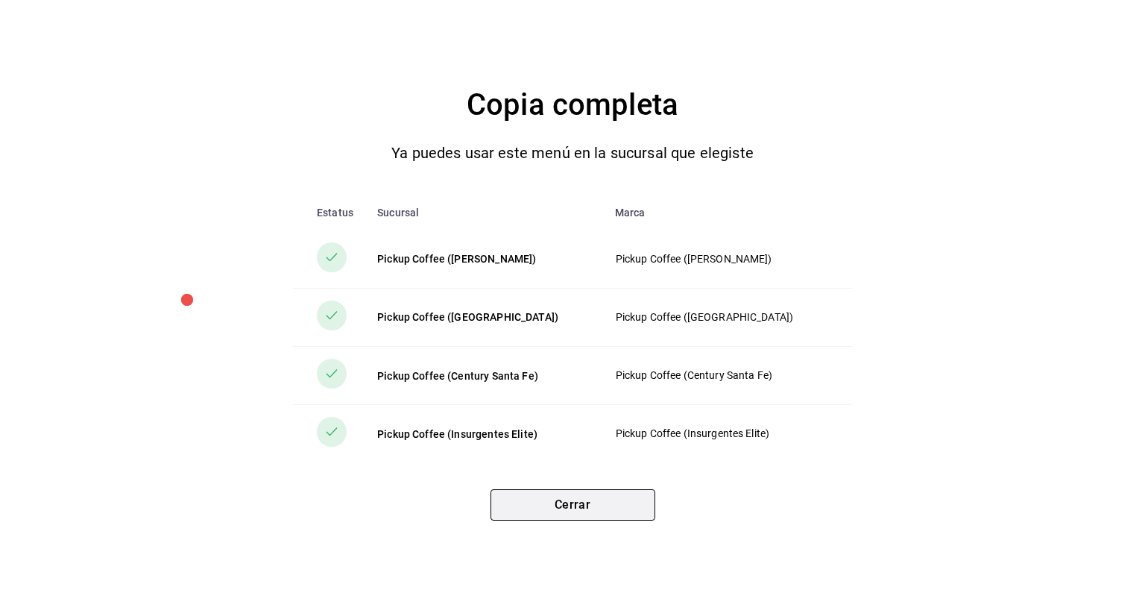
click at [585, 510] on button "Cerrar" at bounding box center [573, 504] width 165 height 31
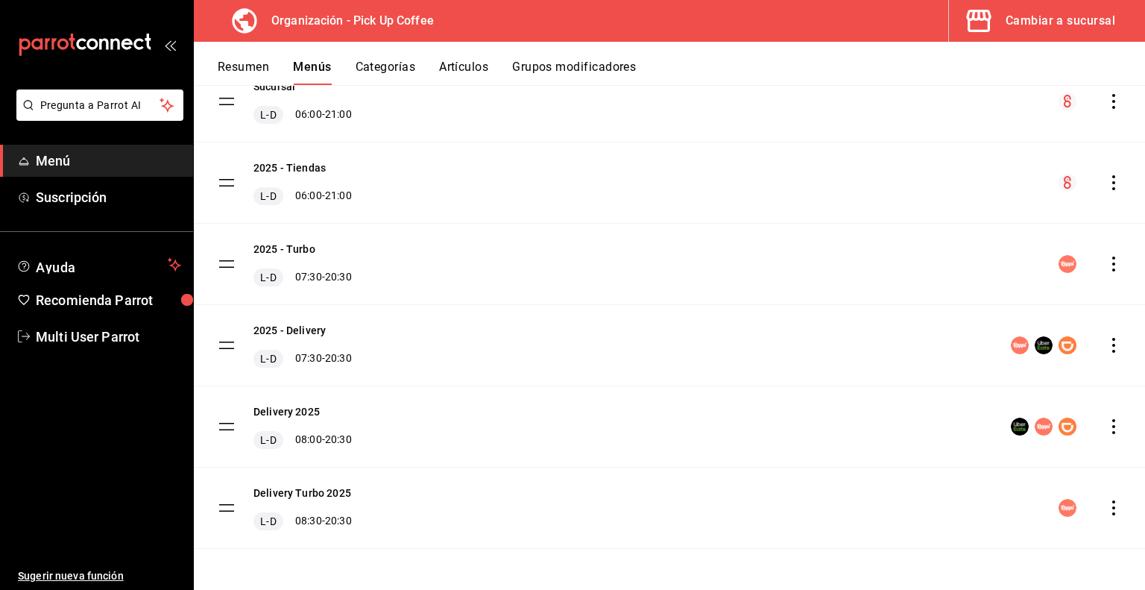
click at [1072, 25] on div "Cambiar a sucursal" at bounding box center [1061, 20] width 110 height 21
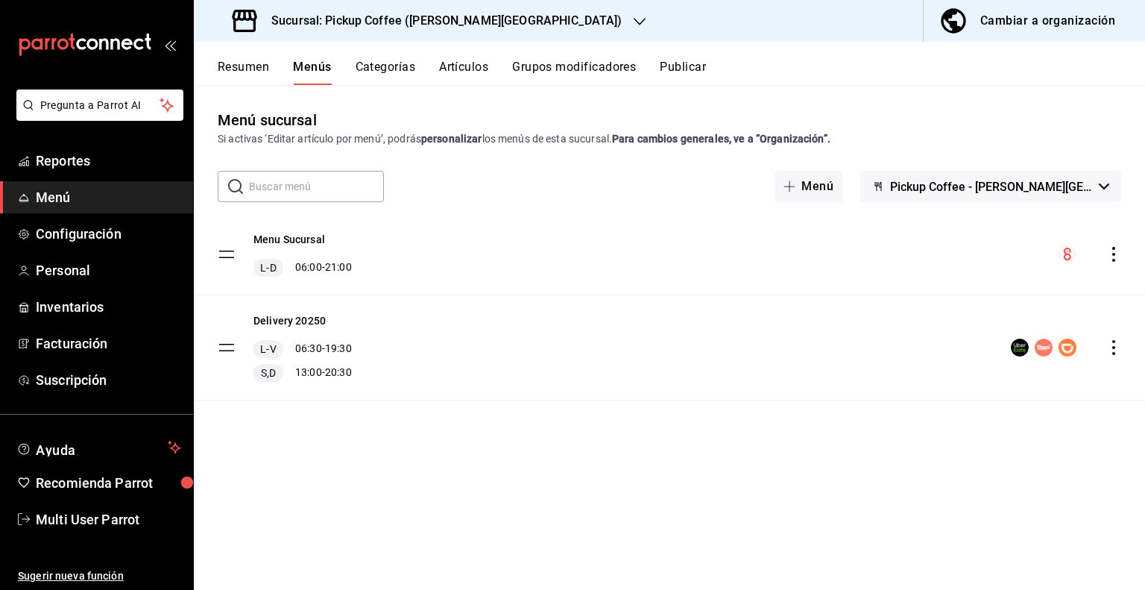
click at [393, 25] on h3 "Sucursal: Pickup Coffee ([PERSON_NAME][GEOGRAPHIC_DATA])" at bounding box center [441, 21] width 362 height 18
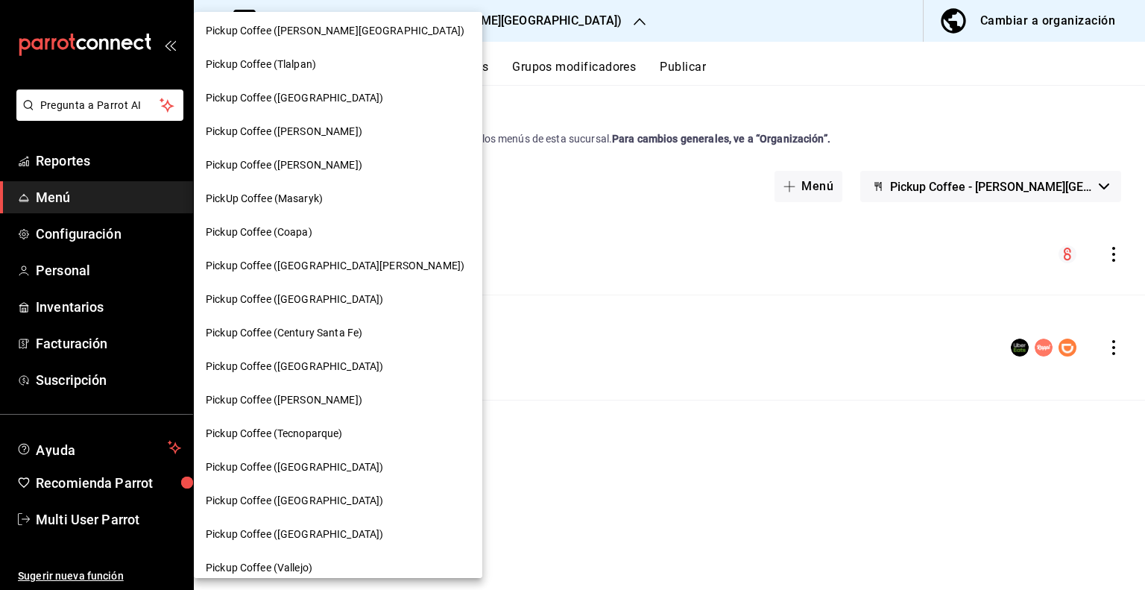
scroll to position [3, 0]
click at [315, 154] on div "Pickup Coffee (Dr Andrade)" at bounding box center [338, 166] width 289 height 34
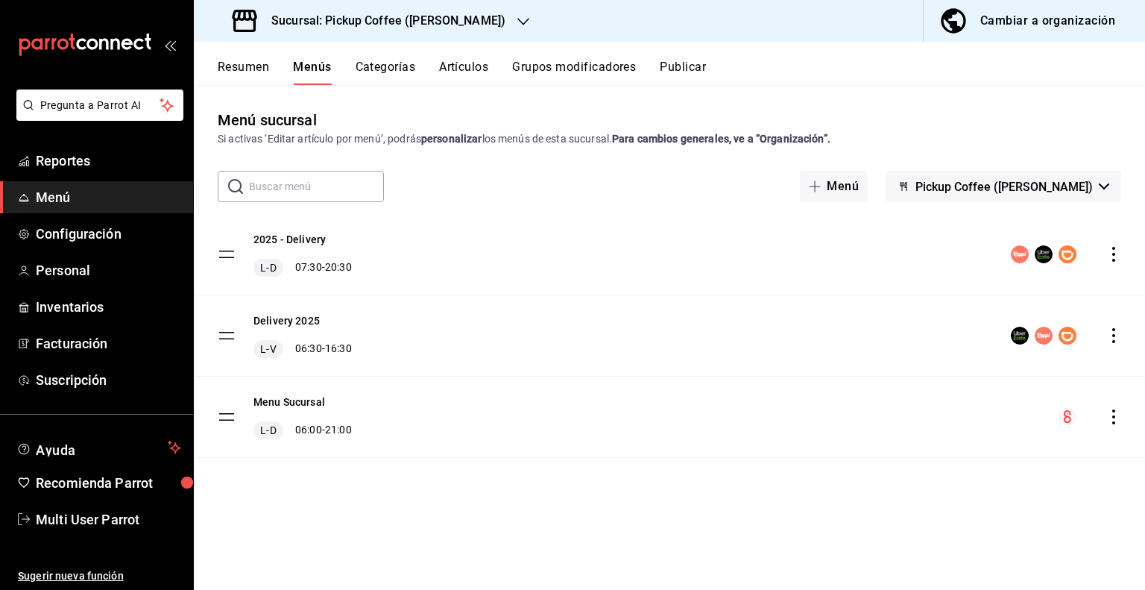
click at [1116, 337] on icon "actions" at bounding box center [1114, 335] width 15 height 15
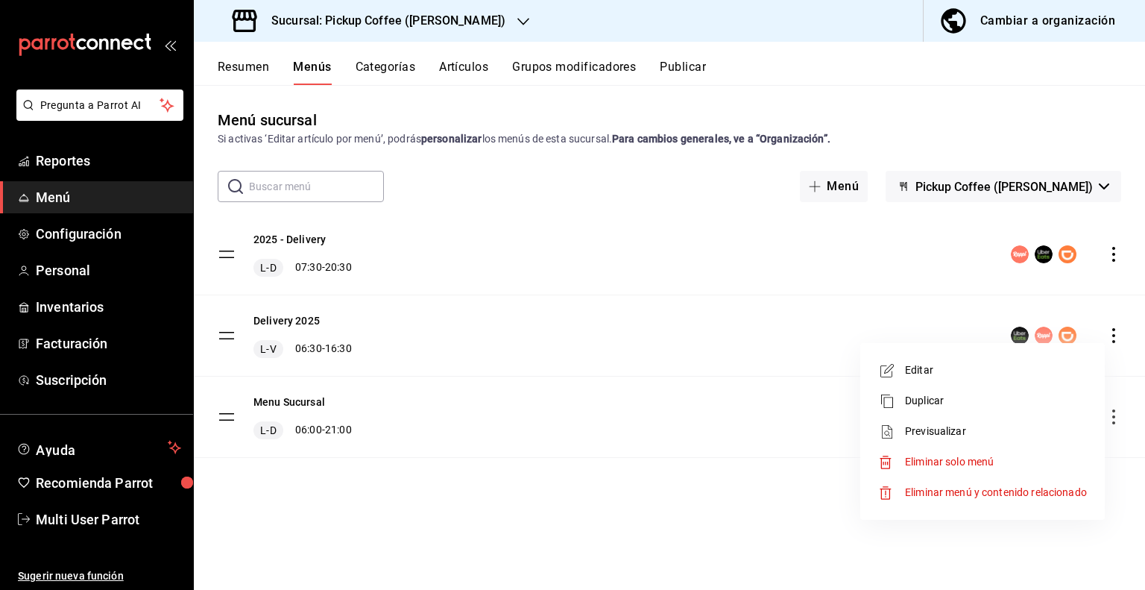
click at [949, 462] on span "Eliminar solo menú" at bounding box center [949, 462] width 89 height 12
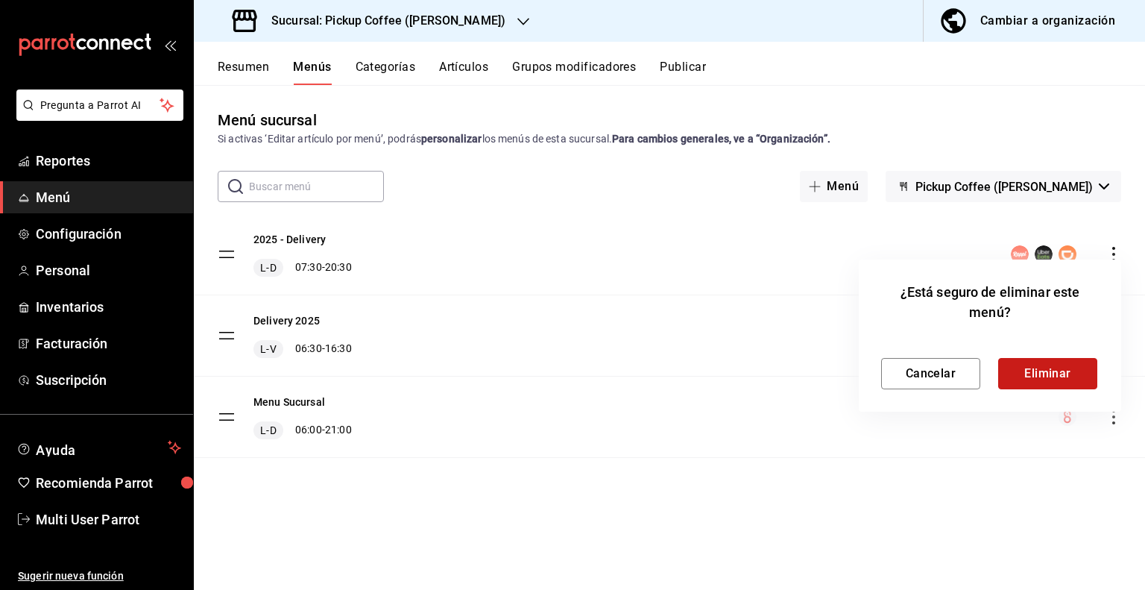
click at [1034, 377] on button "Eliminar" at bounding box center [1048, 373] width 99 height 31
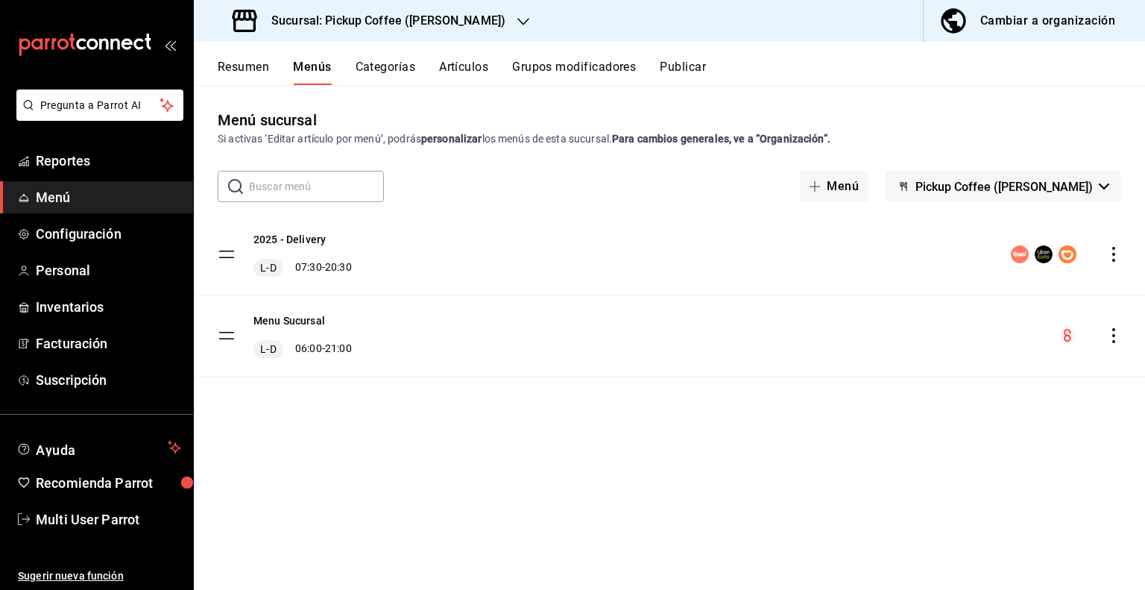
click at [692, 73] on button "Publicar" at bounding box center [683, 72] width 46 height 25
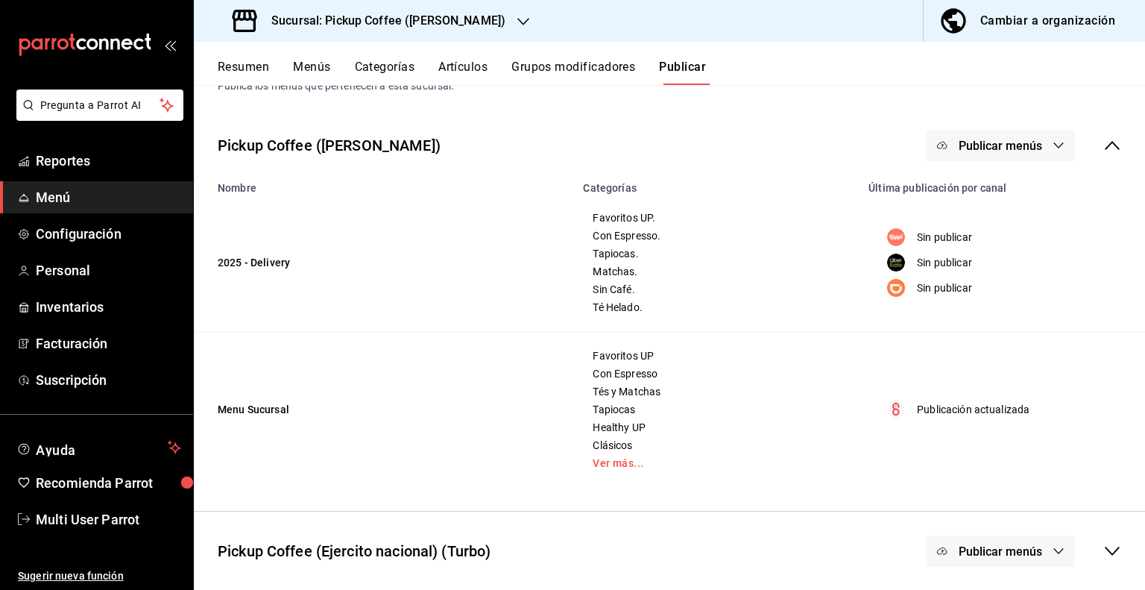
scroll to position [54, 0]
click at [1035, 147] on button "Publicar menús" at bounding box center [1000, 144] width 149 height 31
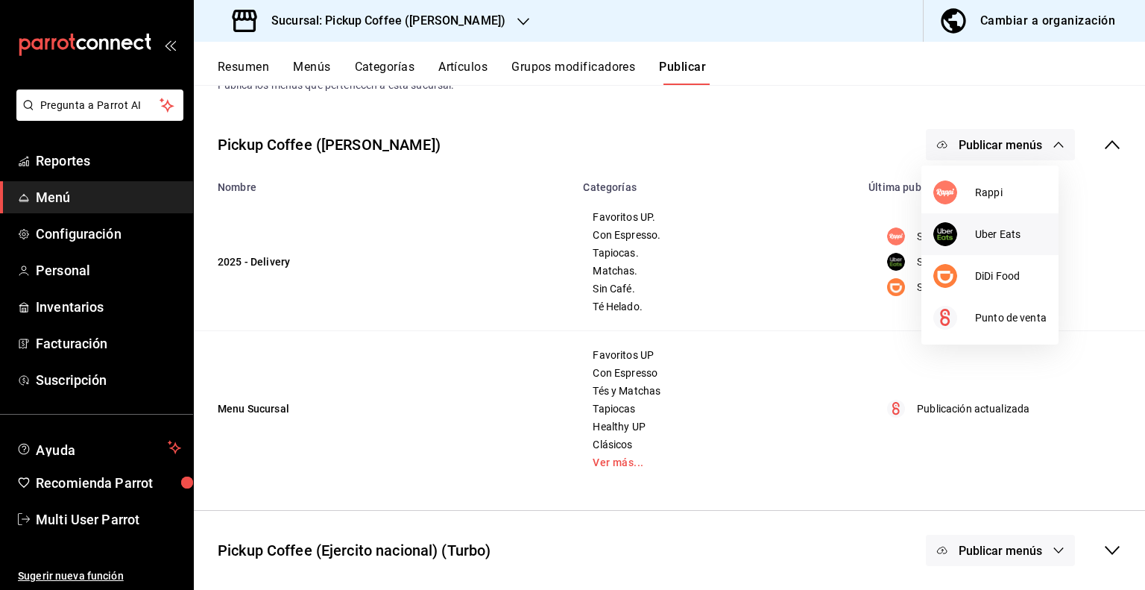
click at [1012, 234] on span "Uber Eats" at bounding box center [1011, 235] width 72 height 16
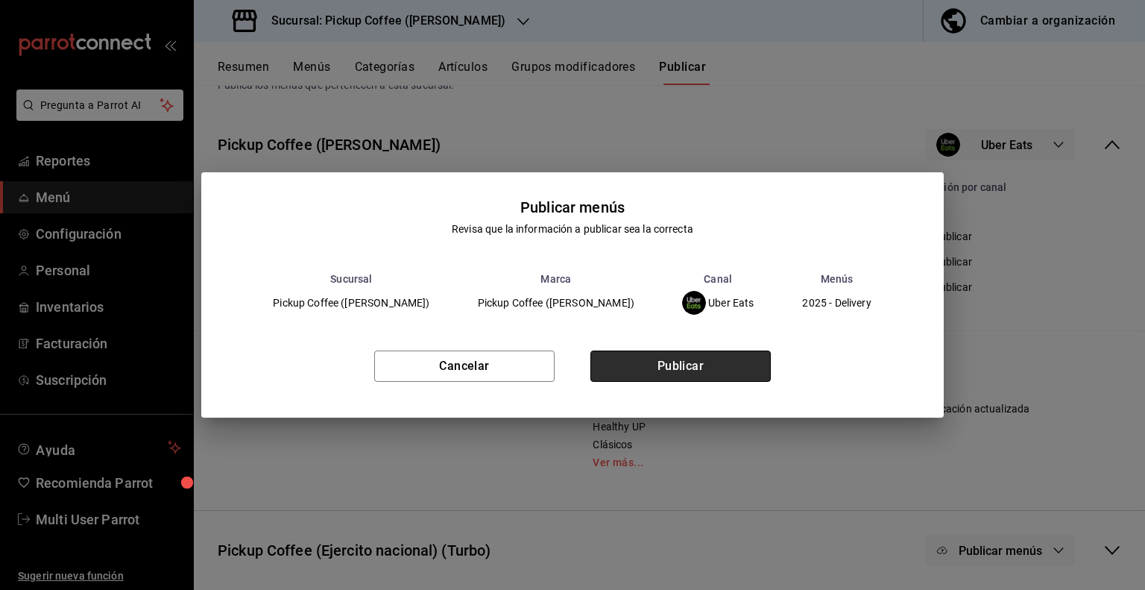
click at [717, 375] on button "Publicar" at bounding box center [681, 365] width 180 height 31
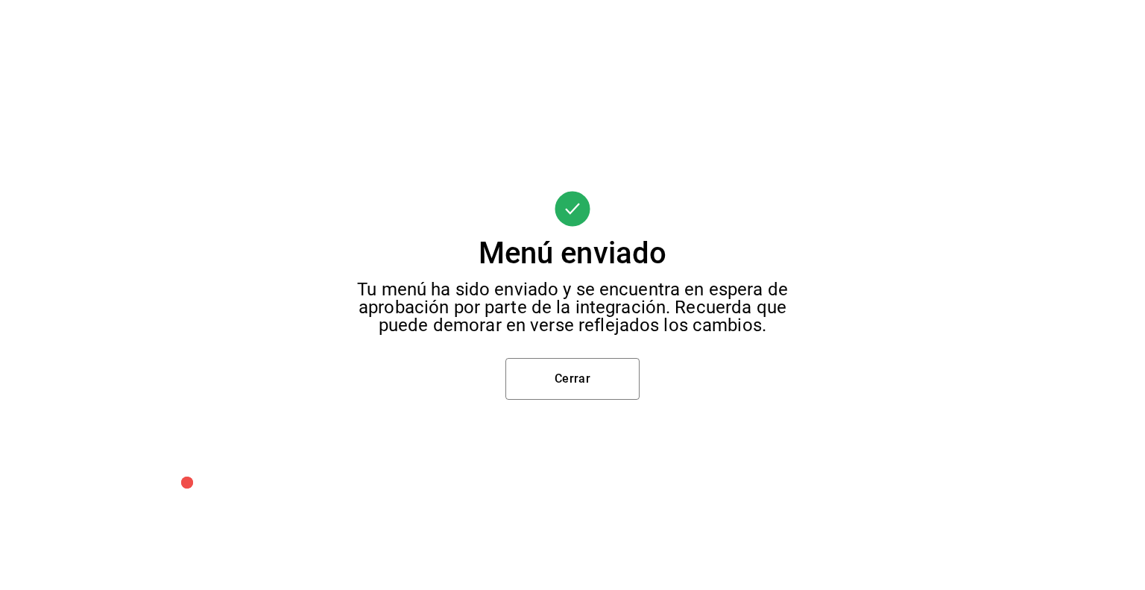
scroll to position [0, 0]
click at [596, 371] on button "Cerrar" at bounding box center [573, 379] width 134 height 42
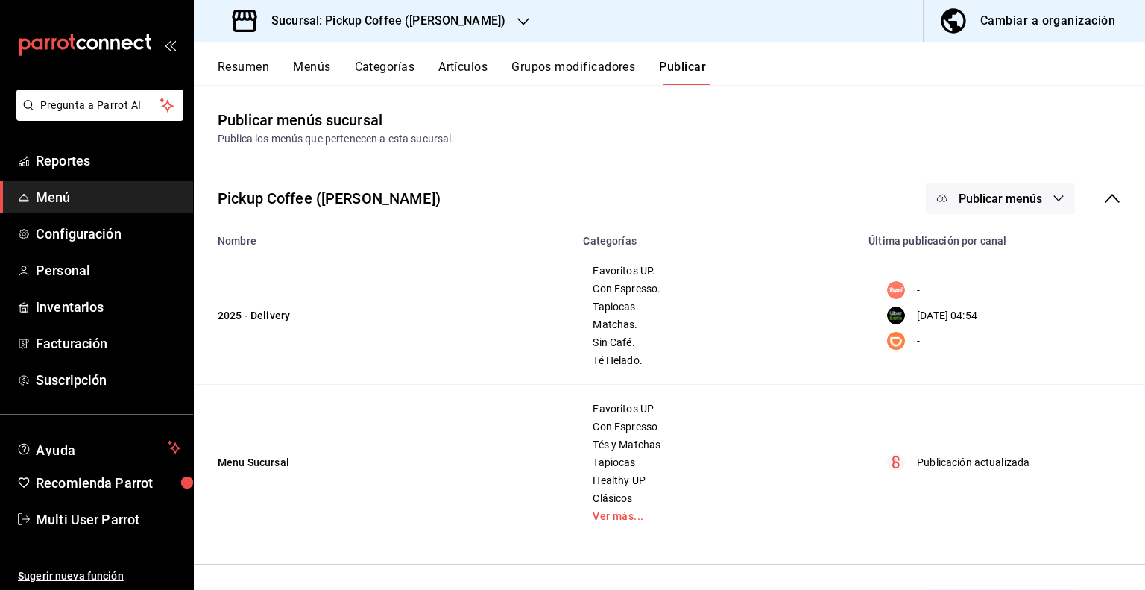
click at [1011, 207] on button "Publicar menús" at bounding box center [1000, 198] width 149 height 31
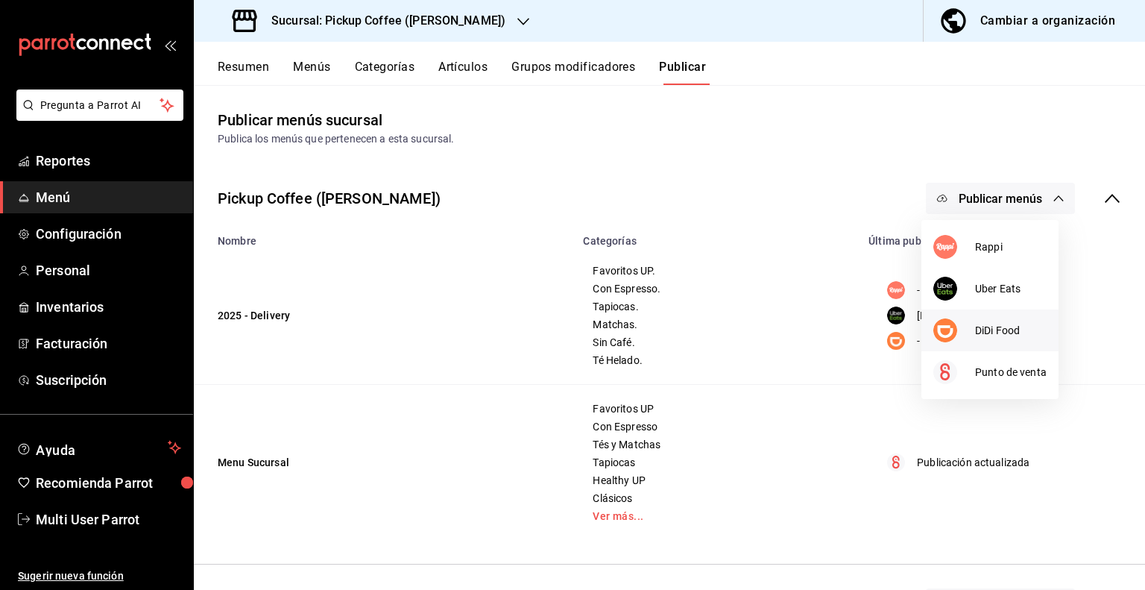
click at [958, 327] on div at bounding box center [955, 330] width 42 height 24
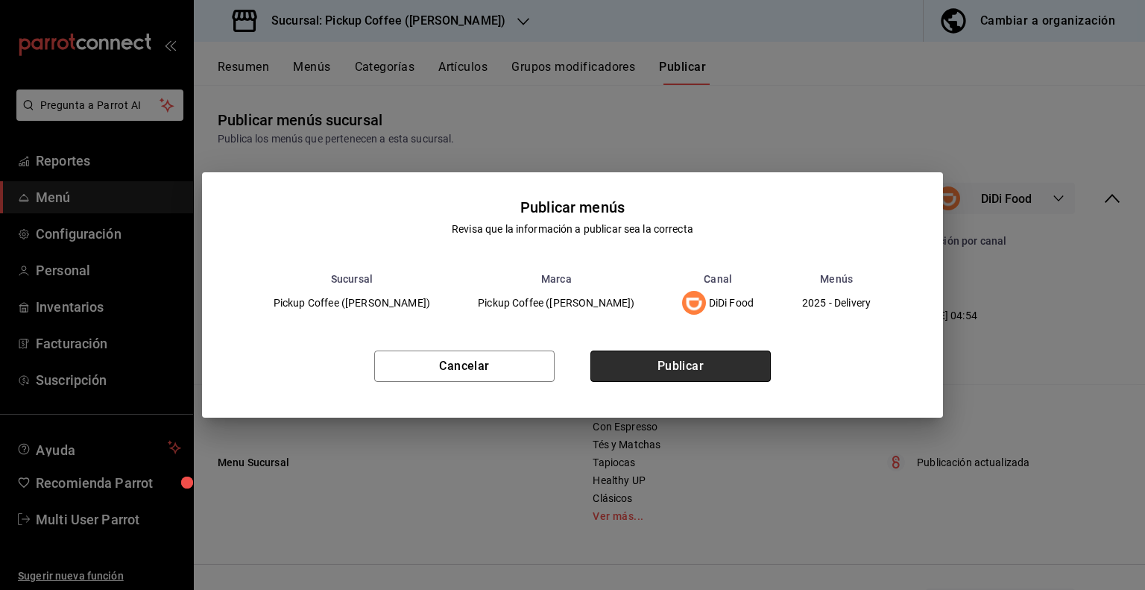
click at [708, 364] on button "Publicar" at bounding box center [681, 365] width 180 height 31
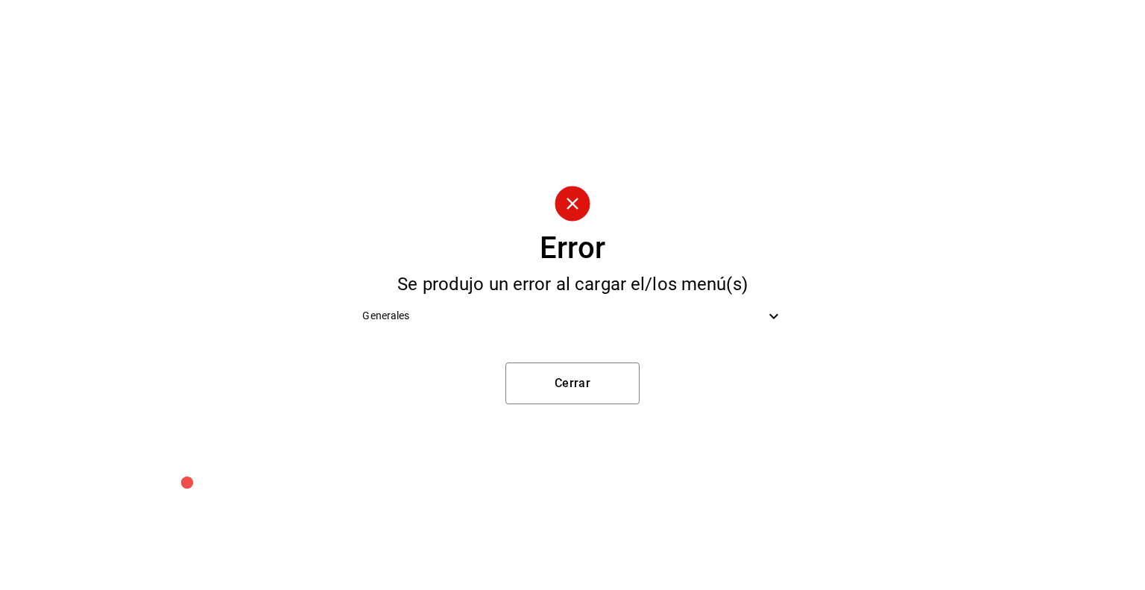
click at [668, 314] on span "Generales" at bounding box center [563, 316] width 402 height 16
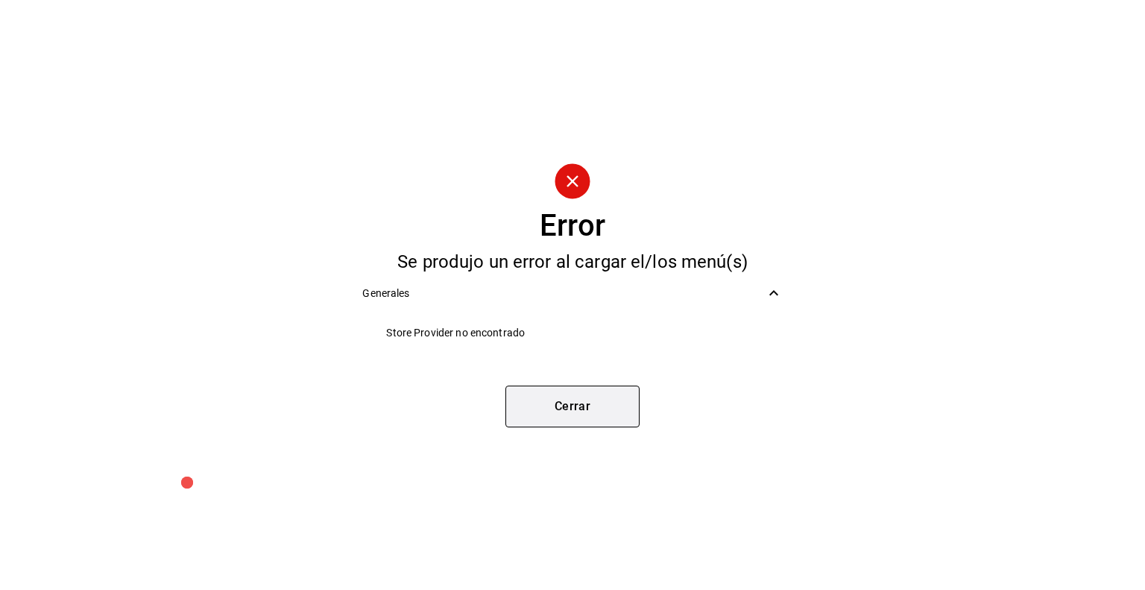
click at [614, 396] on button "Cerrar" at bounding box center [573, 407] width 134 height 42
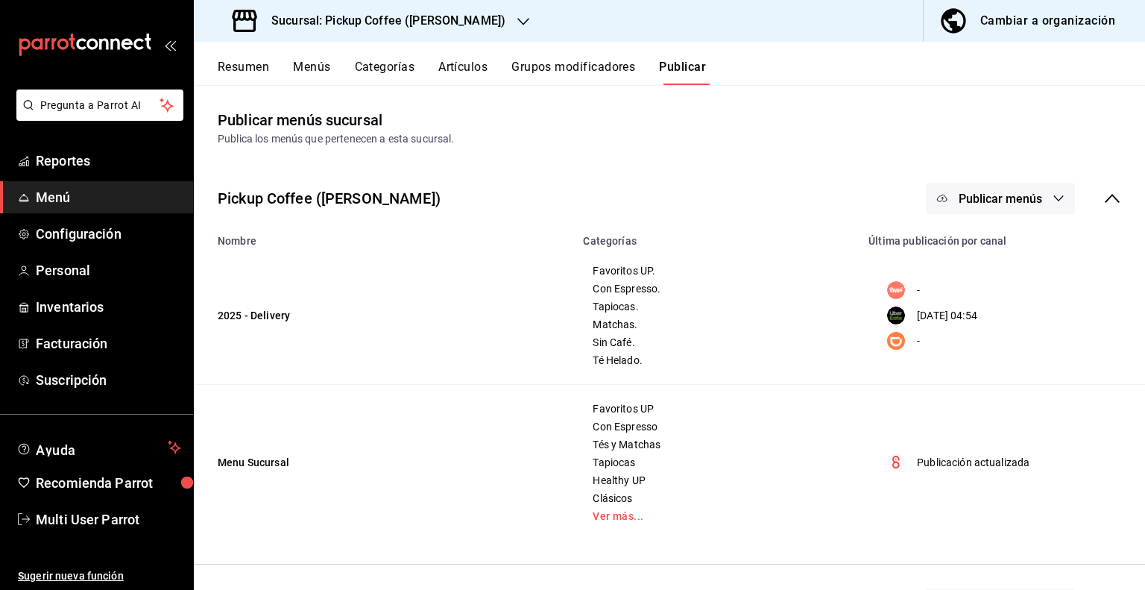
click at [1053, 201] on icon "button" at bounding box center [1059, 198] width 12 height 12
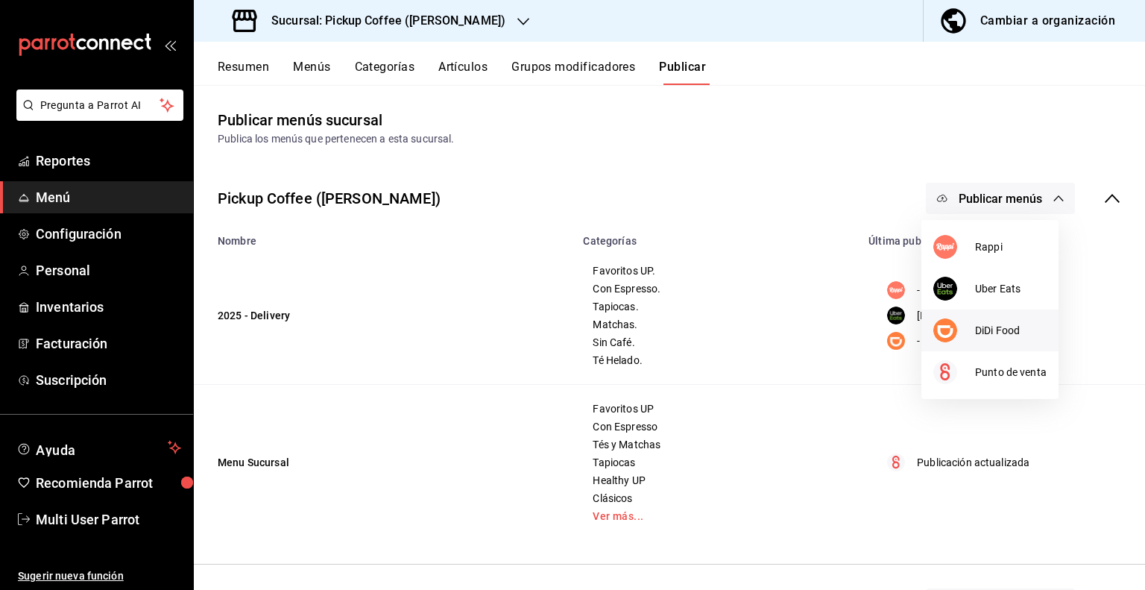
click at [973, 333] on div at bounding box center [955, 330] width 42 height 24
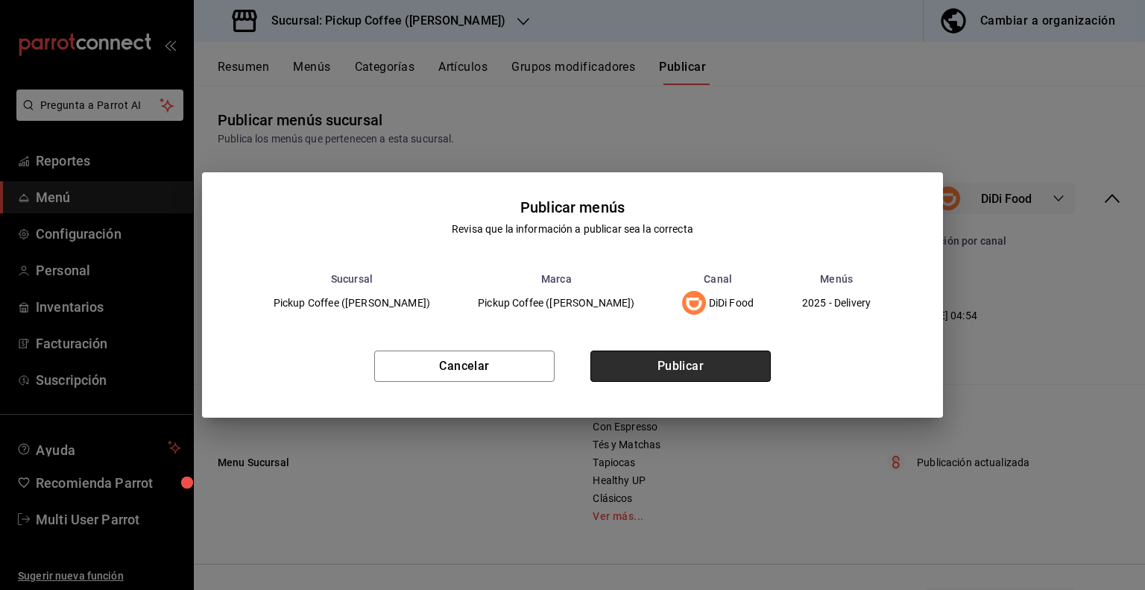
click at [720, 369] on button "Publicar" at bounding box center [681, 365] width 180 height 31
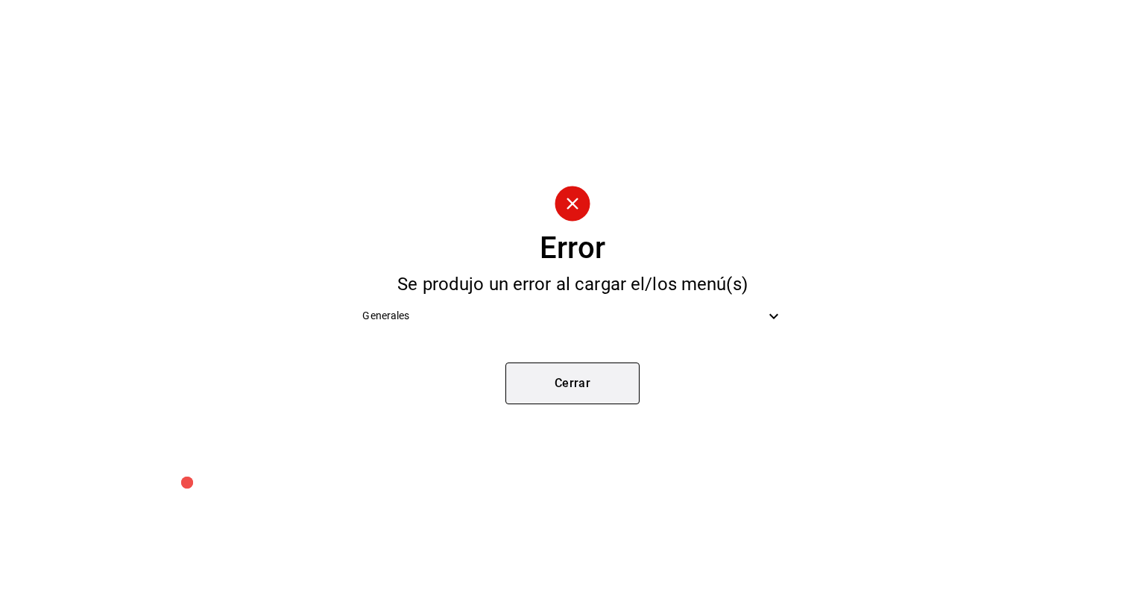
click at [587, 382] on button "Cerrar" at bounding box center [573, 383] width 134 height 42
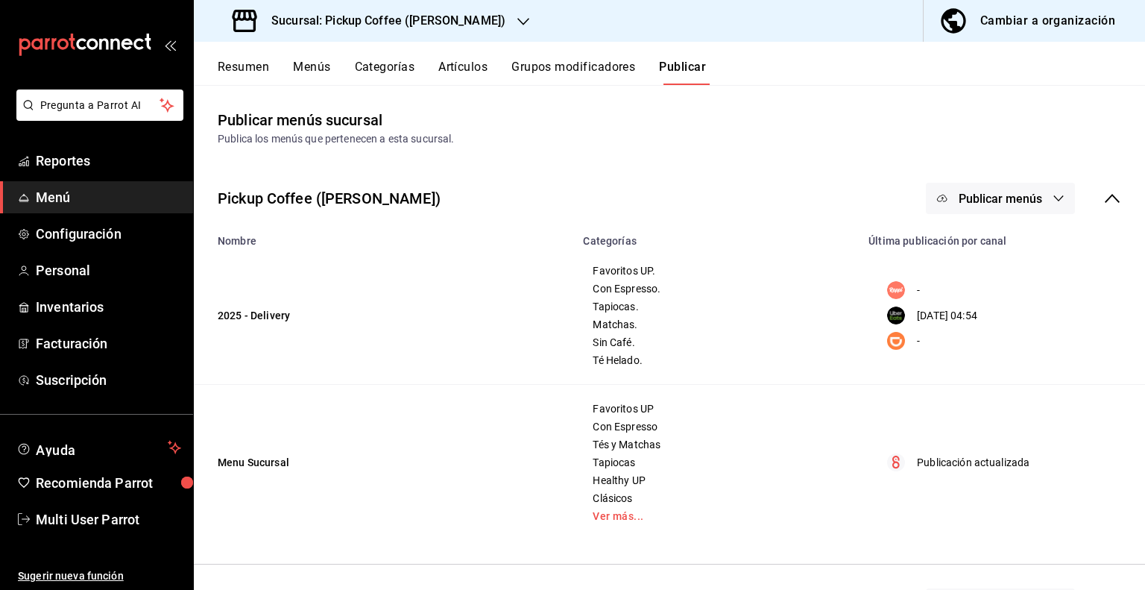
click at [484, 29] on div "Sucursal: Pickup Coffee (Dr Andrade)" at bounding box center [371, 21] width 330 height 42
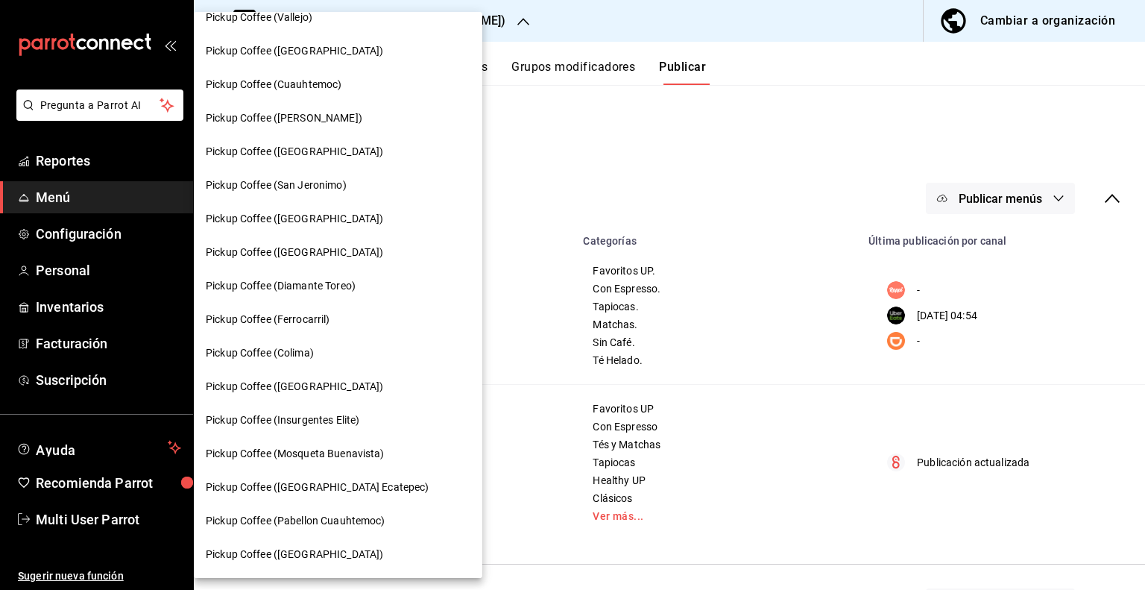
scroll to position [558, 0]
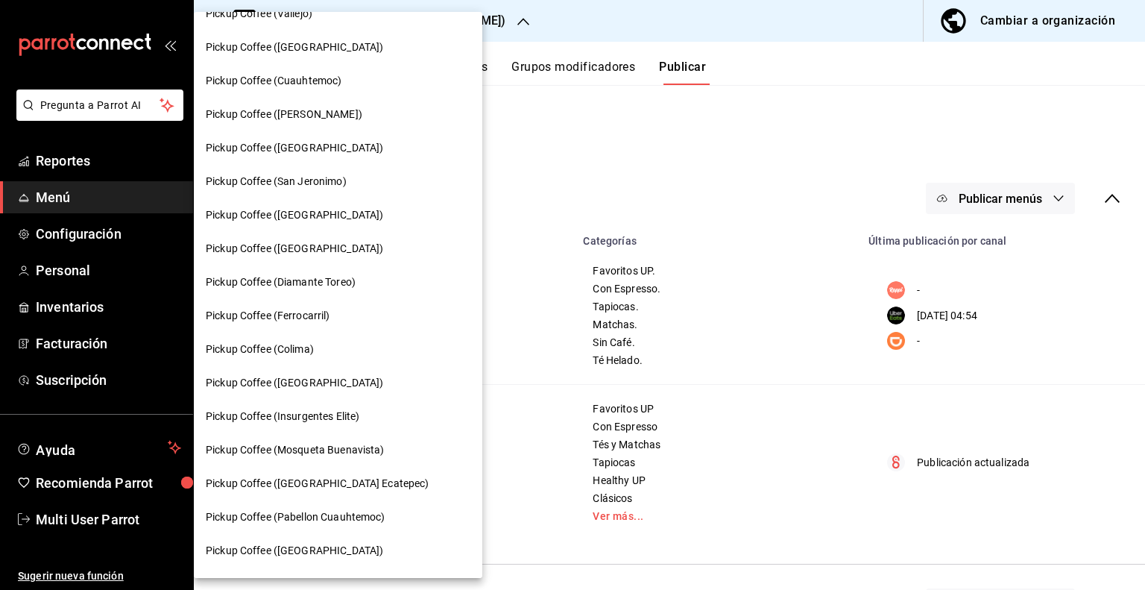
click at [343, 415] on span "Pickup Coffee (Insurgentes Elite)" at bounding box center [283, 417] width 154 height 16
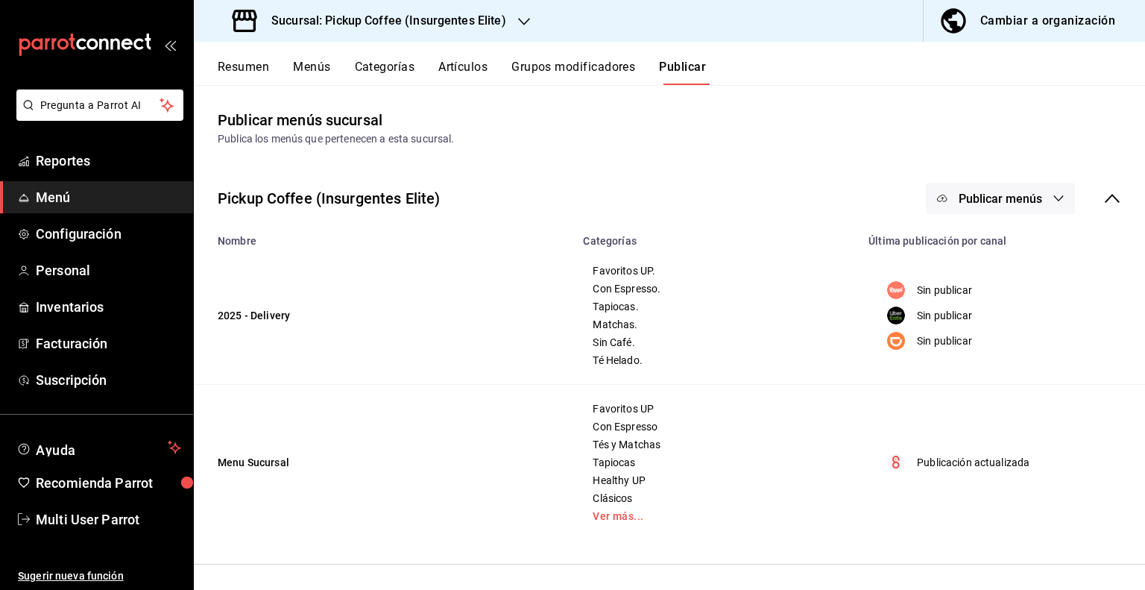
click at [1028, 193] on span "Publicar menús" at bounding box center [1001, 199] width 84 height 14
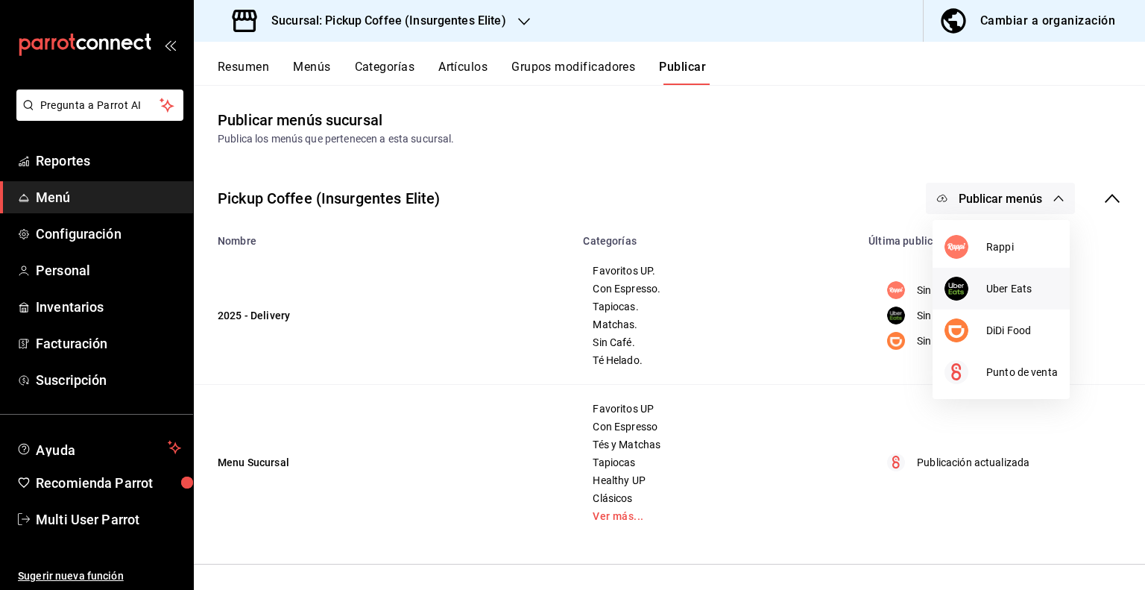
click at [996, 295] on span "Uber Eats" at bounding box center [1023, 289] width 72 height 16
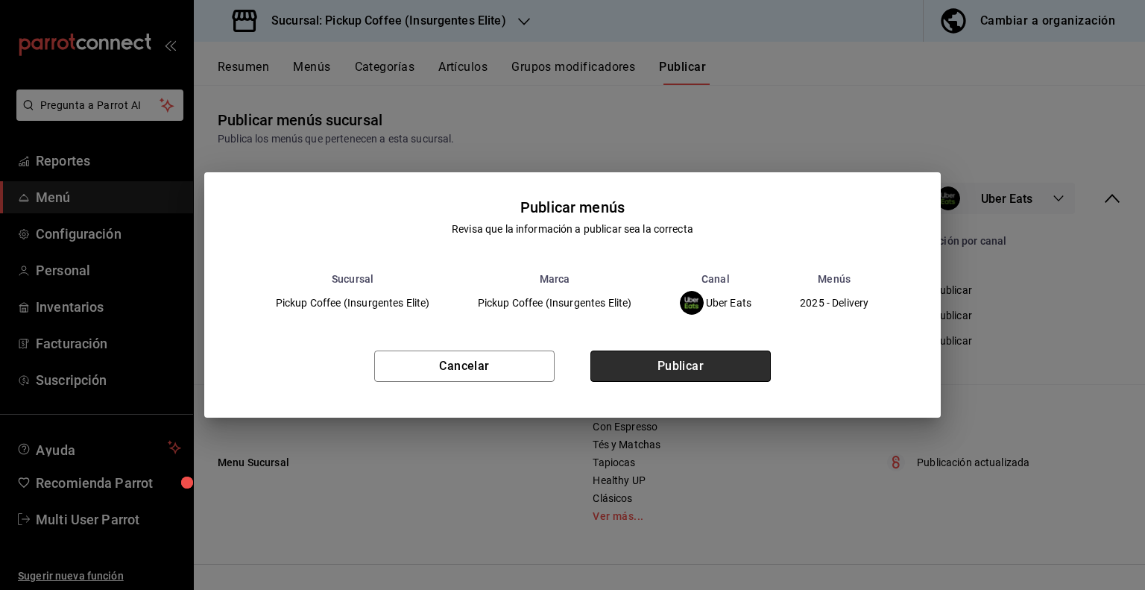
click at [708, 366] on button "Publicar" at bounding box center [681, 365] width 180 height 31
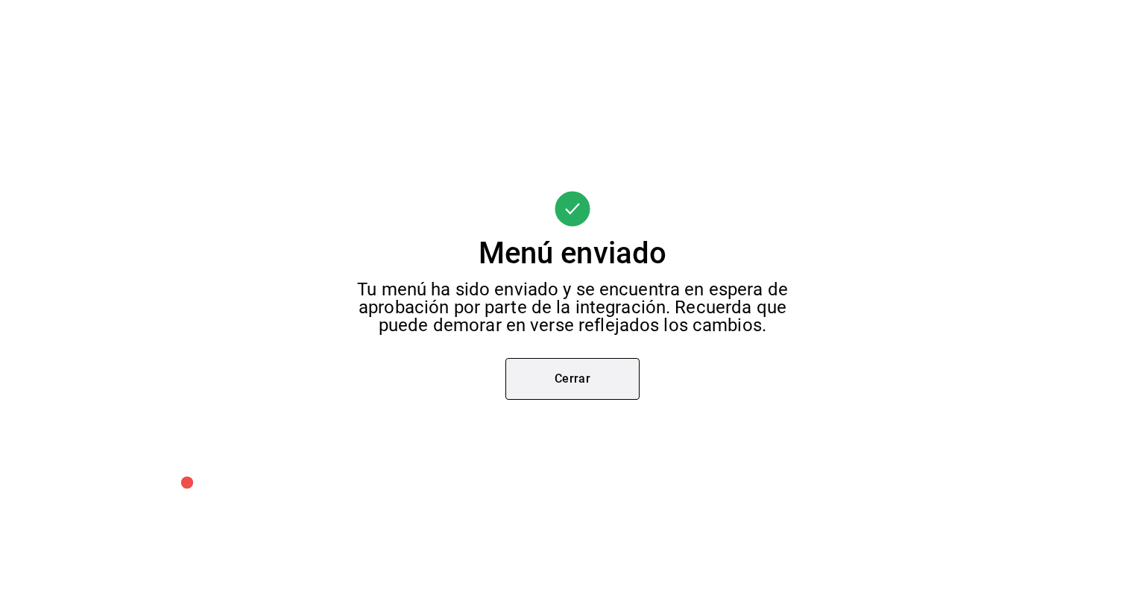
click at [601, 374] on button "Cerrar" at bounding box center [573, 379] width 134 height 42
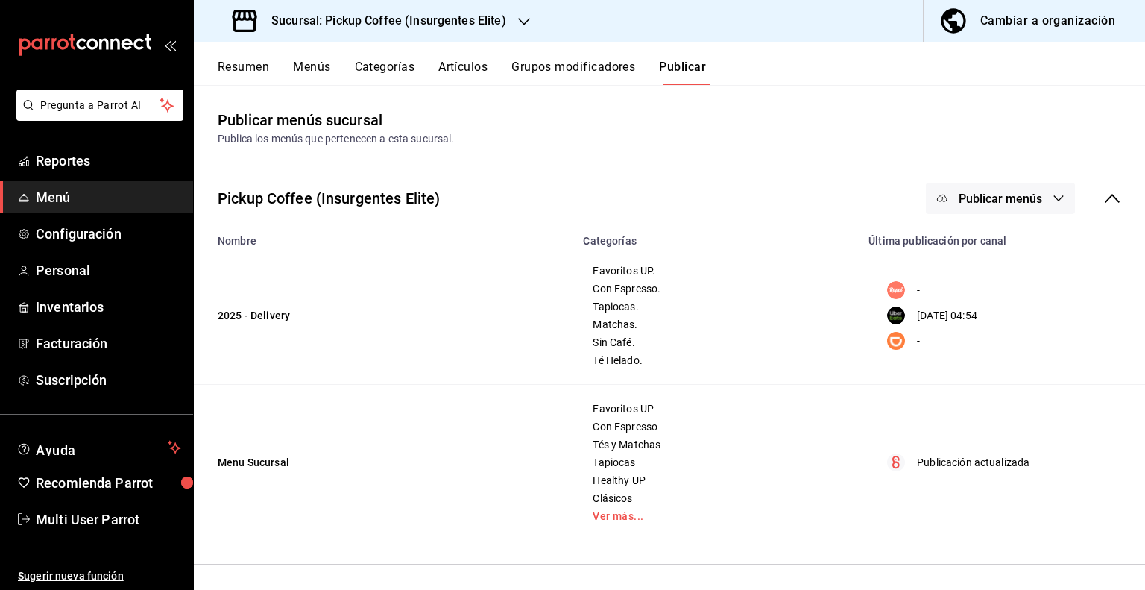
click at [1018, 203] on span "Publicar menús" at bounding box center [1001, 199] width 84 height 14
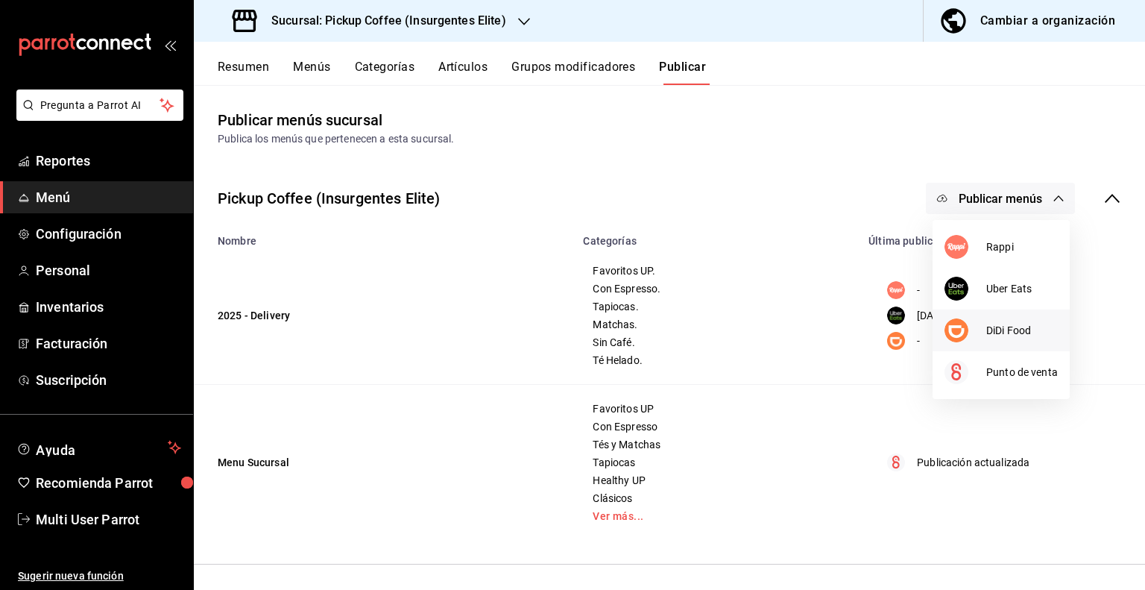
click at [990, 332] on span "DiDi Food" at bounding box center [1023, 331] width 72 height 16
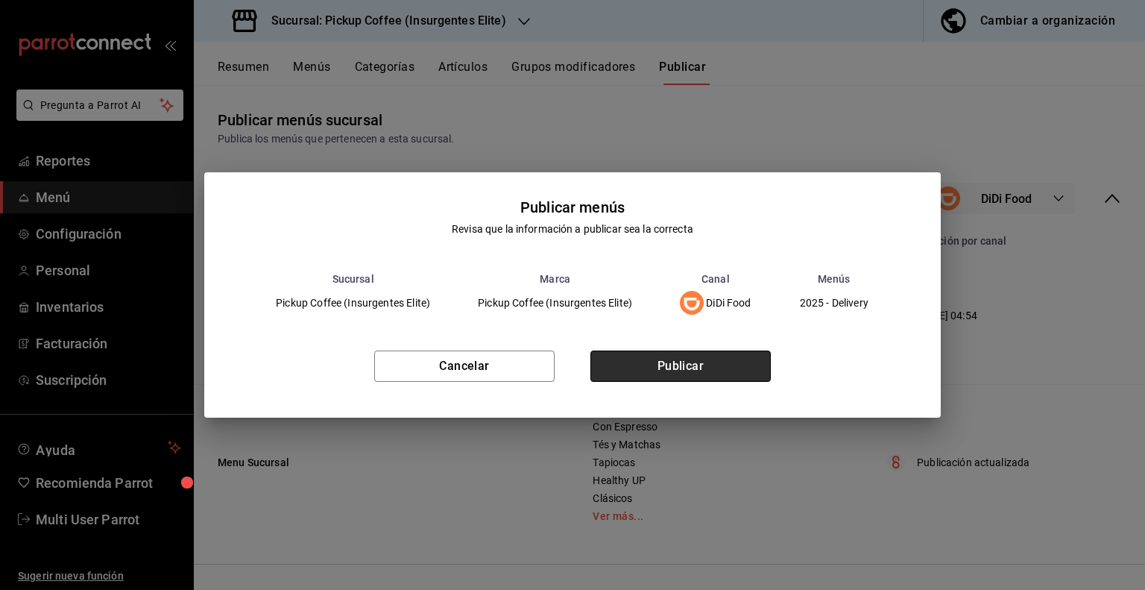
click at [697, 353] on button "Publicar" at bounding box center [681, 365] width 180 height 31
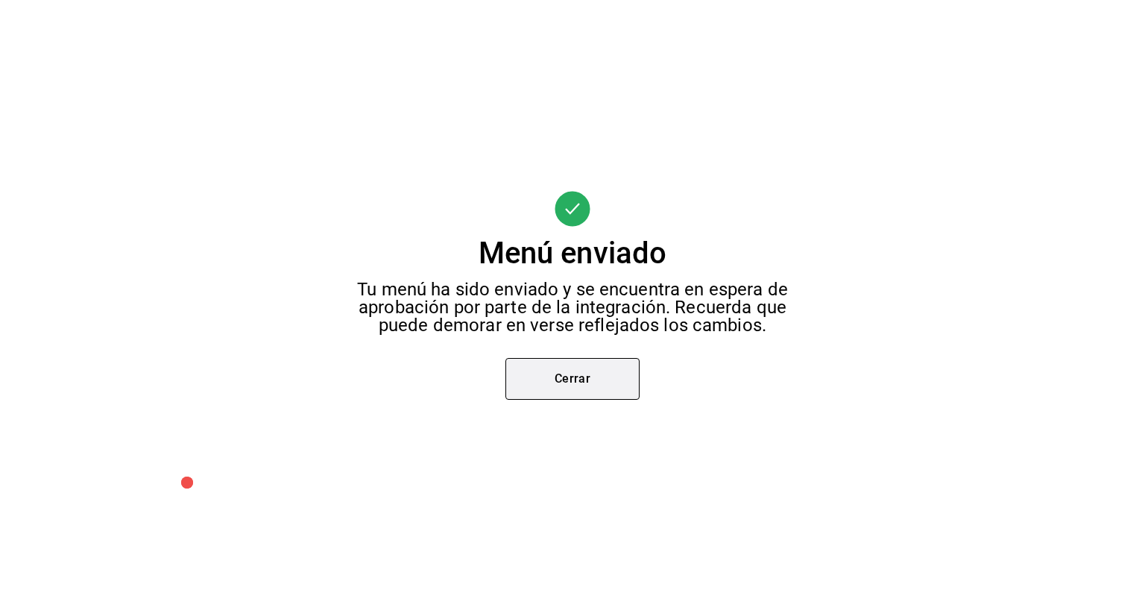
click at [556, 374] on button "Cerrar" at bounding box center [573, 379] width 134 height 42
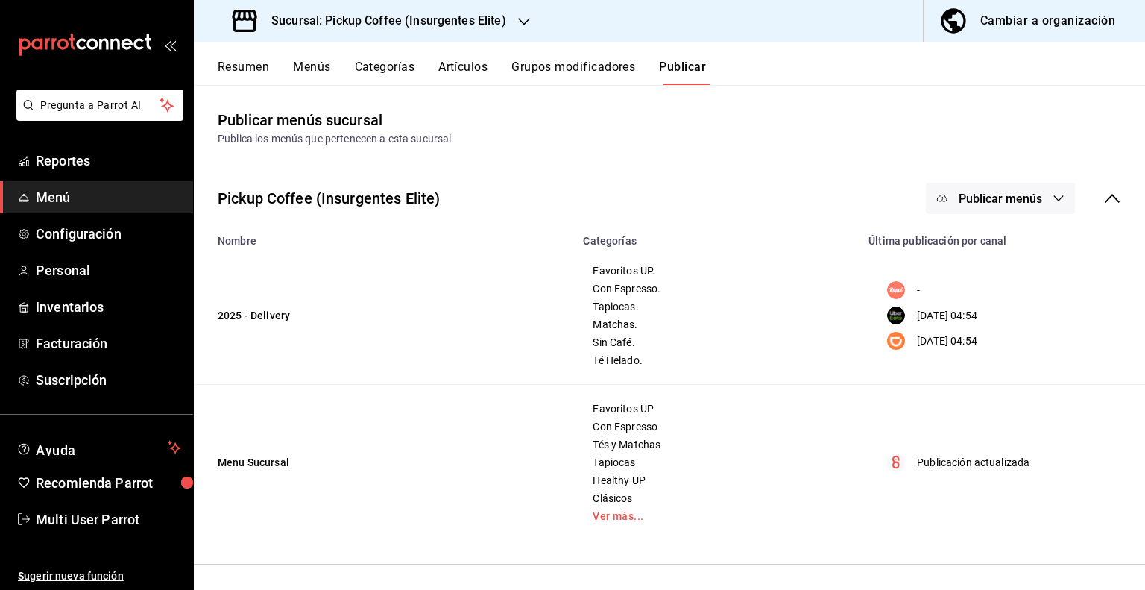
click at [510, 23] on div "Sucursal: Pickup Coffee (Insurgentes Elite)" at bounding box center [371, 21] width 330 height 42
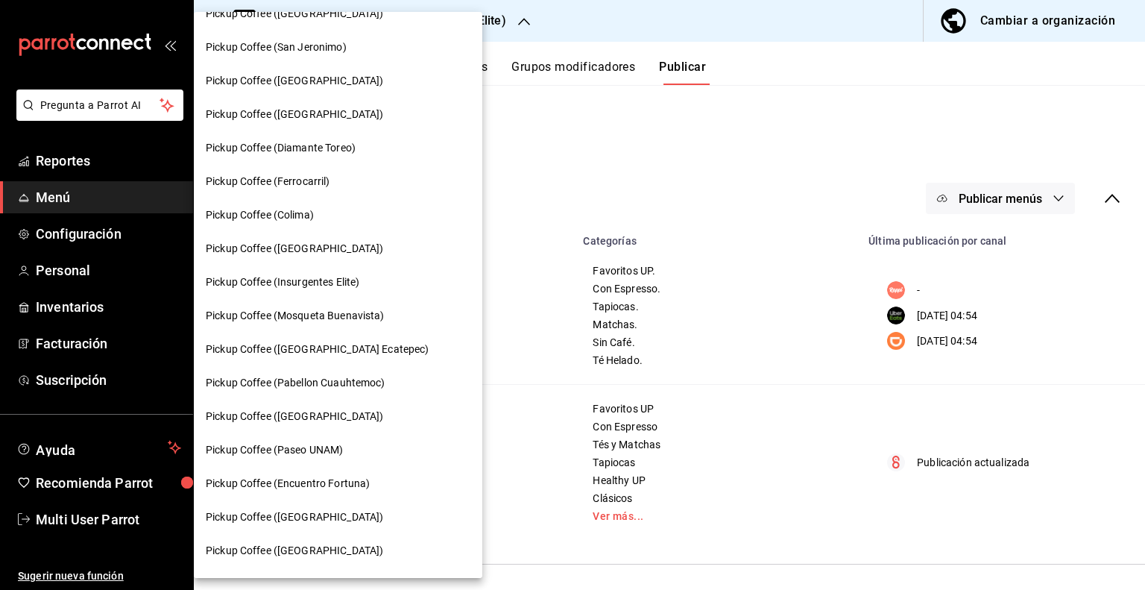
scroll to position [721, 0]
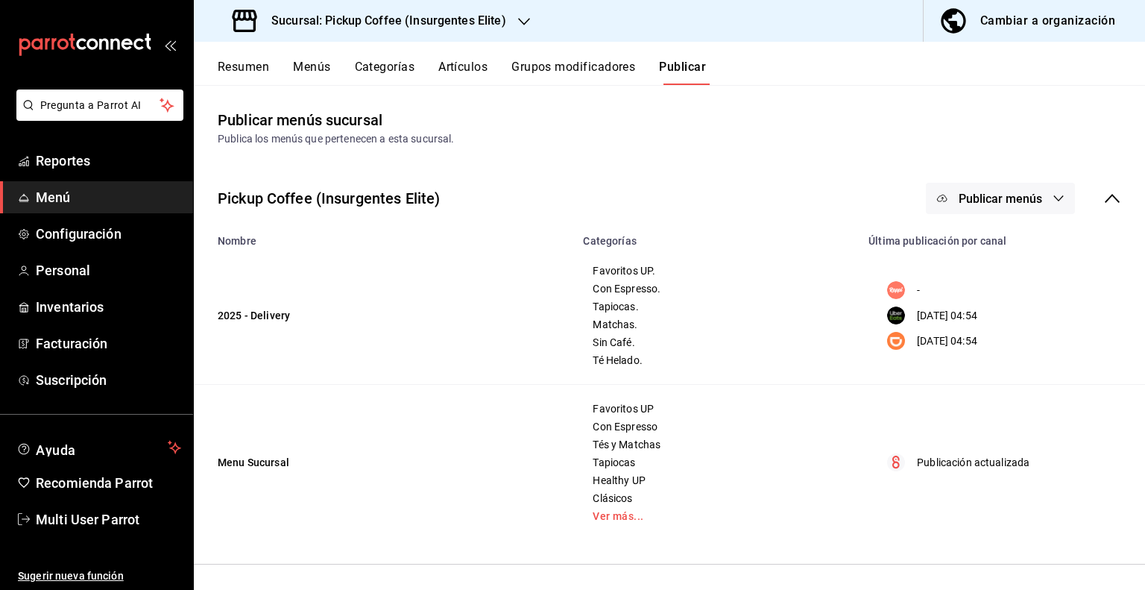
click at [437, 24] on h3 "Sucursal: Pickup Coffee (Insurgentes Elite)" at bounding box center [383, 21] width 247 height 18
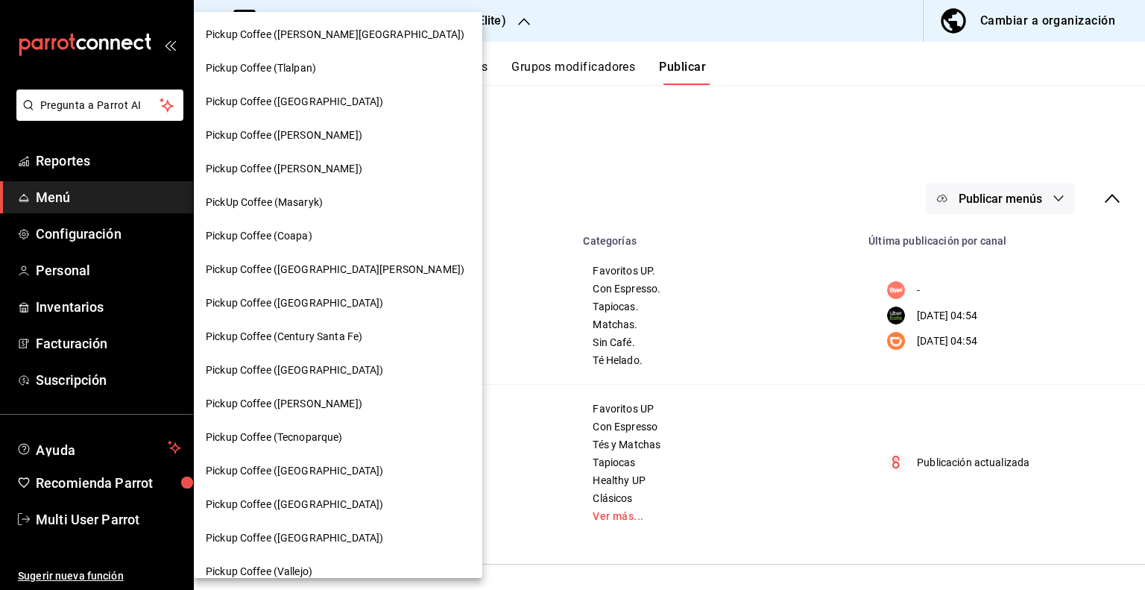
scroll to position [194, 0]
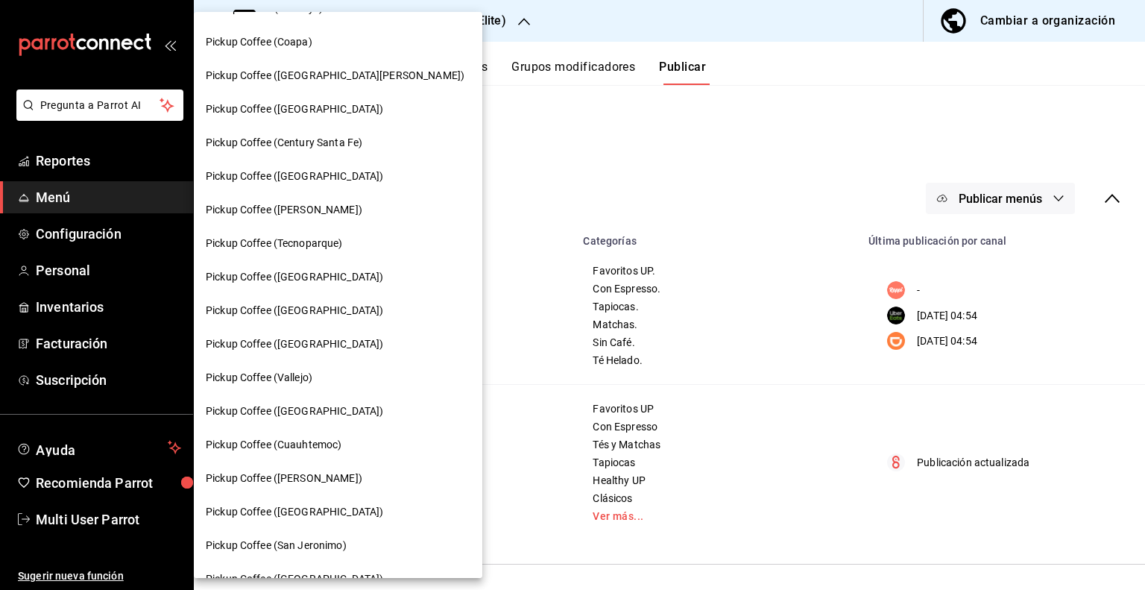
click at [334, 155] on div "Pickup Coffee (Century Santa Fe)" at bounding box center [338, 143] width 289 height 34
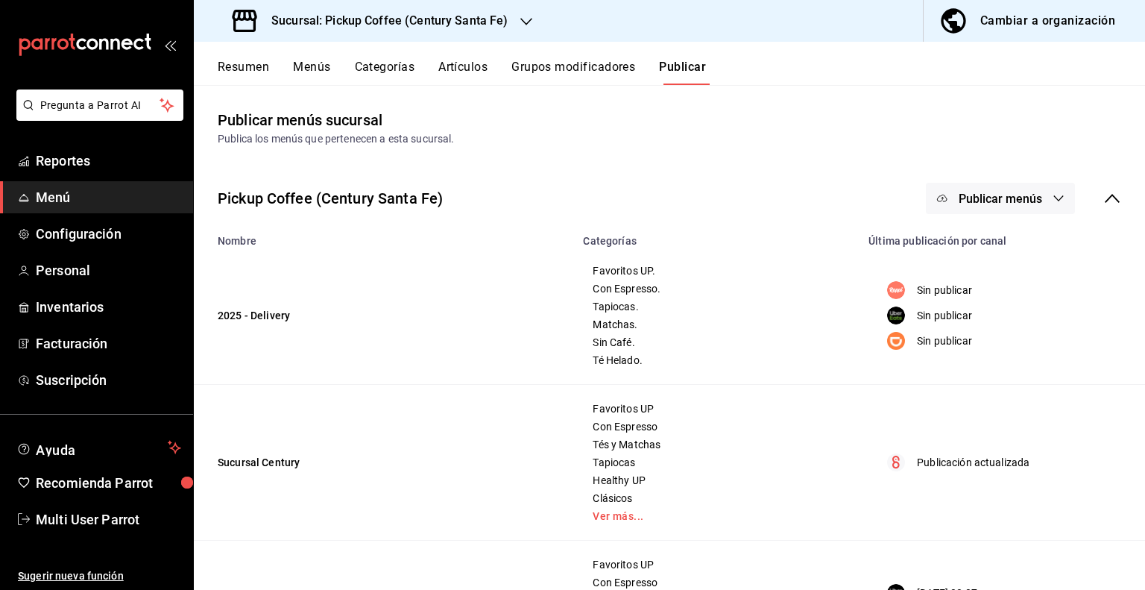
click at [1020, 203] on span "Publicar menús" at bounding box center [1001, 199] width 84 height 14
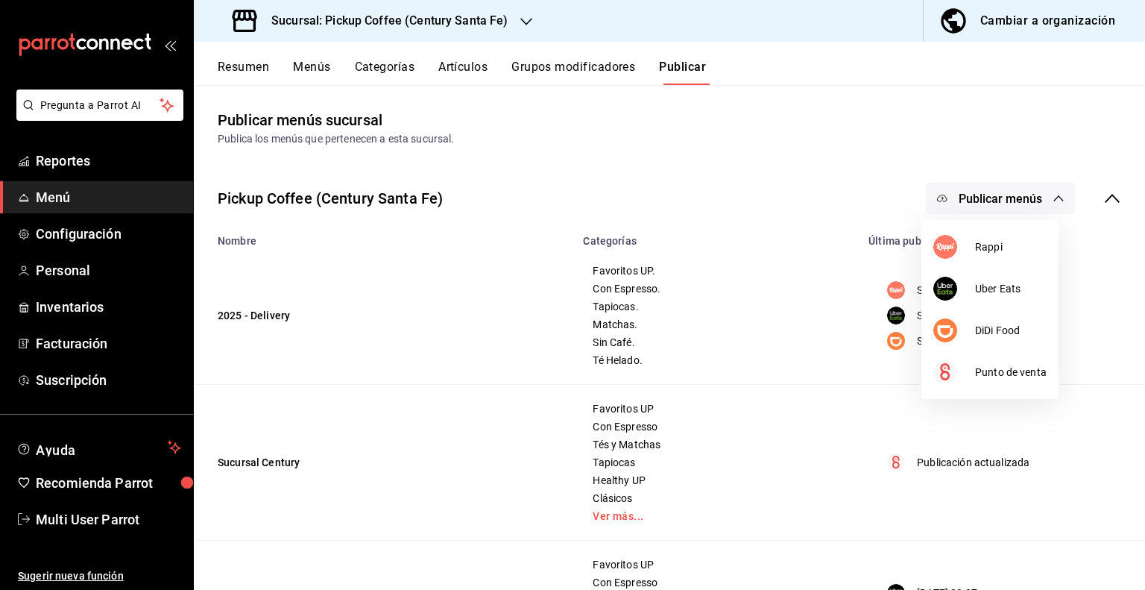
click at [767, 345] on div at bounding box center [572, 295] width 1145 height 590
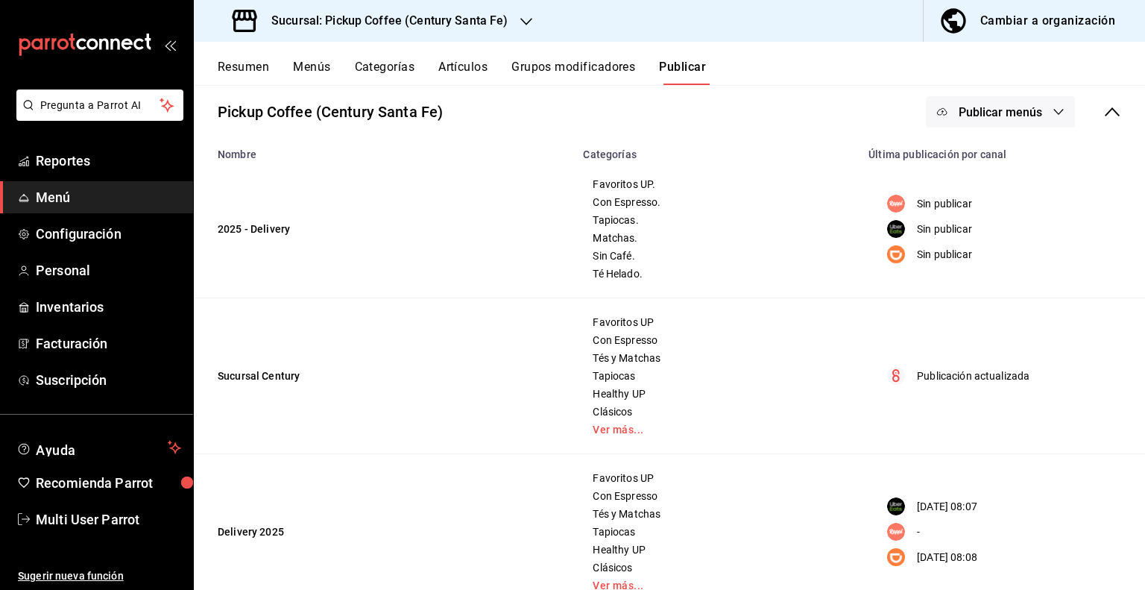
scroll to position [101, 0]
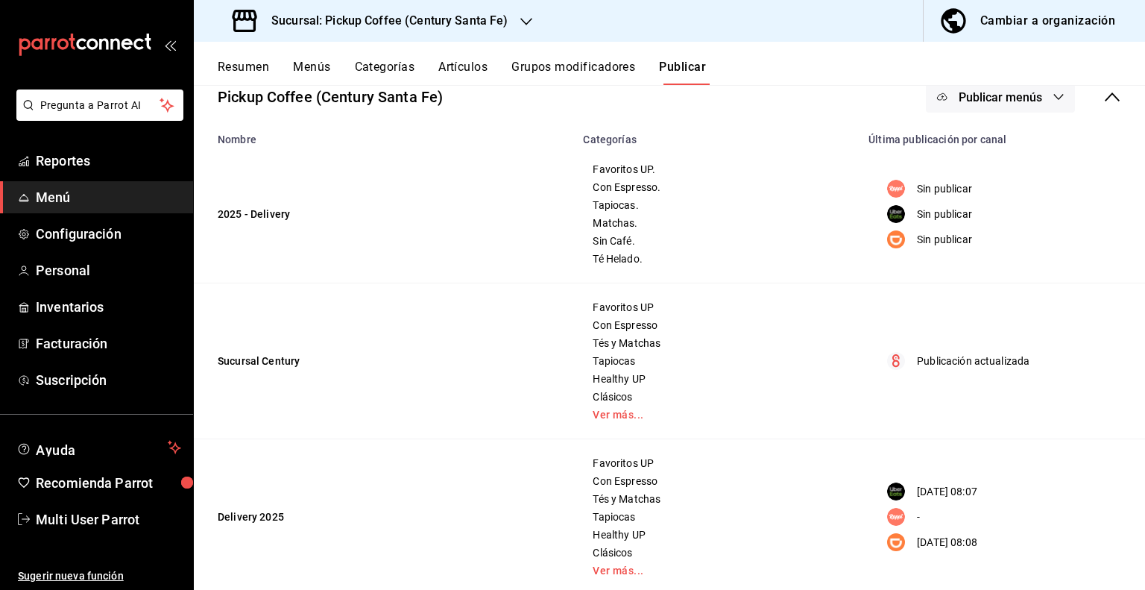
click at [1053, 101] on icon "button" at bounding box center [1059, 97] width 12 height 12
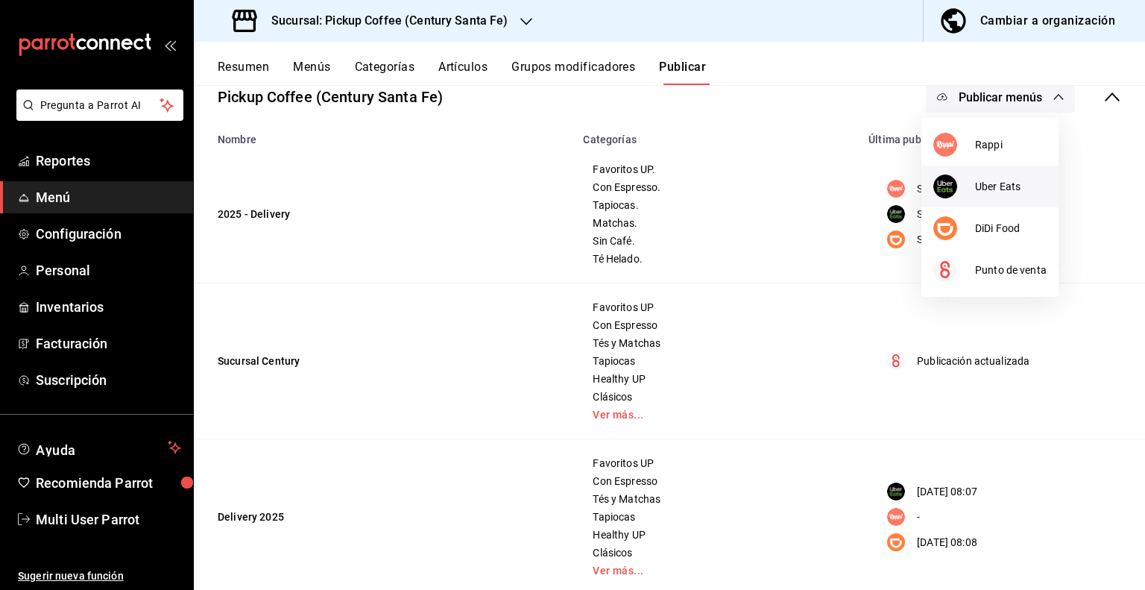
click at [985, 187] on span "Uber Eats" at bounding box center [1011, 187] width 72 height 16
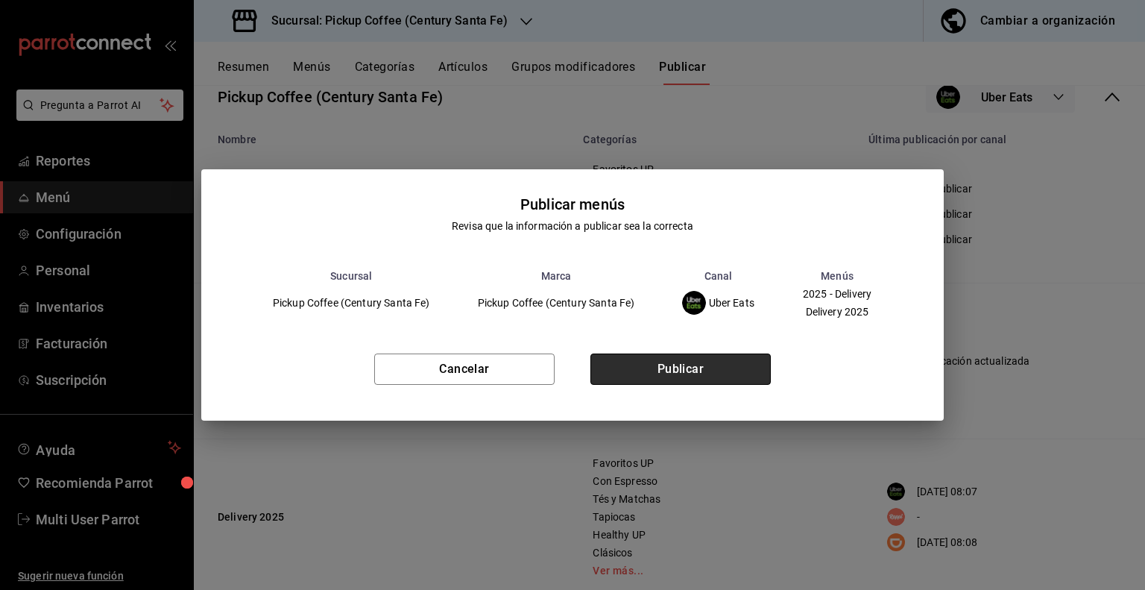
click at [681, 368] on button "Publicar" at bounding box center [681, 368] width 180 height 31
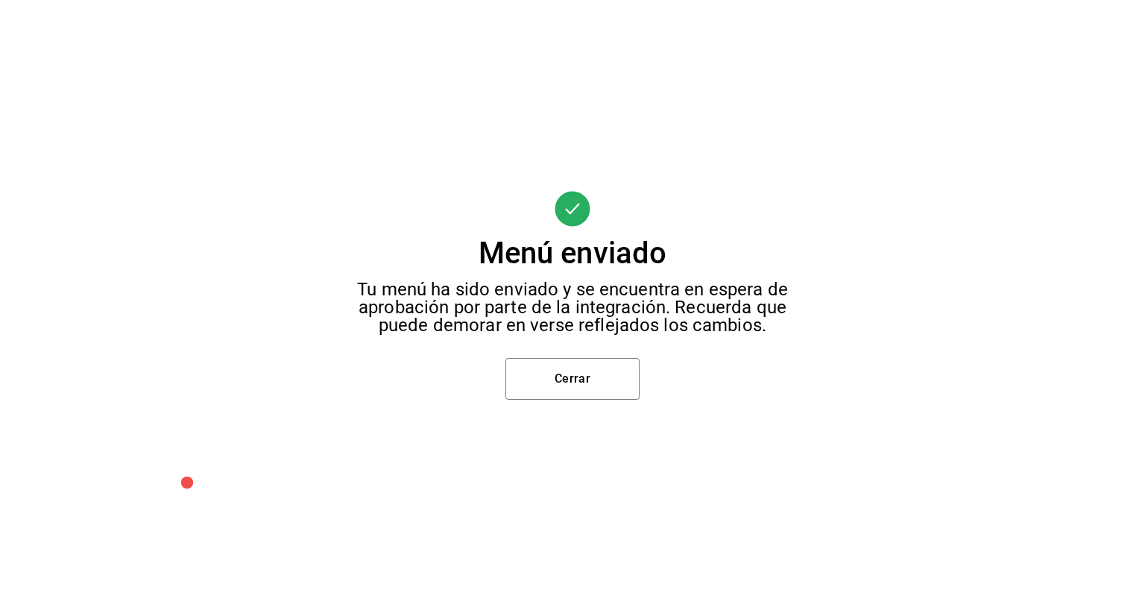
scroll to position [0, 0]
click at [580, 368] on button "Cerrar" at bounding box center [573, 379] width 134 height 42
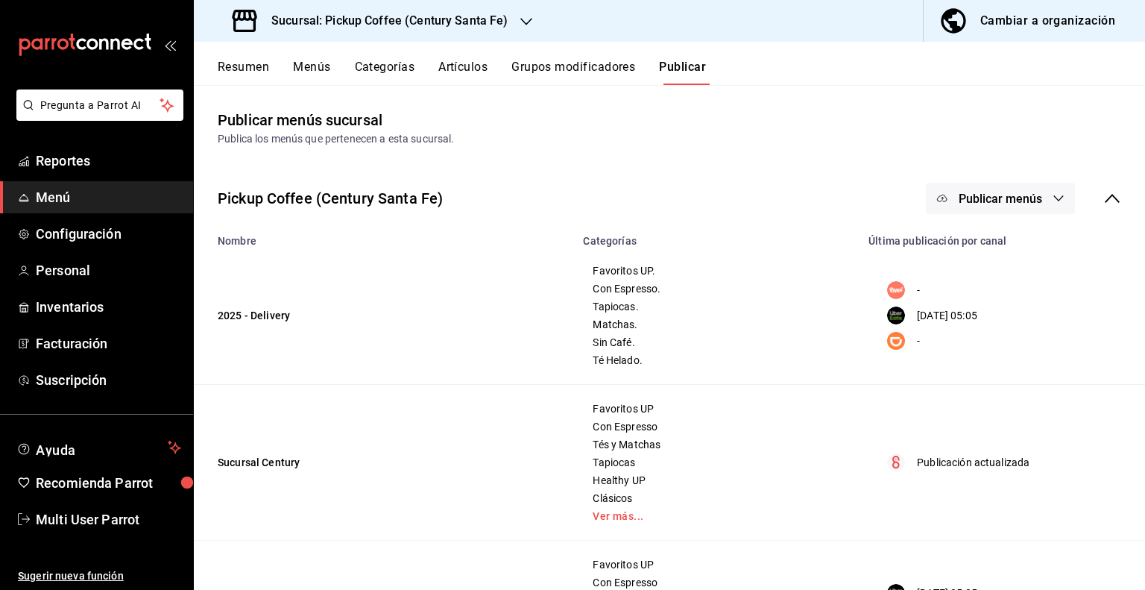
click at [1040, 200] on button "Publicar menús" at bounding box center [1000, 198] width 149 height 31
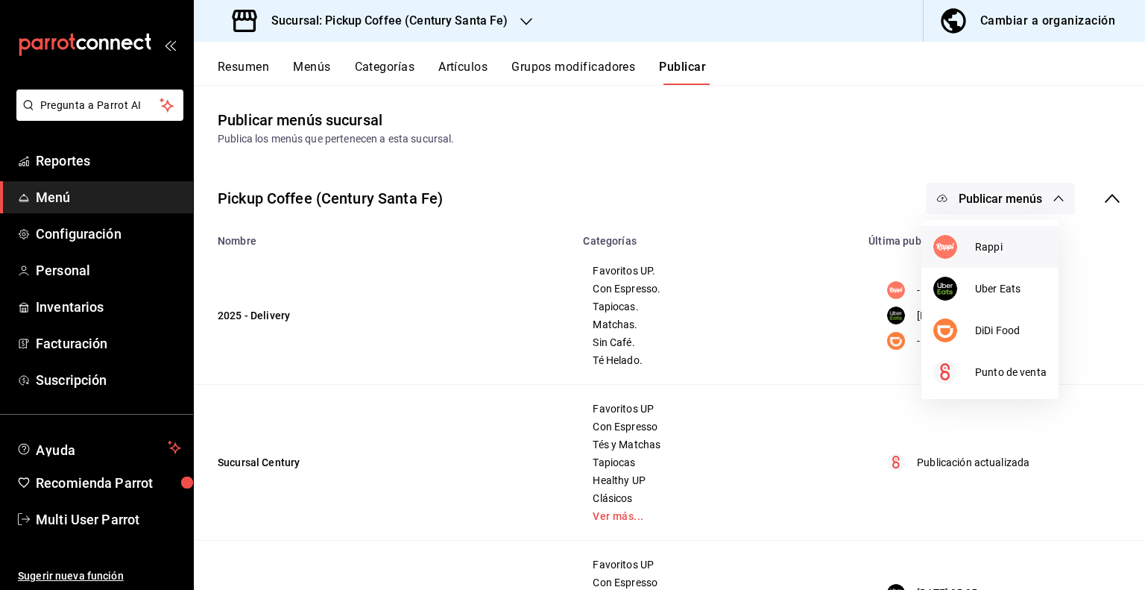
click at [984, 248] on span "Rappi" at bounding box center [1011, 247] width 72 height 16
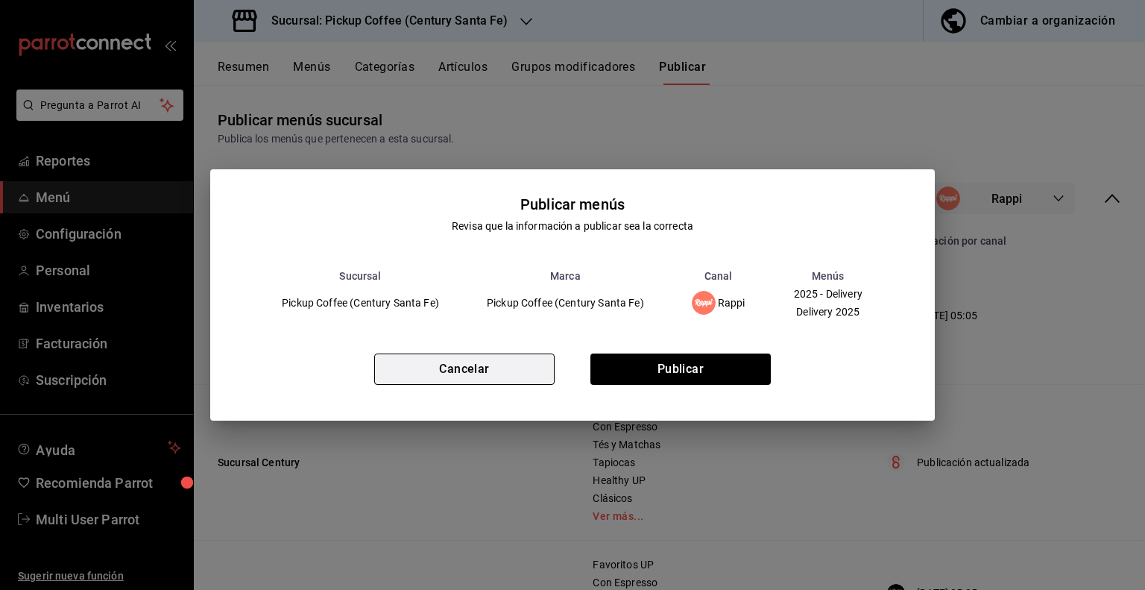
click at [469, 368] on button "Cancelar" at bounding box center [464, 368] width 180 height 31
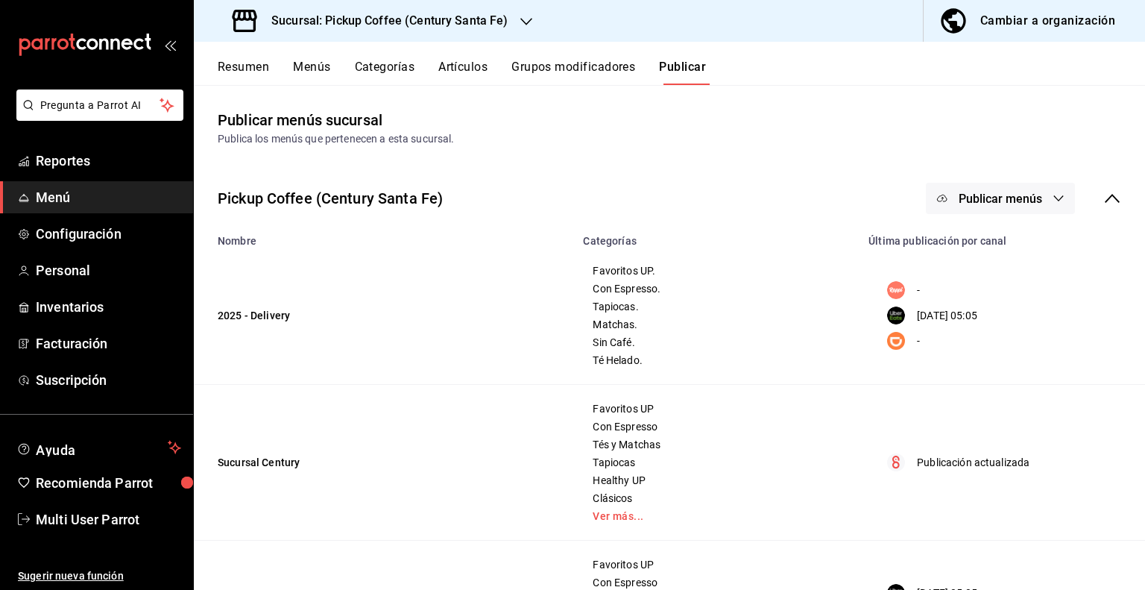
click at [1018, 198] on span "Publicar menús" at bounding box center [1001, 199] width 84 height 14
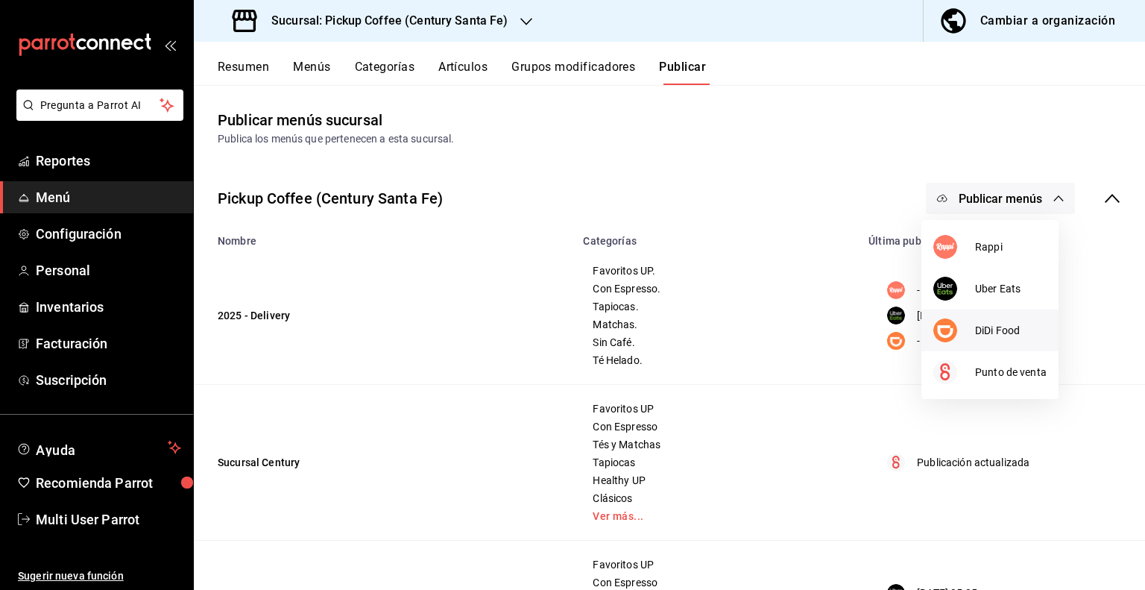
click at [969, 323] on div at bounding box center [955, 330] width 42 height 24
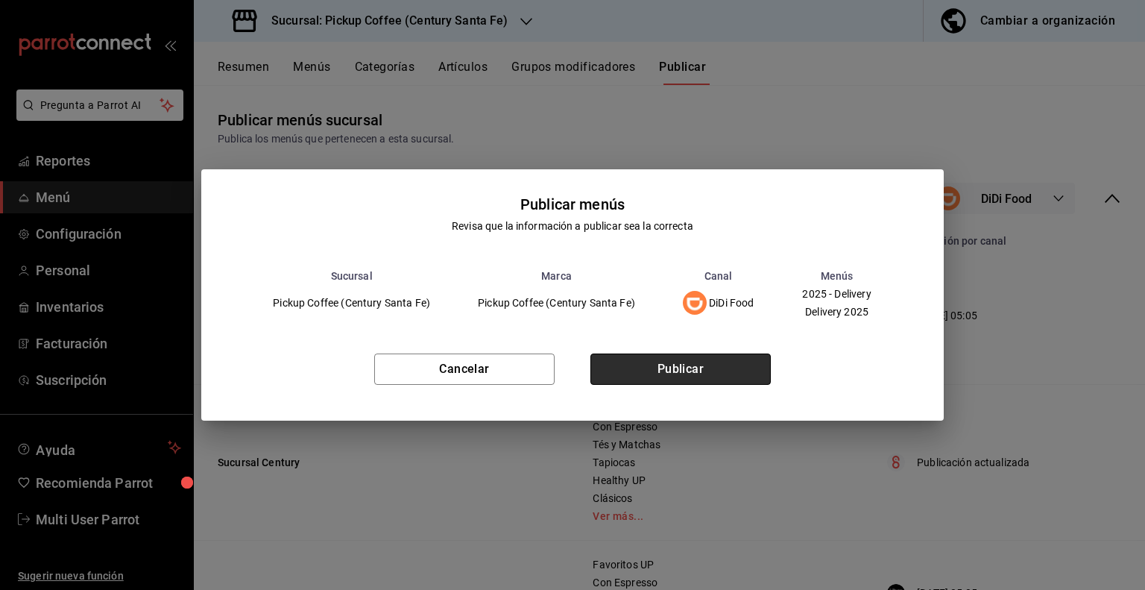
click at [638, 357] on button "Publicar" at bounding box center [681, 368] width 180 height 31
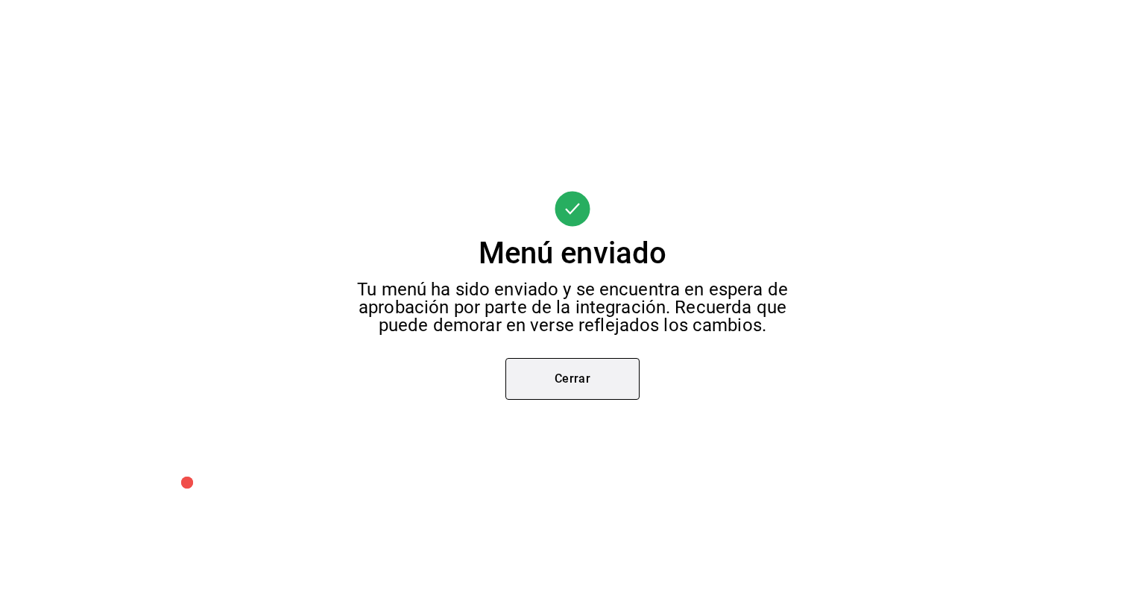
click at [579, 366] on button "Cerrar" at bounding box center [573, 379] width 134 height 42
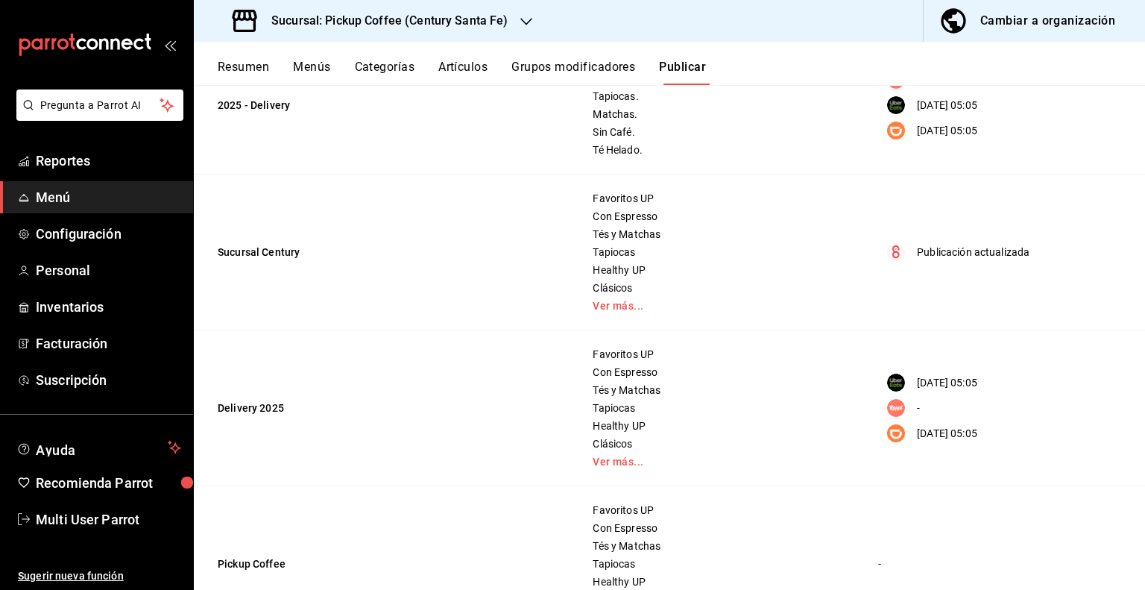
scroll to position [286, 0]
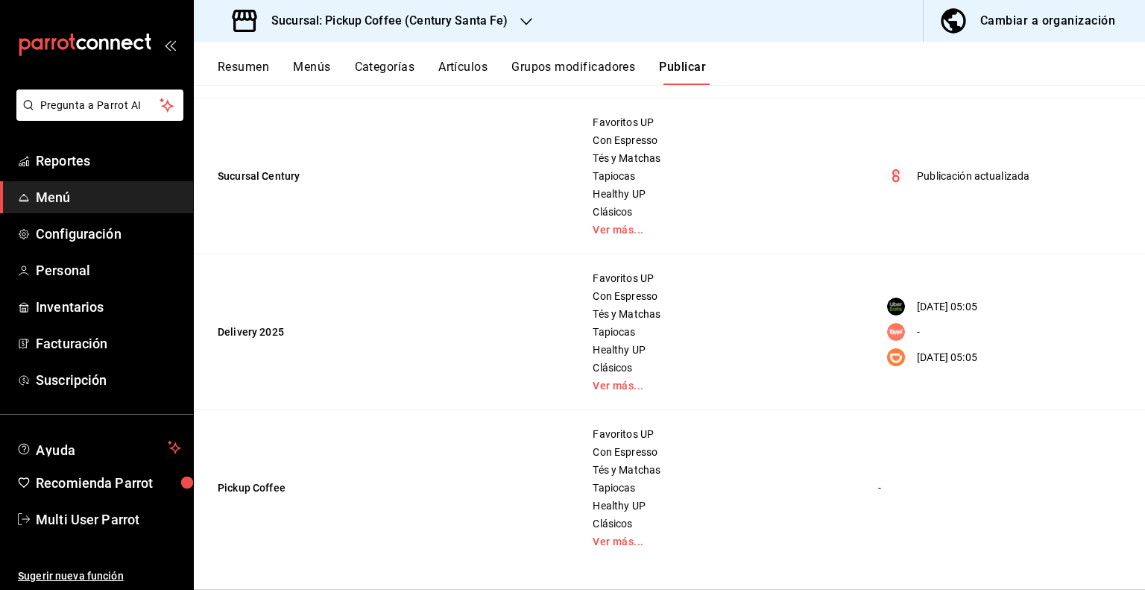
click at [887, 350] on rect "menu maker table for brand" at bounding box center [896, 357] width 18 height 18
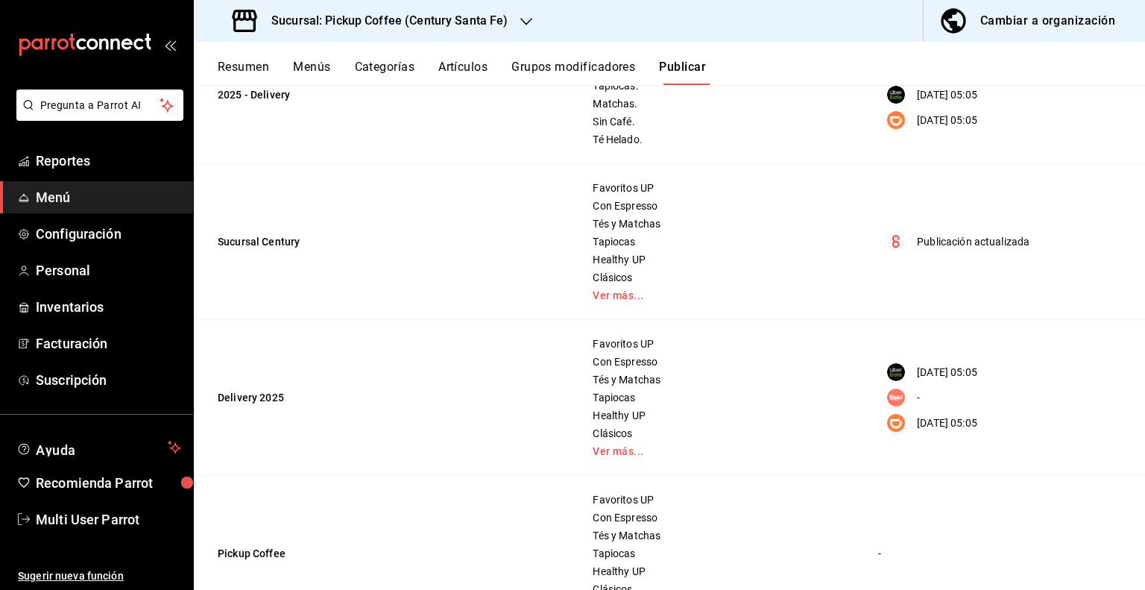
scroll to position [220, 0]
click at [318, 69] on button "Menús" at bounding box center [311, 72] width 37 height 25
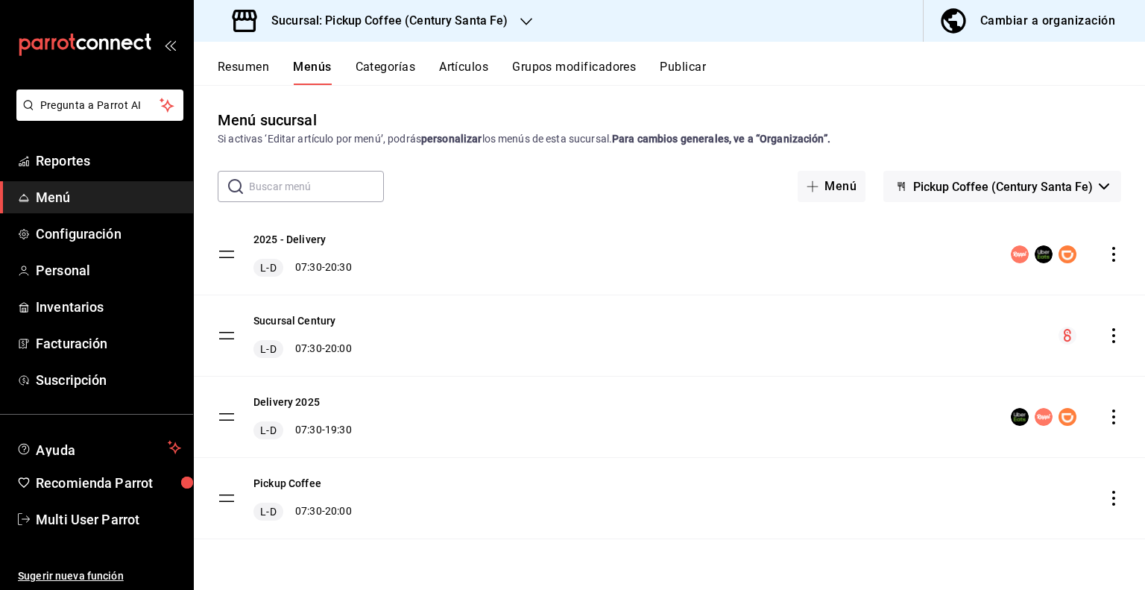
click at [1114, 415] on icon "actions" at bounding box center [1114, 416] width 15 height 15
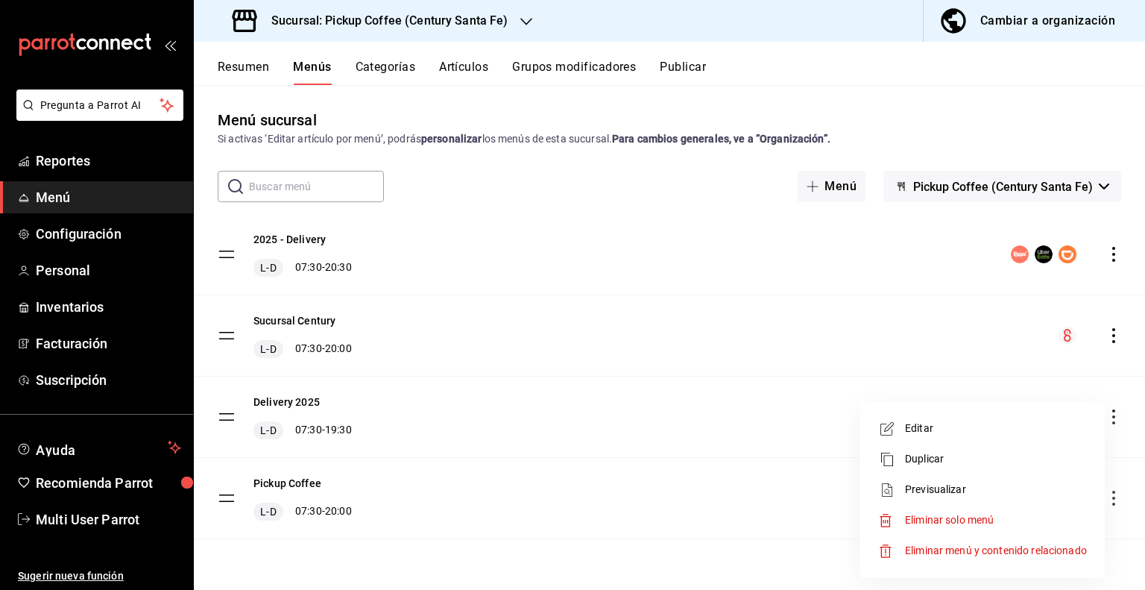
click at [948, 518] on span "Eliminar solo menú" at bounding box center [949, 520] width 89 height 12
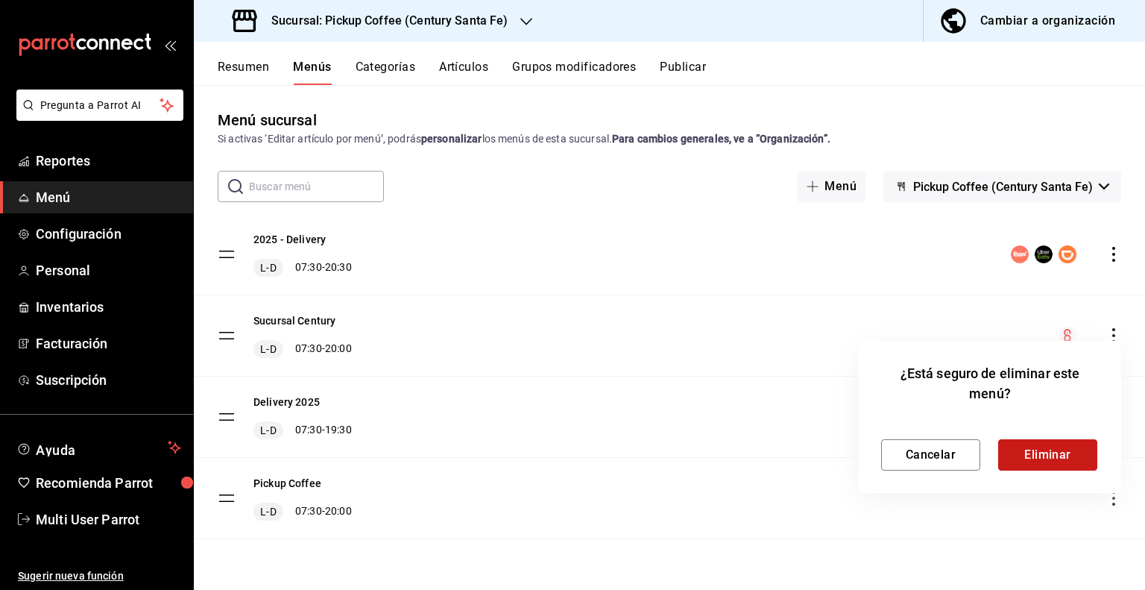
click at [1018, 448] on button "Eliminar" at bounding box center [1048, 454] width 99 height 31
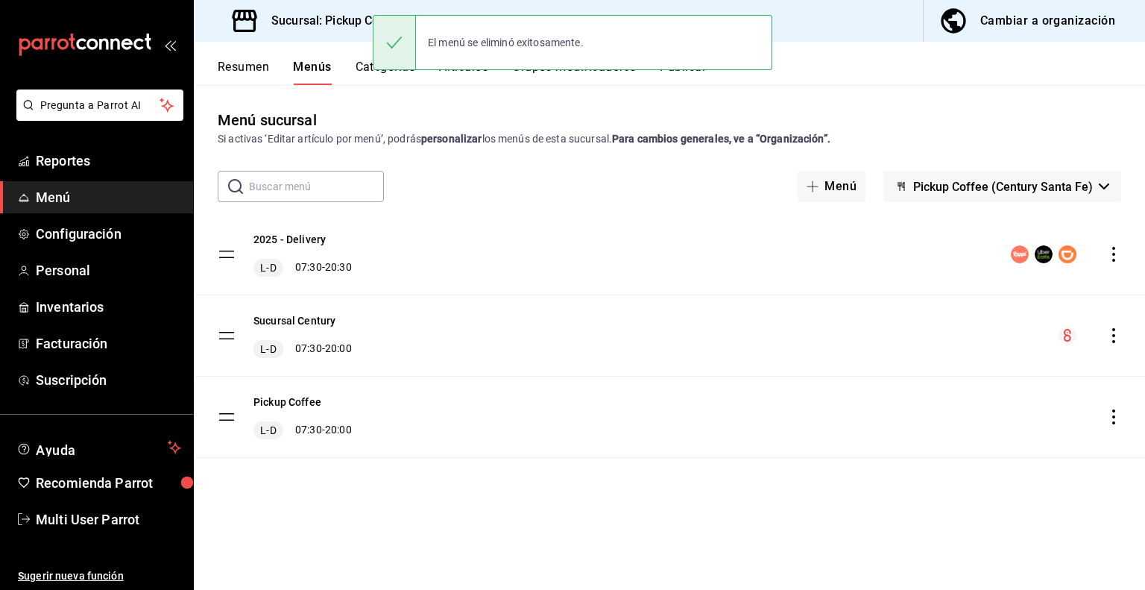
click at [1116, 421] on icon "actions" at bounding box center [1114, 416] width 15 height 15
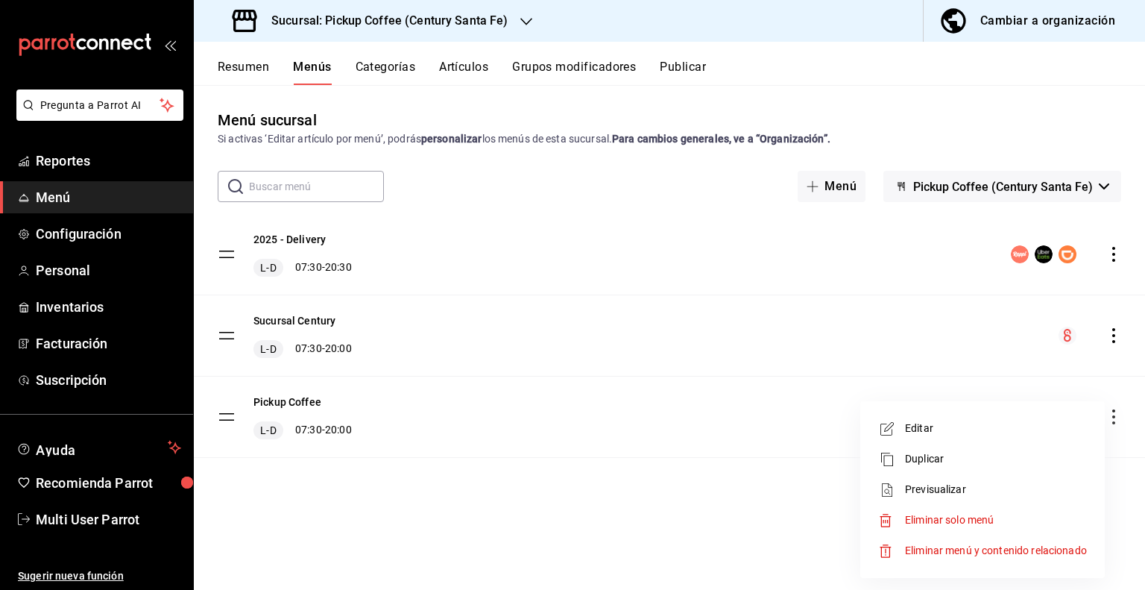
click at [699, 472] on div at bounding box center [572, 295] width 1145 height 590
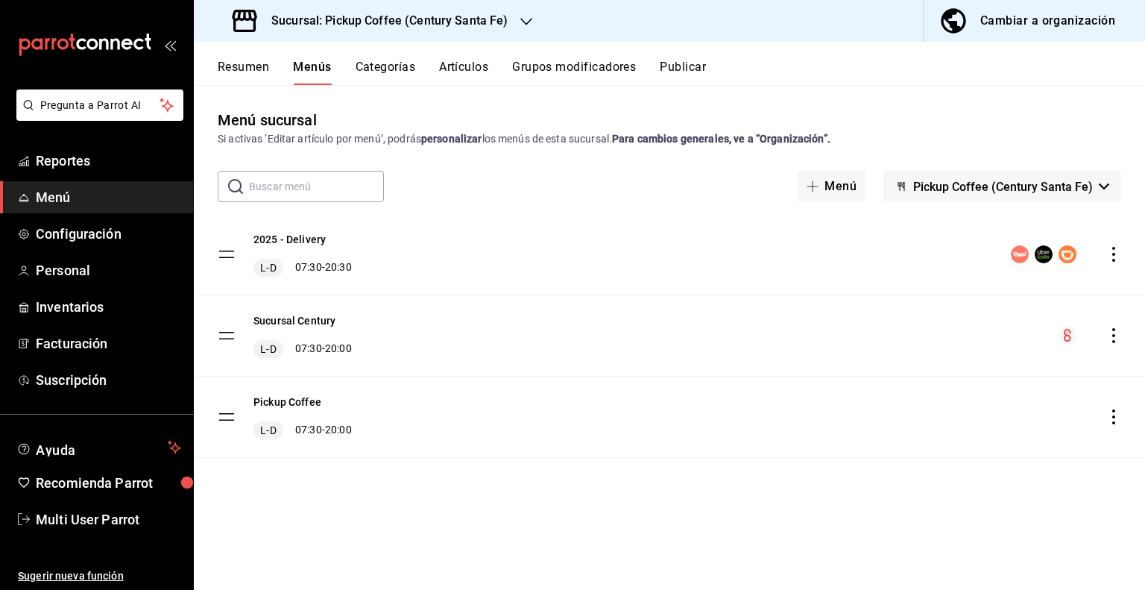
click at [500, 24] on h3 "Sucursal: Pickup Coffee (Century Santa Fe)" at bounding box center [384, 21] width 249 height 18
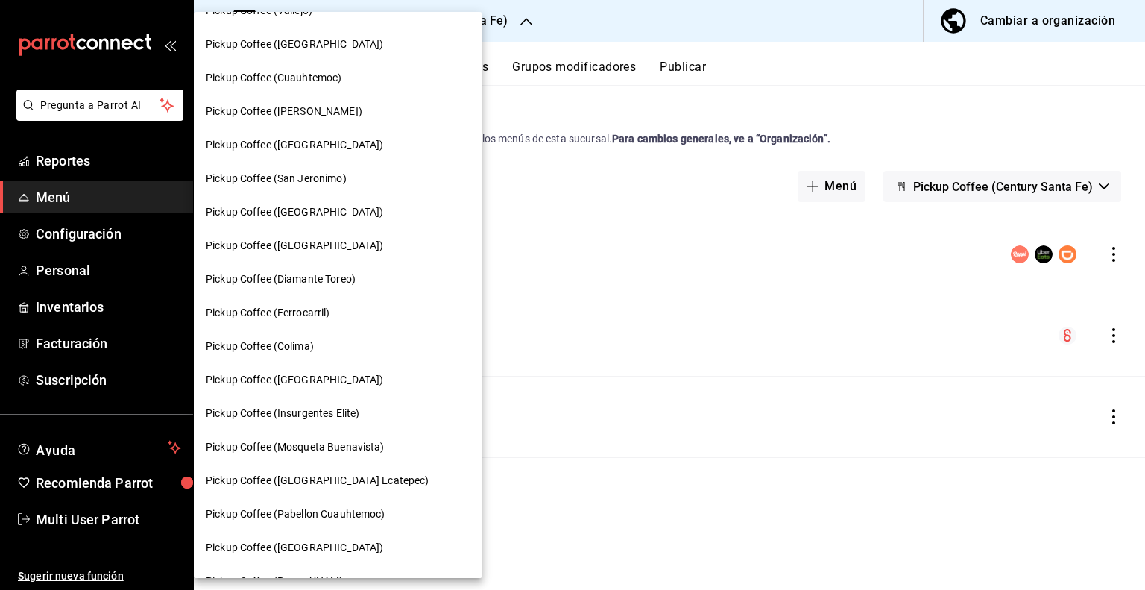
scroll to position [558, 0]
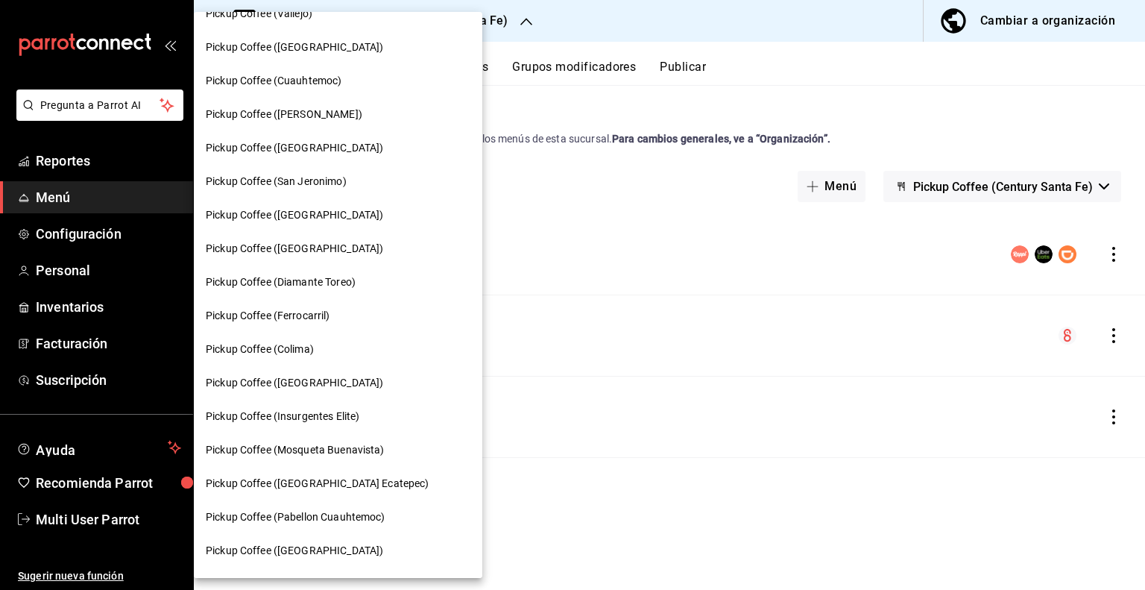
click at [342, 411] on span "Pickup Coffee (Insurgentes Elite)" at bounding box center [283, 417] width 154 height 16
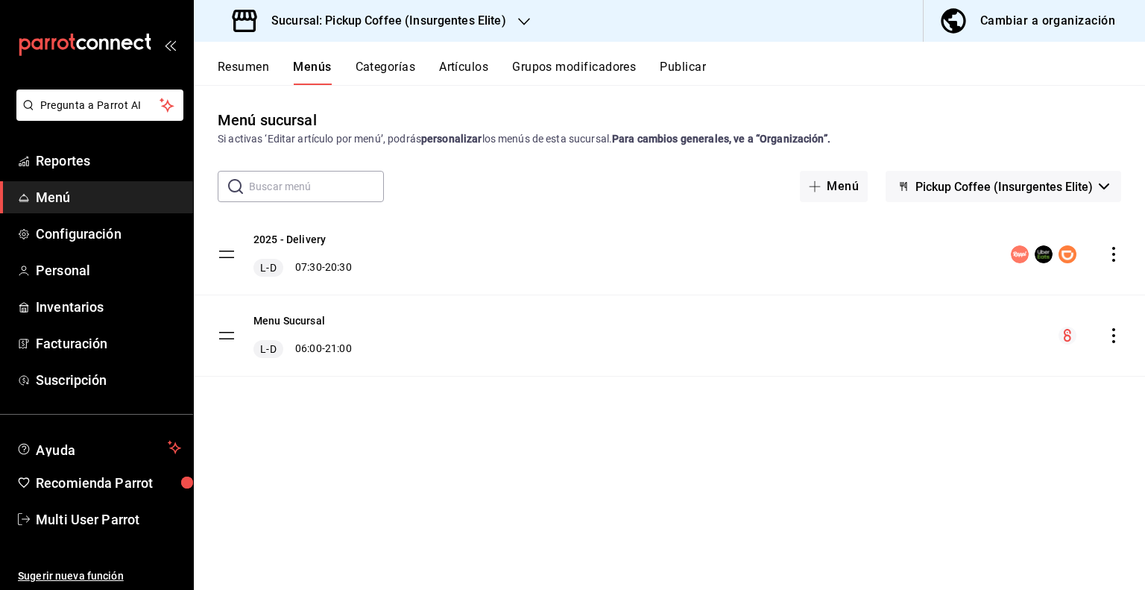
click at [686, 48] on div "Resumen Menús Categorías Artículos Grupos modificadores Publicar" at bounding box center [670, 63] width 952 height 43
click at [685, 69] on button "Publicar" at bounding box center [683, 72] width 46 height 25
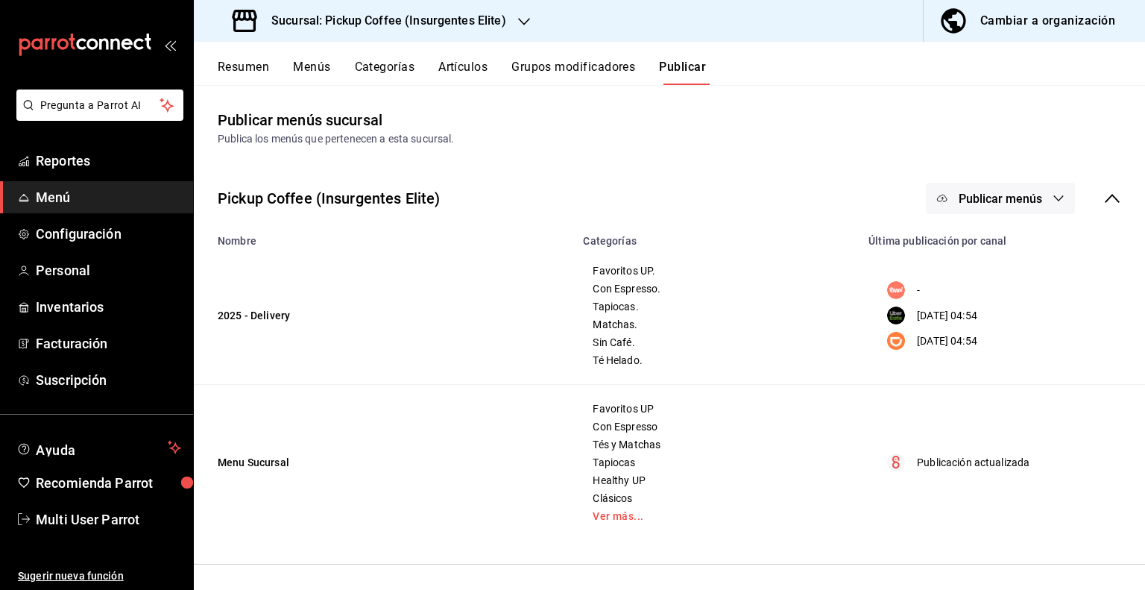
click at [518, 23] on icon "button" at bounding box center [524, 22] width 12 height 12
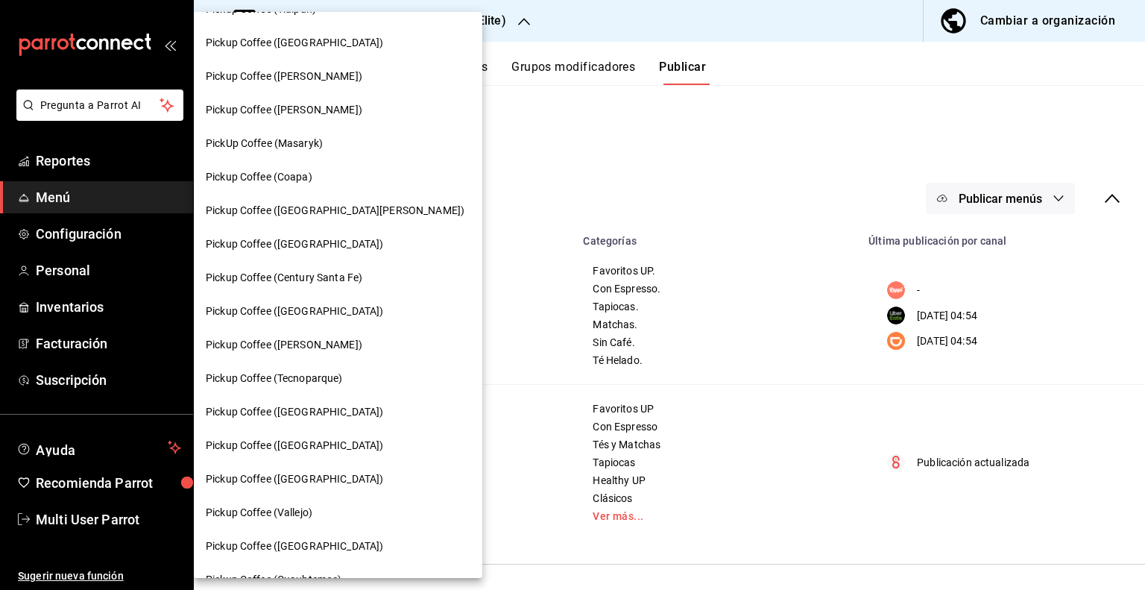
scroll to position [85, 0]
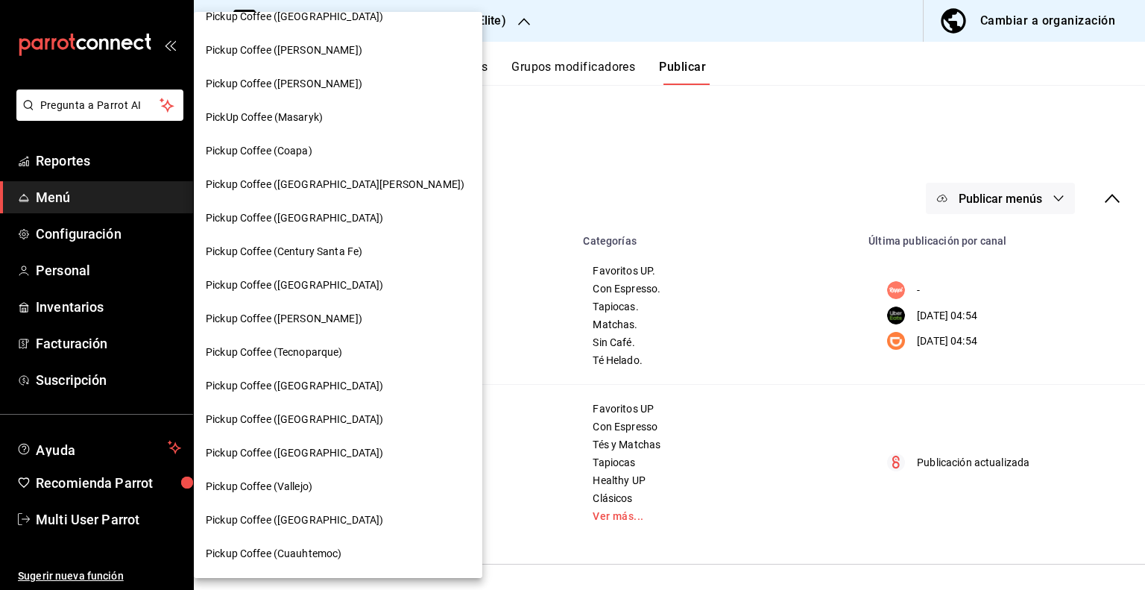
click at [600, 151] on div at bounding box center [572, 295] width 1145 height 590
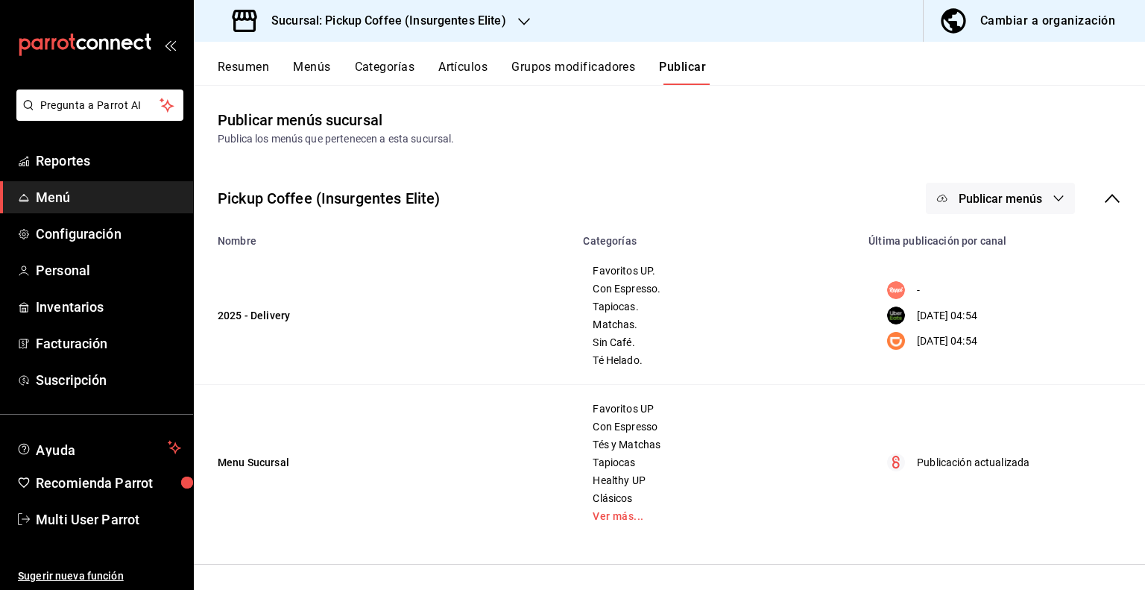
click at [312, 65] on button "Menús" at bounding box center [311, 72] width 37 height 25
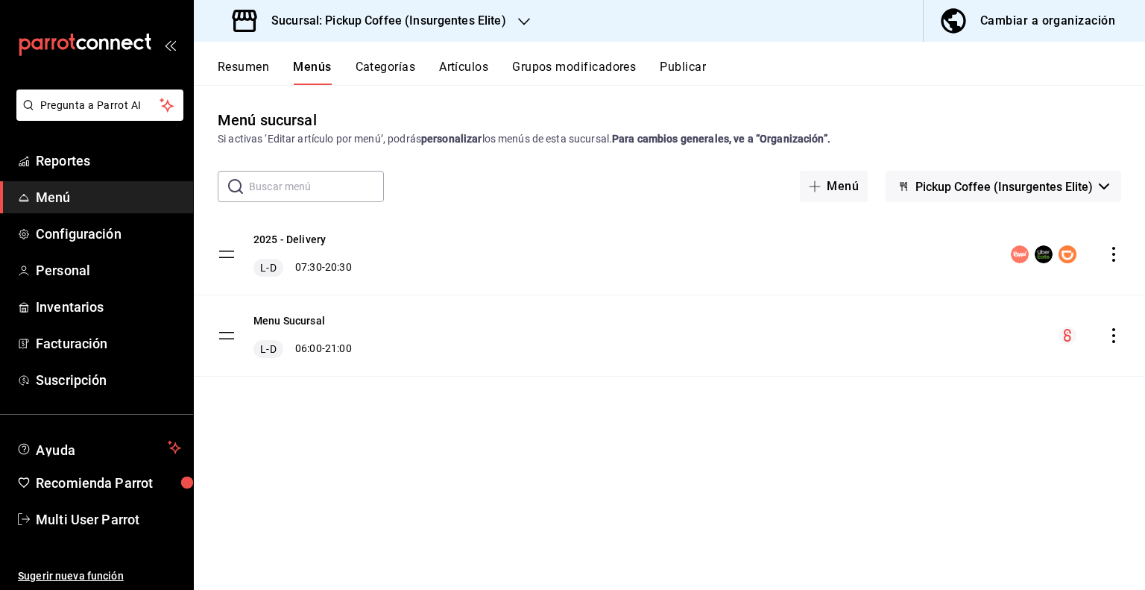
click at [491, 23] on h3 "Sucursal: Pickup Coffee (Insurgentes Elite)" at bounding box center [383, 21] width 247 height 18
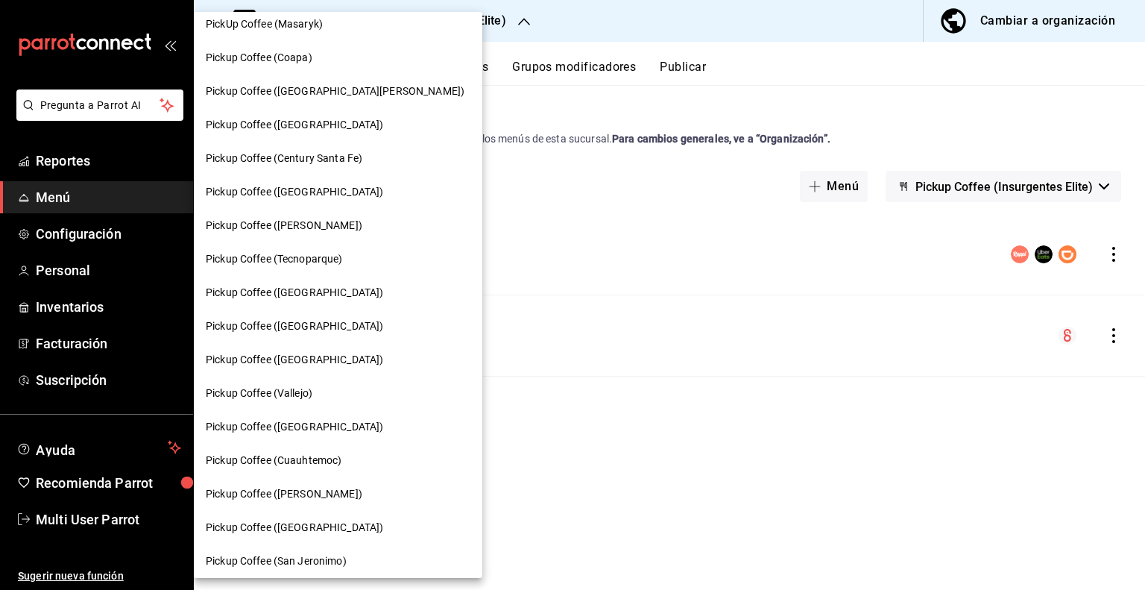
scroll to position [187, 0]
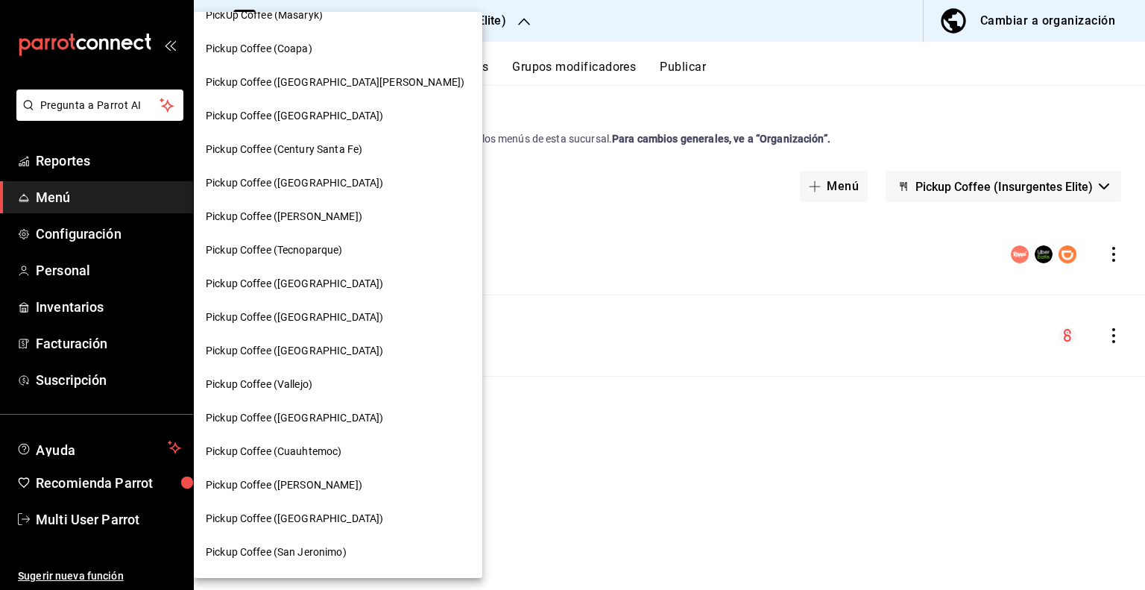
click at [309, 324] on div "Pickup Coffee ([GEOGRAPHIC_DATA])" at bounding box center [338, 318] width 289 height 34
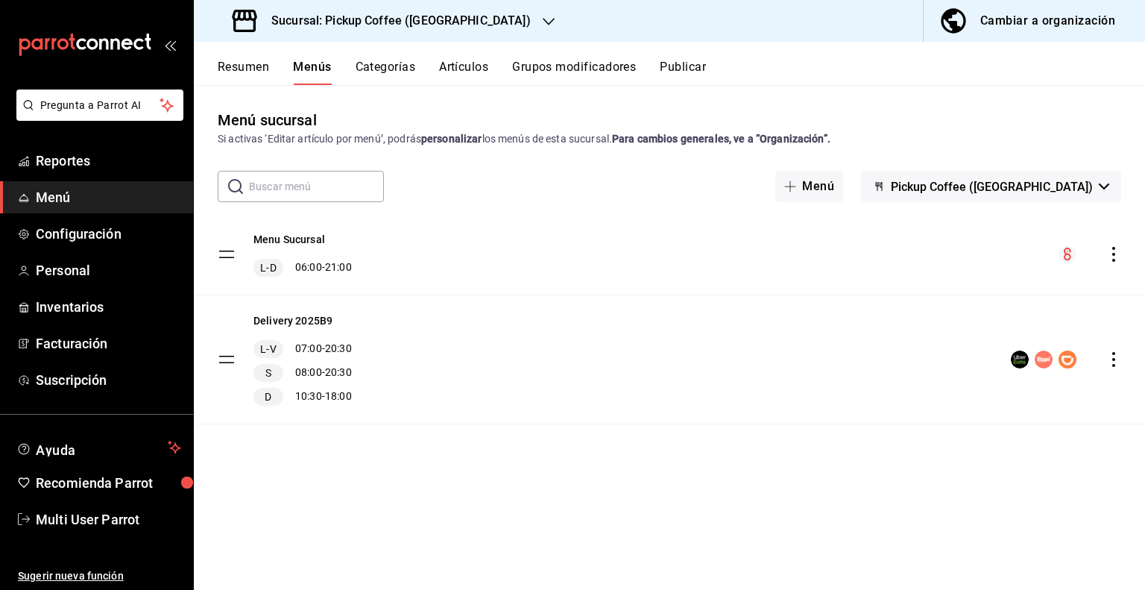
click at [1052, 23] on div "Cambiar a organización" at bounding box center [1048, 20] width 135 height 21
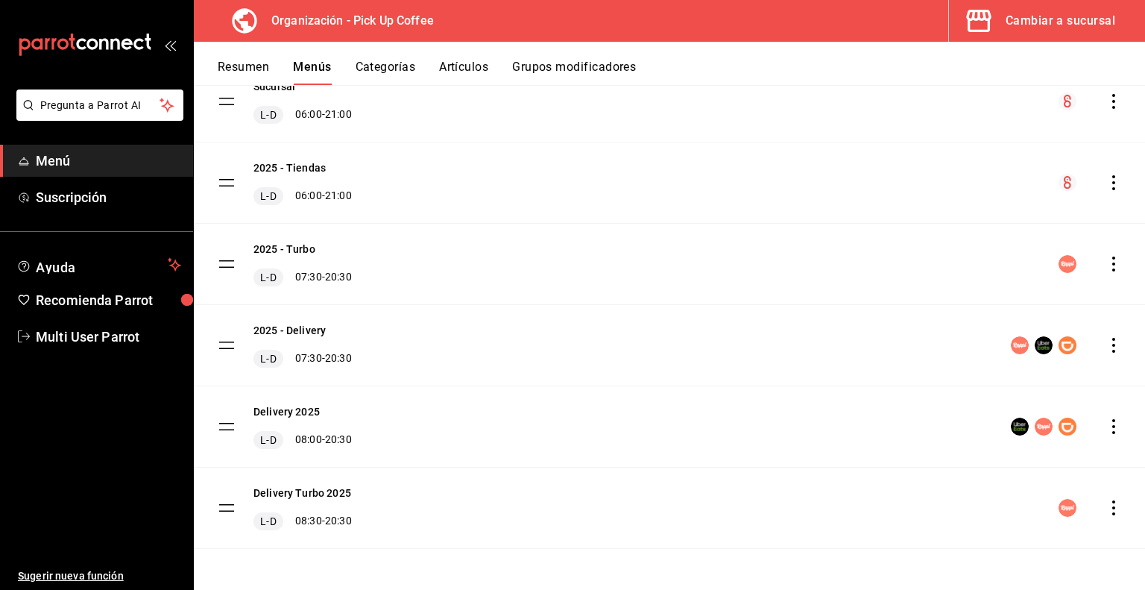
scroll to position [0, 0]
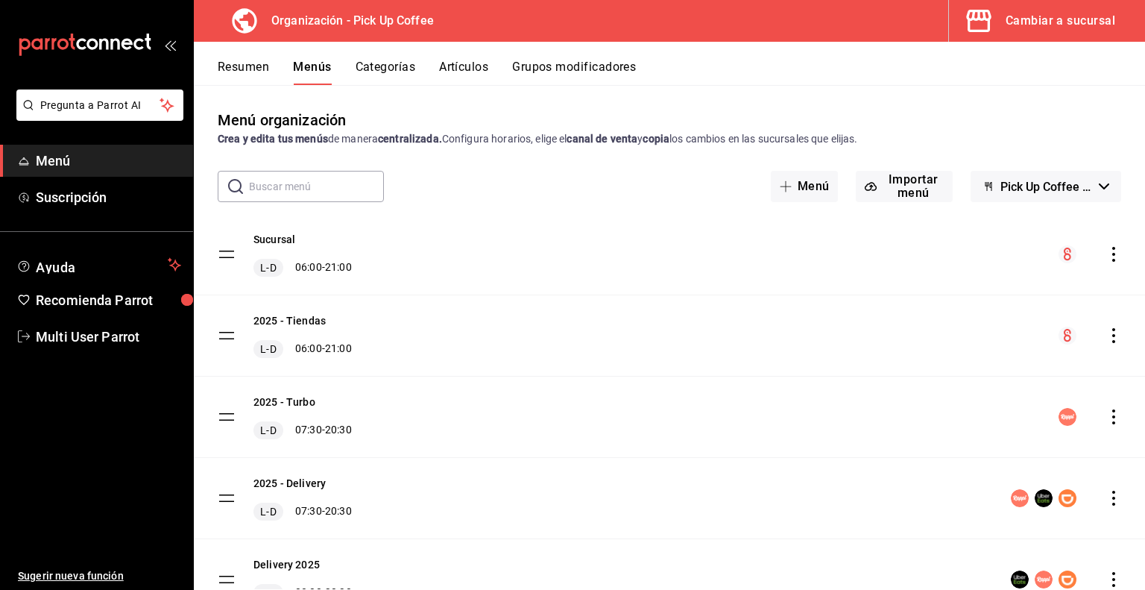
click at [1034, 27] on div "Cambiar a sucursal" at bounding box center [1061, 20] width 110 height 21
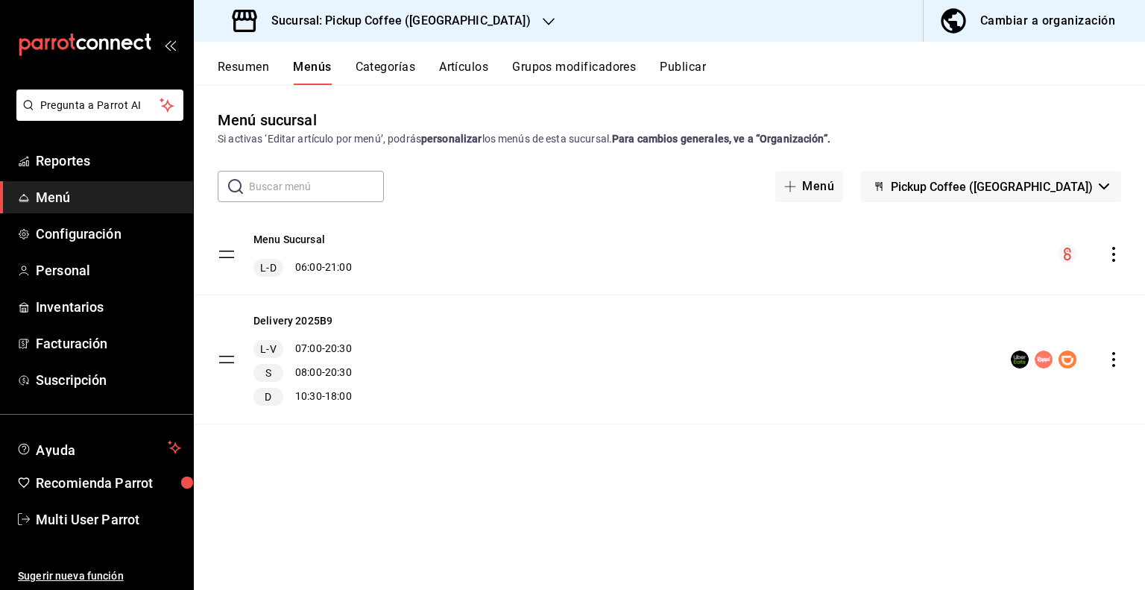
click at [461, 29] on div "Sucursal: Pickup Coffee (Nápoles)" at bounding box center [383, 21] width 355 height 42
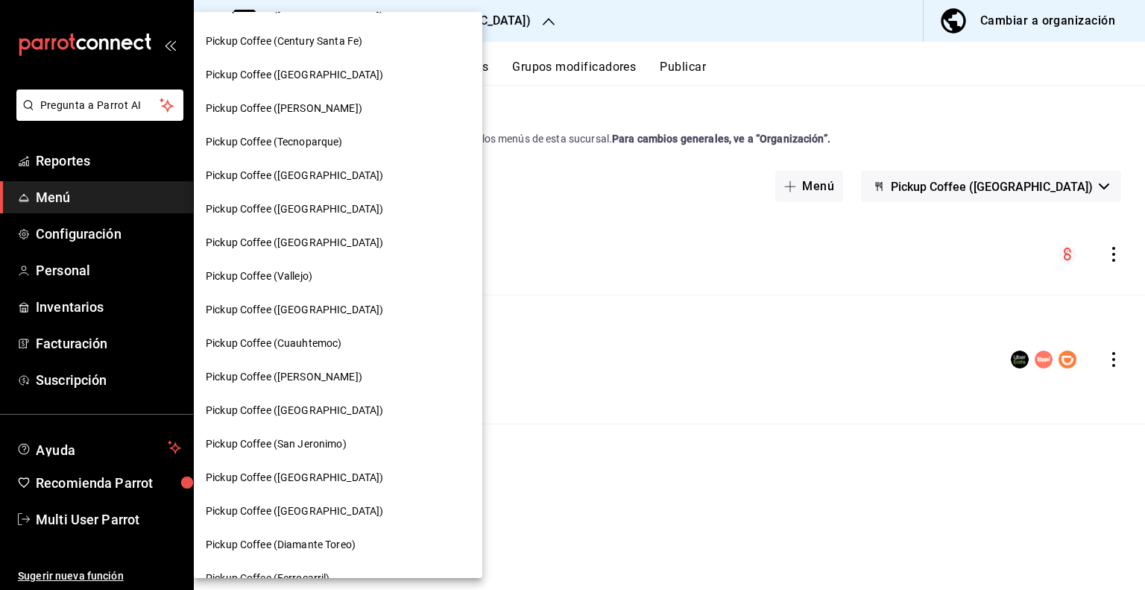
scroll to position [297, 0]
click at [764, 462] on div at bounding box center [572, 295] width 1145 height 590
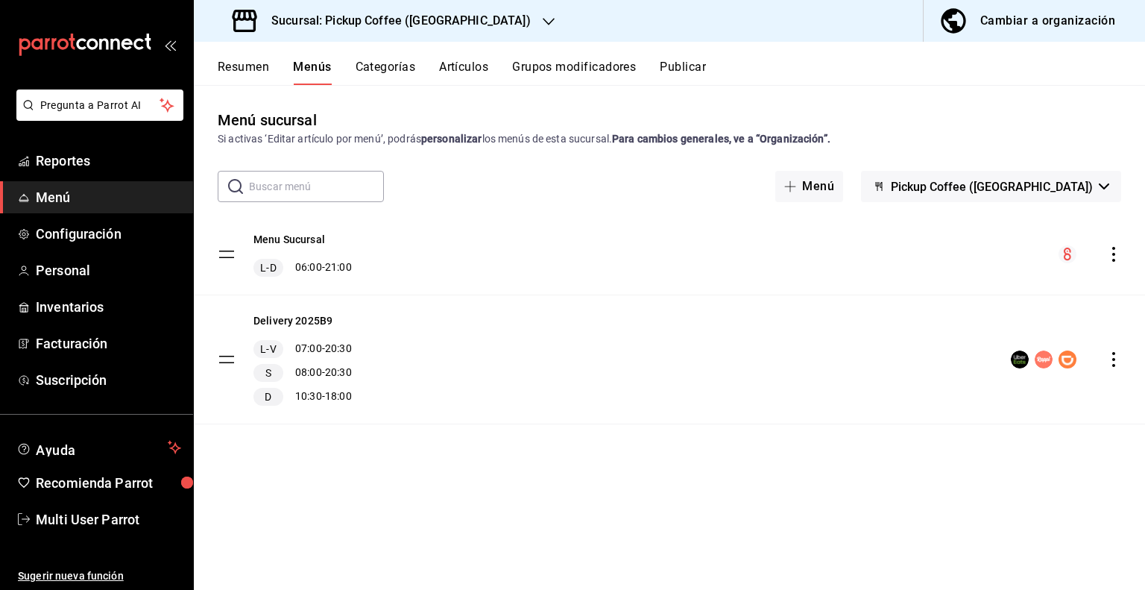
click at [1084, 192] on span "Pickup Coffee ([GEOGRAPHIC_DATA])" at bounding box center [992, 187] width 202 height 14
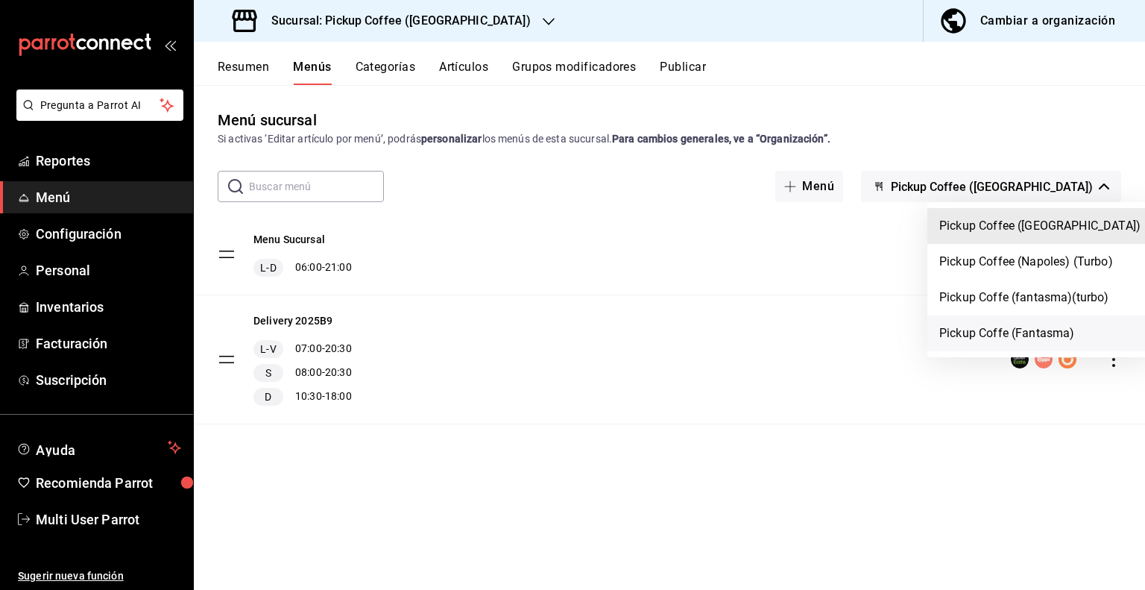
click at [972, 327] on li "Pickup Coffe (Fantasma)" at bounding box center [1040, 333] width 225 height 36
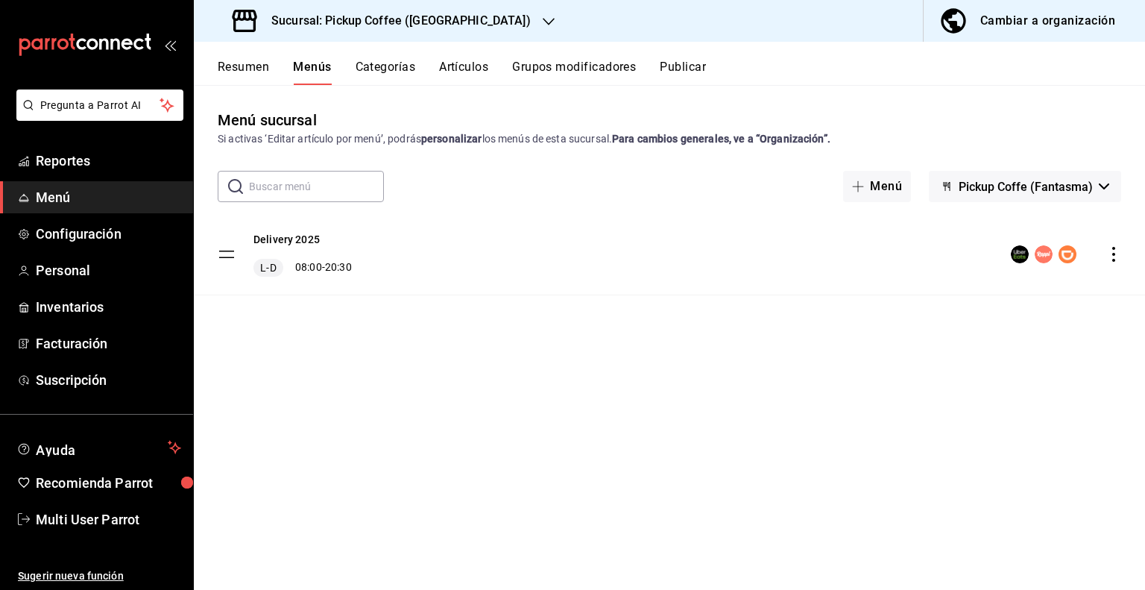
click at [450, 26] on h3 "Sucursal: Pickup Coffee (Nápoles)" at bounding box center [395, 21] width 271 height 18
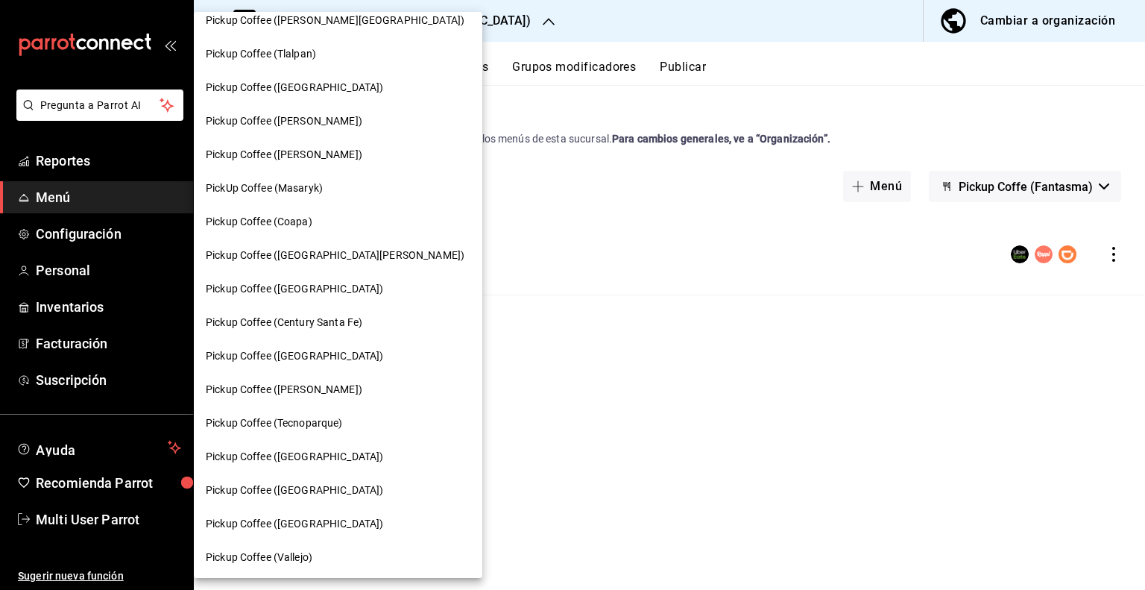
scroll to position [0, 0]
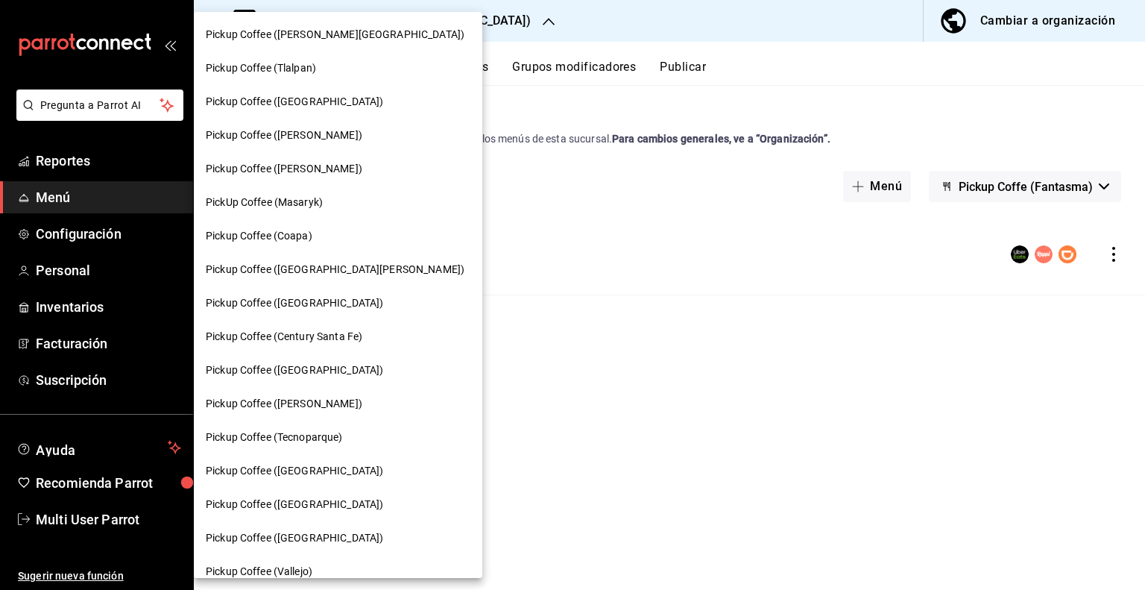
click at [327, 339] on span "Pickup Coffee (Century Santa Fe)" at bounding box center [284, 337] width 157 height 16
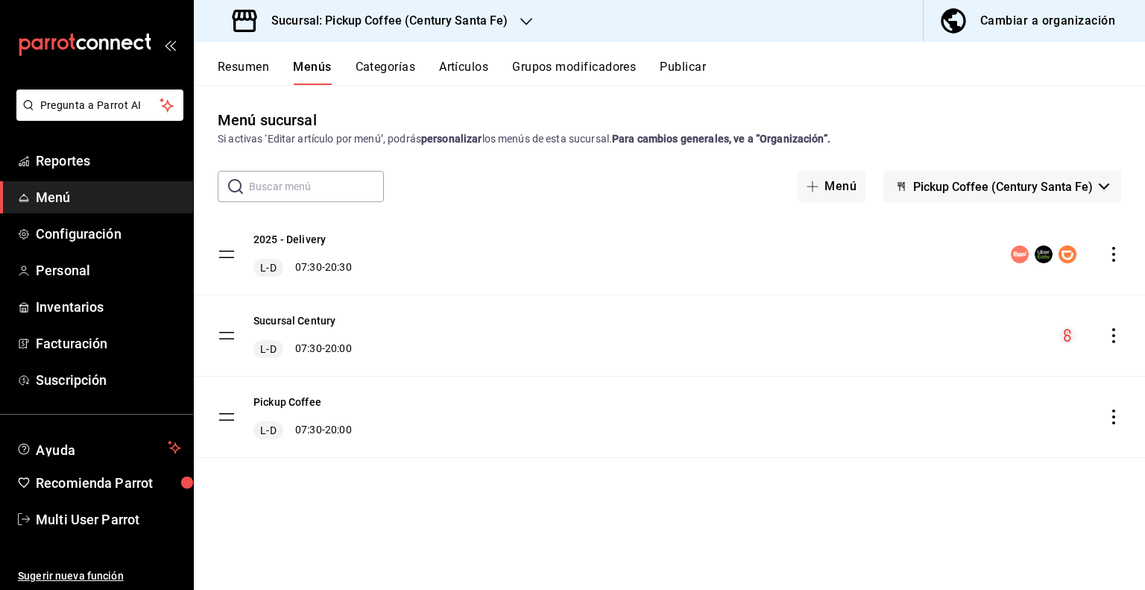
click at [1059, 191] on span "Pickup Coffee (Century Santa Fe)" at bounding box center [1004, 187] width 180 height 14
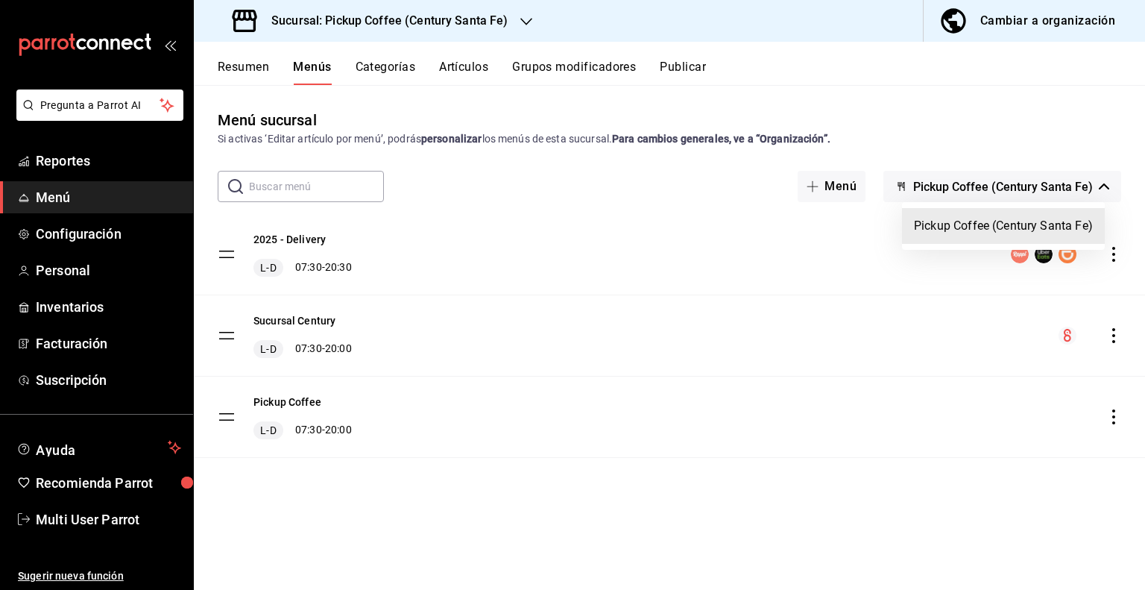
click at [1059, 191] on div at bounding box center [572, 295] width 1145 height 590
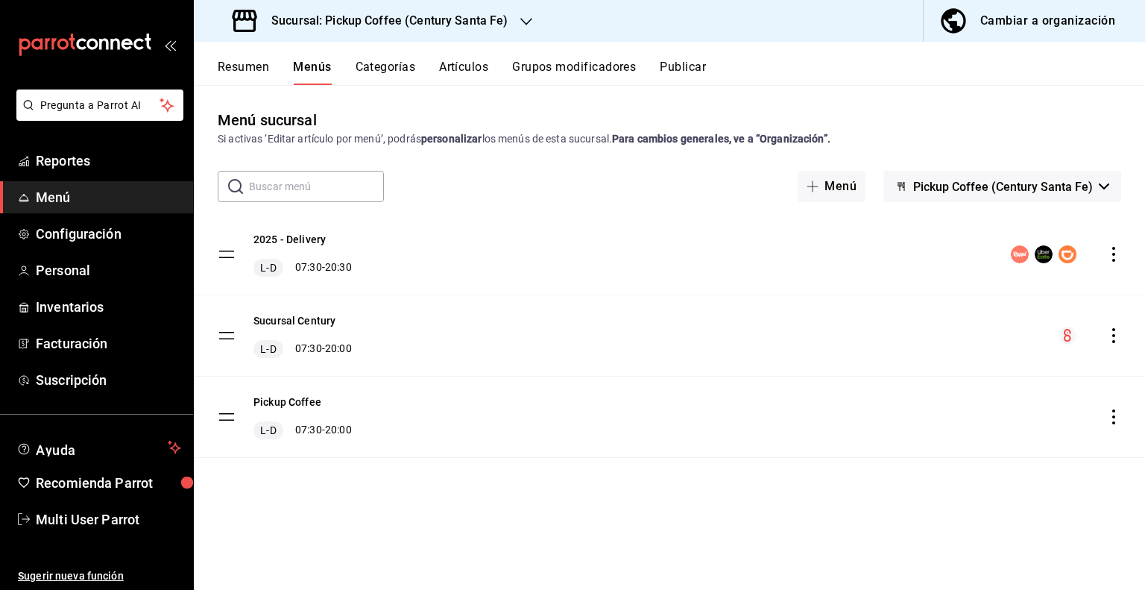
click at [496, 23] on h3 "Sucursal: Pickup Coffee (Century Santa Fe)" at bounding box center [384, 21] width 249 height 18
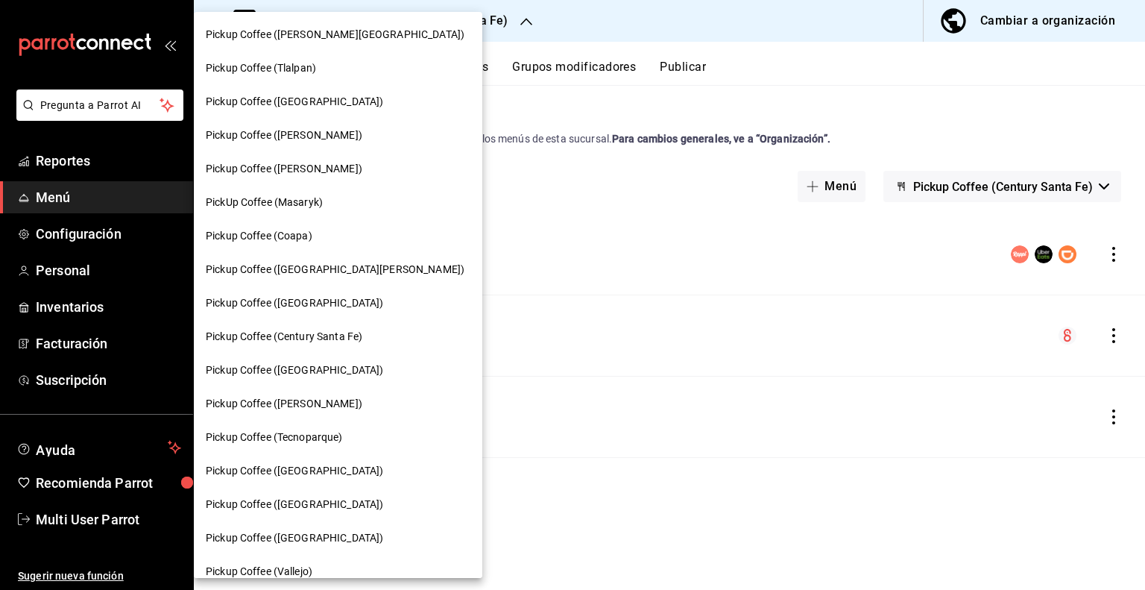
click at [348, 186] on div "PickUp Coffee (Masaryk)" at bounding box center [338, 203] width 289 height 34
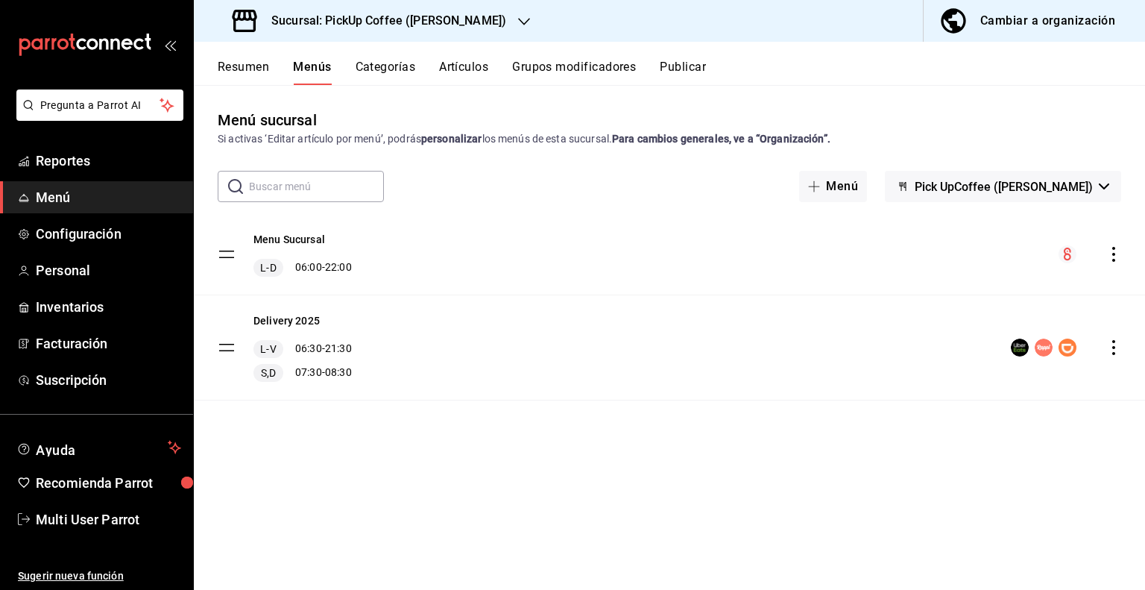
click at [444, 33] on div "Sucursal: PickUp Coffee (Masaryk)" at bounding box center [371, 21] width 330 height 42
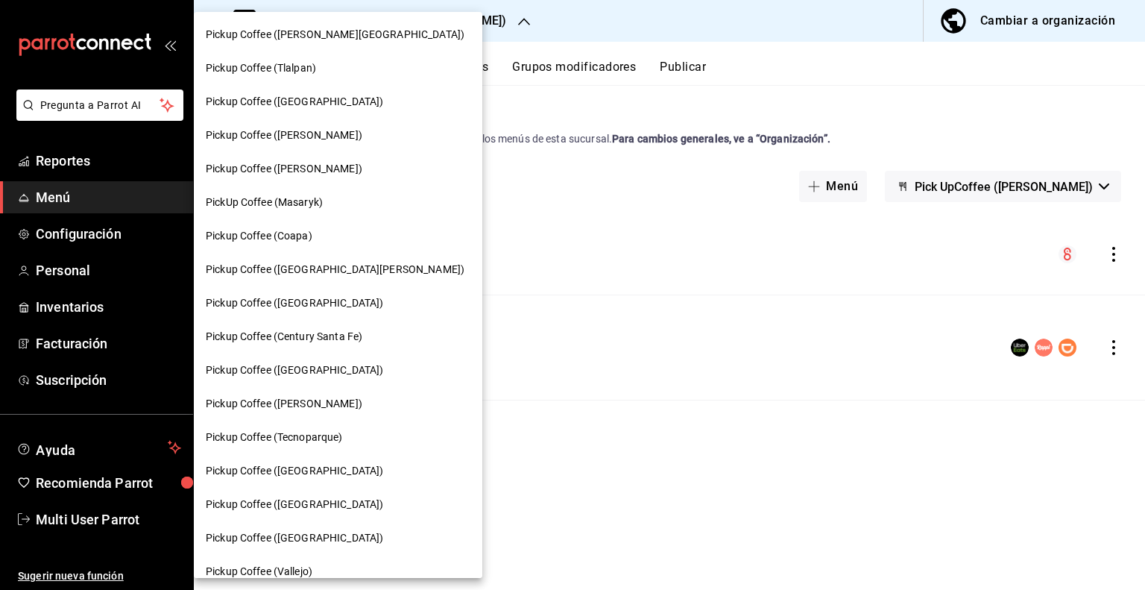
click at [342, 251] on div "Pickup Coffee (Coapa)" at bounding box center [338, 236] width 289 height 34
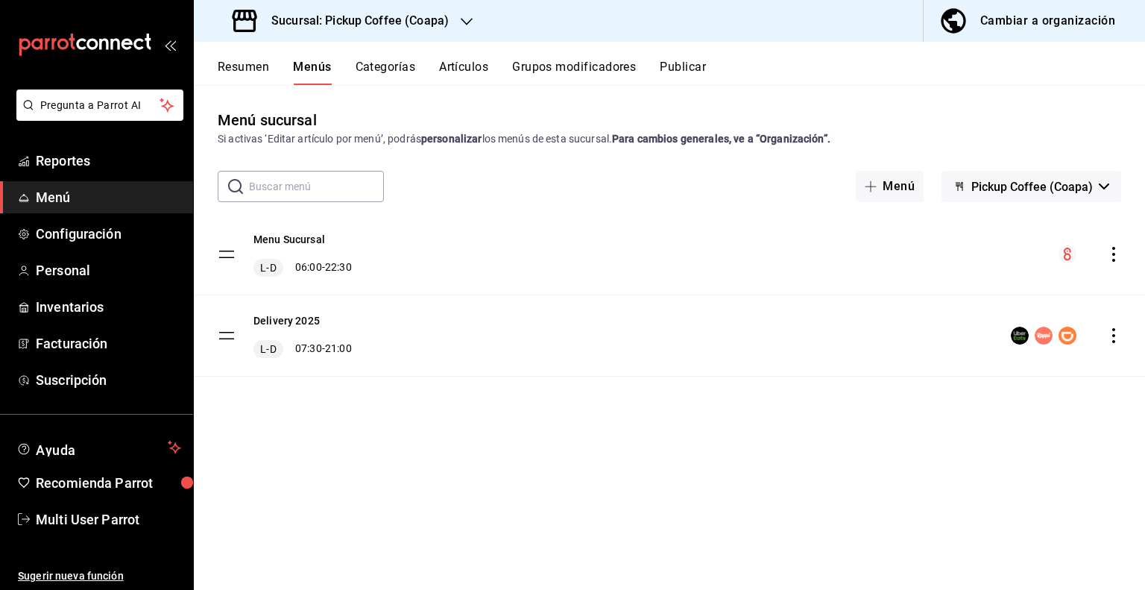
click at [421, 30] on div "Sucursal: Pickup Coffee (Coapa)" at bounding box center [342, 21] width 273 height 42
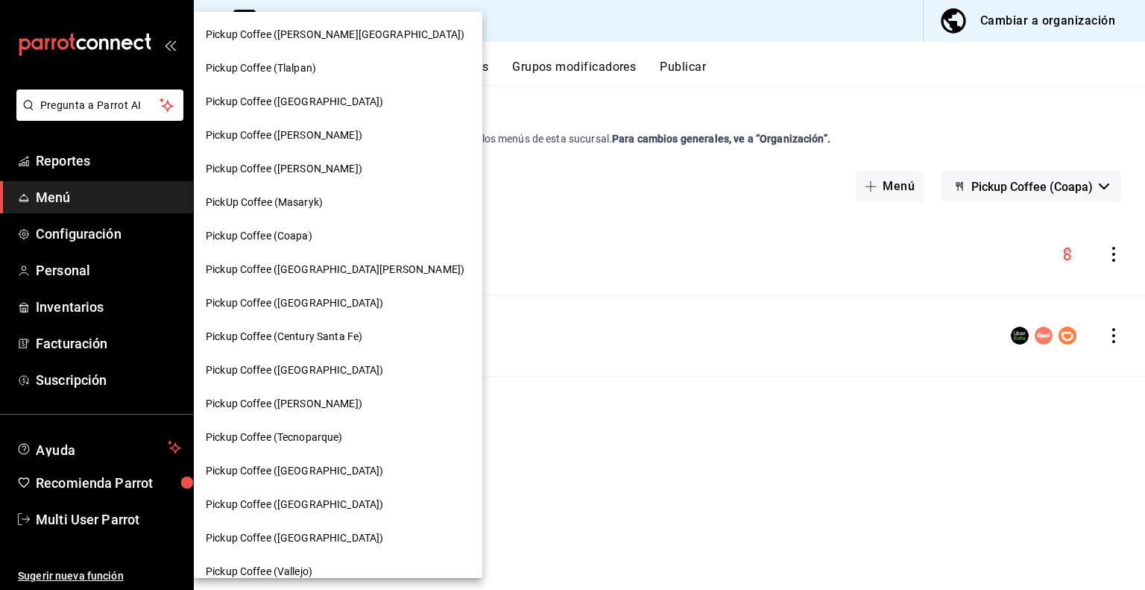
click at [327, 330] on span "Pickup Coffee (Century Santa Fe)" at bounding box center [284, 337] width 157 height 16
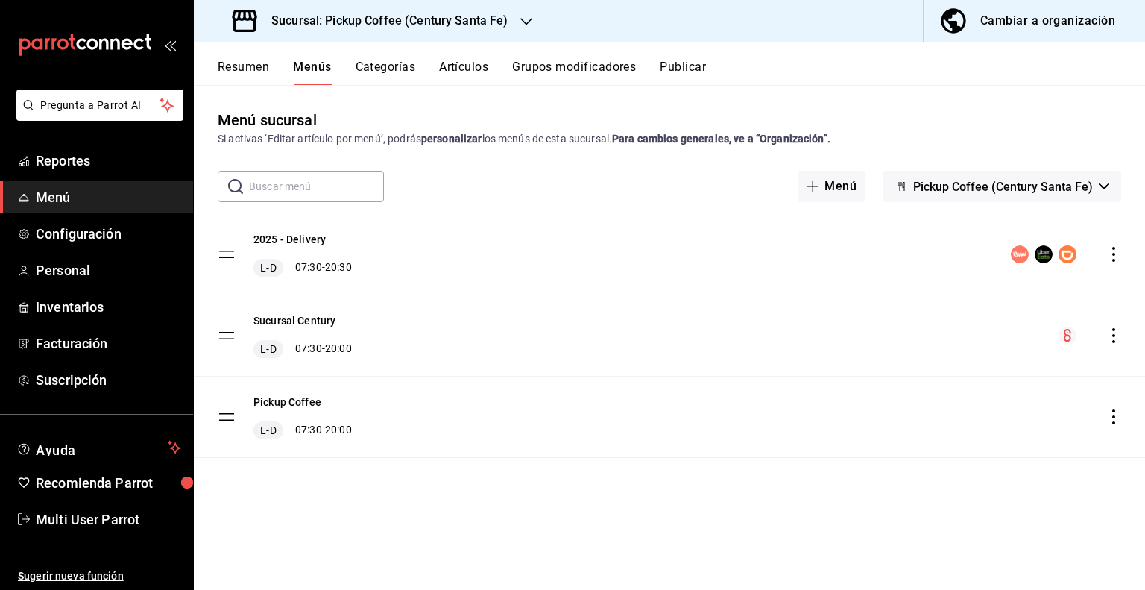
click at [692, 67] on button "Publicar" at bounding box center [683, 72] width 46 height 25
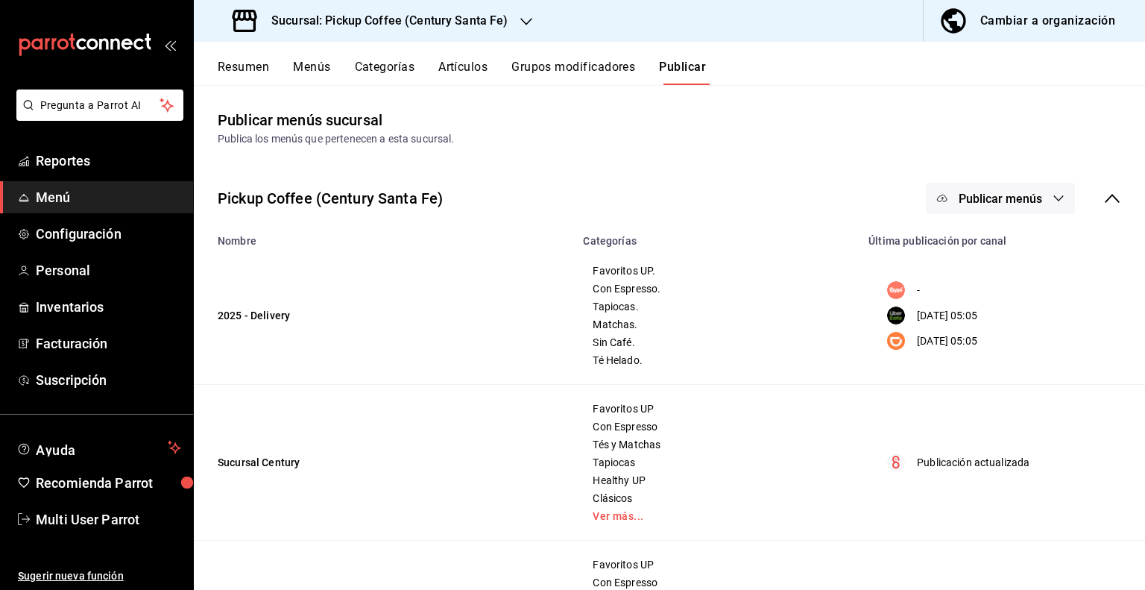
click at [1053, 203] on icon "button" at bounding box center [1059, 198] width 12 height 12
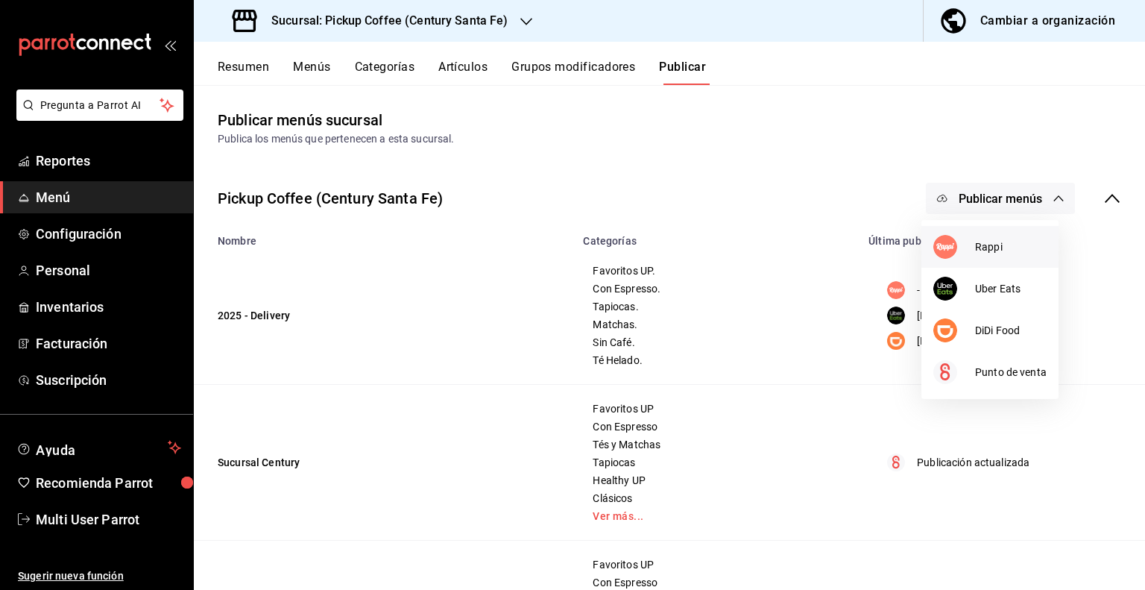
click at [999, 251] on span "Rappi" at bounding box center [1011, 247] width 72 height 16
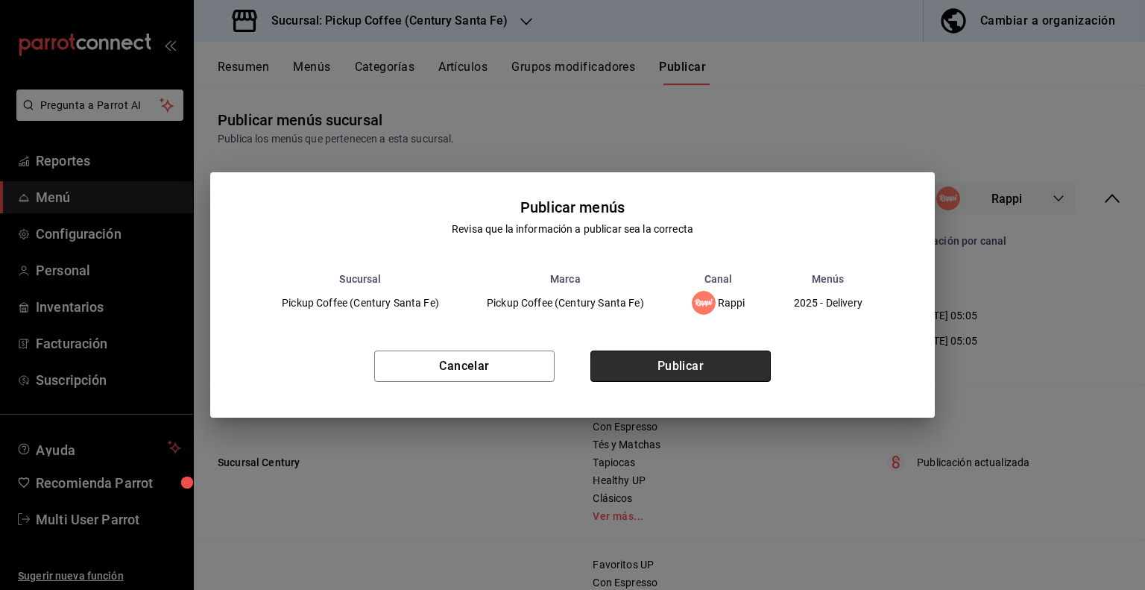
click at [719, 358] on button "Publicar" at bounding box center [681, 365] width 180 height 31
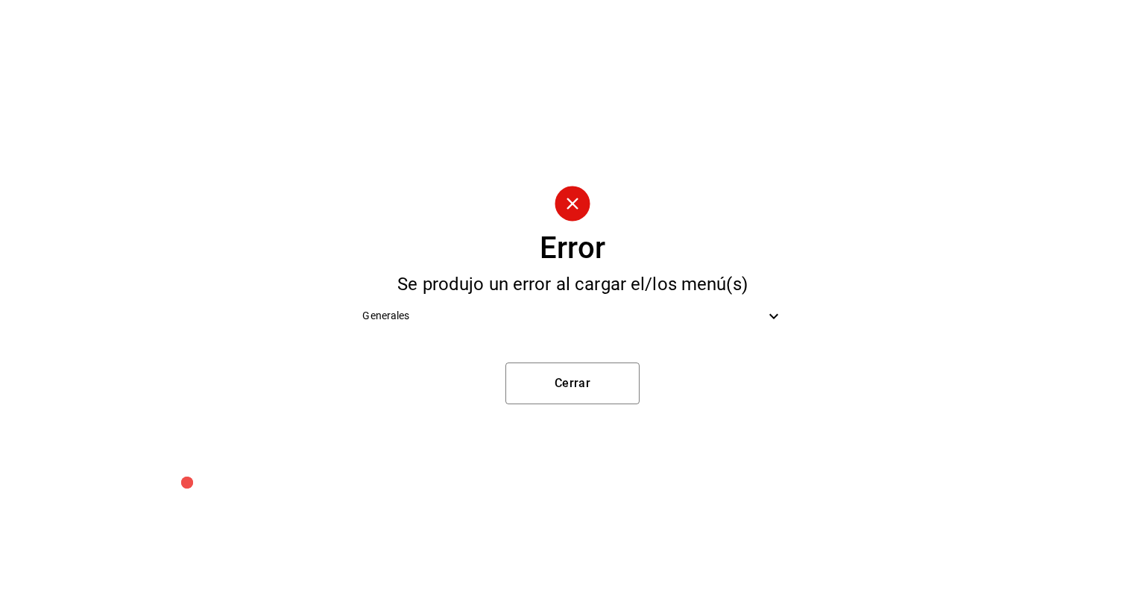
click at [708, 312] on span "Generales" at bounding box center [563, 316] width 402 height 16
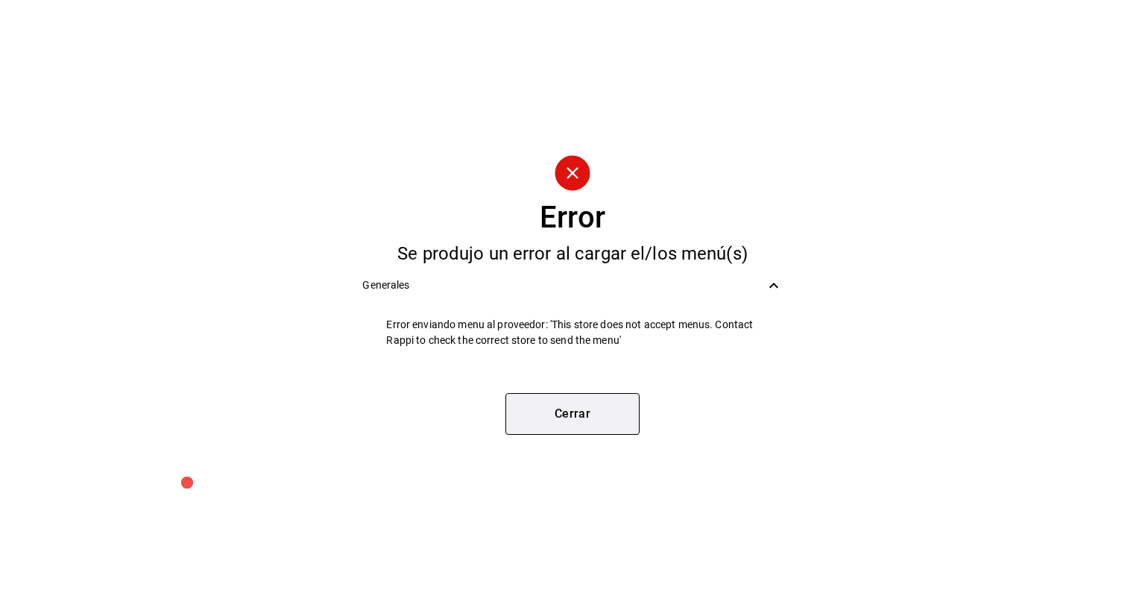
click at [540, 410] on button "Cerrar" at bounding box center [573, 414] width 134 height 42
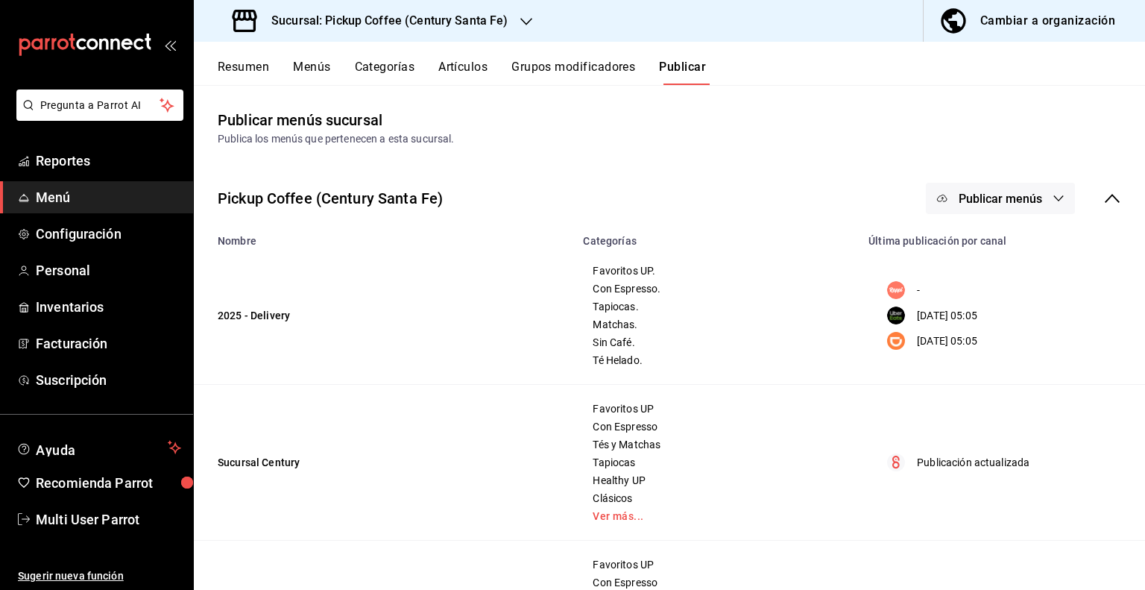
click at [460, 20] on h3 "Sucursal: Pickup Coffee (Century Santa Fe)" at bounding box center [384, 21] width 249 height 18
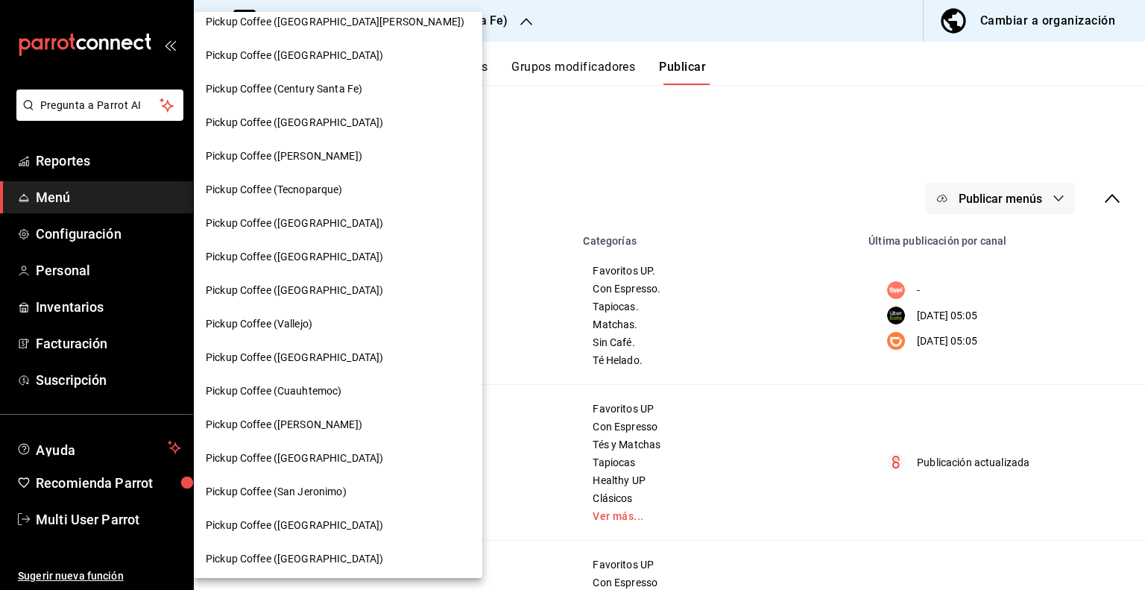
scroll to position [248, 0]
